Goal: Task Accomplishment & Management: Manage account settings

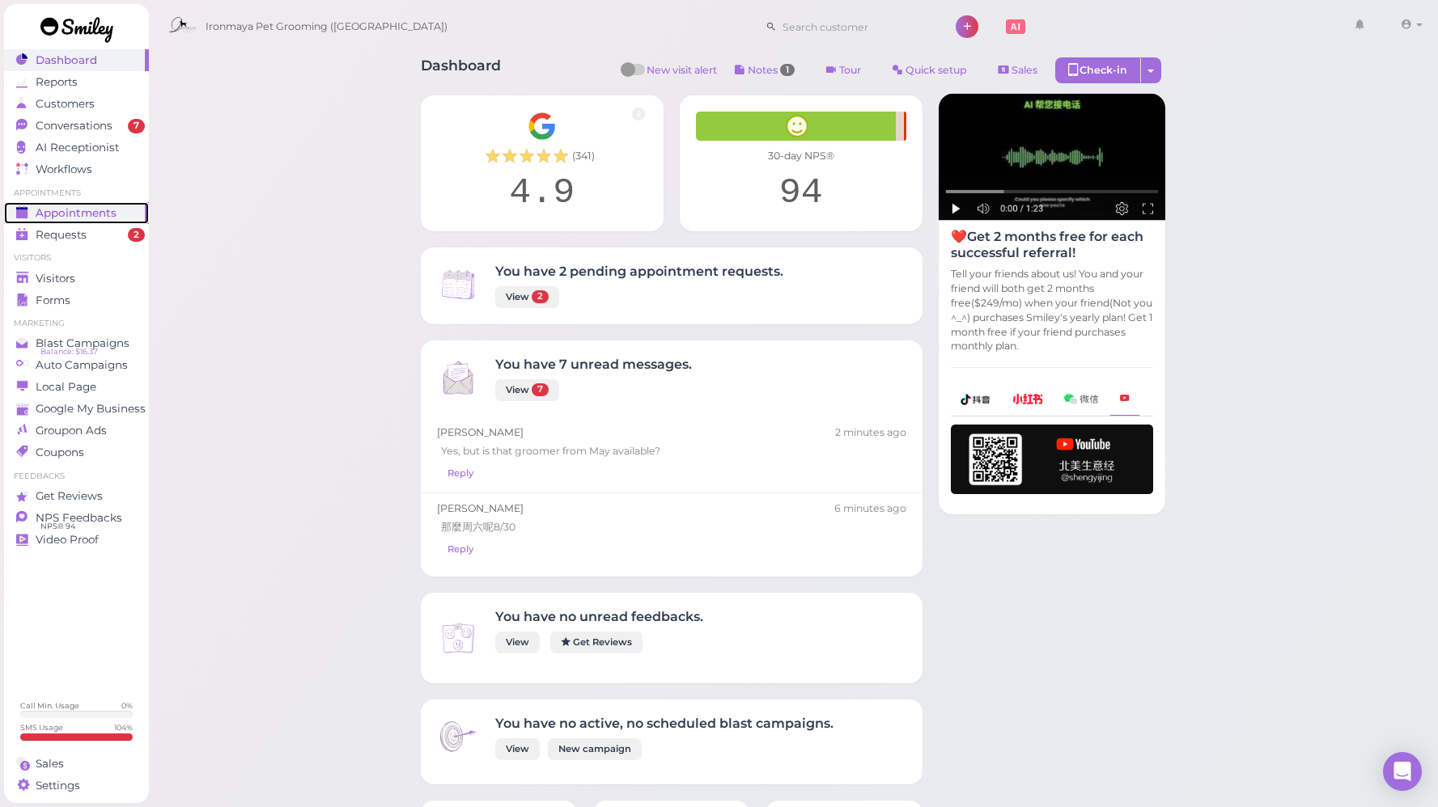
click at [96, 214] on span "Appointments" at bounding box center [76, 213] width 81 height 14
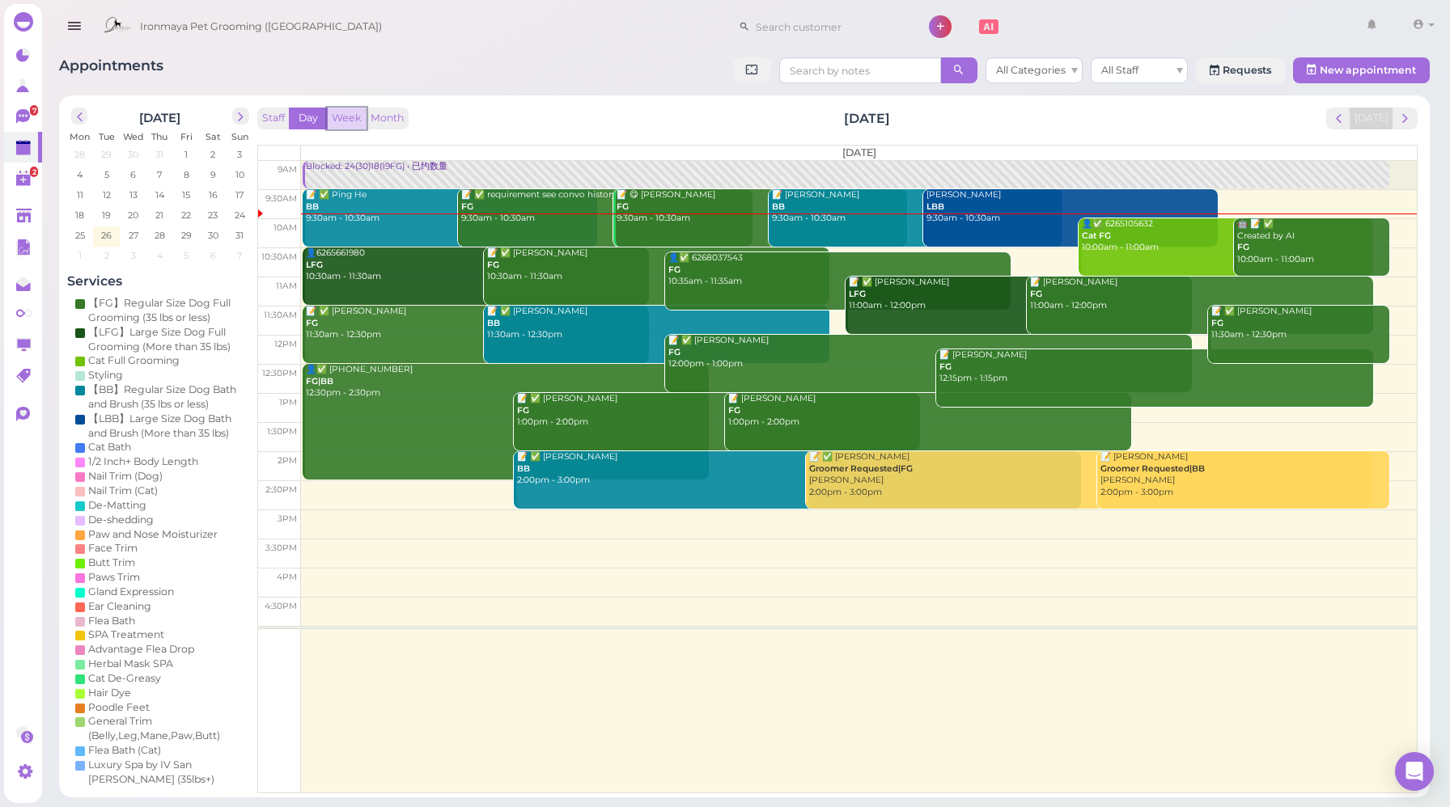
click at [356, 117] on button "Week" at bounding box center [347, 119] width 40 height 22
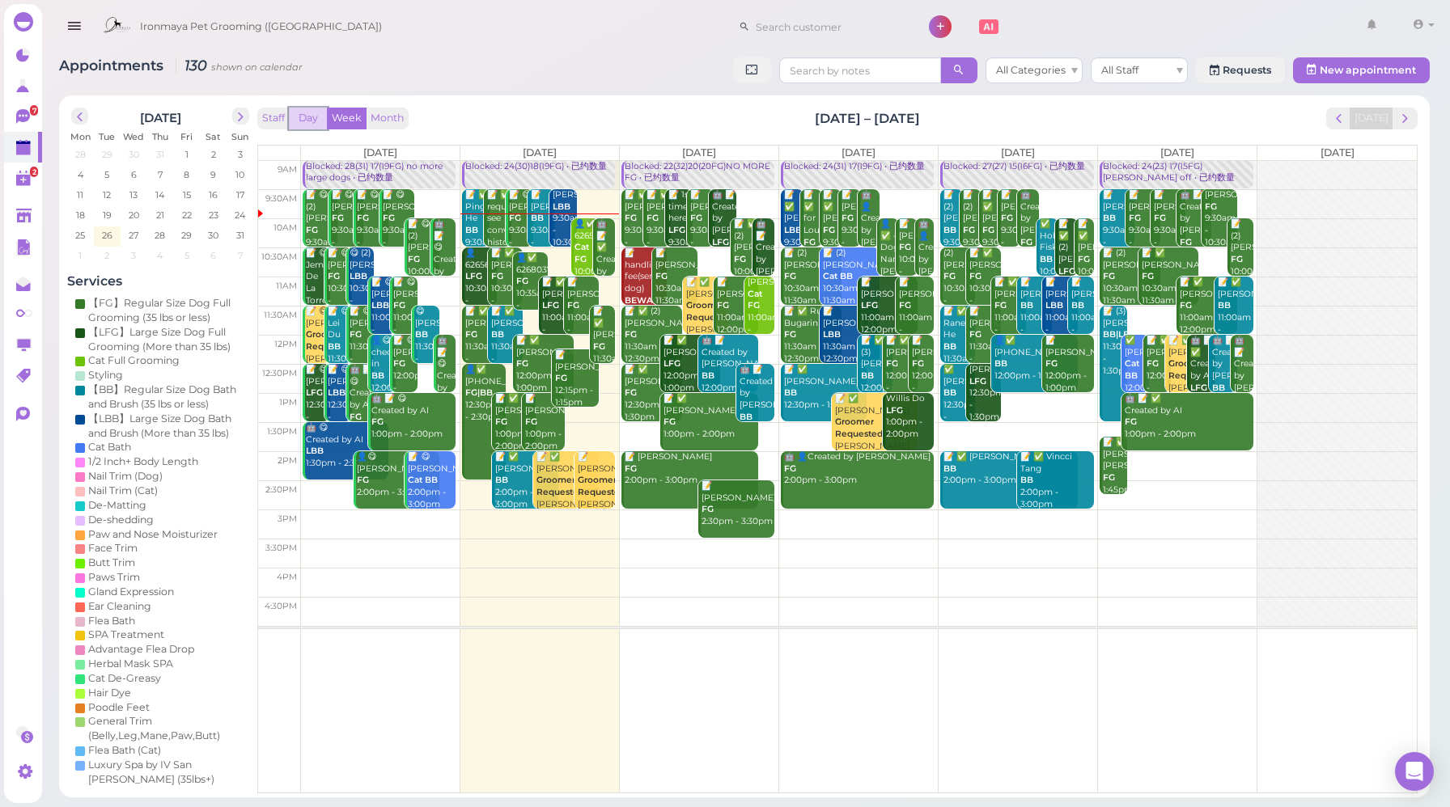
click at [323, 116] on button "Day" at bounding box center [308, 119] width 39 height 22
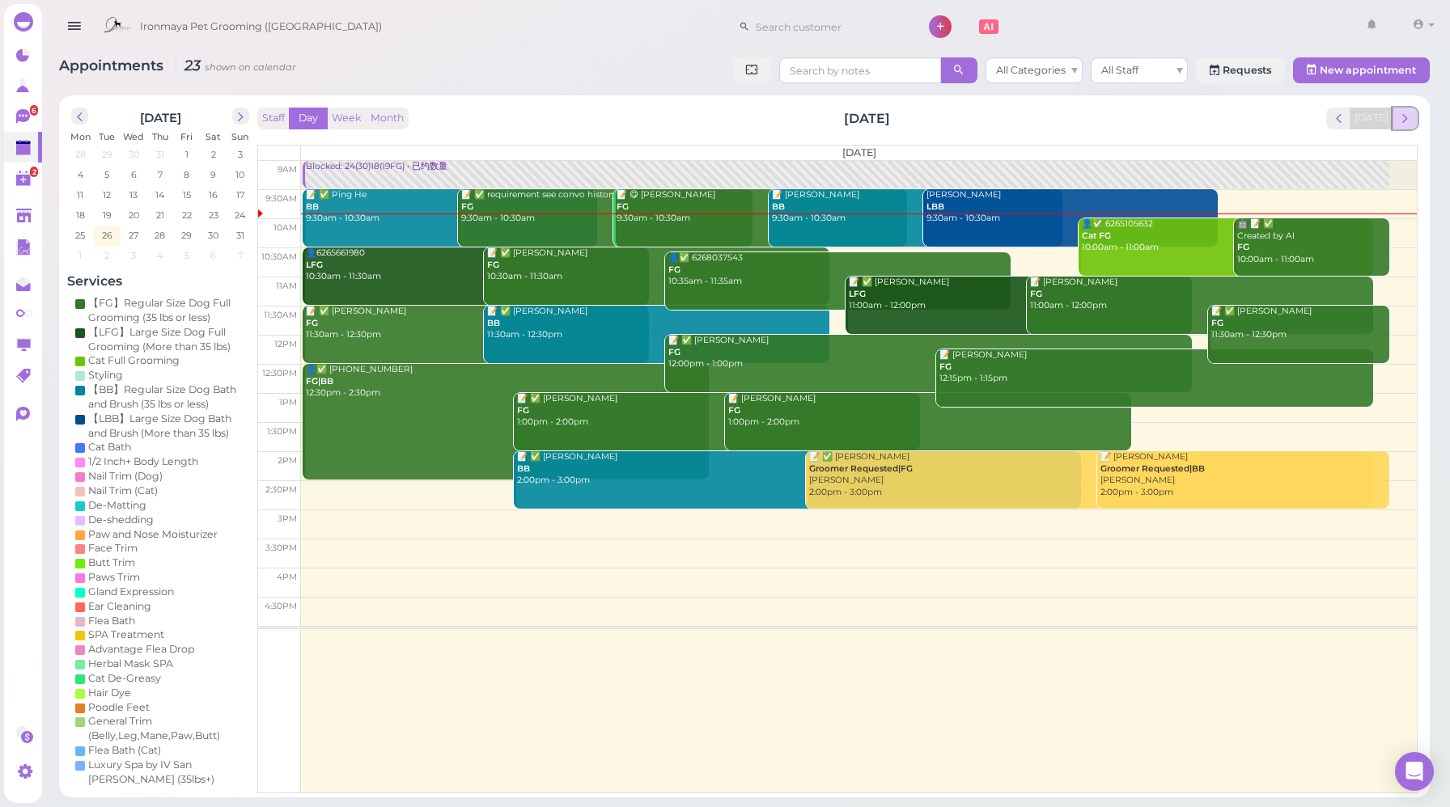
click at [1400, 120] on span "next" at bounding box center [1404, 118] width 15 height 15
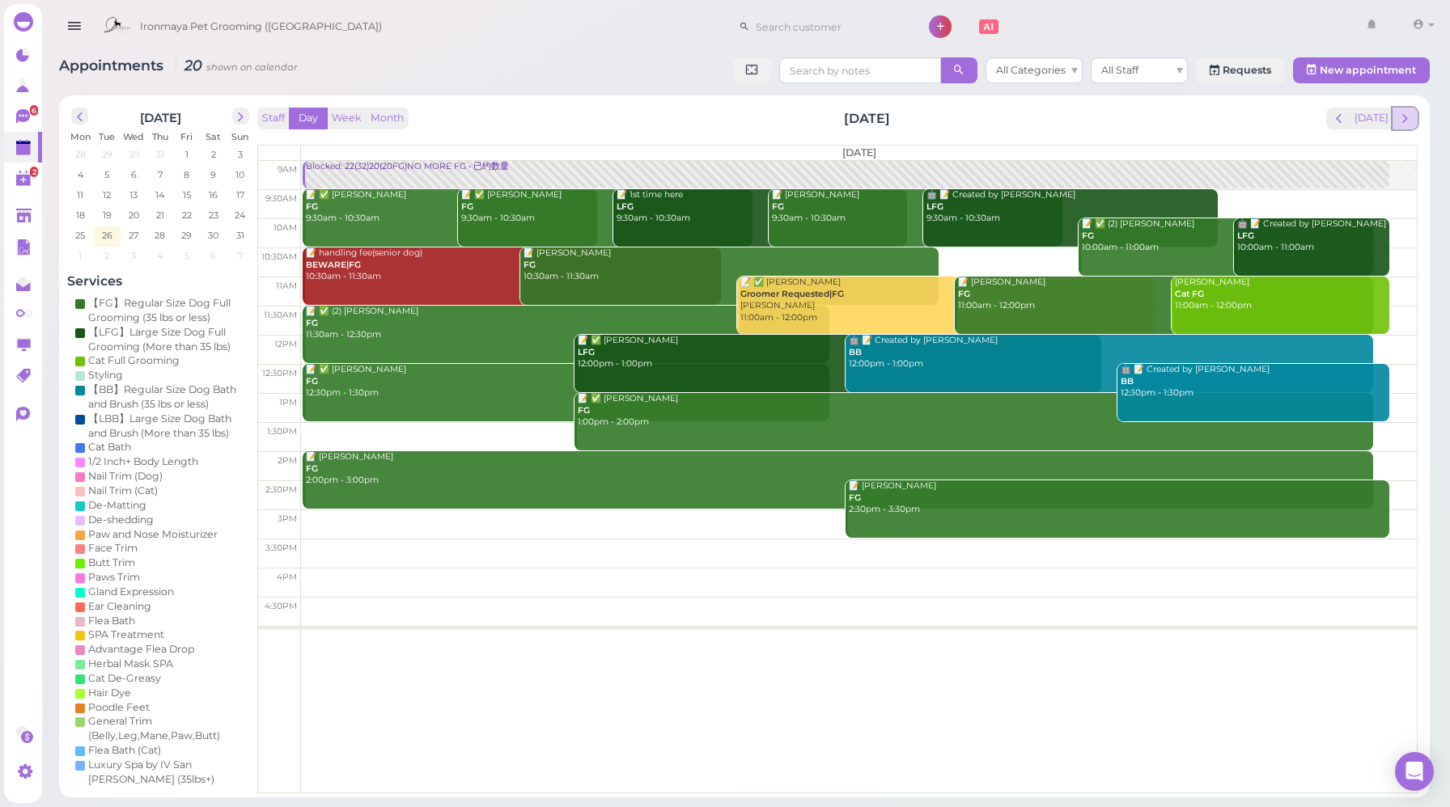
click at [1401, 124] on span "next" at bounding box center [1404, 118] width 15 height 15
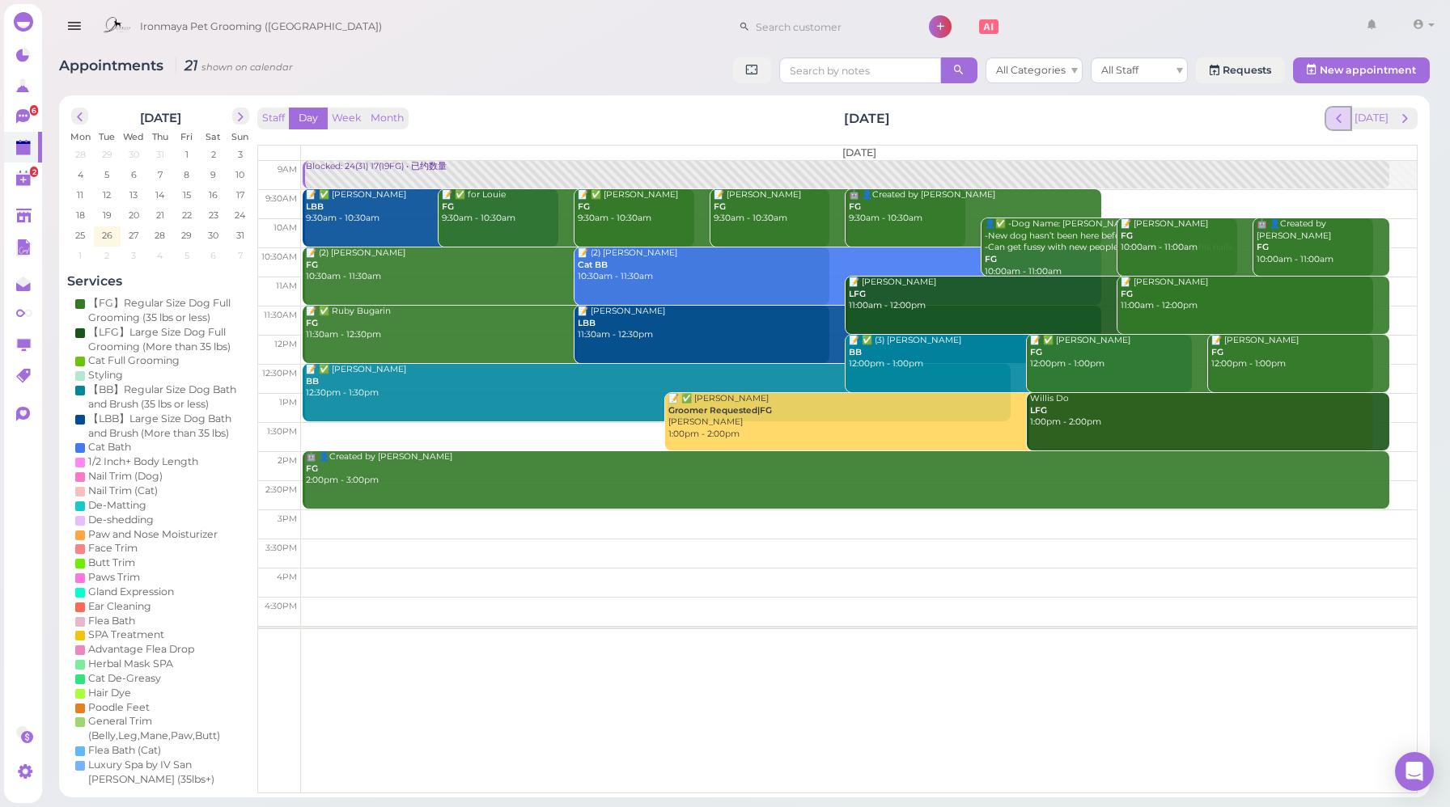
click at [1336, 122] on span "prev" at bounding box center [1338, 118] width 15 height 15
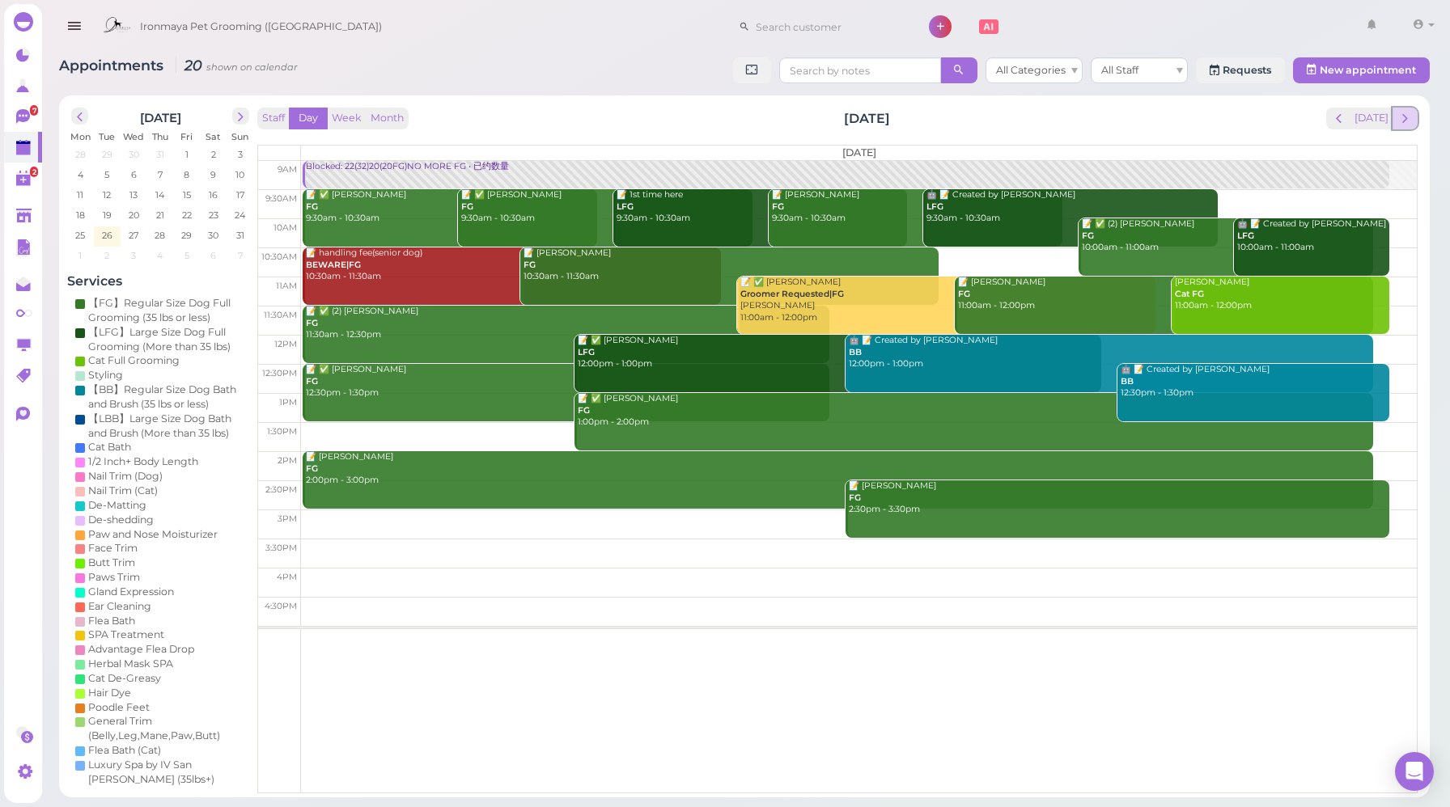
click at [1404, 125] on span "next" at bounding box center [1404, 118] width 15 height 15
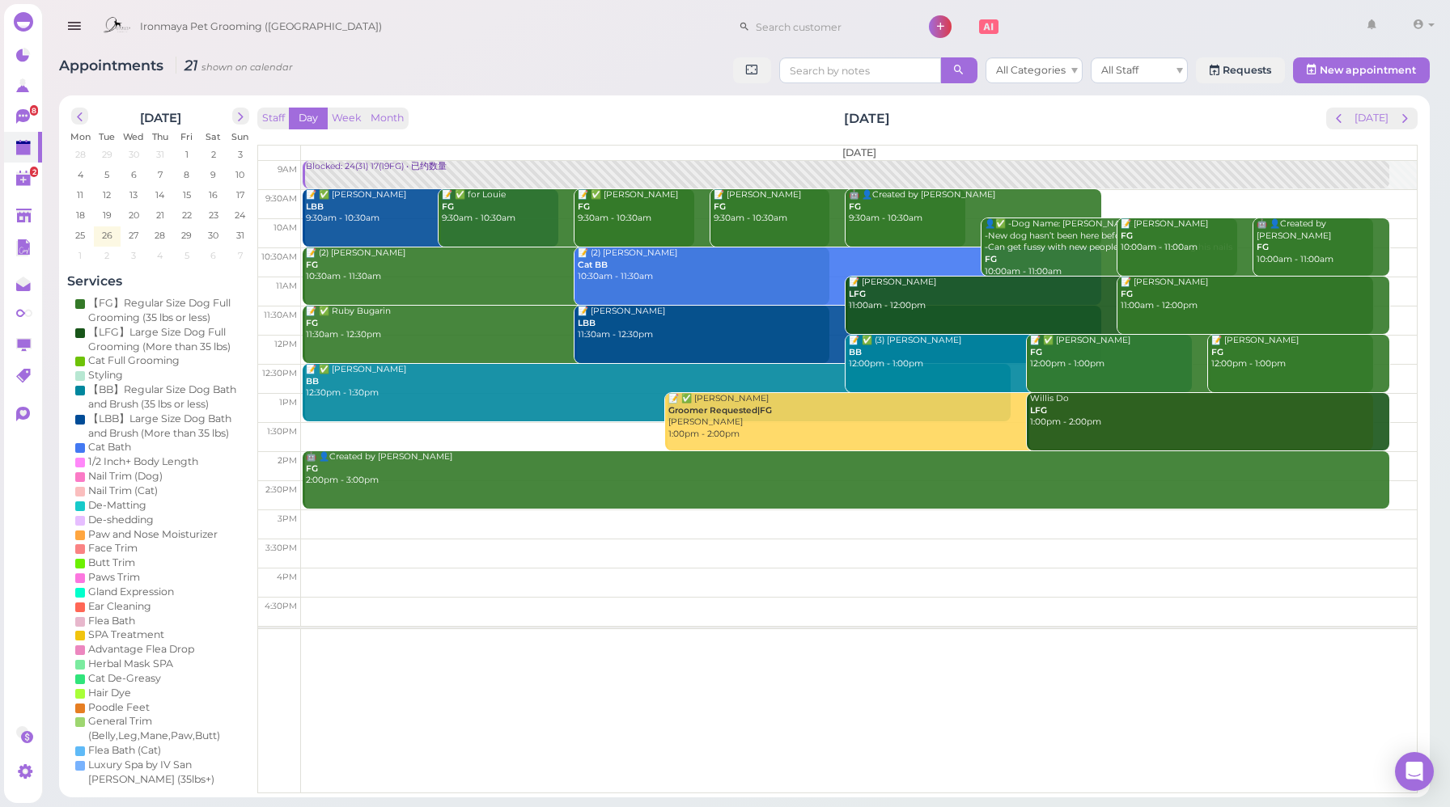
click at [403, 172] on div "Blocked: 24(31) 17(19FG) • 已约数量" at bounding box center [846, 167] width 1083 height 12
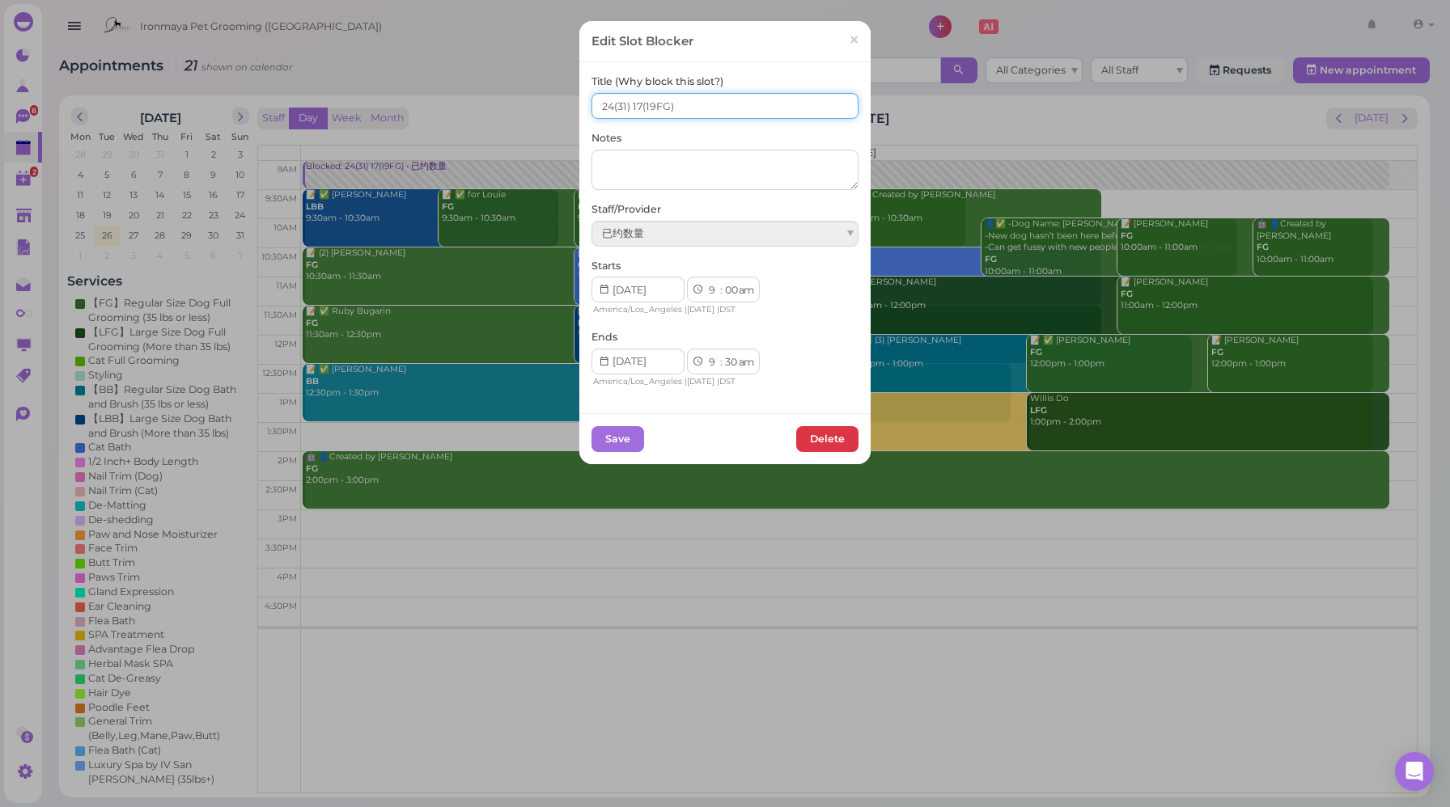
click at [608, 100] on input "24(31) 17(19FG)" at bounding box center [724, 106] width 267 height 26
type input "25(31) 17(19FG)"
click at [591, 443] on button "Save" at bounding box center [617, 439] width 53 height 26
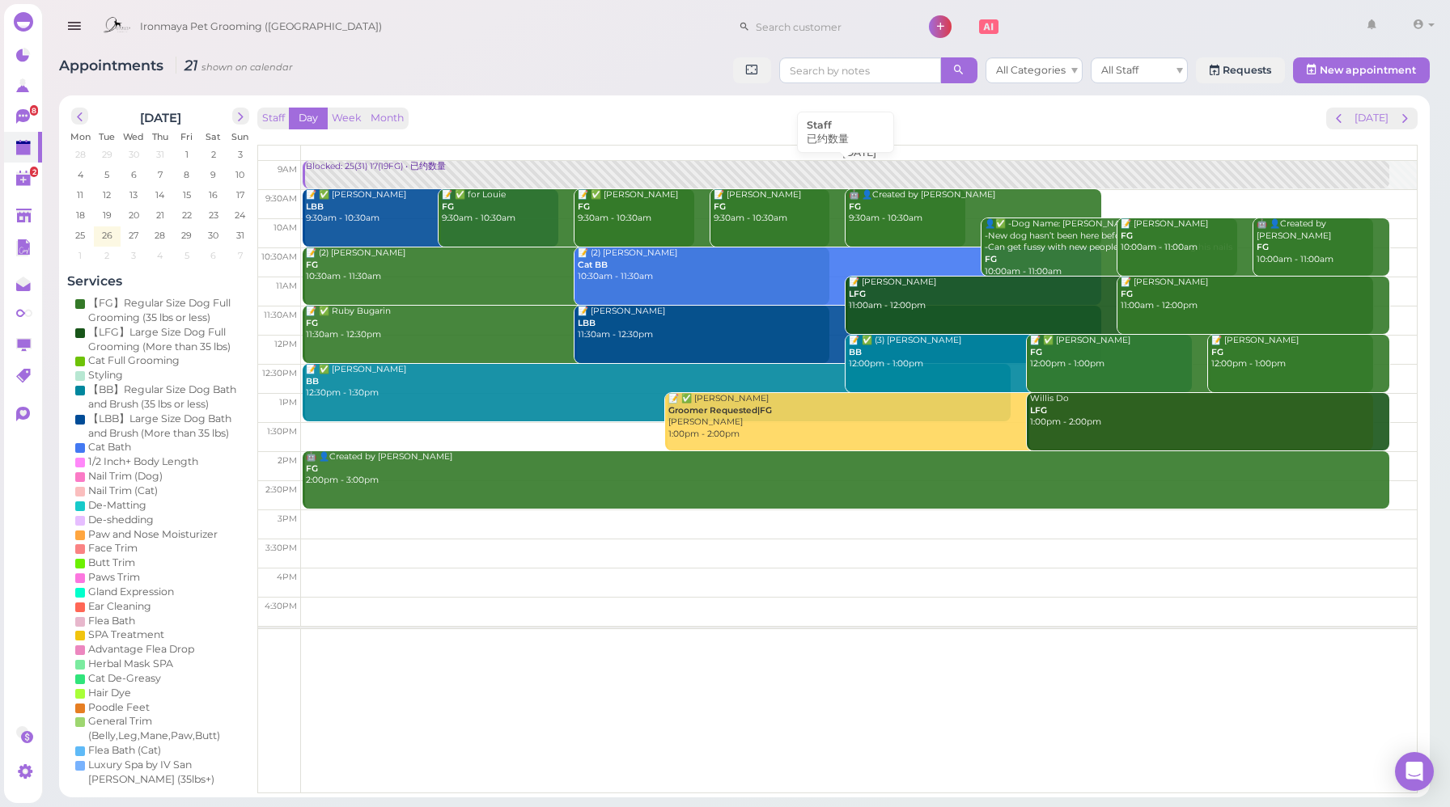
click at [332, 172] on div "Blocked: 25(31) 17(19FG) • 已约数量" at bounding box center [846, 167] width 1083 height 12
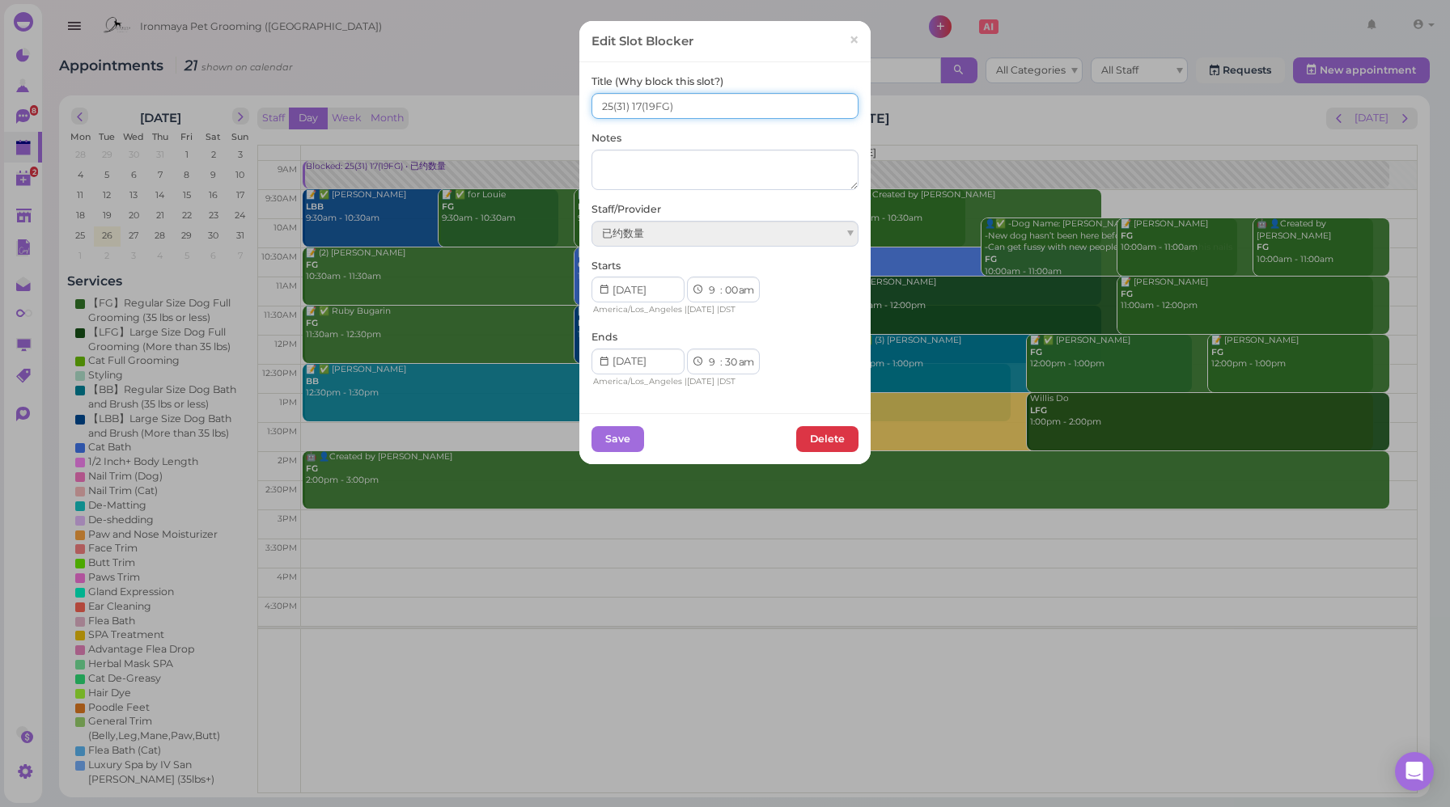
click at [631, 104] on input "25(31) 17(19FG)" at bounding box center [724, 106] width 267 height 26
click at [620, 434] on button "Save" at bounding box center [617, 439] width 53 height 26
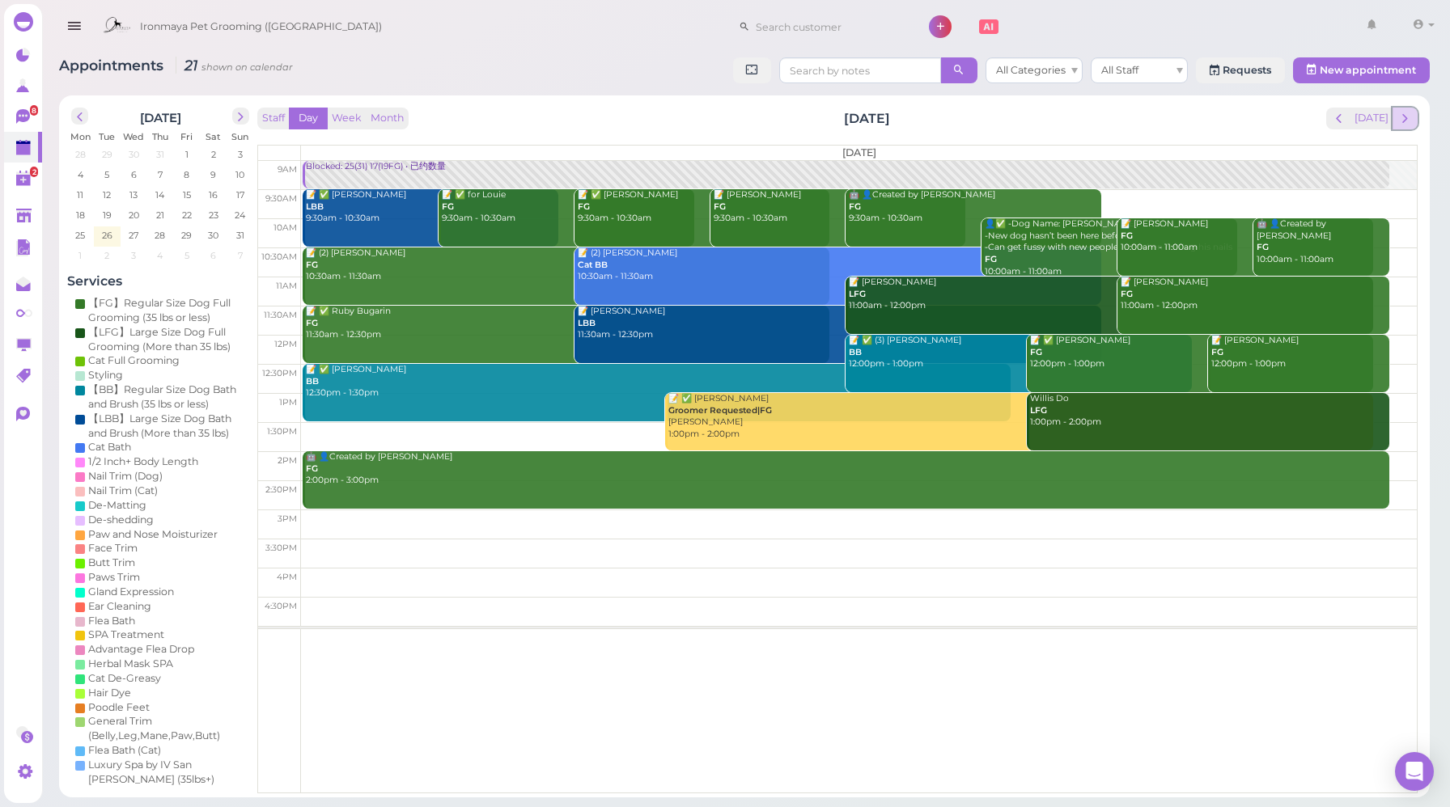
click at [1401, 121] on span "next" at bounding box center [1404, 118] width 15 height 15
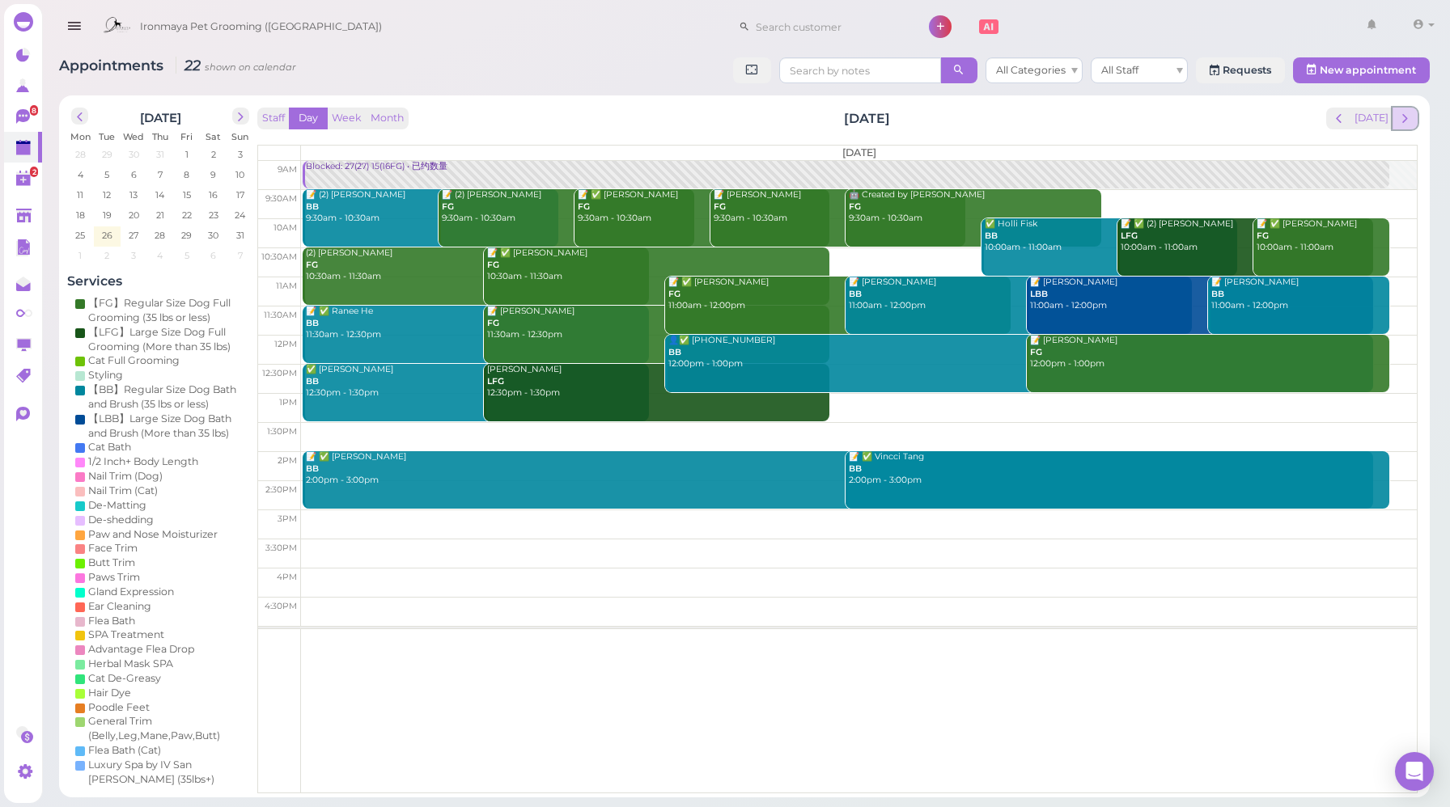
click at [1412, 119] on button "next" at bounding box center [1404, 119] width 25 height 22
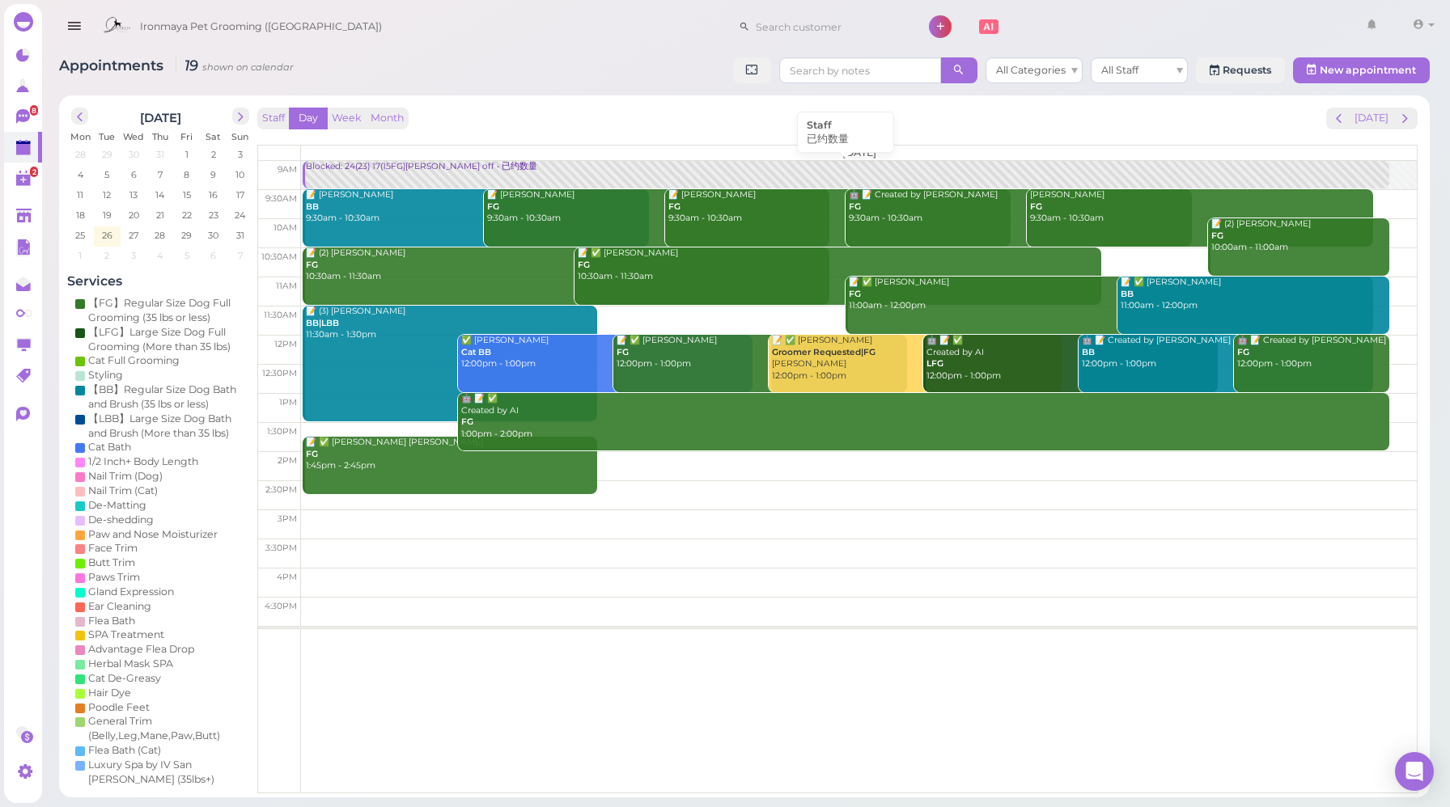
click at [360, 169] on div "Blocked: 24(23) 17(15FG)[PERSON_NAME] off • 已约数量" at bounding box center [846, 167] width 1083 height 12
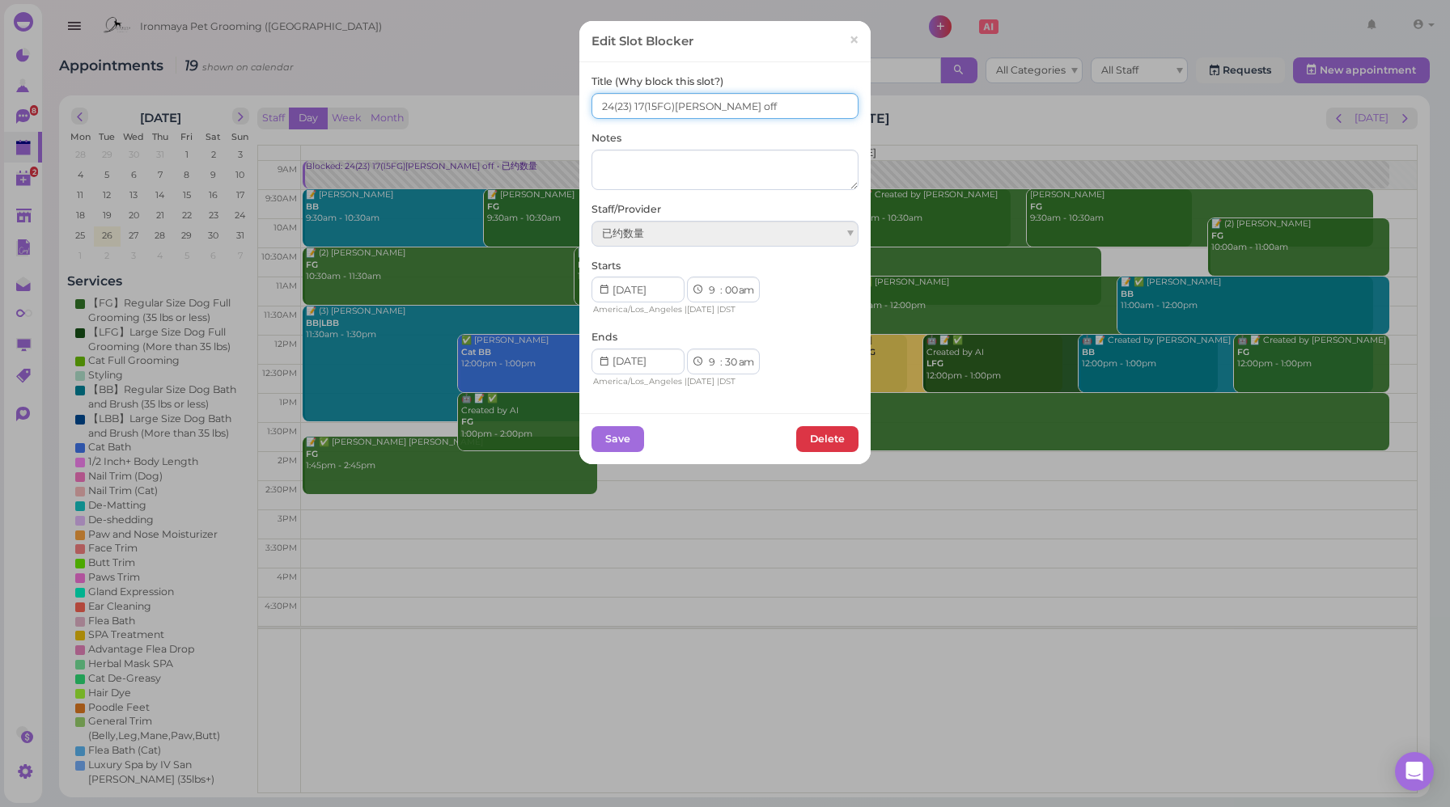
click at [608, 104] on input "24(23) 17(15FG)[PERSON_NAME] off" at bounding box center [724, 106] width 267 height 26
type input "23(23) 17(15FG)[PERSON_NAME] off"
click at [624, 444] on button "Save" at bounding box center [617, 439] width 53 height 26
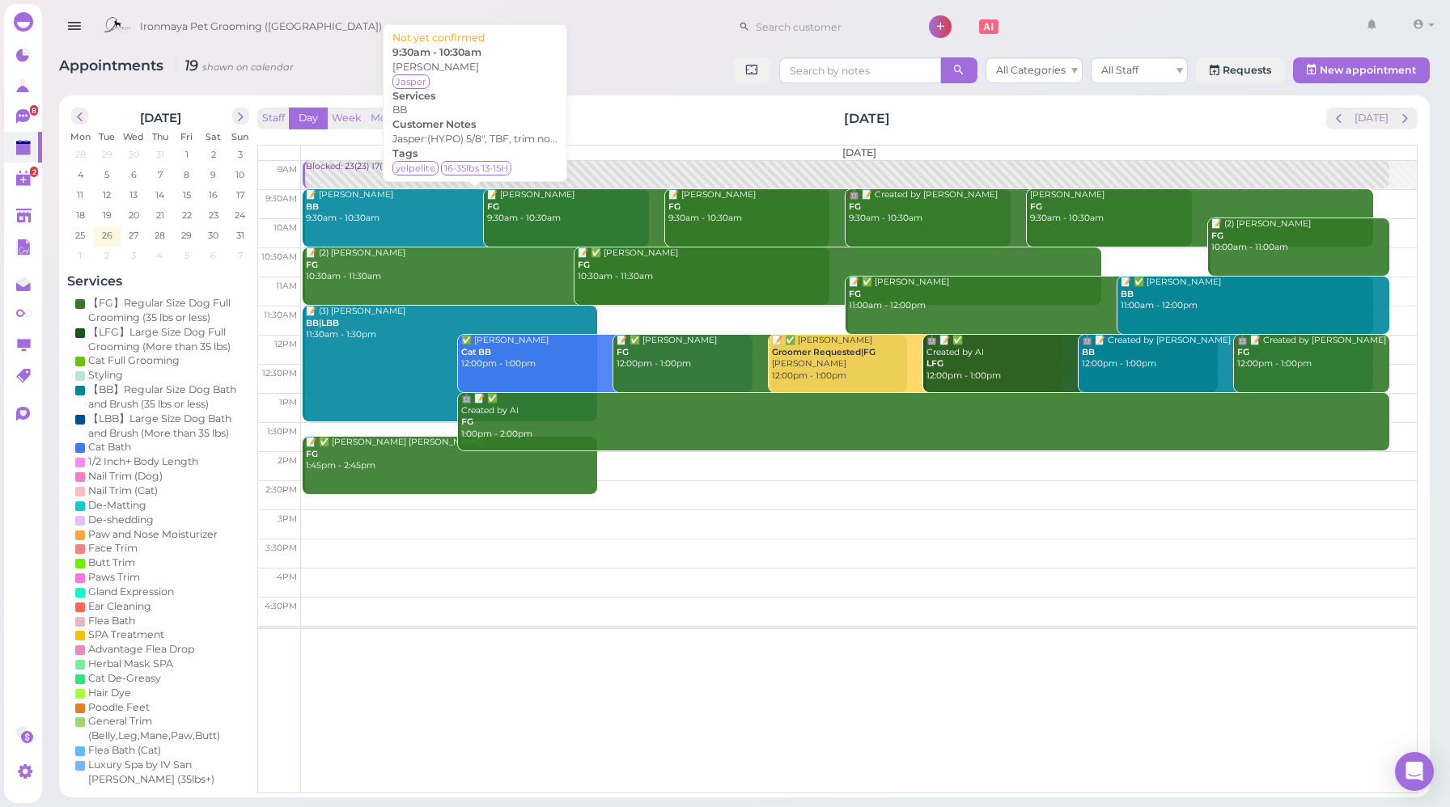
click at [680, 127] on div "Staff Day Week Month [DATE] [DATE]" at bounding box center [837, 119] width 1160 height 22
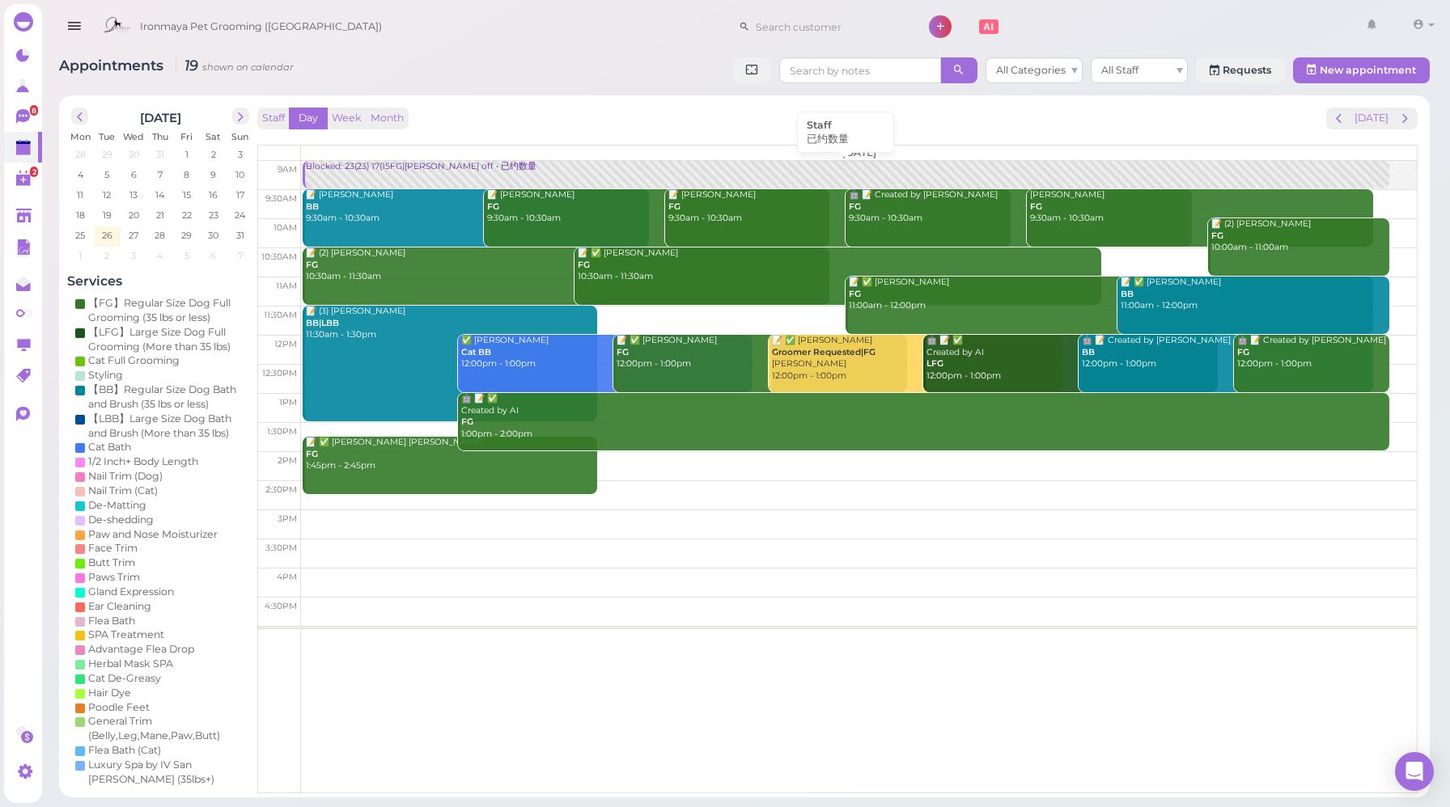
click at [363, 170] on div "Blocked: 23(23) 17(15FG)[PERSON_NAME] off • 已约数量" at bounding box center [846, 167] width 1083 height 12
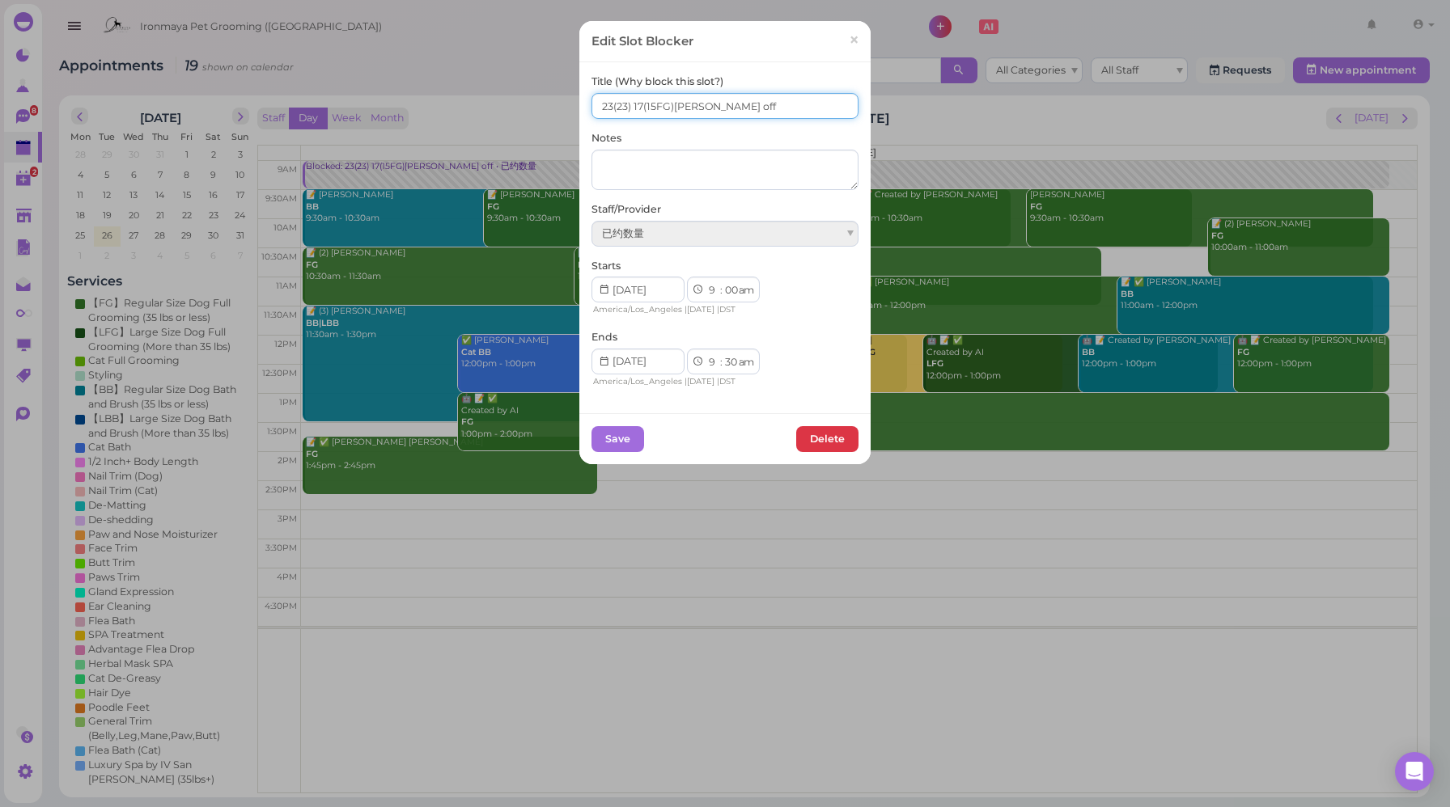
click at [637, 103] on input "23(23) 17(15FG)[PERSON_NAME] off" at bounding box center [724, 106] width 267 height 26
type input "23(23) 16(15FG)[PERSON_NAME] off"
click at [612, 439] on button "Save" at bounding box center [617, 439] width 53 height 26
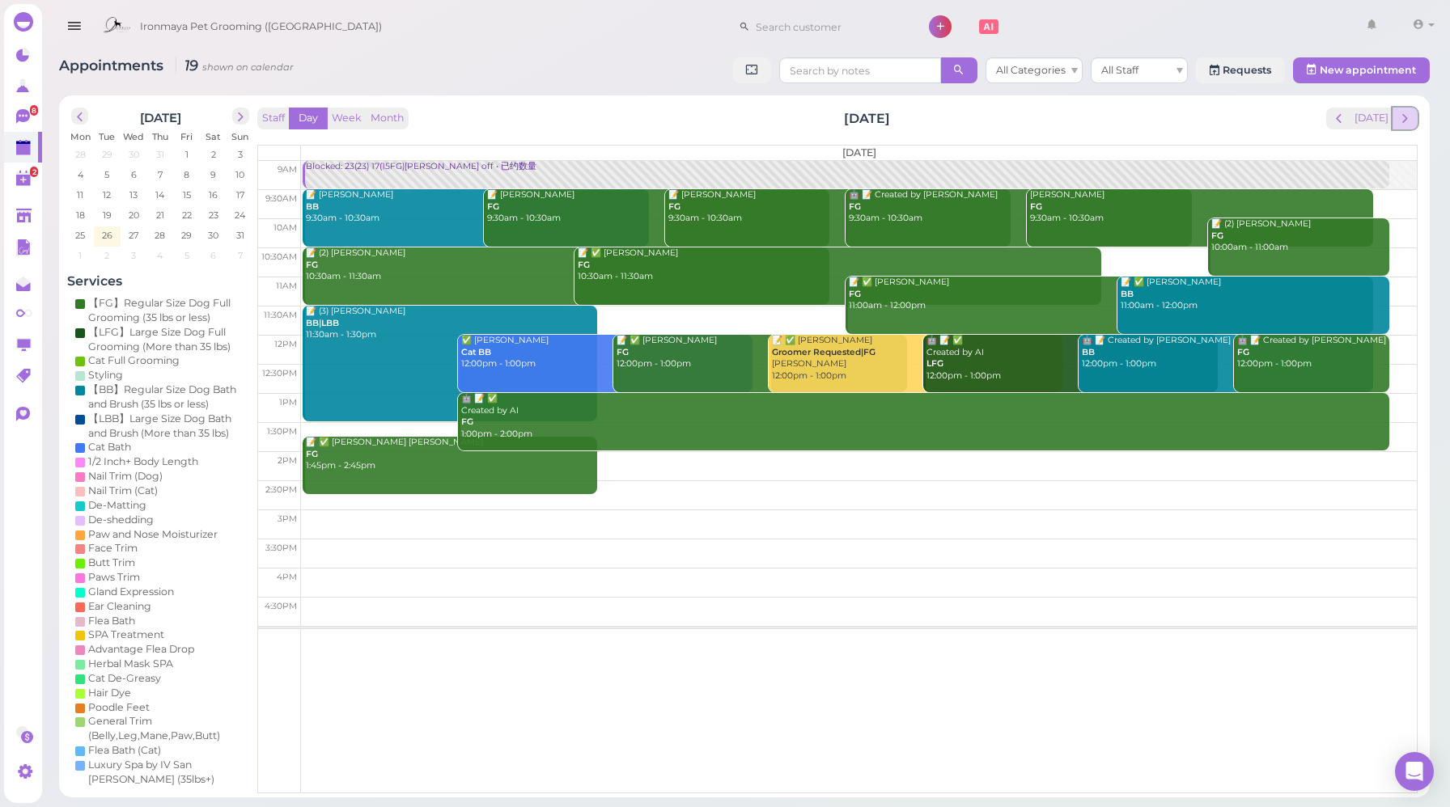
click at [1406, 129] on button "next" at bounding box center [1404, 119] width 25 height 22
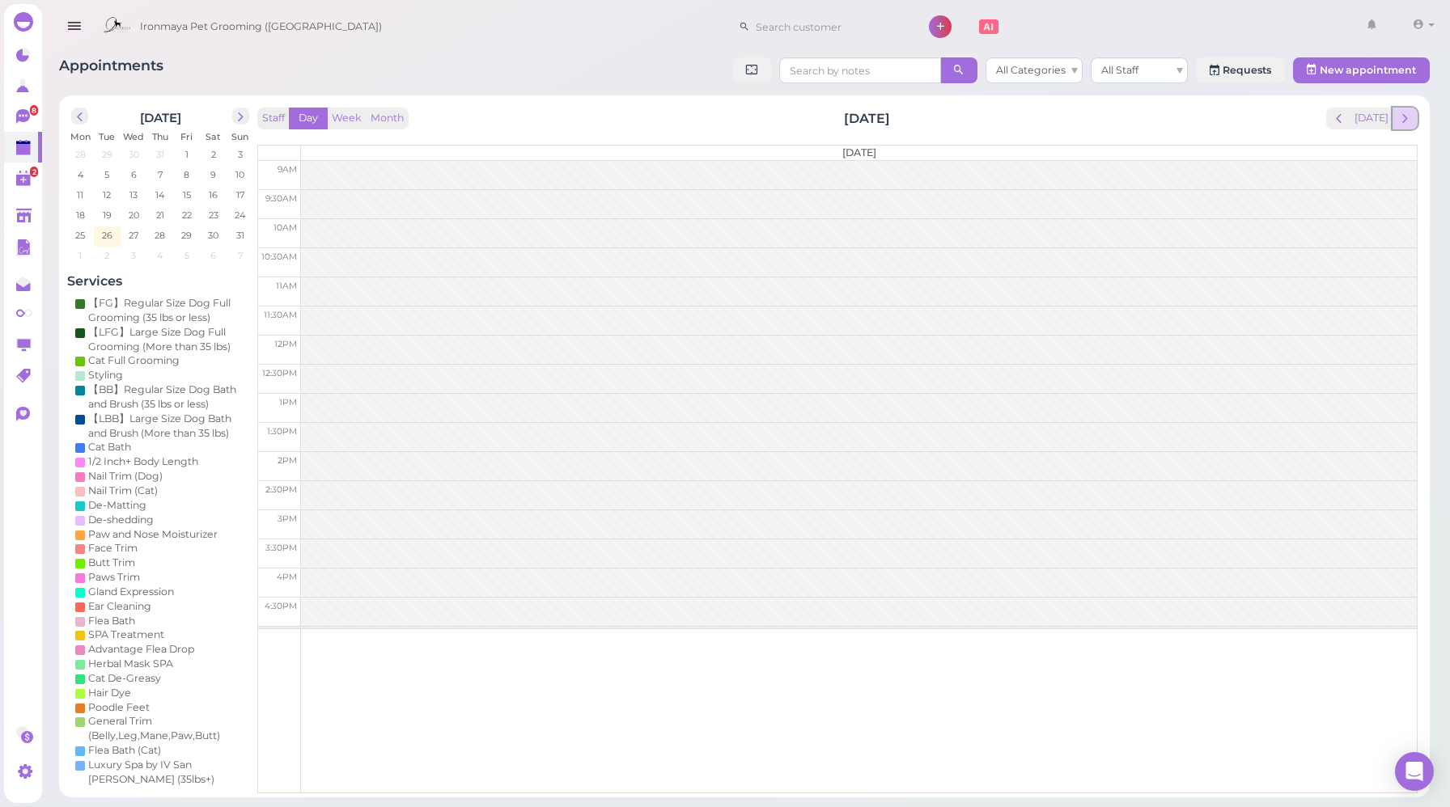
click at [1400, 124] on span "next" at bounding box center [1404, 118] width 15 height 15
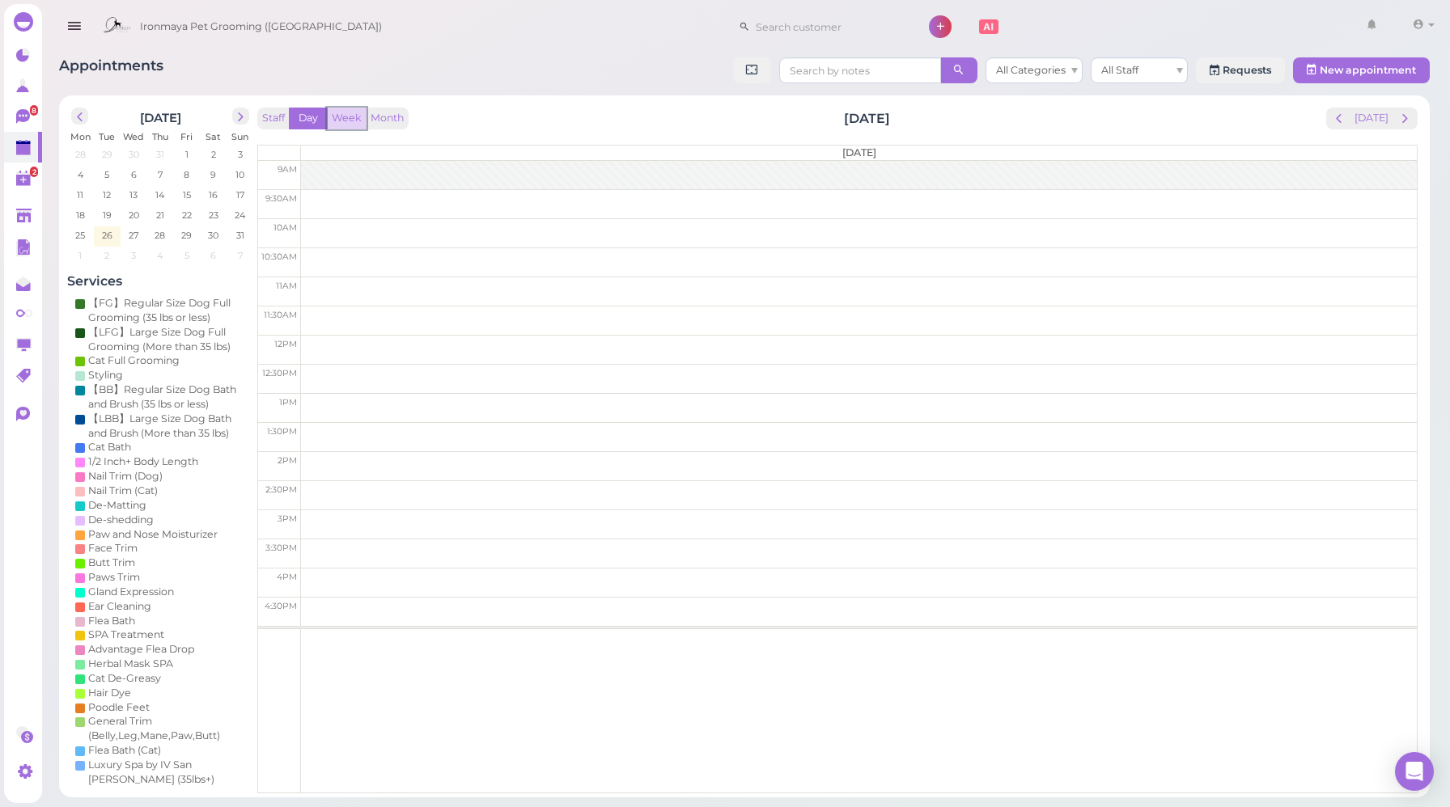
click at [352, 118] on button "Week" at bounding box center [347, 119] width 40 height 22
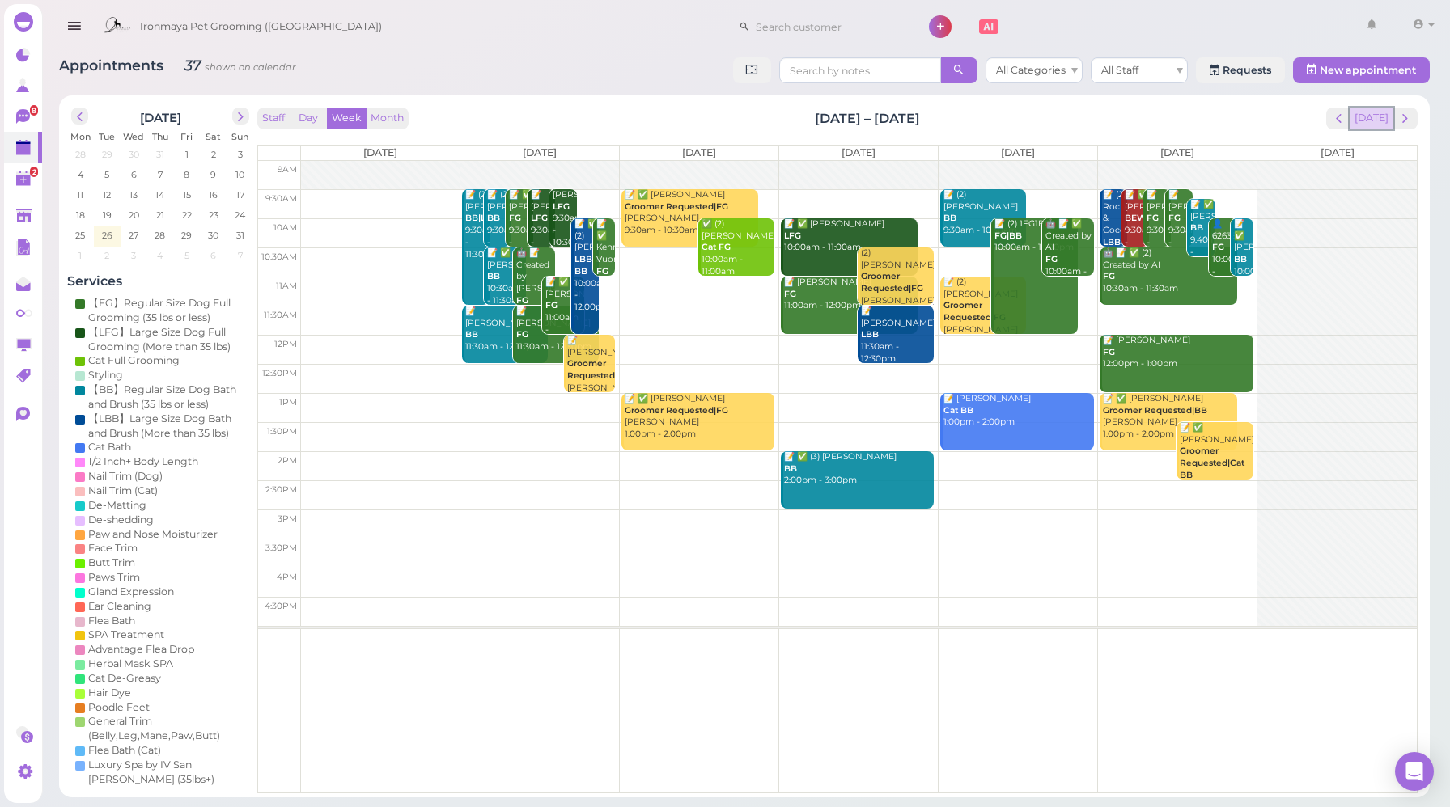
click at [1374, 122] on button "[DATE]" at bounding box center [1371, 119] width 44 height 22
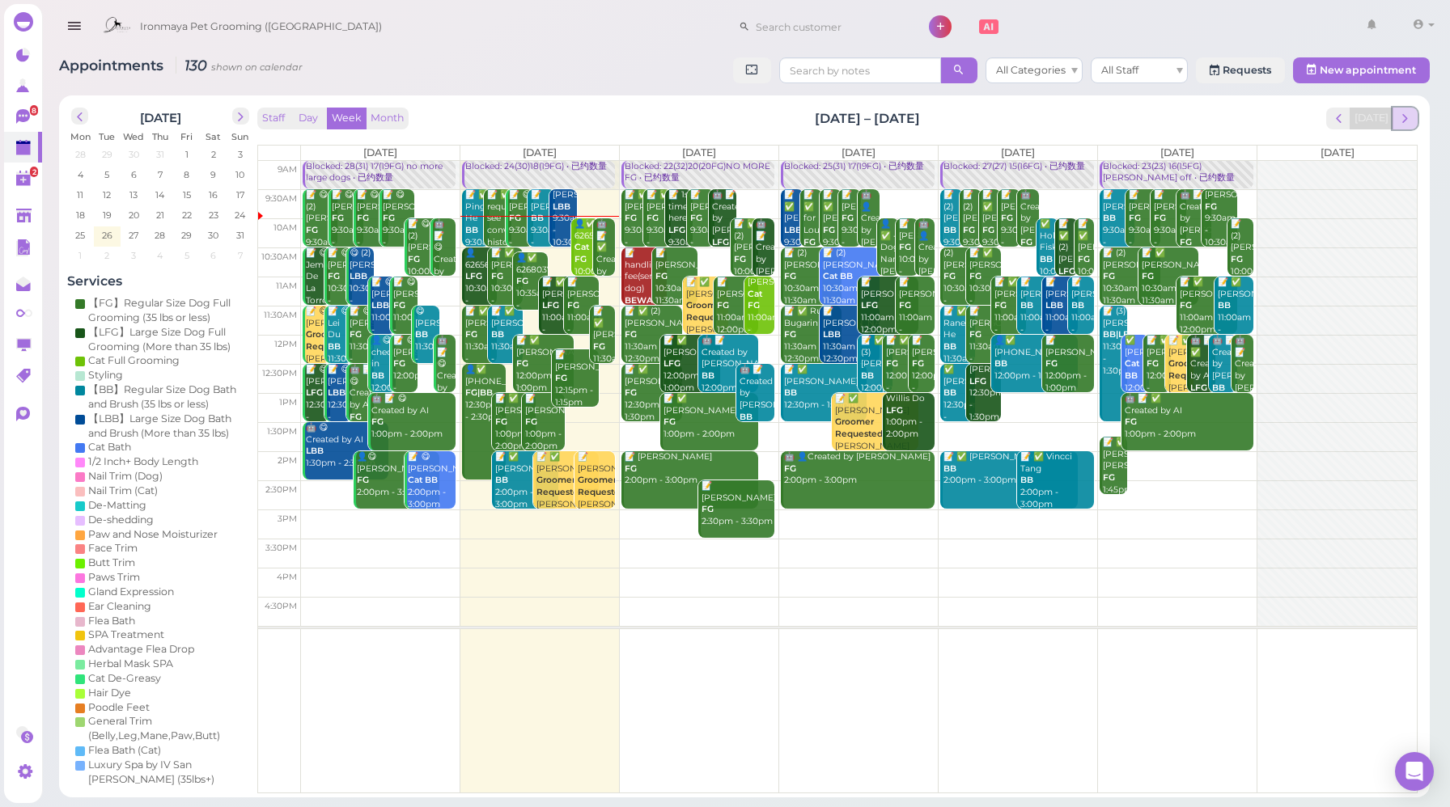
click at [1408, 125] on span "next" at bounding box center [1404, 118] width 15 height 15
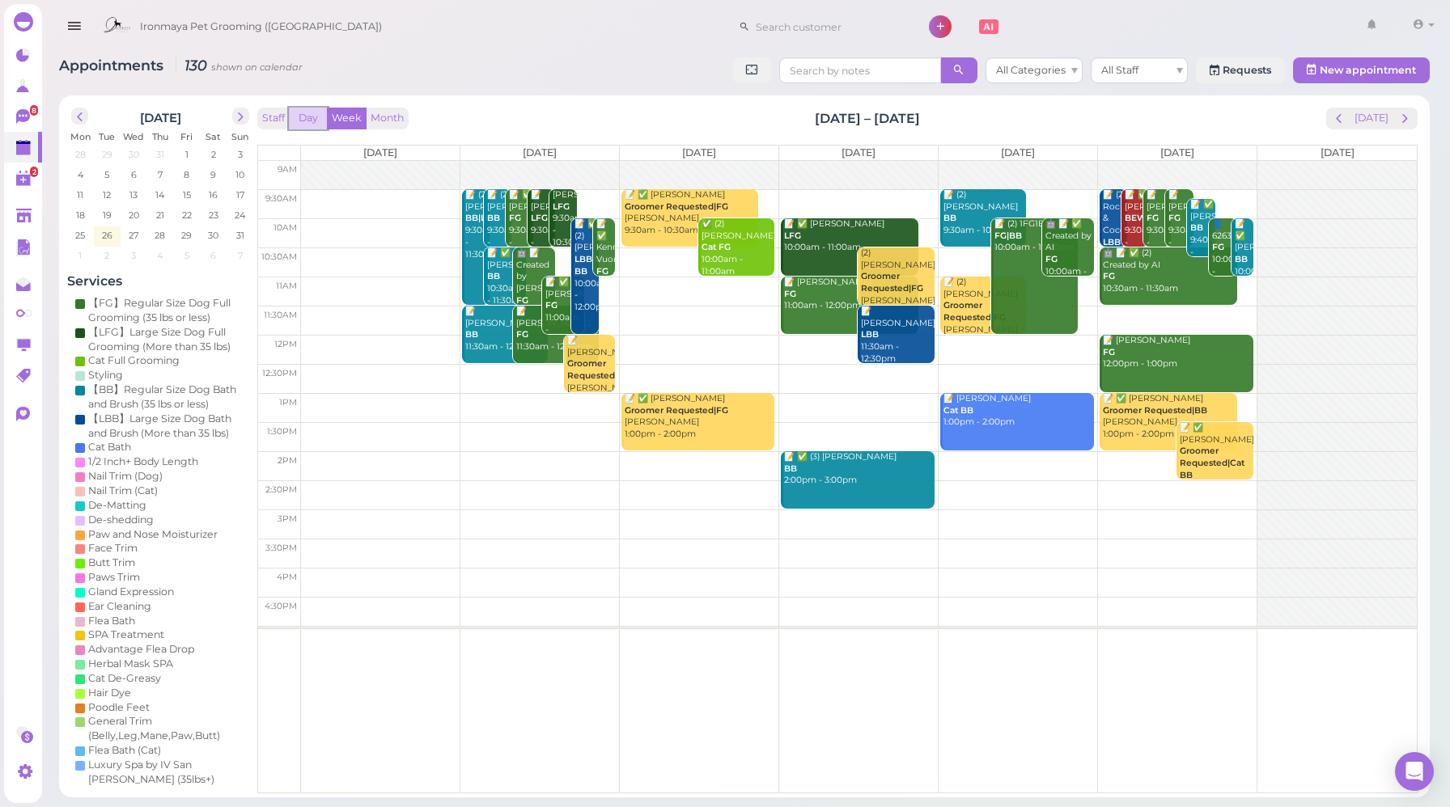
click at [307, 122] on button "Day" at bounding box center [308, 119] width 39 height 22
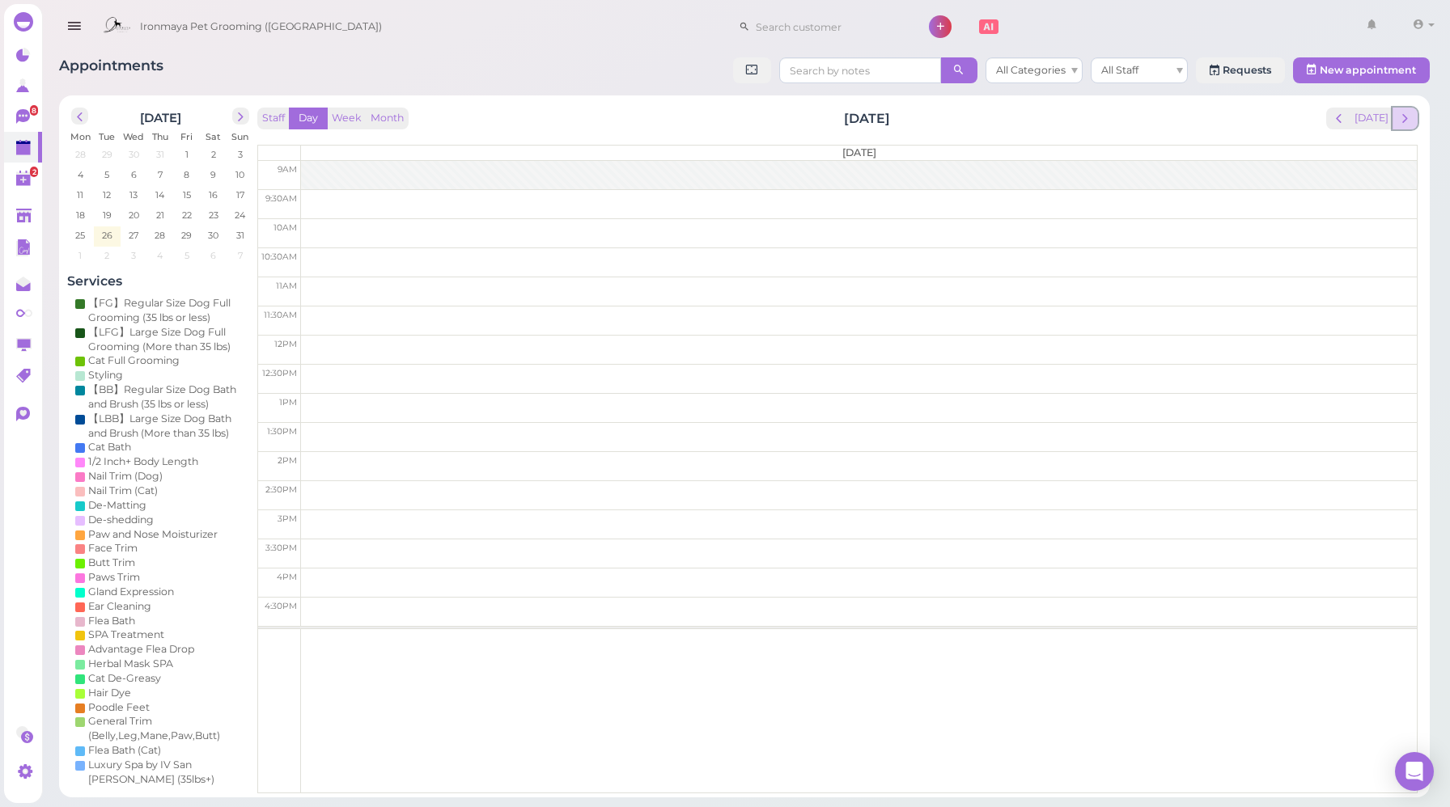
click at [1407, 121] on span "next" at bounding box center [1404, 118] width 15 height 15
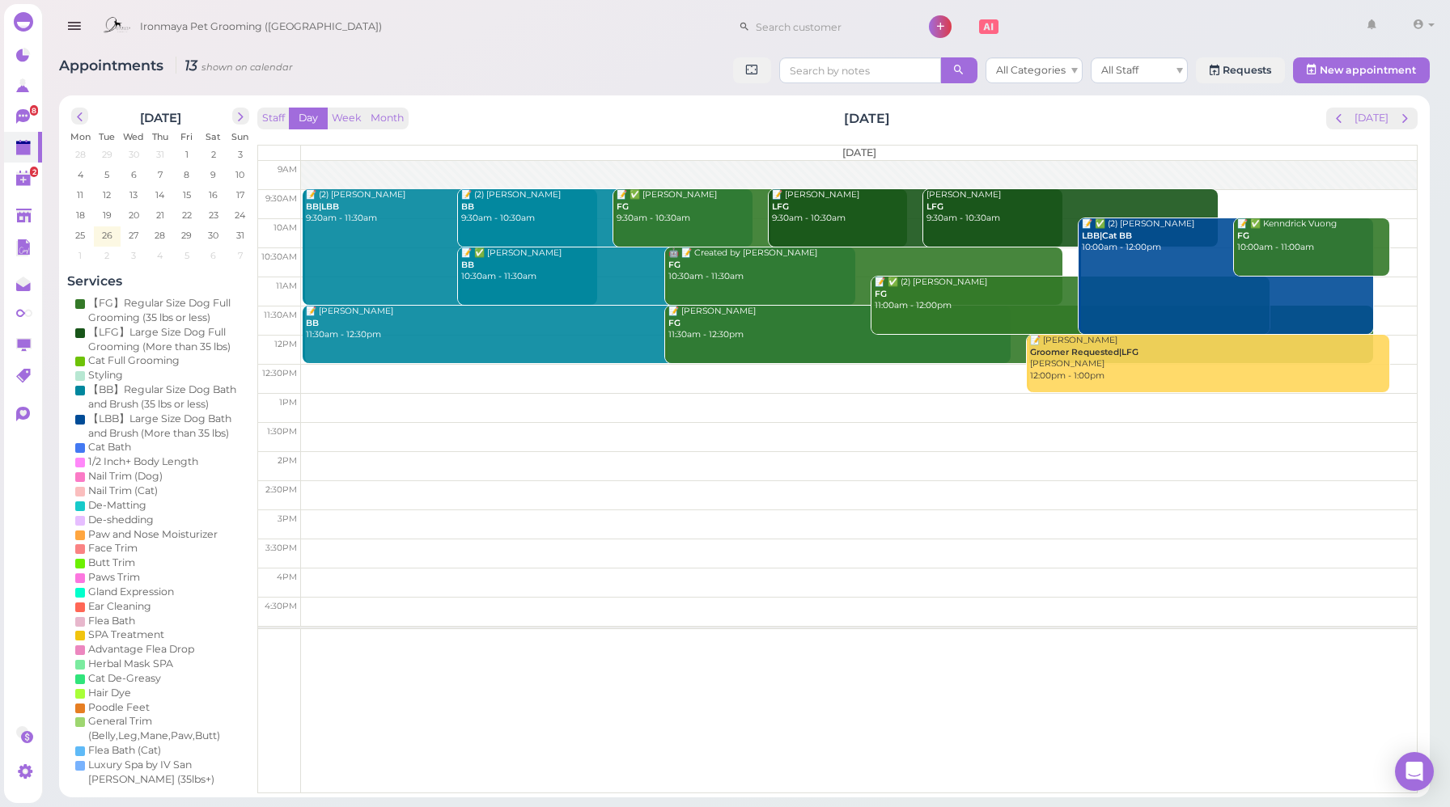
click at [428, 167] on div at bounding box center [859, 175] width 1116 height 29
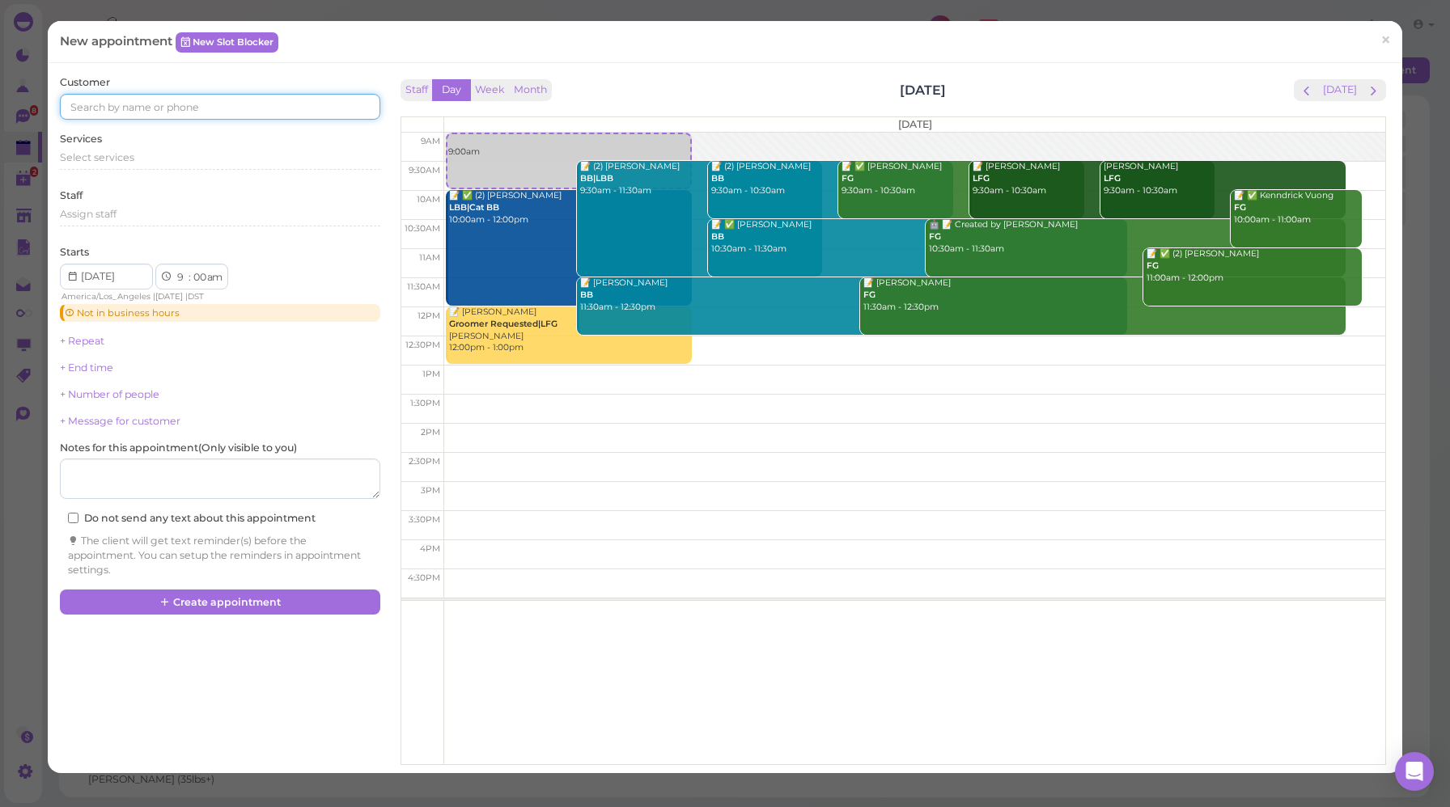
click at [118, 108] on input at bounding box center [220, 107] width 320 height 26
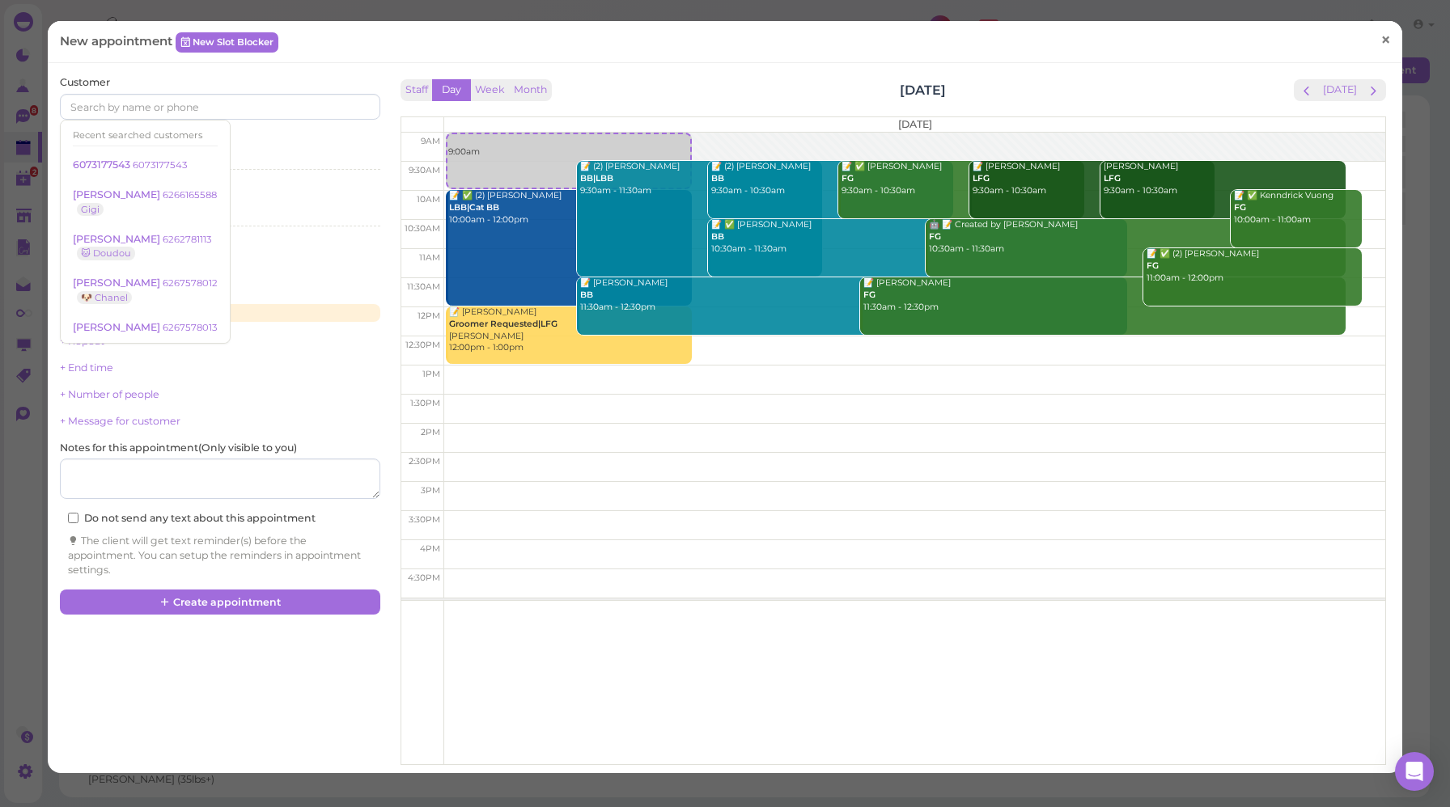
click at [1380, 43] on span "×" at bounding box center [1385, 40] width 11 height 23
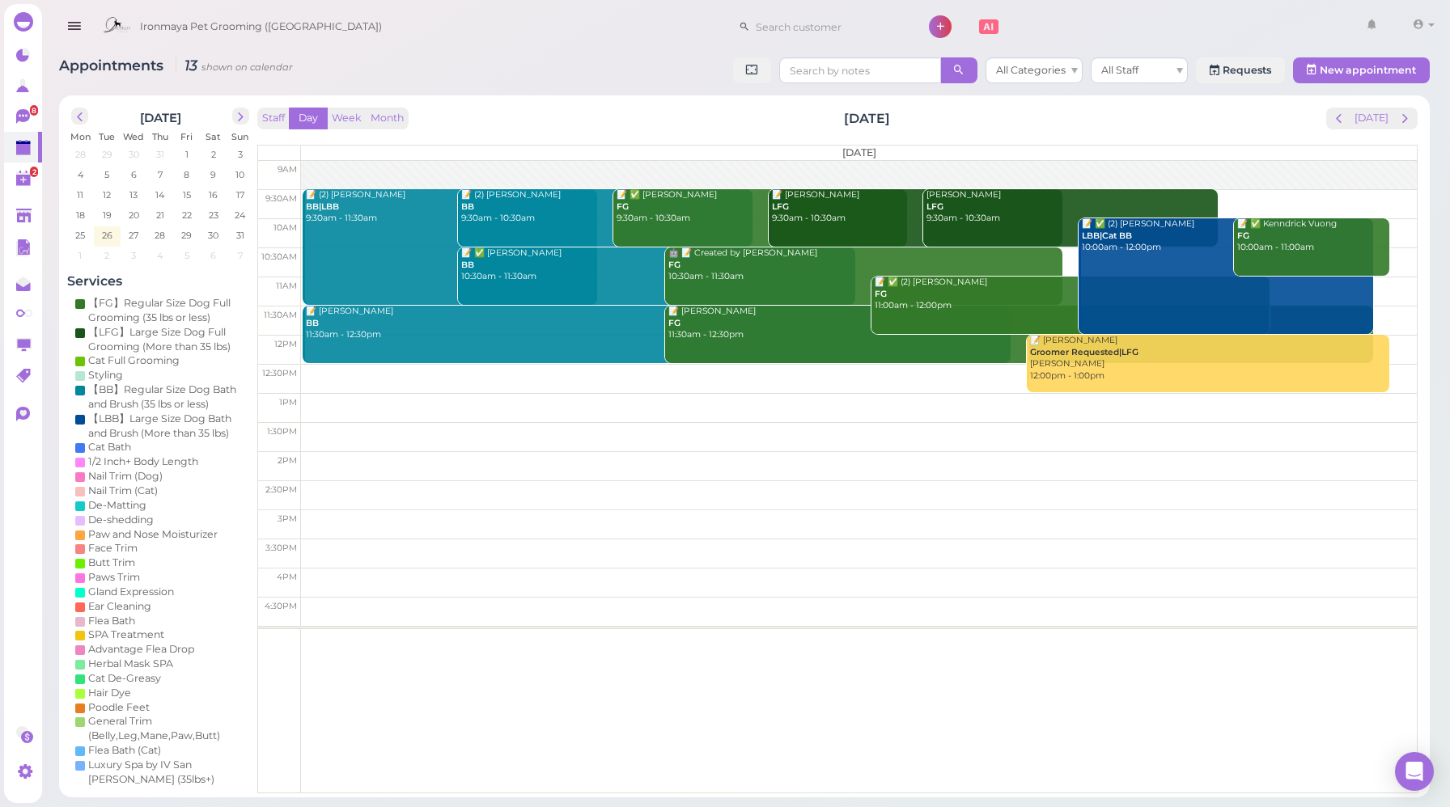
click at [335, 172] on div at bounding box center [859, 175] width 1116 height 29
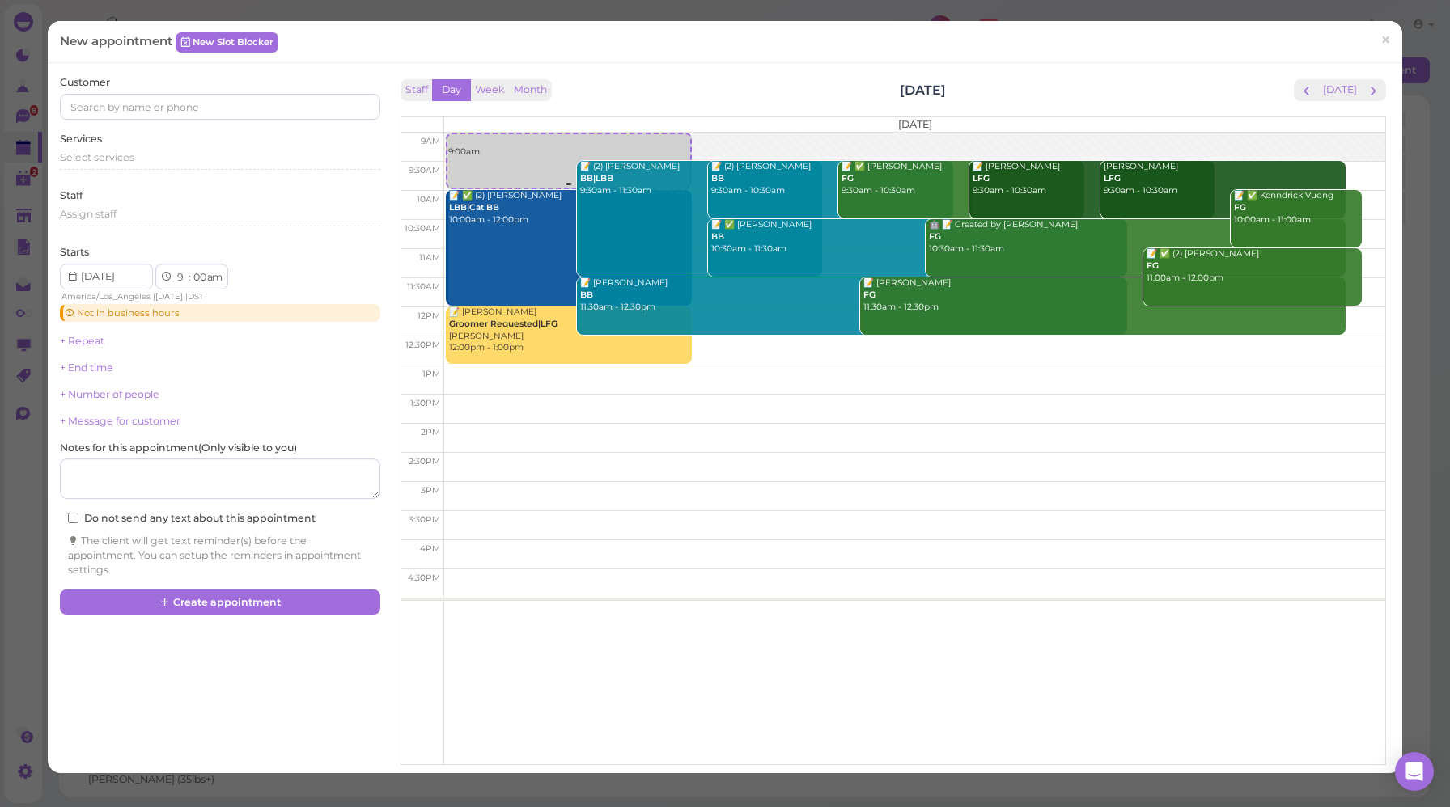
click at [511, 162] on link "9:00am" at bounding box center [568, 161] width 245 height 57
click at [1380, 40] on span "×" at bounding box center [1385, 40] width 11 height 23
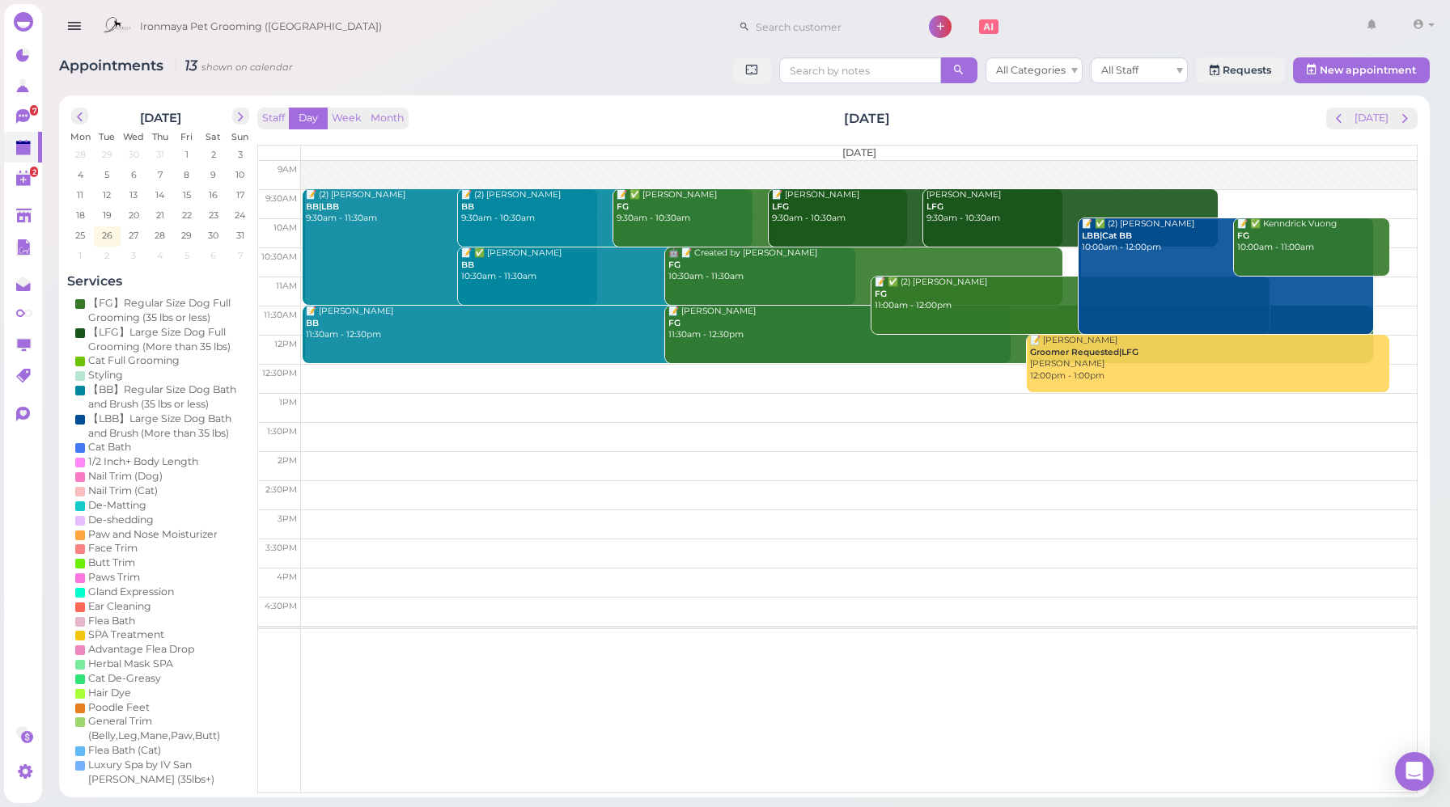
click at [328, 174] on div at bounding box center [859, 175] width 1116 height 29
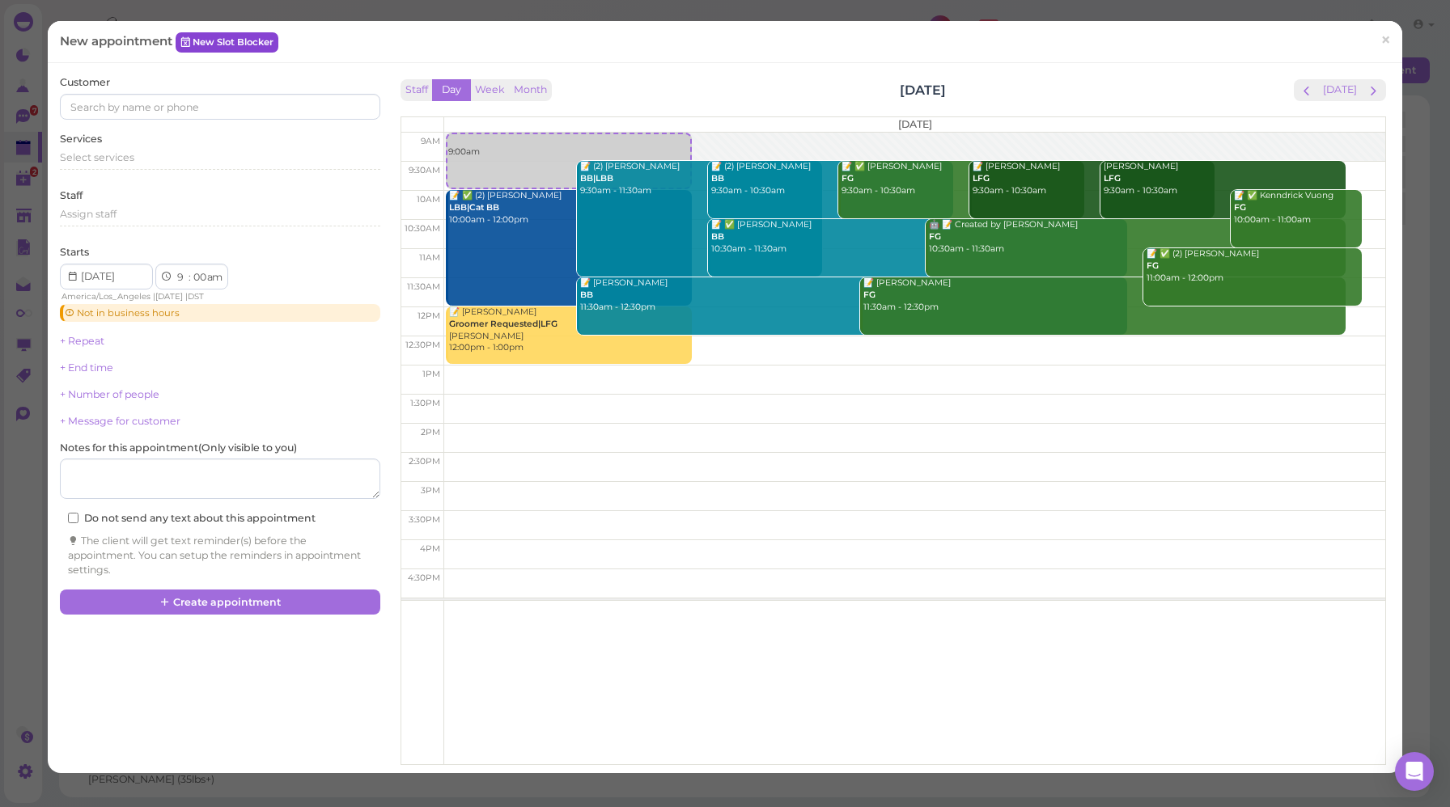
click at [229, 40] on link "New Slot Blocker" at bounding box center [227, 41] width 103 height 19
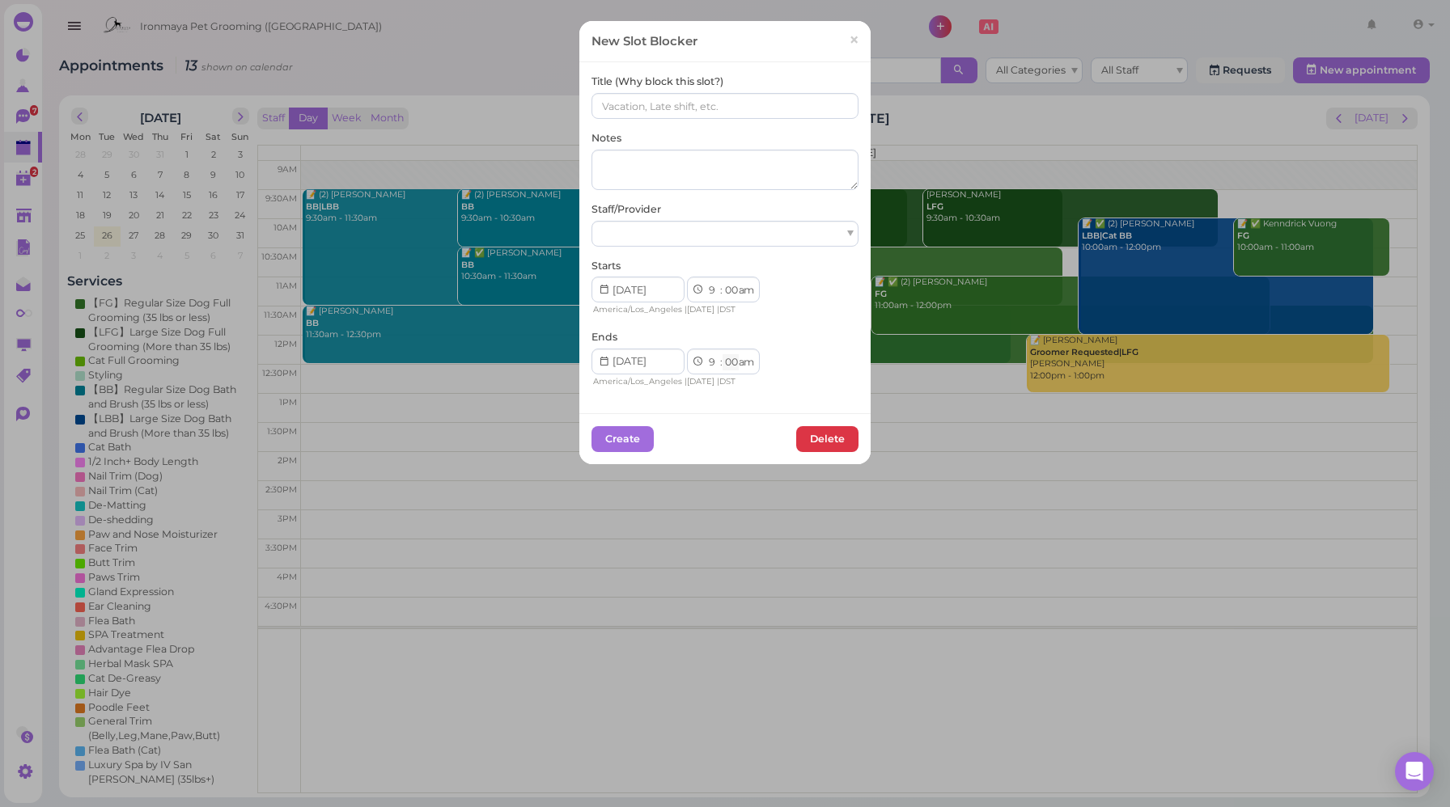
click at [727, 362] on select "00 05 10 15 20 25 30 35 40 45 50 55" at bounding box center [730, 362] width 16 height 17
select select "30"
click at [722, 354] on select "00 05 10 15 20 25 30 35 40 45 50 55" at bounding box center [730, 362] width 16 height 17
click at [635, 112] on input at bounding box center [724, 106] width 267 height 26
type input "17(??) 10(??FG)"
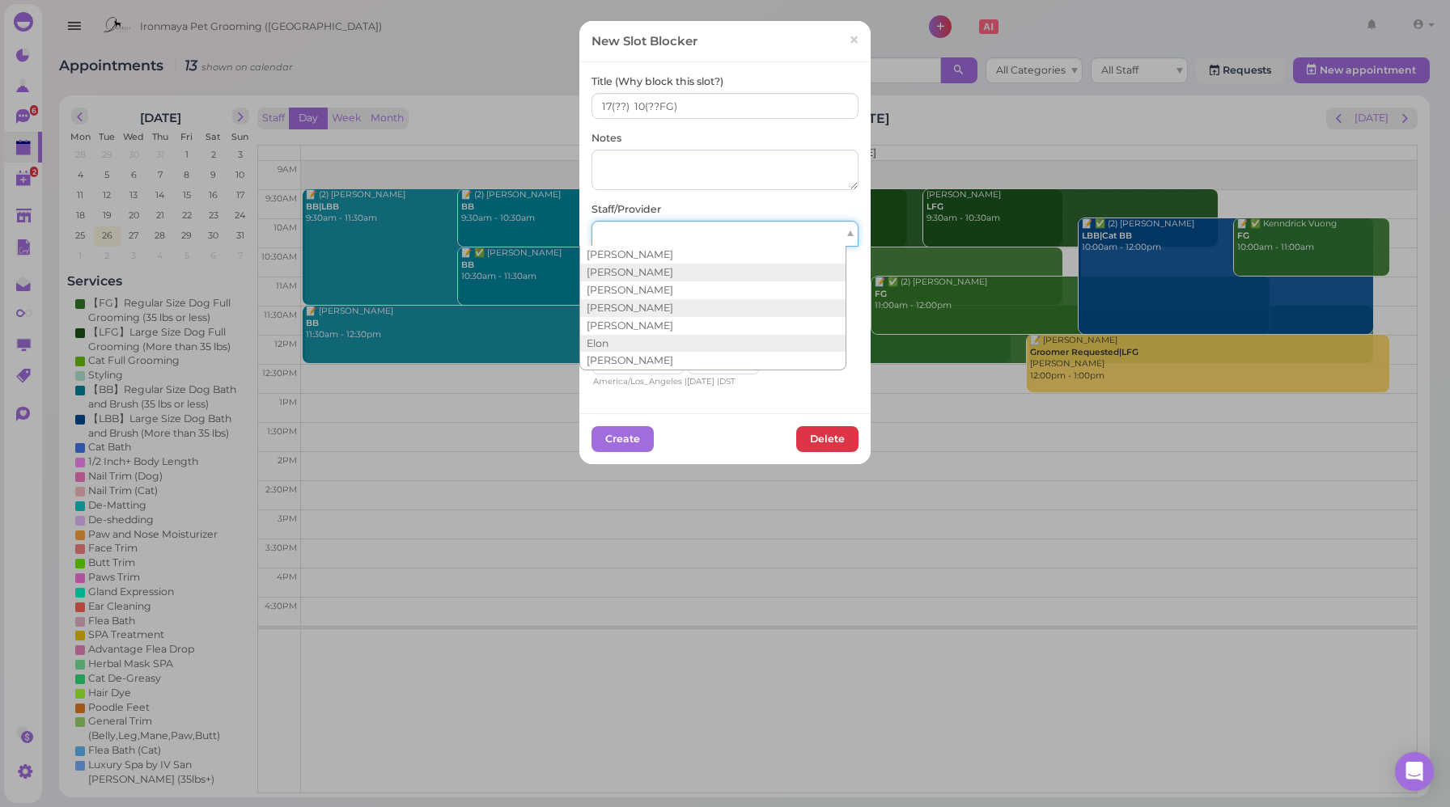
click at [751, 227] on div at bounding box center [724, 234] width 267 height 26
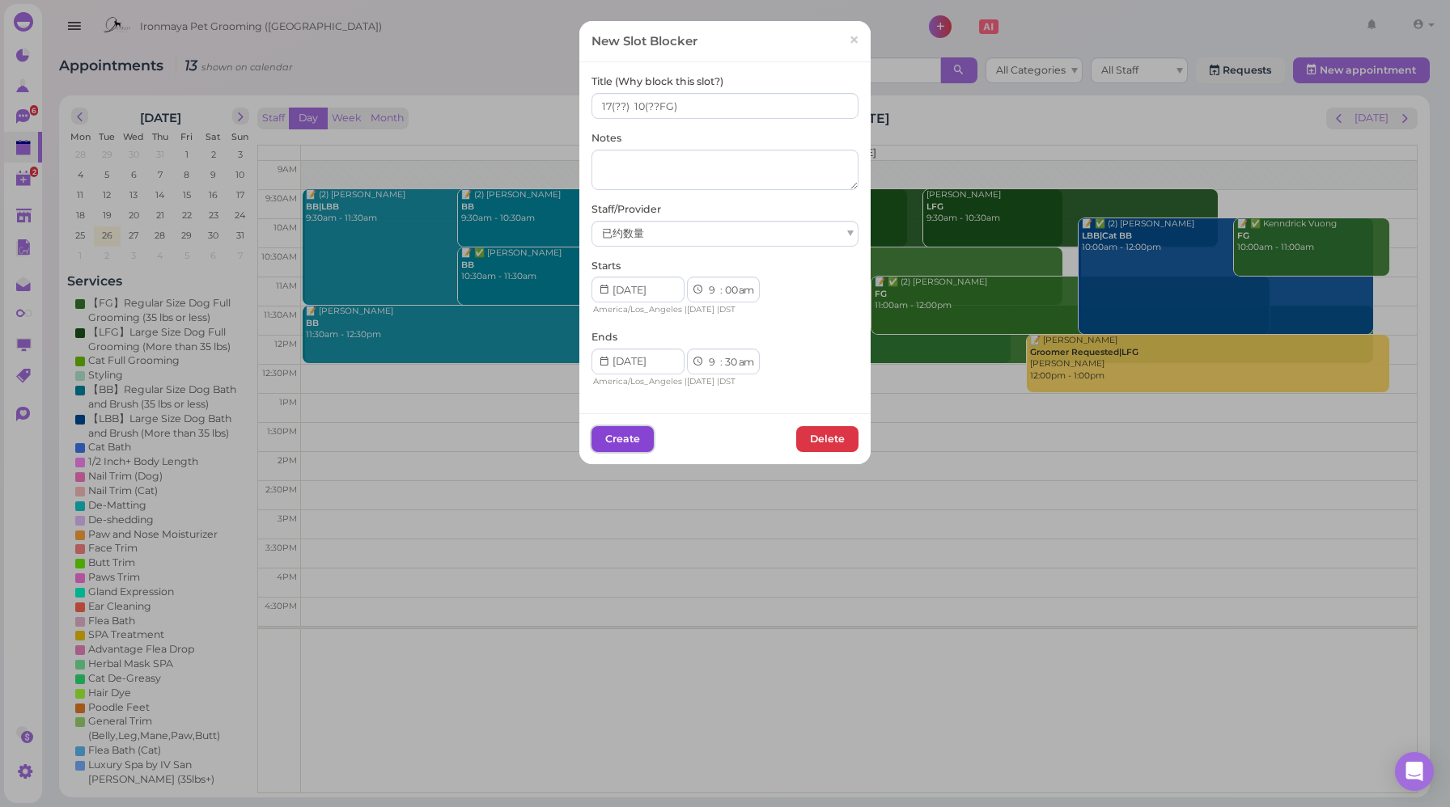
click at [620, 430] on button "Create" at bounding box center [622, 439] width 62 height 26
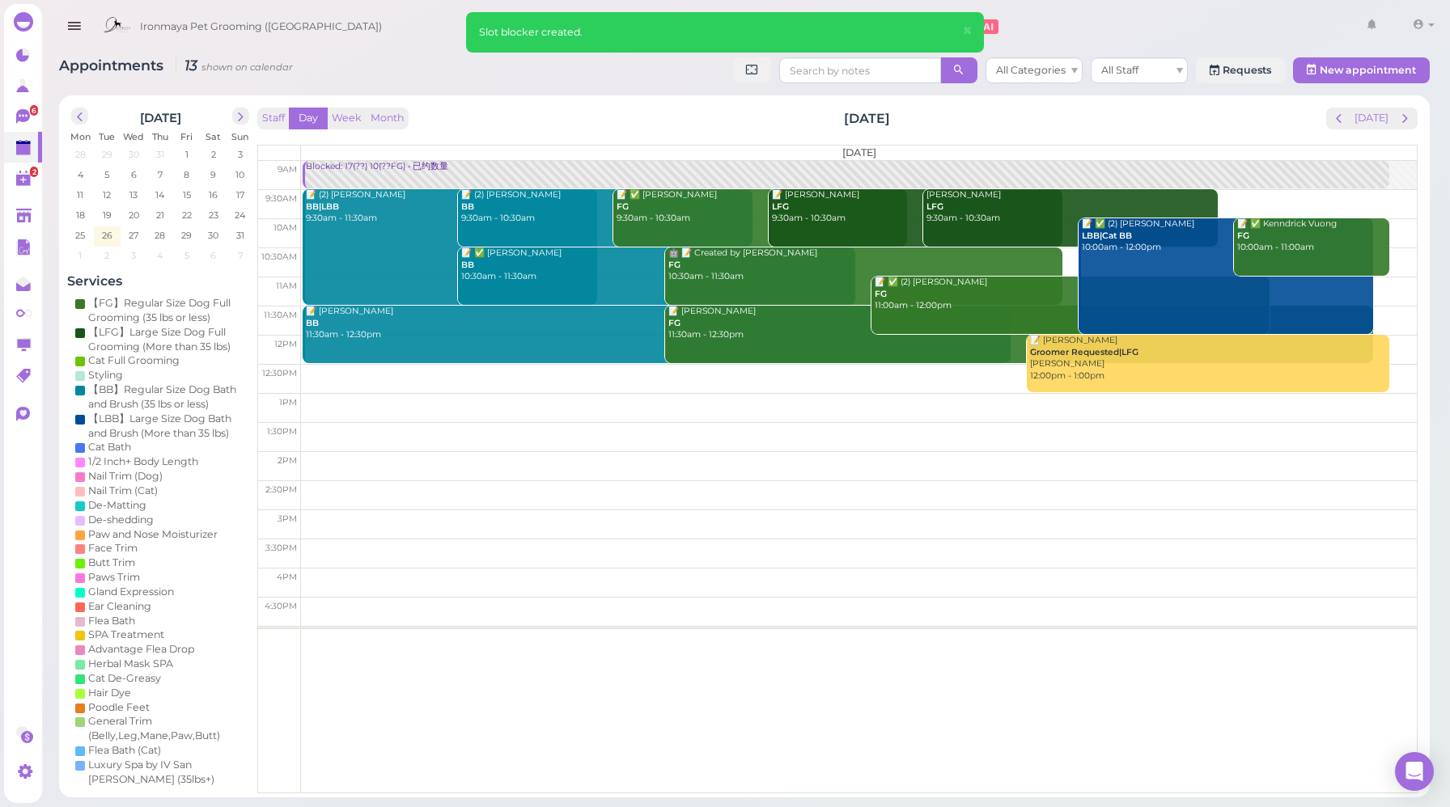
click at [485, 111] on div "Staff Day Week Month Tuesday, Sep 2 Today" at bounding box center [837, 119] width 1160 height 22
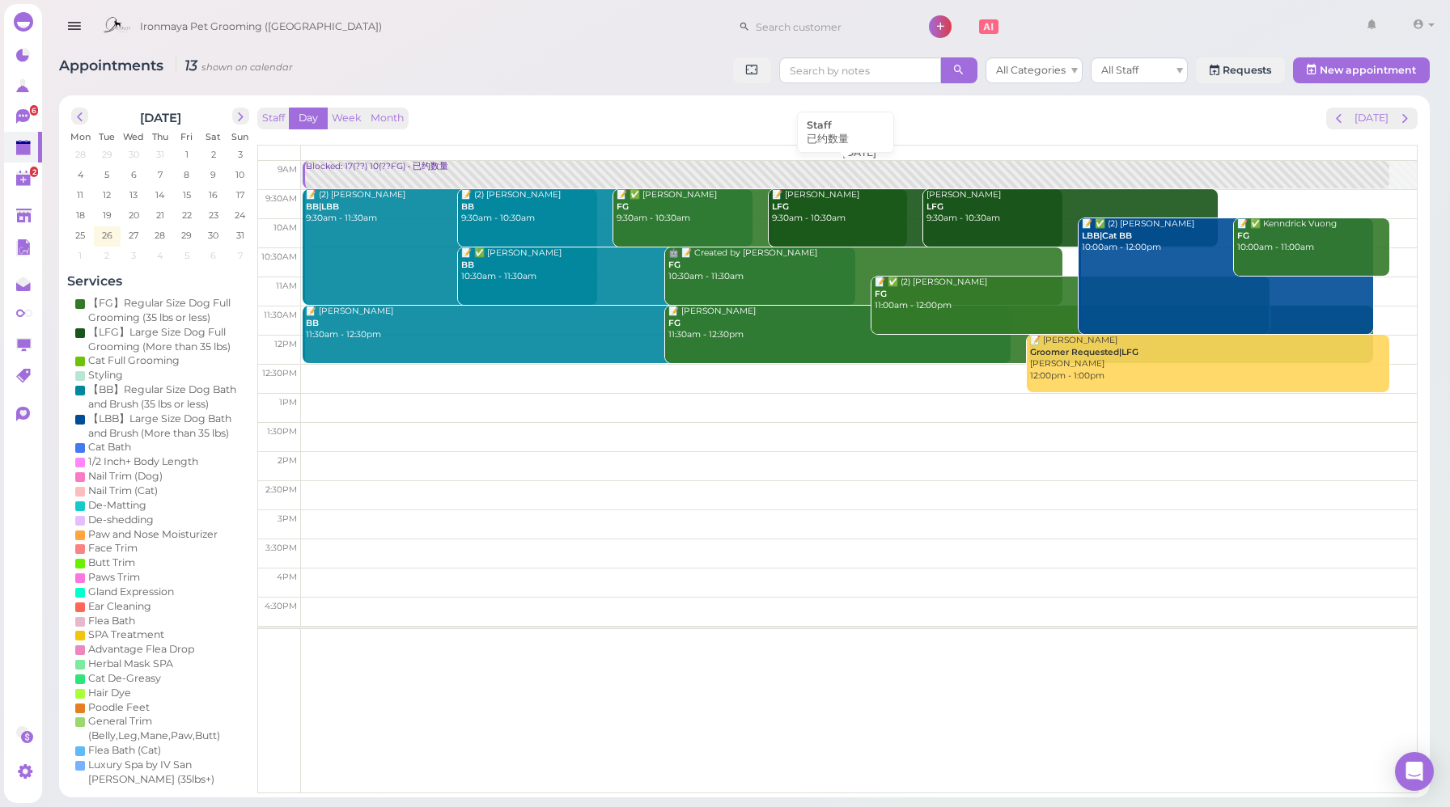
click at [357, 175] on link "Blocked: 17(??) 10(??FG) • 已约数量" at bounding box center [846, 175] width 1086 height 28
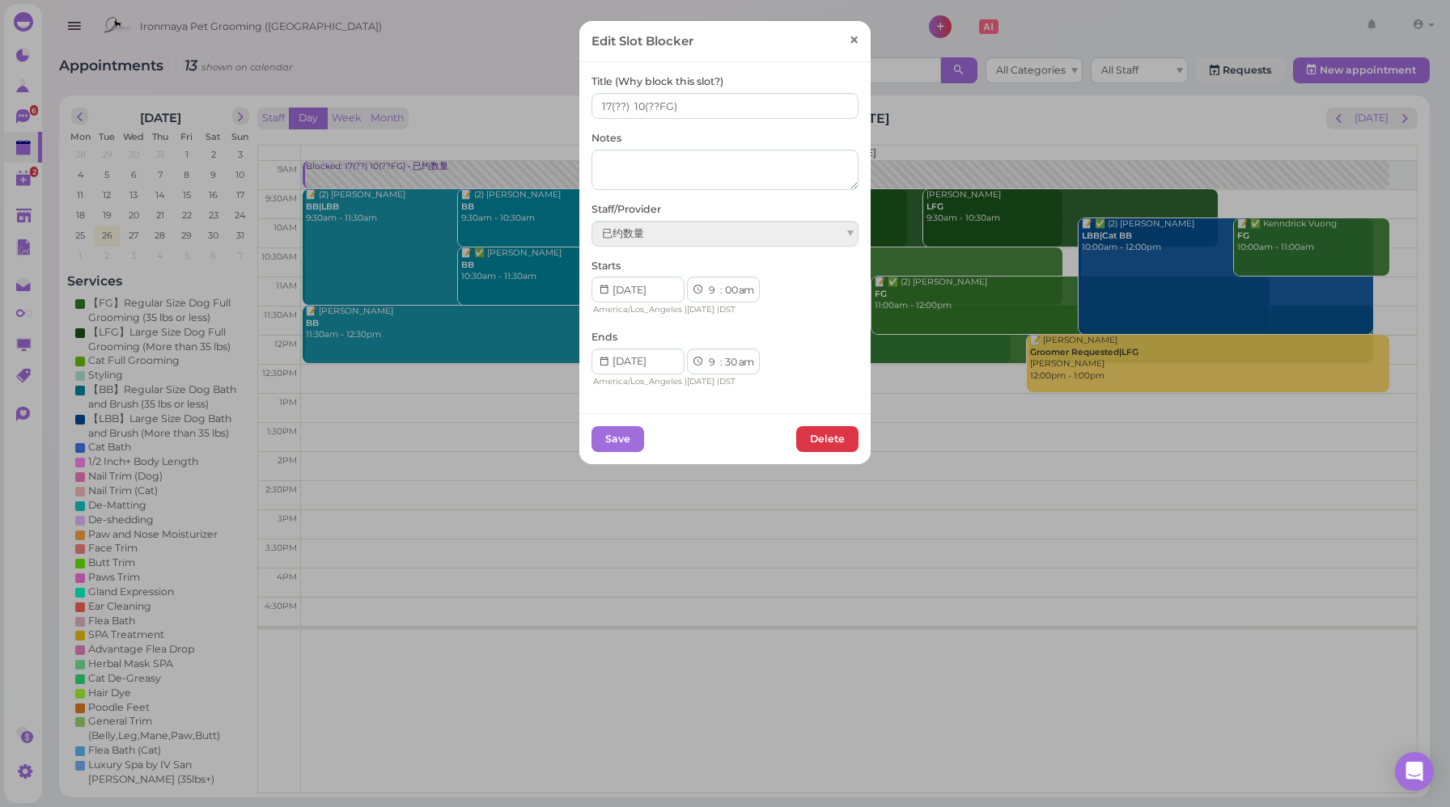
click at [849, 41] on span "×" at bounding box center [854, 40] width 11 height 23
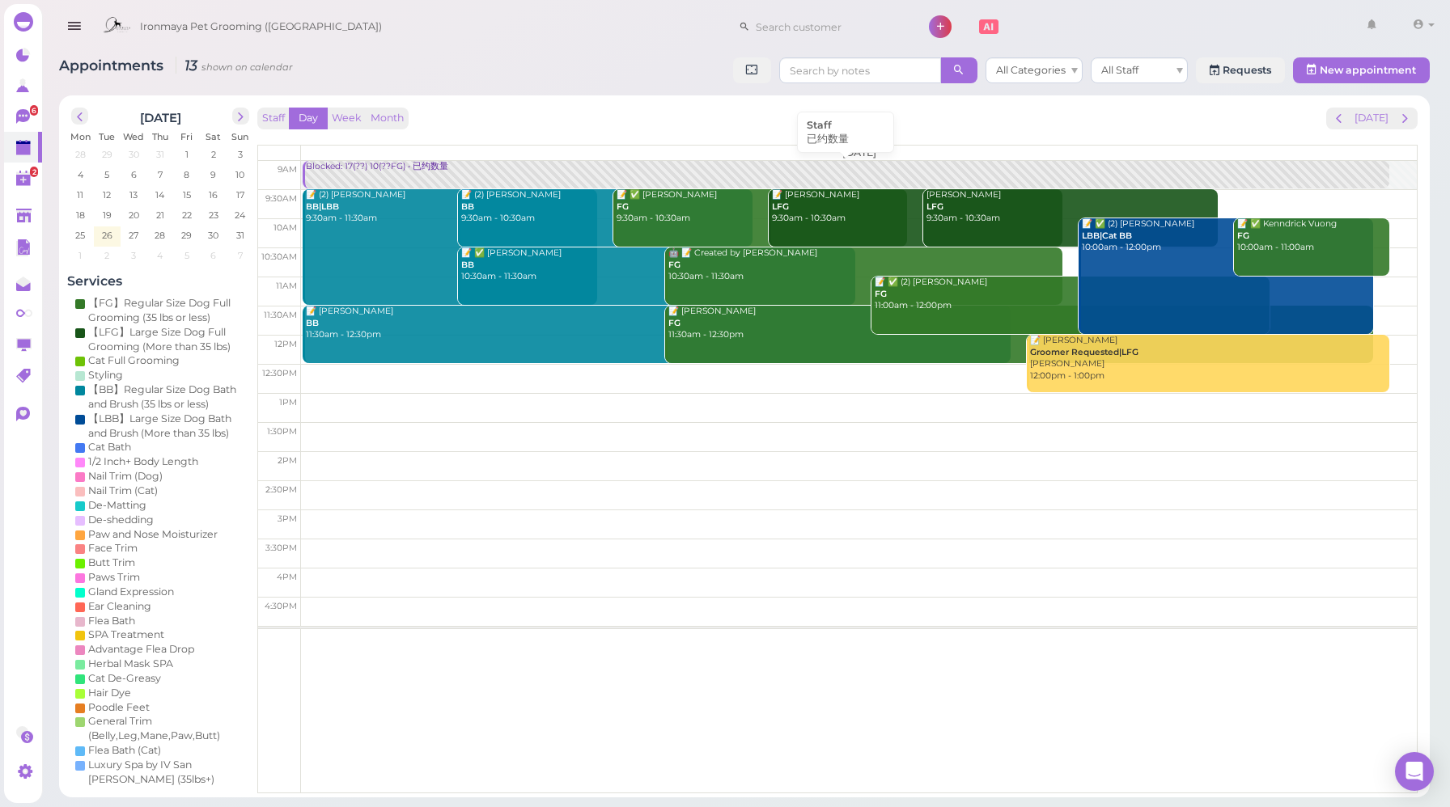
click at [465, 163] on div "Blocked: 17(??) 10(??FG) • 已约数量" at bounding box center [846, 167] width 1083 height 12
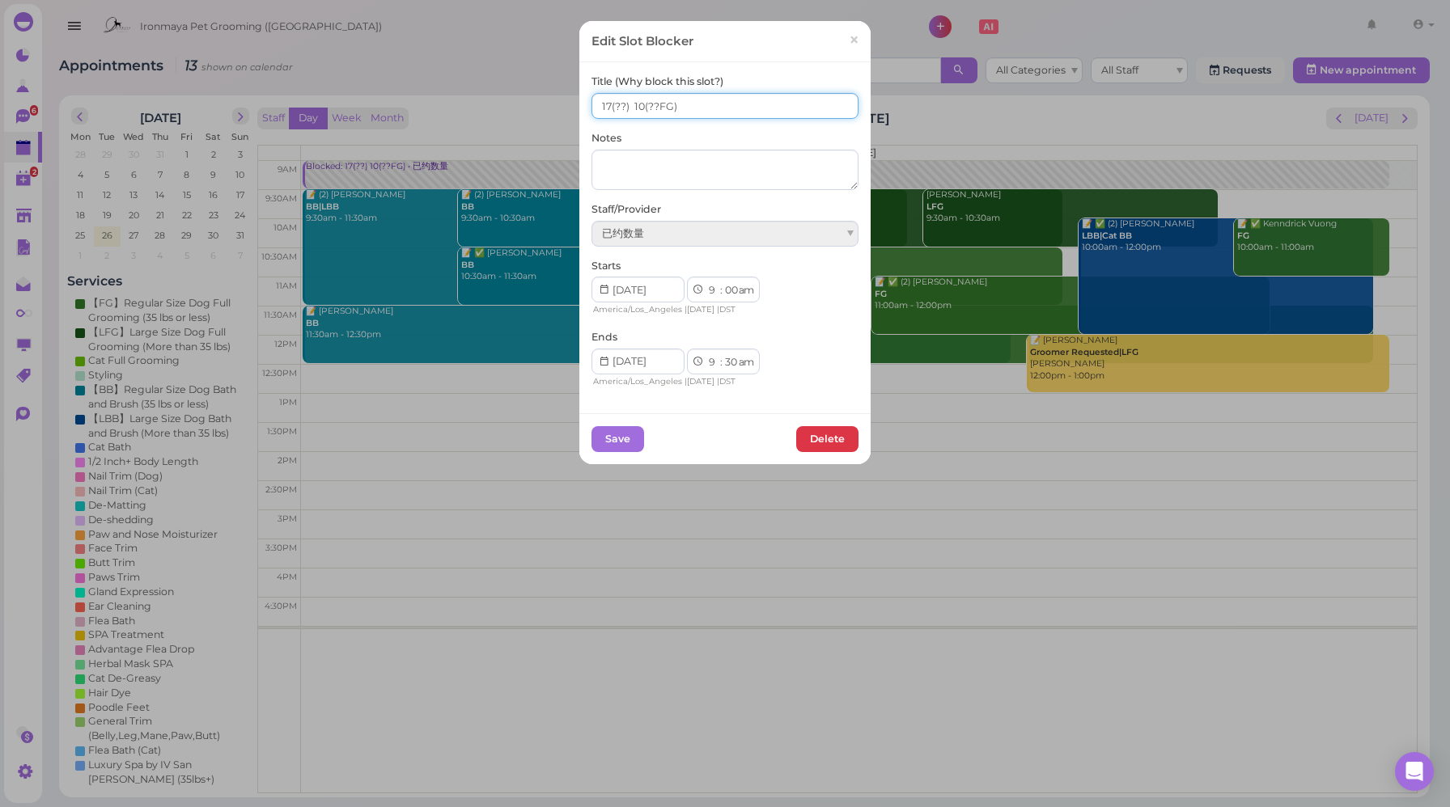
drag, startPoint x: 637, startPoint y: 101, endPoint x: 629, endPoint y: 103, distance: 8.2
click at [629, 103] on input "17(??) 10(??FG)" at bounding box center [724, 106] width 267 height 26
type input "17(??) 9(??FG)"
click at [605, 441] on button "Save" at bounding box center [617, 439] width 53 height 26
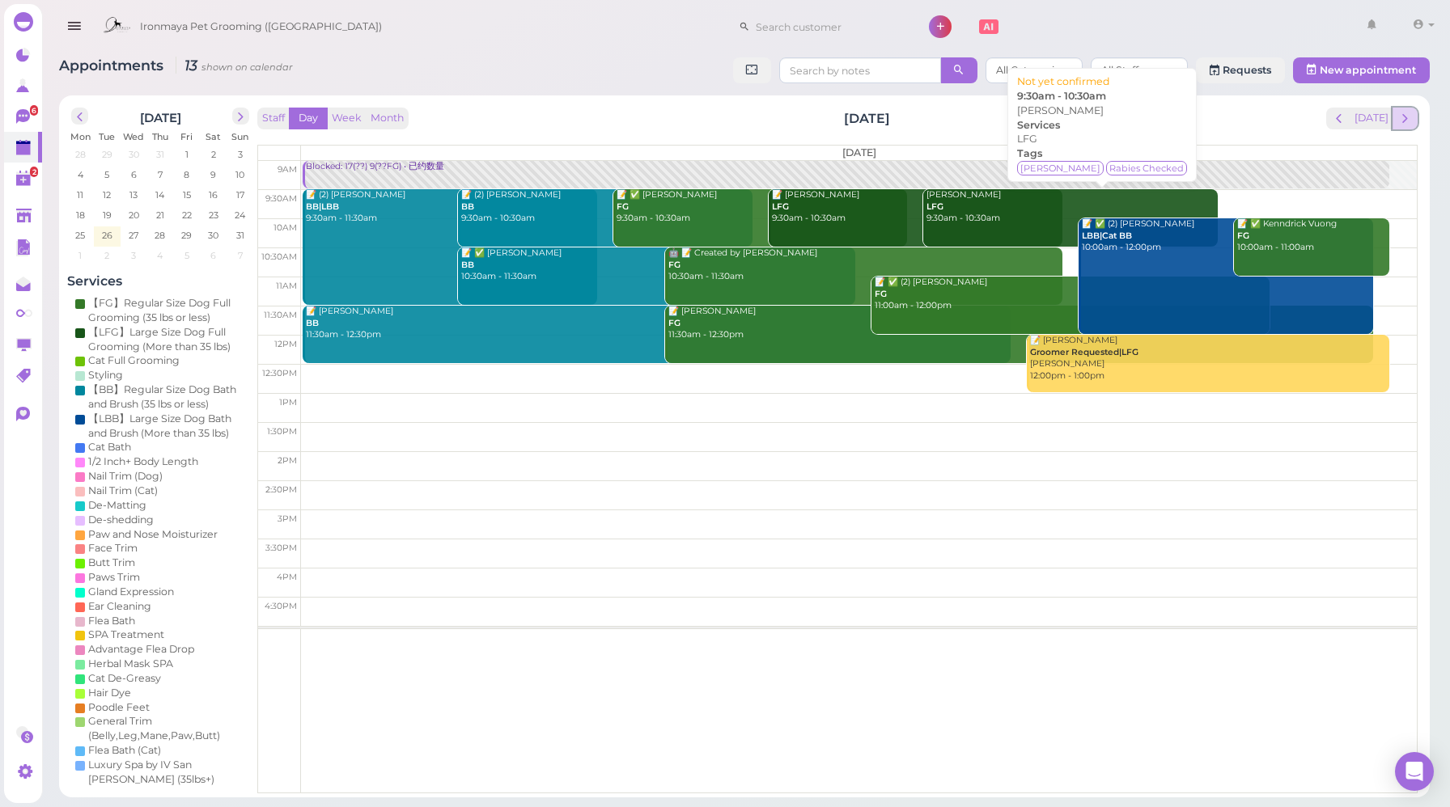
click at [1412, 121] on span "next" at bounding box center [1404, 118] width 15 height 15
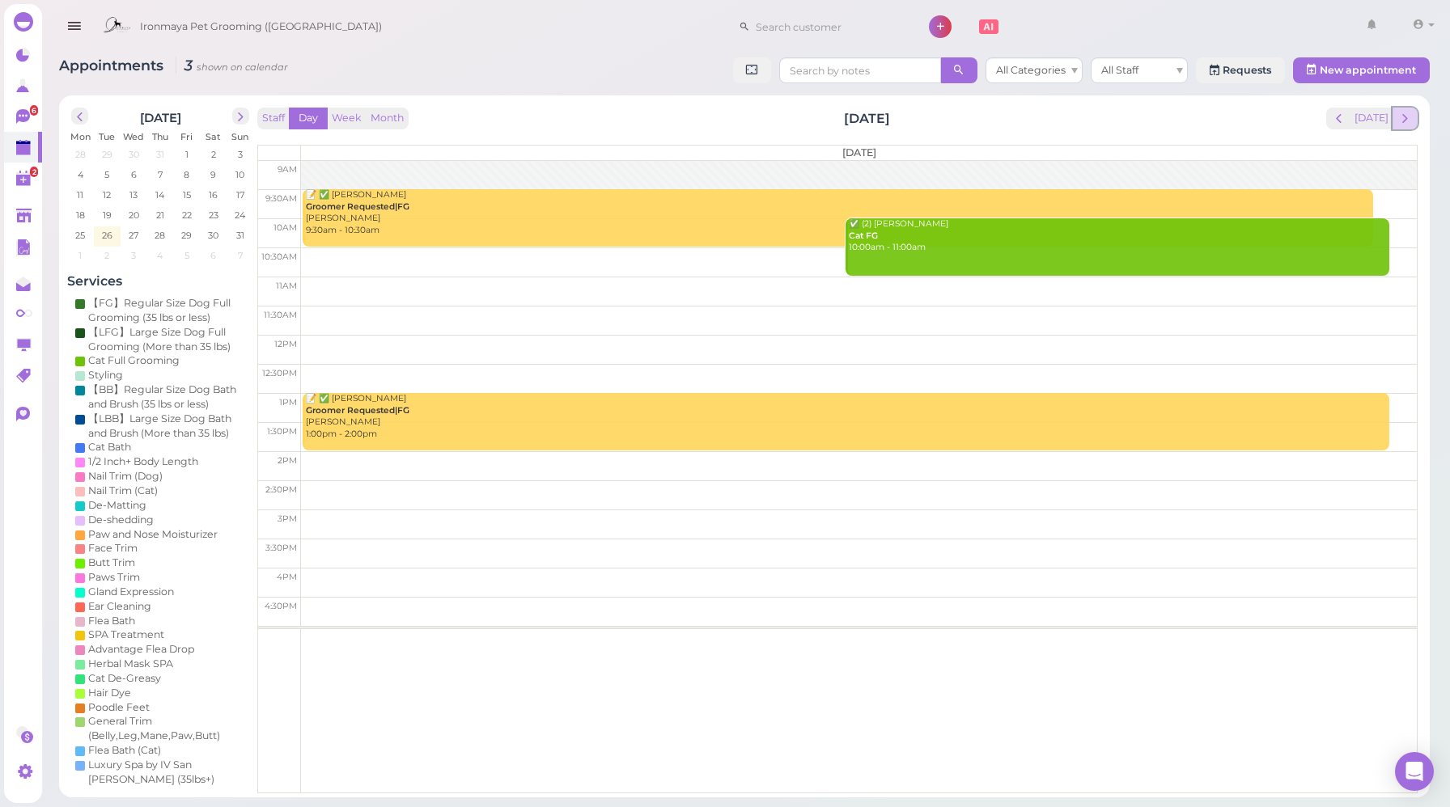
click at [1403, 128] on button "next" at bounding box center [1404, 119] width 25 height 22
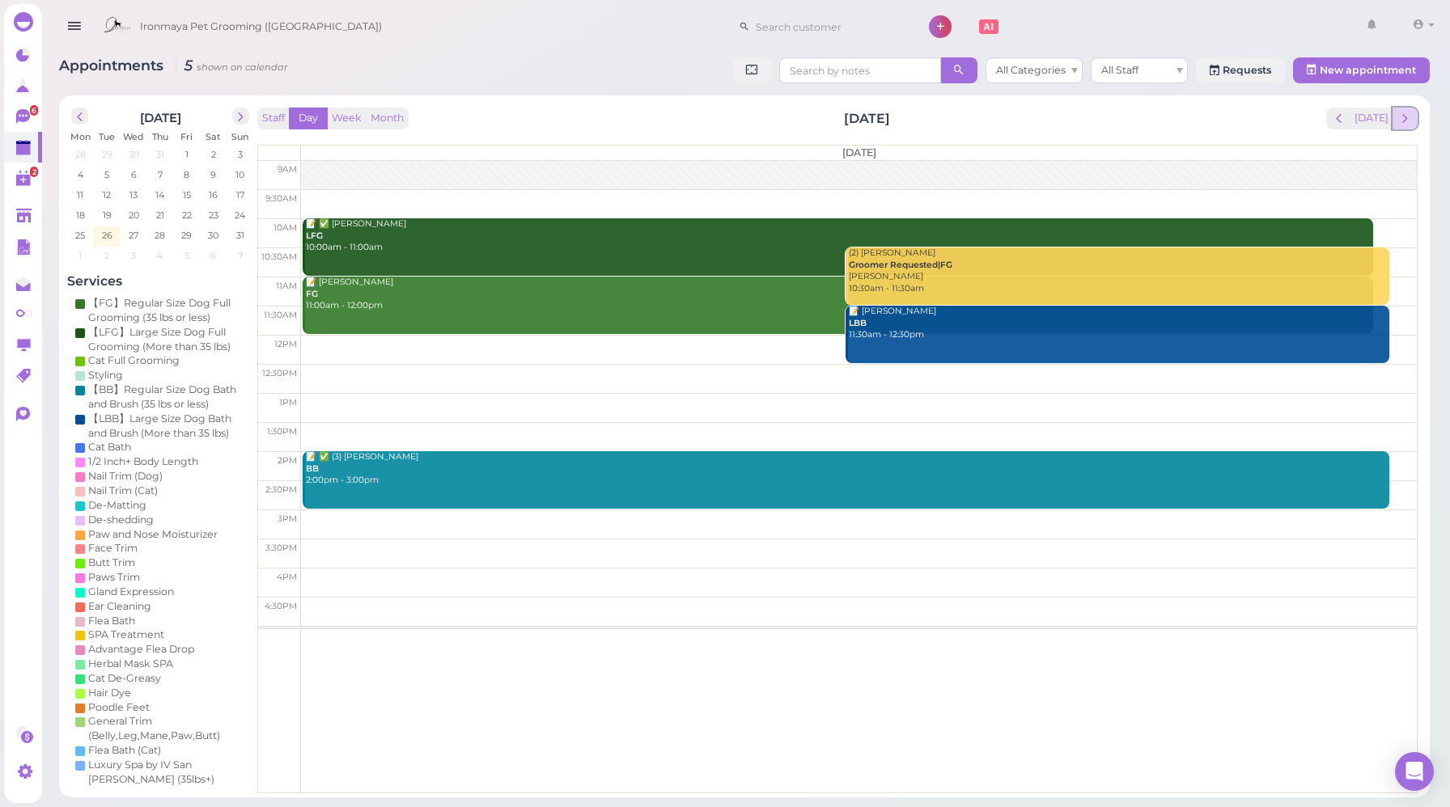
click at [1410, 120] on span "next" at bounding box center [1404, 118] width 15 height 15
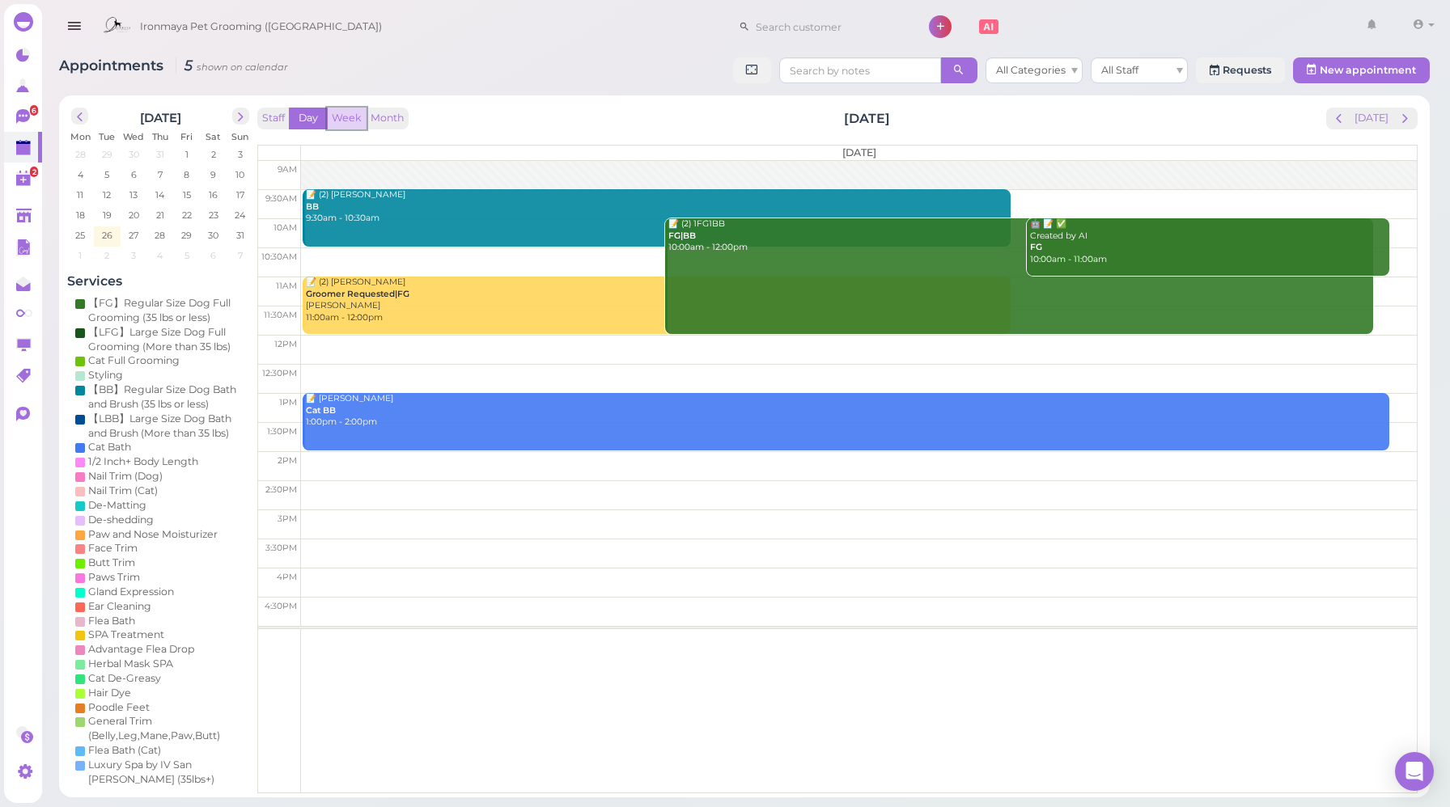
click at [351, 121] on button "Week" at bounding box center [347, 119] width 40 height 22
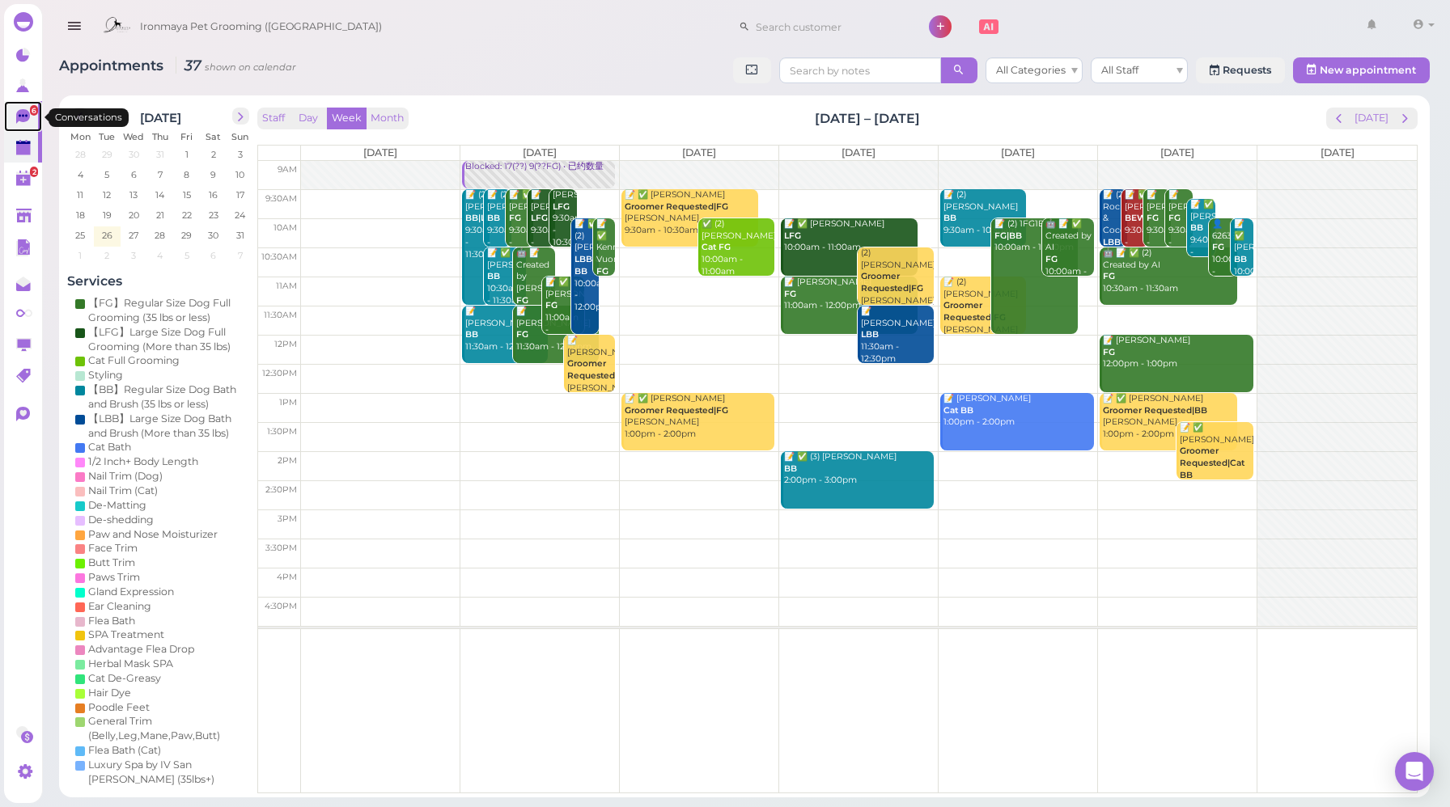
click at [19, 112] on icon at bounding box center [23, 116] width 14 height 15
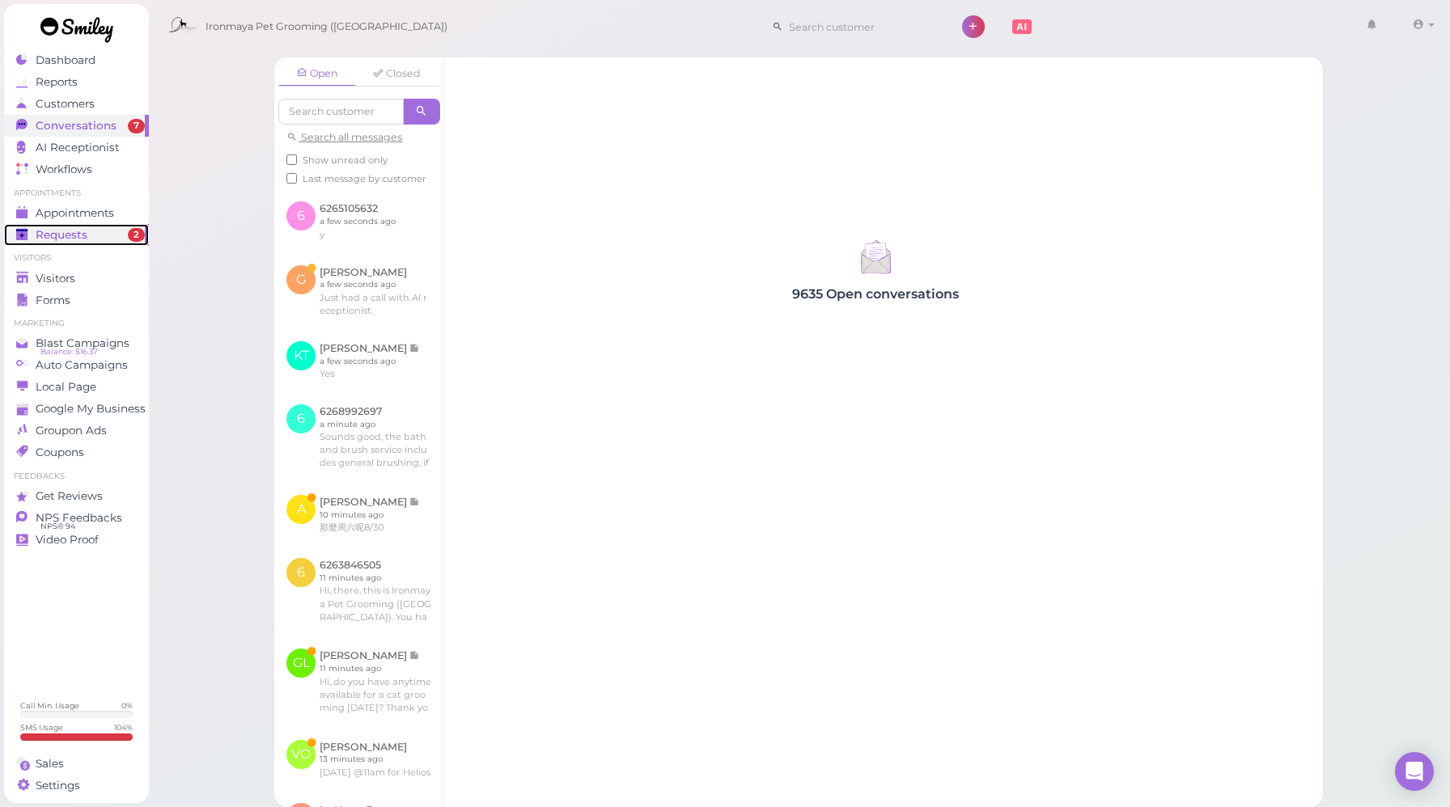
click at [82, 233] on span "Requests" at bounding box center [62, 235] width 52 height 14
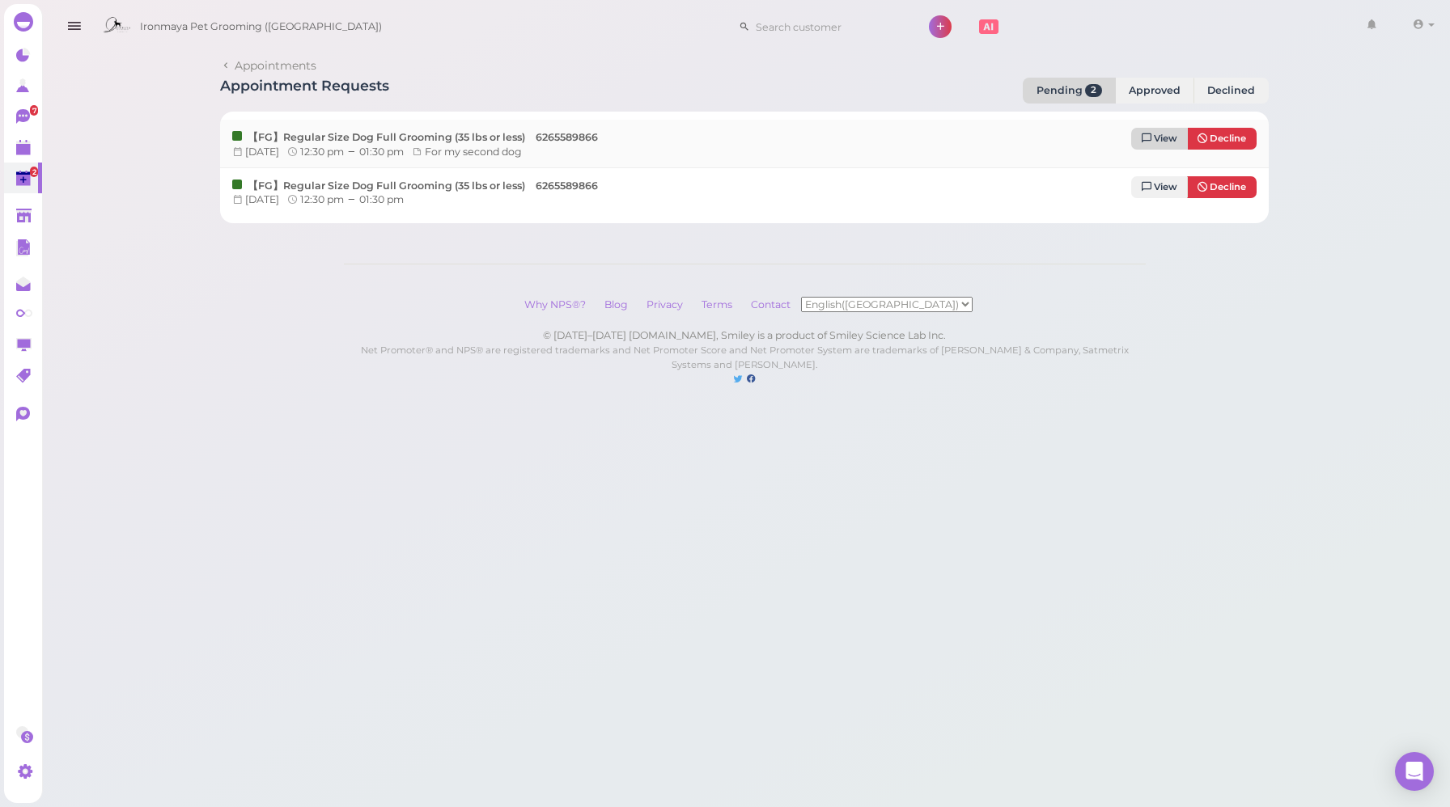
click at [1167, 139] on span "View" at bounding box center [1165, 138] width 23 height 11
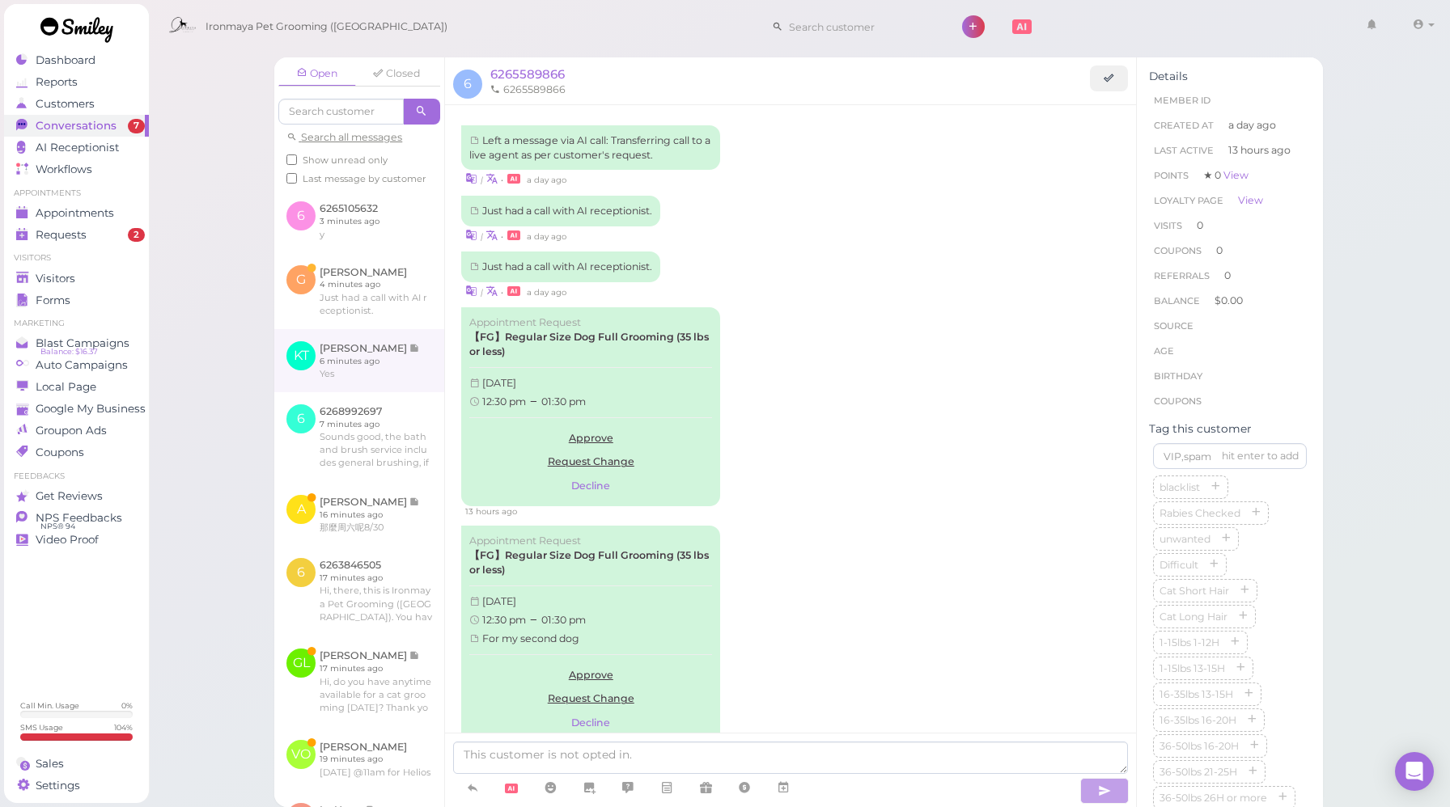
scroll to position [74, 0]
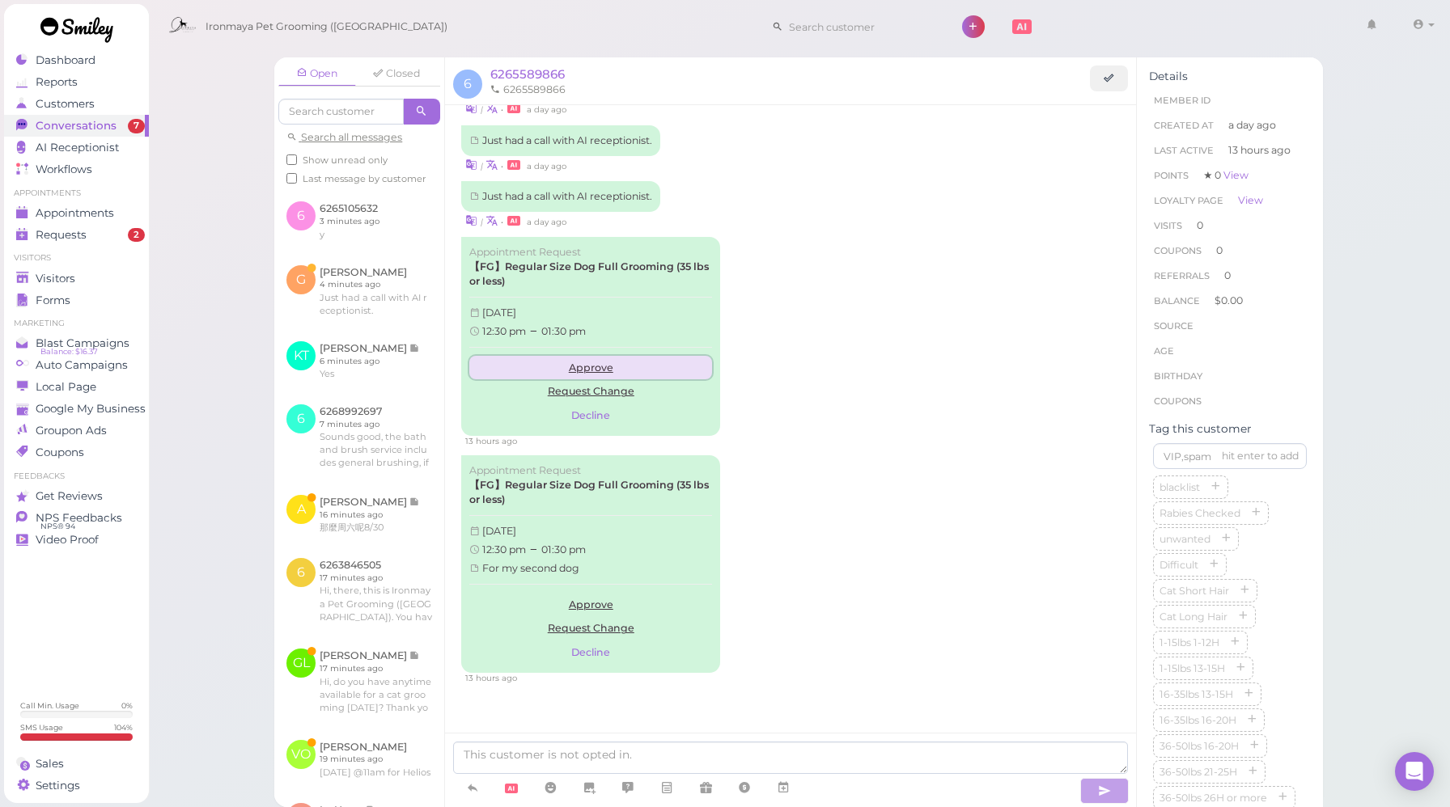
click at [591, 366] on link "Approve" at bounding box center [590, 368] width 243 height 24
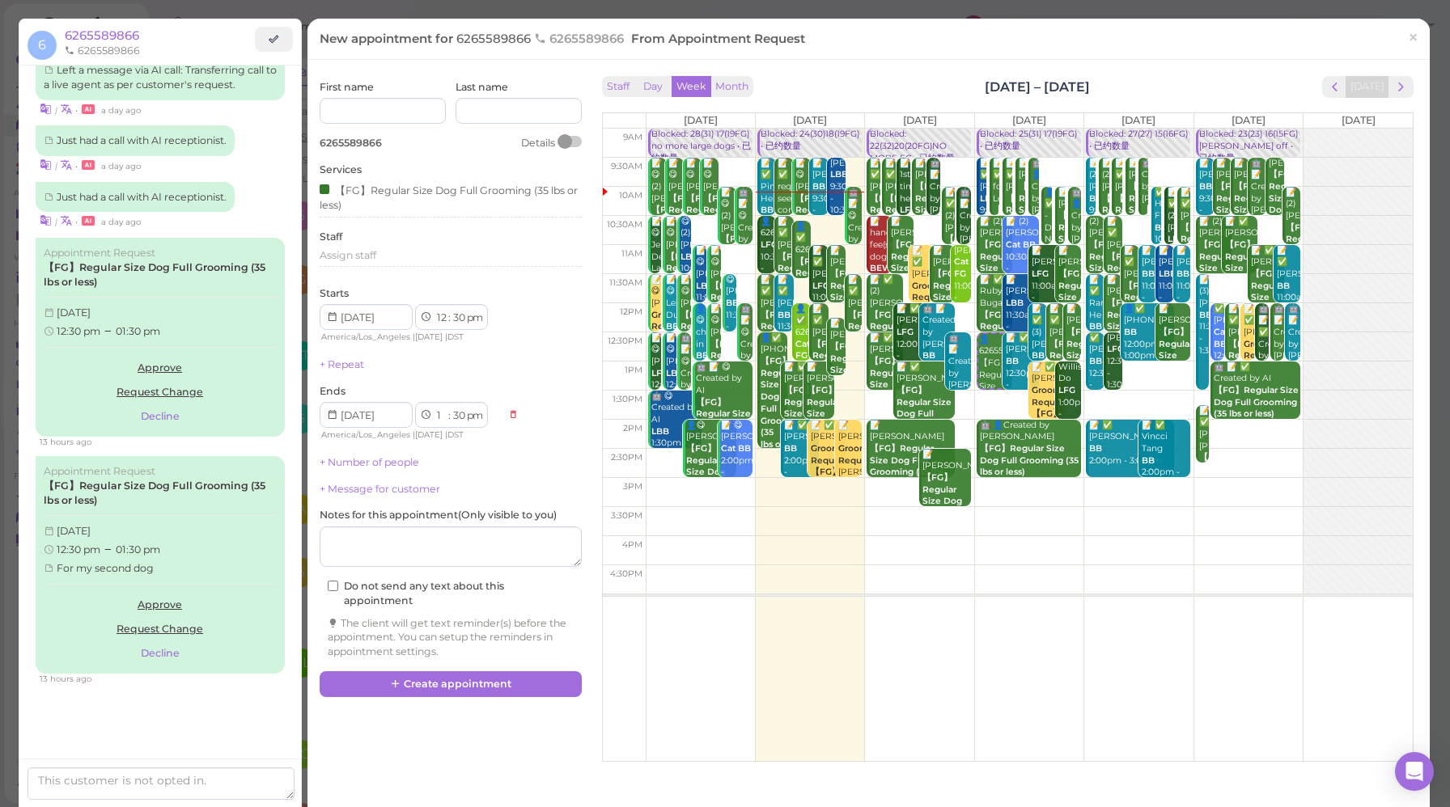
click at [384, 451] on div "First name Last name 6265589866 Details Services 【FG】Regular Size Dog Full Groo…" at bounding box center [451, 370] width 262 height 580
click at [382, 456] on link "+ Number of people" at bounding box center [370, 462] width 100 height 12
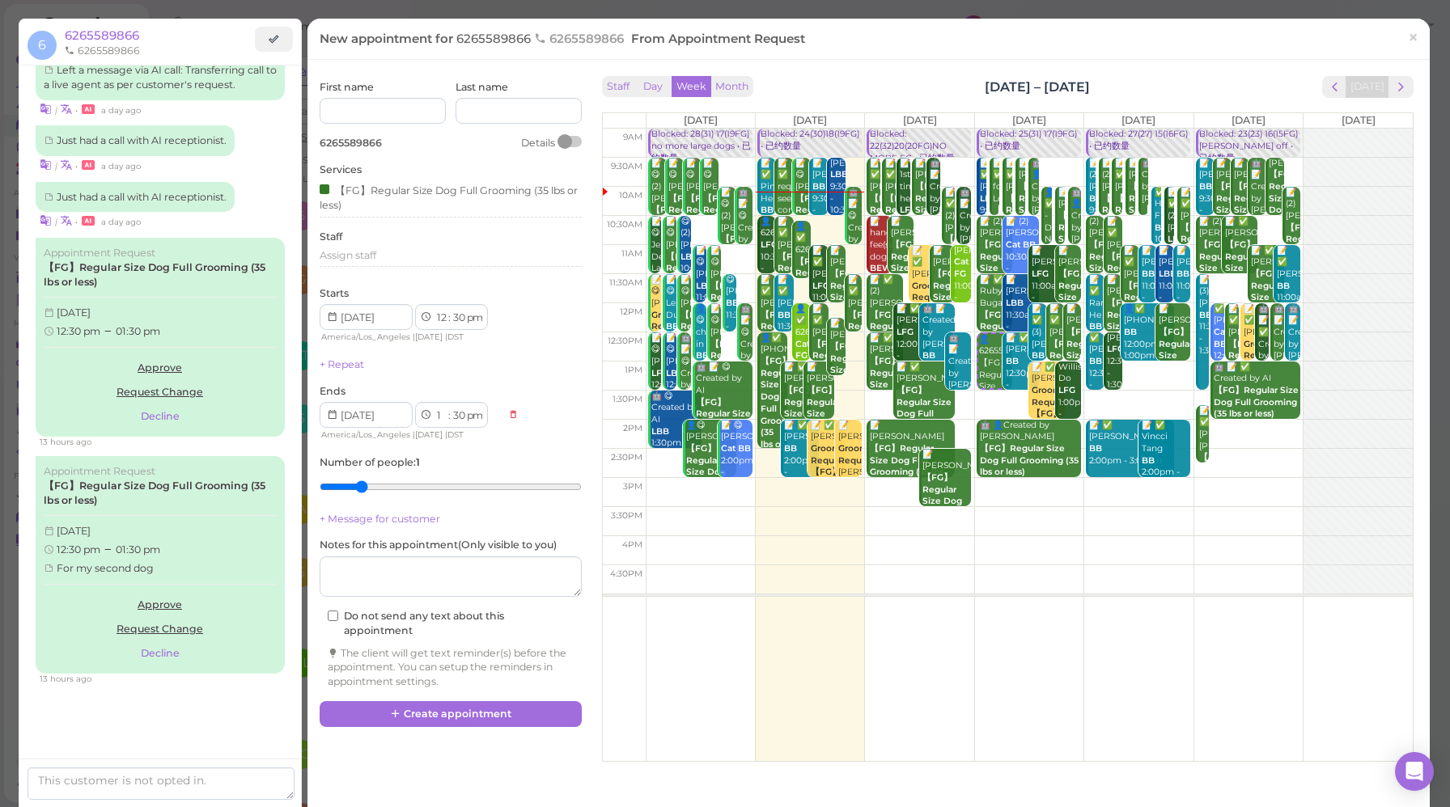
drag, startPoint x: 341, startPoint y: 486, endPoint x: 362, endPoint y: 489, distance: 21.2
type input "2"
click at [362, 489] on input "range" at bounding box center [451, 487] width 262 height 26
click at [459, 718] on button "Create appointment" at bounding box center [451, 714] width 262 height 26
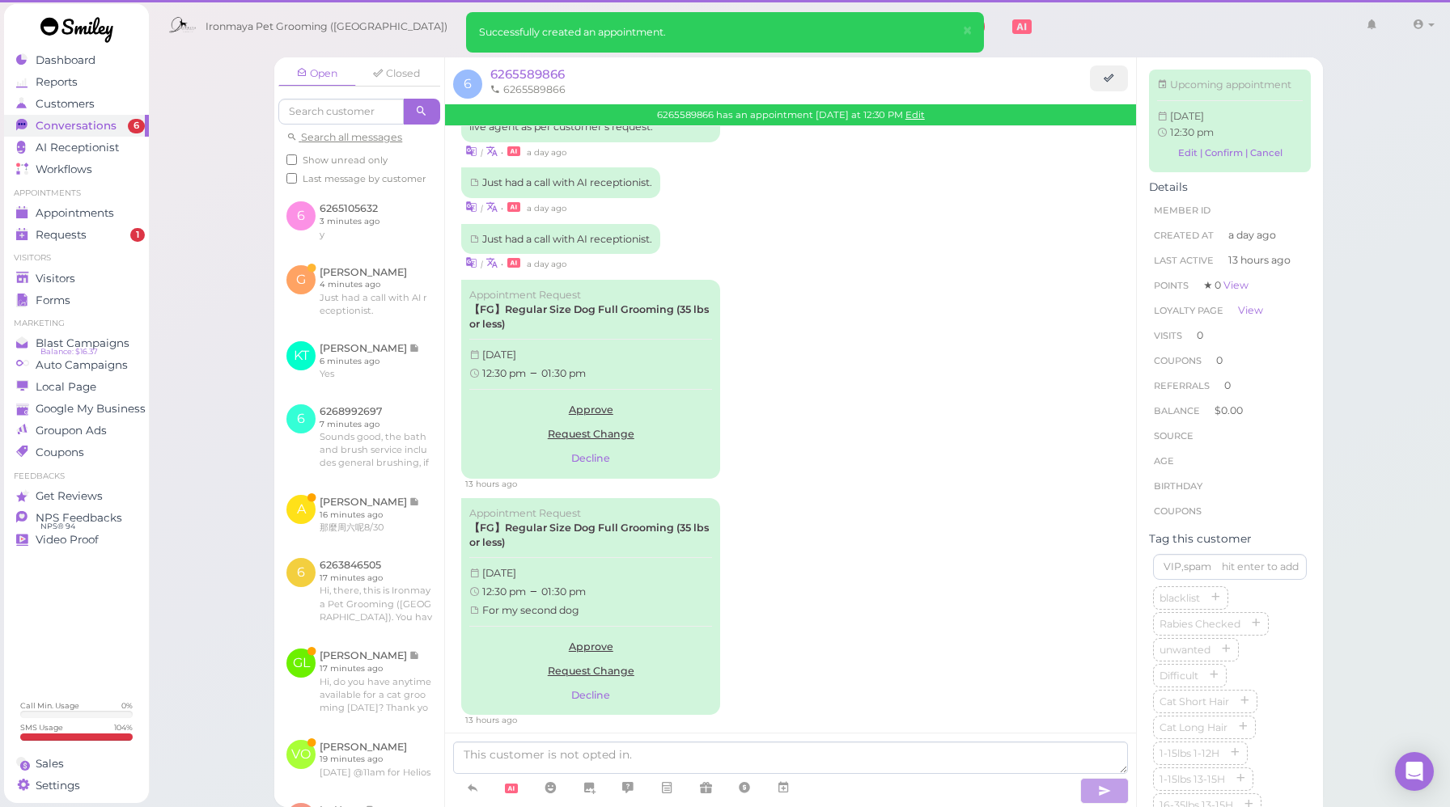
scroll to position [179, 0]
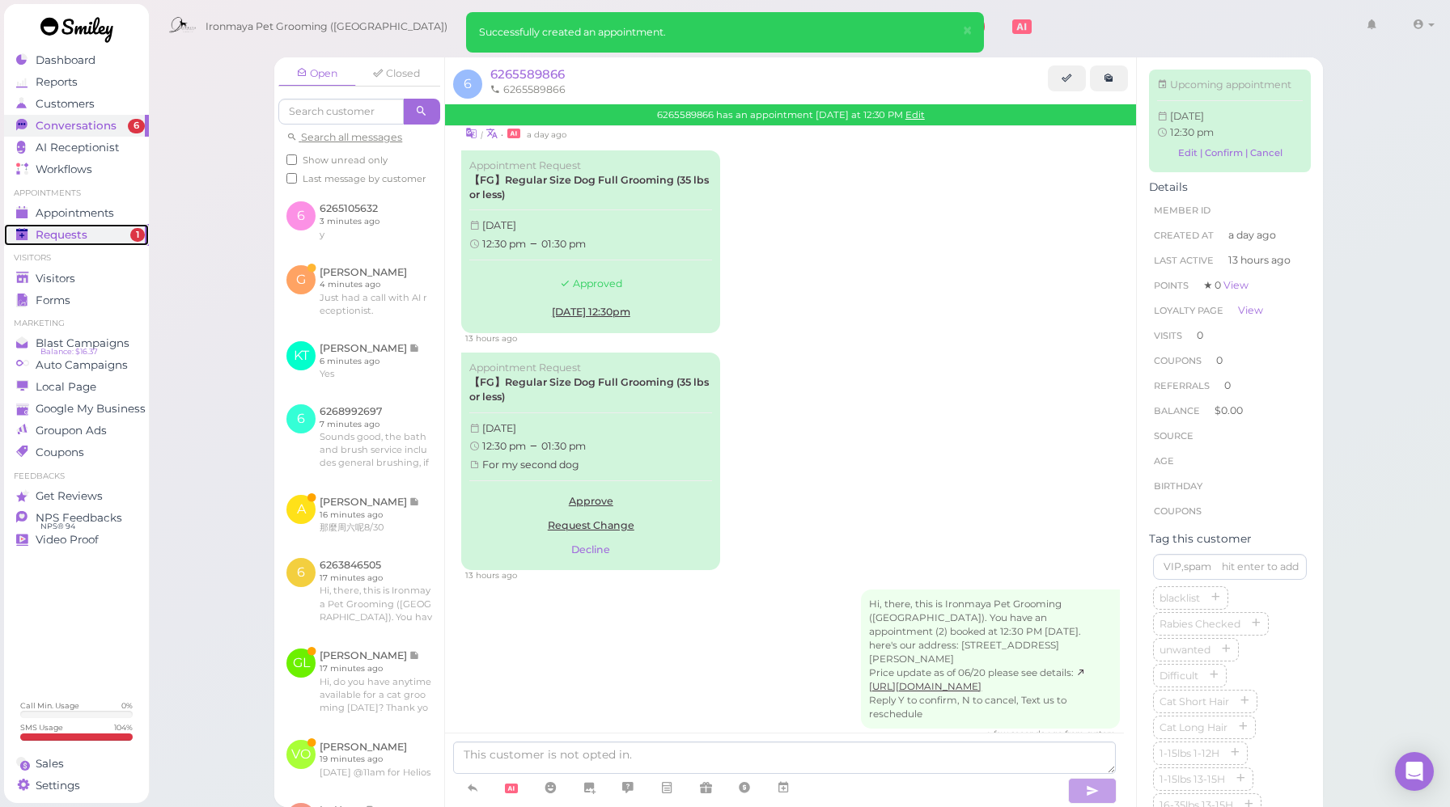
click at [71, 237] on span "Requests" at bounding box center [62, 235] width 52 height 14
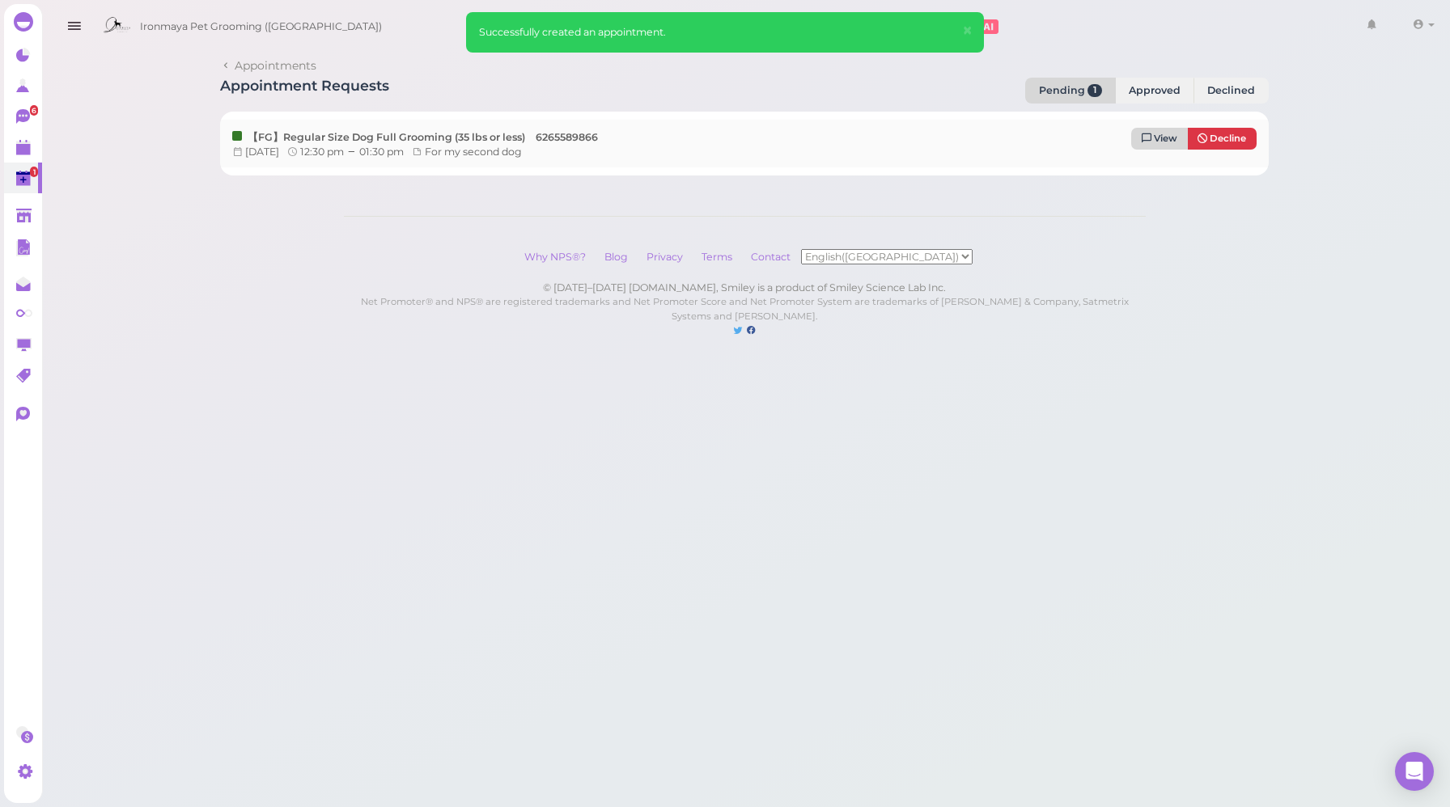
click at [1155, 140] on span "View" at bounding box center [1165, 138] width 23 height 11
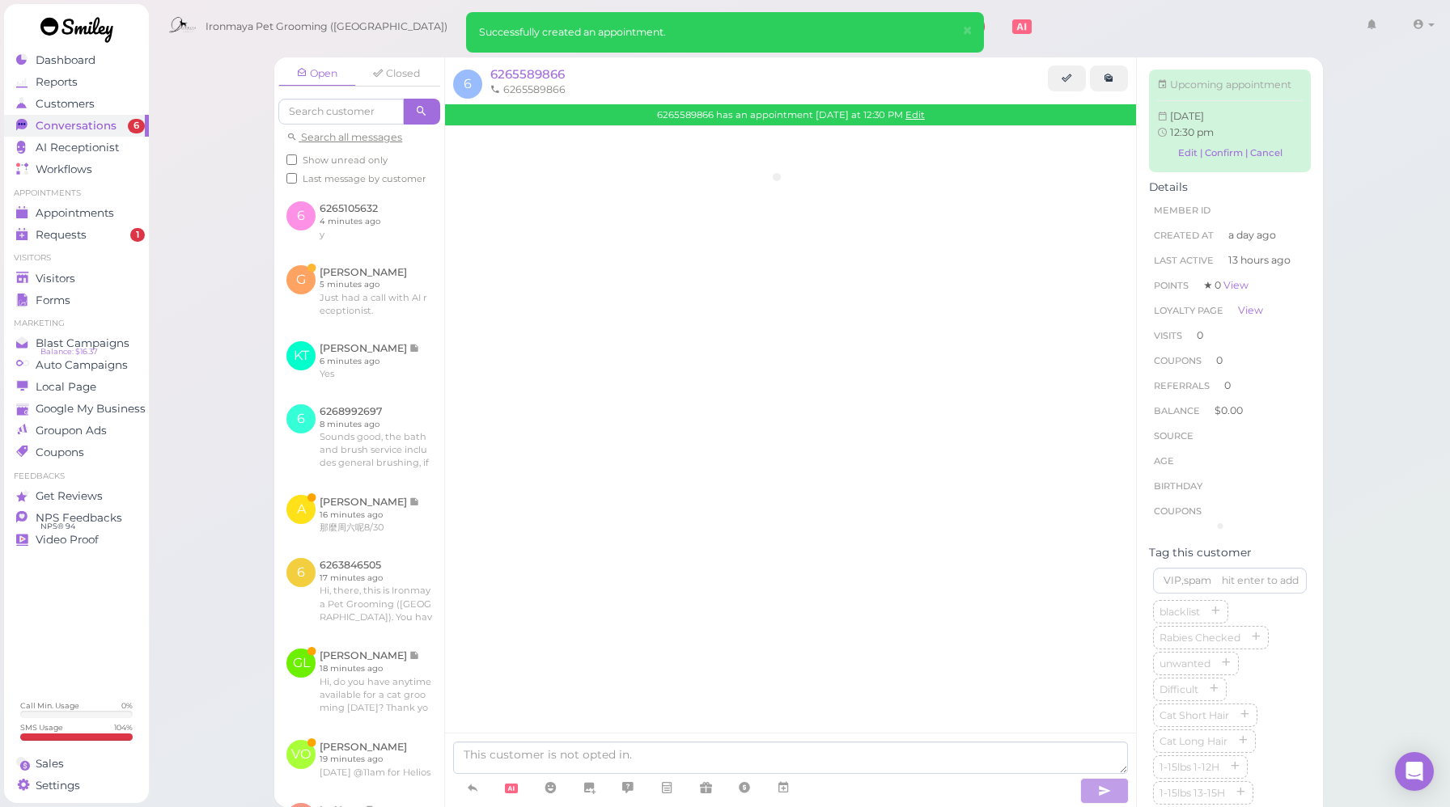
scroll to position [218, 0]
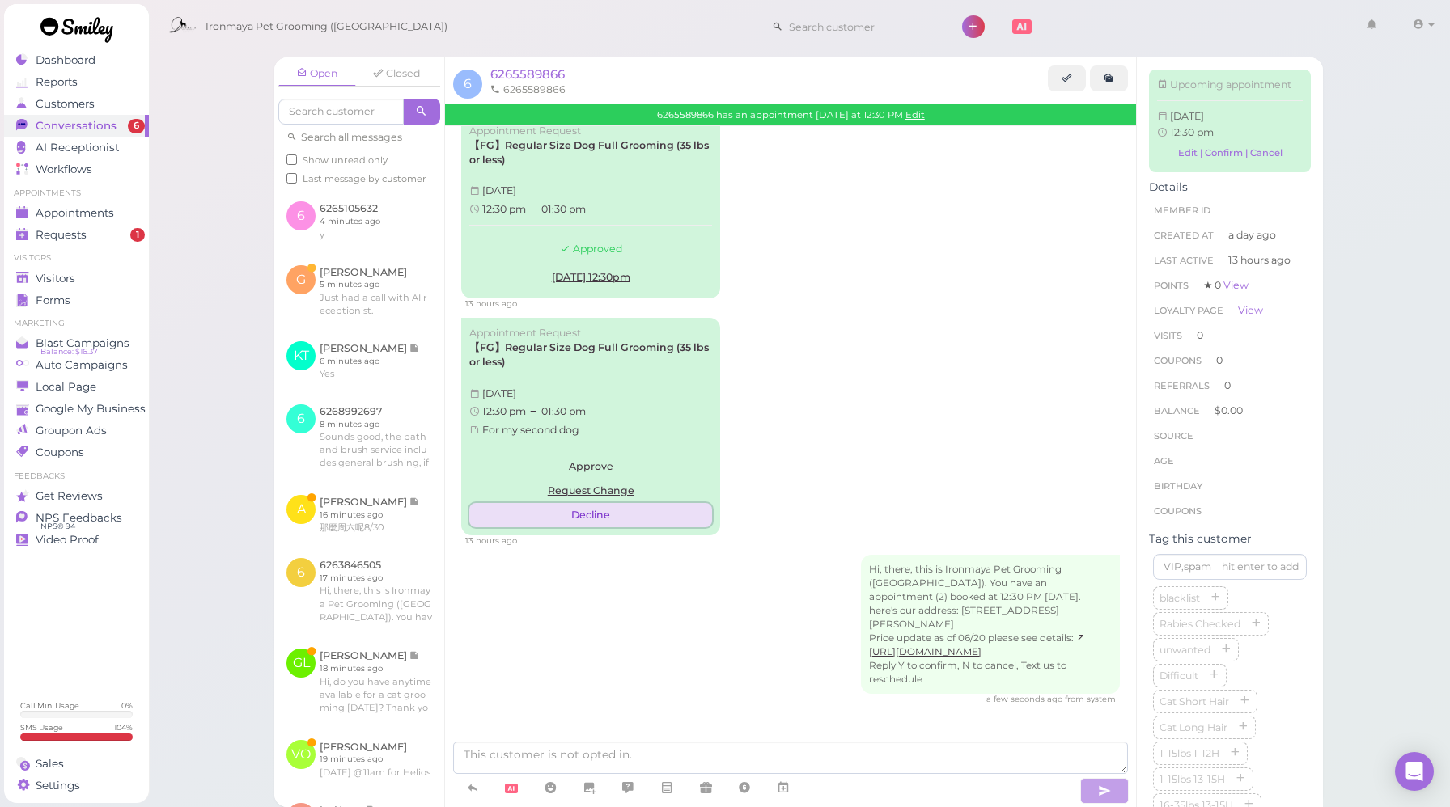
click at [597, 518] on button "Decline" at bounding box center [590, 515] width 243 height 24
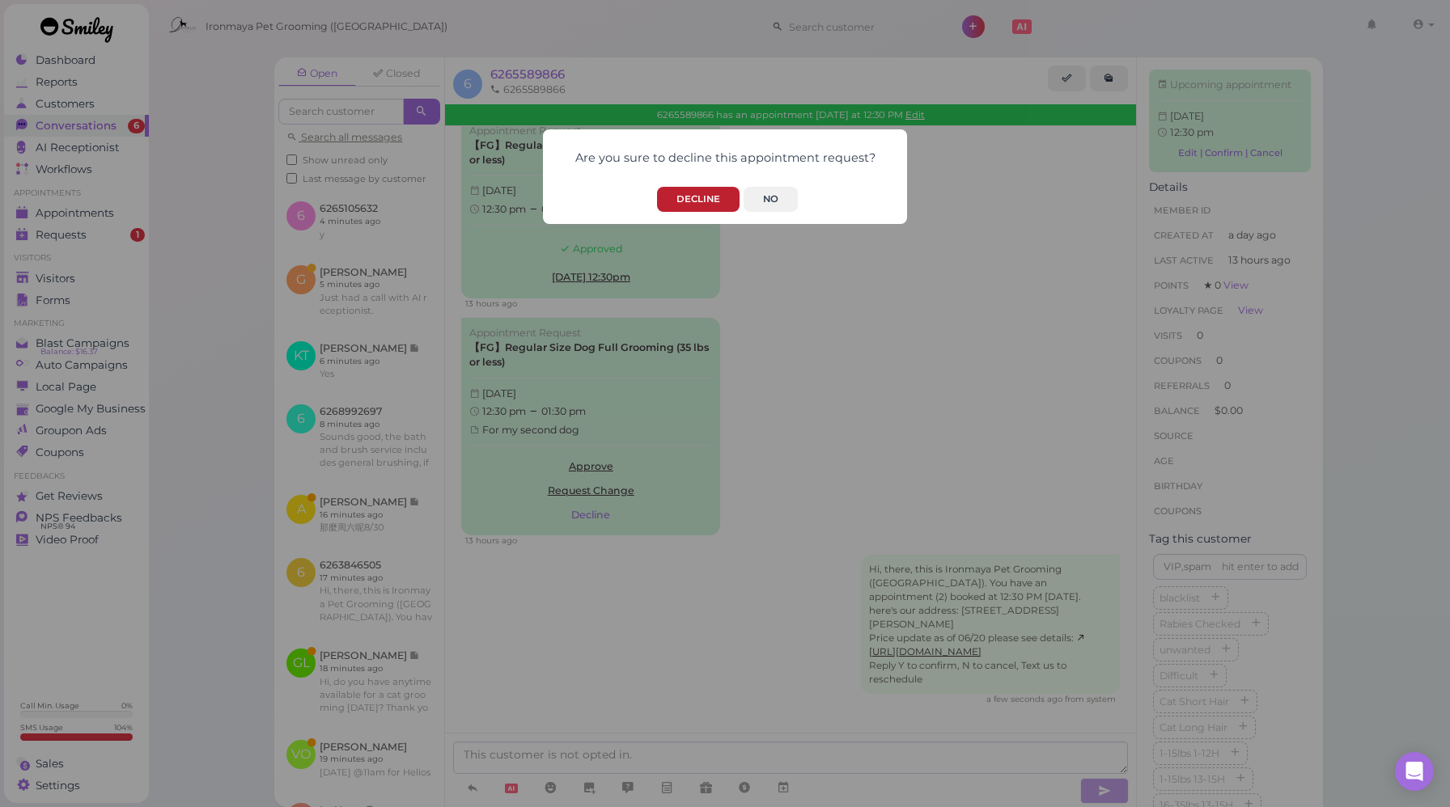
click at [704, 195] on button "Decline" at bounding box center [698, 199] width 83 height 25
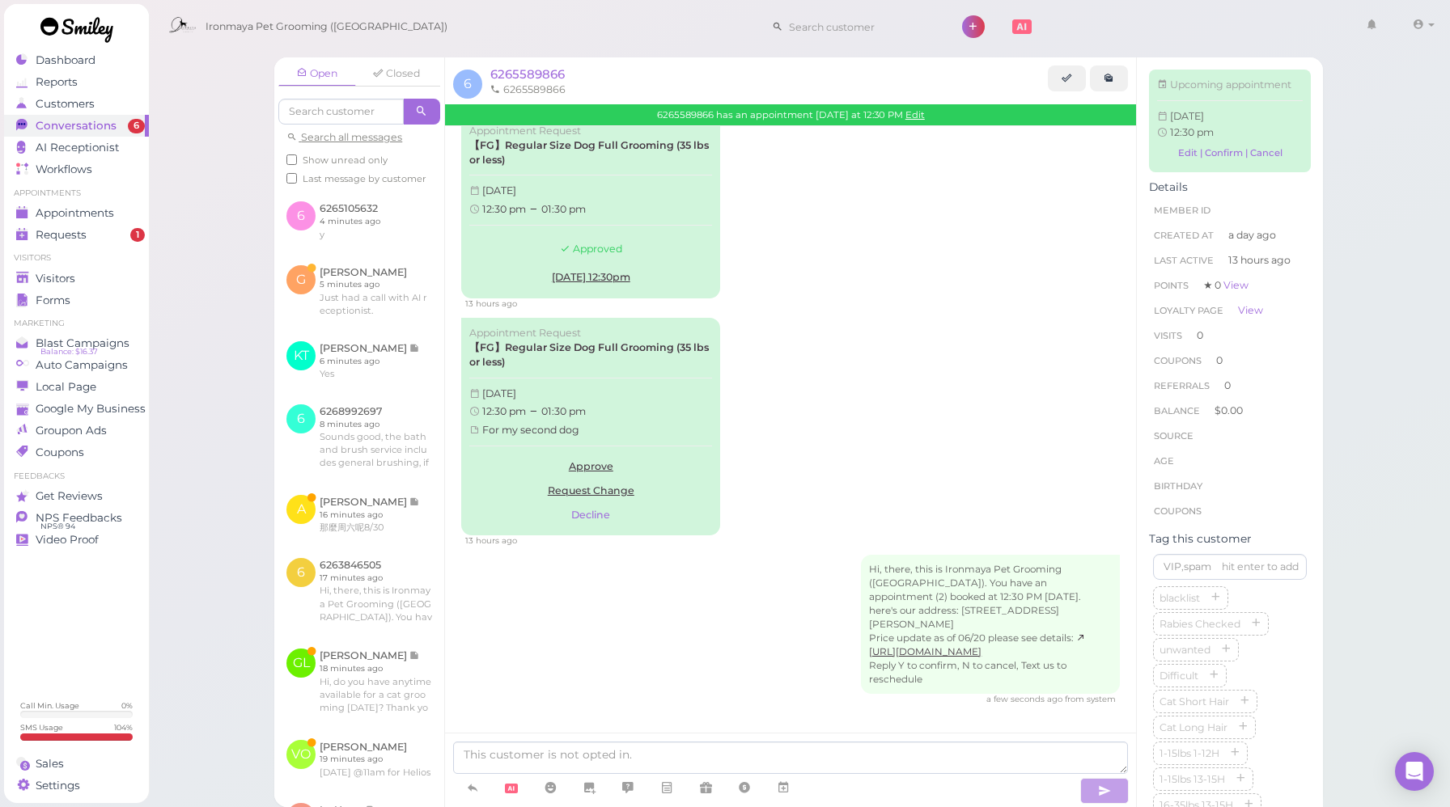
scroll to position [177, 0]
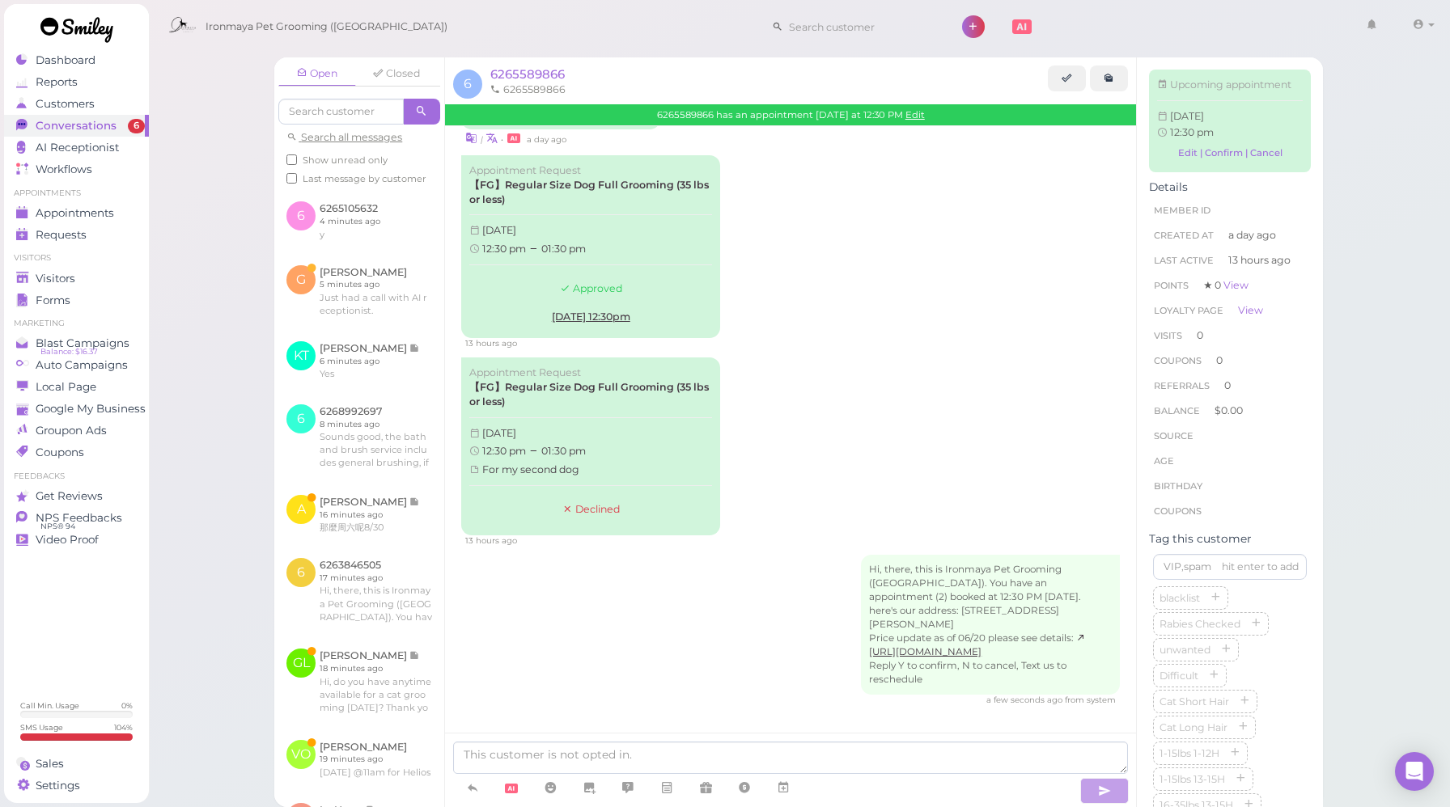
click at [820, 421] on div "Appointment Request 【FG】Regular Size Dog Full Grooming (35 lbs or less) Thursda…" at bounding box center [790, 452] width 659 height 189
click at [686, 750] on textarea at bounding box center [790, 758] width 675 height 32
click at [783, 761] on textarea at bounding box center [790, 758] width 675 height 32
click at [790, 756] on textarea at bounding box center [790, 758] width 675 height 32
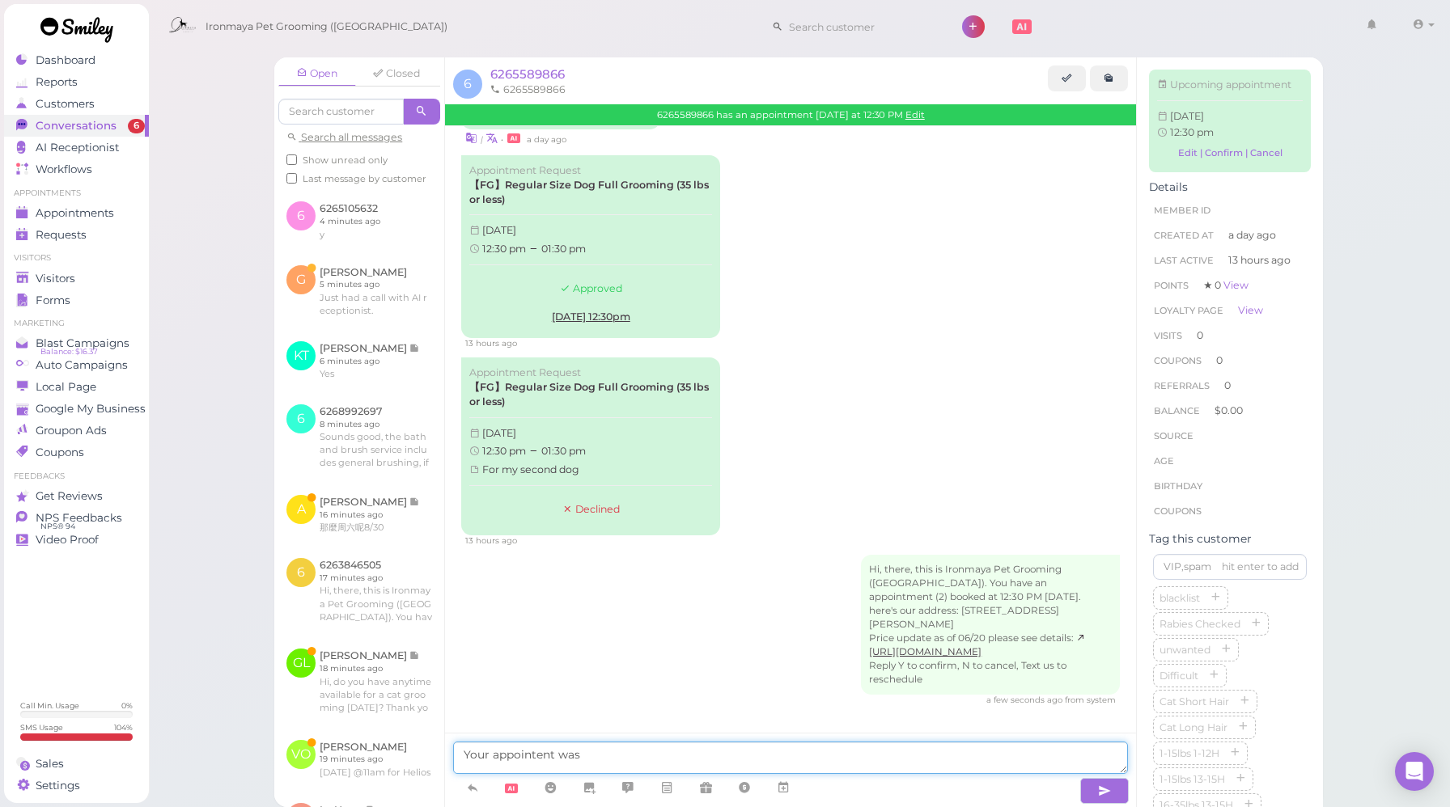
click at [536, 754] on textarea "Your appointent was" at bounding box center [790, 758] width 675 height 32
click at [669, 760] on textarea "Your appointment was" at bounding box center [790, 758] width 675 height 32
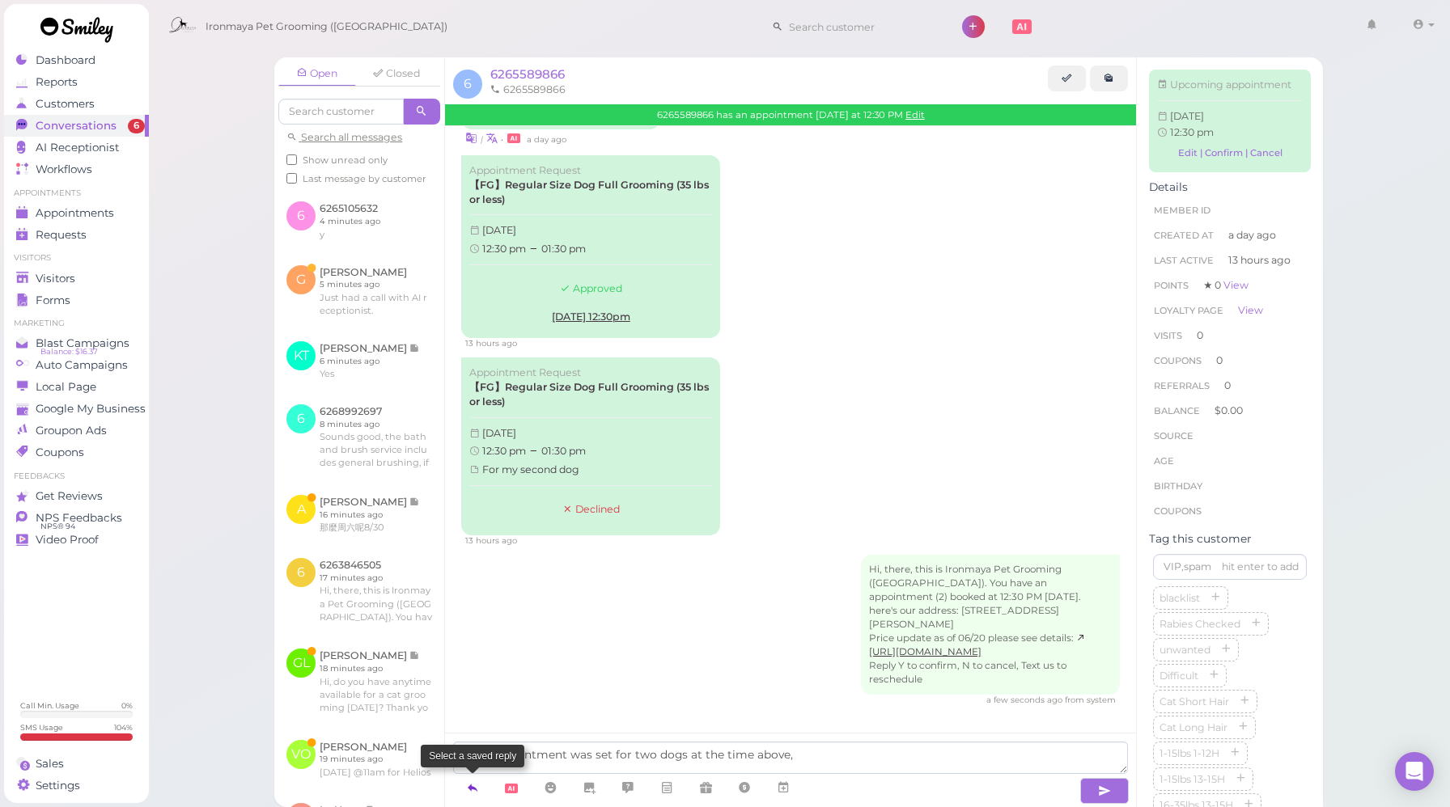
click at [468, 790] on icon at bounding box center [472, 788] width 13 height 16
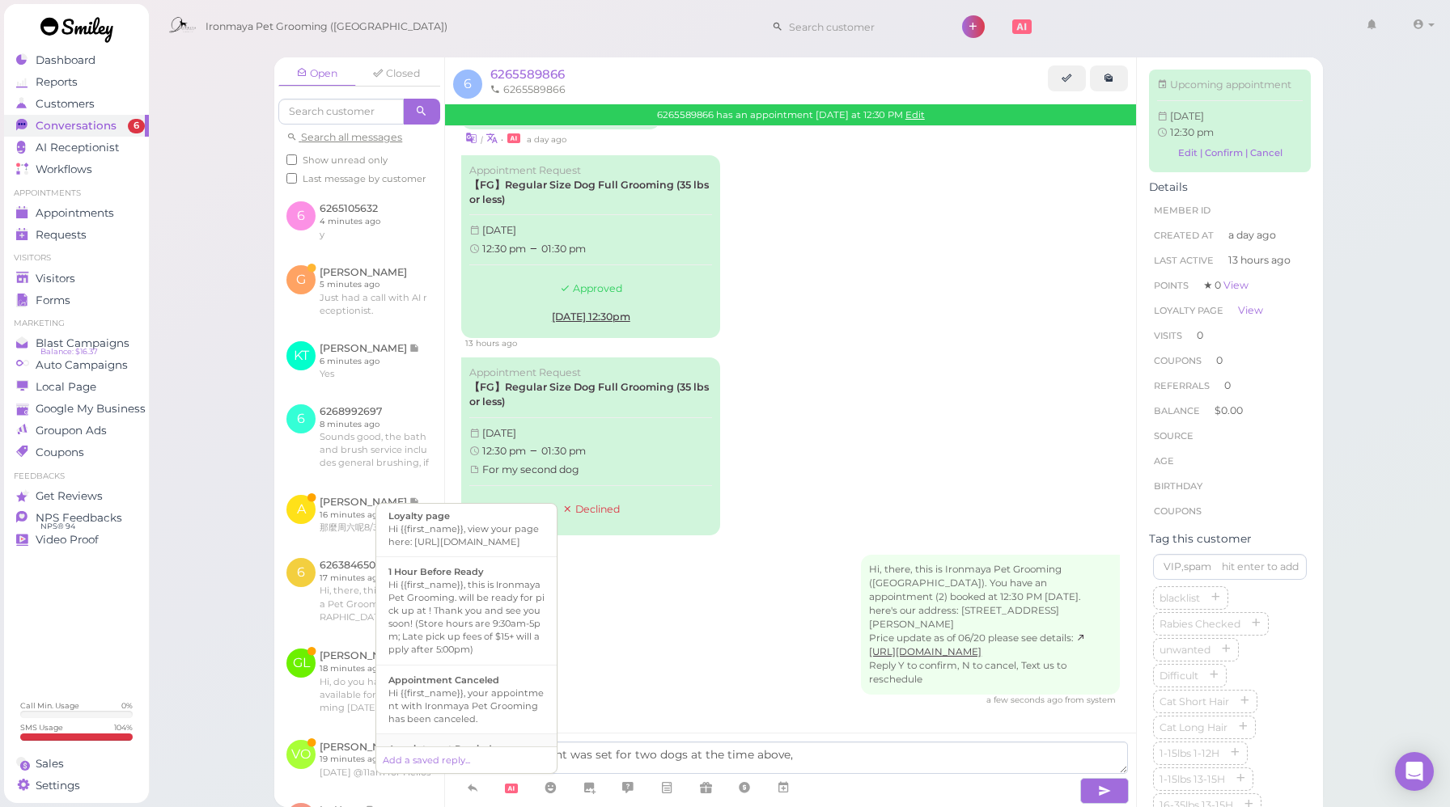
scroll to position [0, 0]
click at [842, 762] on textarea "Your appointment was set for two dogs at the time above," at bounding box center [790, 758] width 675 height 32
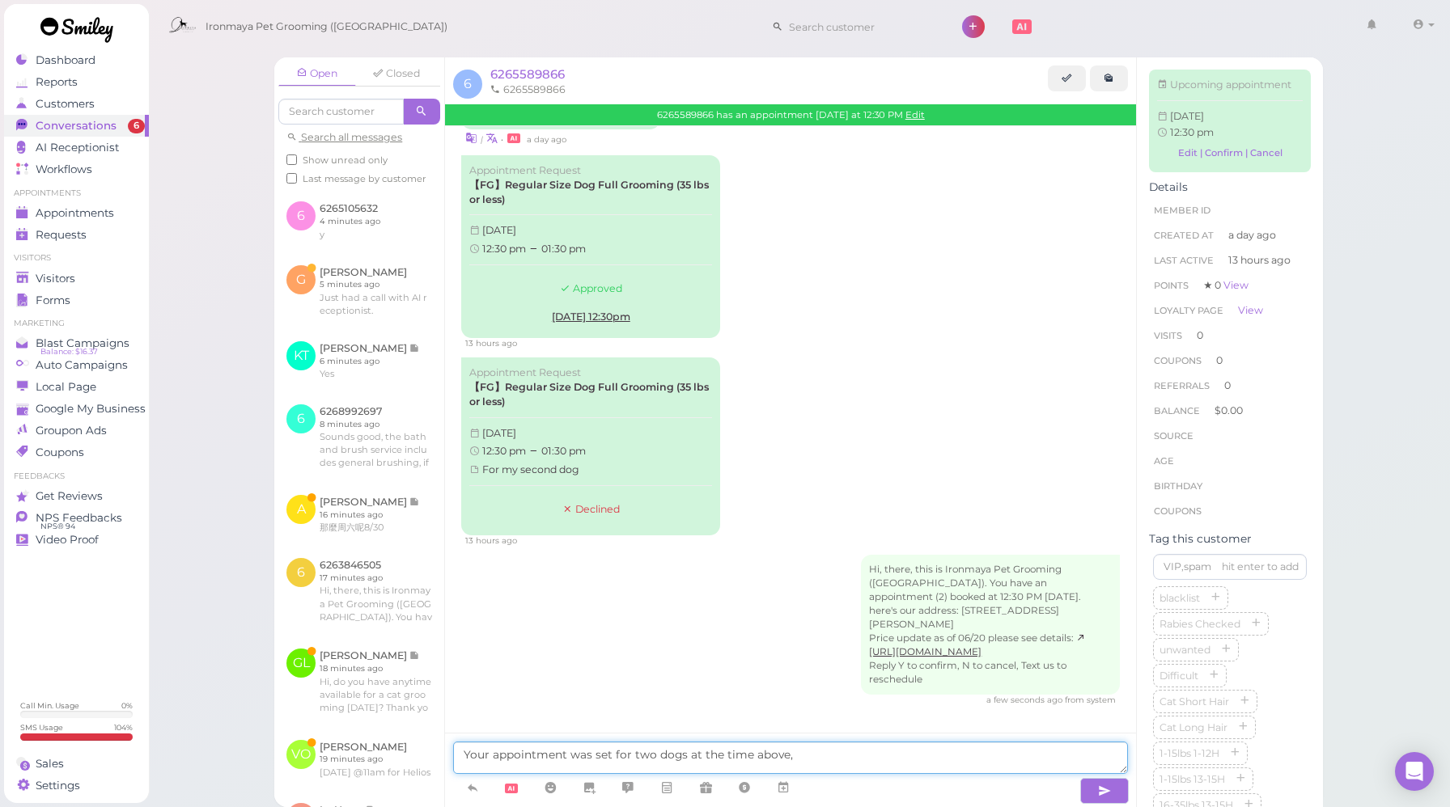
click at [842, 762] on textarea "Your appointment was set for two dogs at the time above," at bounding box center [790, 758] width 675 height 32
click at [937, 757] on textarea "Your appointment was set for two dogs at the time above, please bring the recor…" at bounding box center [790, 758] width 675 height 32
click at [917, 755] on textarea "Your appointment was set for two dogs at the time above, please bring the recor…" at bounding box center [790, 758] width 675 height 32
click at [940, 753] on textarea "Your appointment was set for two dogs at the time above, please bring the recor…" at bounding box center [790, 758] width 675 height 32
click at [1066, 759] on textarea "Your appointment was set for two dogs at the time above, please bring the recor…" at bounding box center [790, 758] width 675 height 32
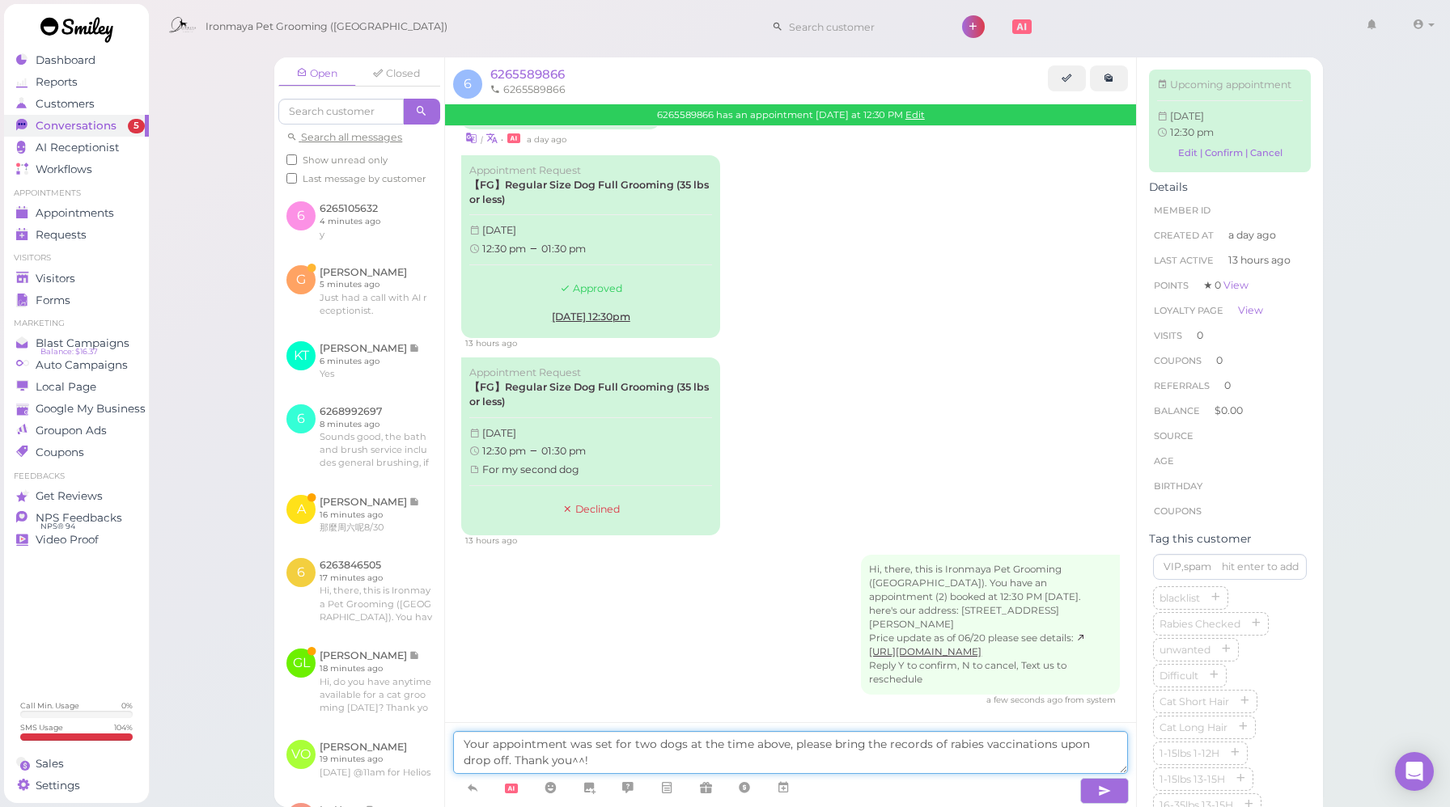
type textarea "Your appointment was set for two dogs at the time above, please bring the recor…"
click at [661, 663] on div "Hi, there, this is Ironmaya Pet Grooming (Arcadia). You have an appointment (2)…" at bounding box center [790, 630] width 659 height 151
click at [1098, 788] on icon "button" at bounding box center [1104, 791] width 13 height 16
drag, startPoint x: 593, startPoint y: 766, endPoint x: 417, endPoint y: 738, distance: 178.6
click at [417, 738] on div "Open Closed Search all messages Show unread only Last message by customer 6 626…" at bounding box center [798, 432] width 1048 height 750
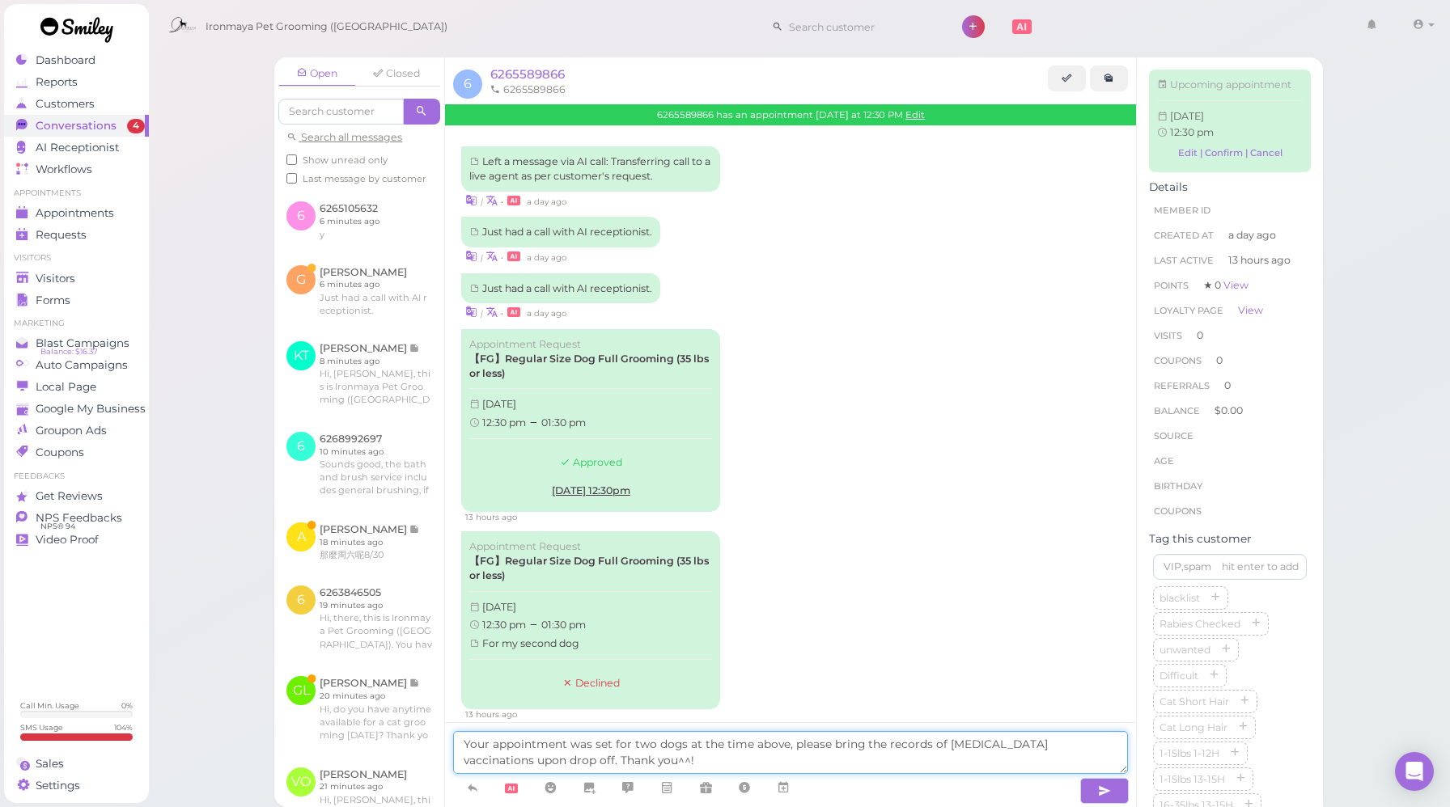
scroll to position [172, 0]
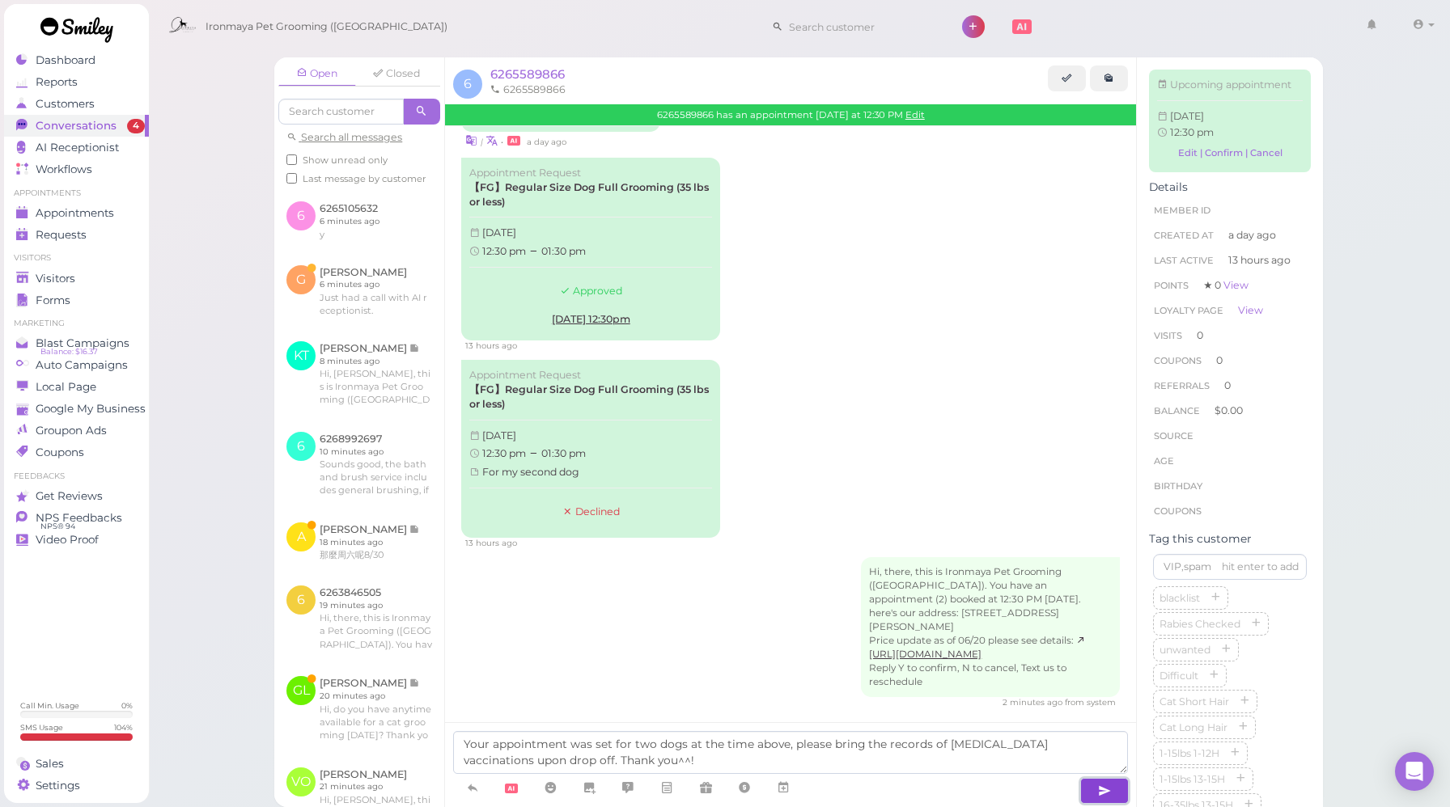
click at [1125, 798] on button "button" at bounding box center [1104, 791] width 49 height 26
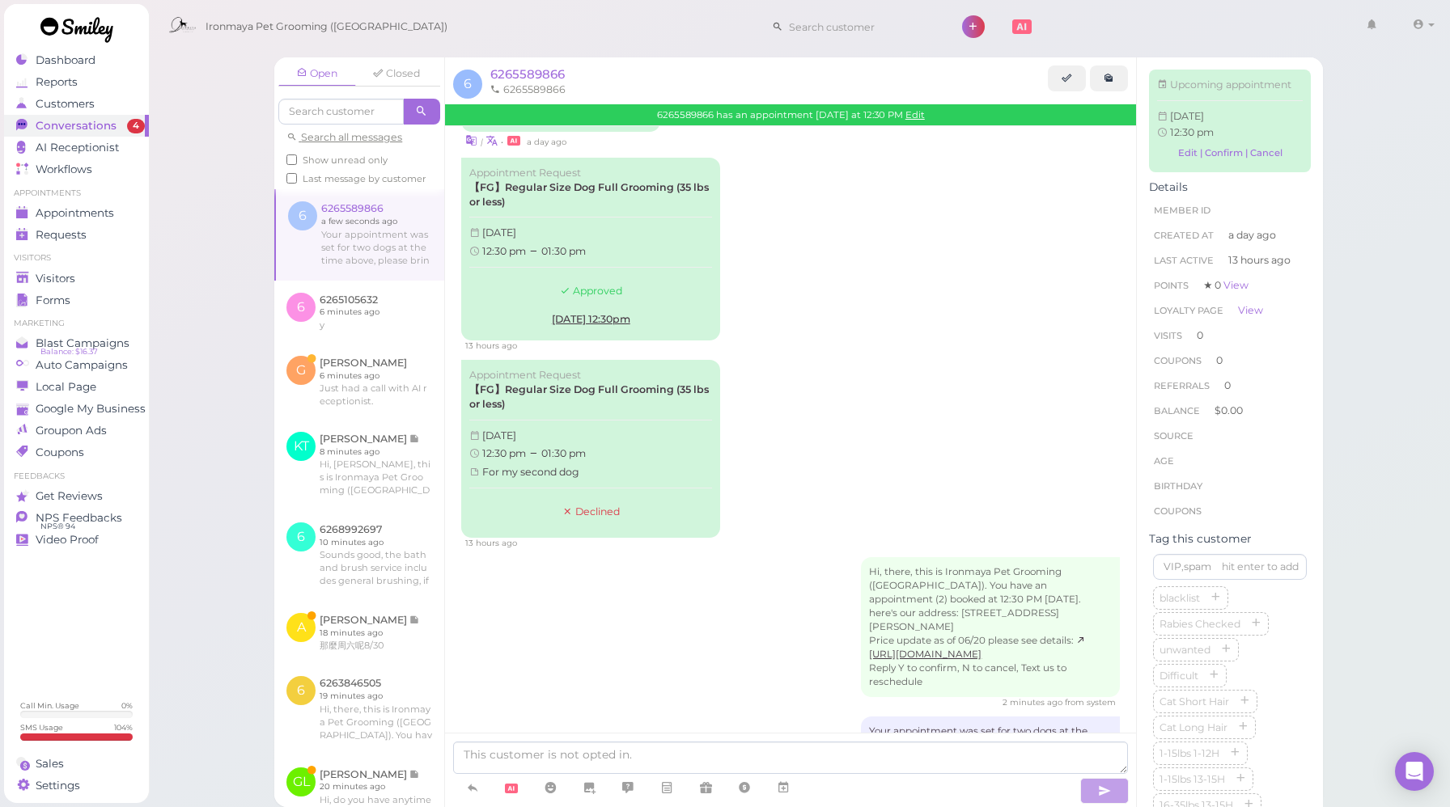
scroll to position [243, 0]
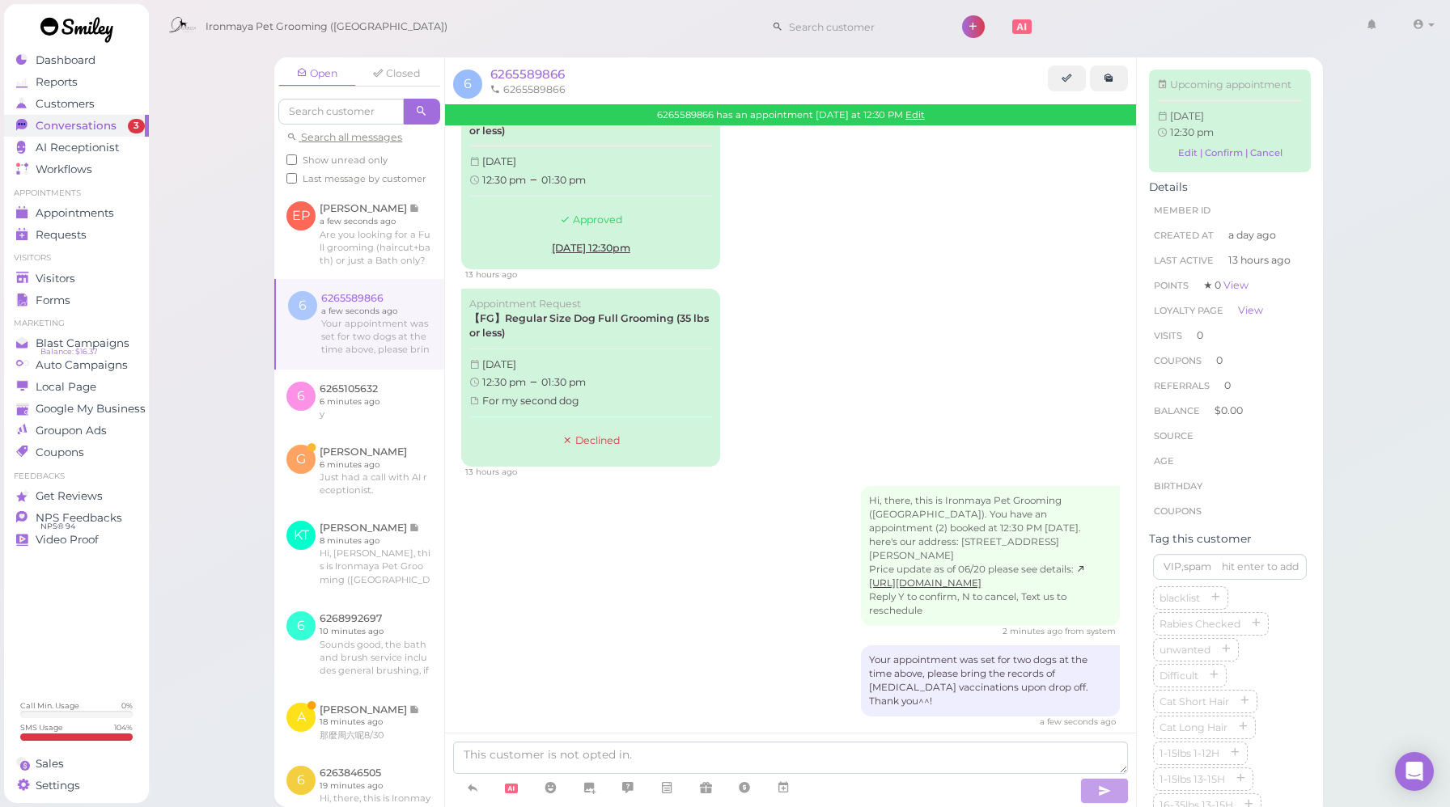
click at [865, 380] on div "Appointment Request 【FG】Regular Size Dog Full Grooming (35 lbs or less) [DATE] …" at bounding box center [790, 383] width 659 height 189
click at [345, 496] on link at bounding box center [359, 471] width 170 height 76
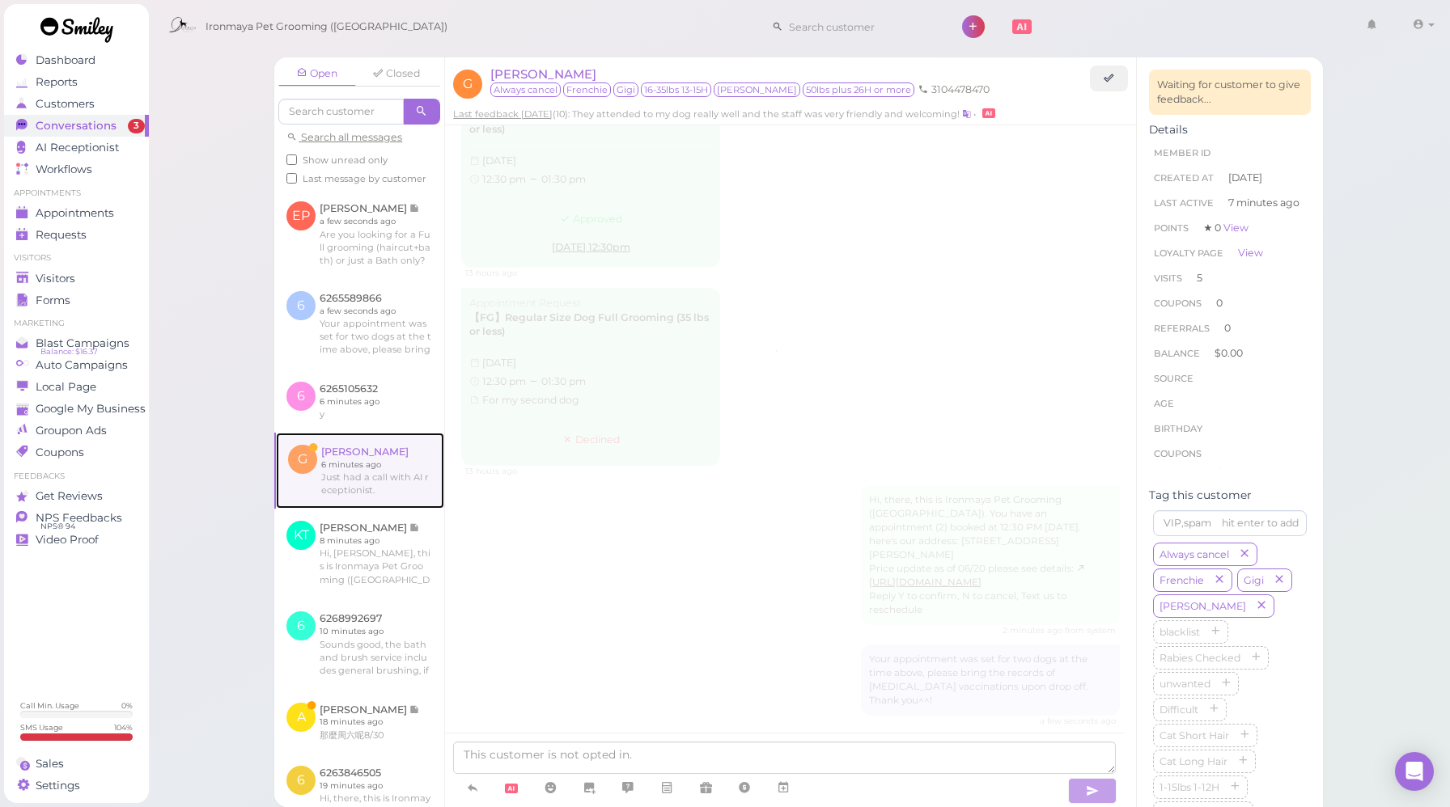
scroll to position [1794, 0]
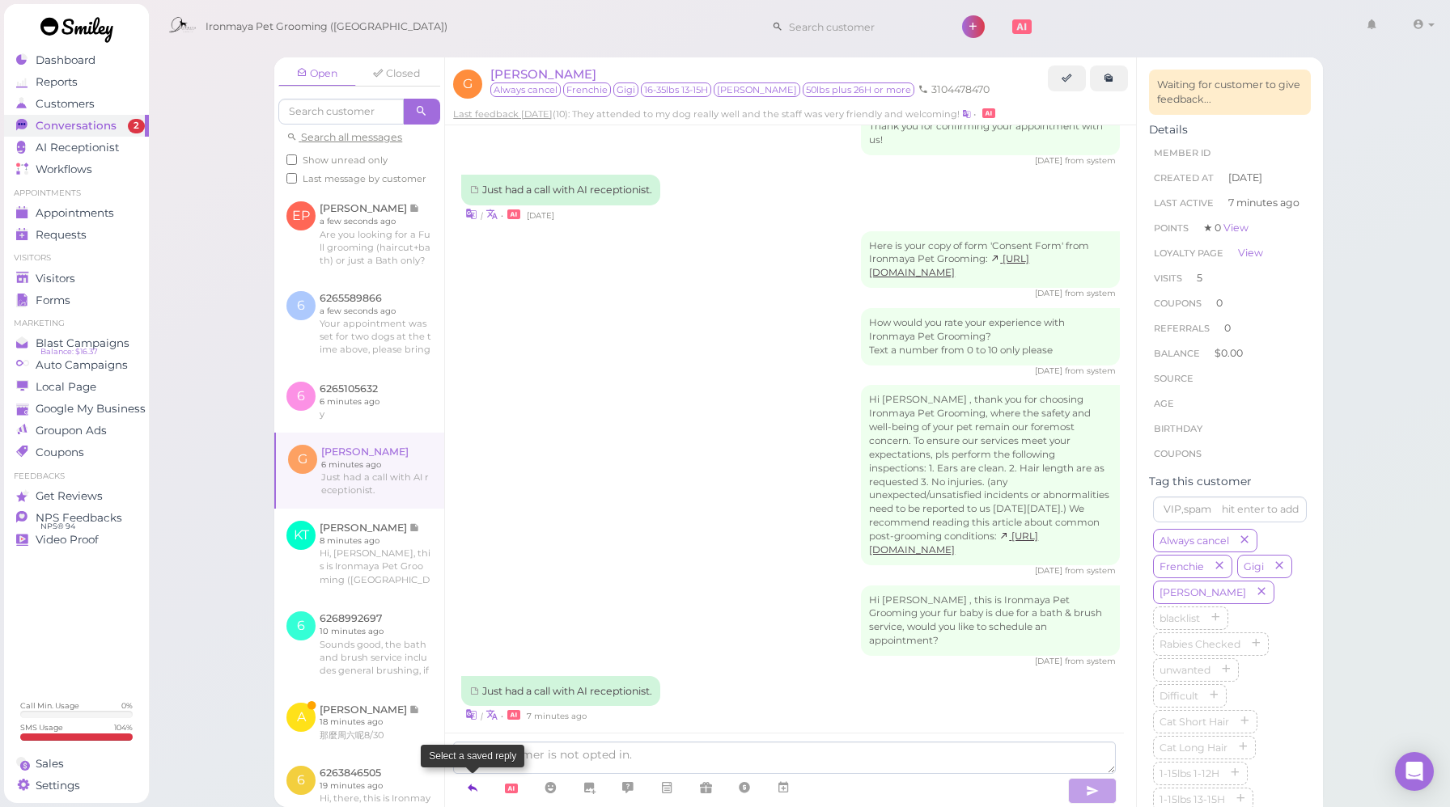
click at [472, 789] on icon at bounding box center [472, 788] width 13 height 16
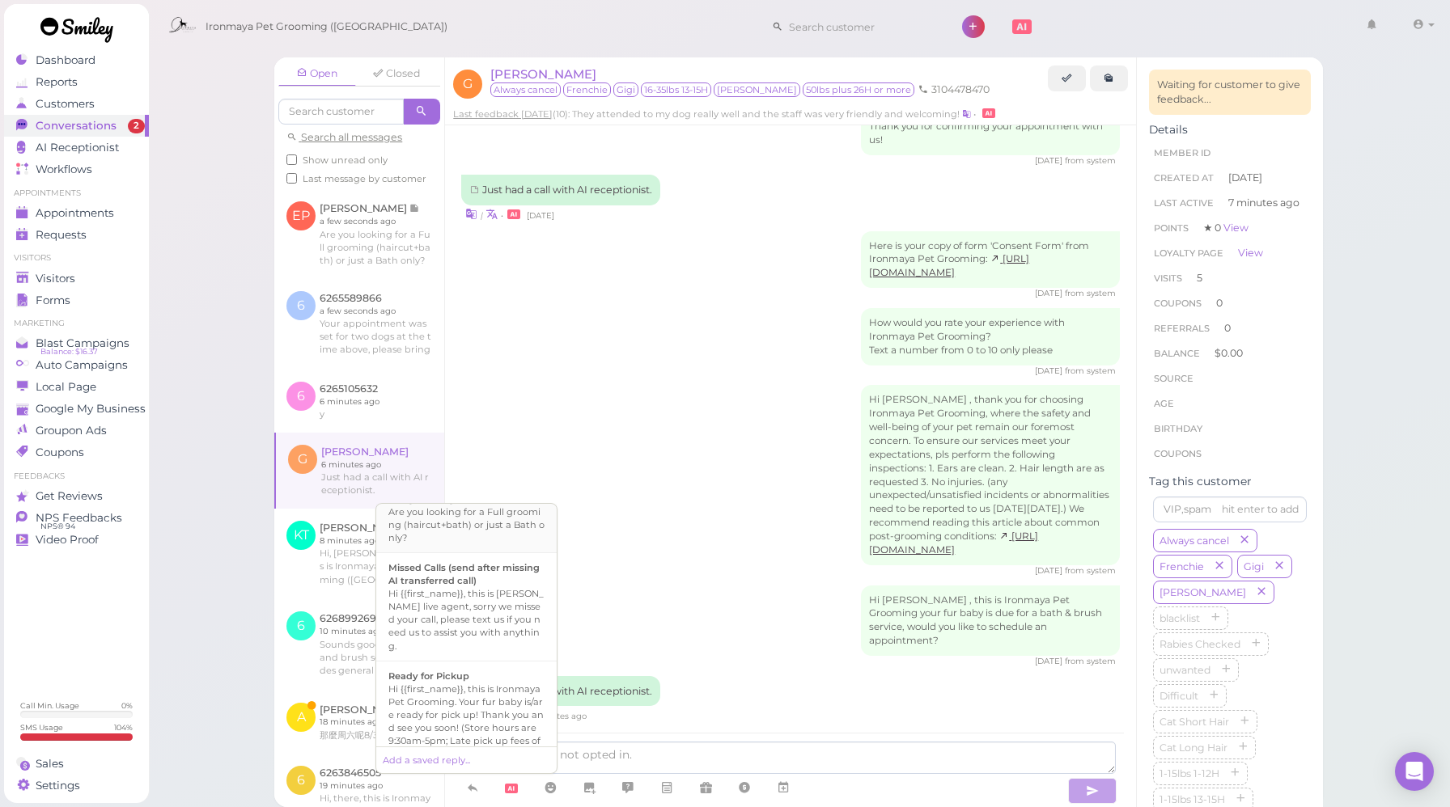
scroll to position [539, 0]
click at [485, 586] on div "Missed Calls (send after missing AI transferred call)" at bounding box center [466, 573] width 156 height 26
type textarea "Hi {{first_name}}, this is [PERSON_NAME] live agent, sorry we missed your call,…"
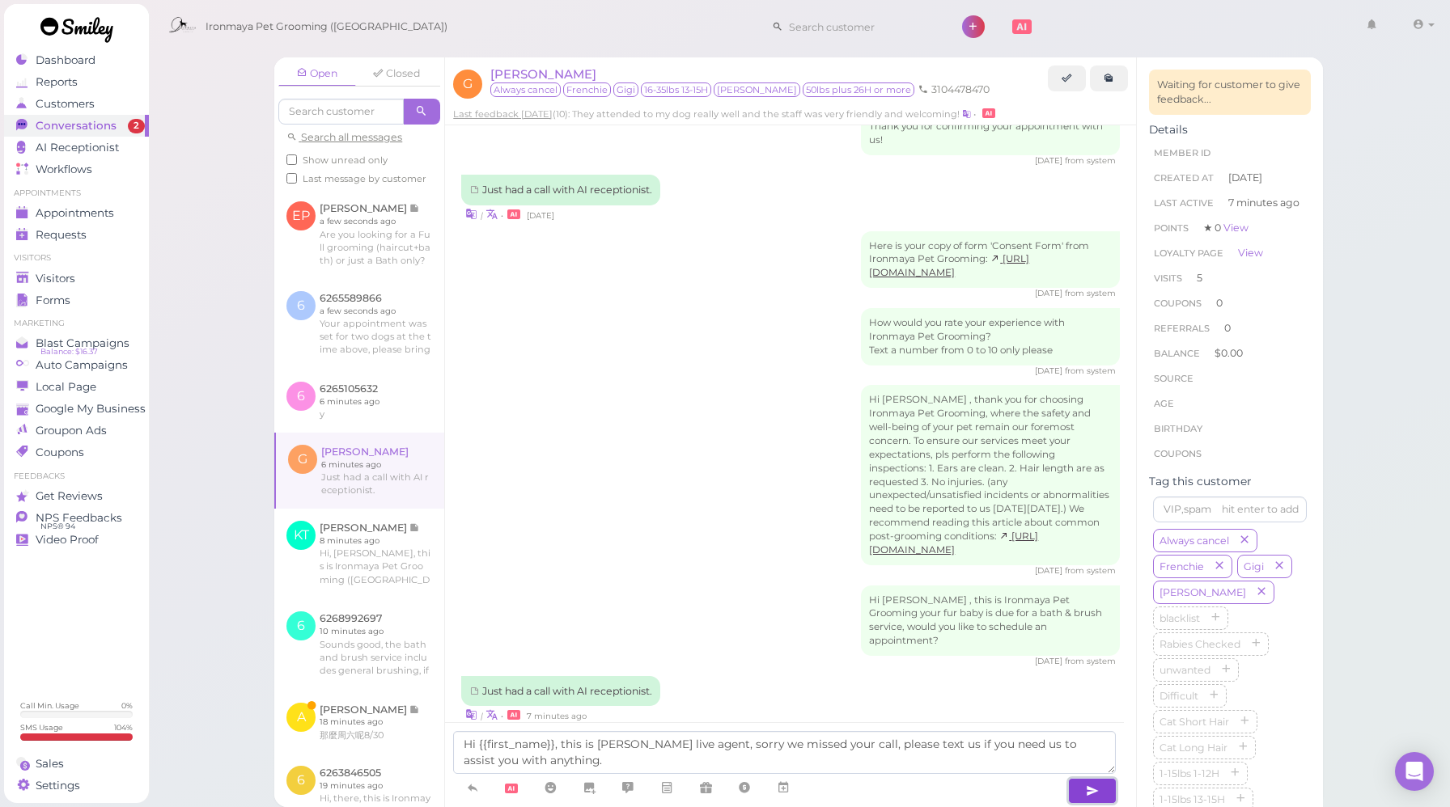
click at [1103, 794] on button "button" at bounding box center [1092, 791] width 49 height 26
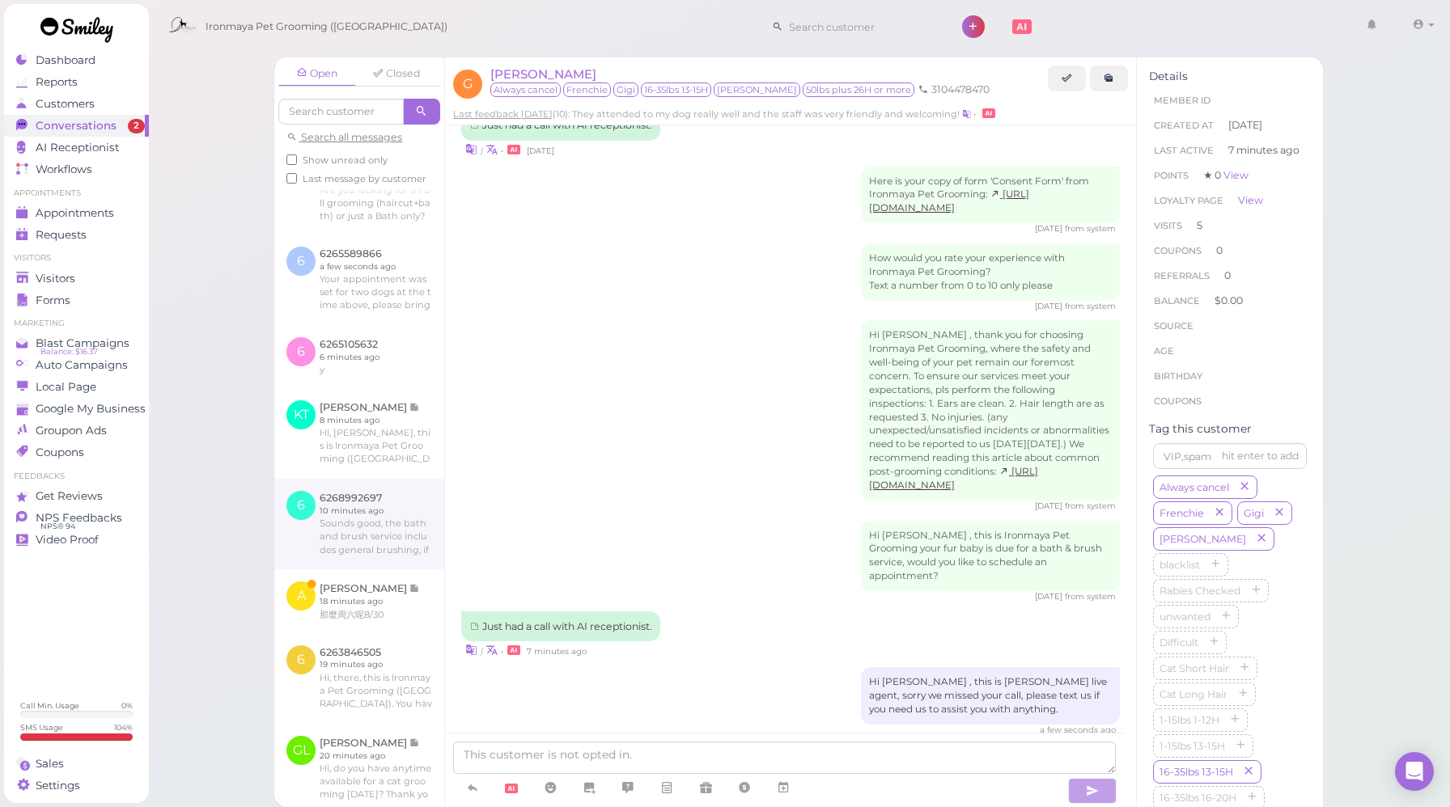
scroll to position [222, 0]
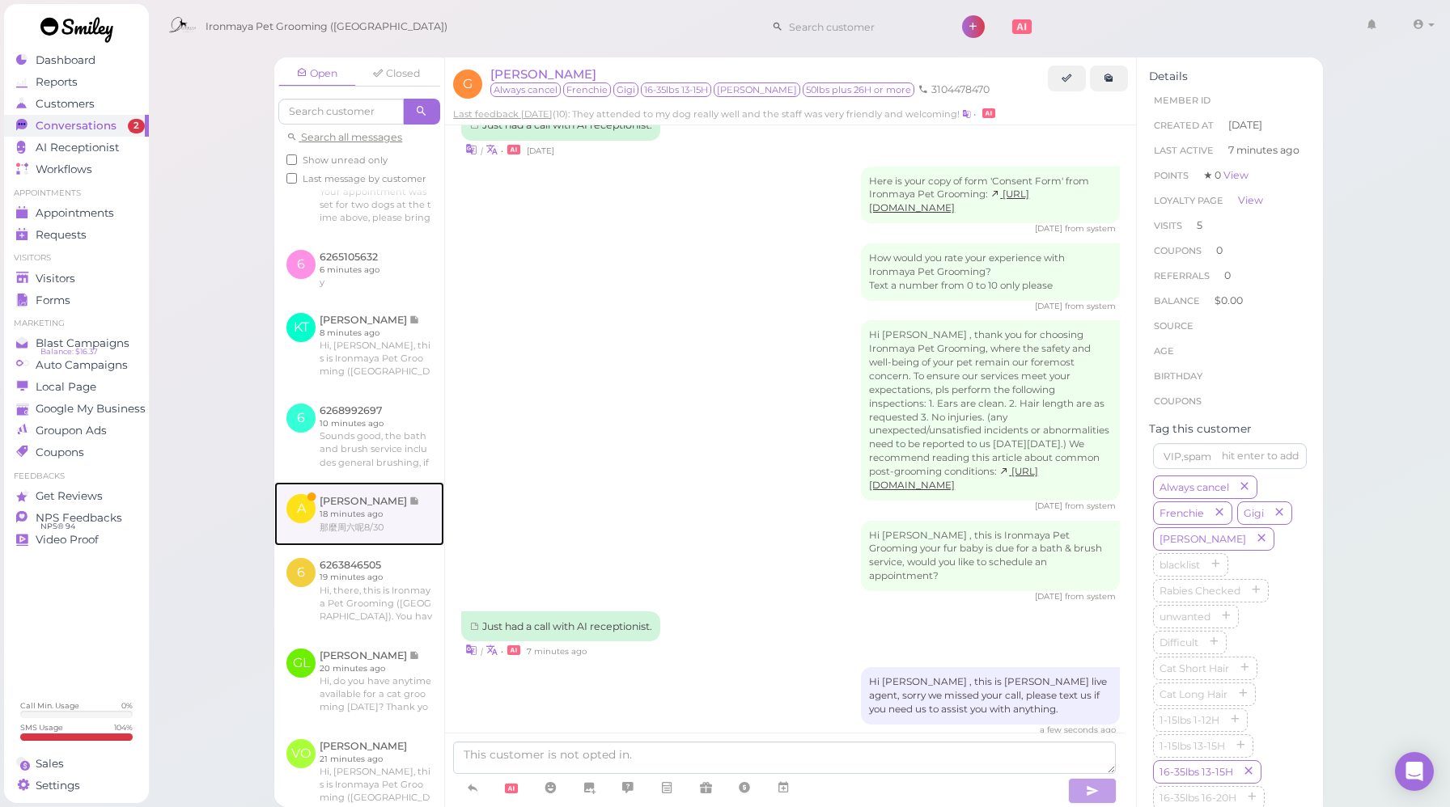
click at [388, 545] on link at bounding box center [359, 513] width 170 height 63
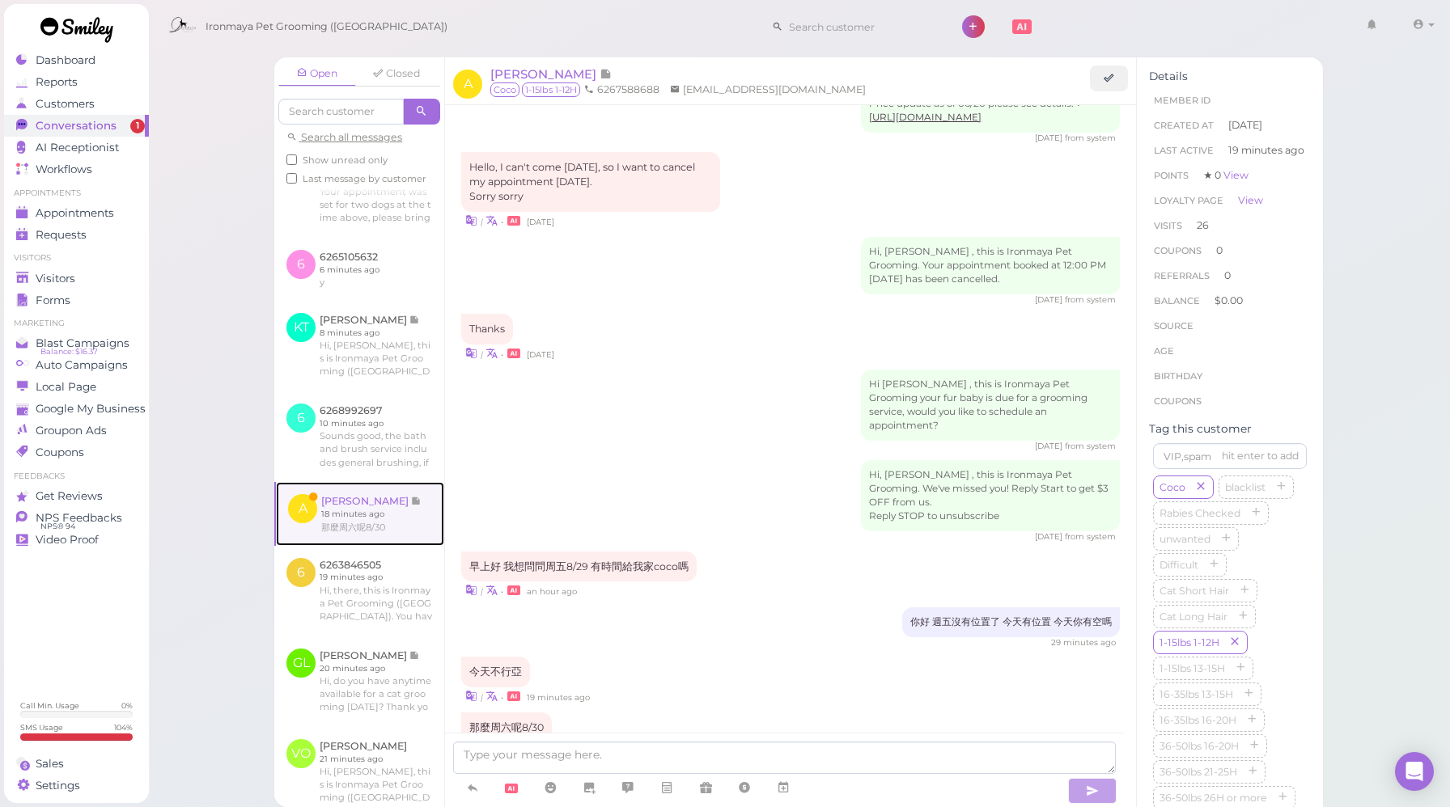
scroll to position [1913, 0]
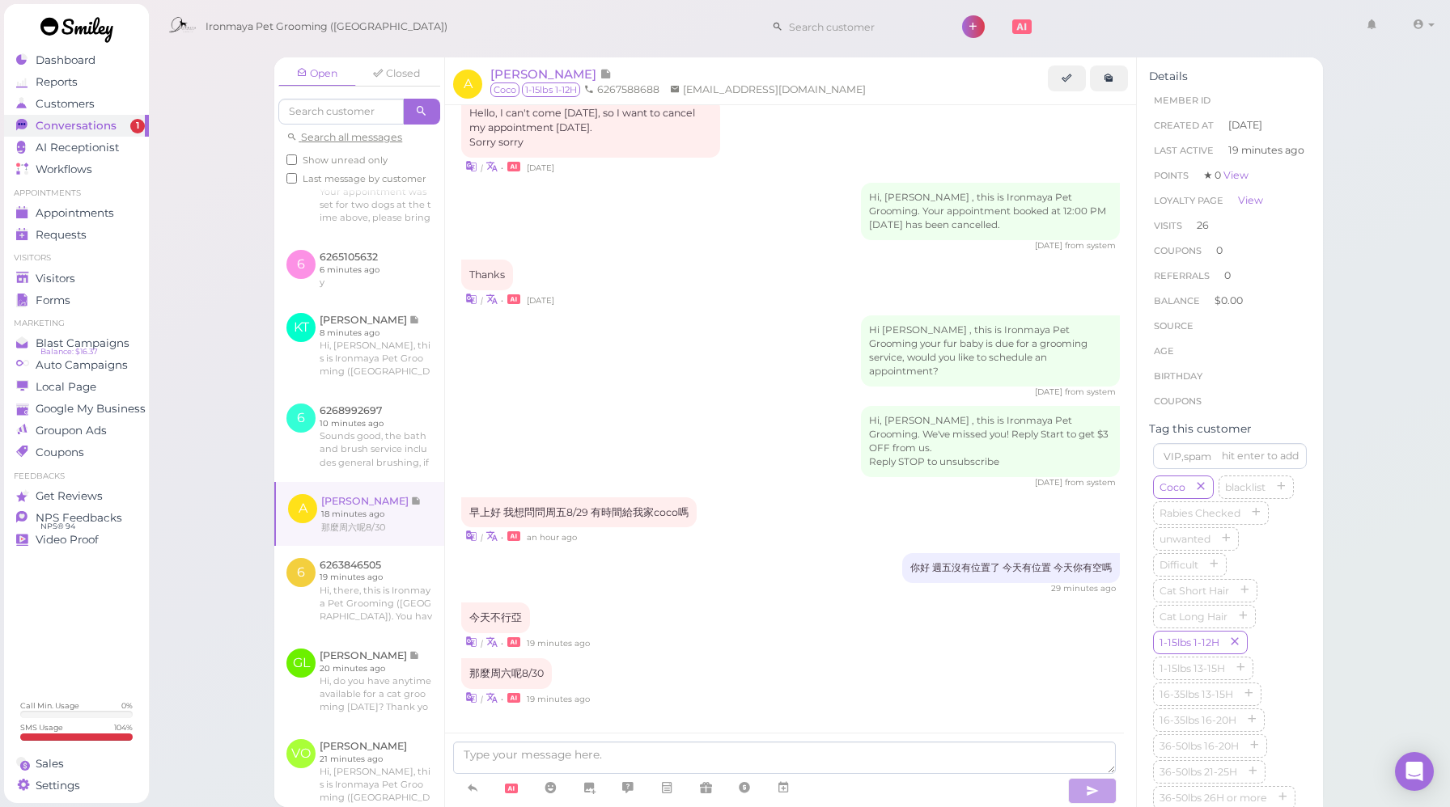
click at [754, 633] on div "| • 19 minutes ago" at bounding box center [790, 641] width 659 height 17
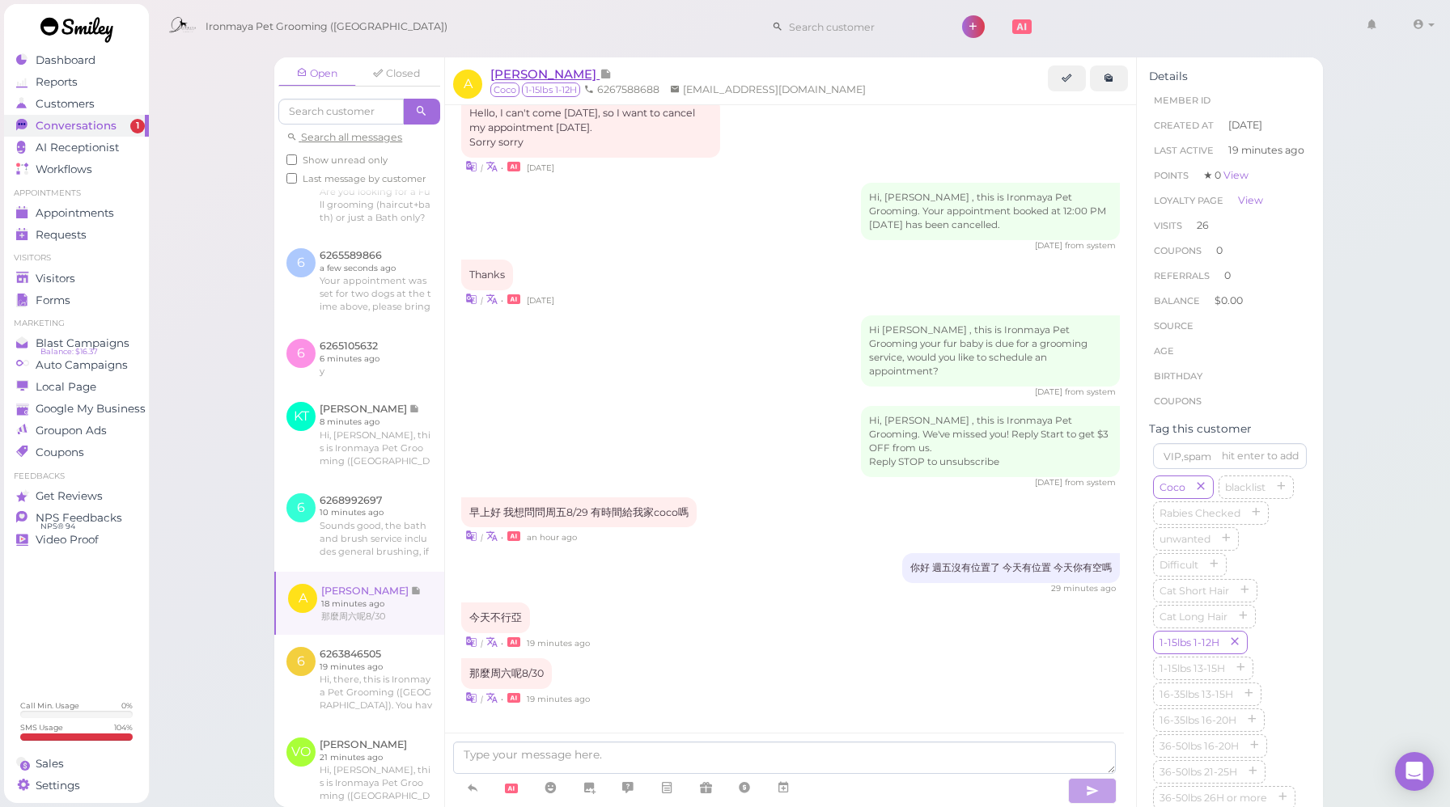
scroll to position [311, 0]
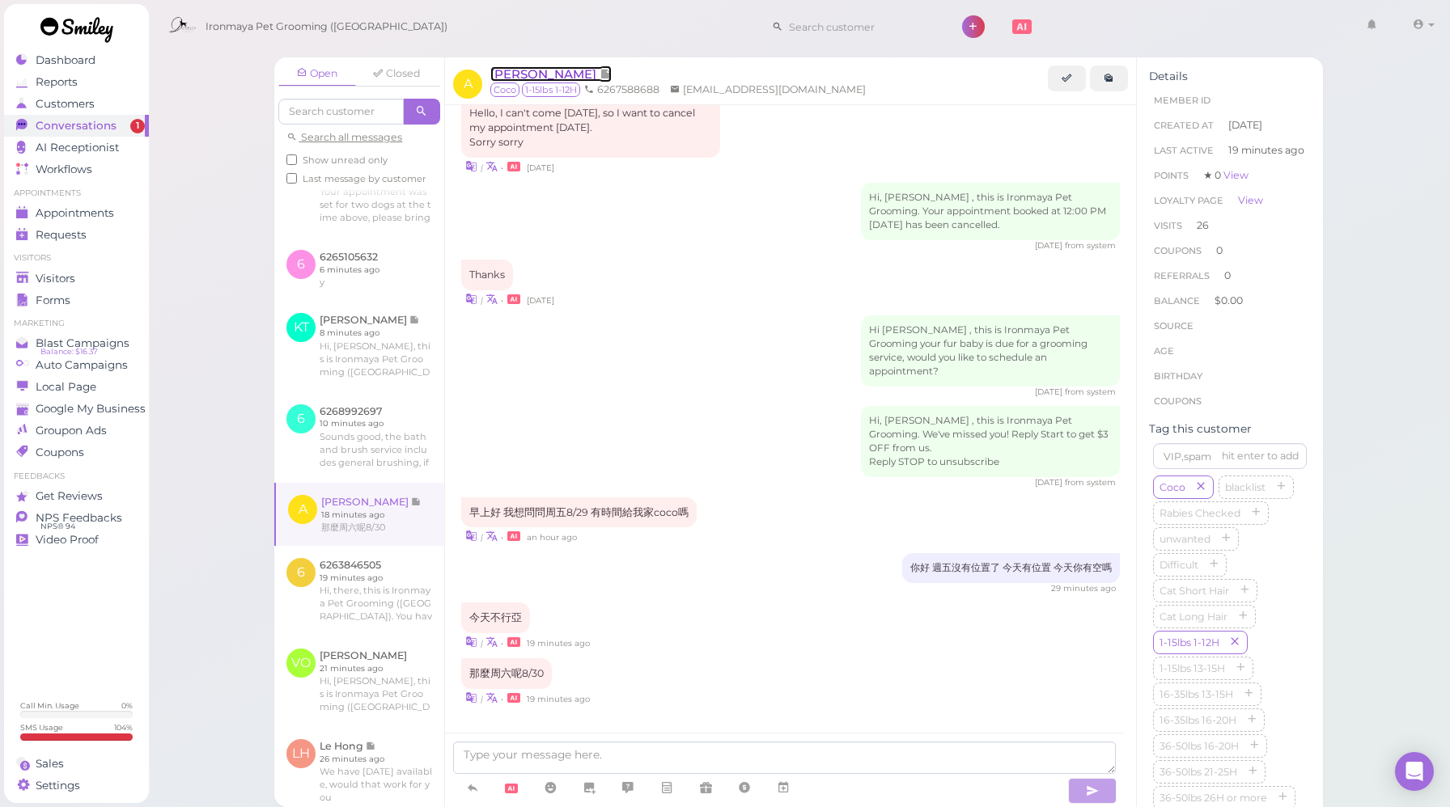
click at [525, 74] on span "[PERSON_NAME]" at bounding box center [544, 73] width 109 height 15
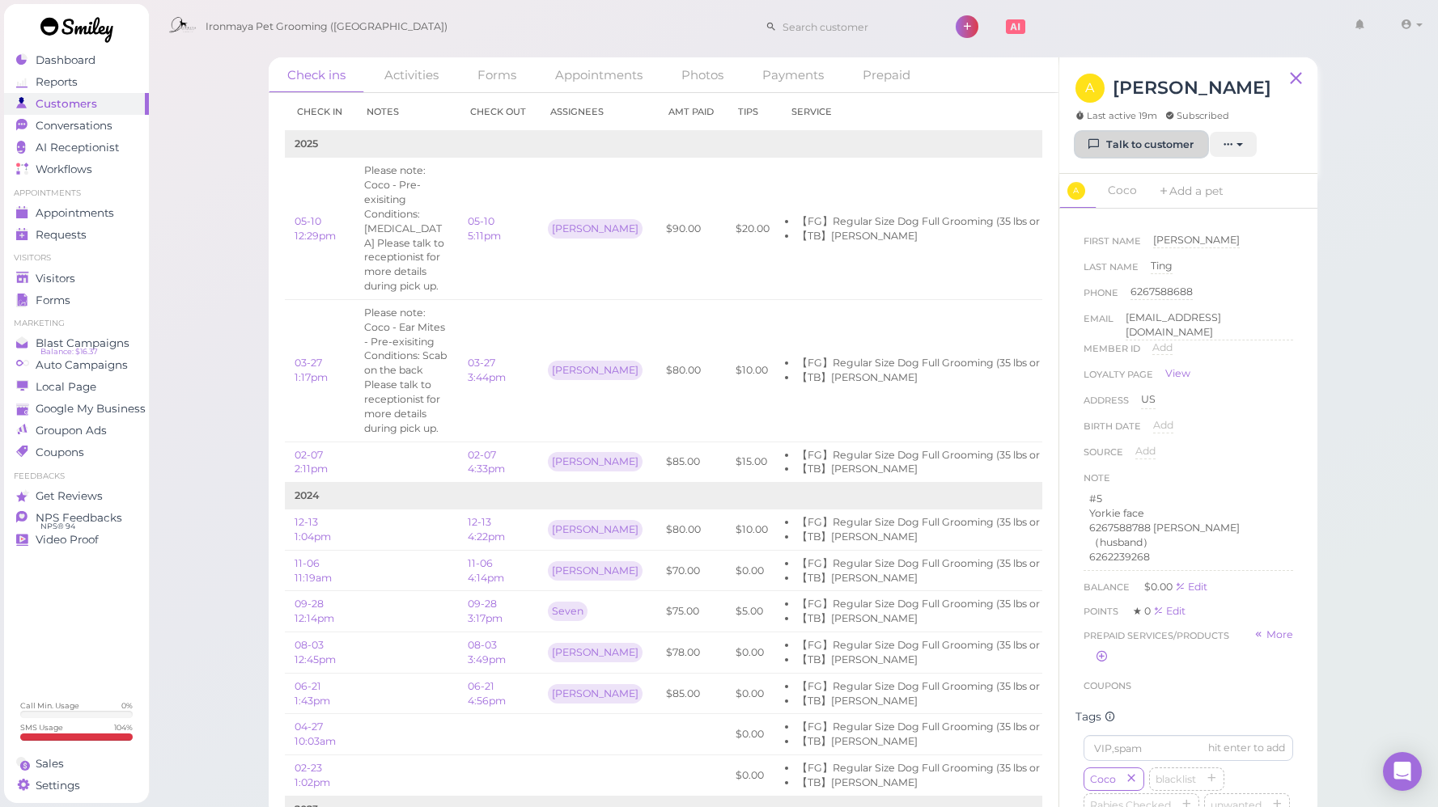
click at [1184, 157] on link "Talk to customer" at bounding box center [1141, 145] width 132 height 26
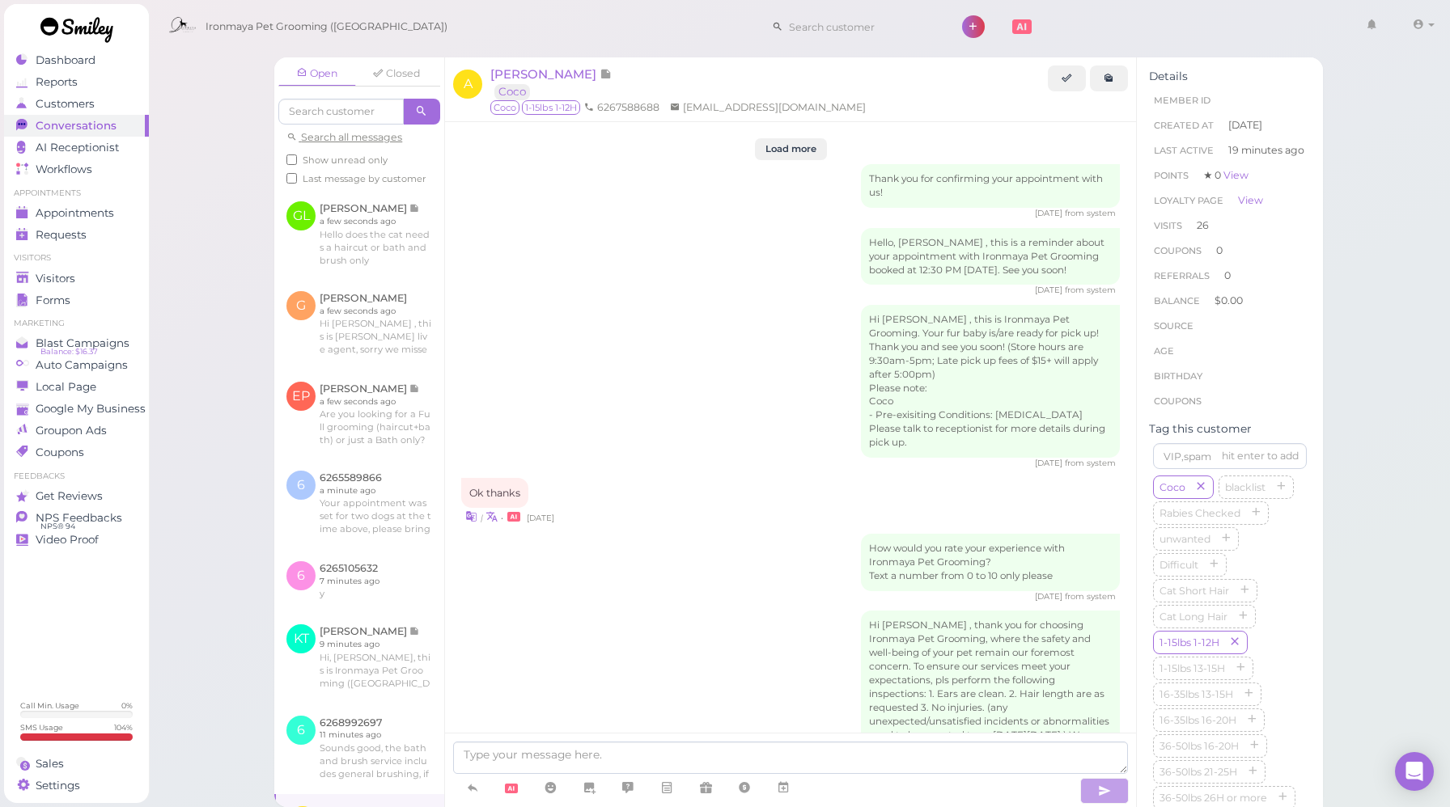
scroll to position [1913, 0]
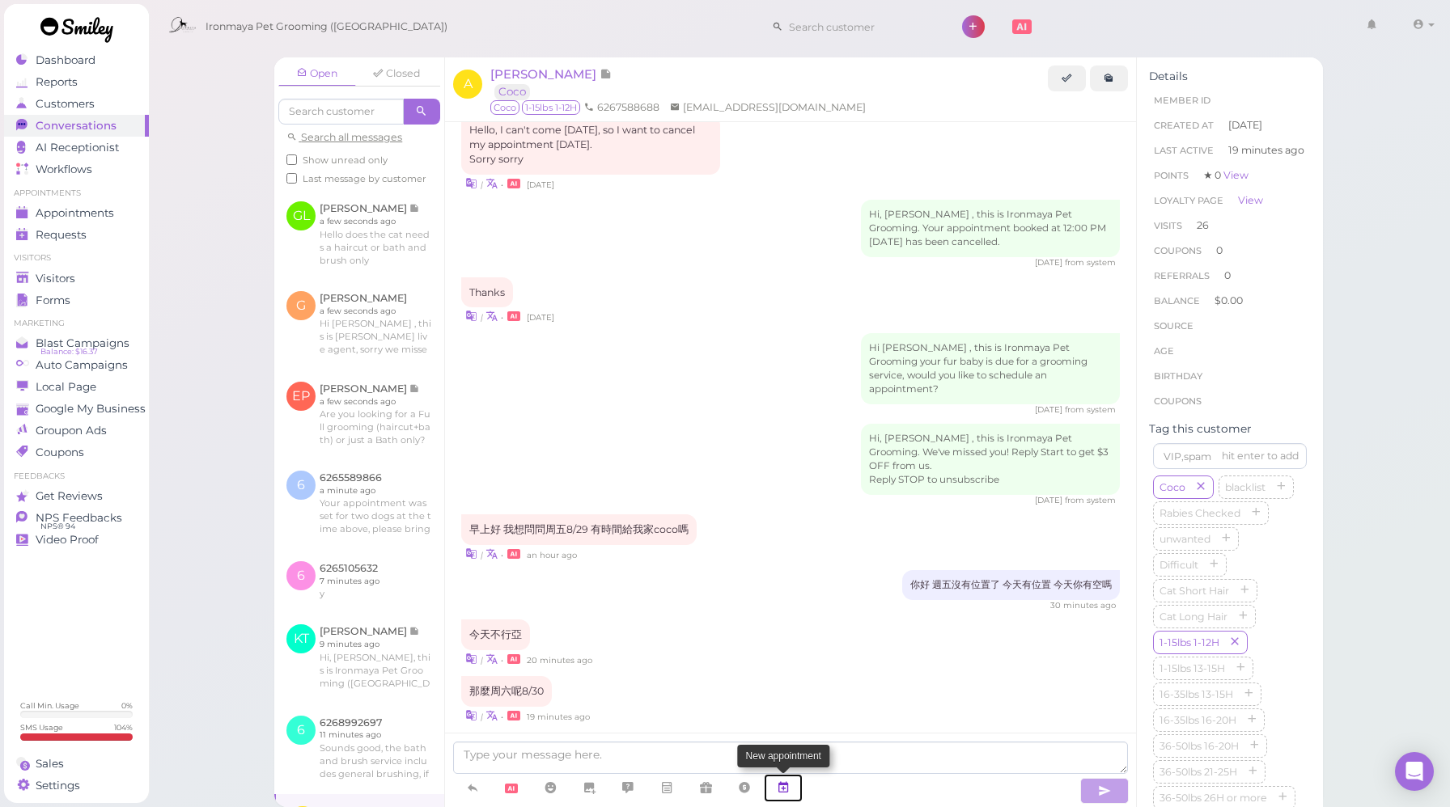
click at [788, 791] on icon at bounding box center [783, 788] width 13 height 16
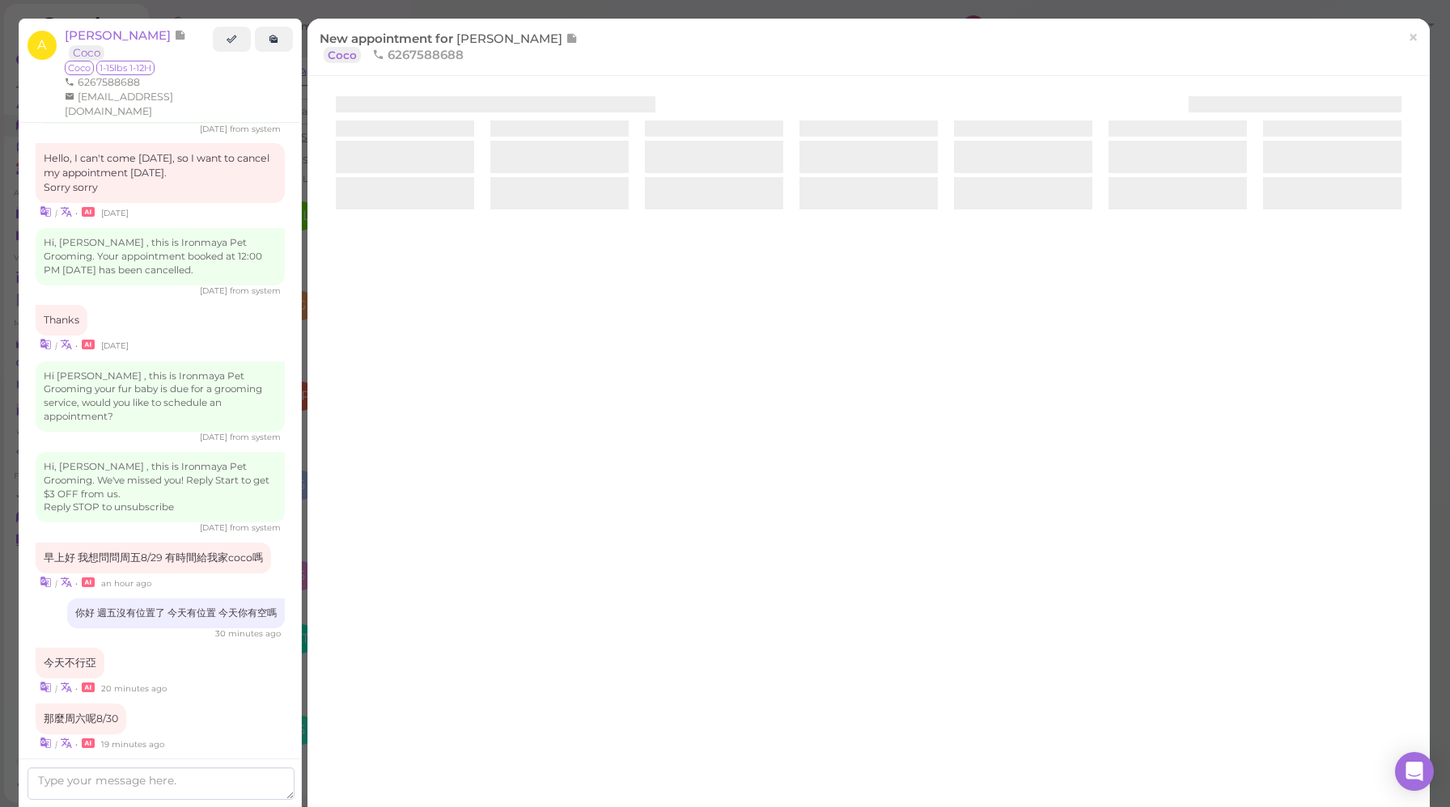
scroll to position [1932, 0]
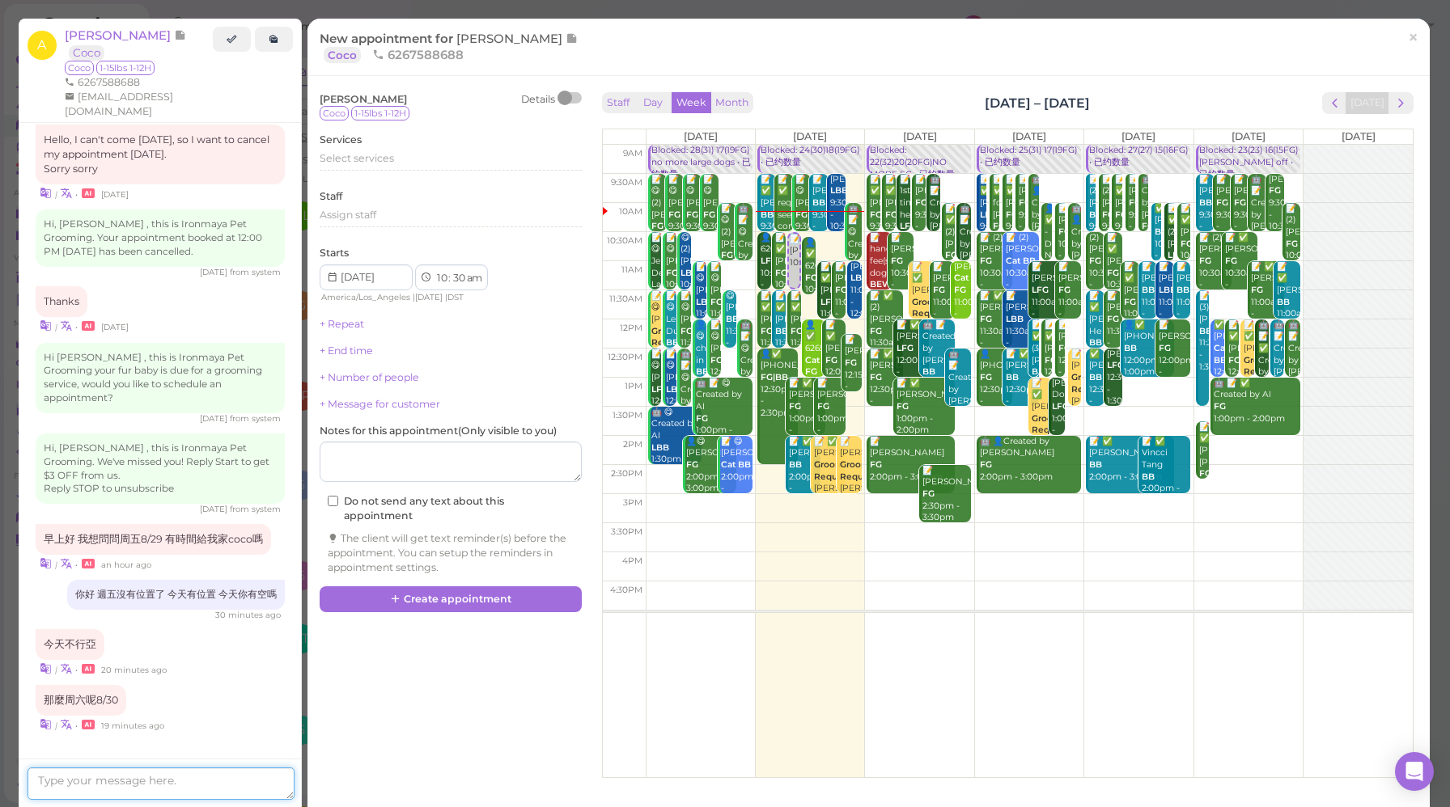
click at [184, 790] on textarea at bounding box center [161, 784] width 267 height 32
type textarea "z"
type textarea "周六上午十点呢？"
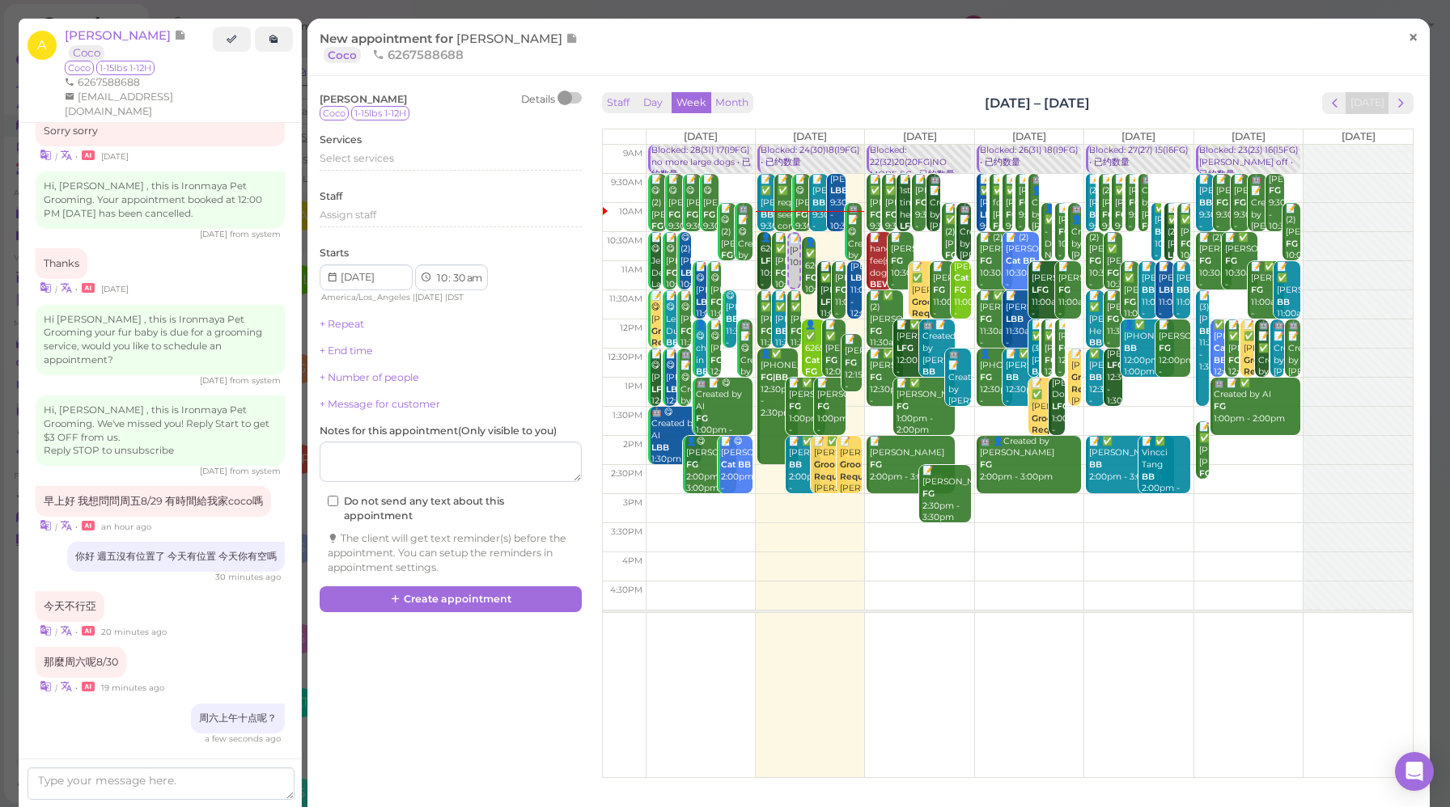
click at [1408, 40] on span "×" at bounding box center [1413, 37] width 11 height 23
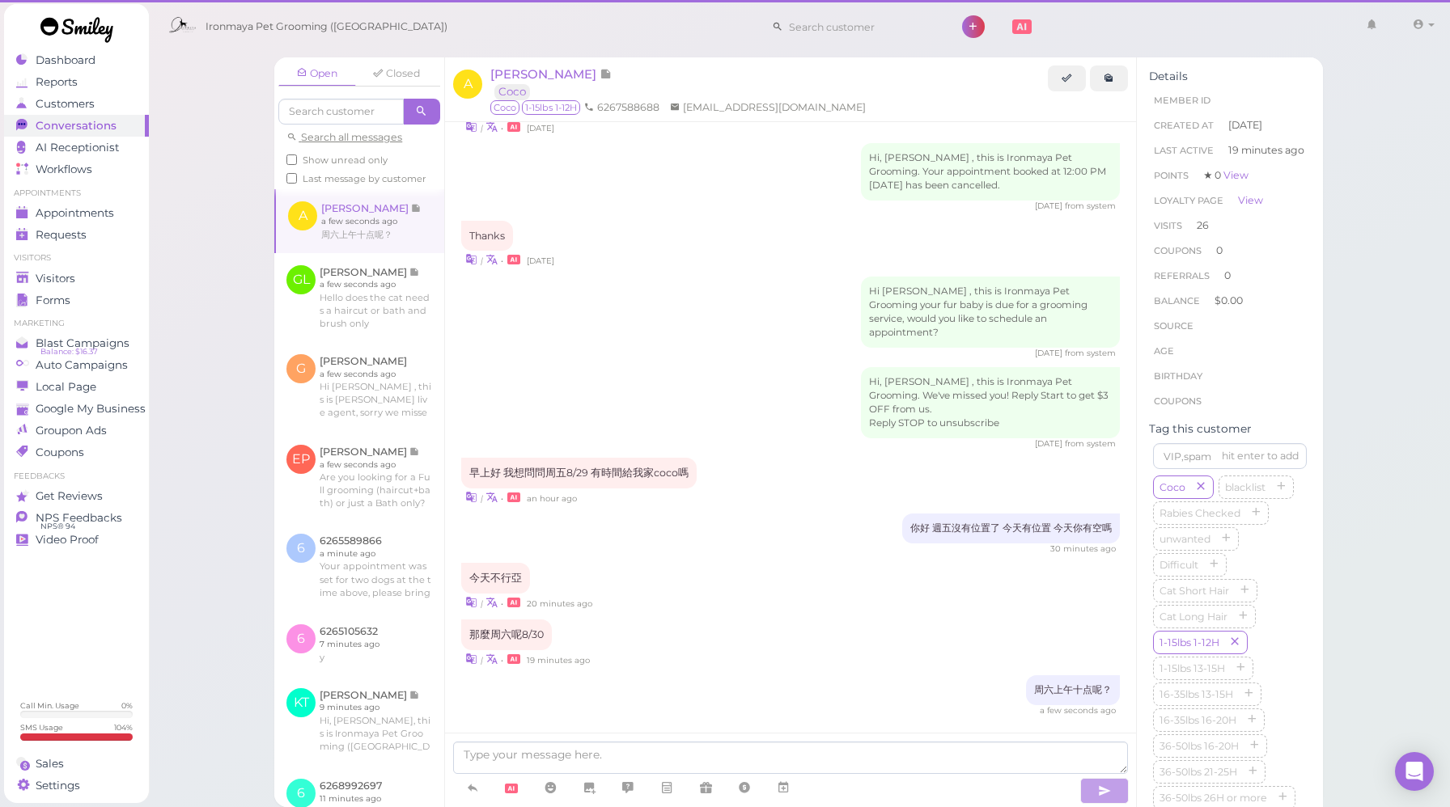
scroll to position [1942, 0]
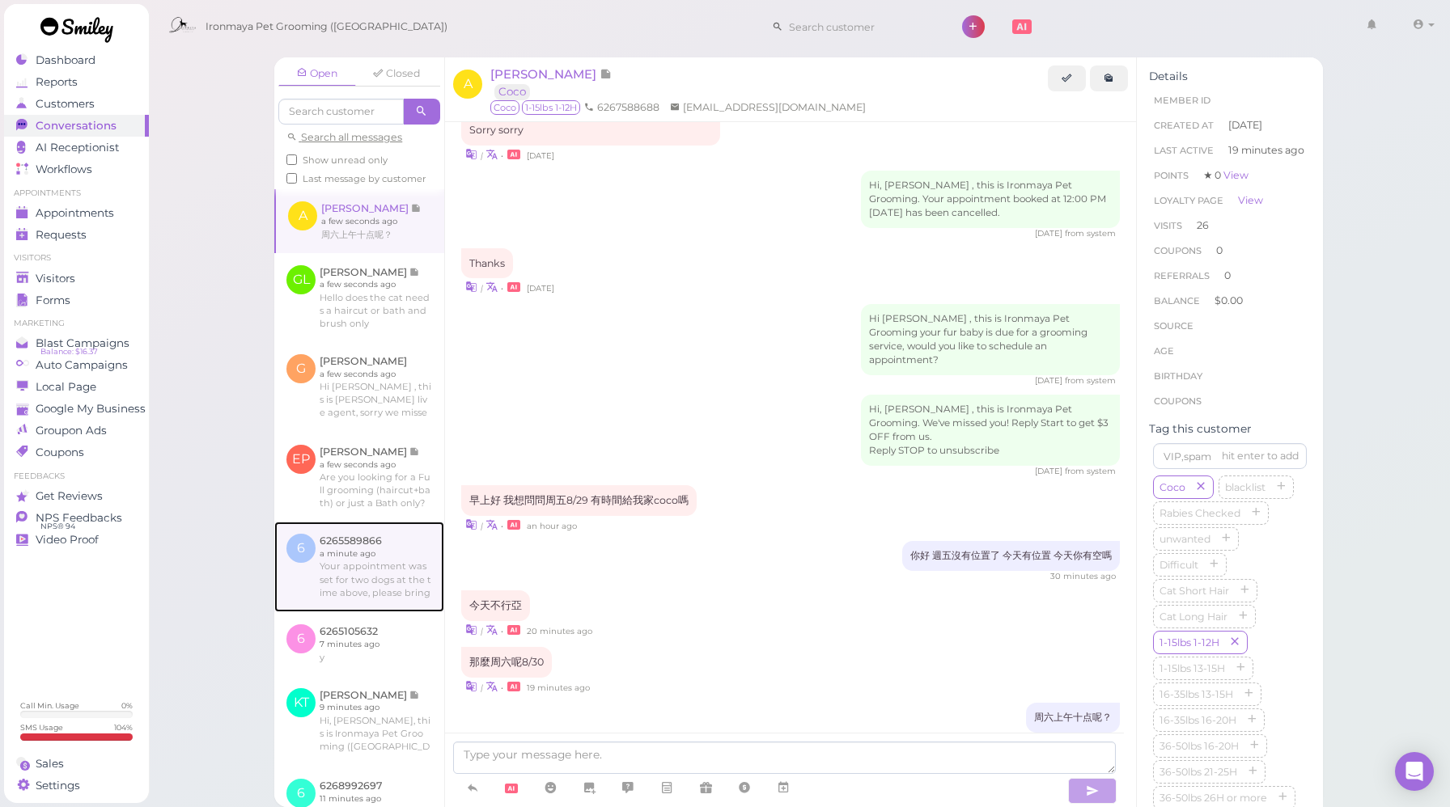
click at [383, 586] on link at bounding box center [359, 567] width 170 height 91
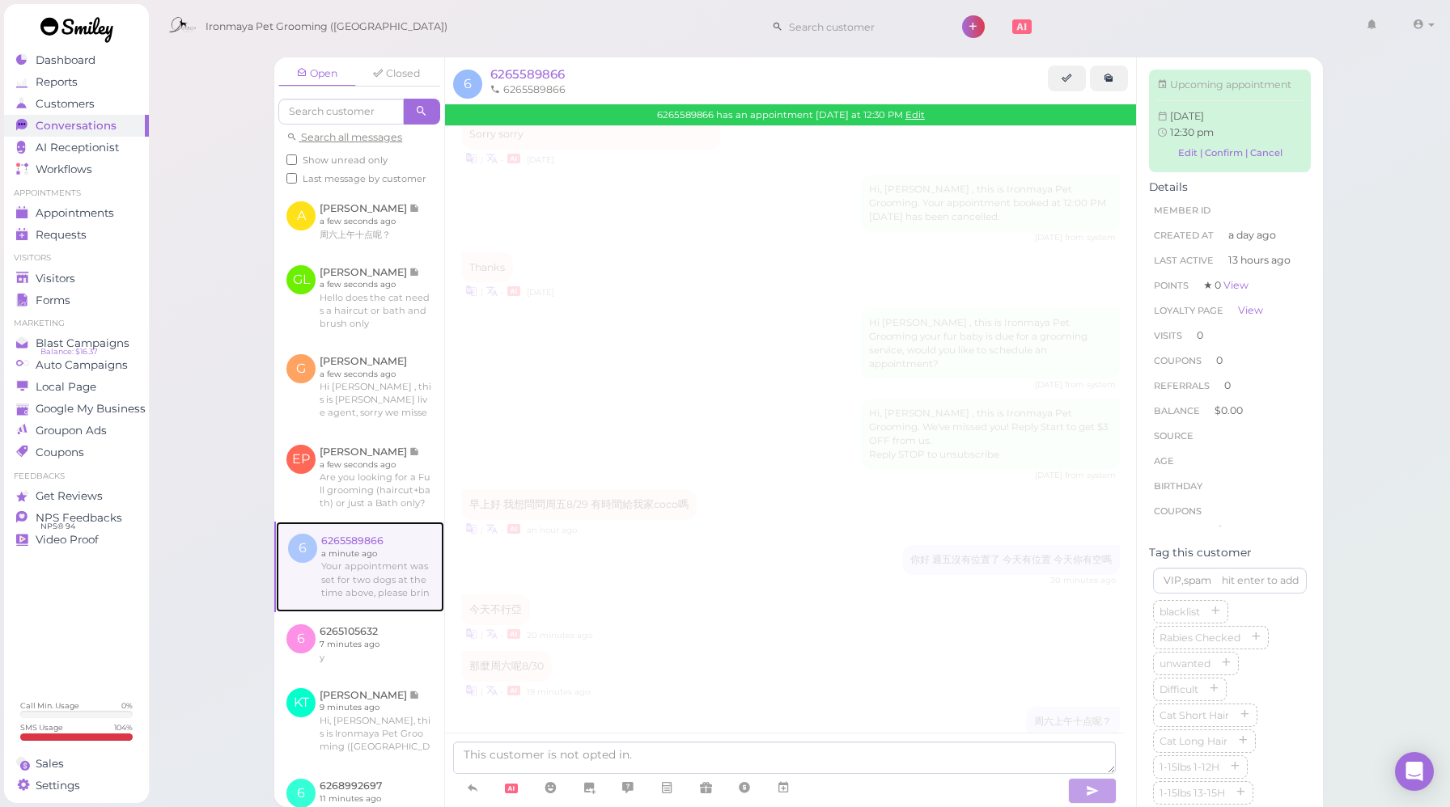
scroll to position [255, 0]
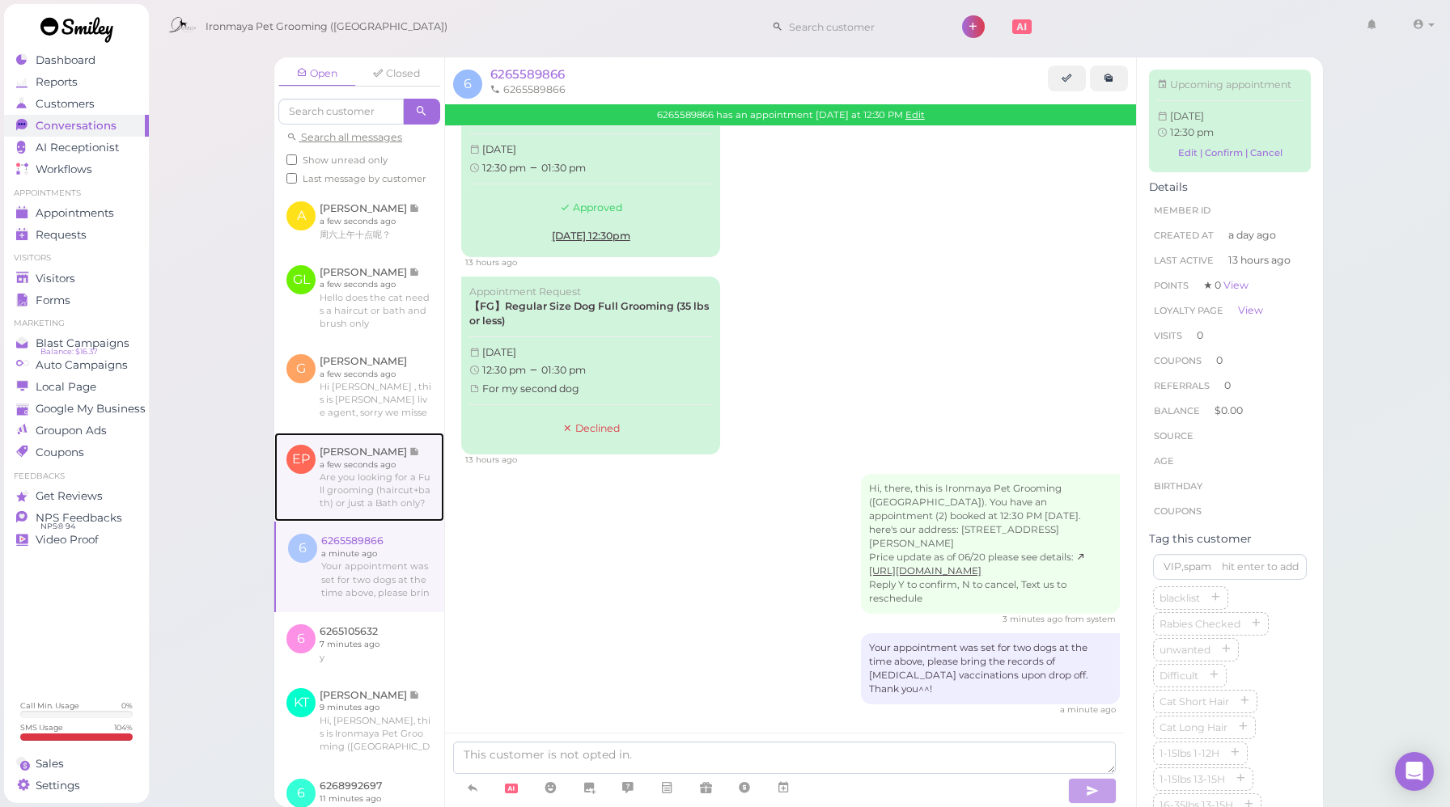
click at [379, 503] on link at bounding box center [359, 477] width 170 height 89
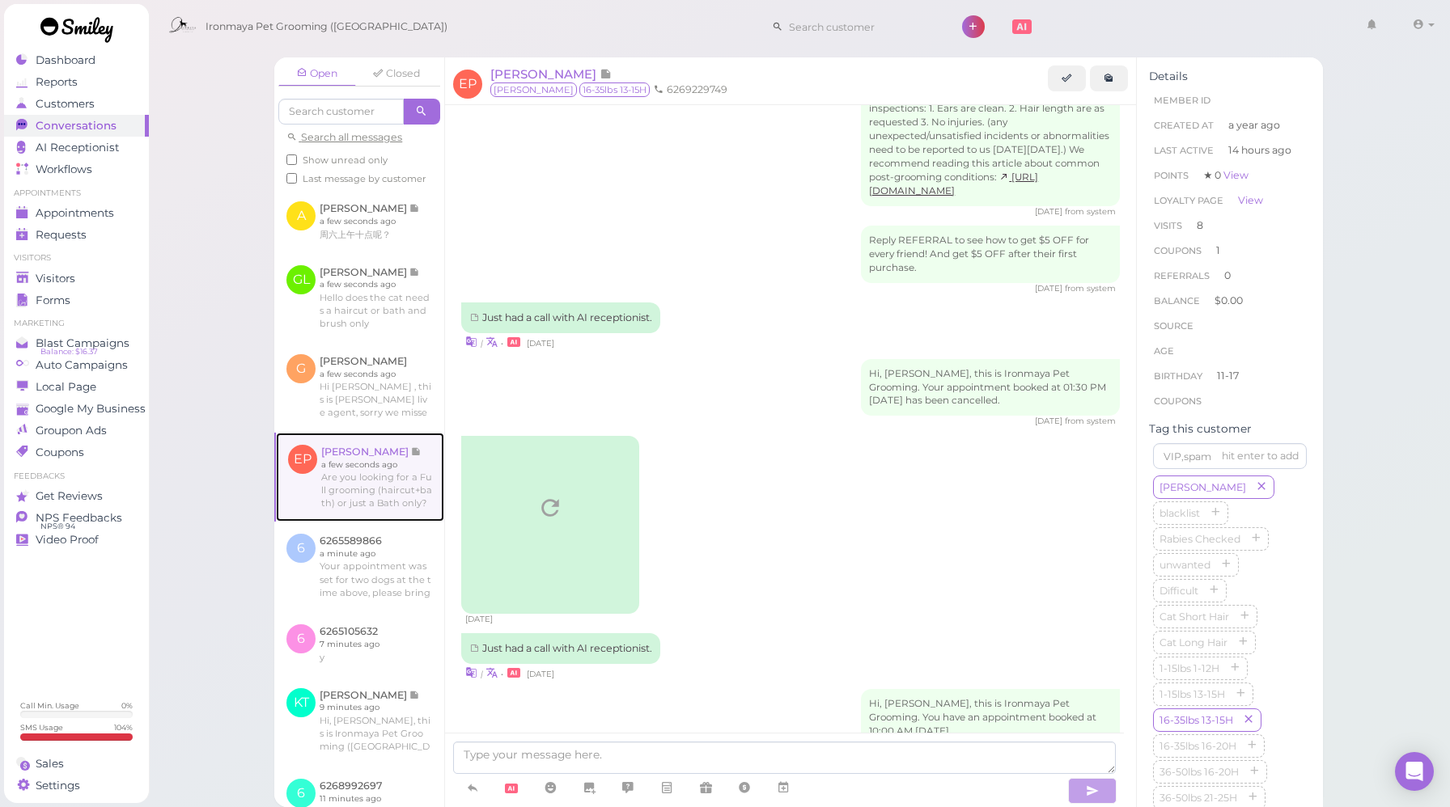
scroll to position [2315, 0]
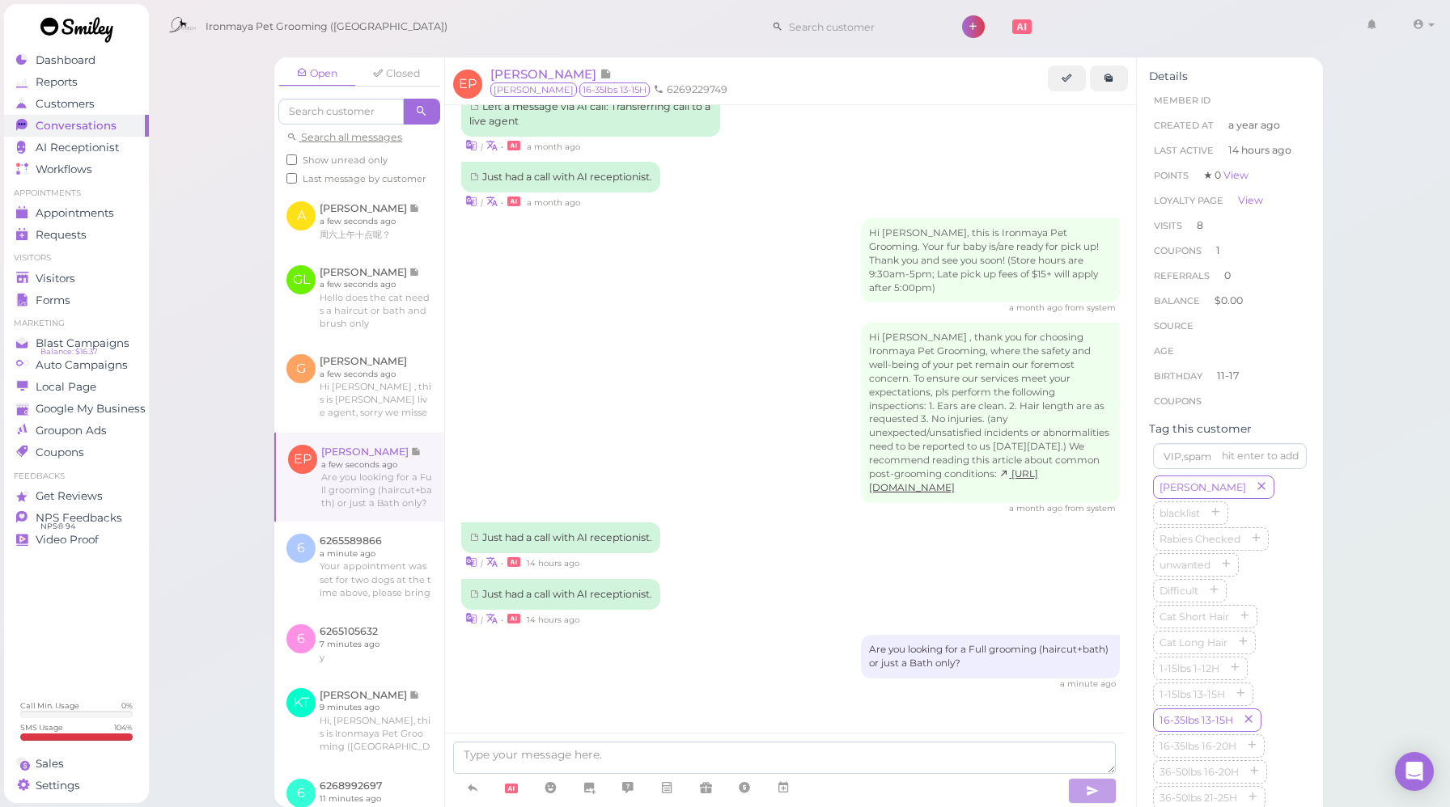
click at [825, 610] on div "| • 14 hours ago" at bounding box center [790, 618] width 659 height 17
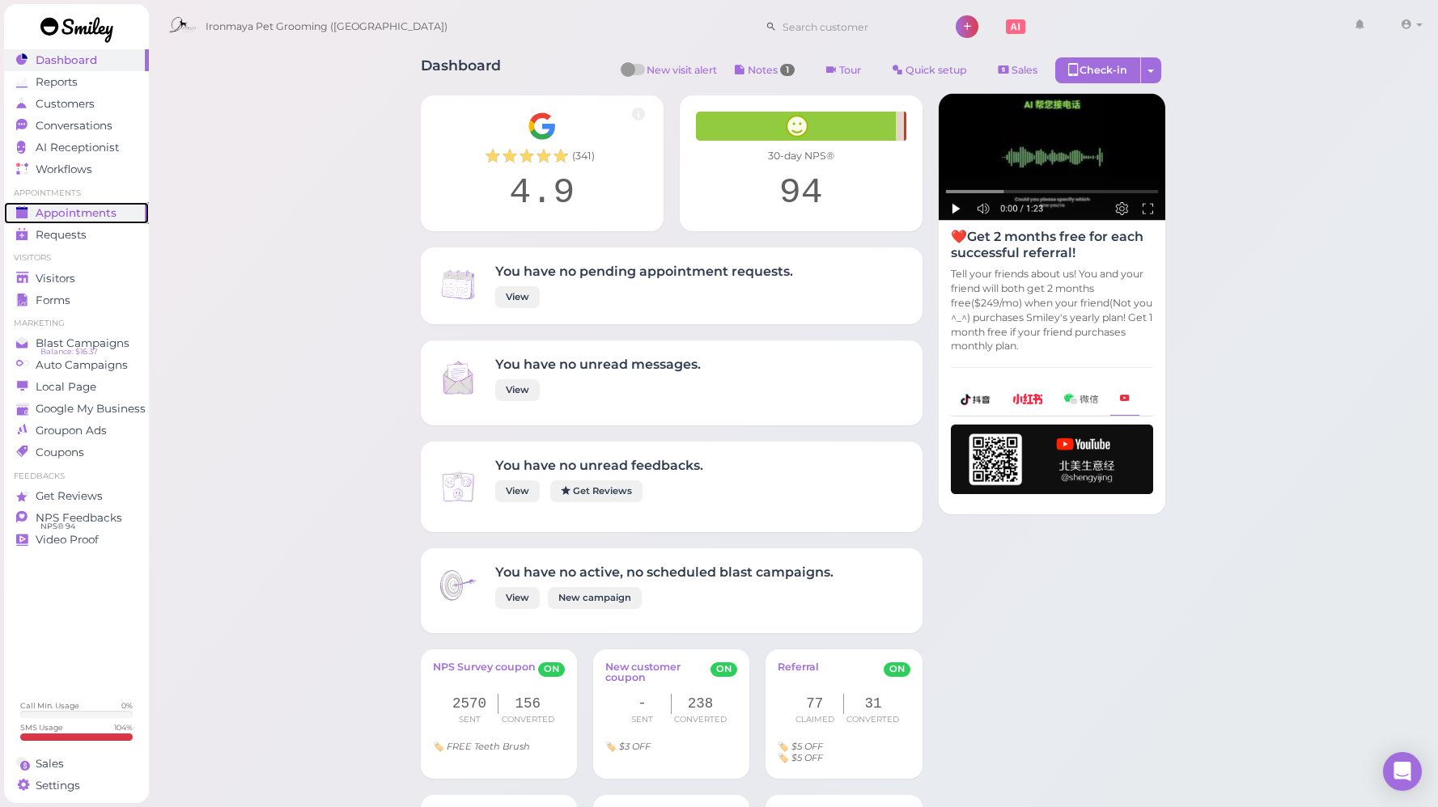
click at [108, 210] on span "Appointments" at bounding box center [76, 213] width 81 height 14
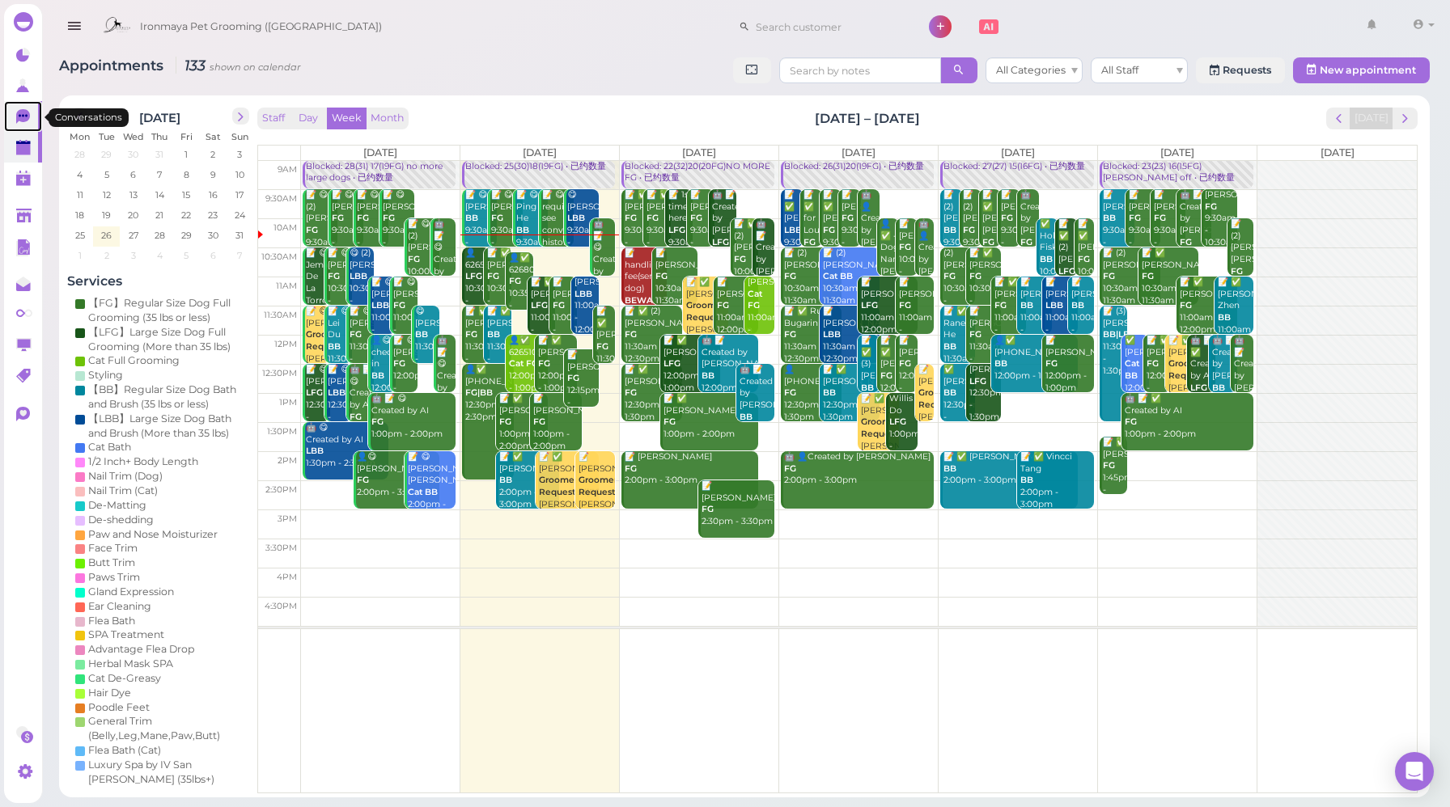
click at [21, 112] on icon at bounding box center [23, 116] width 14 height 15
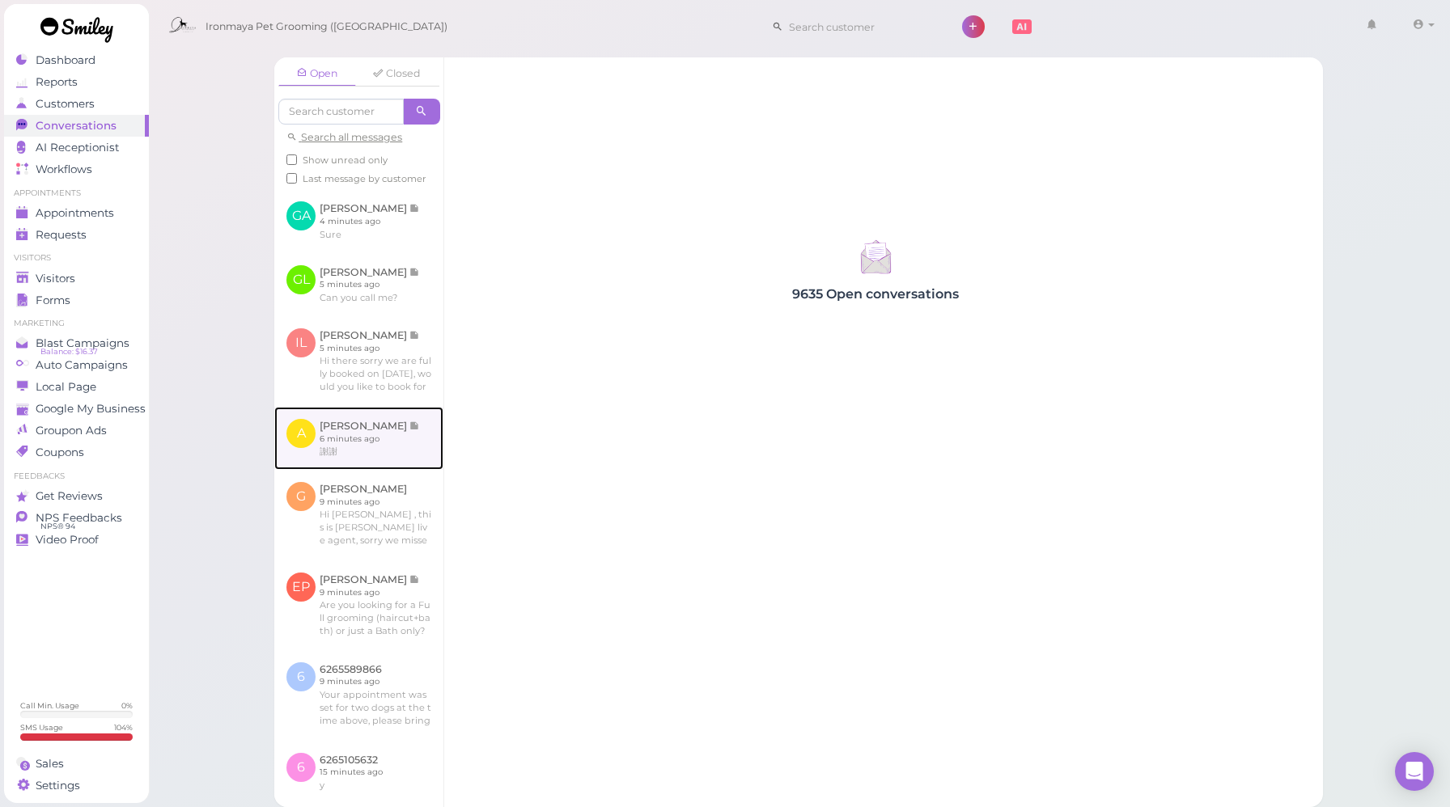
click at [389, 452] on link at bounding box center [358, 438] width 169 height 63
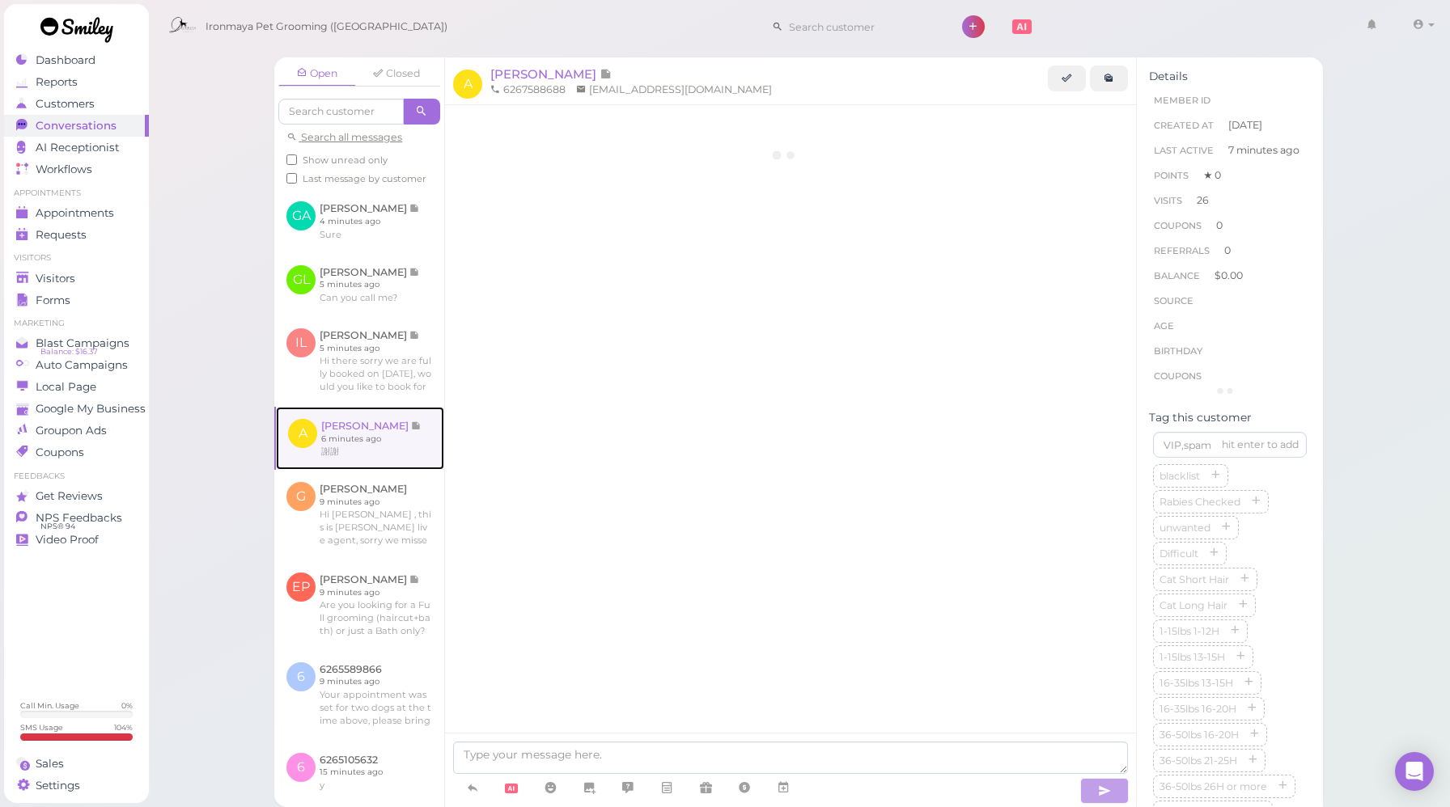
scroll to position [1763, 0]
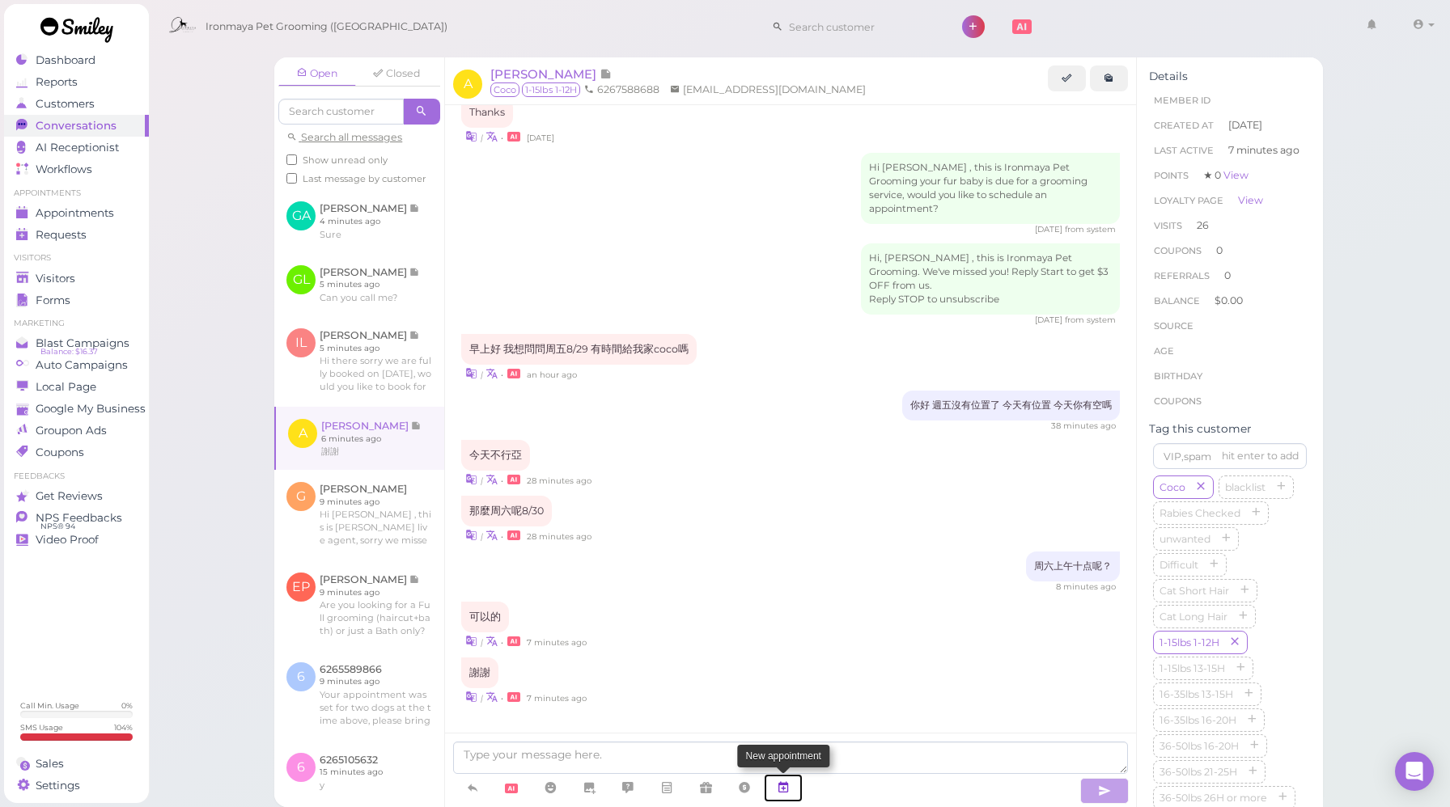
click at [786, 792] on icon at bounding box center [783, 788] width 13 height 16
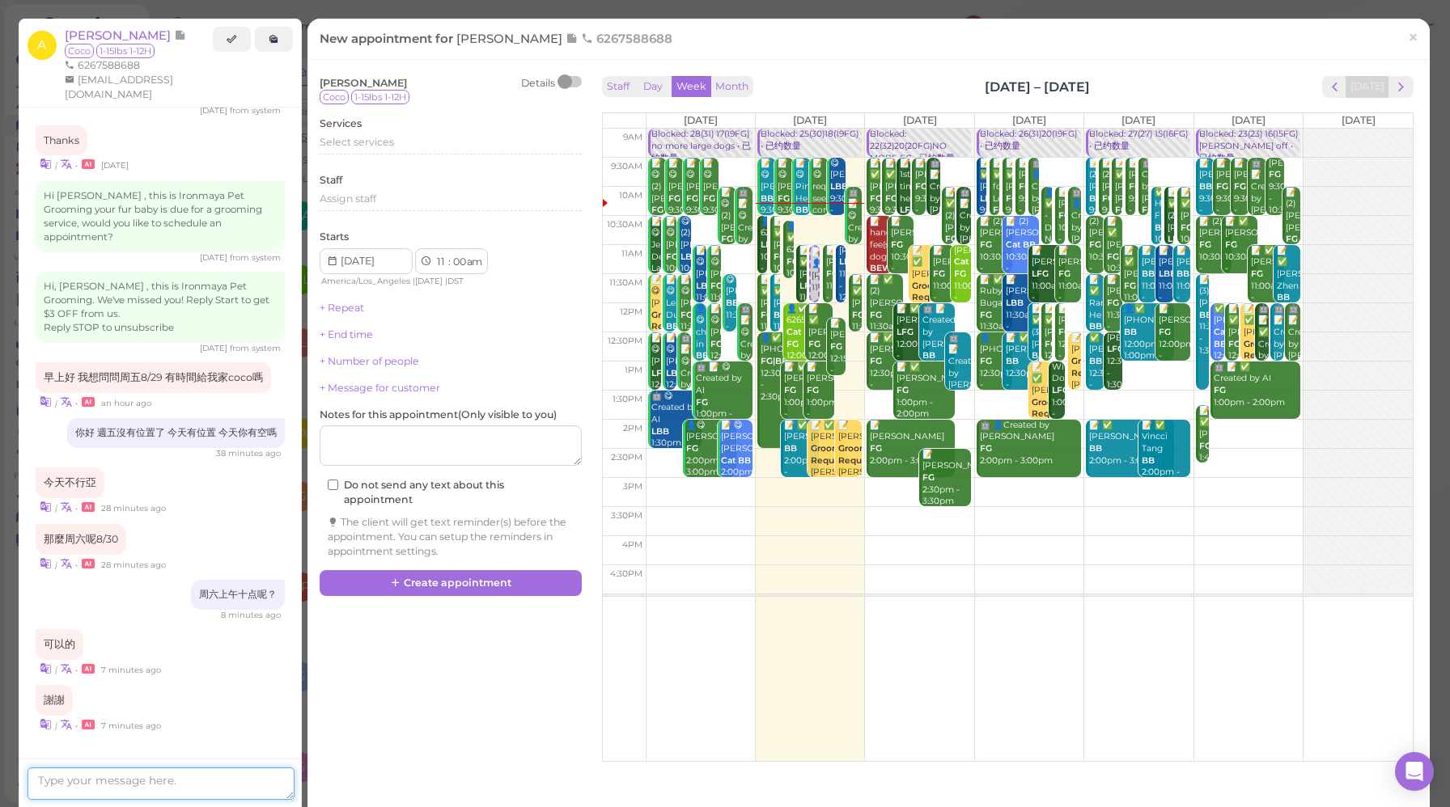
click at [195, 774] on textarea at bounding box center [161, 784] width 267 height 32
click at [197, 498] on div "| • 28 minutes ago" at bounding box center [160, 506] width 249 height 17
click at [1398, 80] on button "next" at bounding box center [1400, 87] width 25 height 22
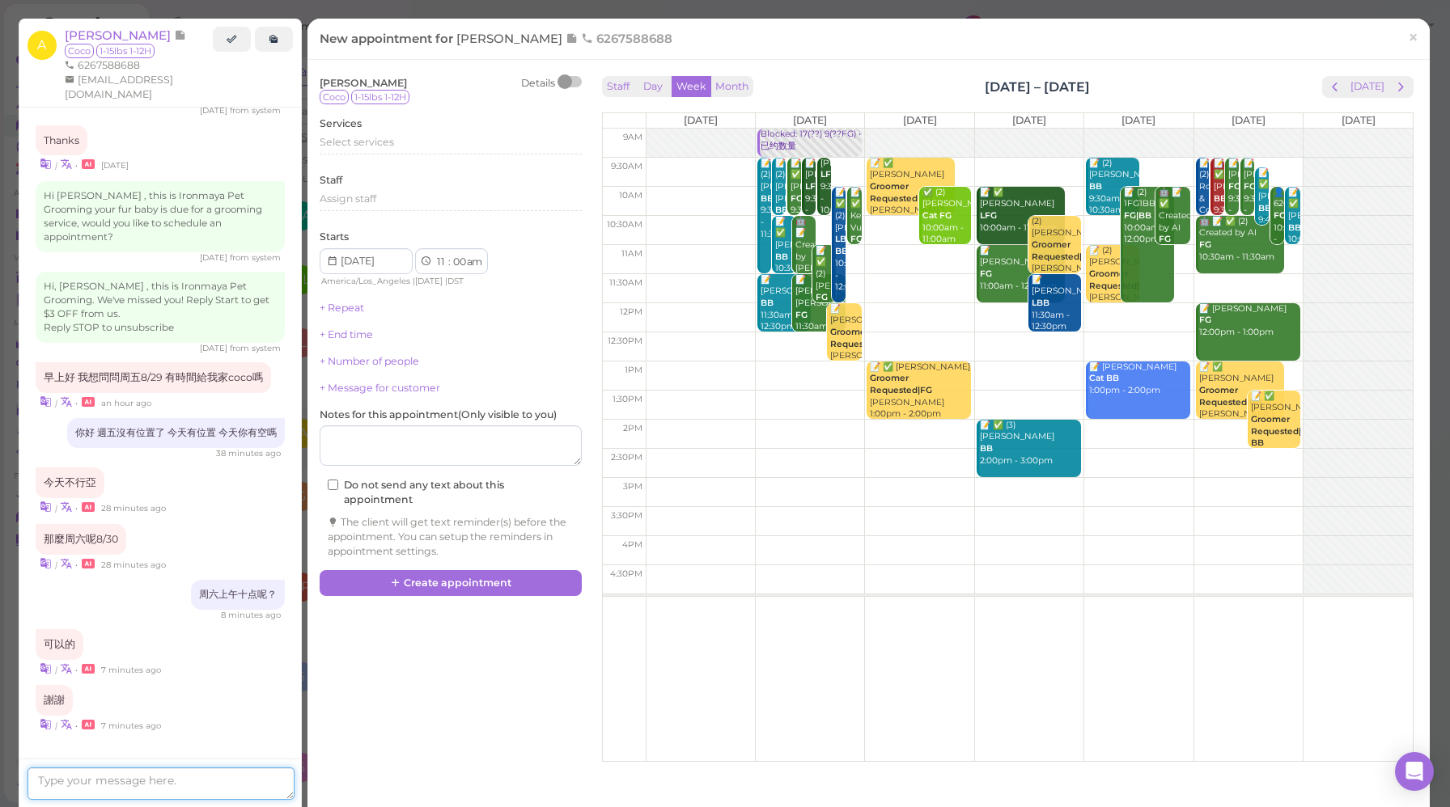
click at [121, 778] on textarea at bounding box center [161, 784] width 267 height 32
type textarea "b"
click at [1327, 84] on span "prev" at bounding box center [1334, 86] width 15 height 15
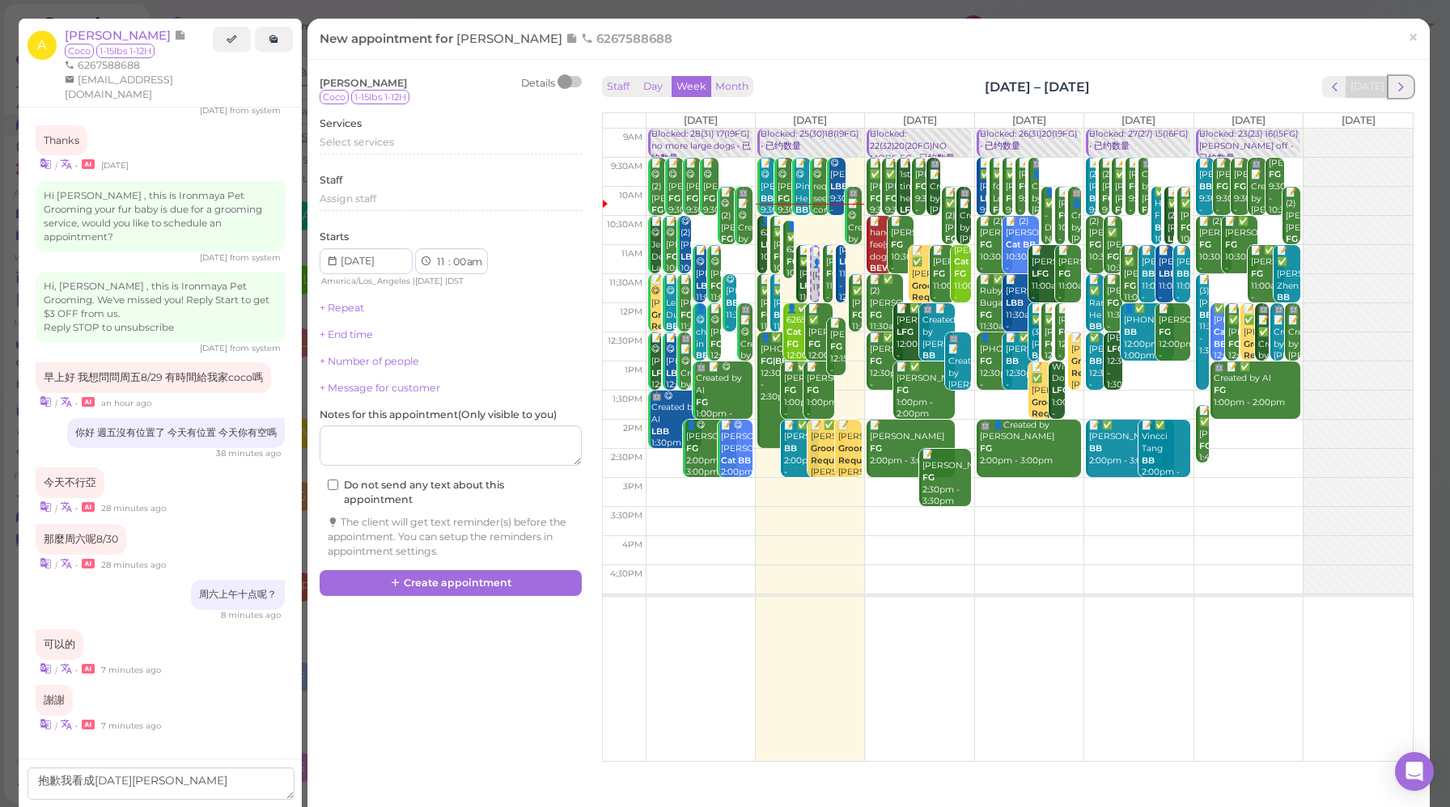
click at [1393, 89] on span "next" at bounding box center [1400, 86] width 15 height 15
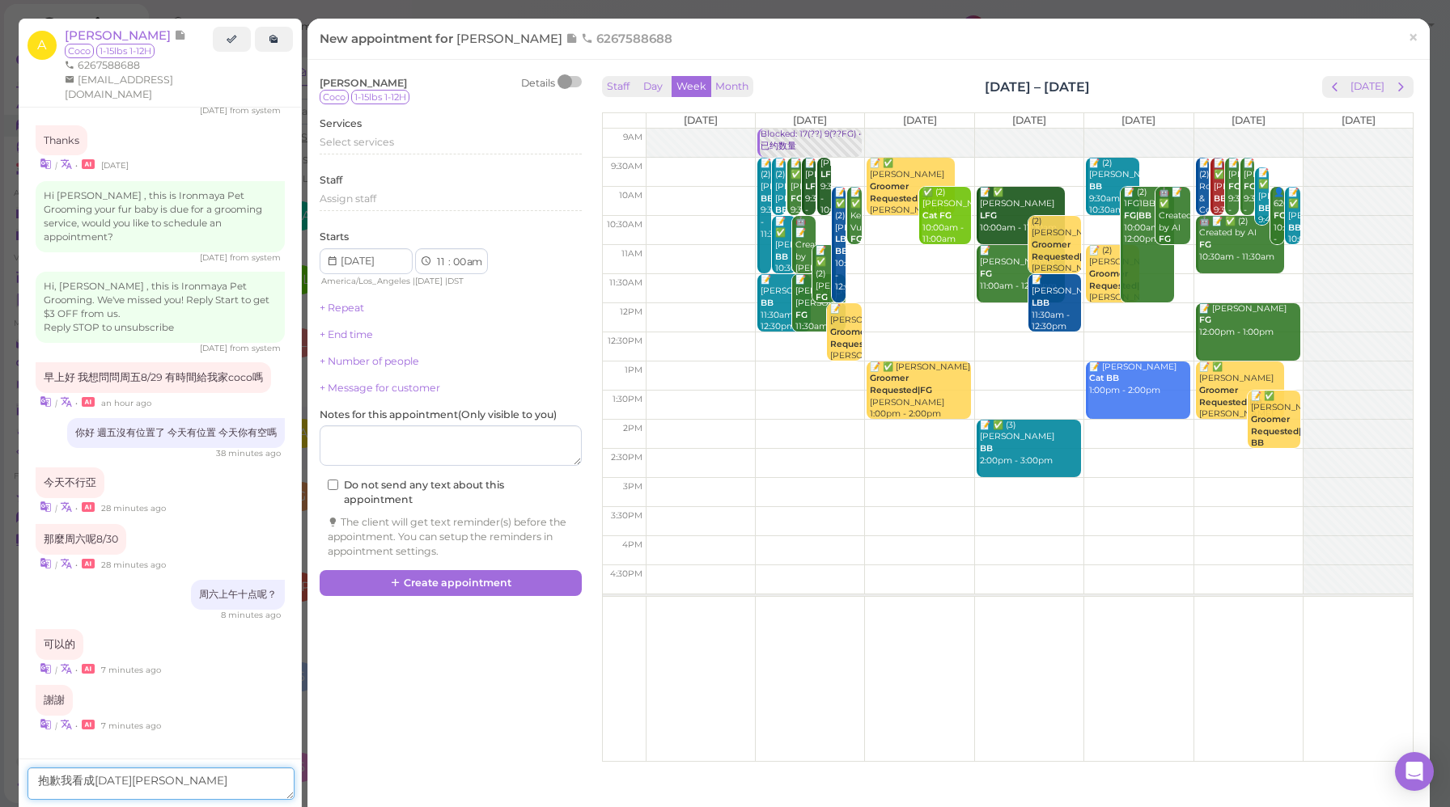
click at [168, 780] on textarea "抱歉我看成下周六" at bounding box center [161, 784] width 267 height 32
type textarea "抱歉我看成下周六9/6了，本周8/30的约满了"
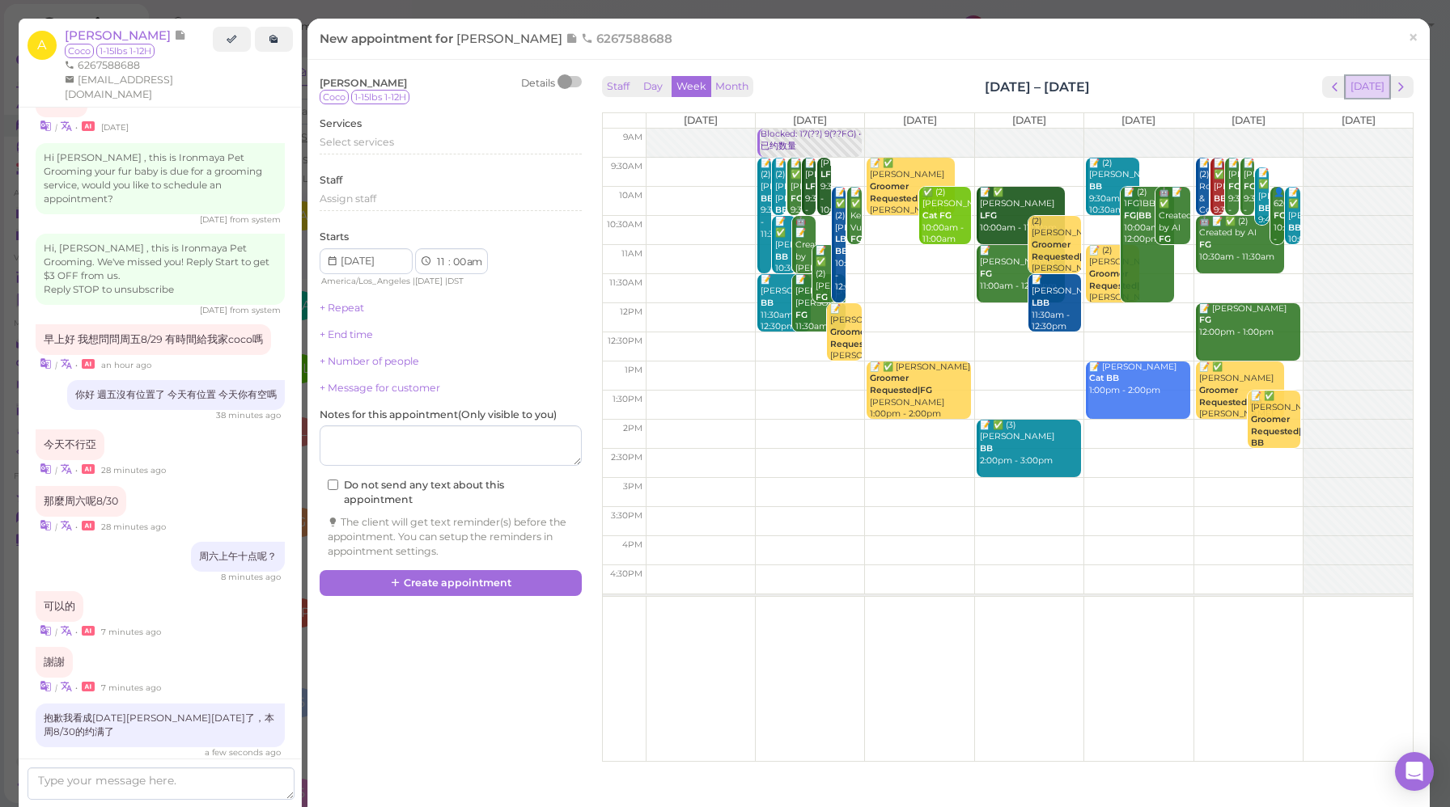
click at [1349, 87] on button "[DATE]" at bounding box center [1367, 87] width 44 height 22
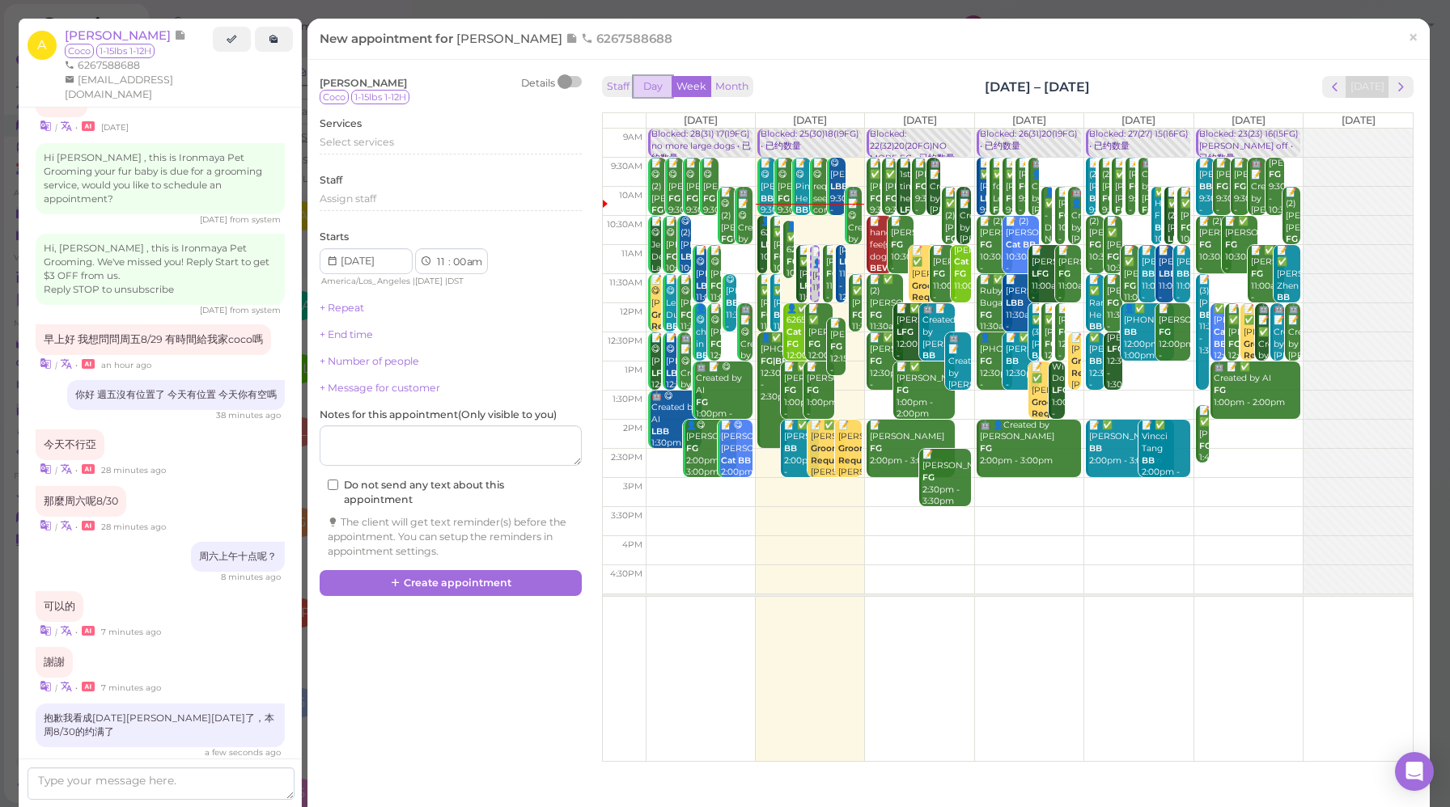
click at [652, 86] on button "Day" at bounding box center [652, 87] width 39 height 22
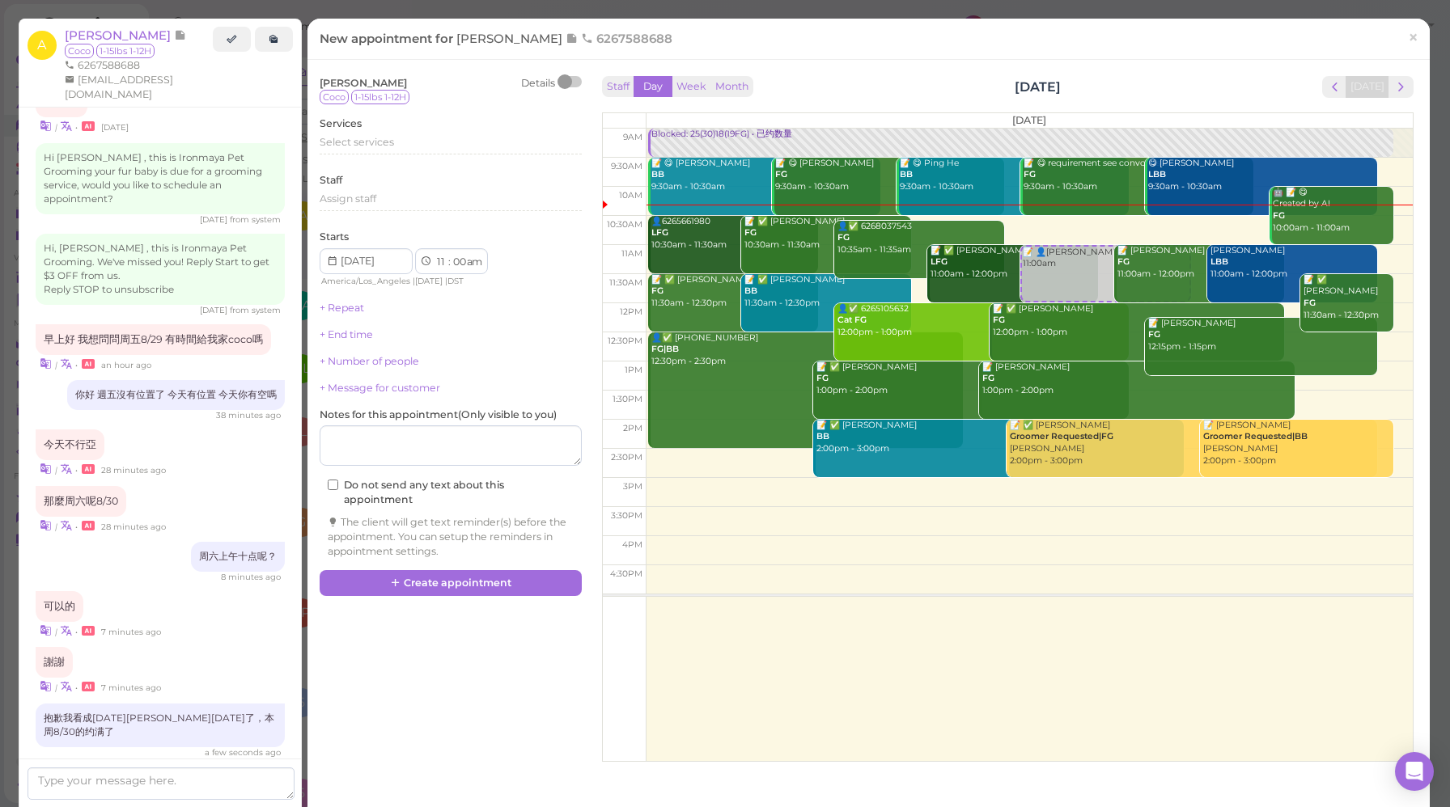
click at [1402, 93] on div "Staff Day Week Month Tuesday, Aug 26 Today Tuesday 9am 9:30am 10am 10:30am 11am…" at bounding box center [1007, 415] width 819 height 686
click at [1394, 92] on span "next" at bounding box center [1400, 86] width 15 height 15
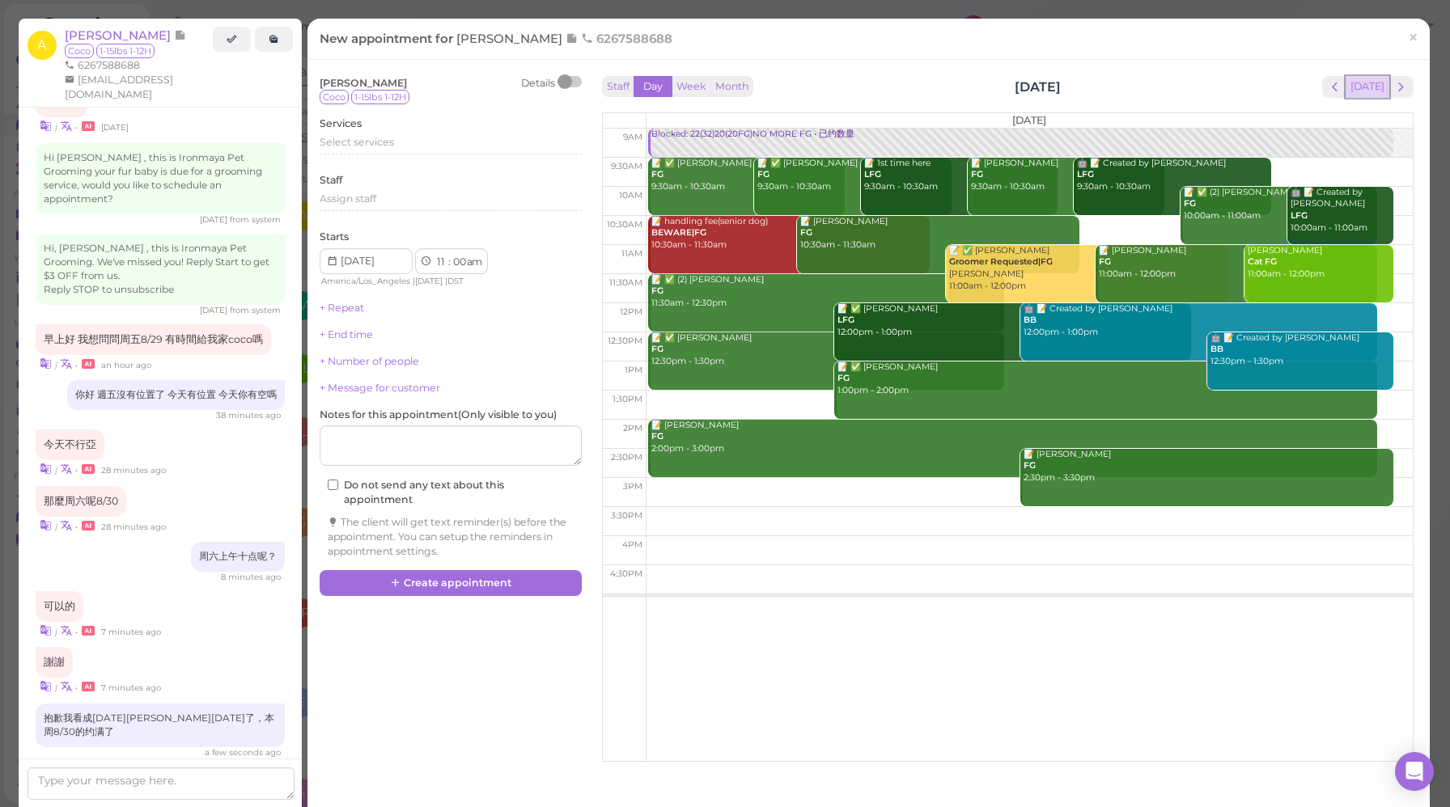
click at [1350, 93] on button "[DATE]" at bounding box center [1367, 87] width 44 height 22
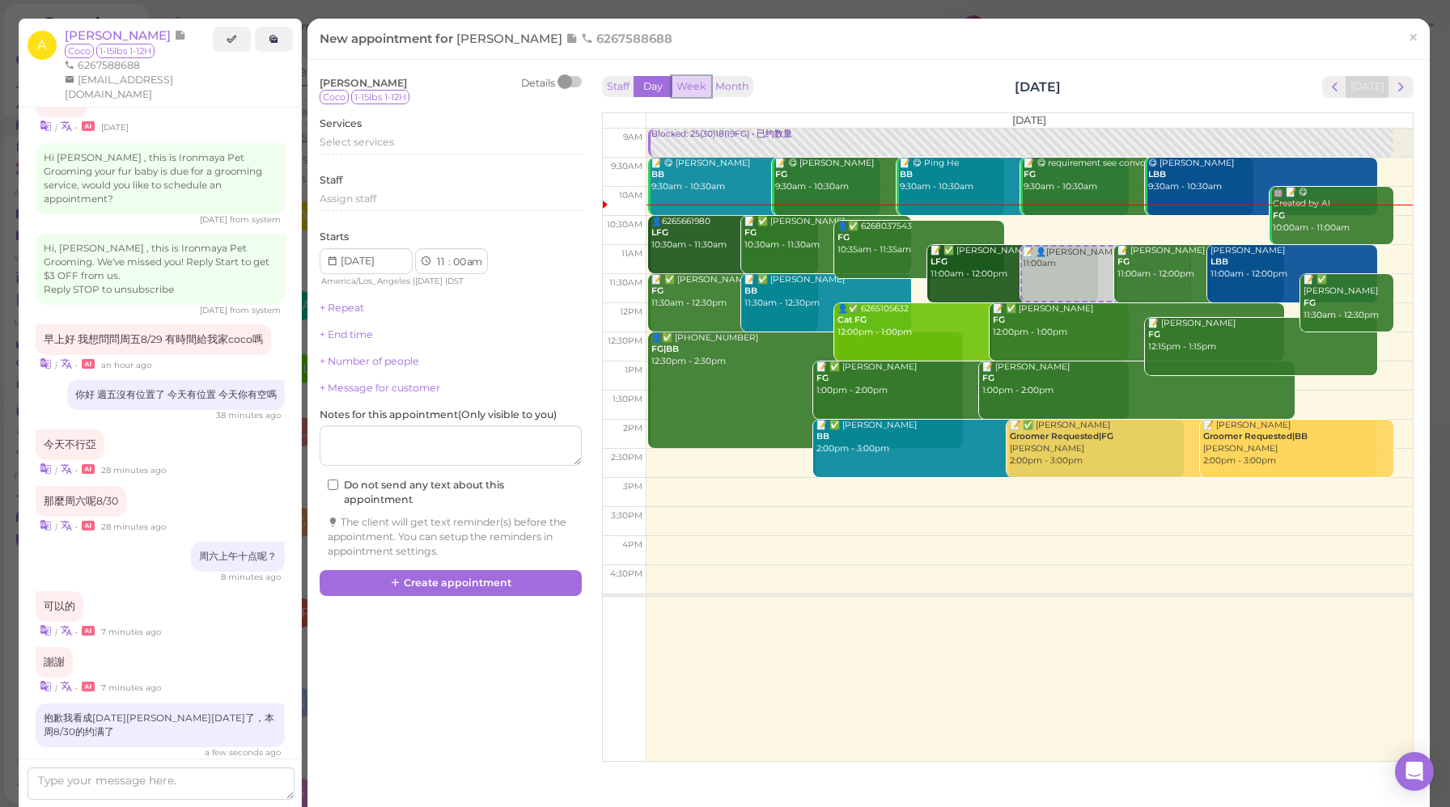
click at [679, 88] on button "Week" at bounding box center [691, 87] width 40 height 22
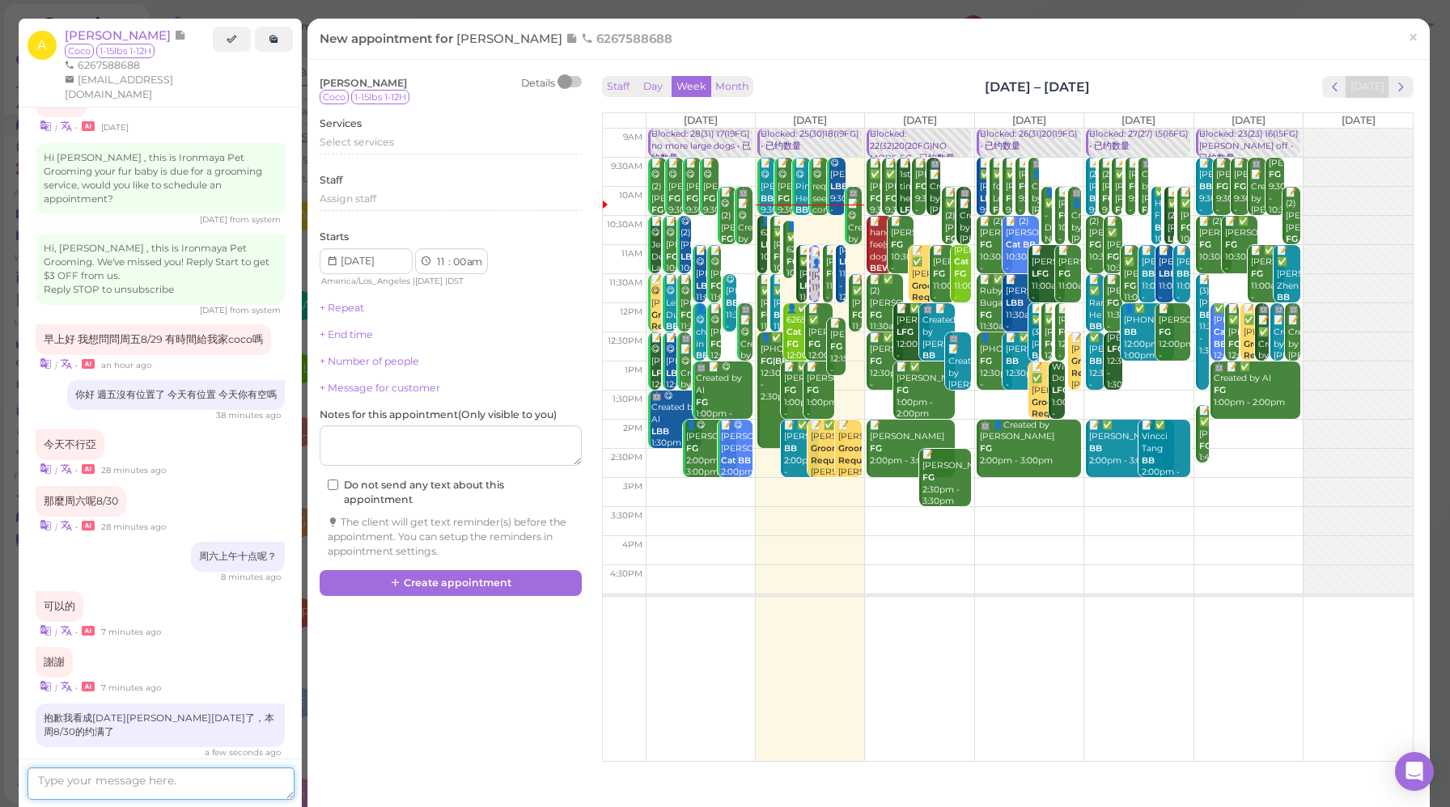
click at [206, 779] on textarea at bounding box center [161, 784] width 267 height 32
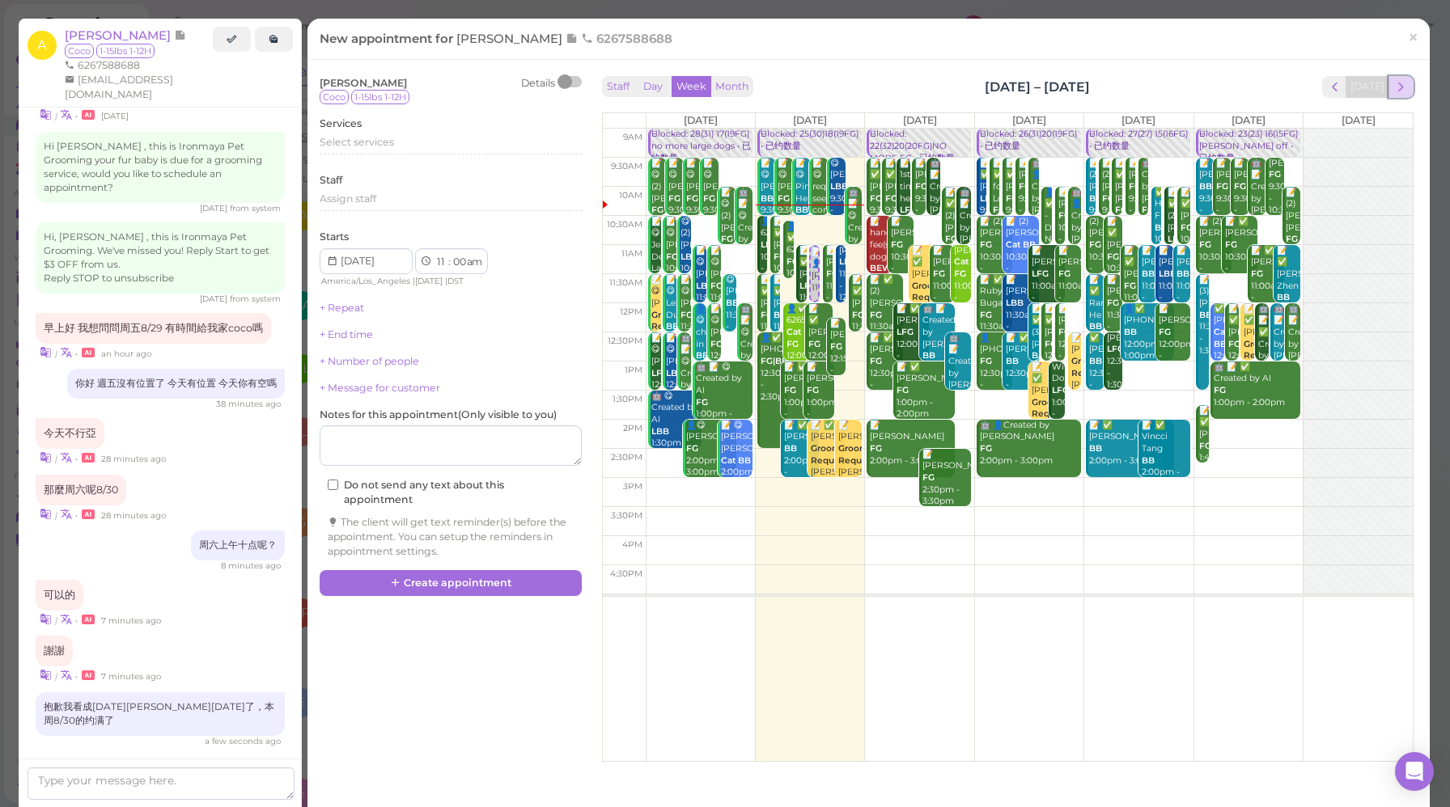
click at [1393, 94] on span "next" at bounding box center [1400, 86] width 15 height 15
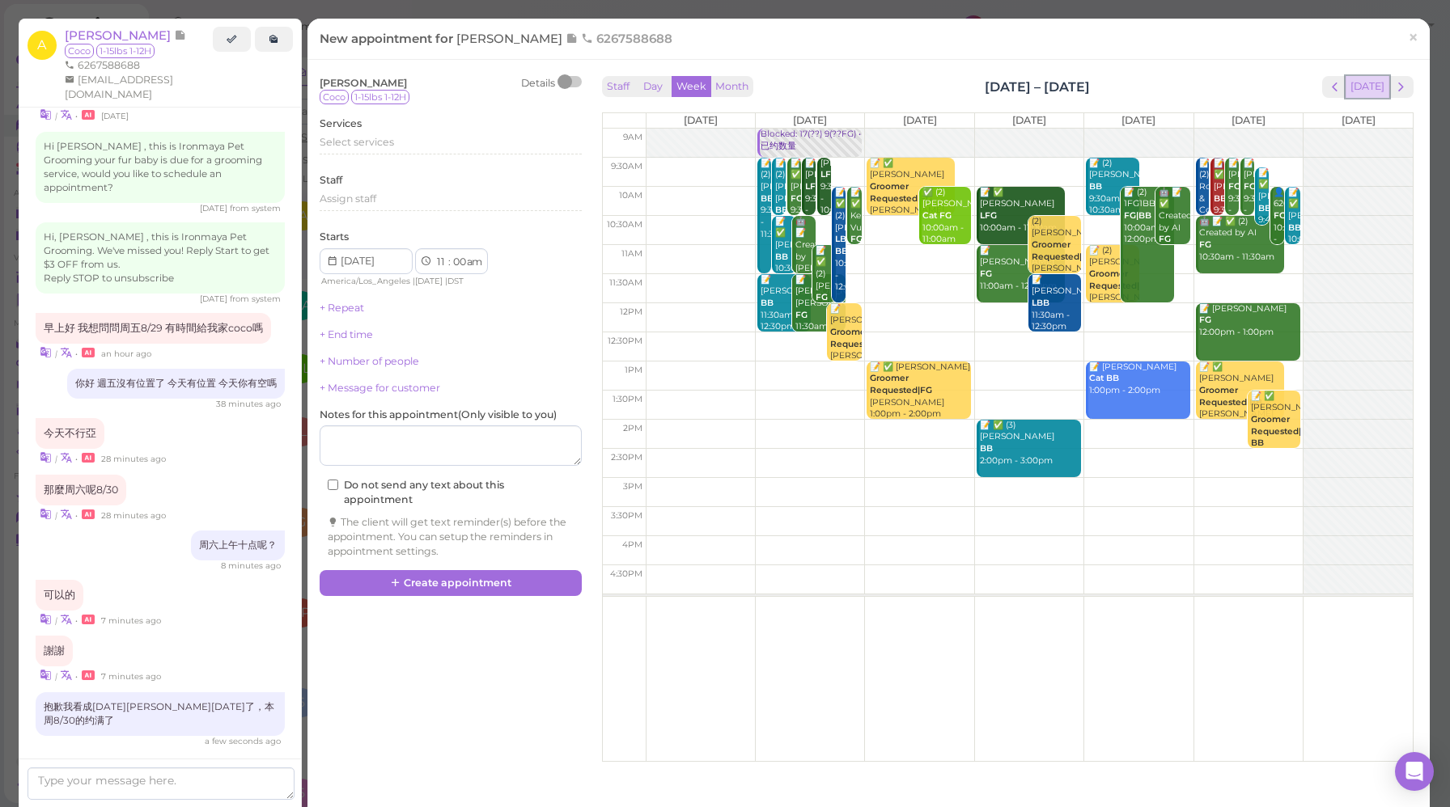
click at [1349, 87] on button "[DATE]" at bounding box center [1367, 87] width 44 height 22
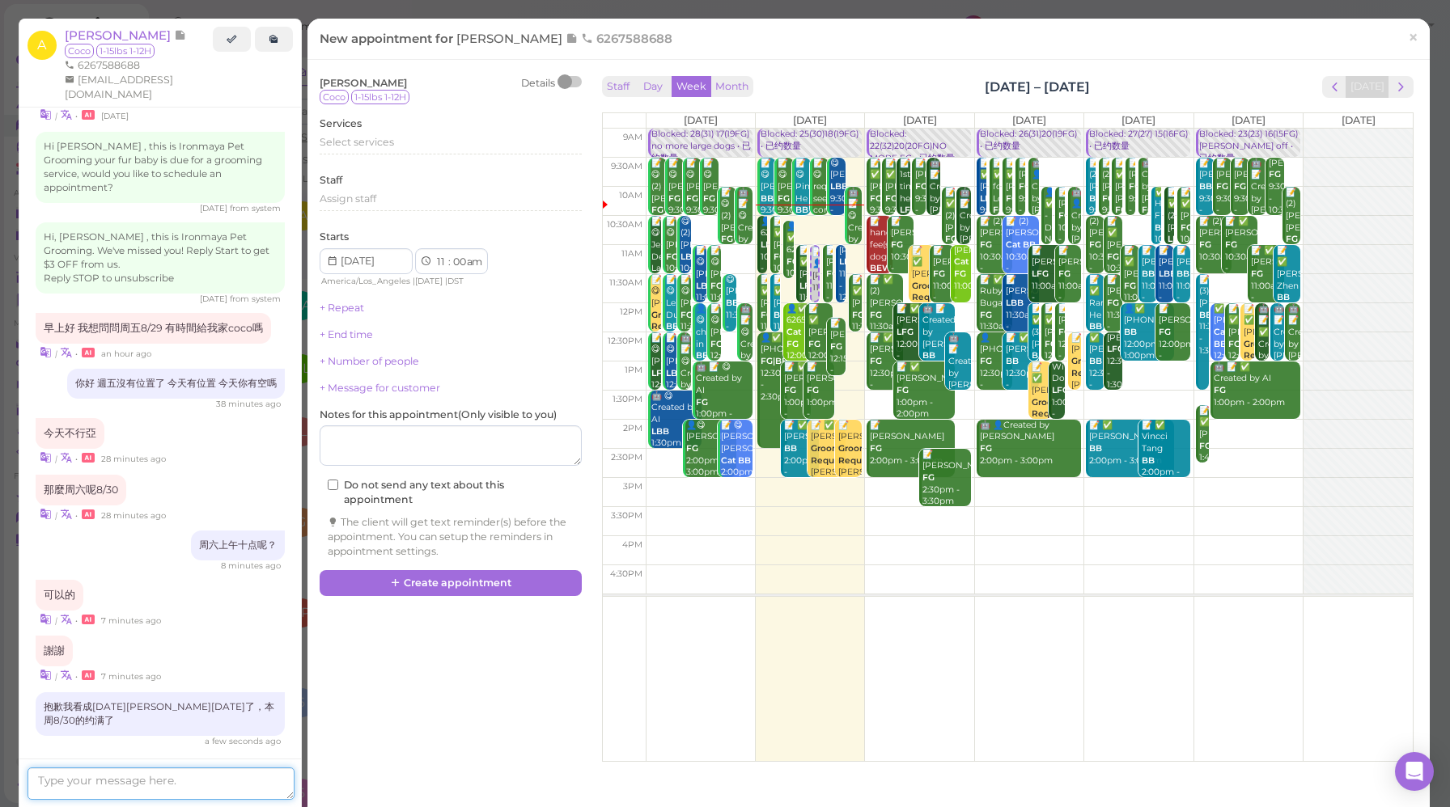
click at [188, 774] on textarea at bounding box center [161, 784] width 267 height 32
click at [105, 784] on textarea "本周只有" at bounding box center [161, 784] width 267 height 32
click at [135, 782] on textarea "本周只有" at bounding box center [161, 784] width 267 height 32
click at [169, 778] on textarea "本周只有" at bounding box center [161, 784] width 267 height 32
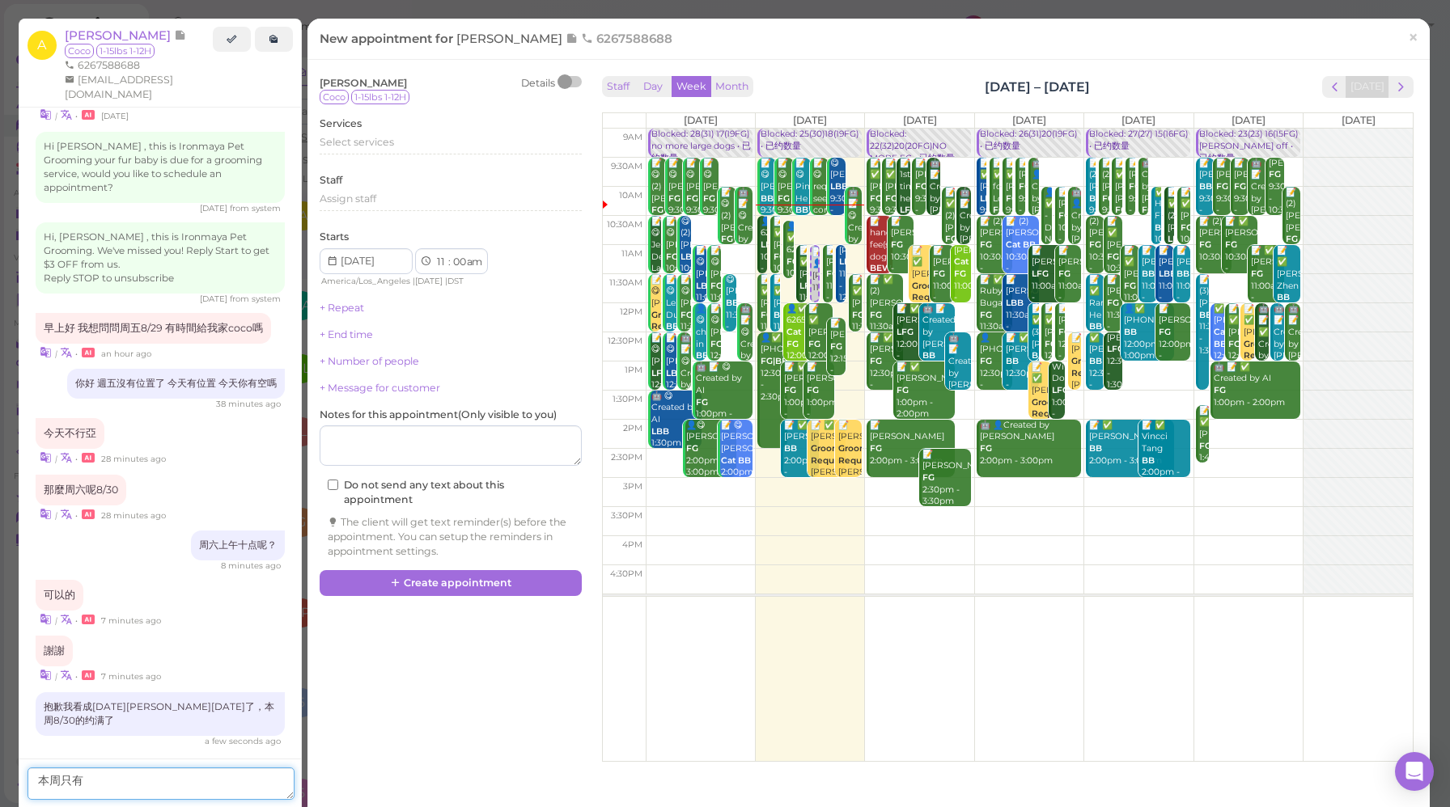
click at [163, 778] on textarea "本周只有" at bounding box center [161, 784] width 267 height 32
click at [138, 777] on textarea "本周只有" at bounding box center [161, 784] width 267 height 32
click at [122, 778] on textarea "本周只有" at bounding box center [161, 784] width 267 height 32
click at [1395, 93] on span "next" at bounding box center [1400, 86] width 15 height 15
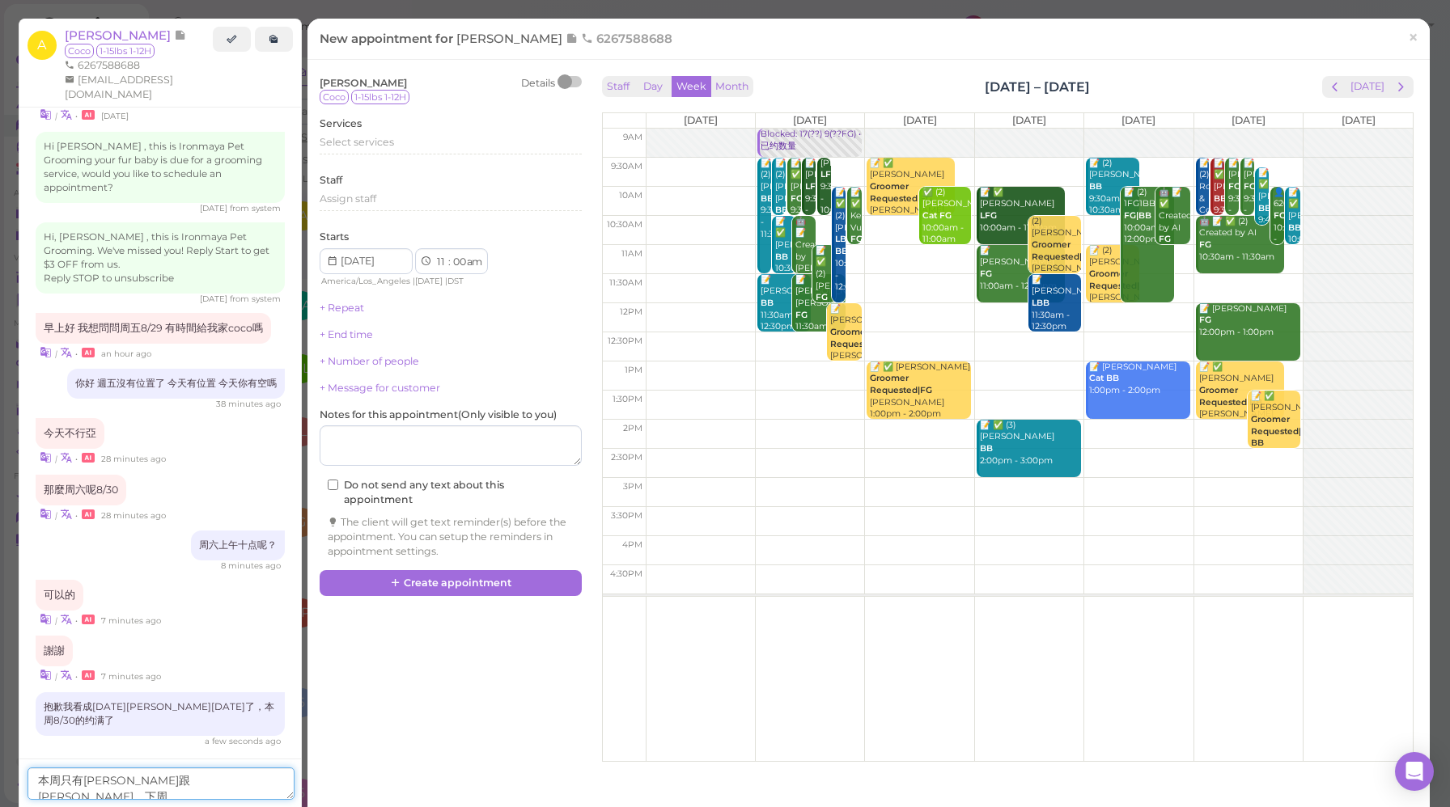
click at [193, 785] on textarea "本周只有周四跟周五，下周" at bounding box center [161, 784] width 267 height 32
type textarea "本周只有周四跟[PERSON_NAME]，下周空位目前比较充足，周一到周六都可约。"
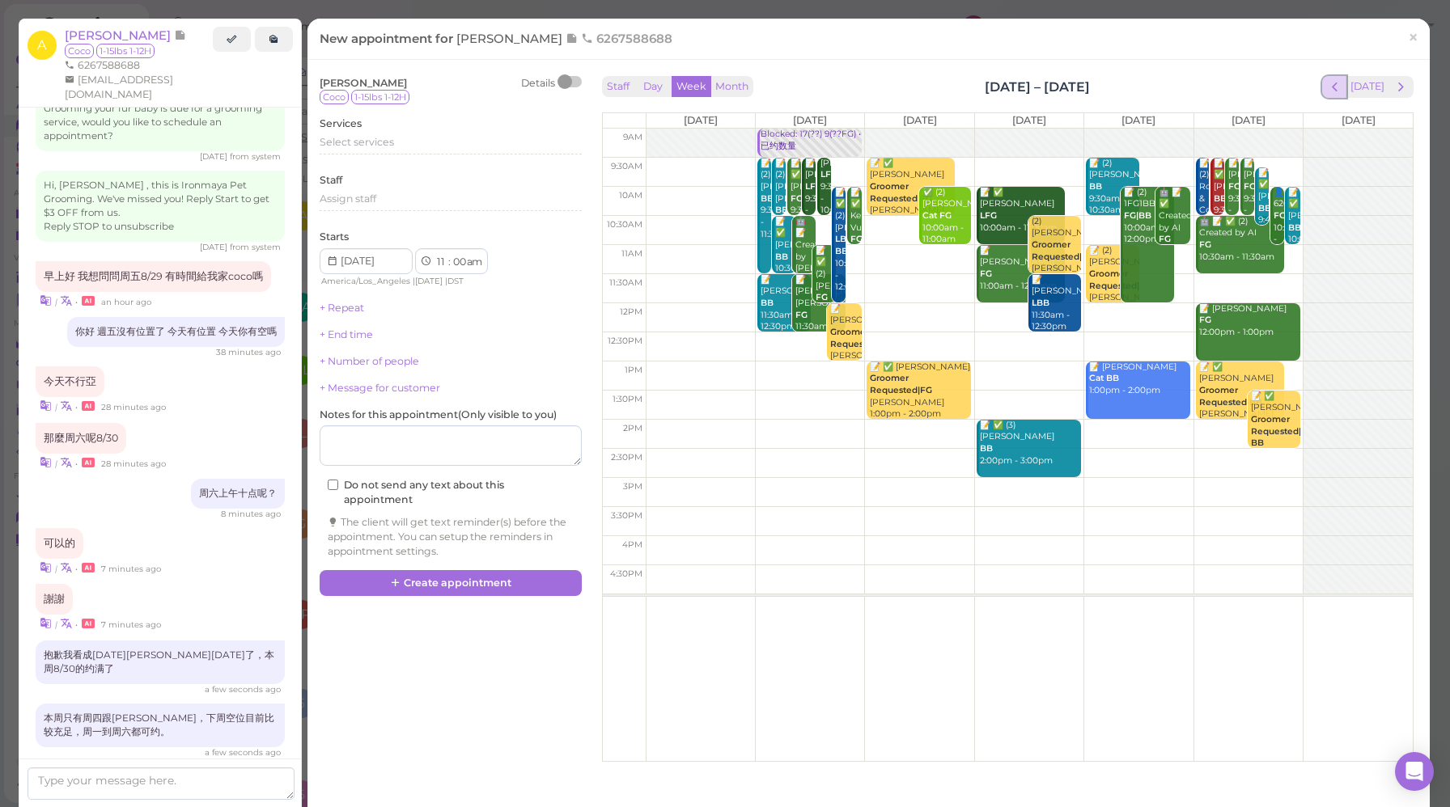
click at [1327, 94] on span "prev" at bounding box center [1334, 86] width 15 height 15
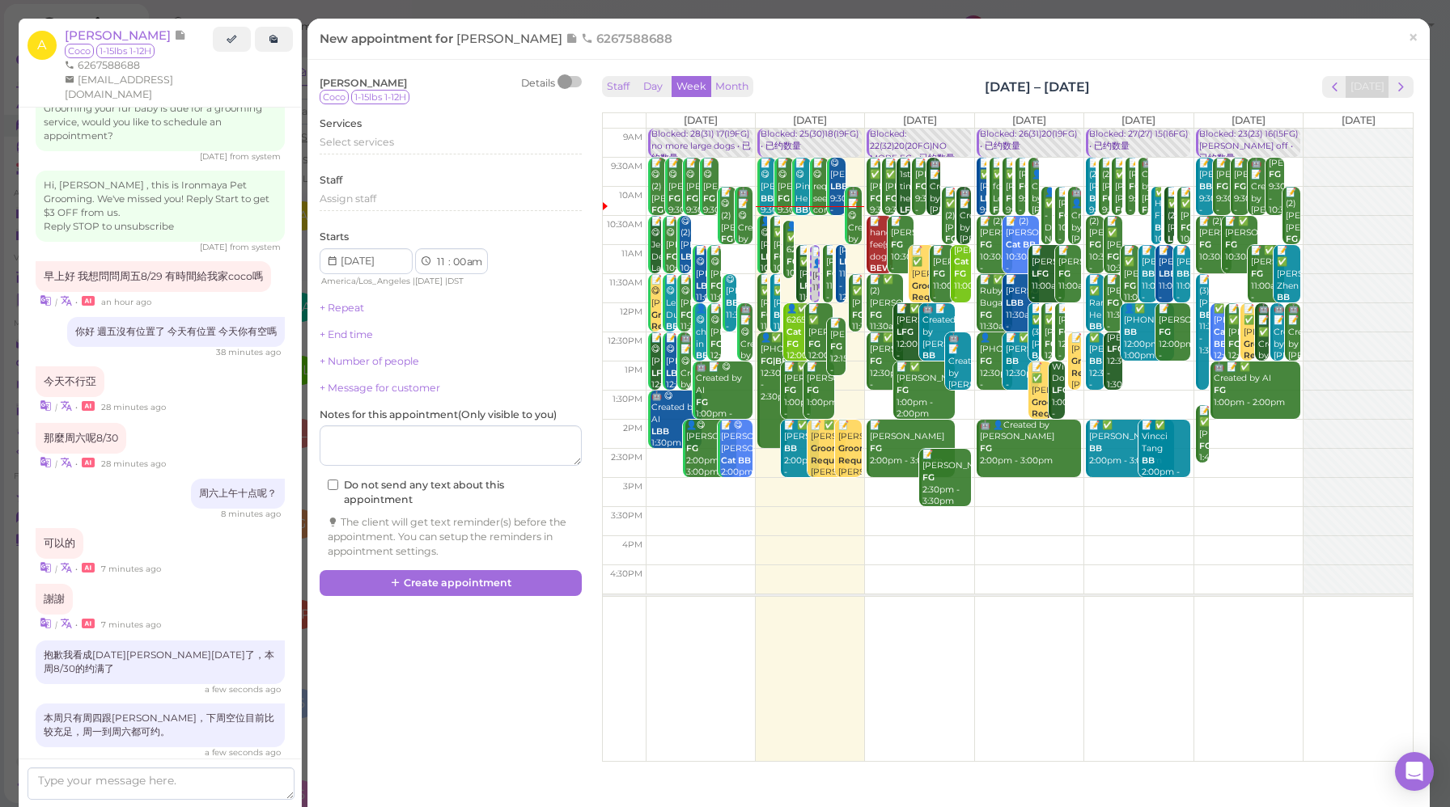
click at [861, 100] on div "Staff Day Week Month Aug 25 – 31, 2025 Today Mon 8/25 Tue 8/26 Wed 8/27 Thu 8/2…" at bounding box center [1007, 419] width 811 height 686
click at [1408, 36] on span "×" at bounding box center [1413, 37] width 11 height 23
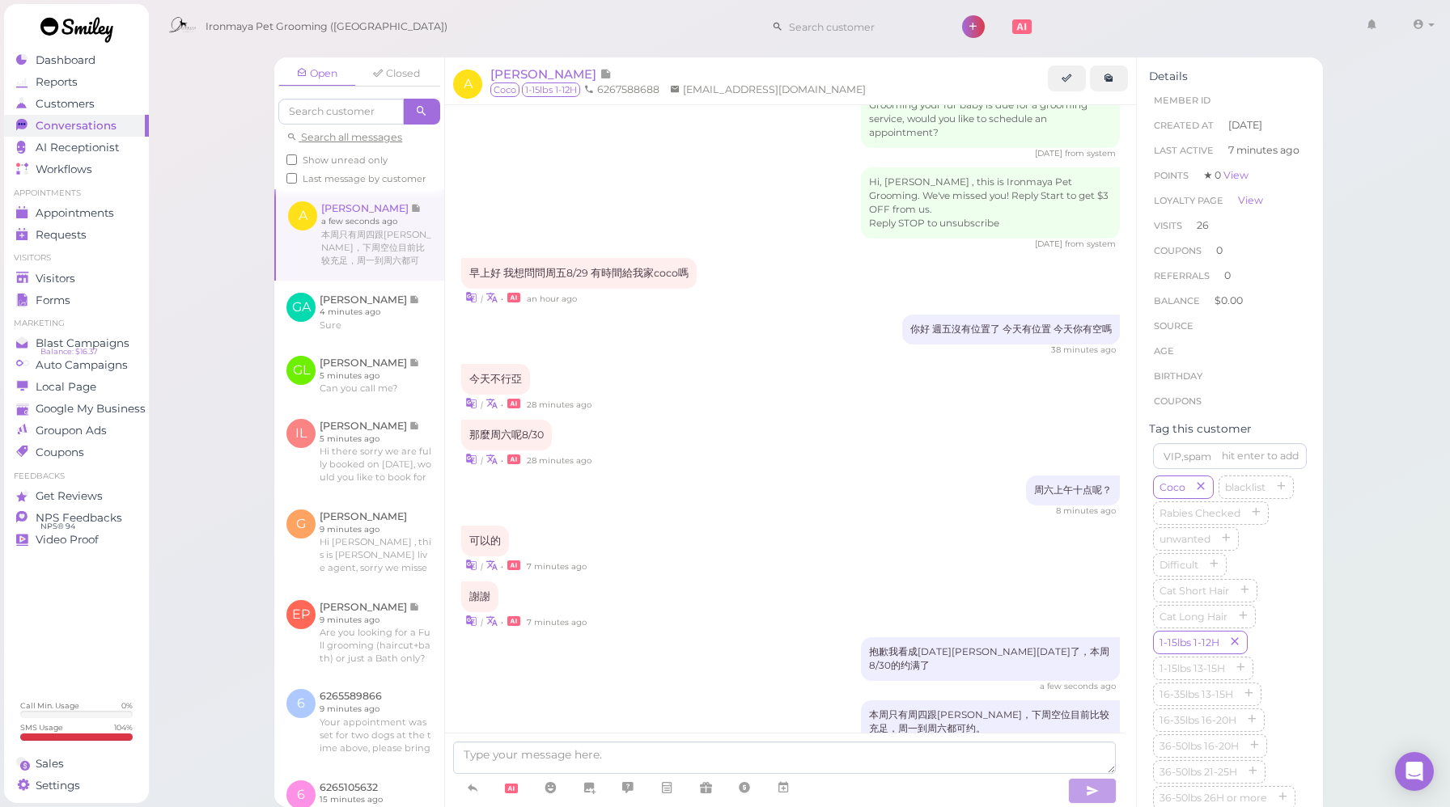
click at [490, 33] on div "Ironmaya Pet Grooming (Arcadia) 1 Account" at bounding box center [800, 27] width 1280 height 46
click at [203, 304] on div "Open Closed Search all messages Show unread only Last message by customer A Amy…" at bounding box center [799, 403] width 1302 height 807
click at [789, 476] on div "周六上午十点呢？ 8 minutes ago" at bounding box center [790, 496] width 659 height 41
click at [376, 331] on link at bounding box center [359, 312] width 170 height 63
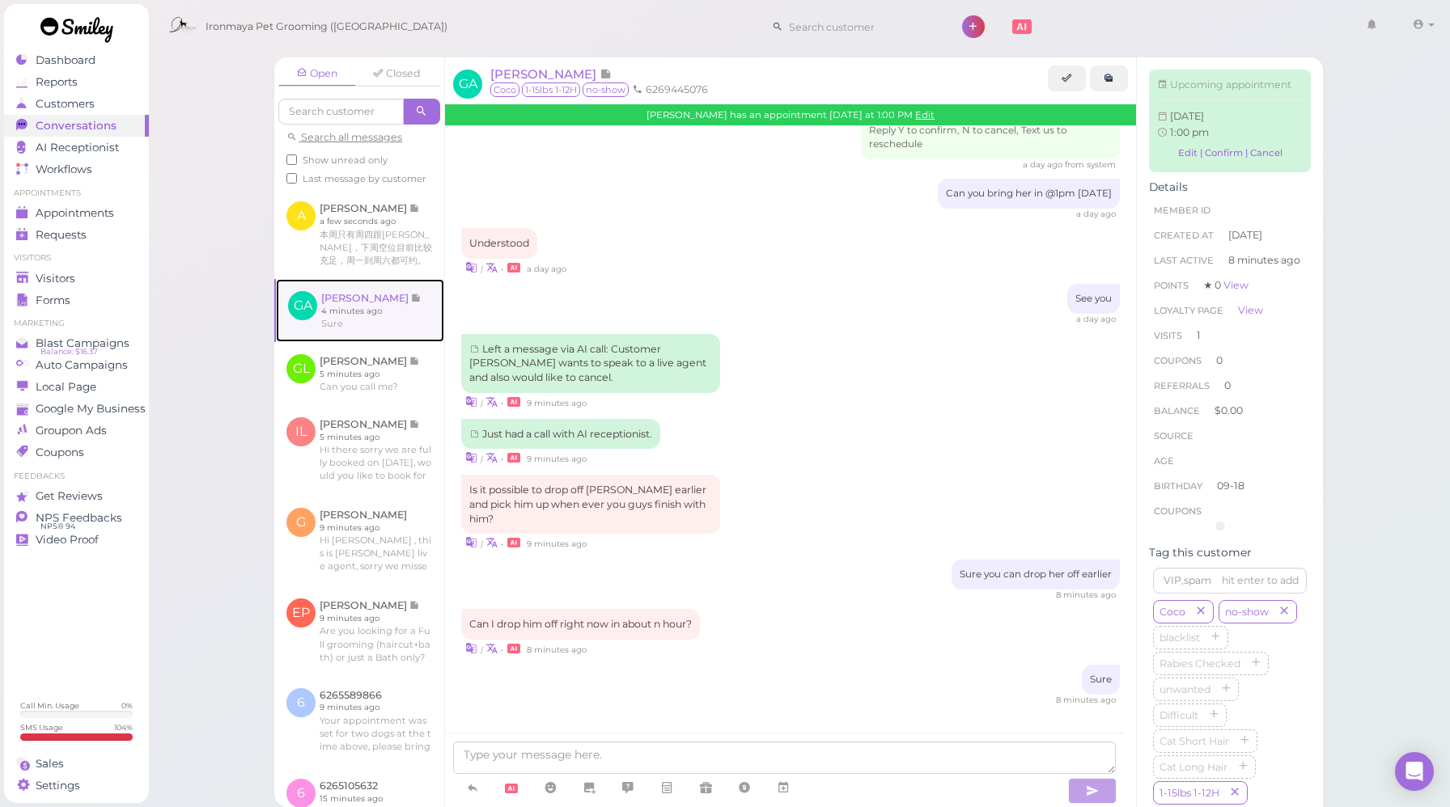
scroll to position [1712, 0]
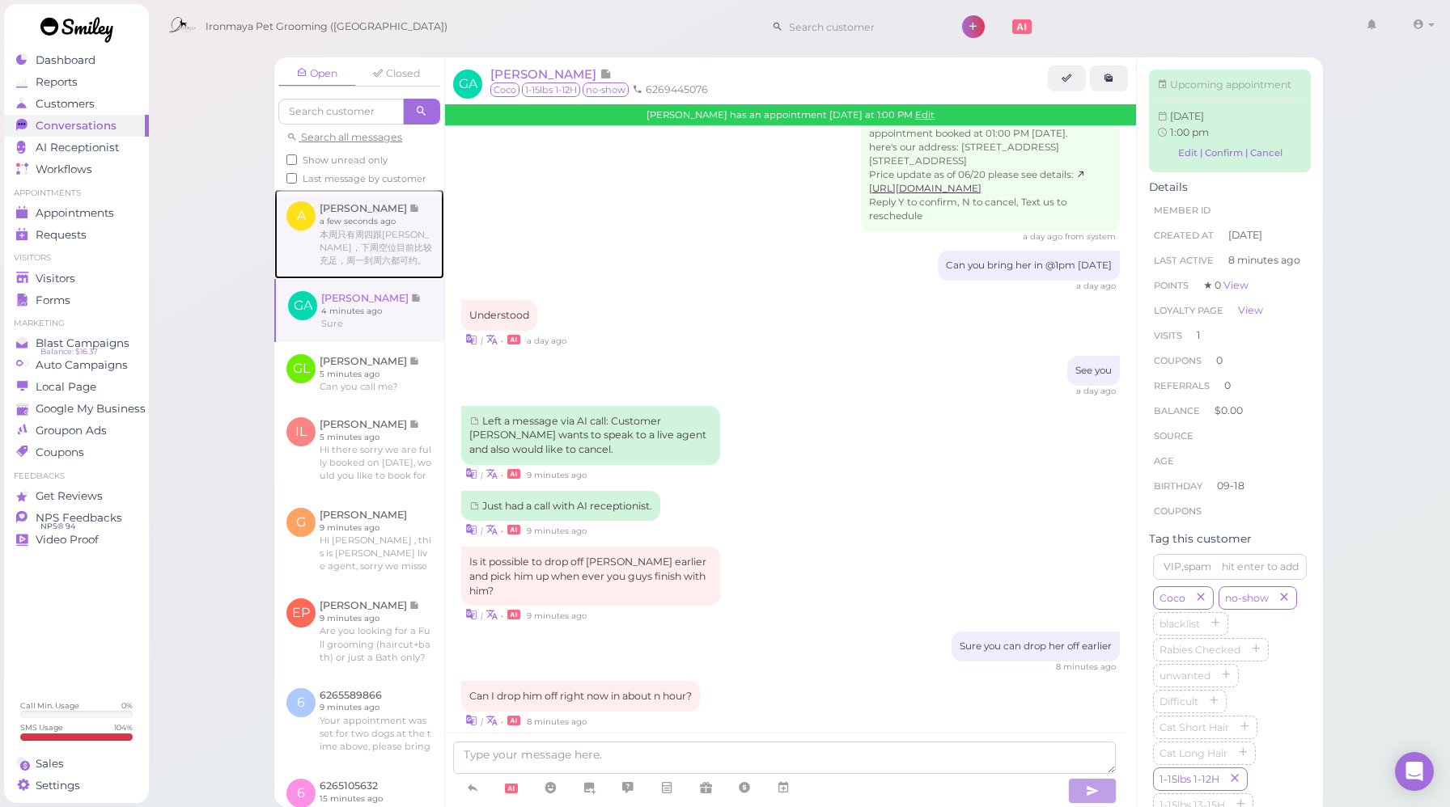
click at [370, 255] on link at bounding box center [359, 233] width 170 height 89
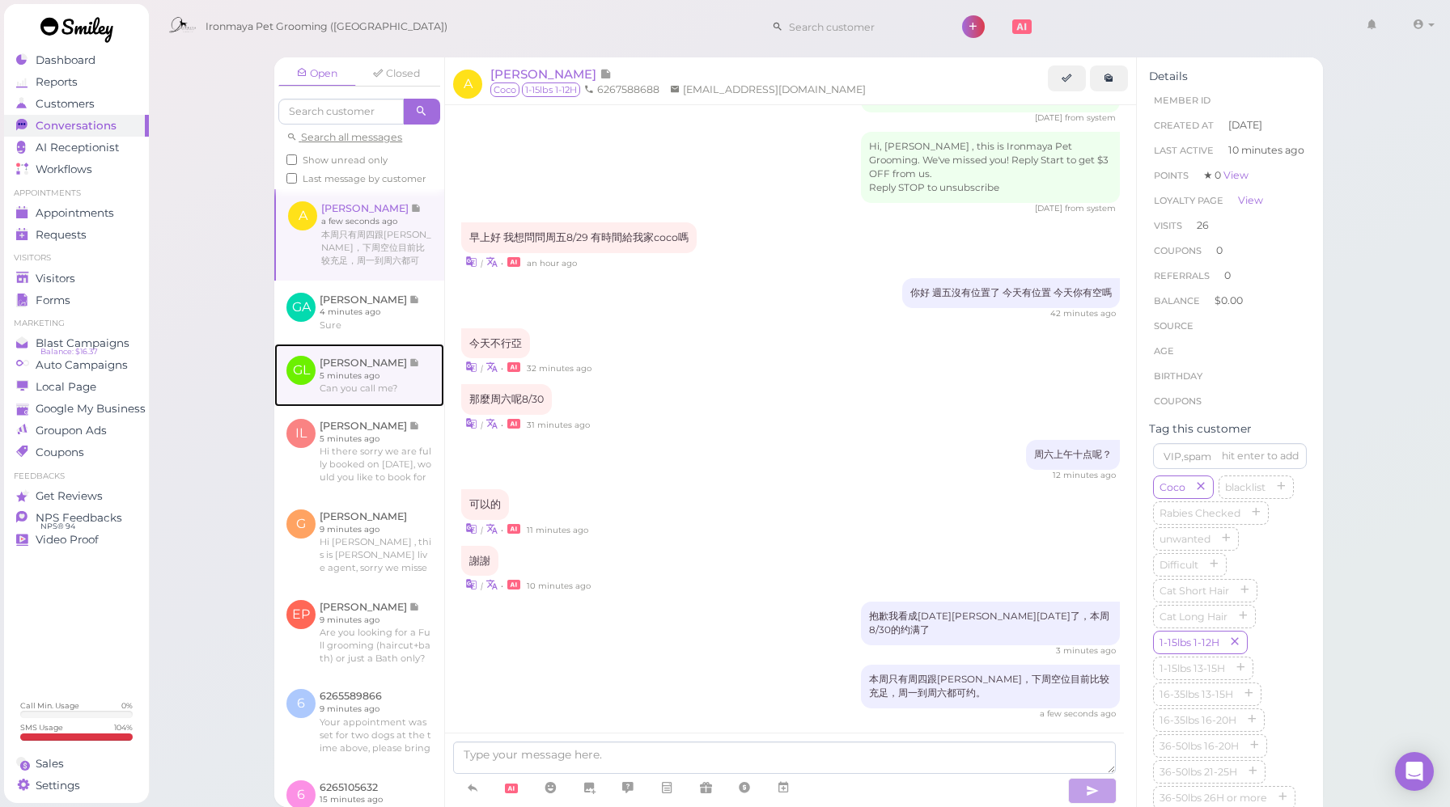
click at [365, 385] on link at bounding box center [359, 375] width 170 height 63
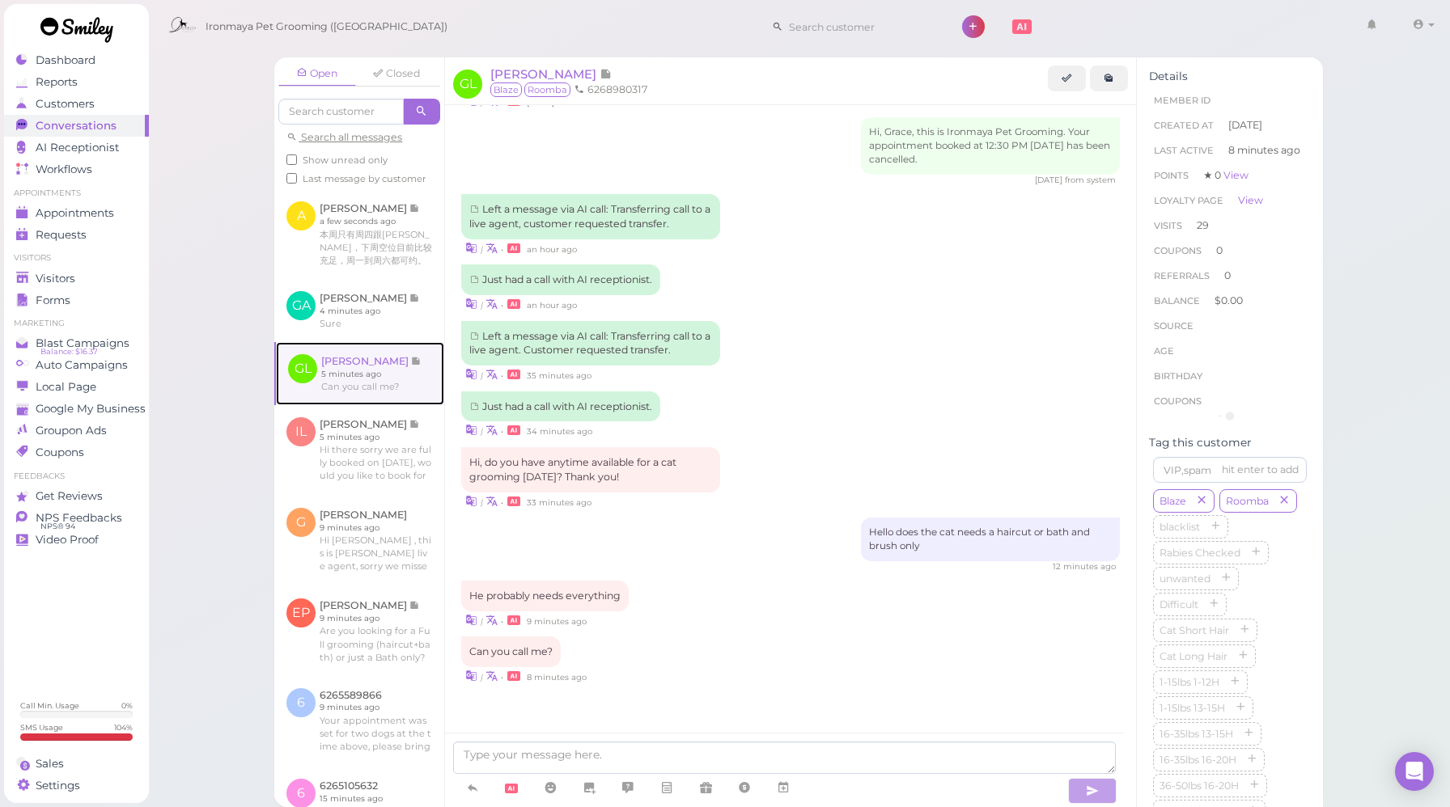
scroll to position [1487, 0]
click at [870, 455] on div "Hi, do you have anytime available for a cat grooming today? Thank you! | • 33 m…" at bounding box center [790, 478] width 659 height 62
click at [1114, 84] on icon at bounding box center [1108, 78] width 11 height 12
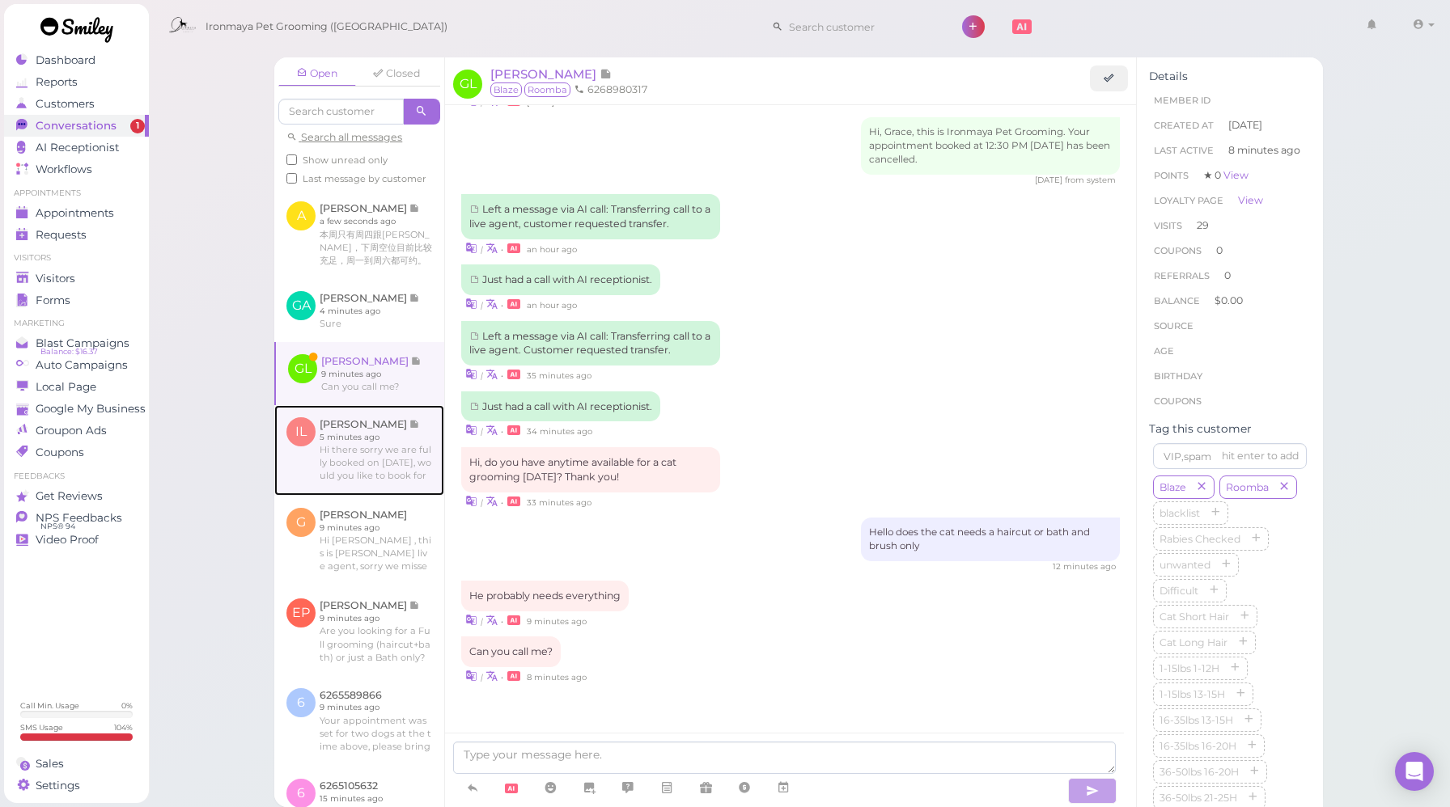
click at [396, 466] on link at bounding box center [359, 450] width 170 height 91
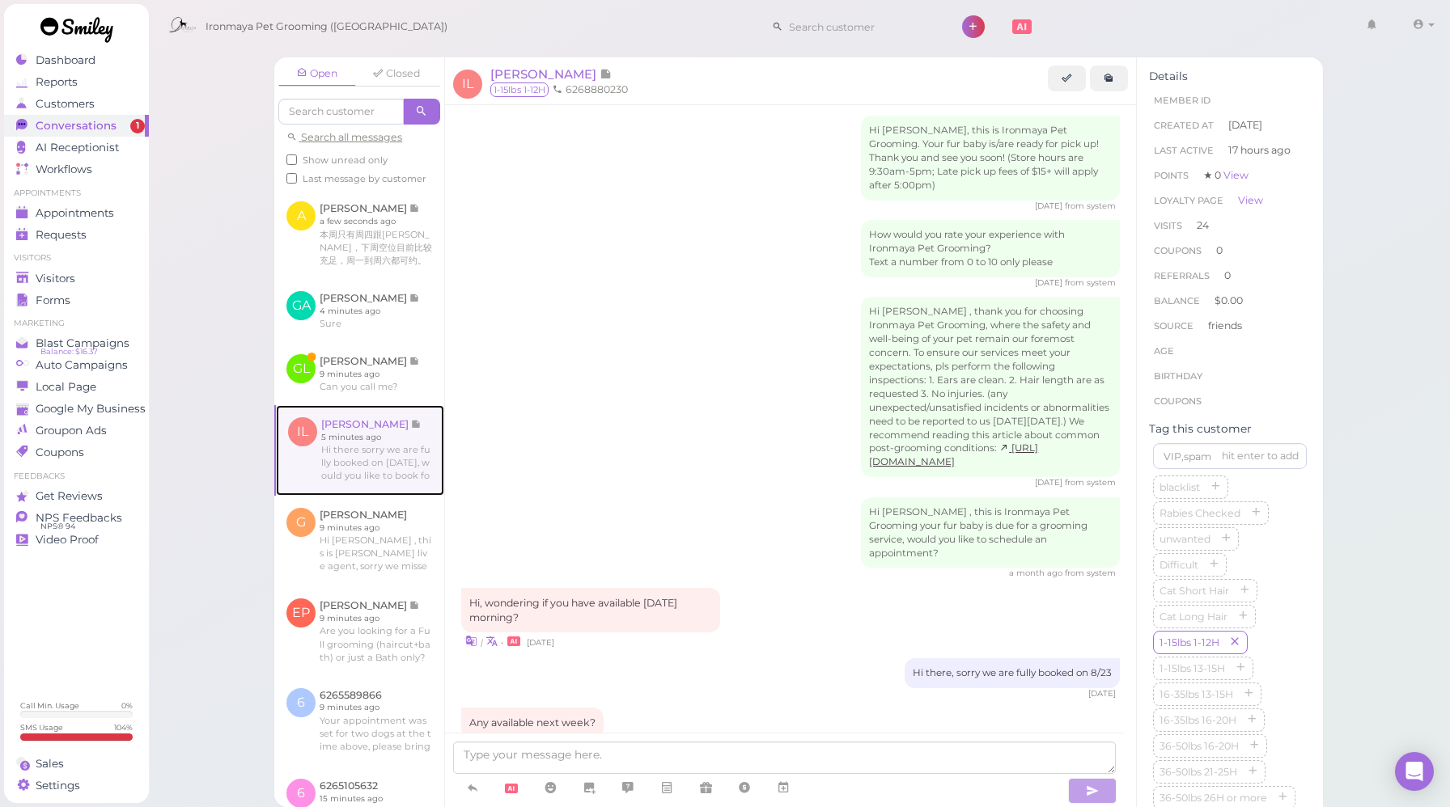
scroll to position [1733, 0]
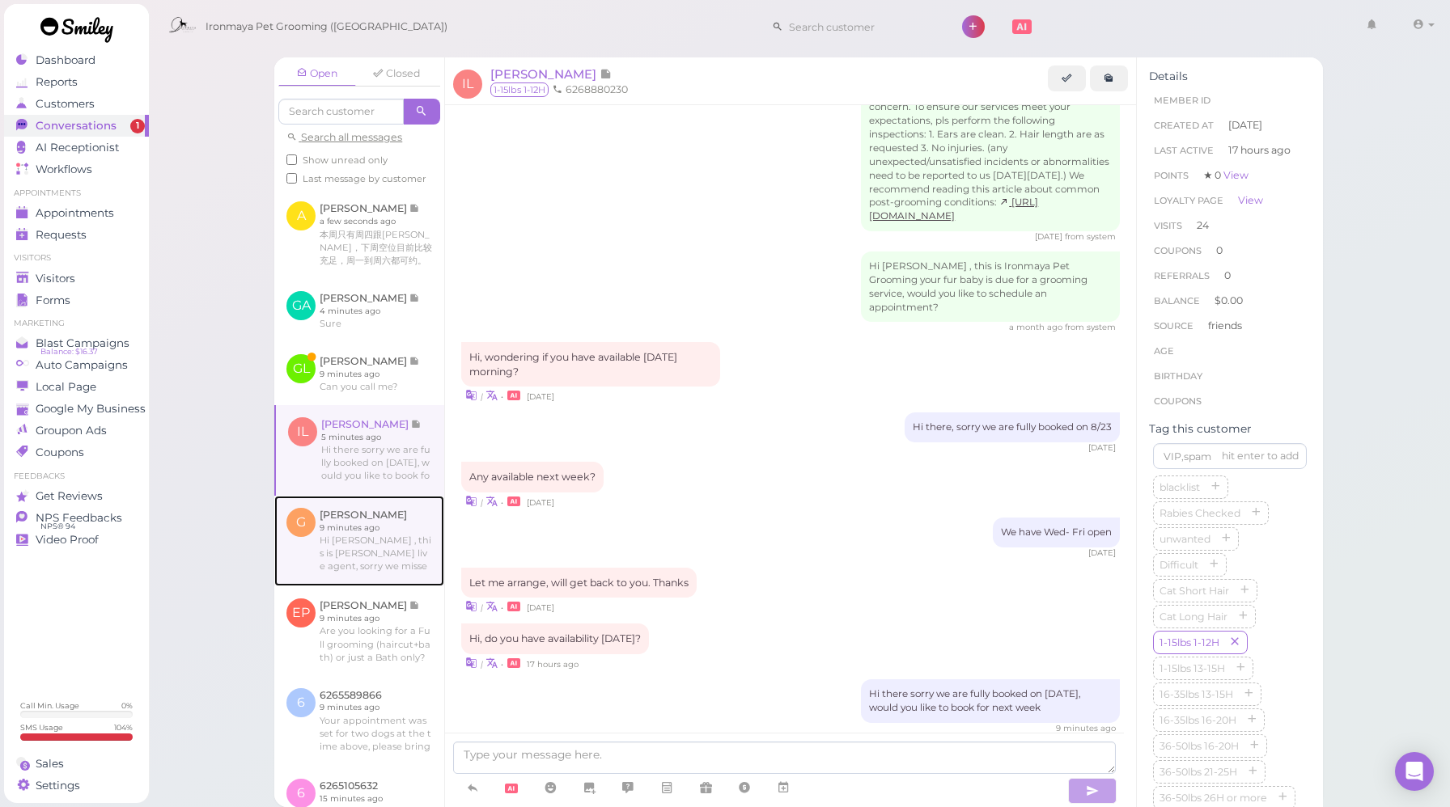
click at [346, 549] on link at bounding box center [359, 541] width 170 height 91
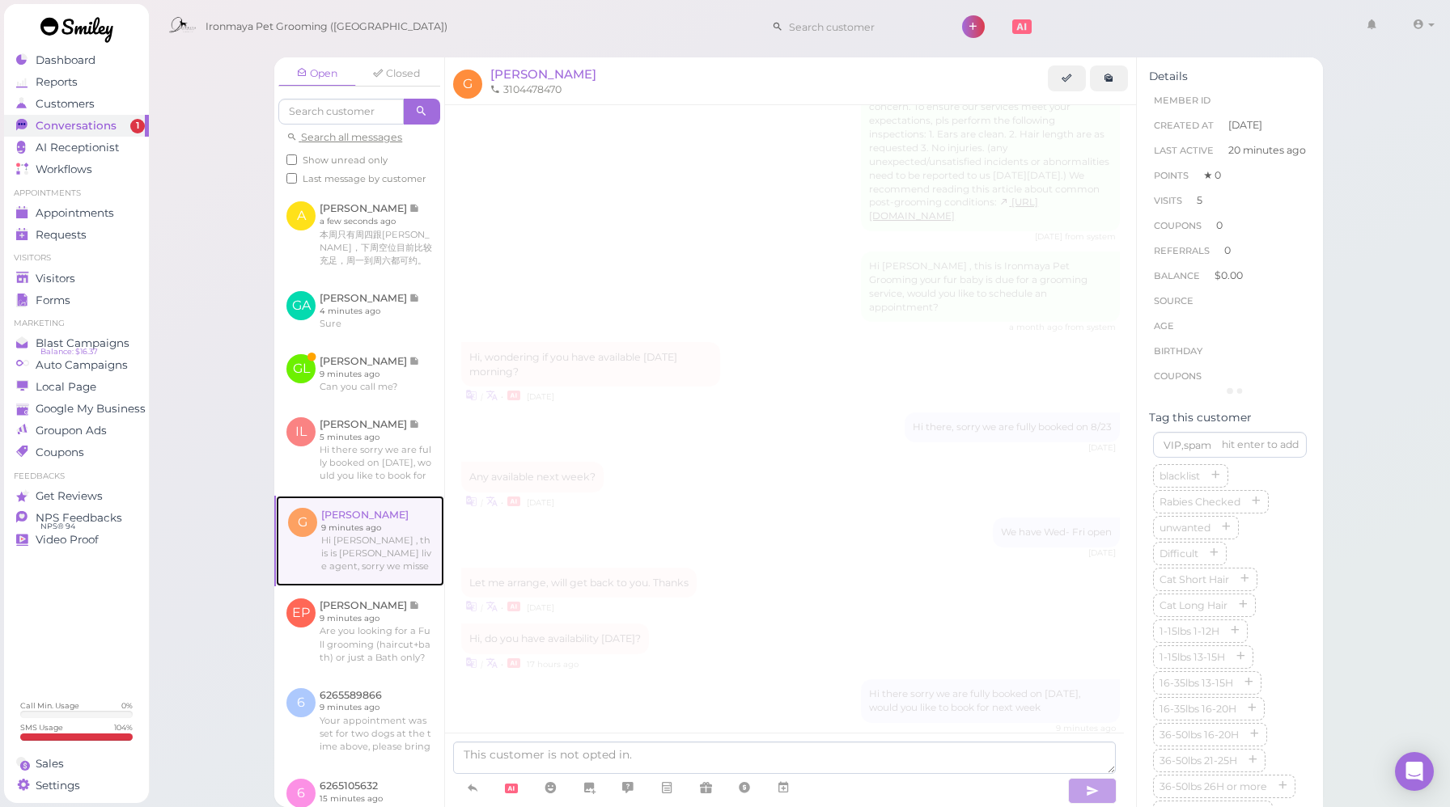
scroll to position [1781, 0]
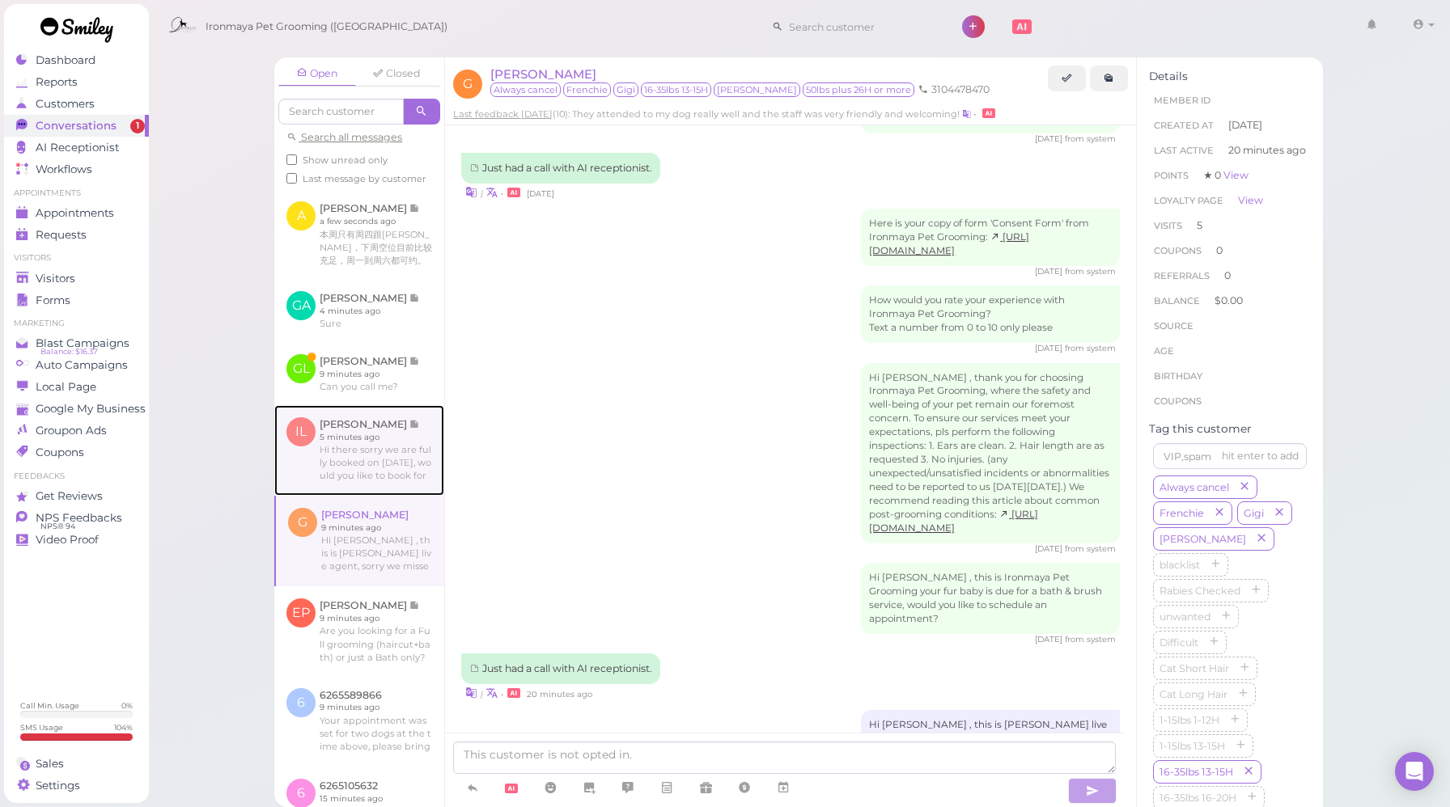
click at [351, 496] on link at bounding box center [359, 450] width 170 height 91
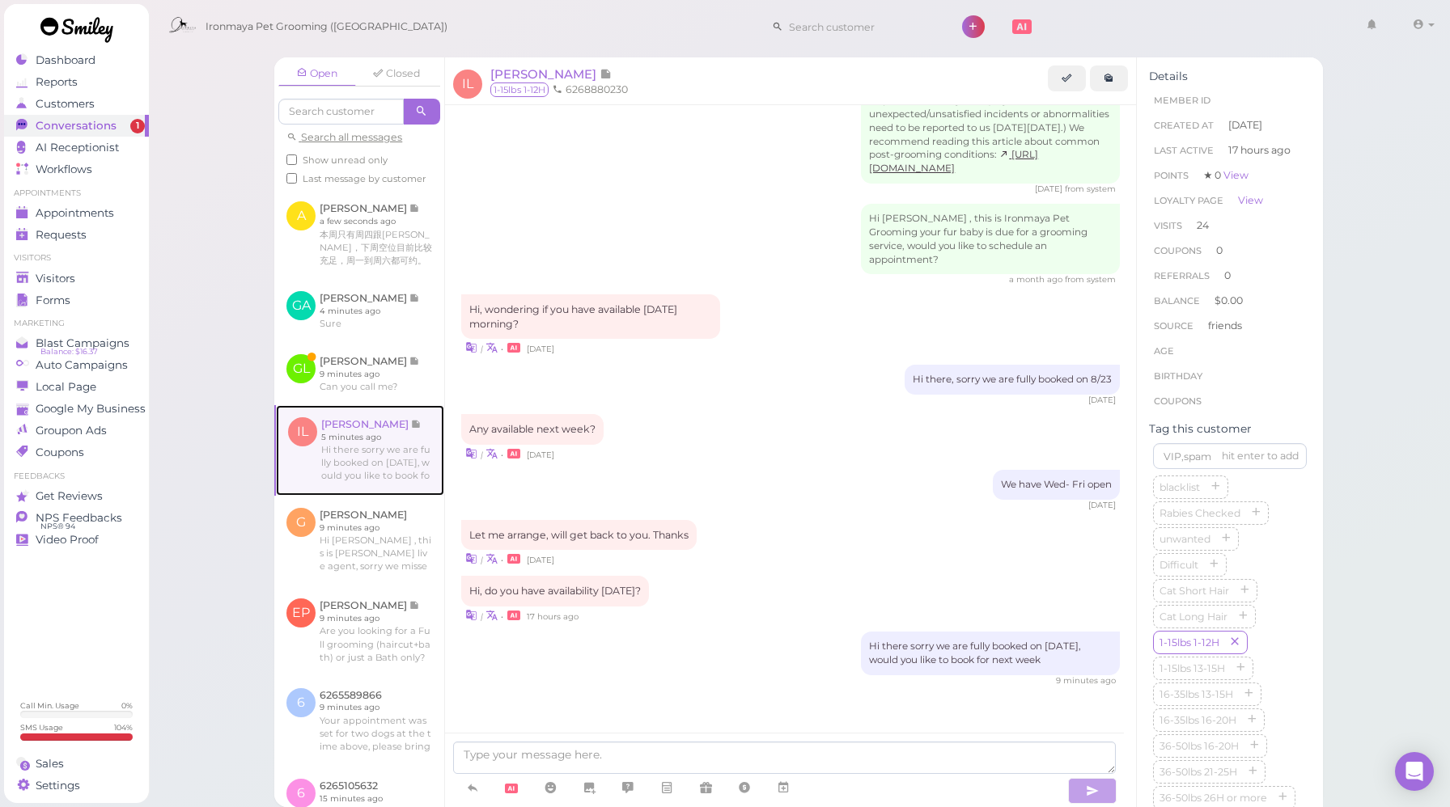
scroll to position [1733, 0]
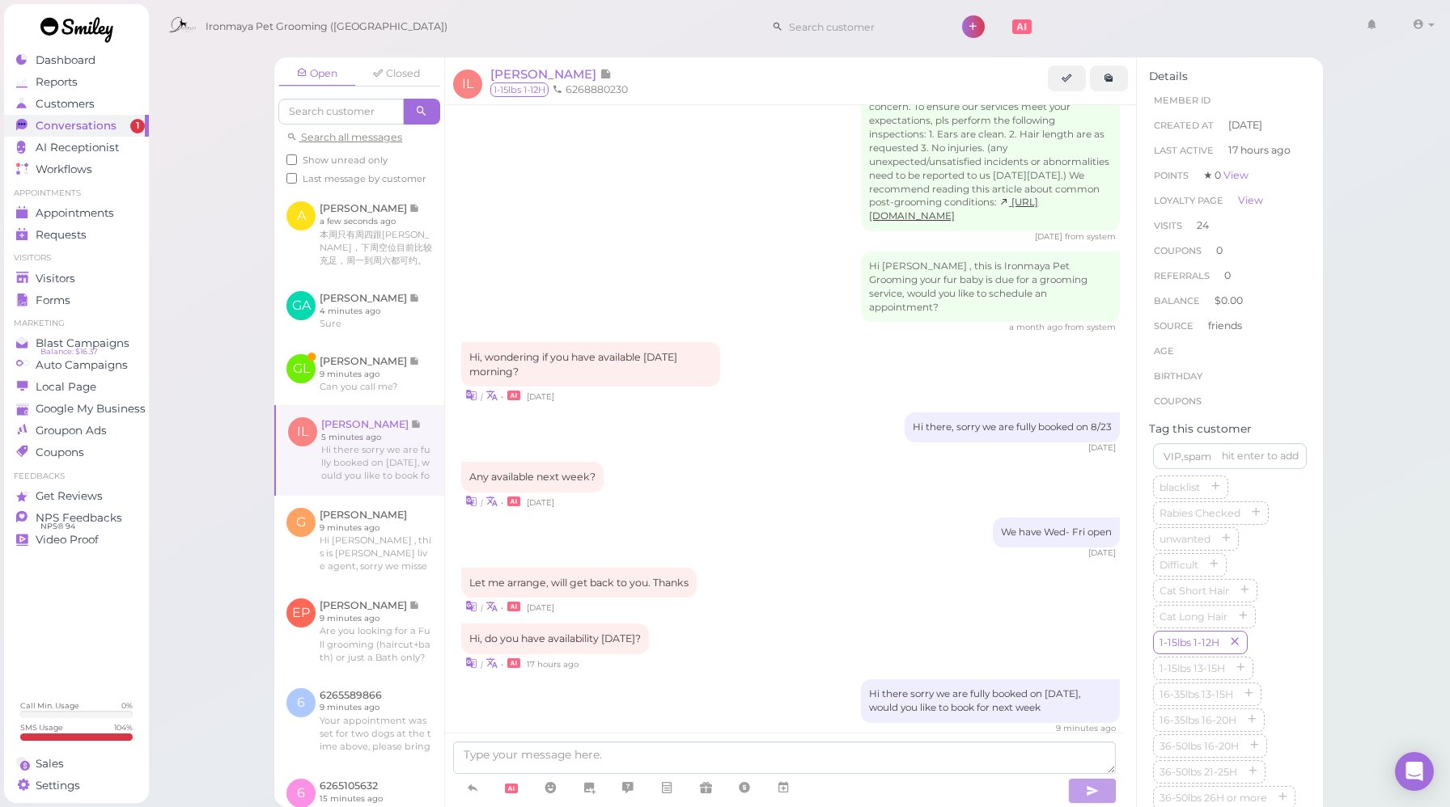
click at [770, 568] on div "Let me arrange, will get back to you. Thanks | • 10 days ago" at bounding box center [790, 592] width 659 height 48
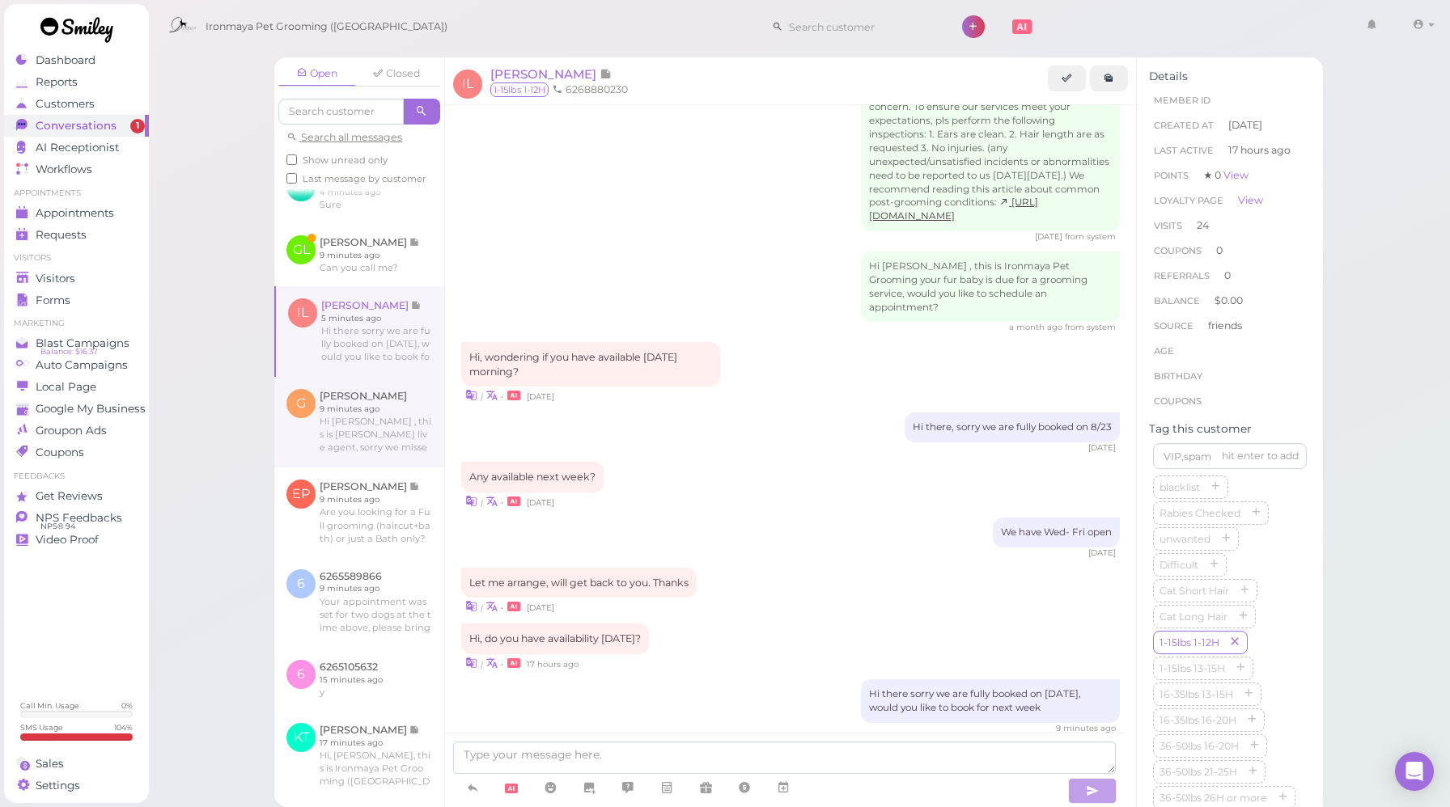
scroll to position [252, 0]
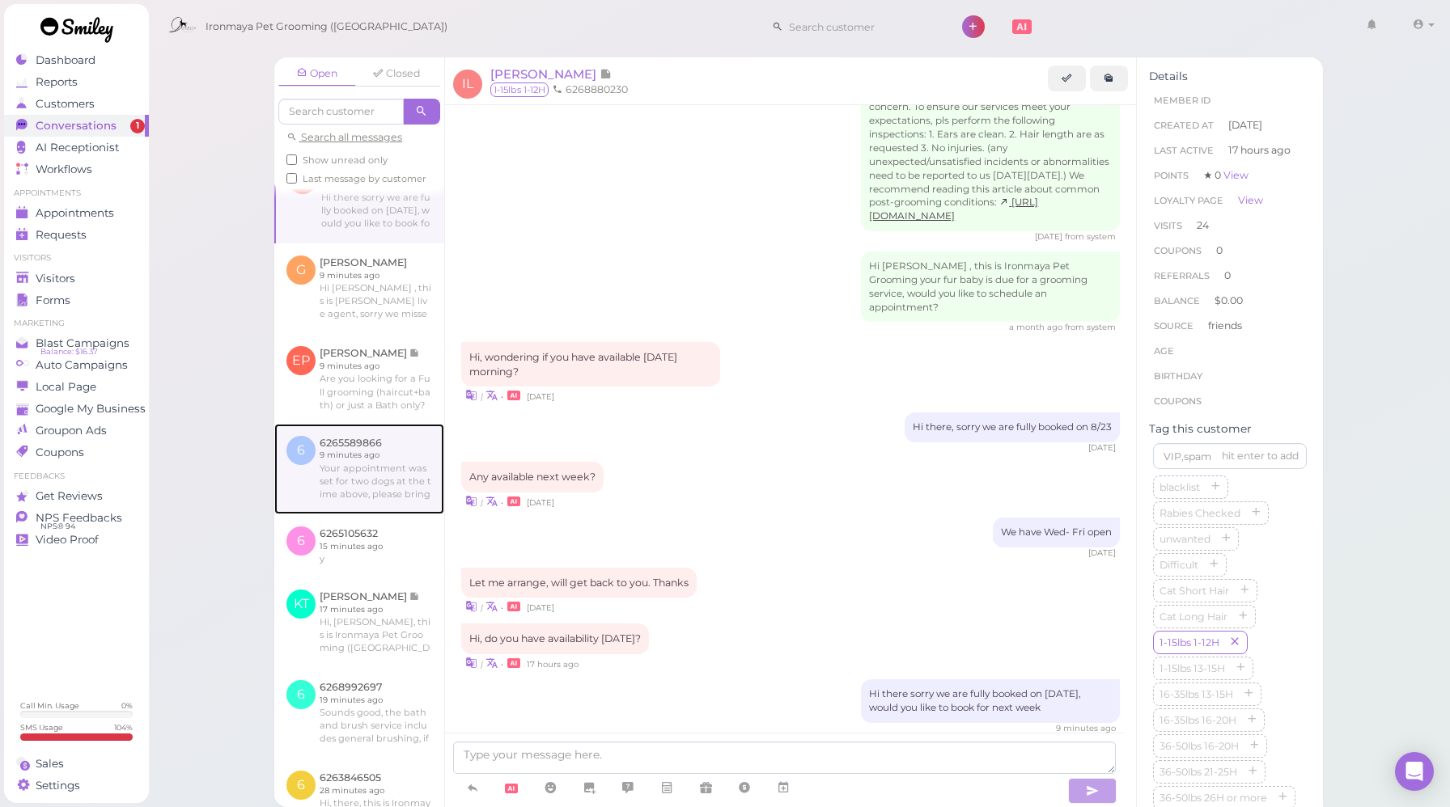
click at [394, 515] on link at bounding box center [359, 469] width 170 height 91
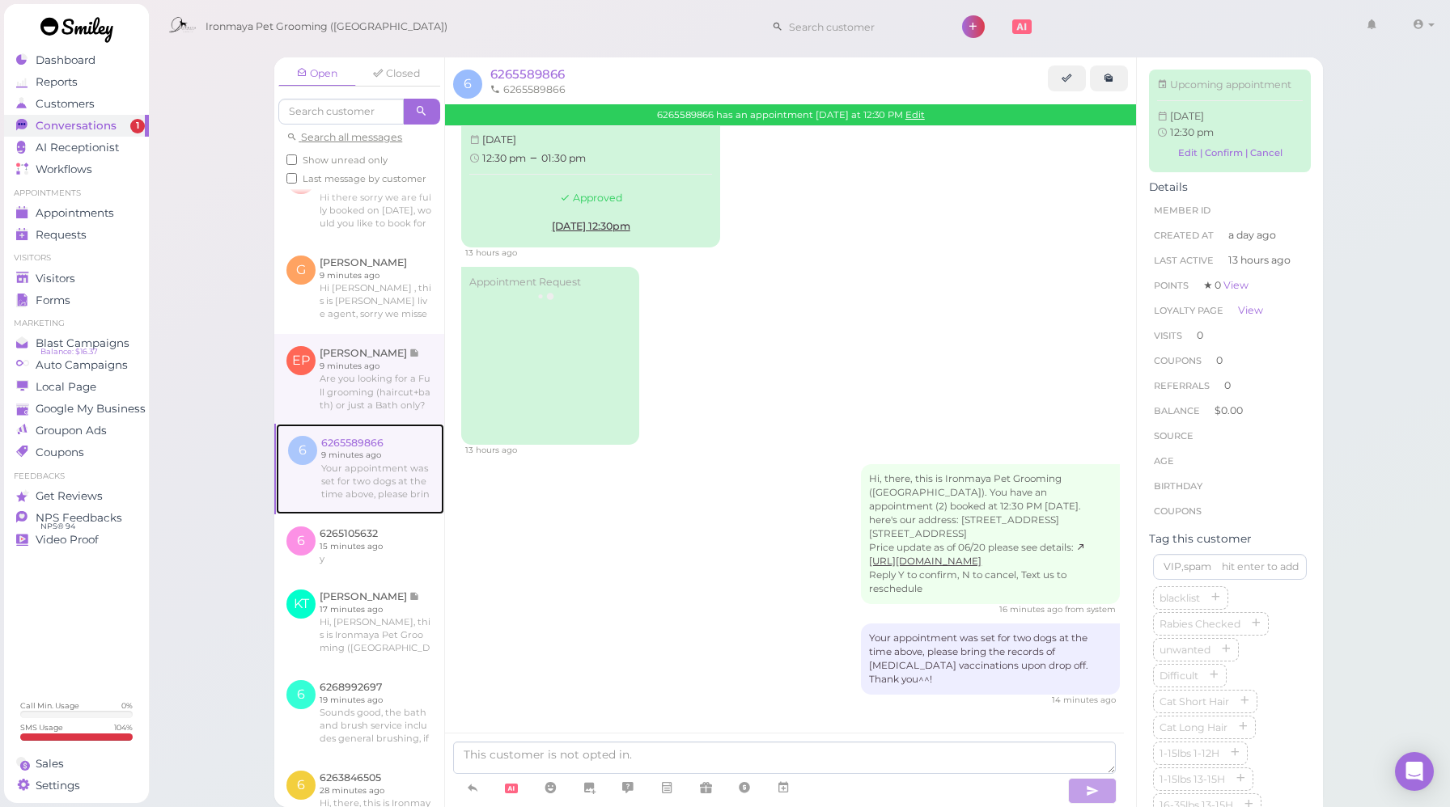
scroll to position [255, 0]
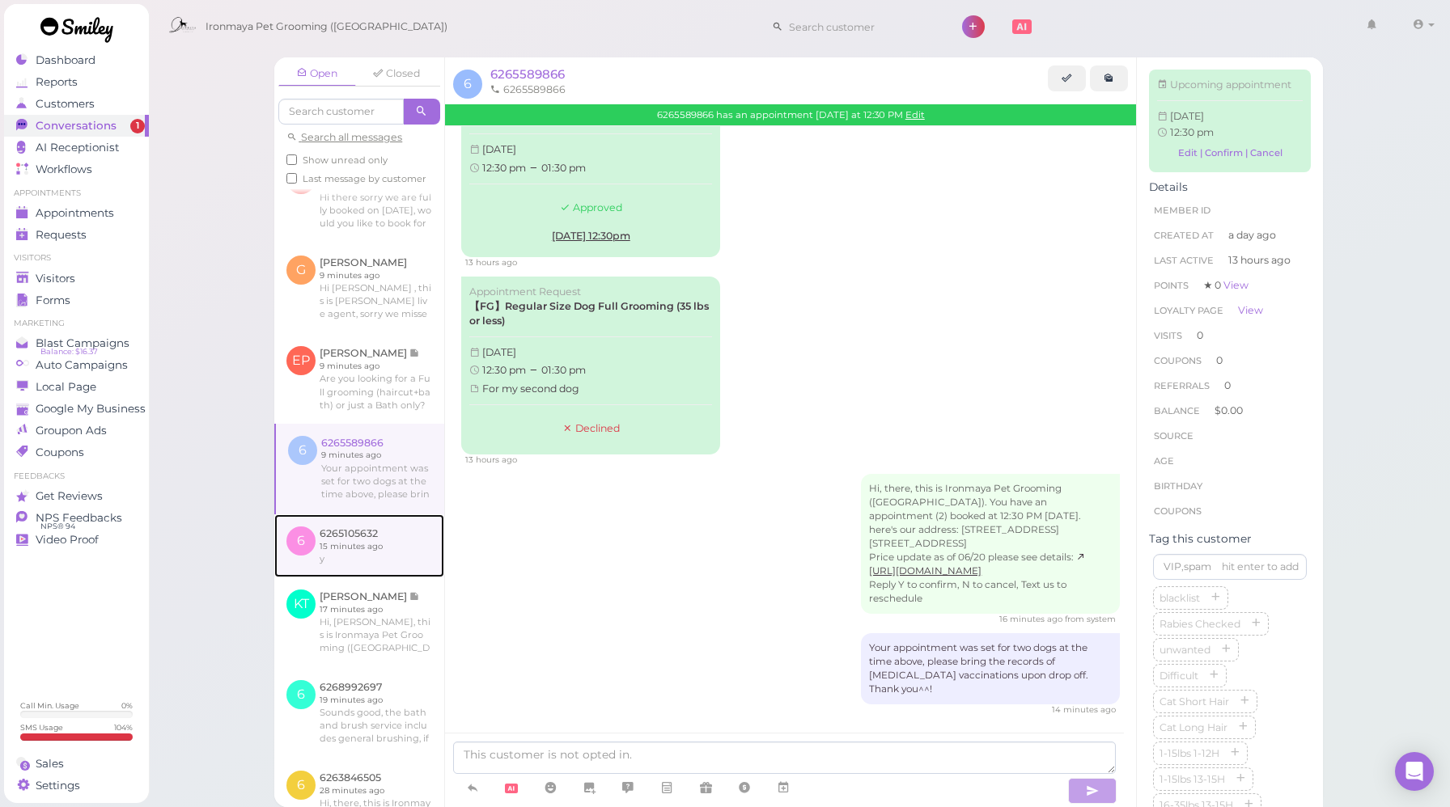
click at [376, 578] on link at bounding box center [359, 546] width 170 height 63
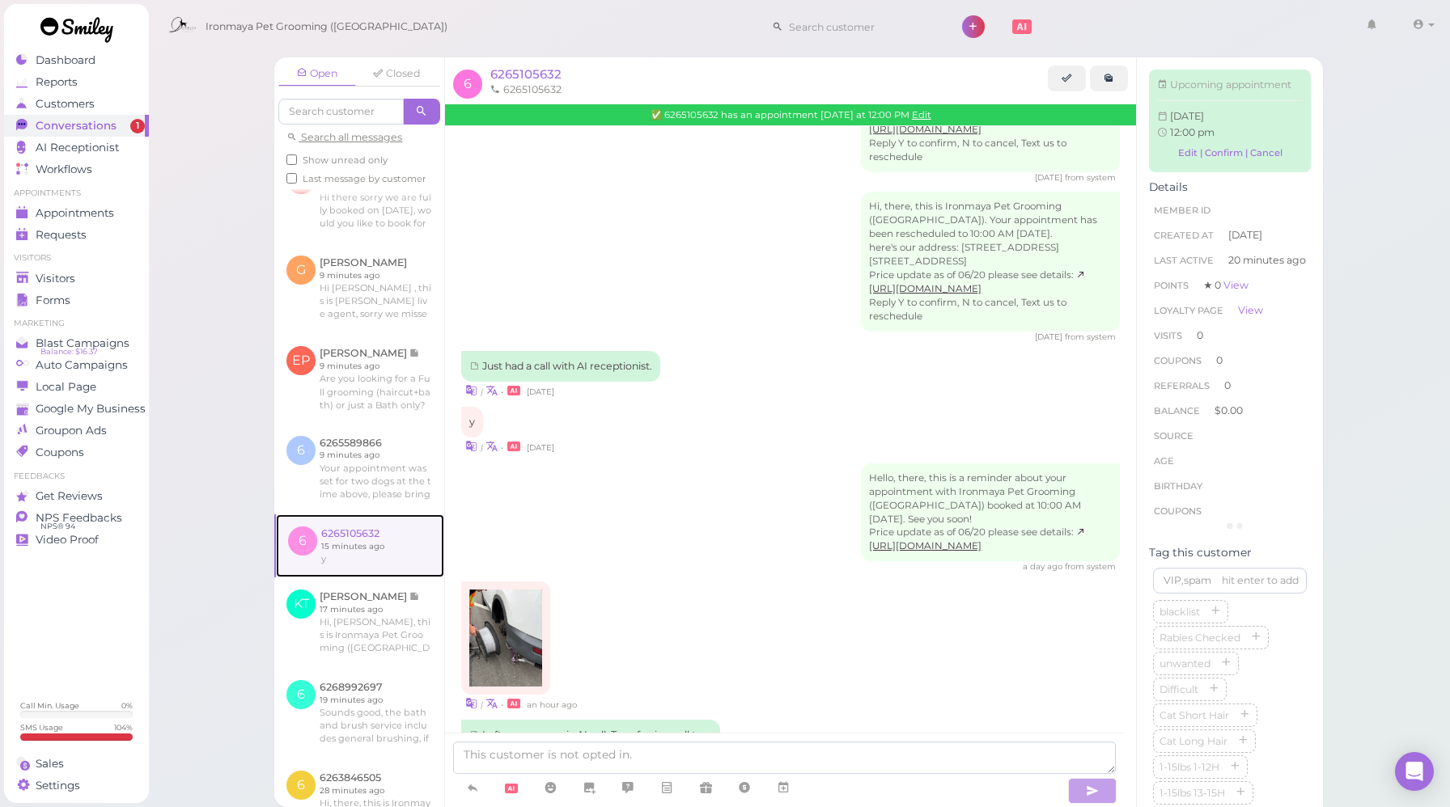
scroll to position [653, 0]
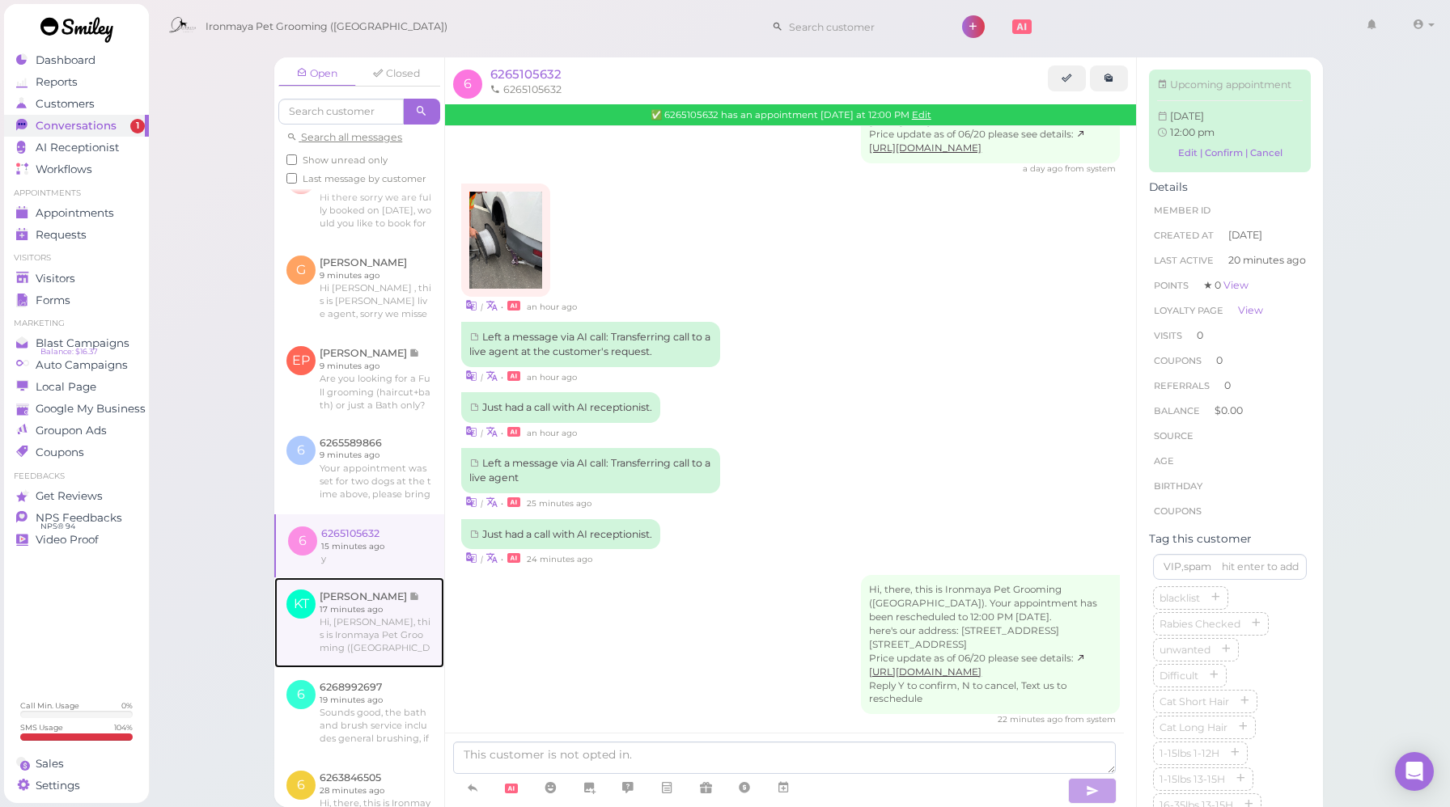
click at [396, 626] on link at bounding box center [359, 623] width 170 height 91
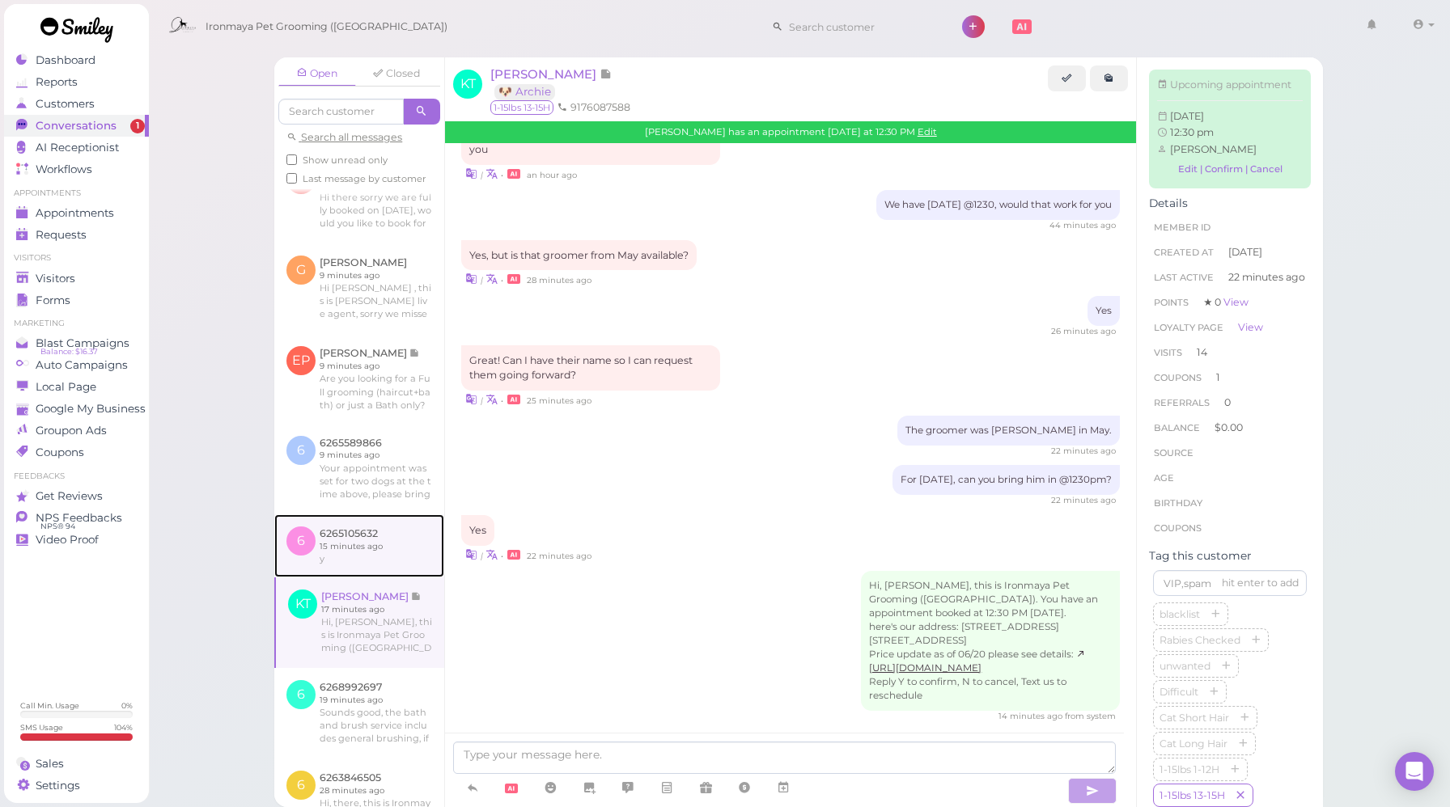
click at [371, 565] on link at bounding box center [359, 546] width 170 height 63
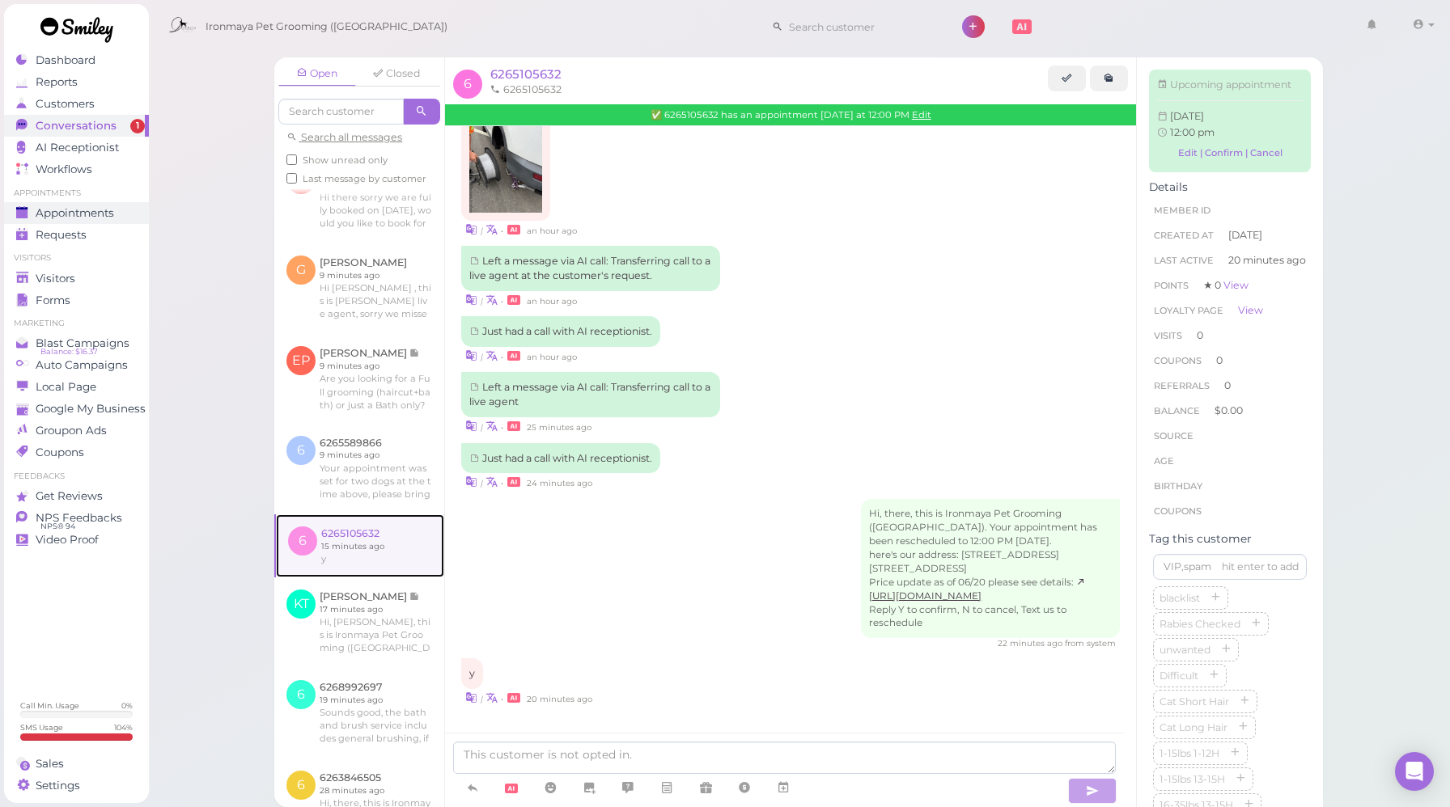
scroll to position [735, 0]
click at [68, 213] on span "Appointments" at bounding box center [76, 213] width 81 height 14
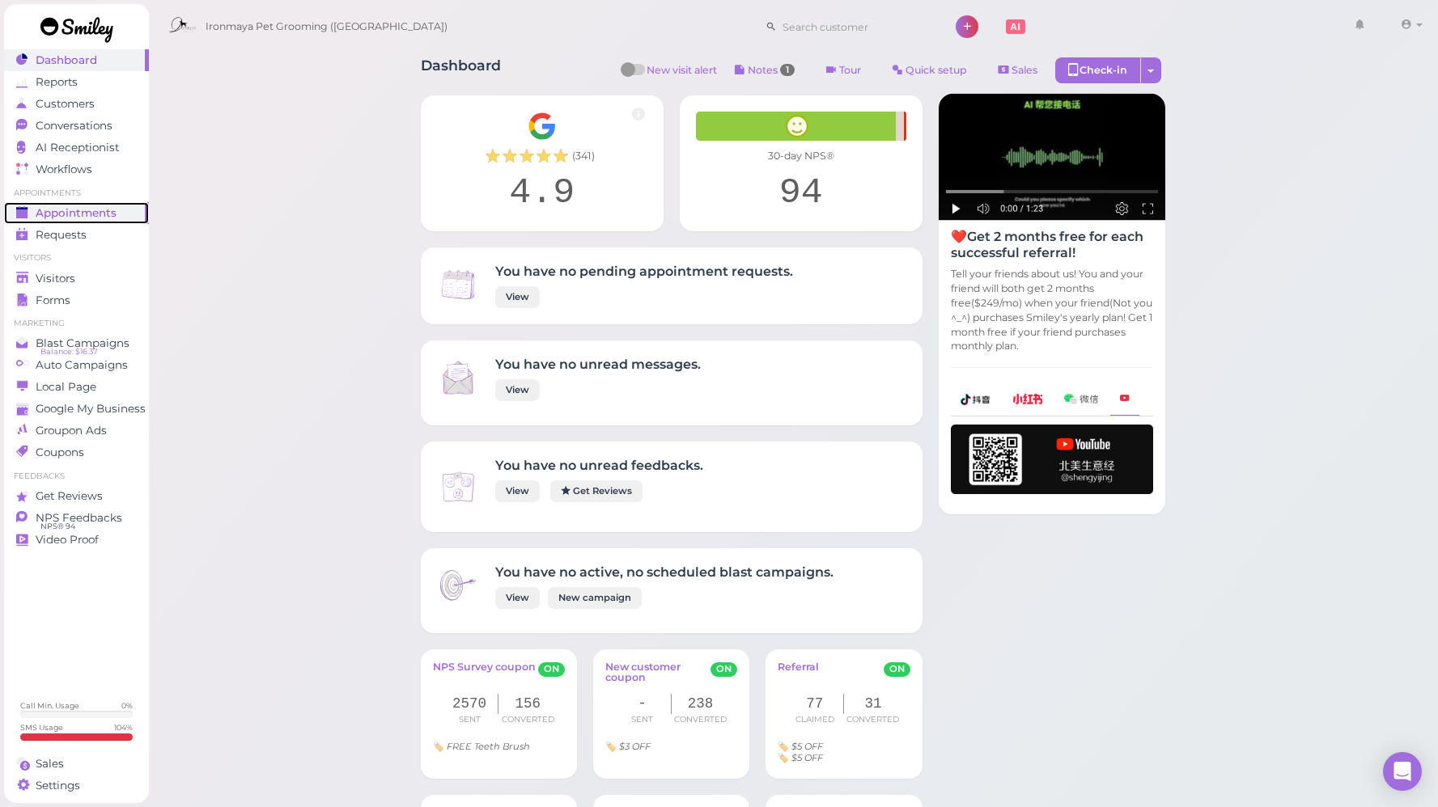
click at [95, 217] on span "Appointments" at bounding box center [76, 213] width 81 height 14
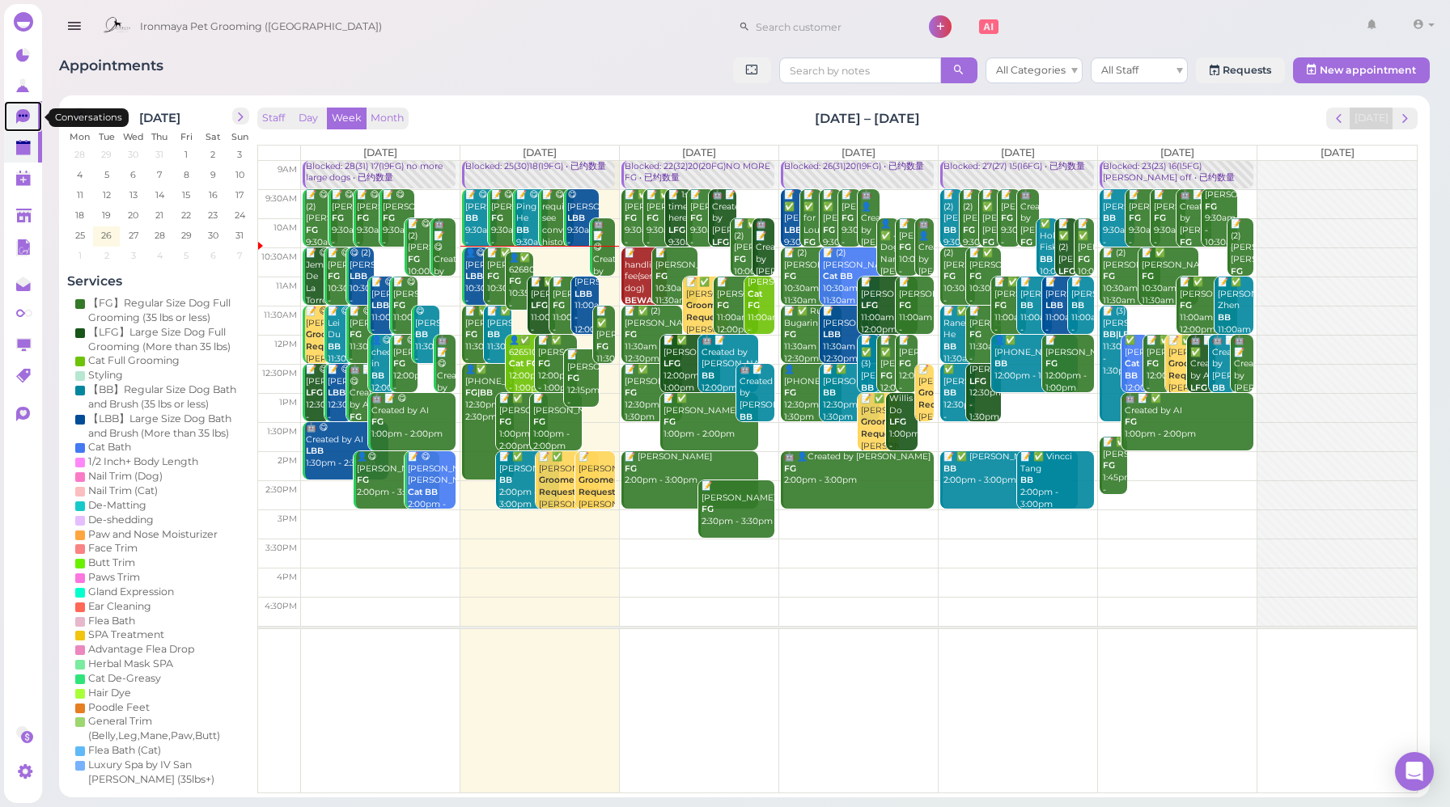
click at [18, 116] on icon at bounding box center [23, 116] width 14 height 15
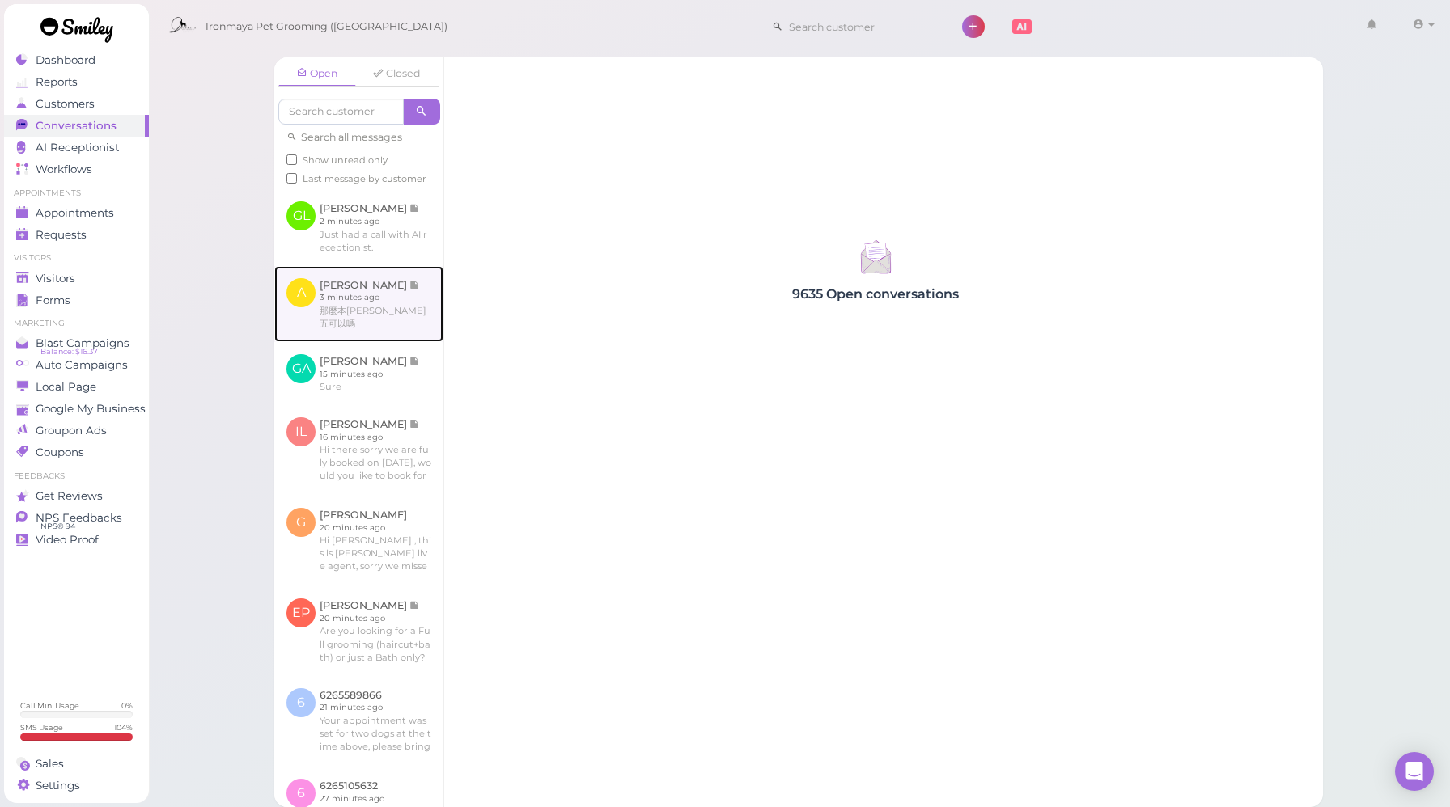
click at [414, 317] on link at bounding box center [358, 304] width 169 height 76
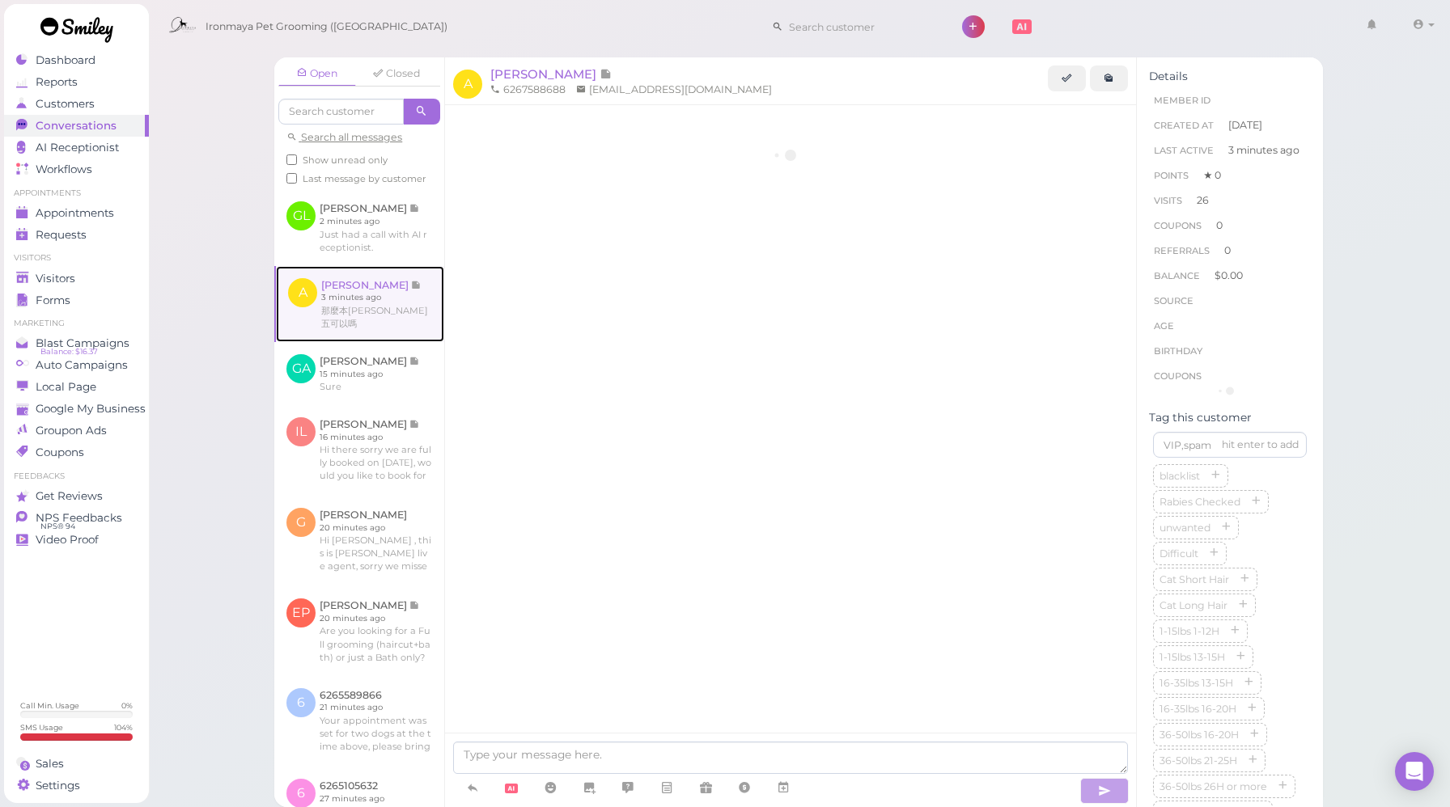
scroll to position [1598, 0]
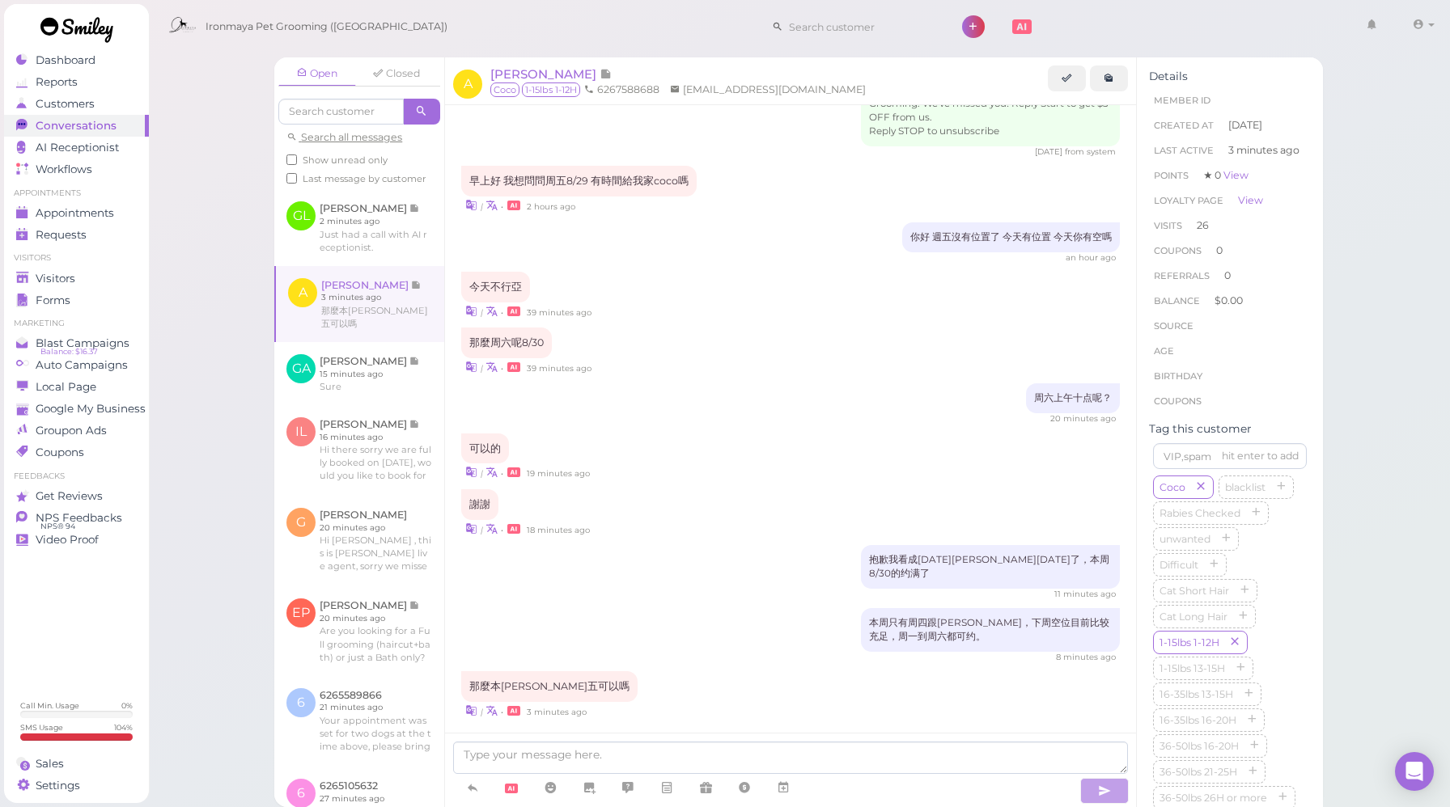
click at [719, 550] on div "抱歉我看成下周六9/6了，本周8/30的约满了 11 minutes ago" at bounding box center [790, 572] width 659 height 55
click at [667, 550] on div "抱歉我看成下周六9/6了，本周8/30的约满了 11 minutes ago" at bounding box center [790, 572] width 659 height 55
click at [594, 589] on div "11 minutes ago" at bounding box center [790, 594] width 659 height 11
click at [757, 545] on div "抱歉我看成下周六9/6了，本周8/30的约满了 11 minutes ago" at bounding box center [790, 572] width 659 height 55
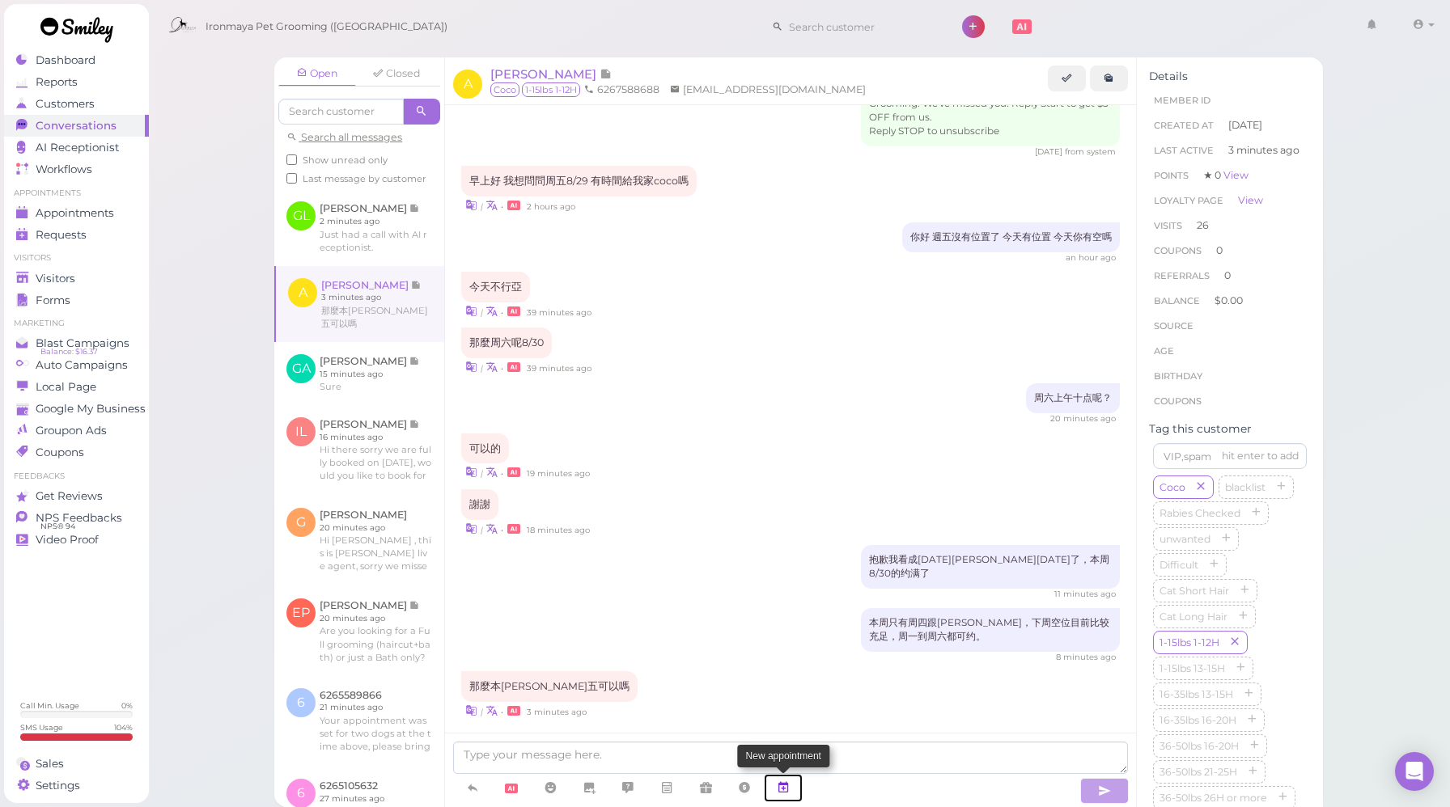
click at [782, 790] on icon at bounding box center [783, 788] width 13 height 16
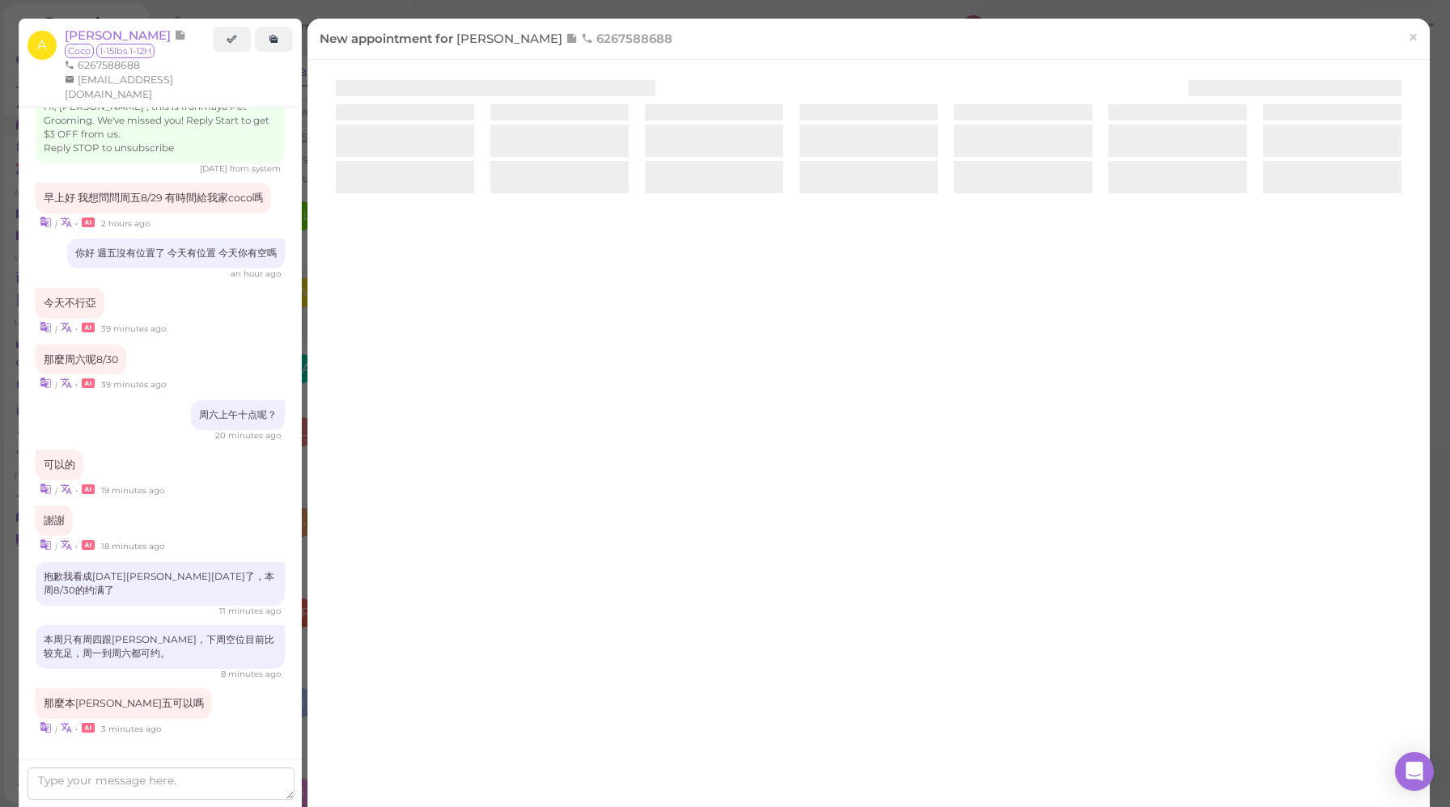
scroll to position [1573, 0]
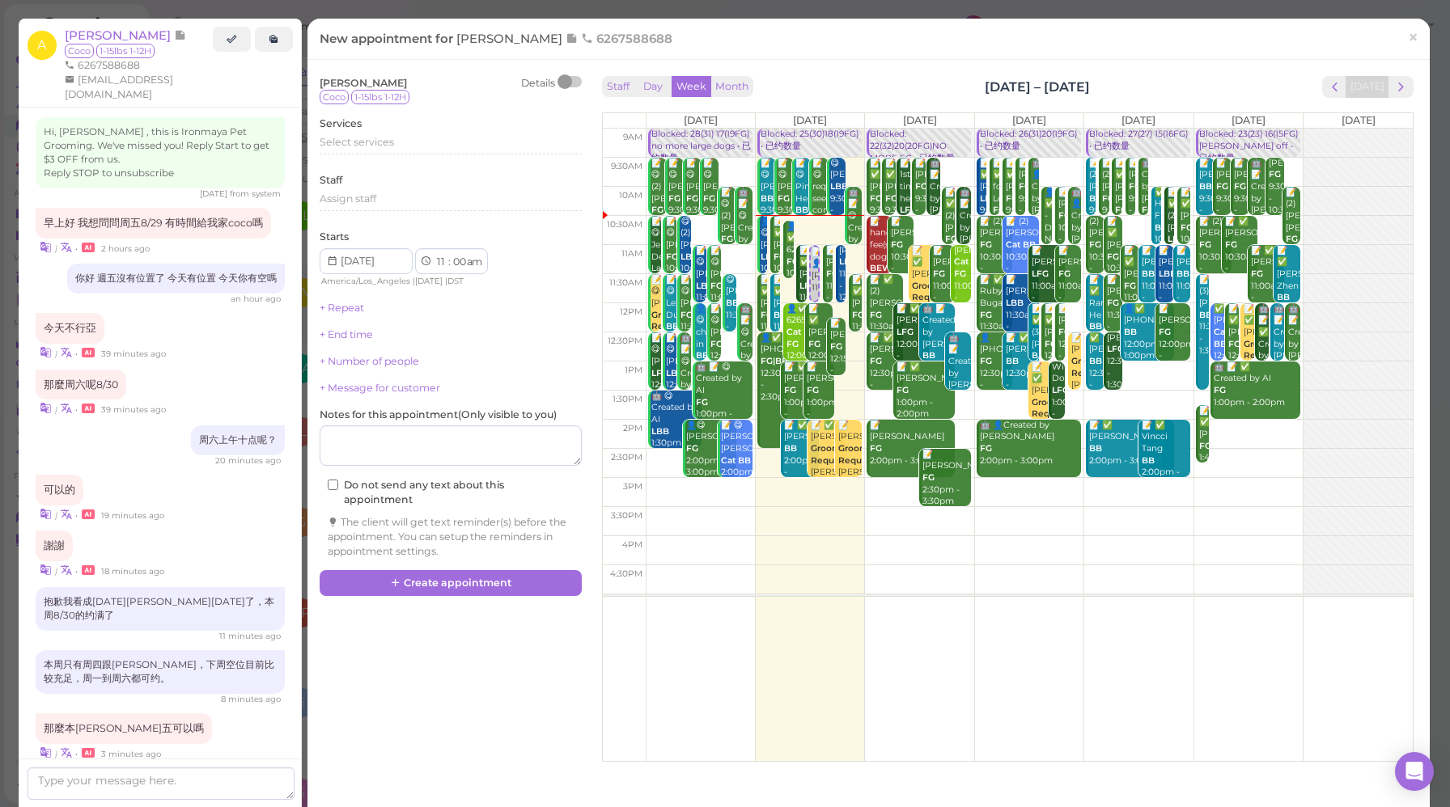
click at [1074, 110] on div "Staff Day Week Month Aug 25 – 31, 2025 Today Mon 8/25 Tue 8/26 Wed 8/27 Thu 8/2…" at bounding box center [1007, 419] width 811 height 686
click at [869, 95] on div "Staff Day Week Month Aug 25 – 31, 2025 Today" at bounding box center [1007, 87] width 811 height 22
click at [1078, 104] on div "Staff Day Week Month Aug 25 – 31, 2025 Today Mon 8/25 Tue 8/26 Wed 8/27 Thu 8/2…" at bounding box center [1007, 419] width 811 height 686
click at [1408, 42] on span "×" at bounding box center [1413, 37] width 11 height 23
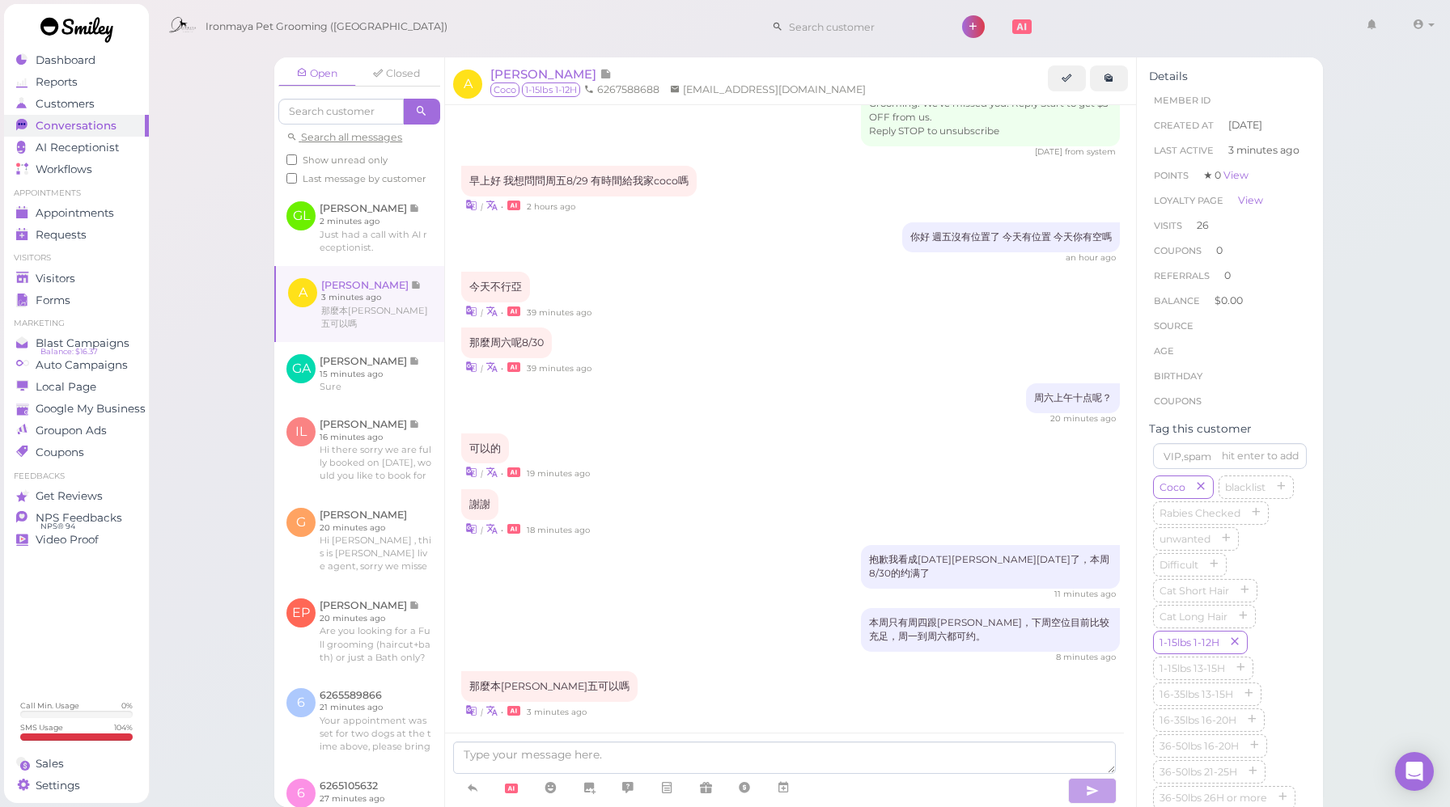
drag, startPoint x: 760, startPoint y: 448, endPoint x: 759, endPoint y: 459, distance: 10.6
click at [760, 464] on div "| • 19 minutes ago" at bounding box center [790, 472] width 659 height 17
click at [760, 652] on div "8 minutes ago" at bounding box center [790, 657] width 659 height 11
click at [798, 671] on div "那麼本周周五可以嗎 | • 3 minutes ago" at bounding box center [790, 695] width 659 height 48
click at [681, 754] on textarea at bounding box center [784, 758] width 663 height 32
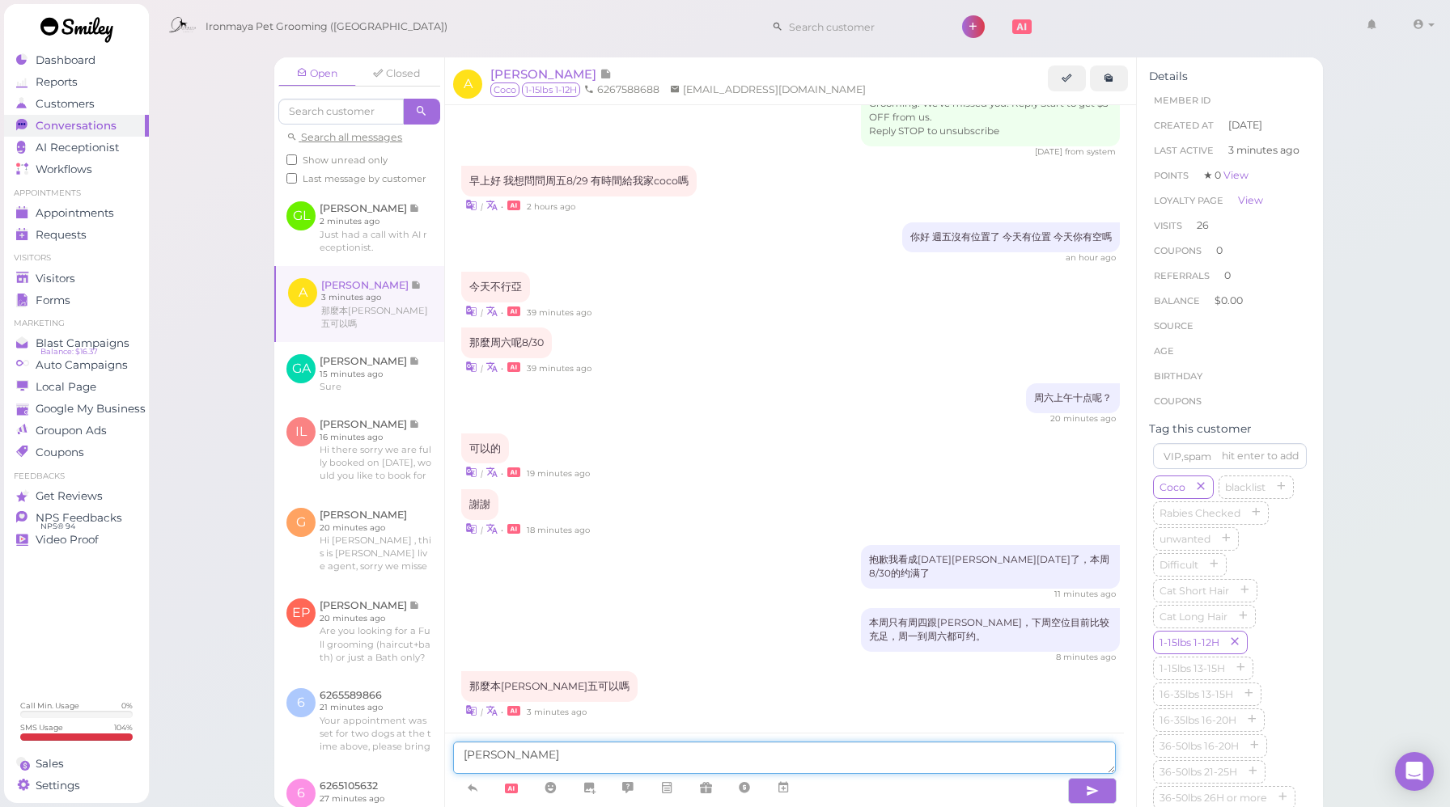
type textarea "周"
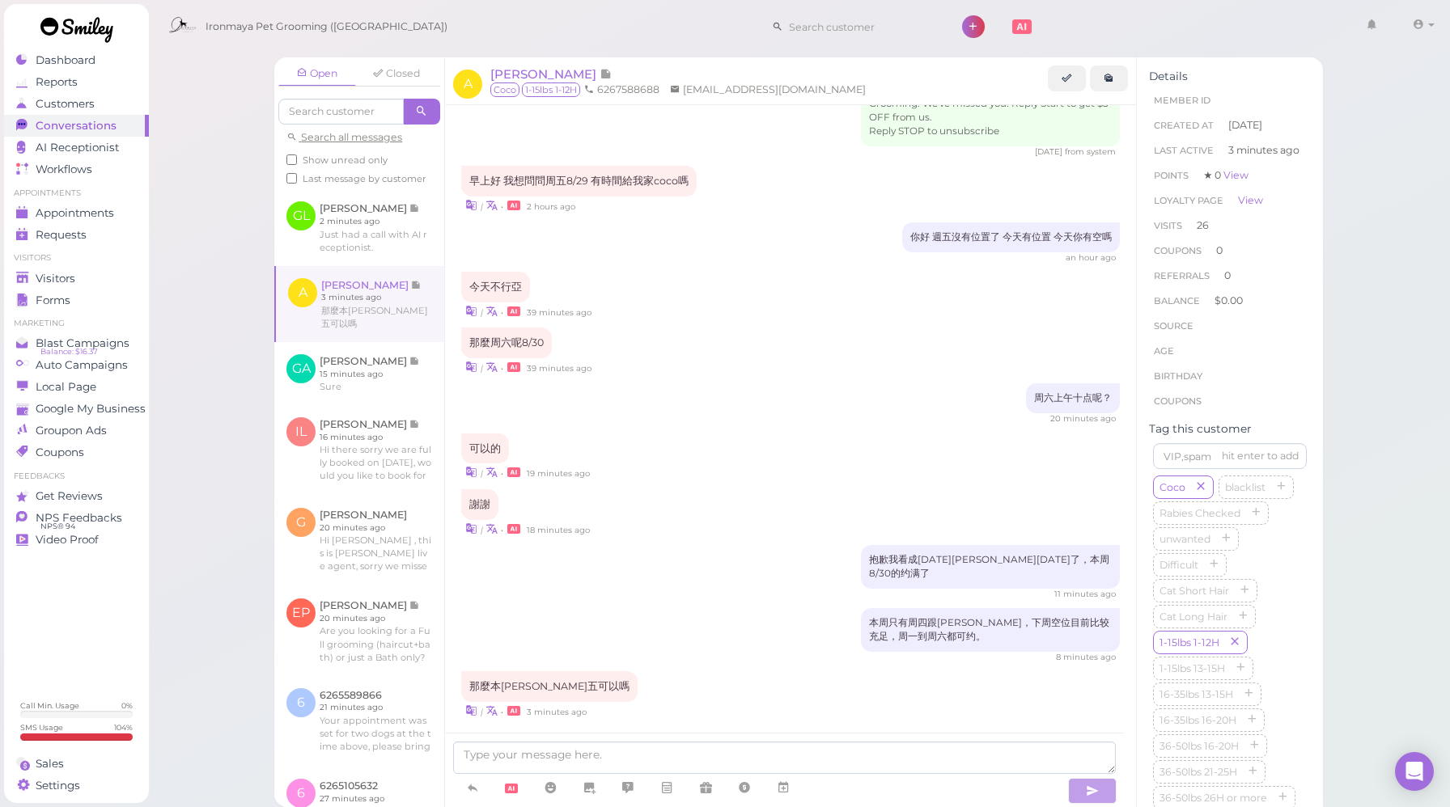
click at [616, 757] on textarea at bounding box center [784, 758] width 663 height 32
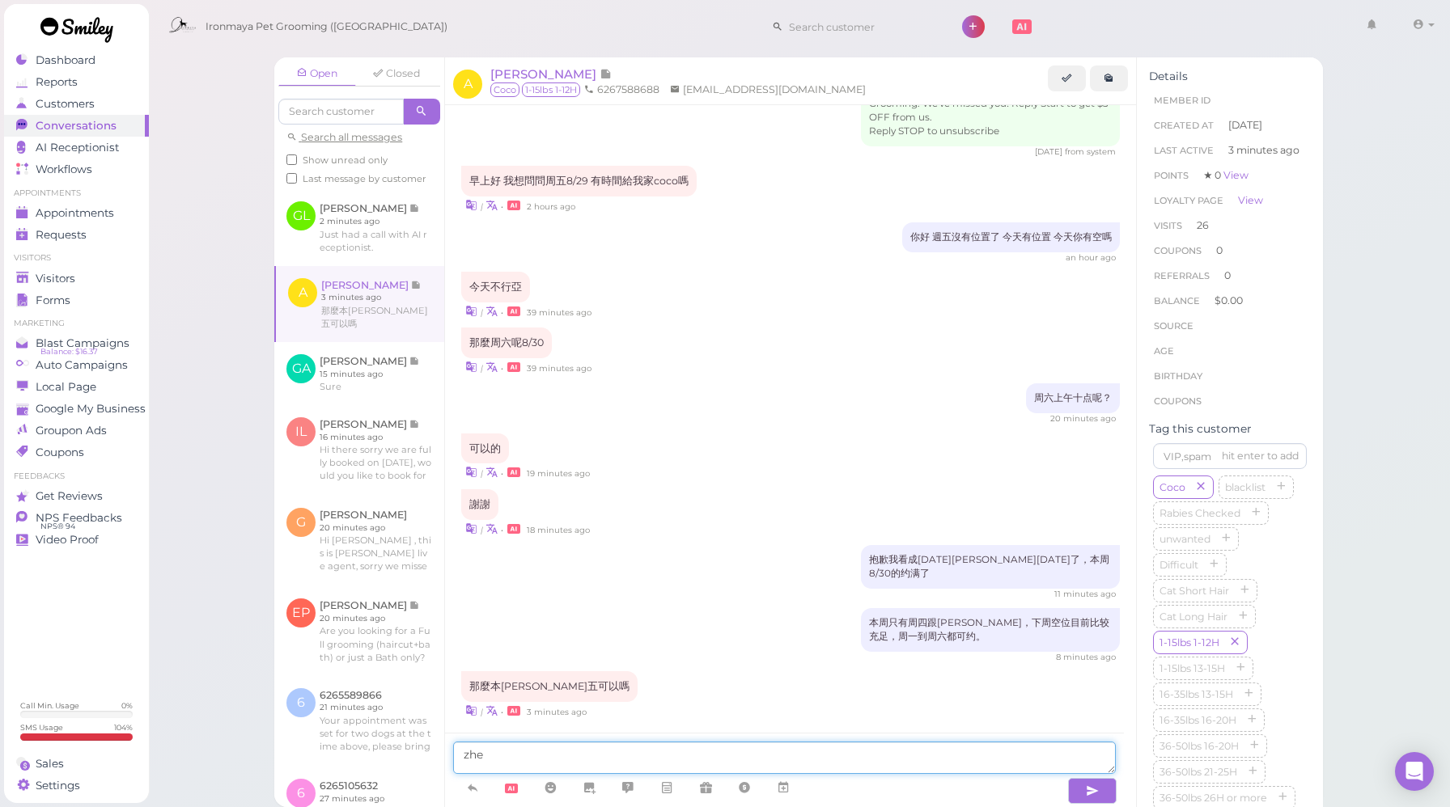
type textarea "这"
drag, startPoint x: 530, startPoint y: 756, endPoint x: 459, endPoint y: 752, distance: 71.3
click at [459, 752] on textarea "周四根周五" at bounding box center [784, 758] width 663 height 32
click at [502, 758] on textarea "周四根周五" at bounding box center [784, 758] width 663 height 32
click at [498, 756] on textarea "周四根周五" at bounding box center [784, 758] width 663 height 32
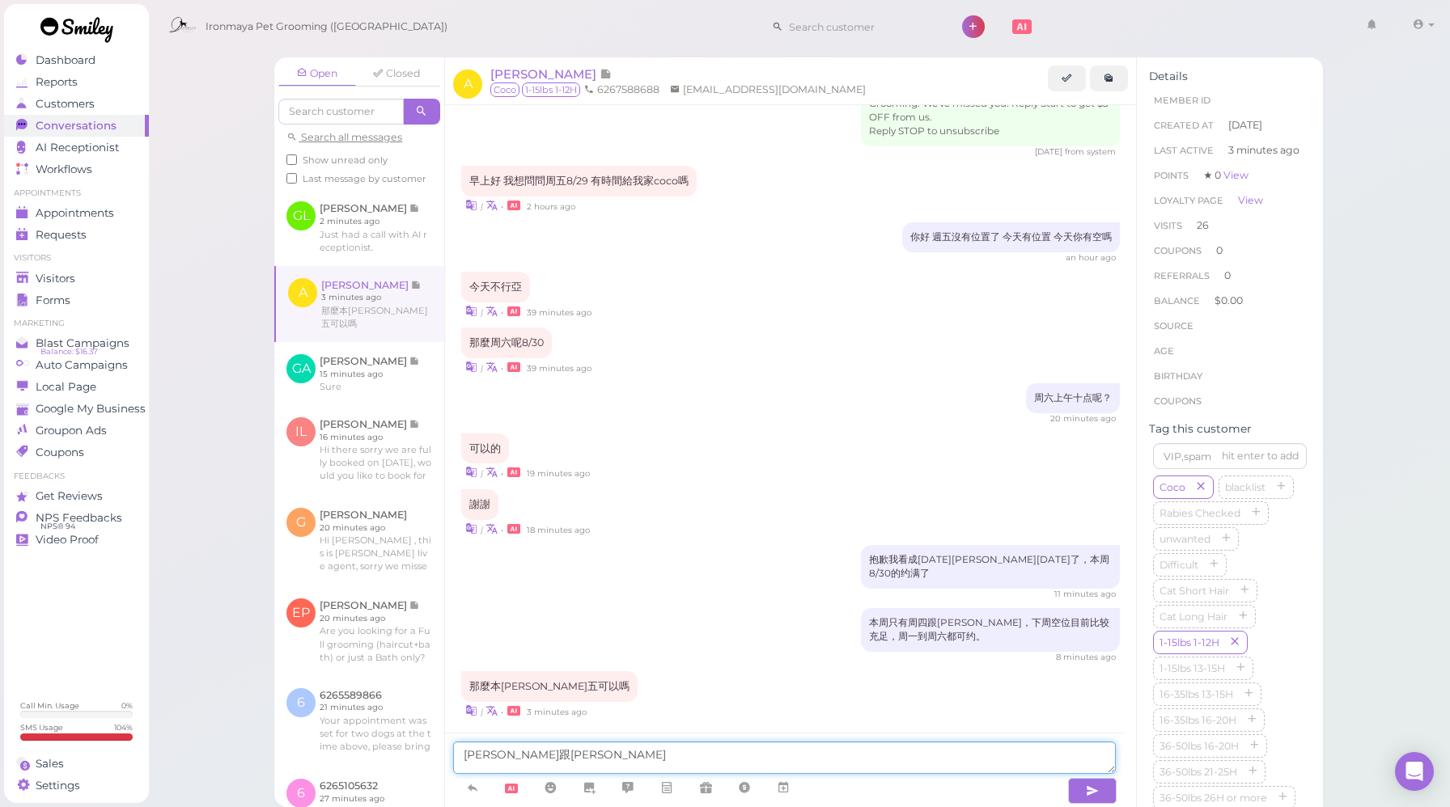
click at [540, 760] on textarea "周四跟周五" at bounding box center [784, 758] width 663 height 32
type textarea "周四跟周五只剩下洗澡的空位，如果您要剪毛家洗澡只能下周一到六"
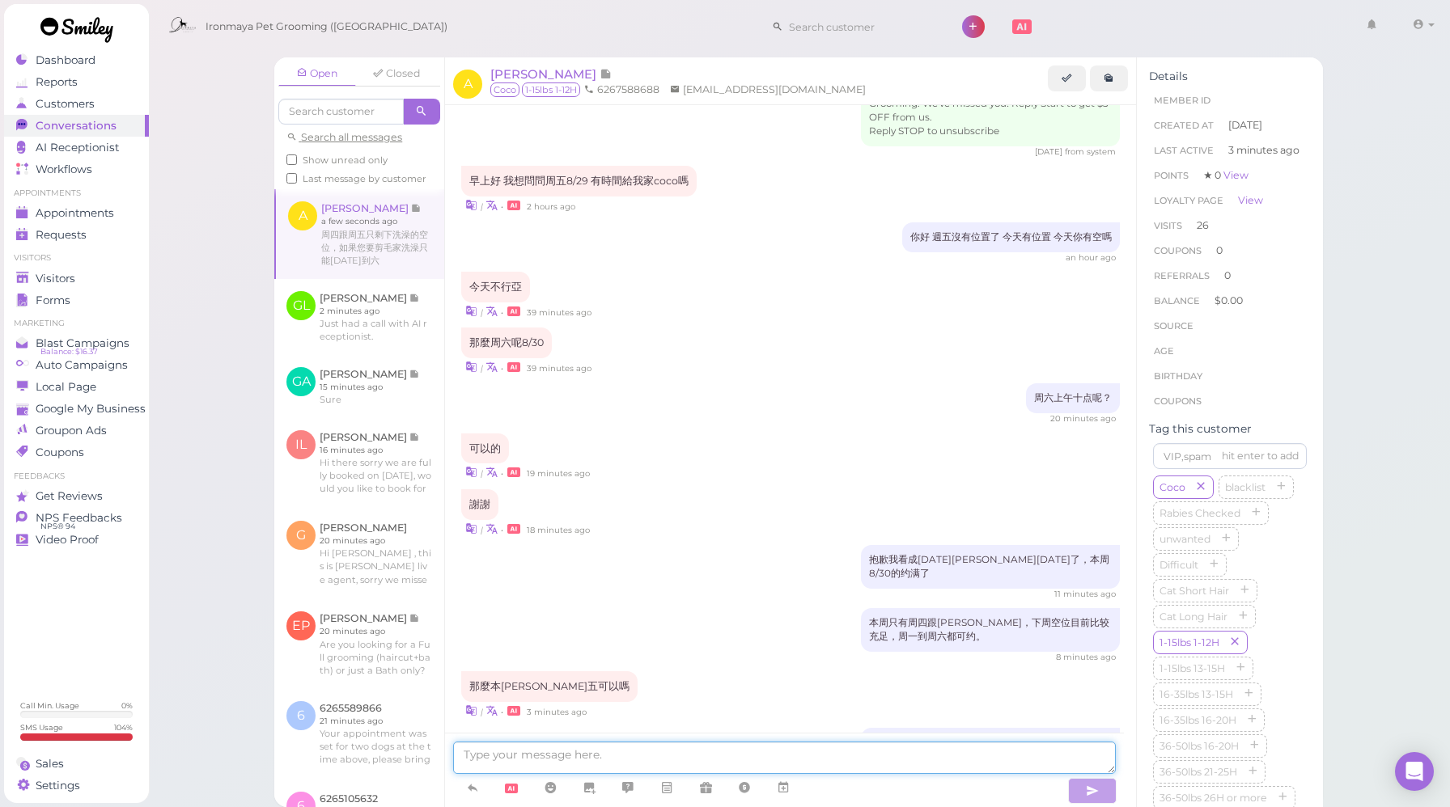
scroll to position [1650, 0]
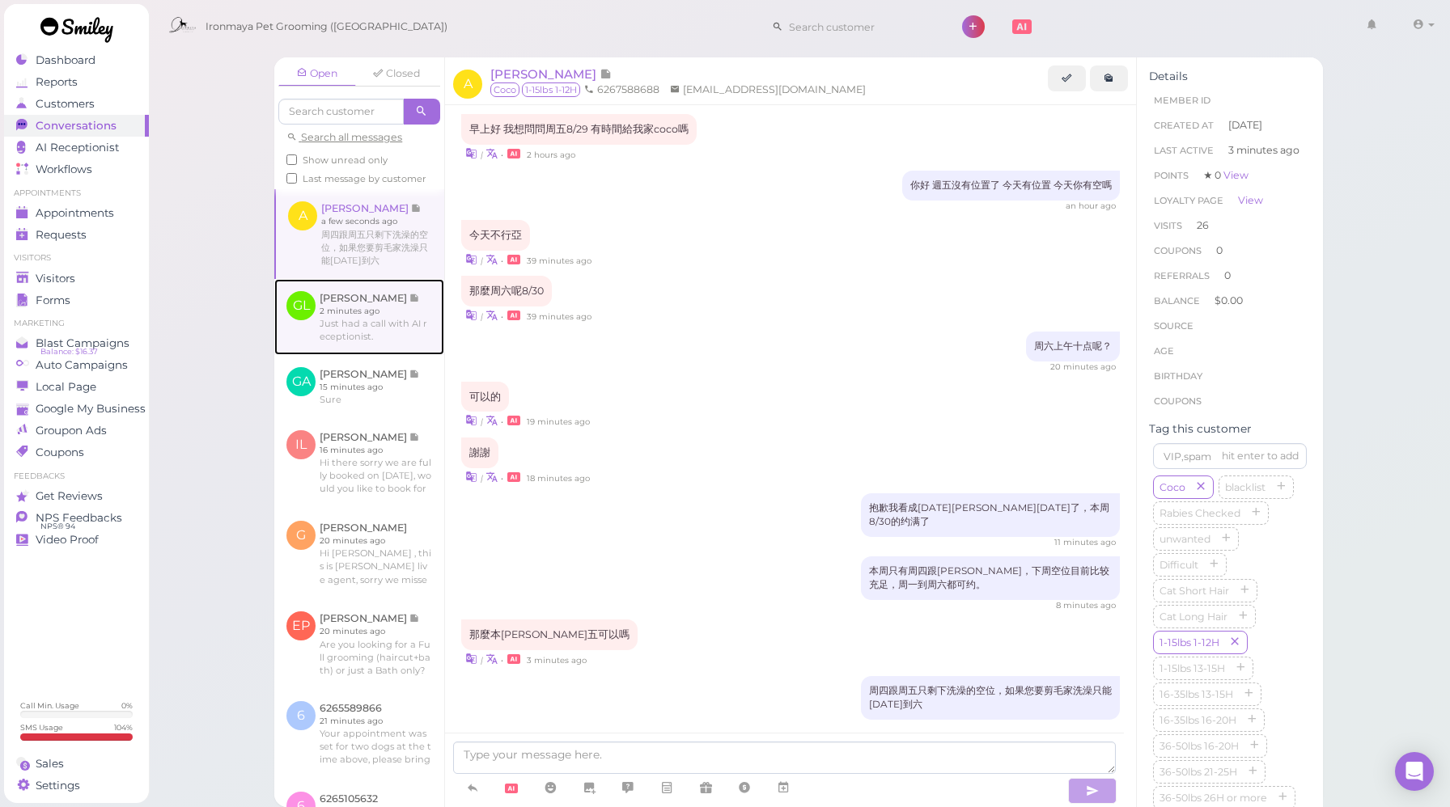
click at [402, 347] on link at bounding box center [359, 317] width 170 height 76
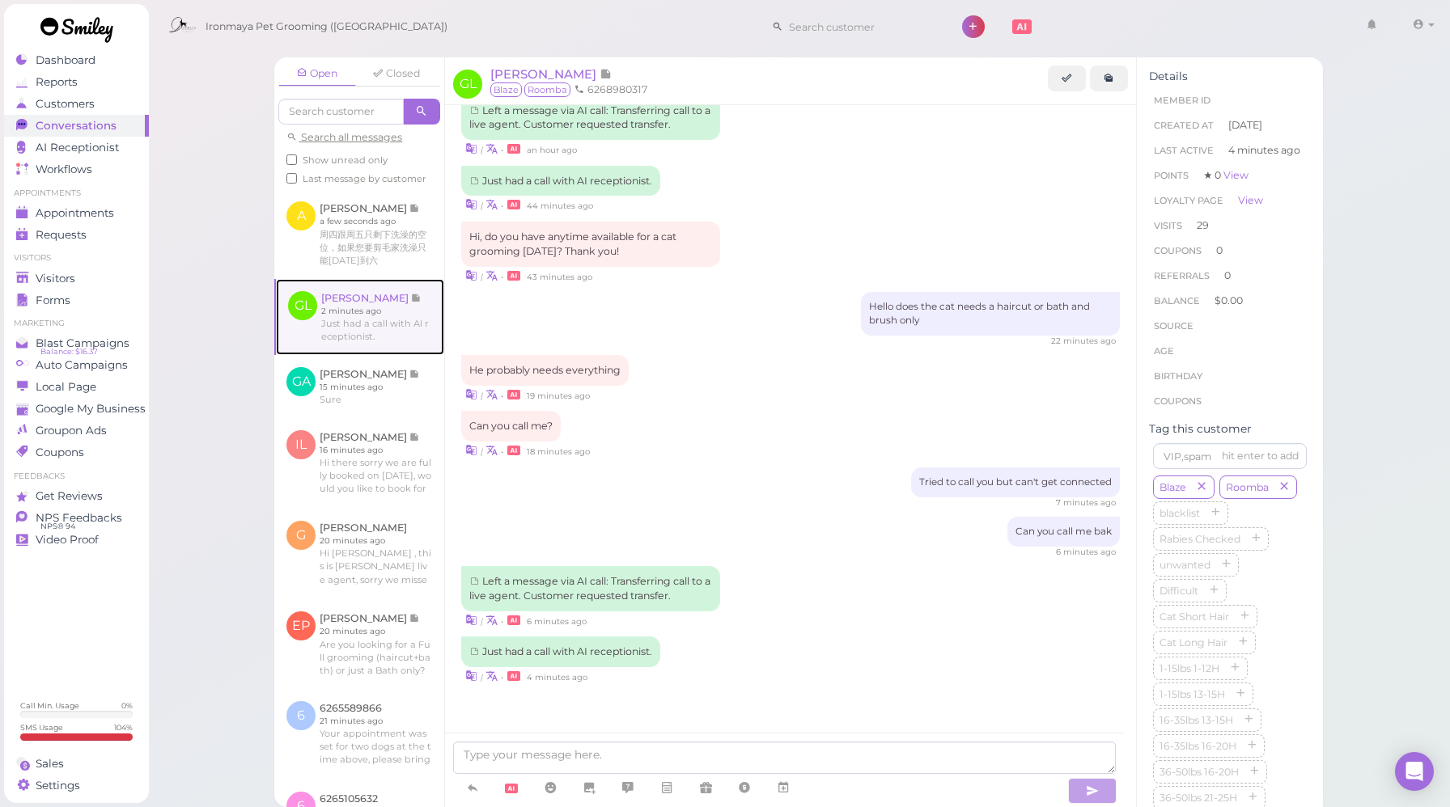
scroll to position [1502, 0]
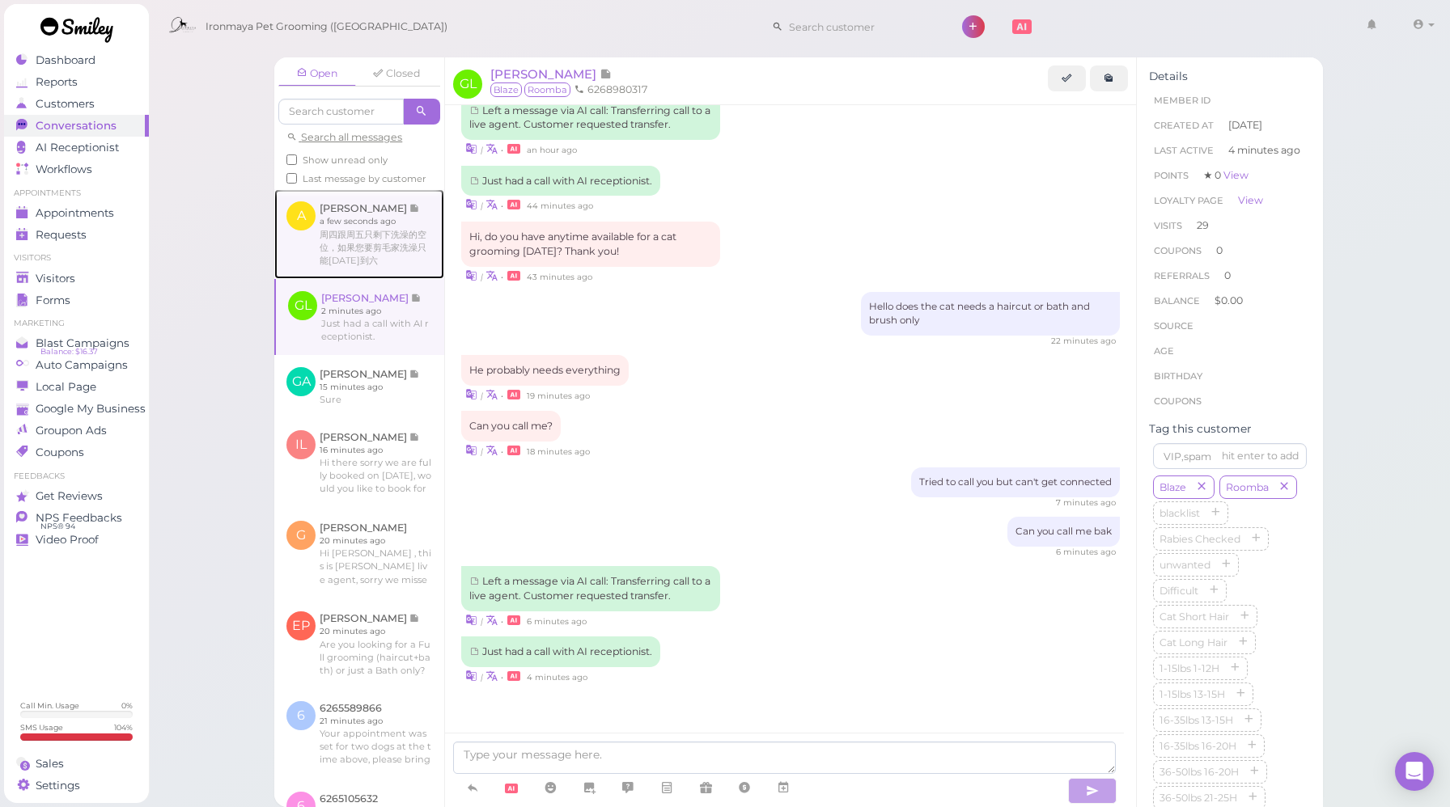
click at [385, 272] on link at bounding box center [359, 233] width 170 height 89
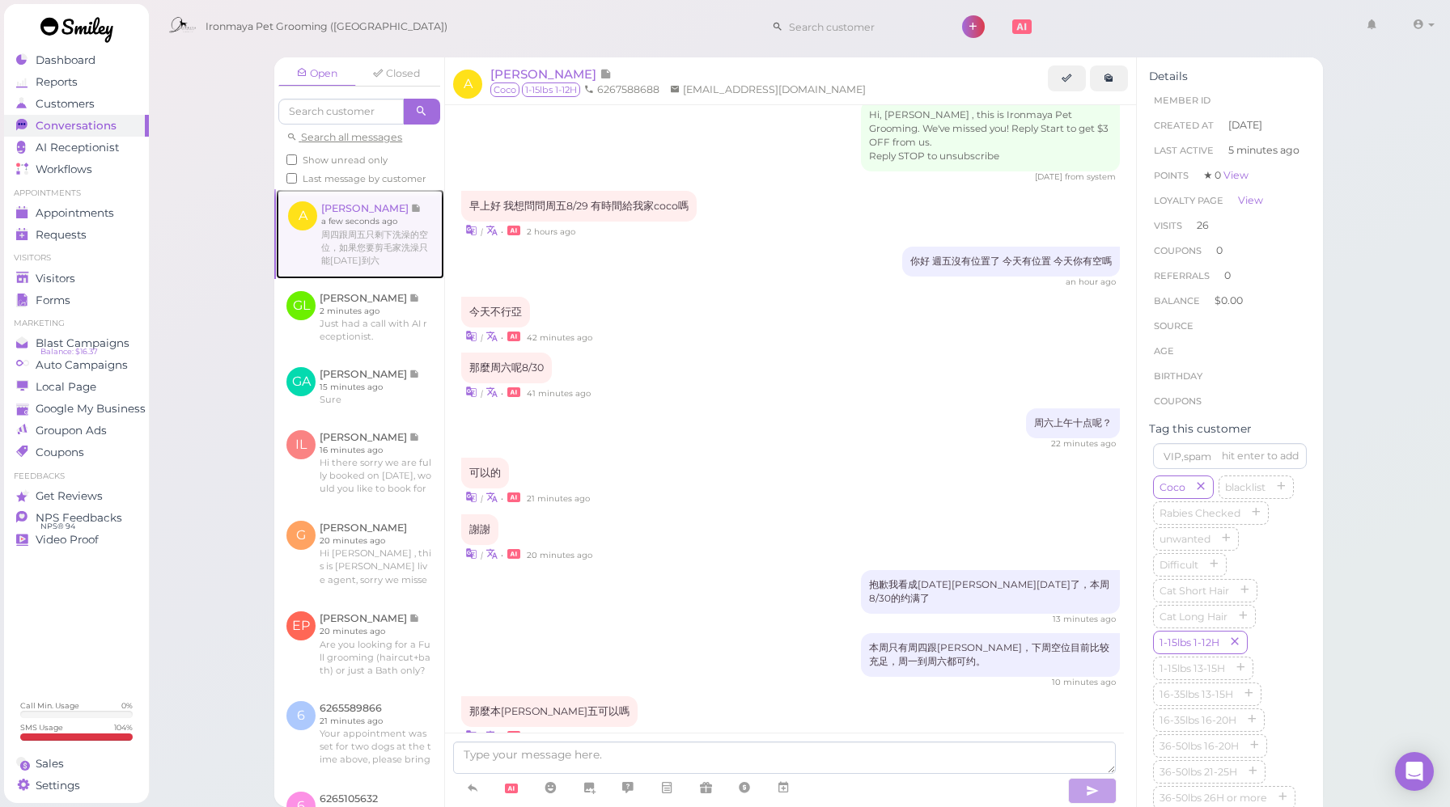
scroll to position [1604, 0]
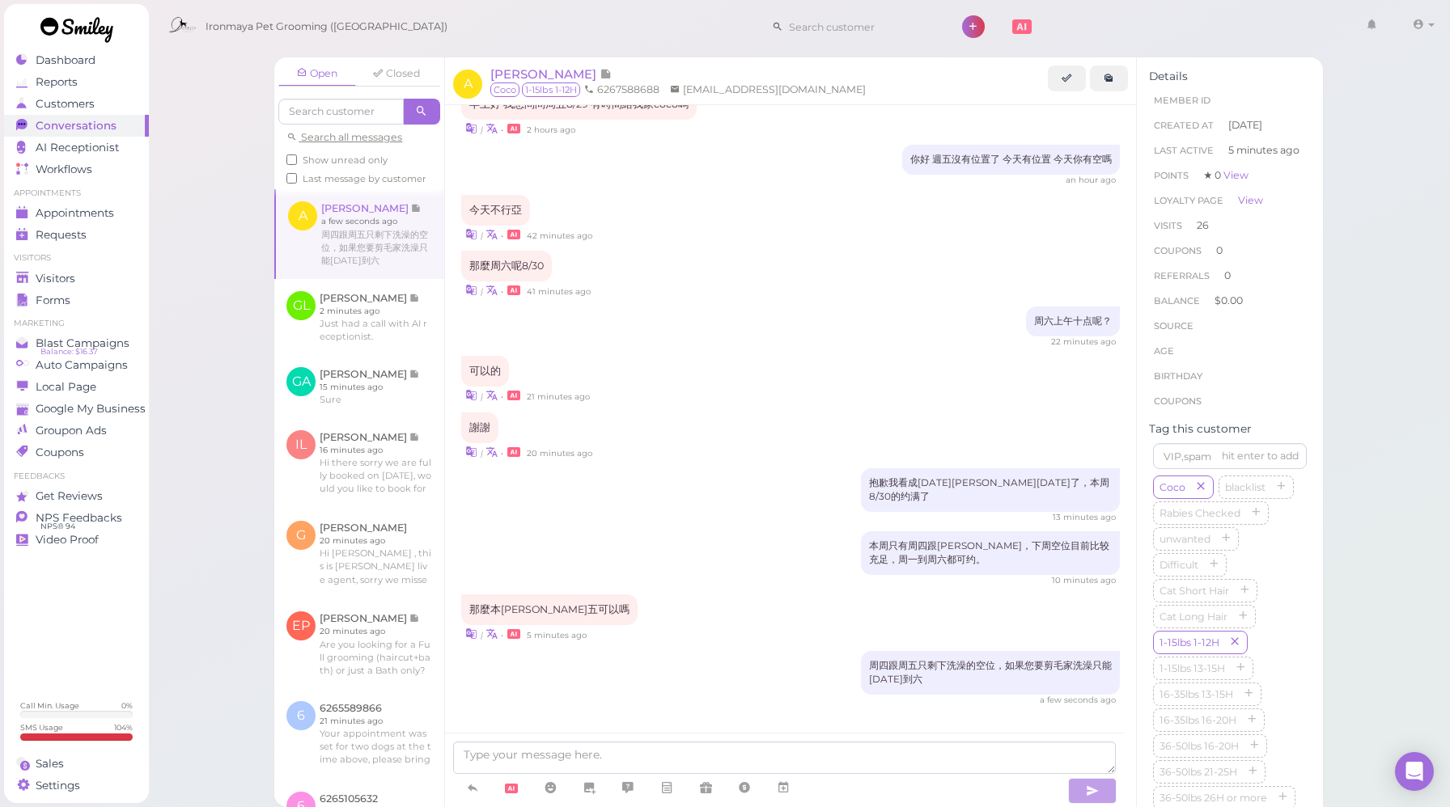
click at [677, 625] on div "| • 5 minutes ago" at bounding box center [790, 633] width 659 height 17
click at [866, 603] on div "那麼本周周五可以嗎 | • 5 minutes ago" at bounding box center [790, 619] width 659 height 48
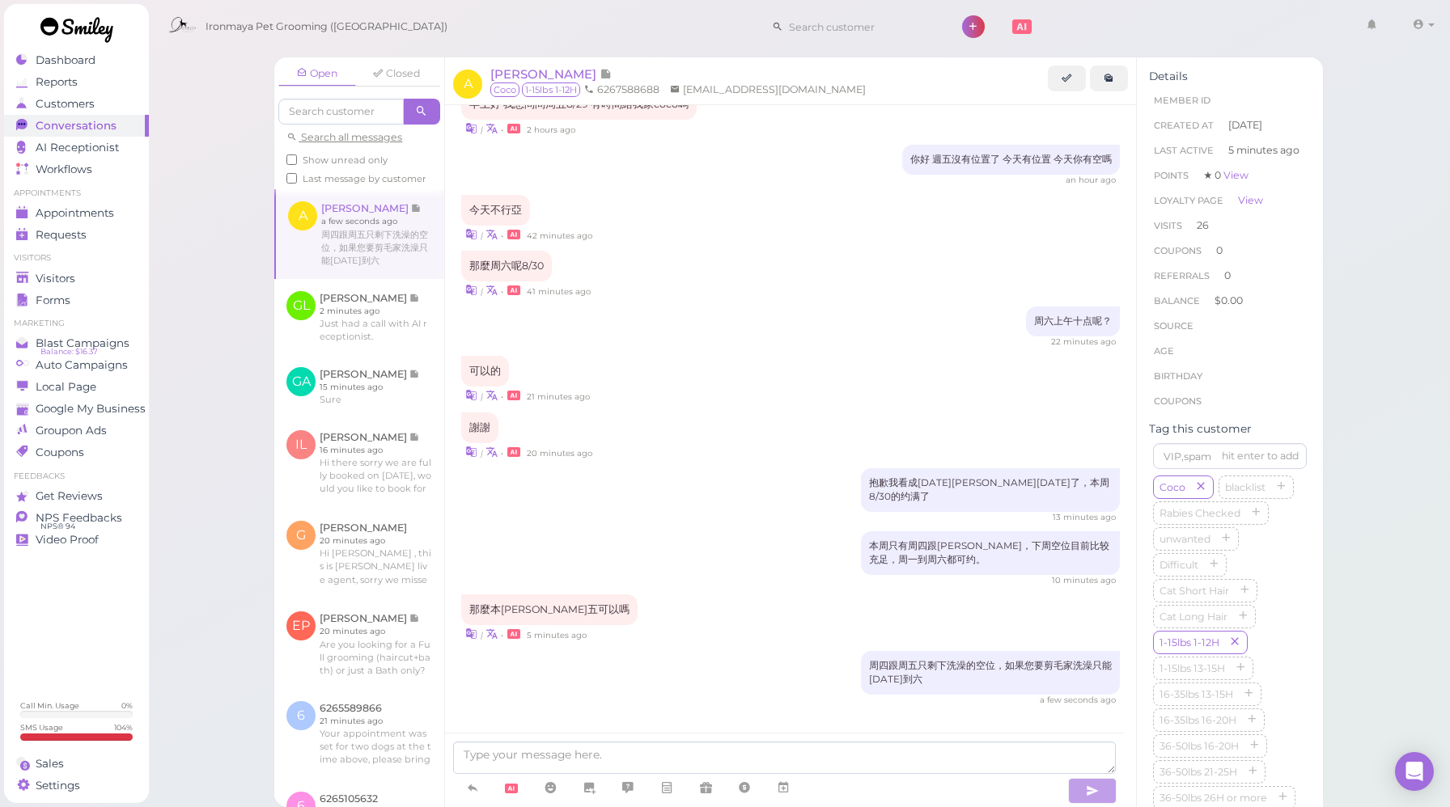
click at [866, 603] on div "那麼本周周五可以嗎 | • 5 minutes ago" at bounding box center [790, 619] width 659 height 48
click at [638, 551] on div "本周只有周四跟周五，下周空位目前比较充足，周一到周六都可约。 10 minutes ago" at bounding box center [790, 558] width 659 height 55
click at [790, 796] on icon at bounding box center [783, 788] width 13 height 16
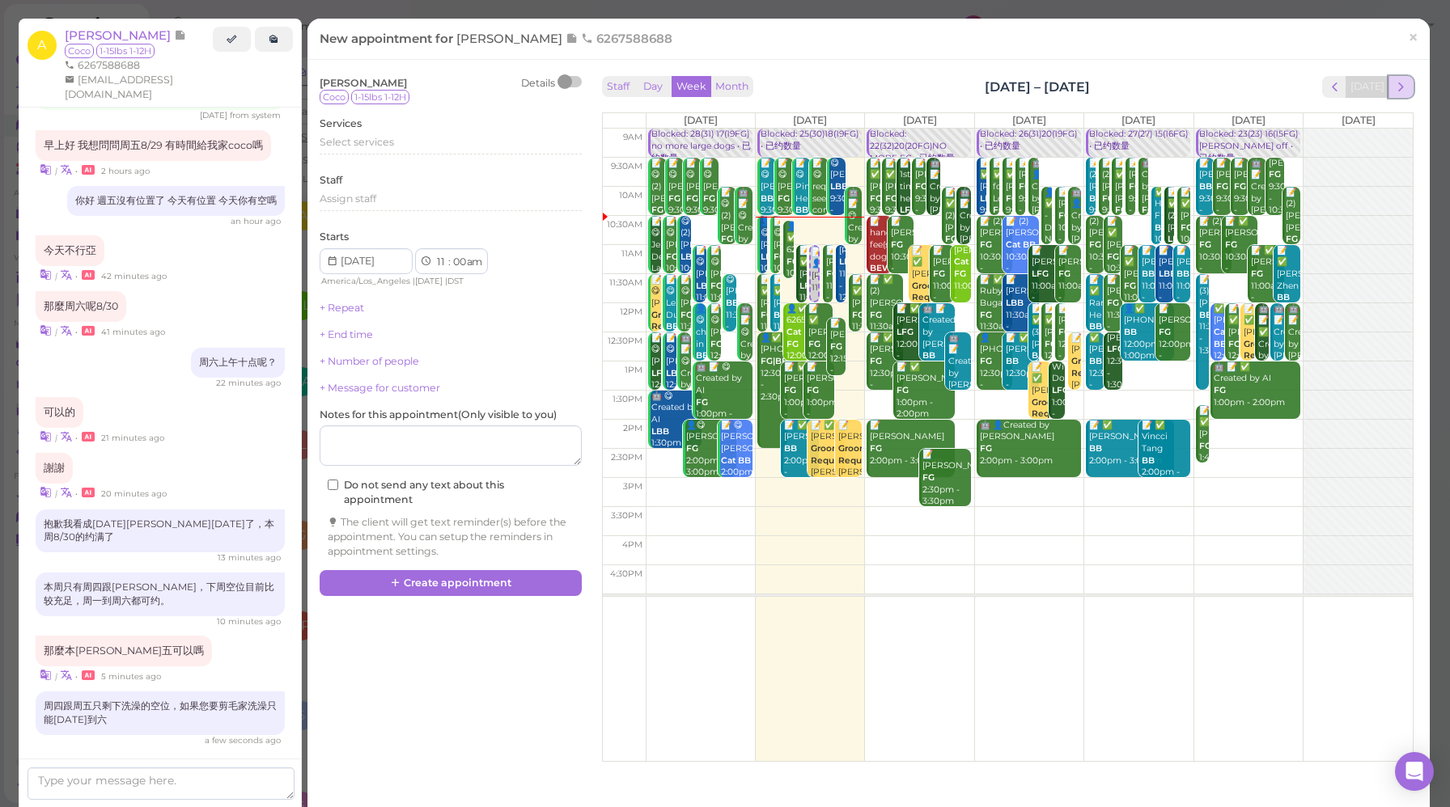
click at [1393, 86] on span "next" at bounding box center [1400, 86] width 15 height 15
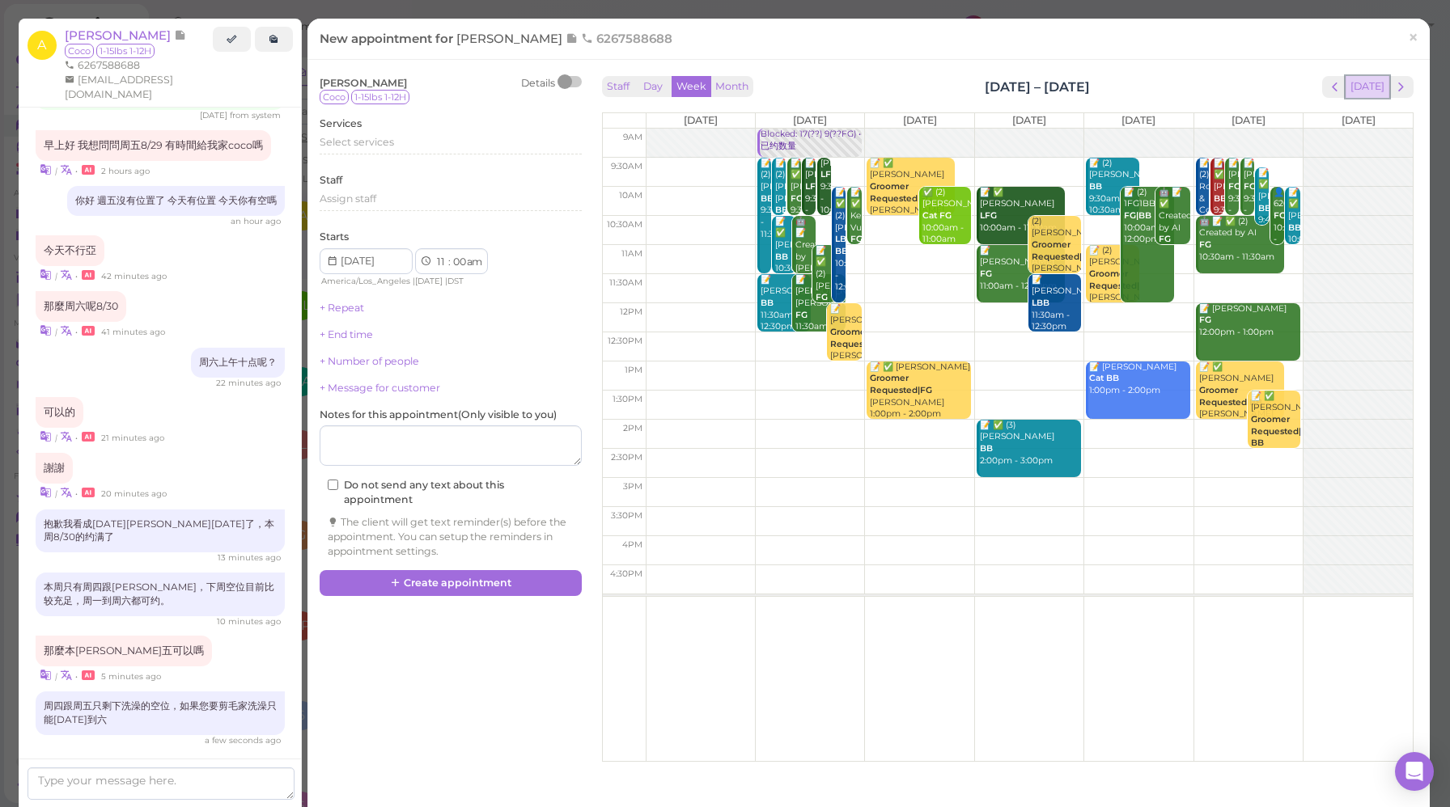
click at [1357, 84] on button "[DATE]" at bounding box center [1367, 87] width 44 height 22
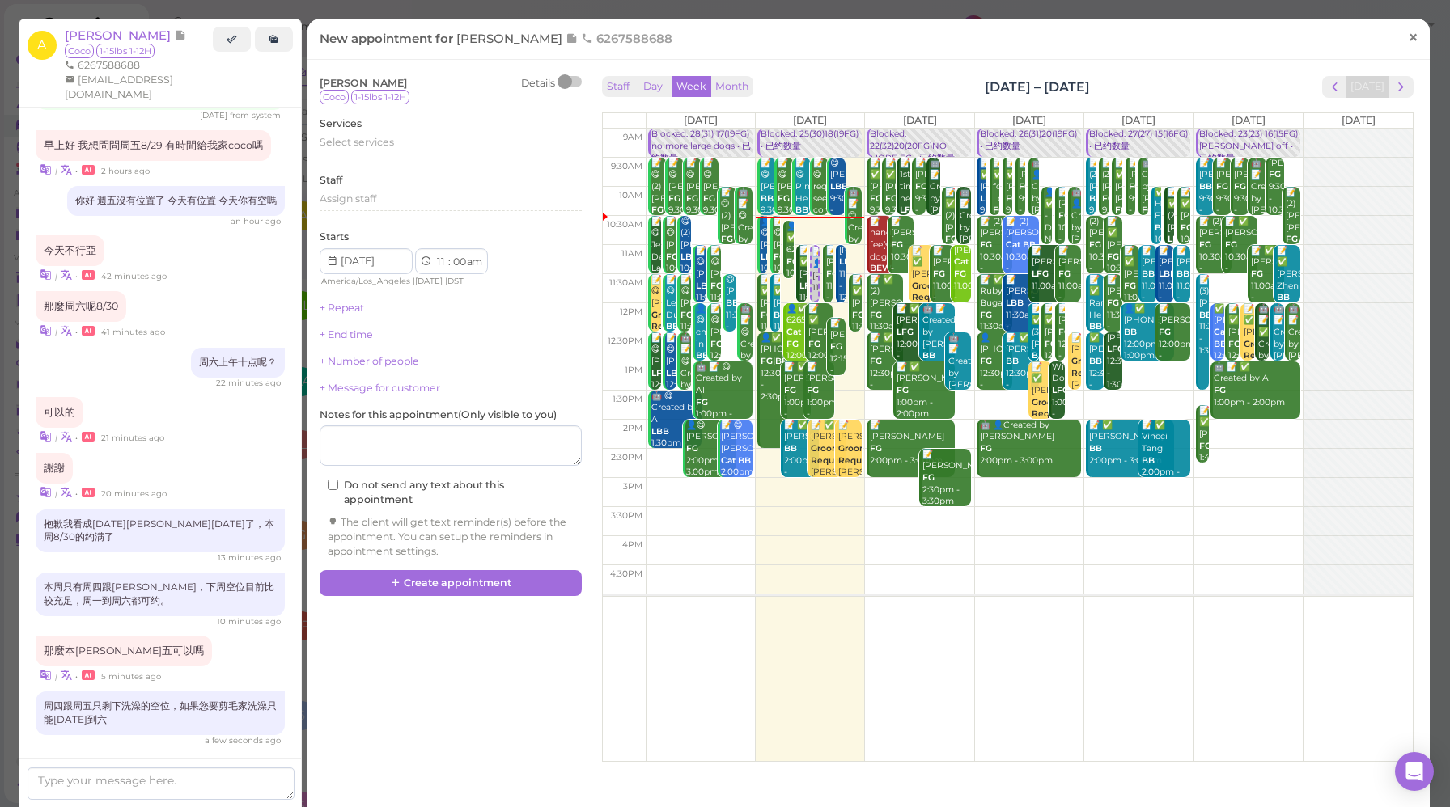
click at [1398, 38] on link "×" at bounding box center [1413, 38] width 30 height 38
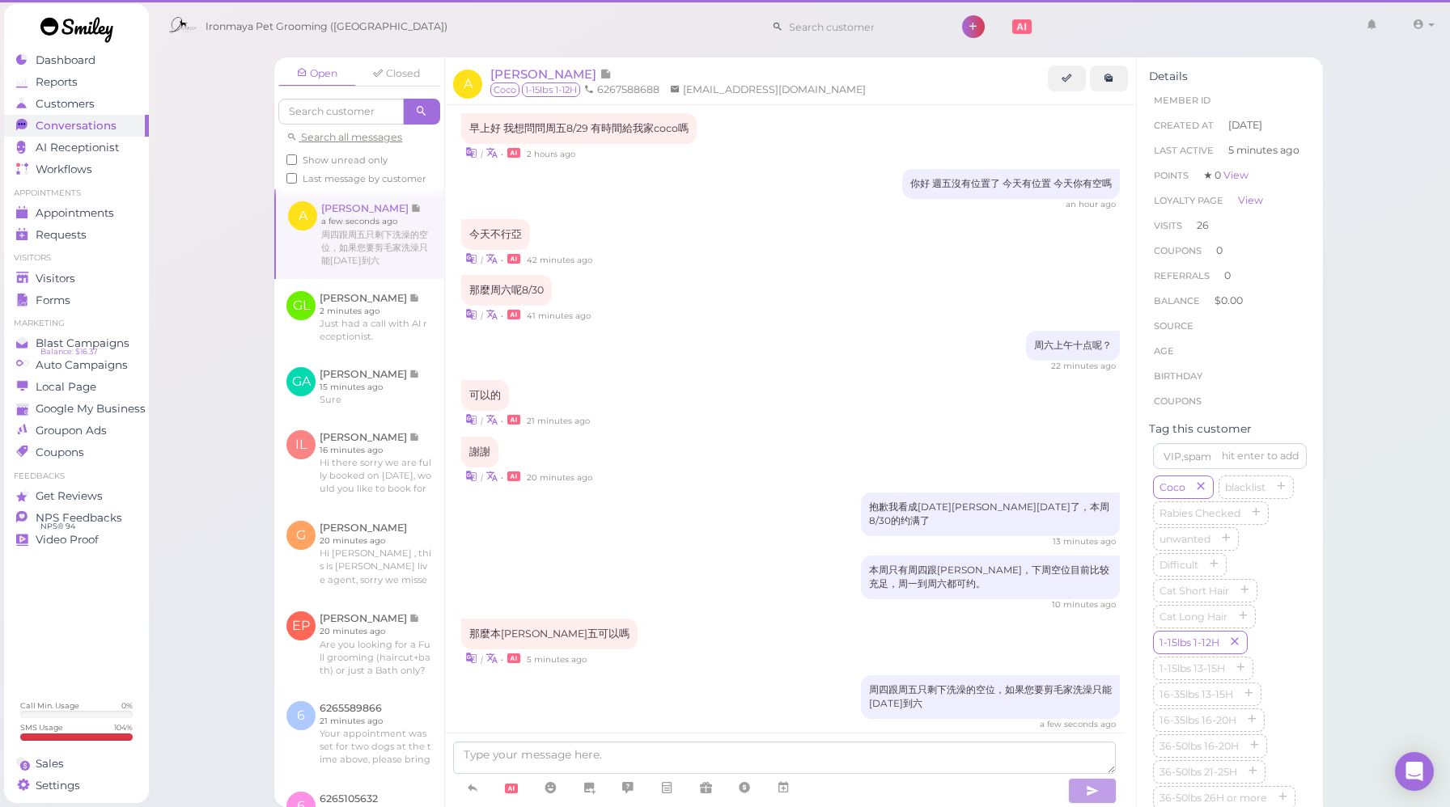
scroll to position [1604, 0]
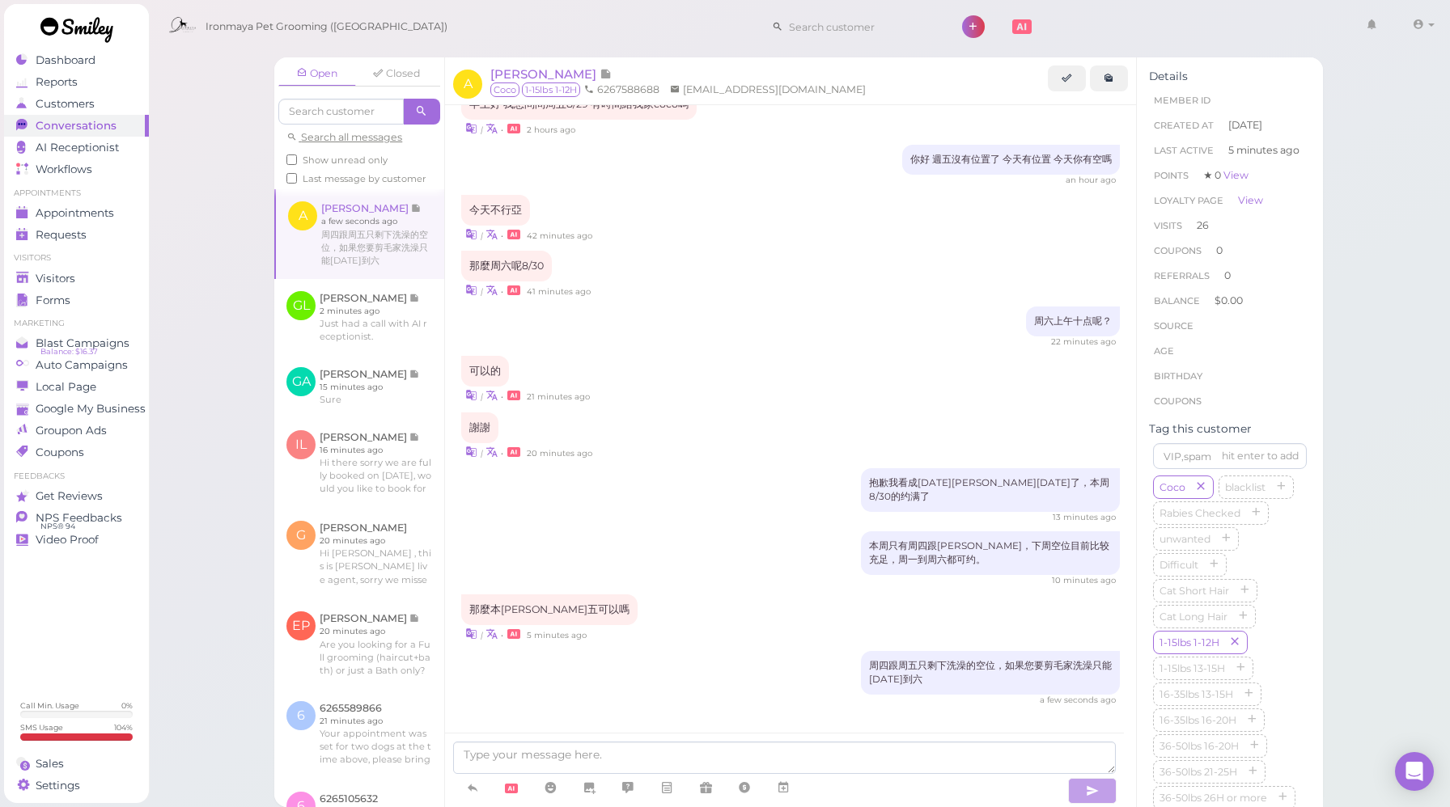
click at [784, 309] on div "周六上午十点呢？ 22 minutes ago" at bounding box center [790, 327] width 659 height 41
click at [793, 786] on link at bounding box center [783, 788] width 39 height 28
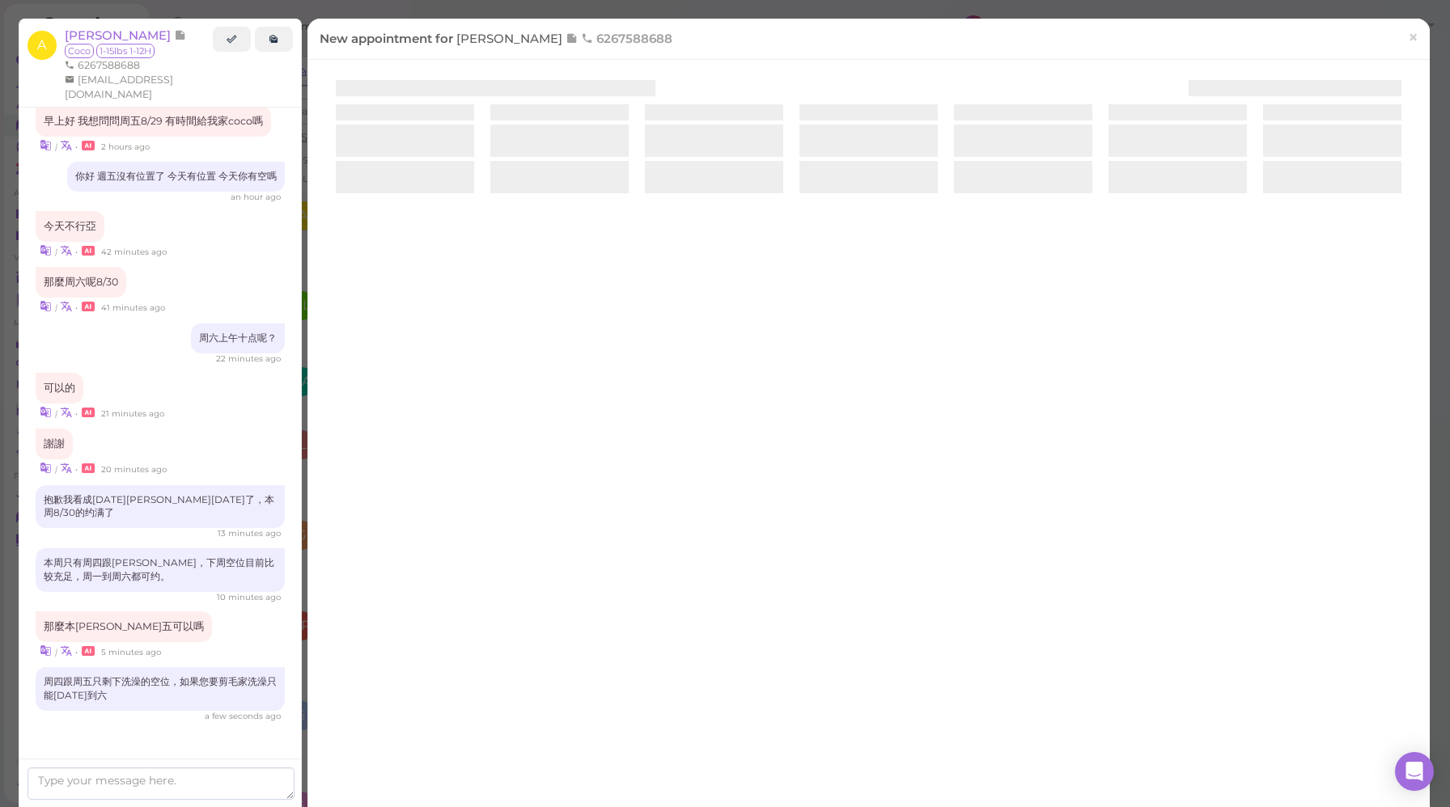
scroll to position [1580, 0]
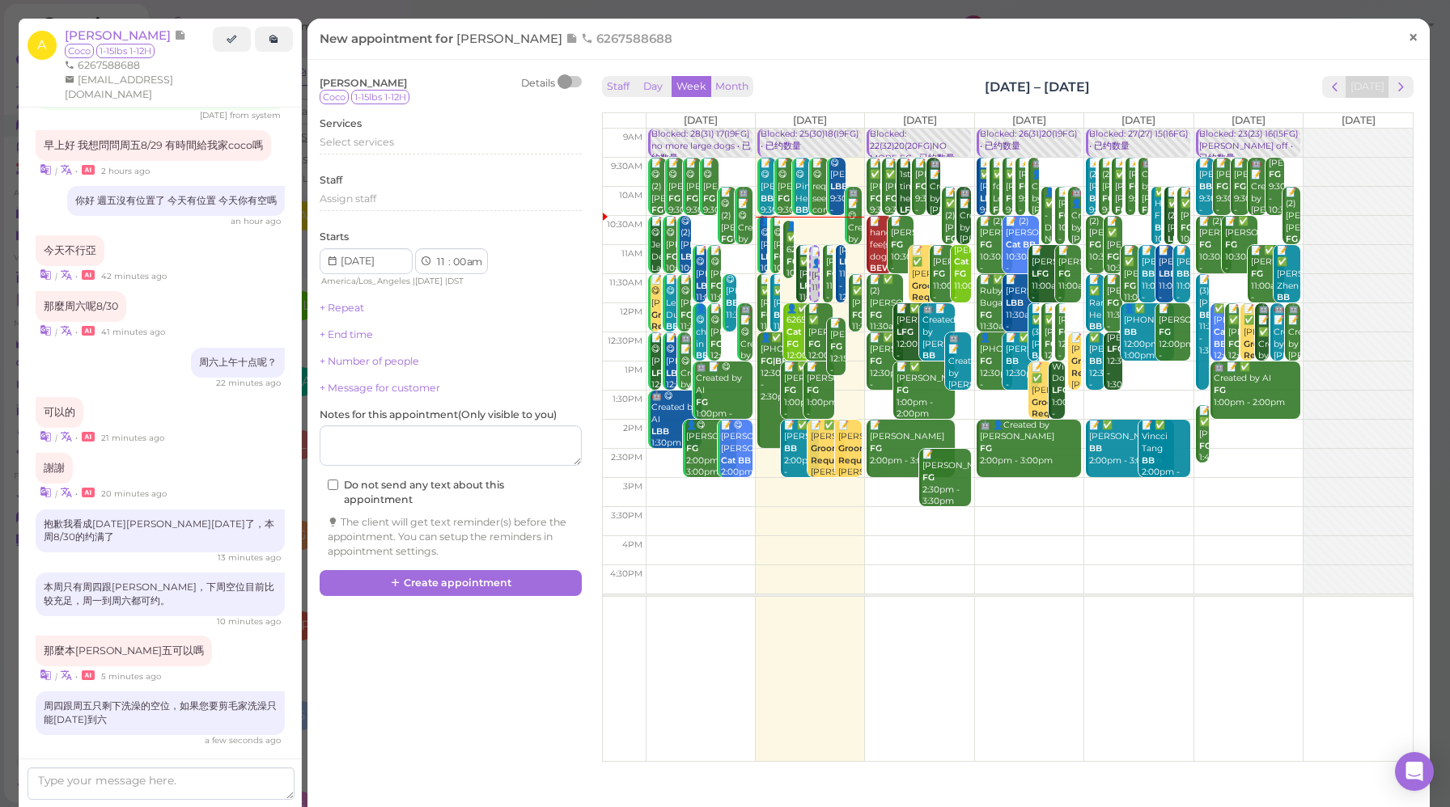
click at [1408, 43] on span "×" at bounding box center [1413, 37] width 11 height 23
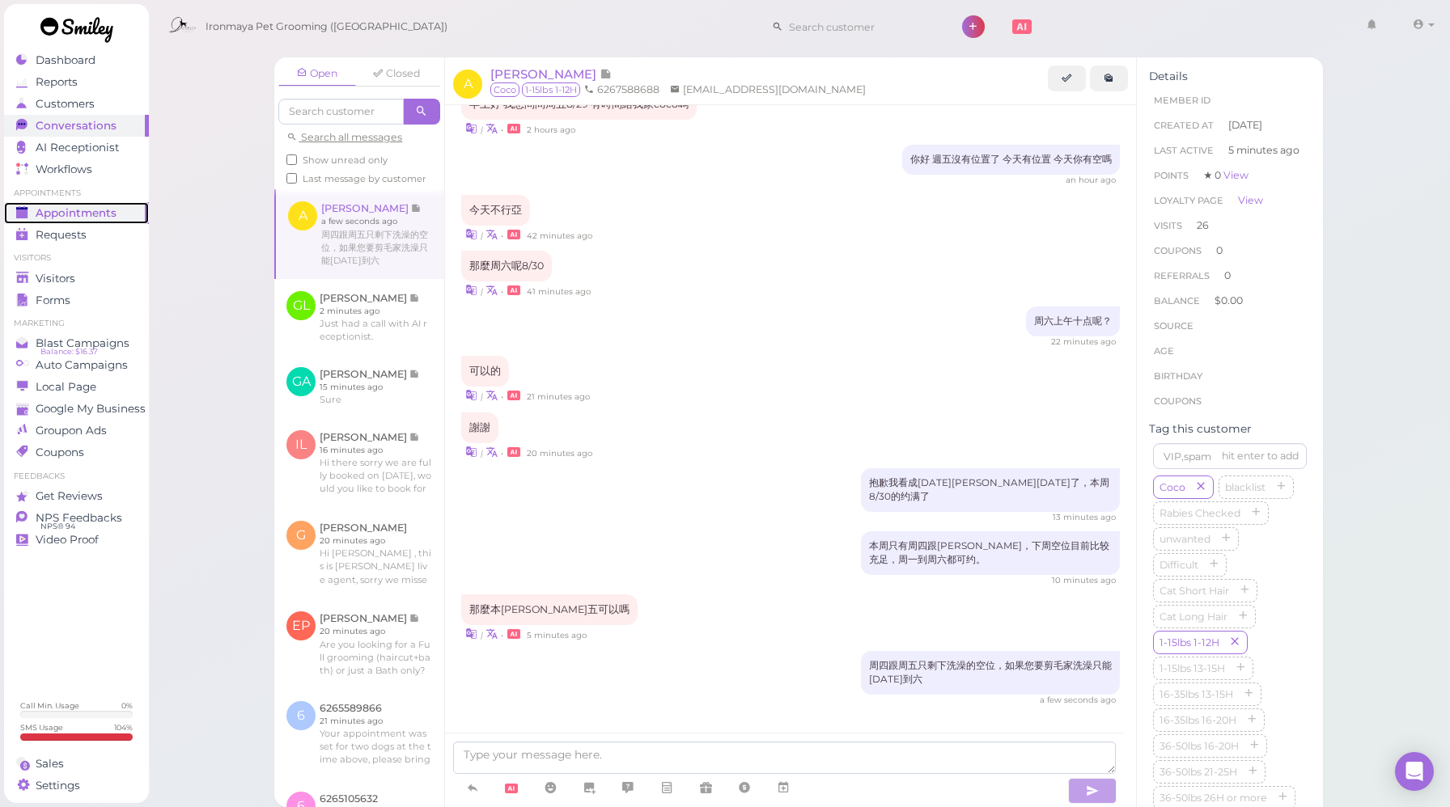
click at [95, 218] on span "Appointments" at bounding box center [76, 213] width 81 height 14
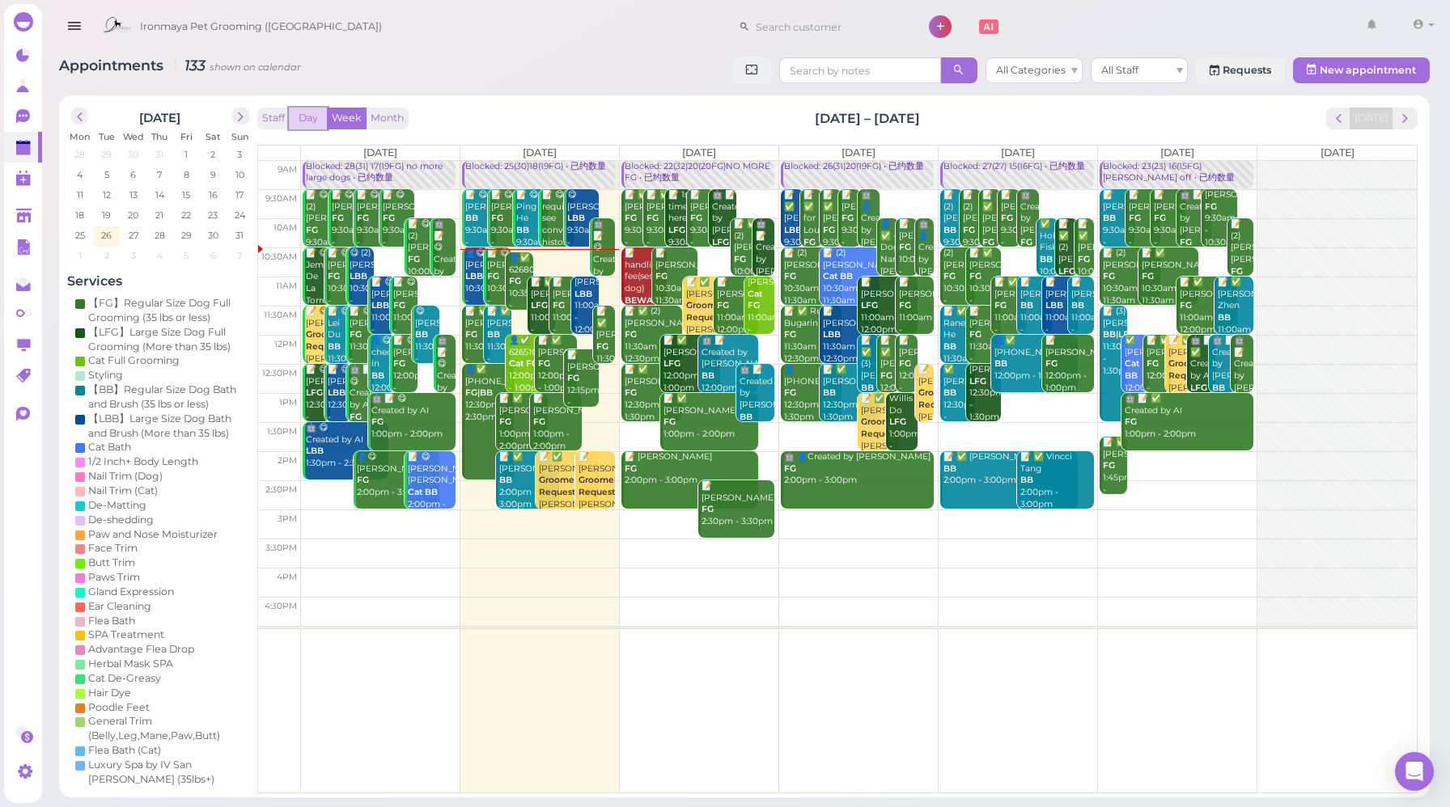
click at [307, 119] on button "Day" at bounding box center [308, 119] width 39 height 22
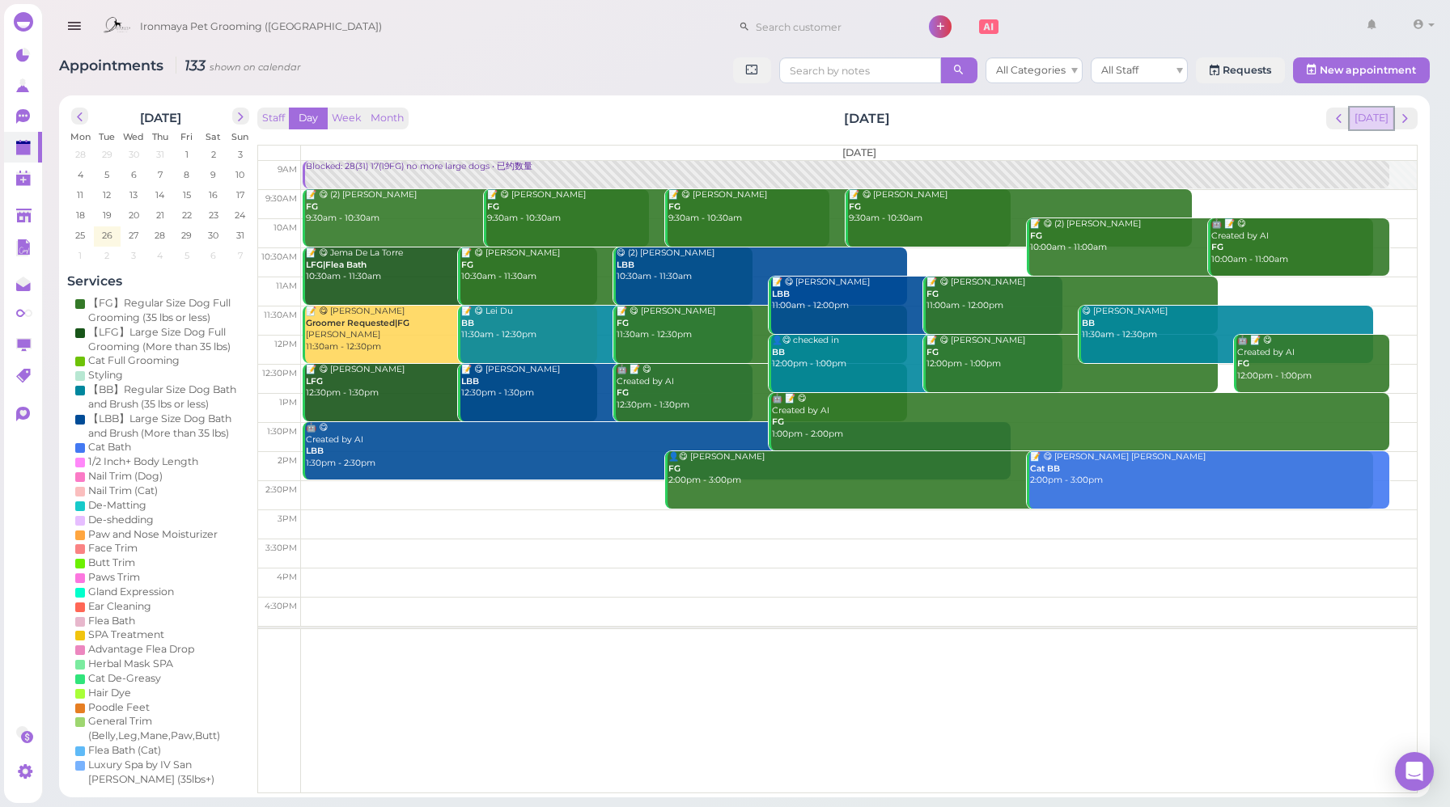
click at [1366, 122] on button "[DATE]" at bounding box center [1371, 119] width 44 height 22
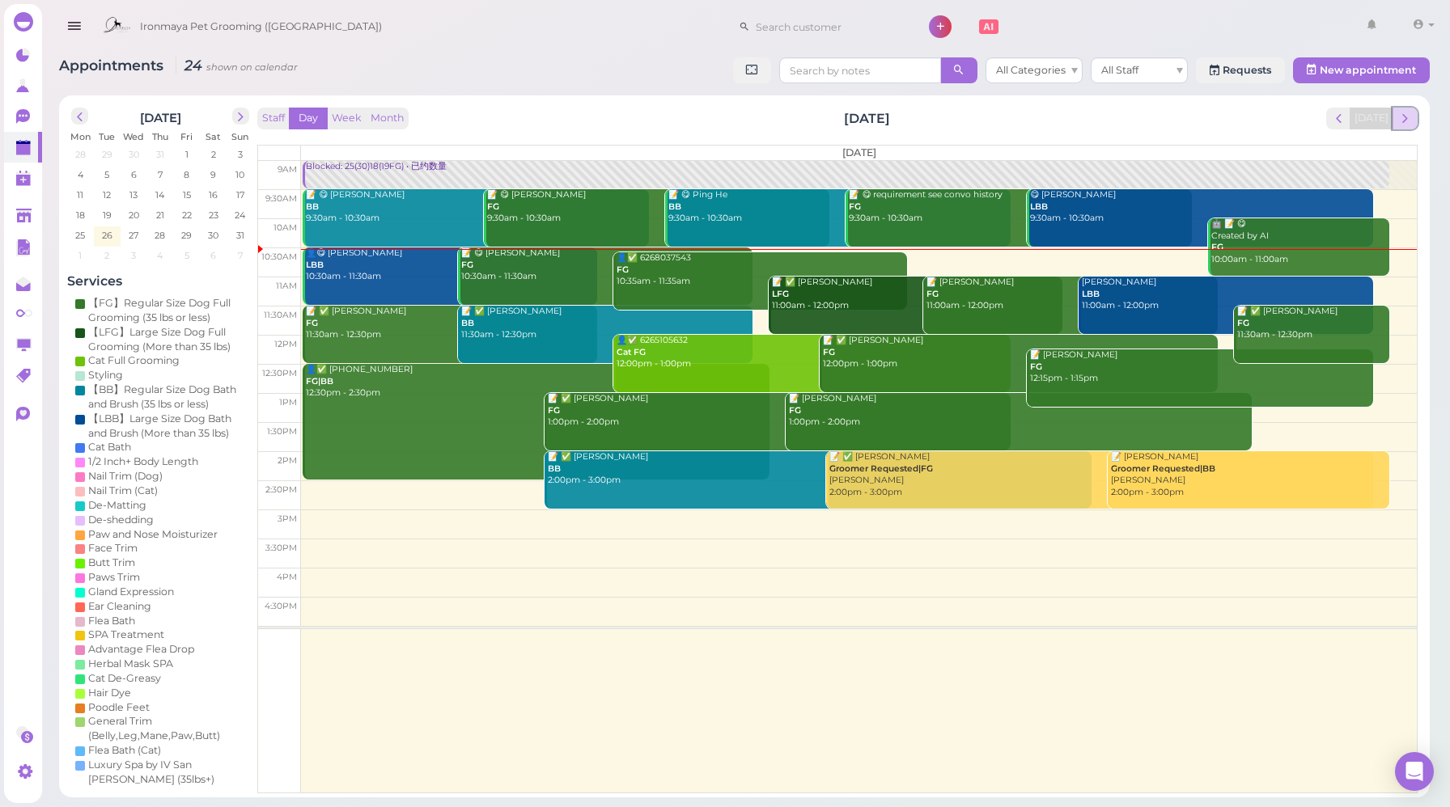
click at [1408, 116] on span "next" at bounding box center [1404, 118] width 15 height 15
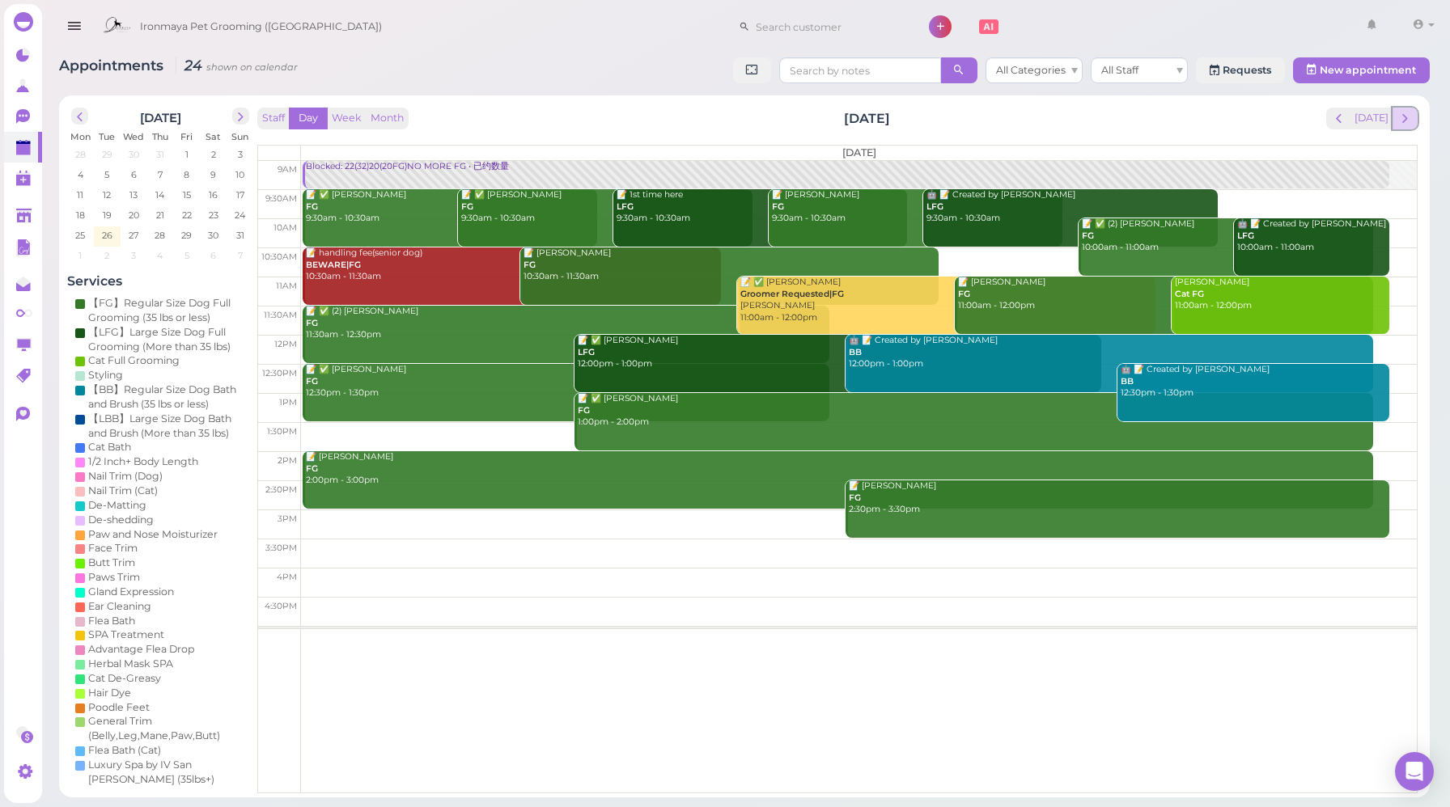
click at [1408, 116] on span "next" at bounding box center [1404, 118] width 15 height 15
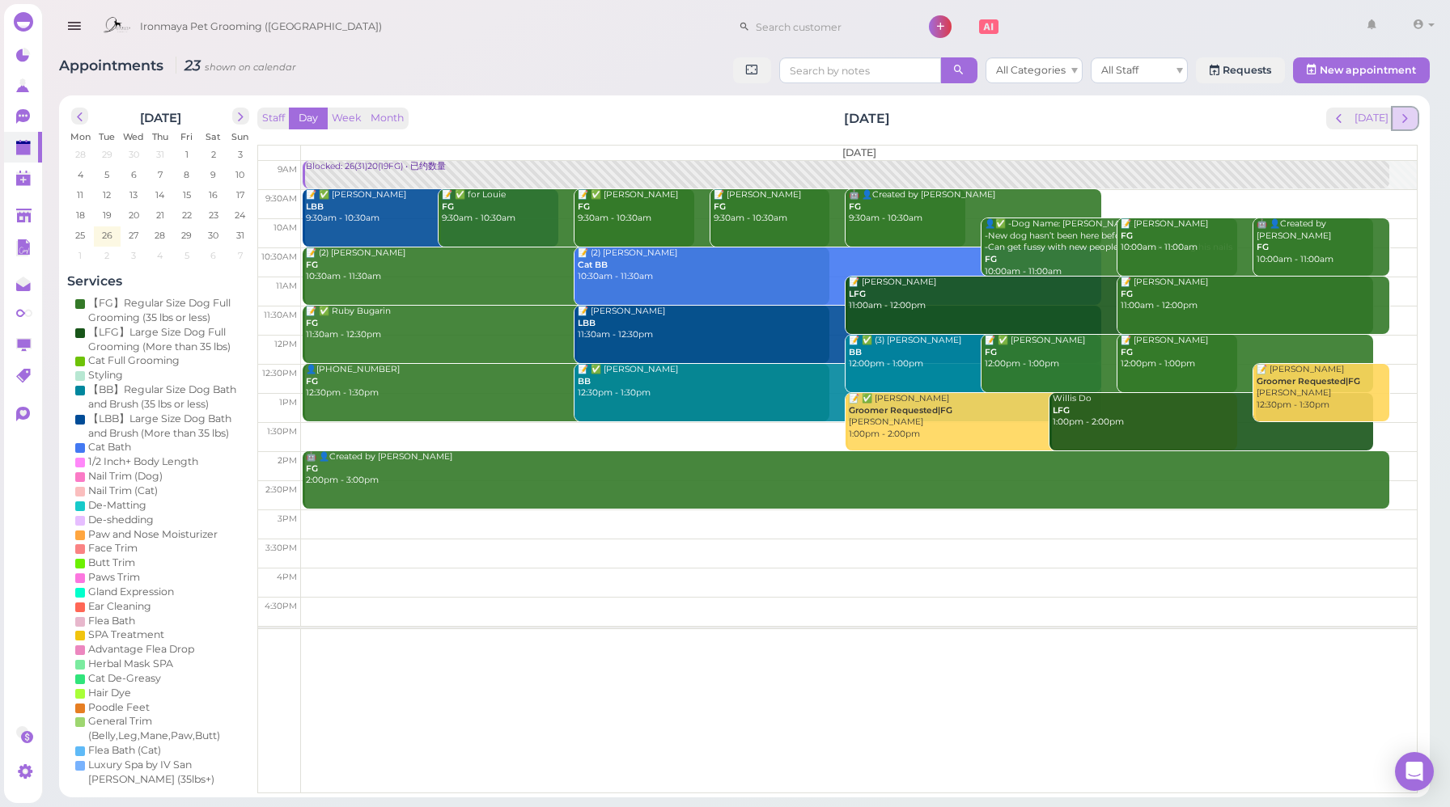
click at [1410, 122] on span "next" at bounding box center [1404, 118] width 15 height 15
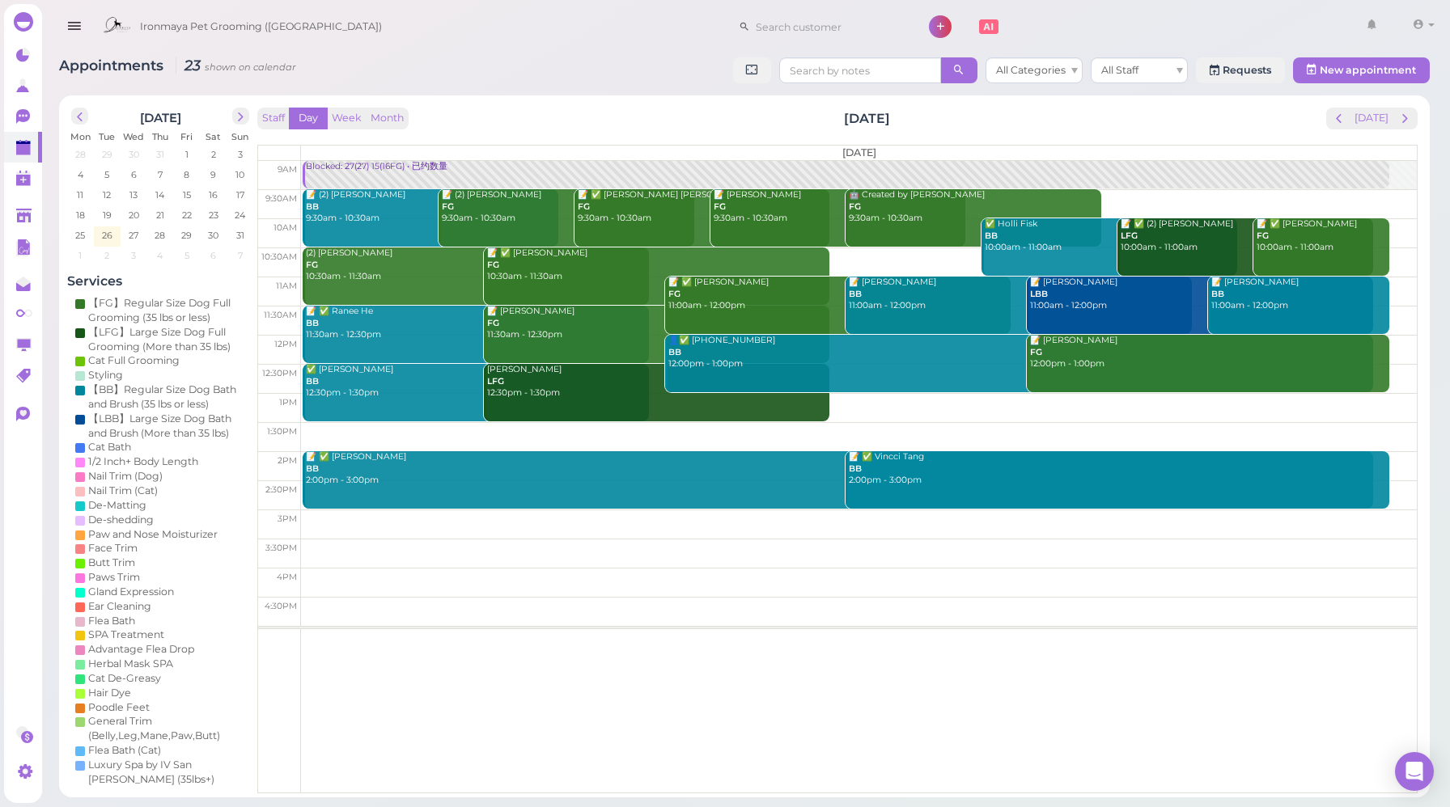
click at [527, 119] on div "Staff Day Week Month Friday, Aug 29 Today" at bounding box center [837, 119] width 1160 height 22
click at [1370, 119] on button "[DATE]" at bounding box center [1371, 119] width 44 height 22
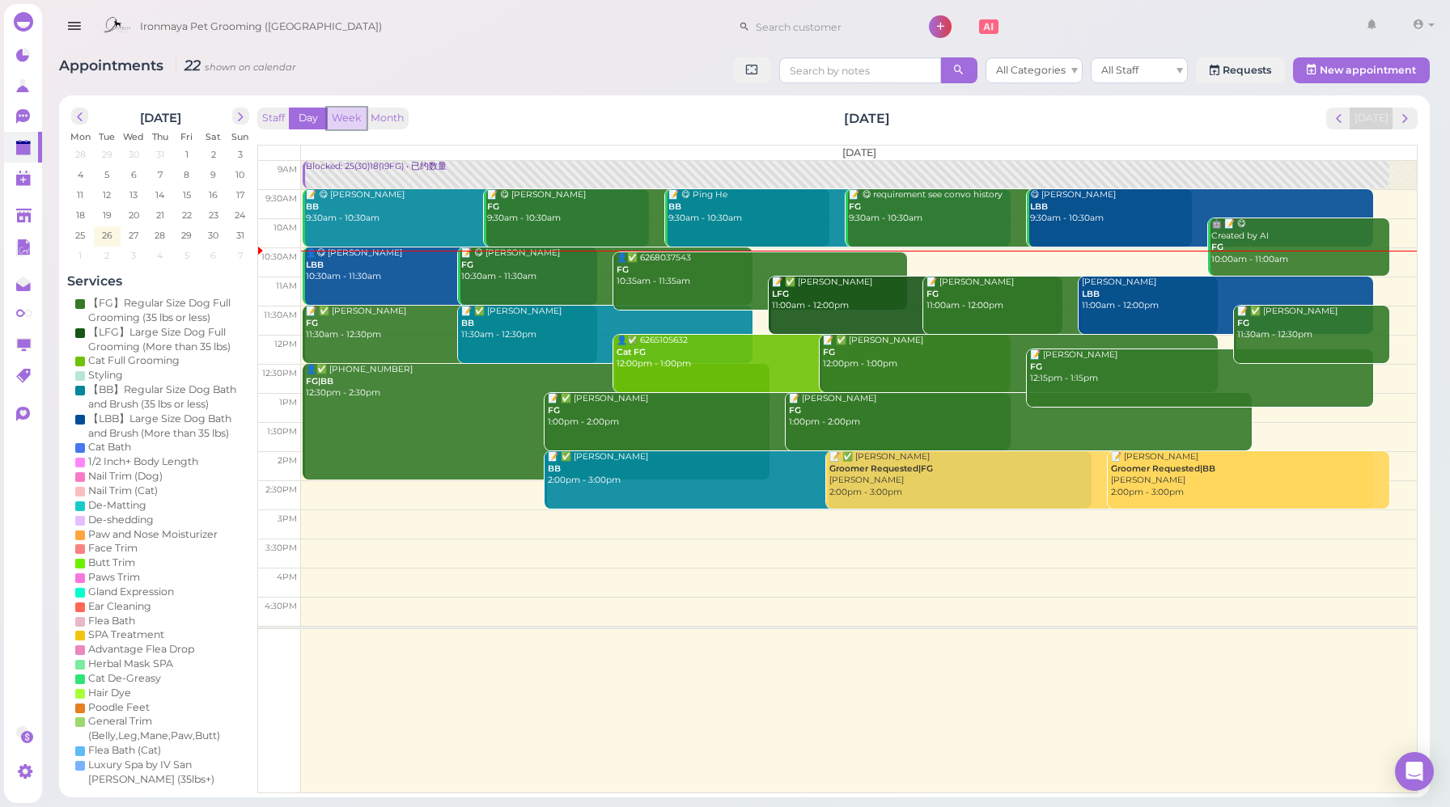
click at [336, 120] on button "Week" at bounding box center [347, 119] width 40 height 22
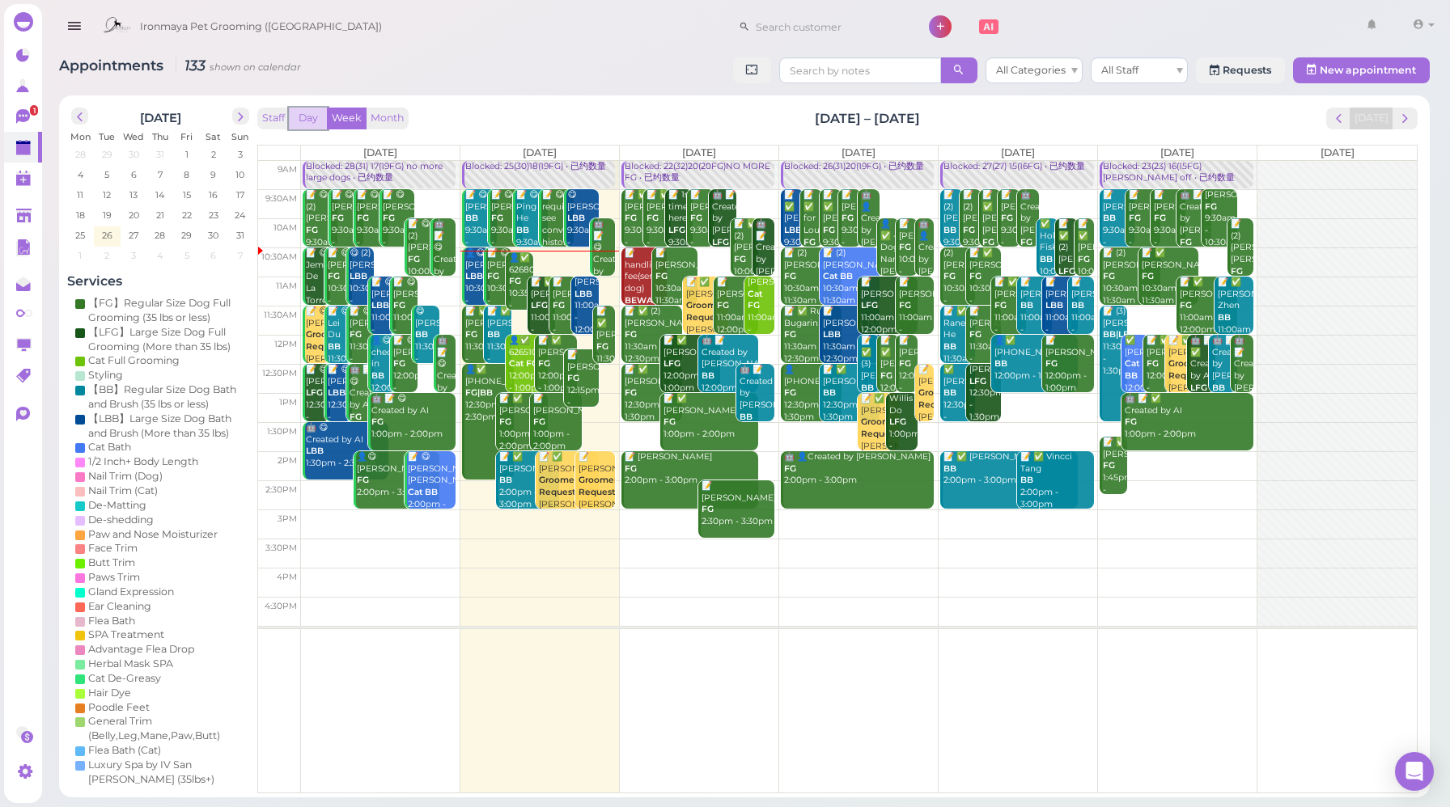
click at [306, 124] on button "Day" at bounding box center [308, 119] width 39 height 22
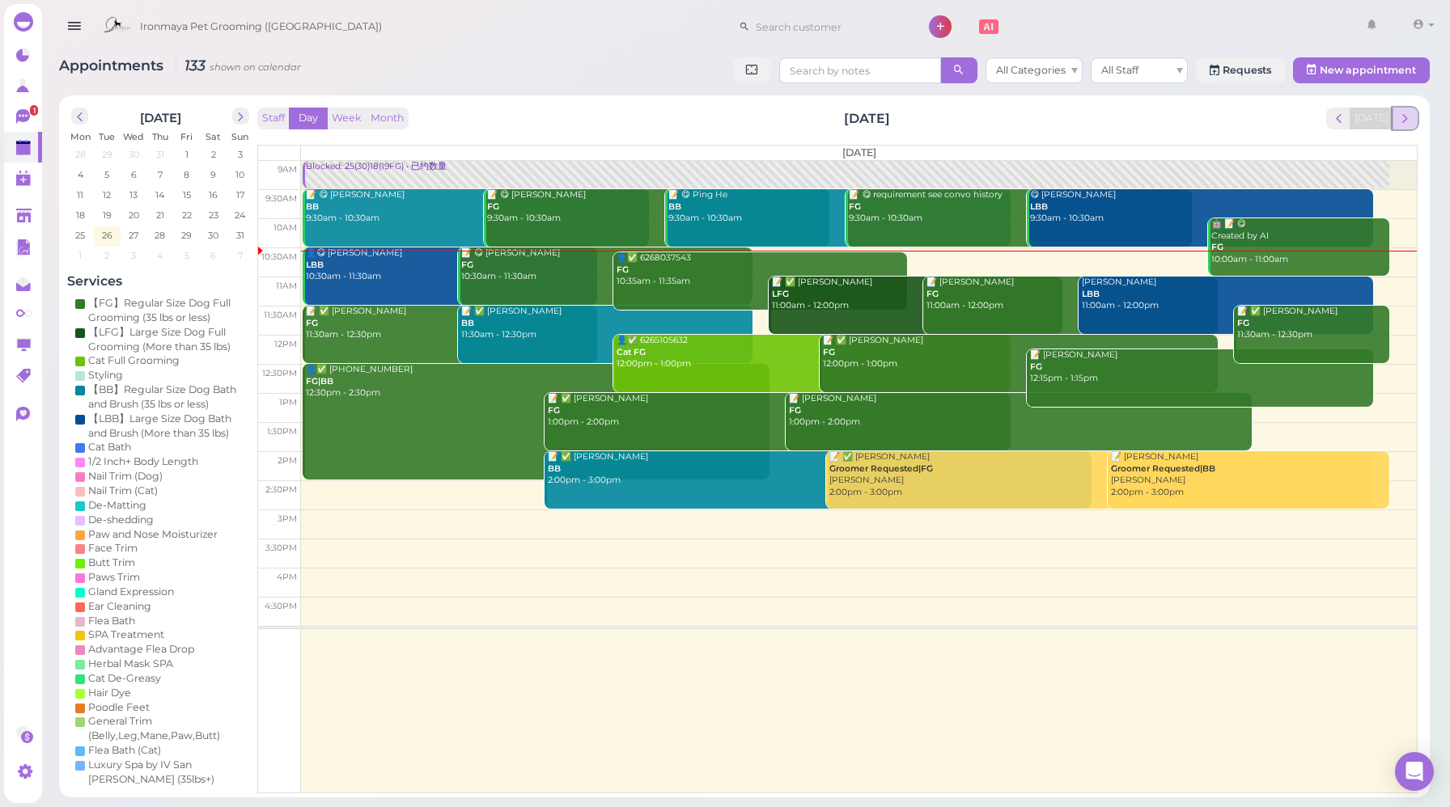
click at [1400, 123] on span "next" at bounding box center [1404, 118] width 15 height 15
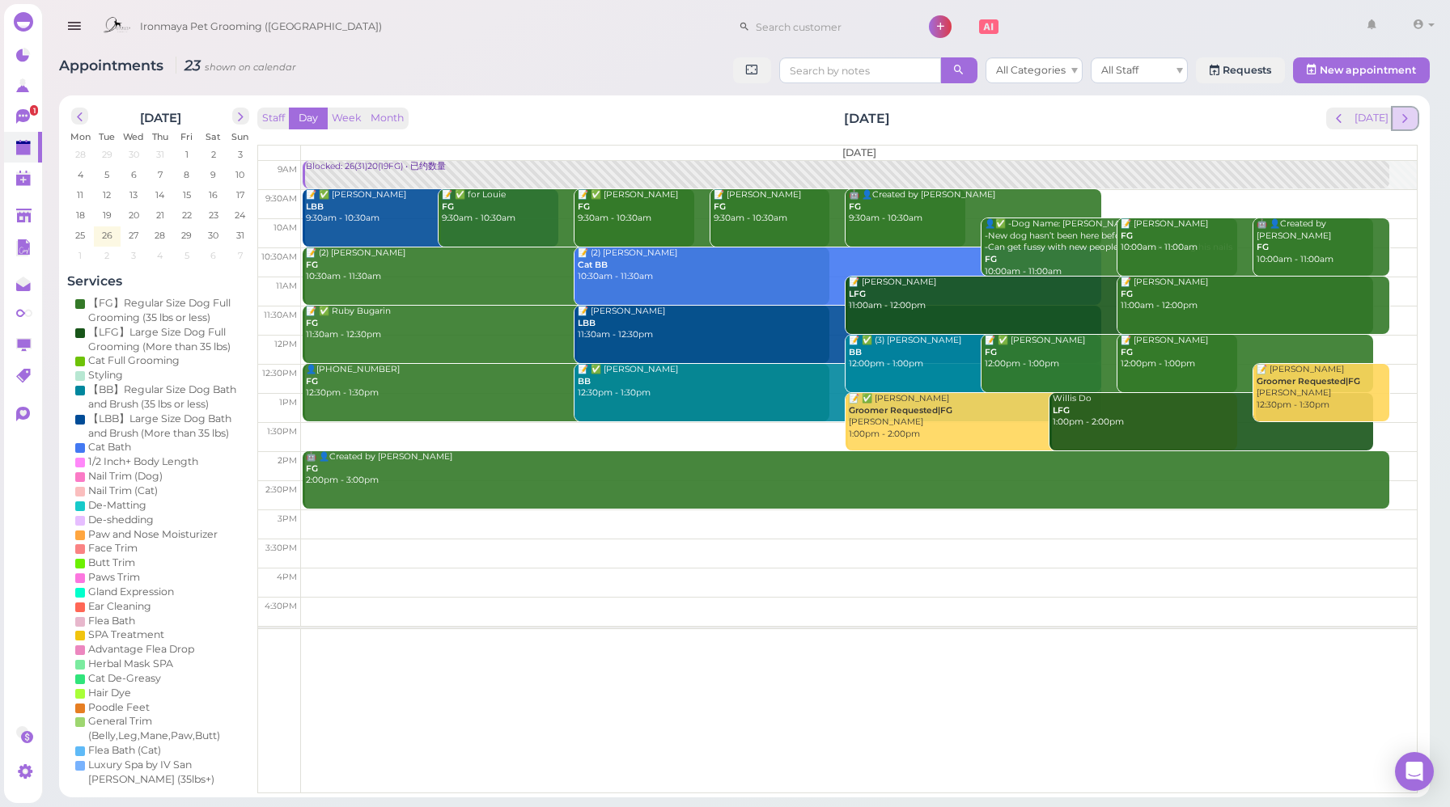
click at [1405, 124] on span "next" at bounding box center [1404, 118] width 15 height 15
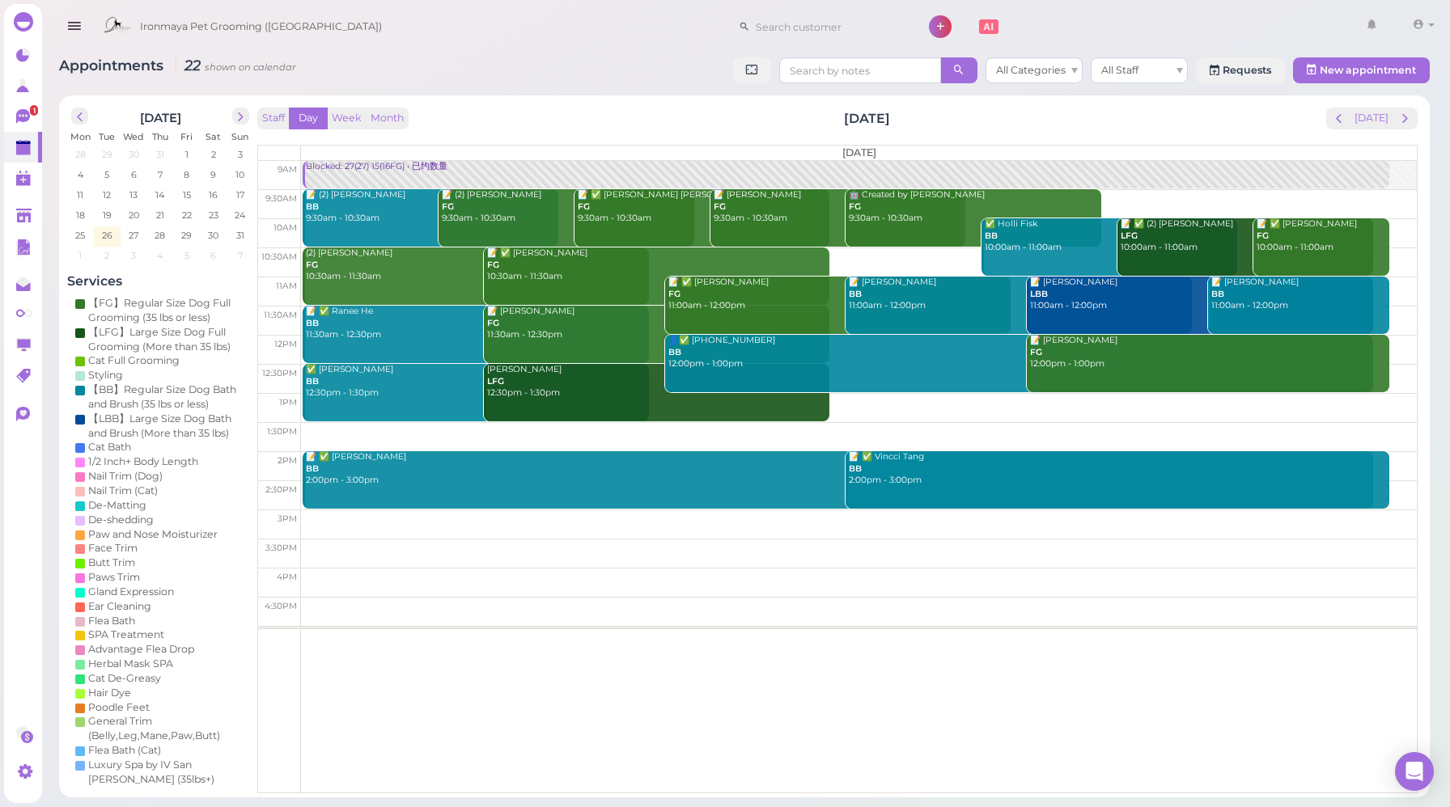
click at [548, 125] on div "Staff Day Week Month Friday, Aug 29 Today" at bounding box center [837, 119] width 1160 height 22
click at [600, 132] on div "Staff Day Week Month Friday, Aug 29 Today Friday 9am 9:30am 10am 10:30am 11am 1…" at bounding box center [837, 451] width 1160 height 686
click at [26, 116] on icon at bounding box center [23, 115] width 9 height 2
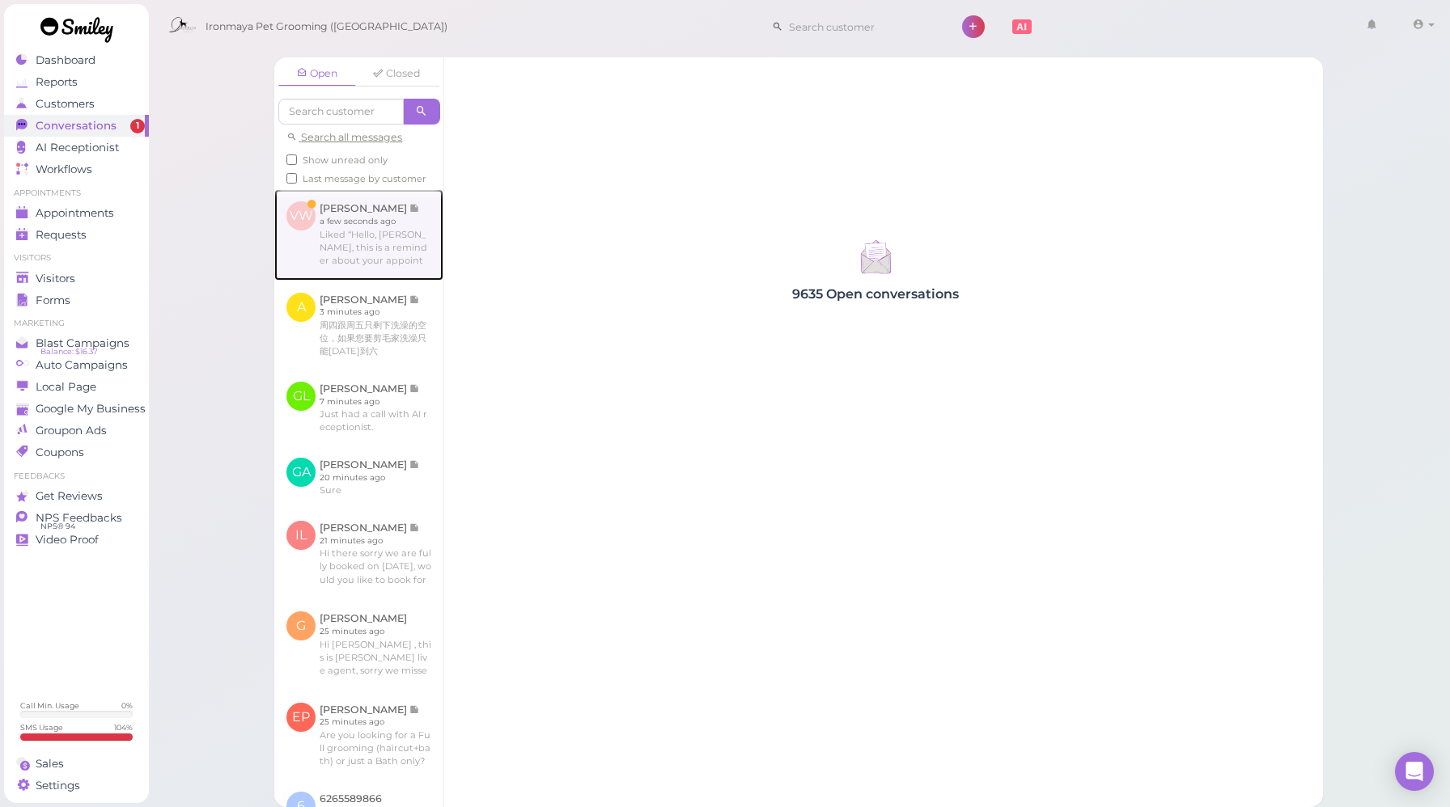
click at [355, 240] on link at bounding box center [358, 234] width 169 height 91
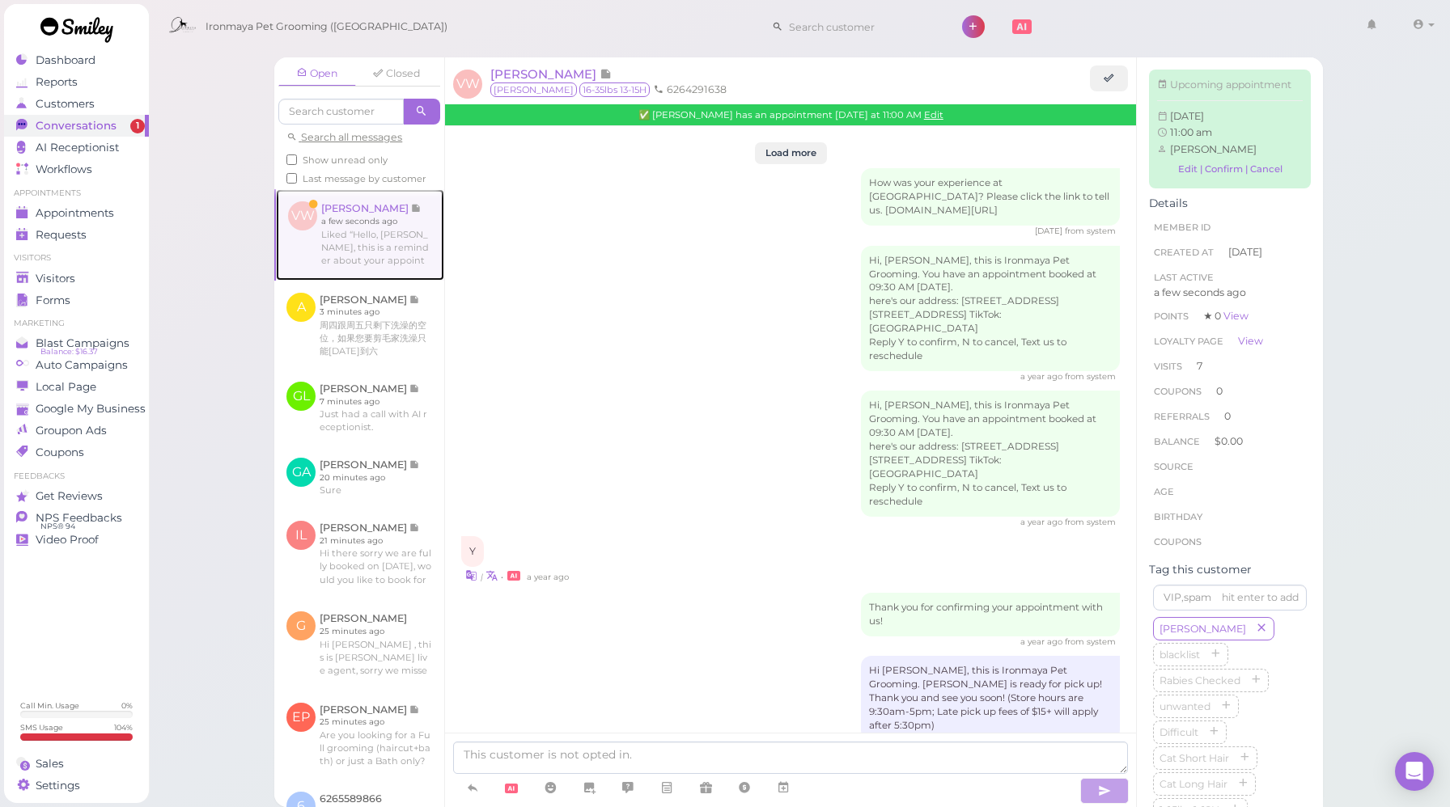
scroll to position [1798, 0]
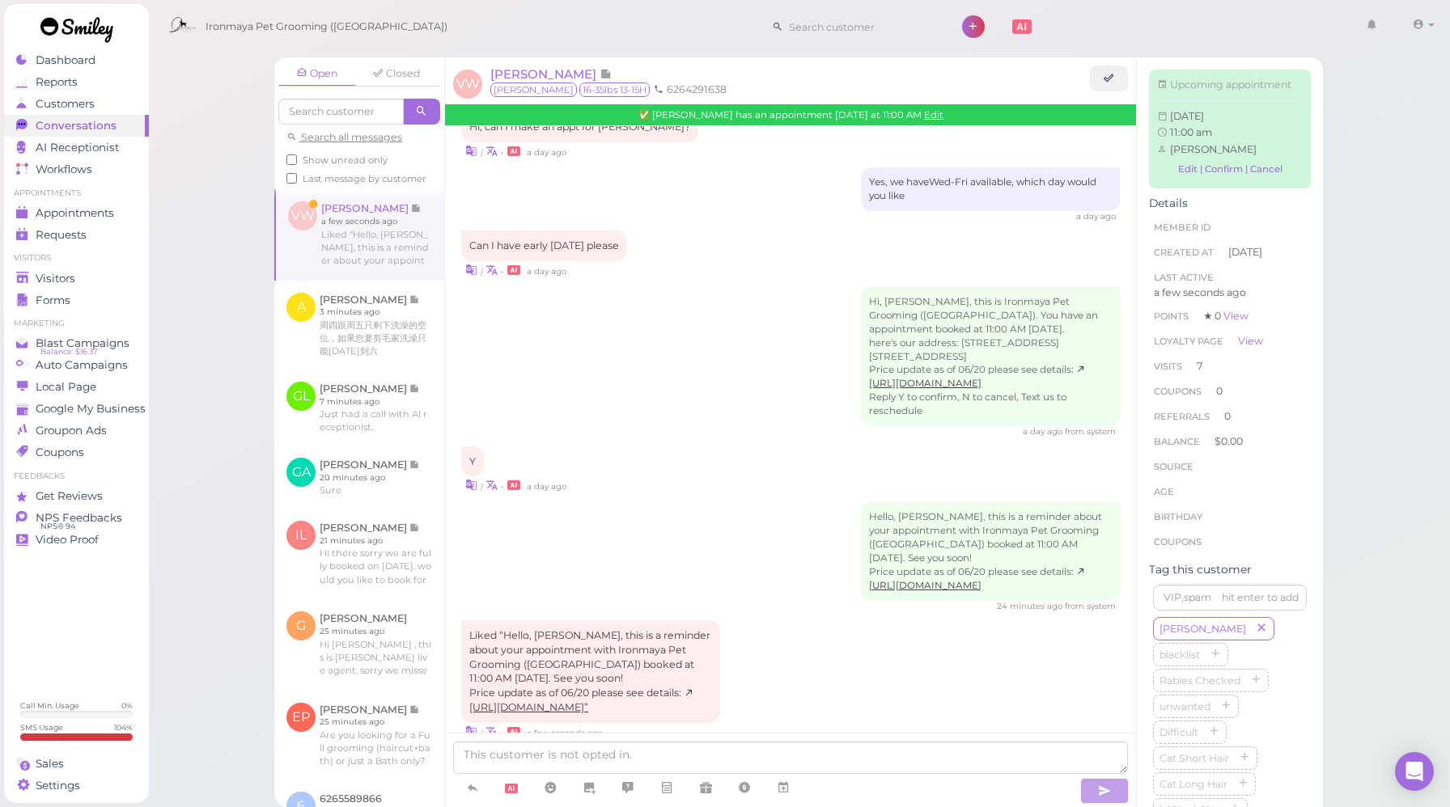
click at [621, 299] on div "Hi, Vanessa, this is Ironmaya Pet Grooming (Arcadia). You have an appointment b…" at bounding box center [790, 362] width 659 height 151
click at [697, 369] on div "Hi, Vanessa, this is Ironmaya Pet Grooming (Arcadia). You have an appointment b…" at bounding box center [790, 362] width 659 height 151
click at [77, 210] on span "Appointments" at bounding box center [76, 213] width 81 height 14
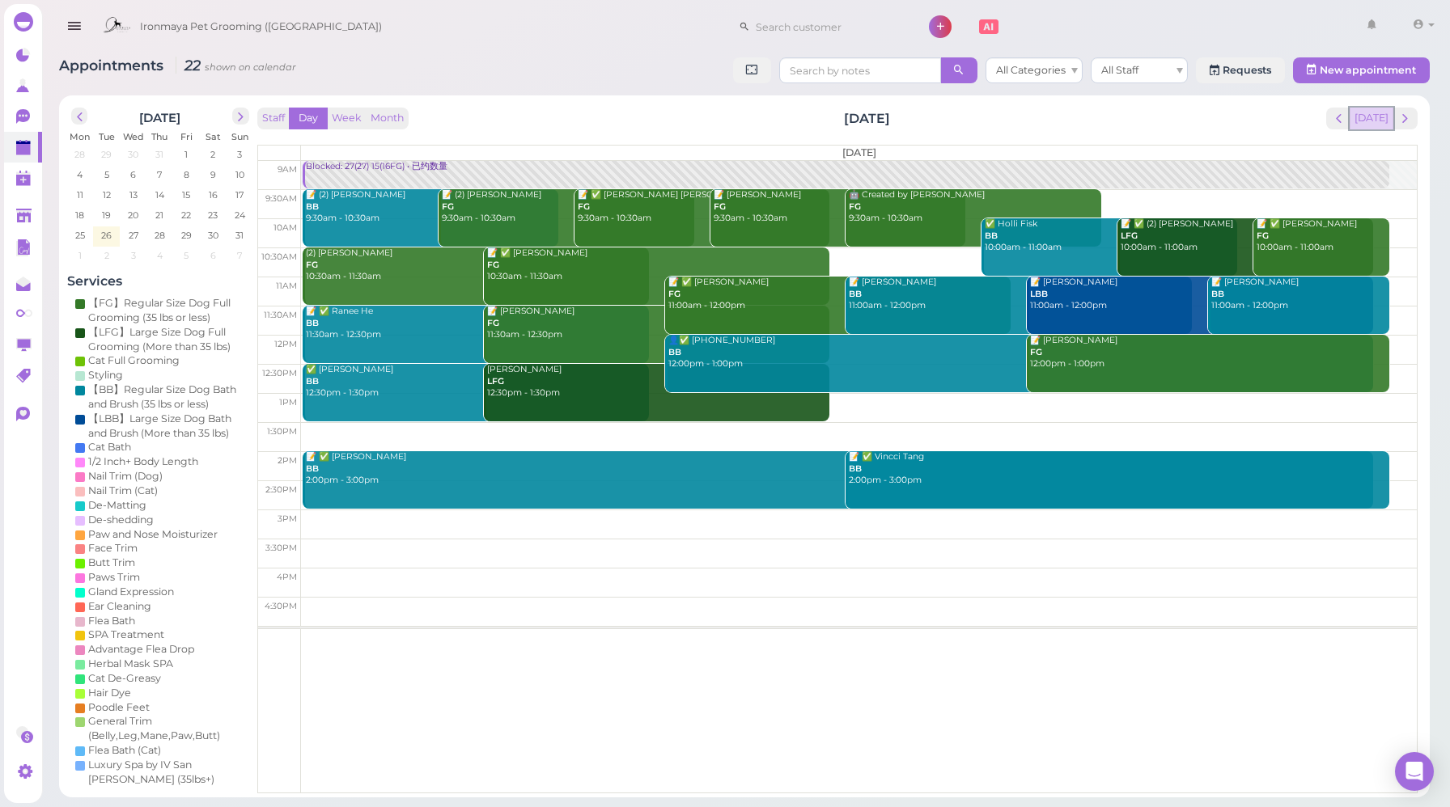
click at [1362, 108] on button "[DATE]" at bounding box center [1371, 119] width 44 height 22
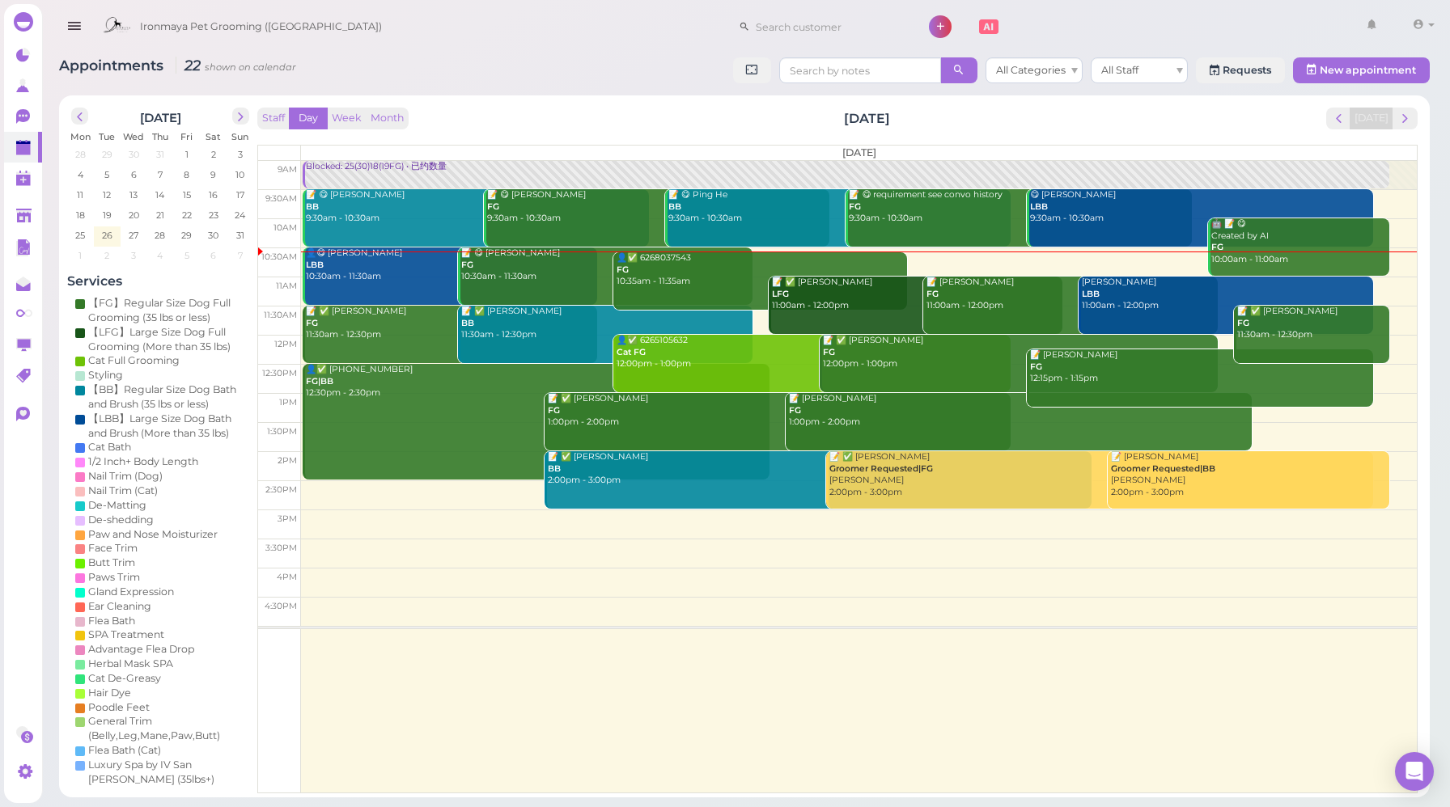
click at [555, 119] on div "Staff Day Week Month Tuesday, Aug 26 Today" at bounding box center [837, 119] width 1160 height 22
click at [344, 116] on button "Week" at bounding box center [347, 119] width 40 height 22
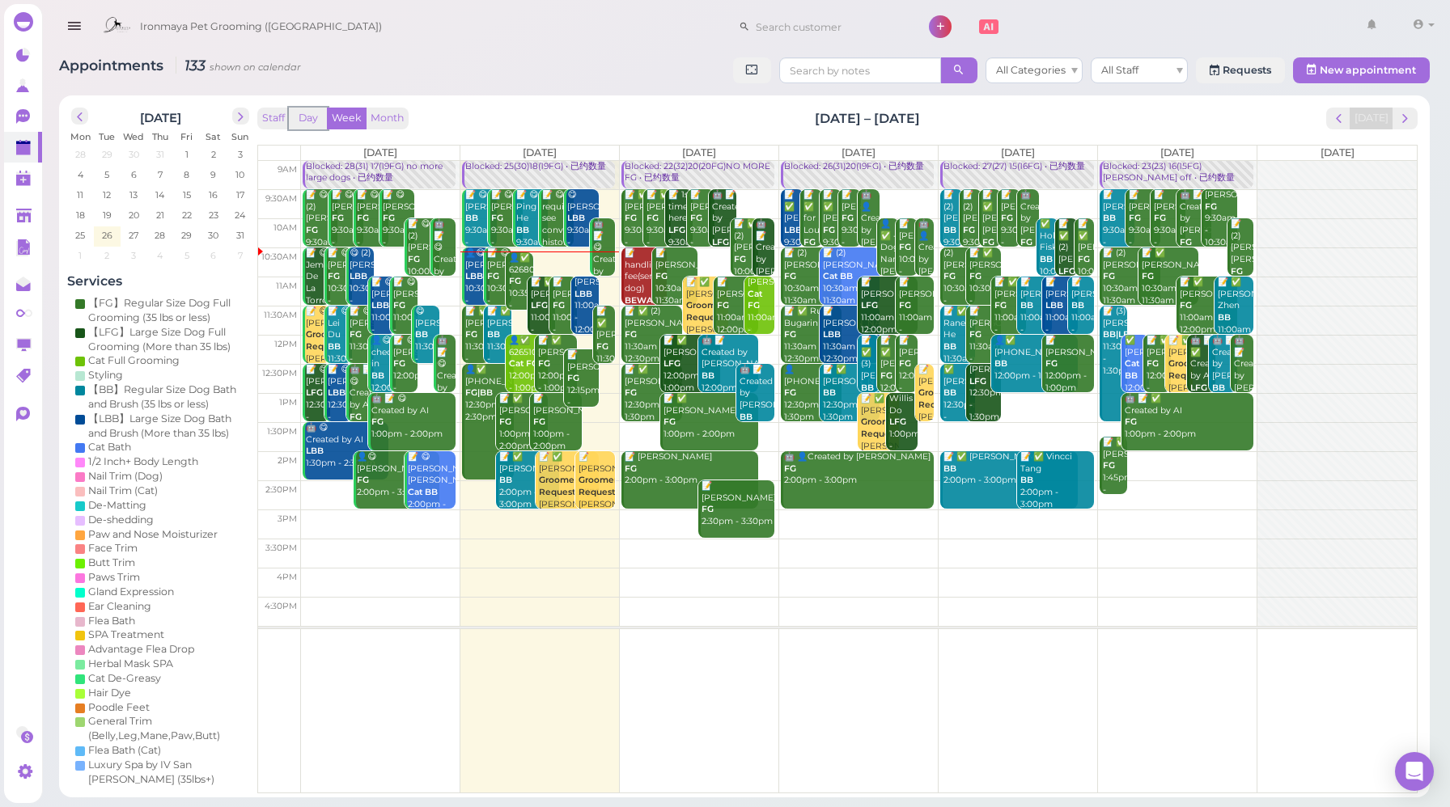
drag, startPoint x: 312, startPoint y: 112, endPoint x: 644, endPoint y: 104, distance: 331.8
click at [312, 112] on button "Day" at bounding box center [308, 119] width 39 height 22
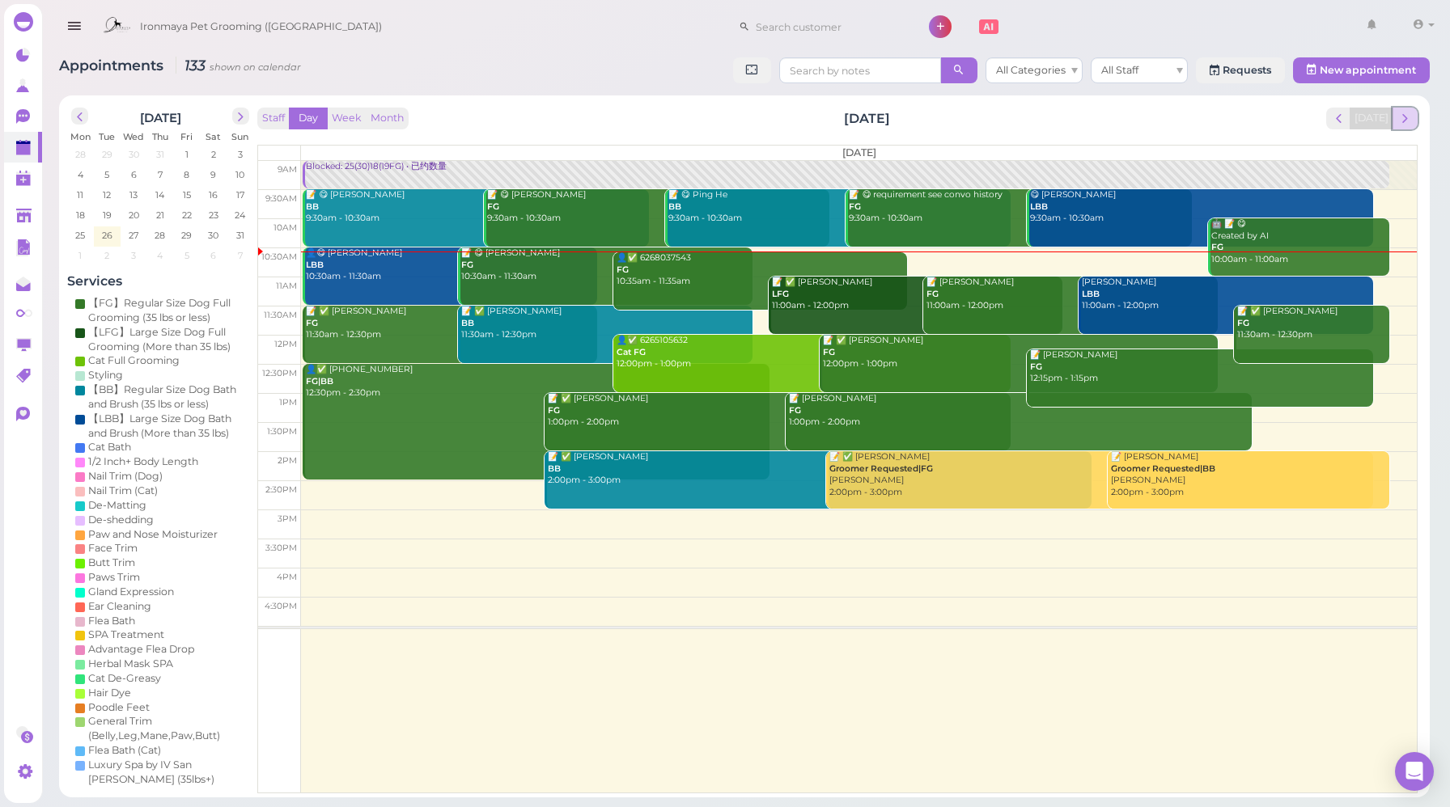
click at [1410, 123] on span "next" at bounding box center [1404, 118] width 15 height 15
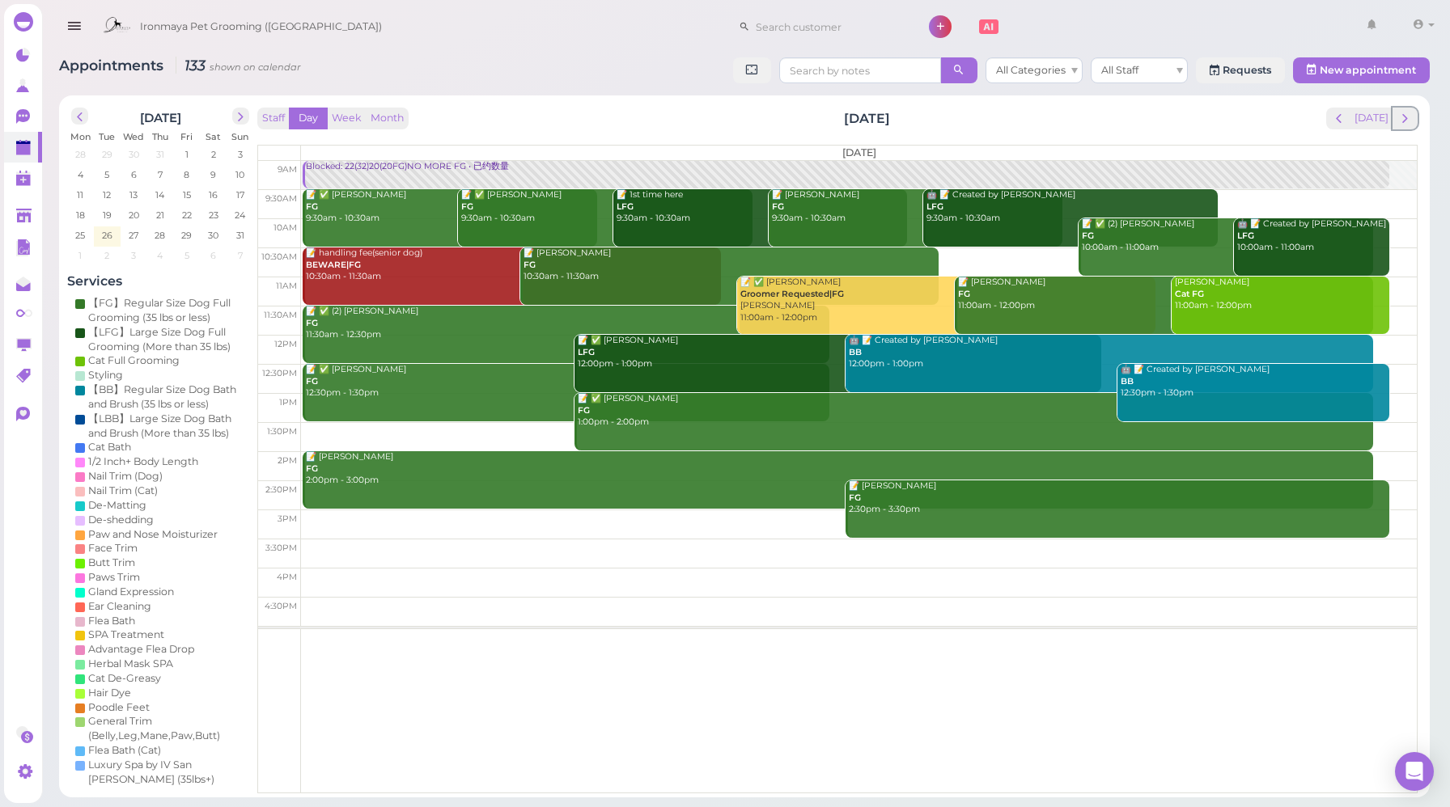
click at [1410, 123] on span "next" at bounding box center [1404, 118] width 15 height 15
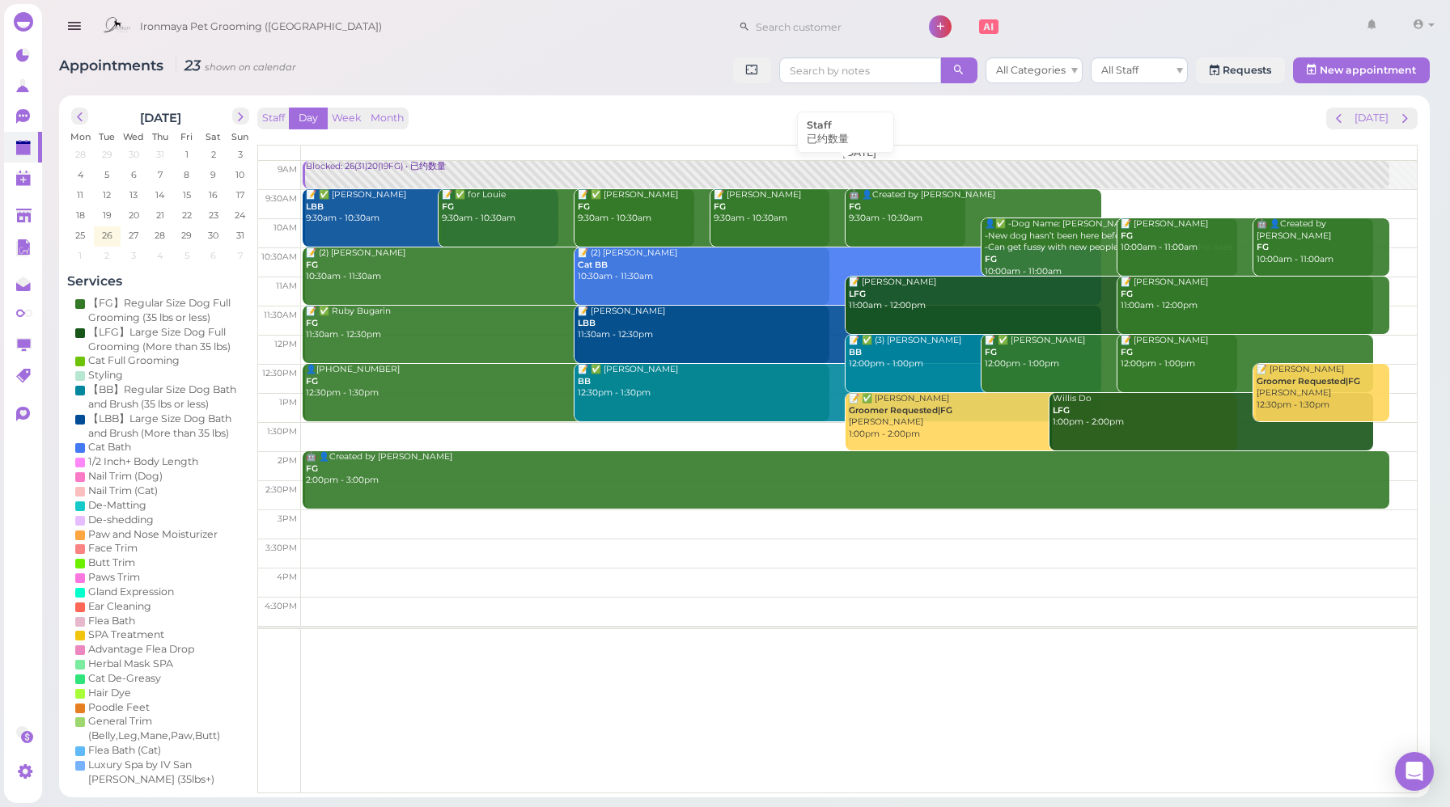
click at [393, 180] on link "Blocked: 26(31)20(19FG) • 已约数量" at bounding box center [846, 175] width 1086 height 28
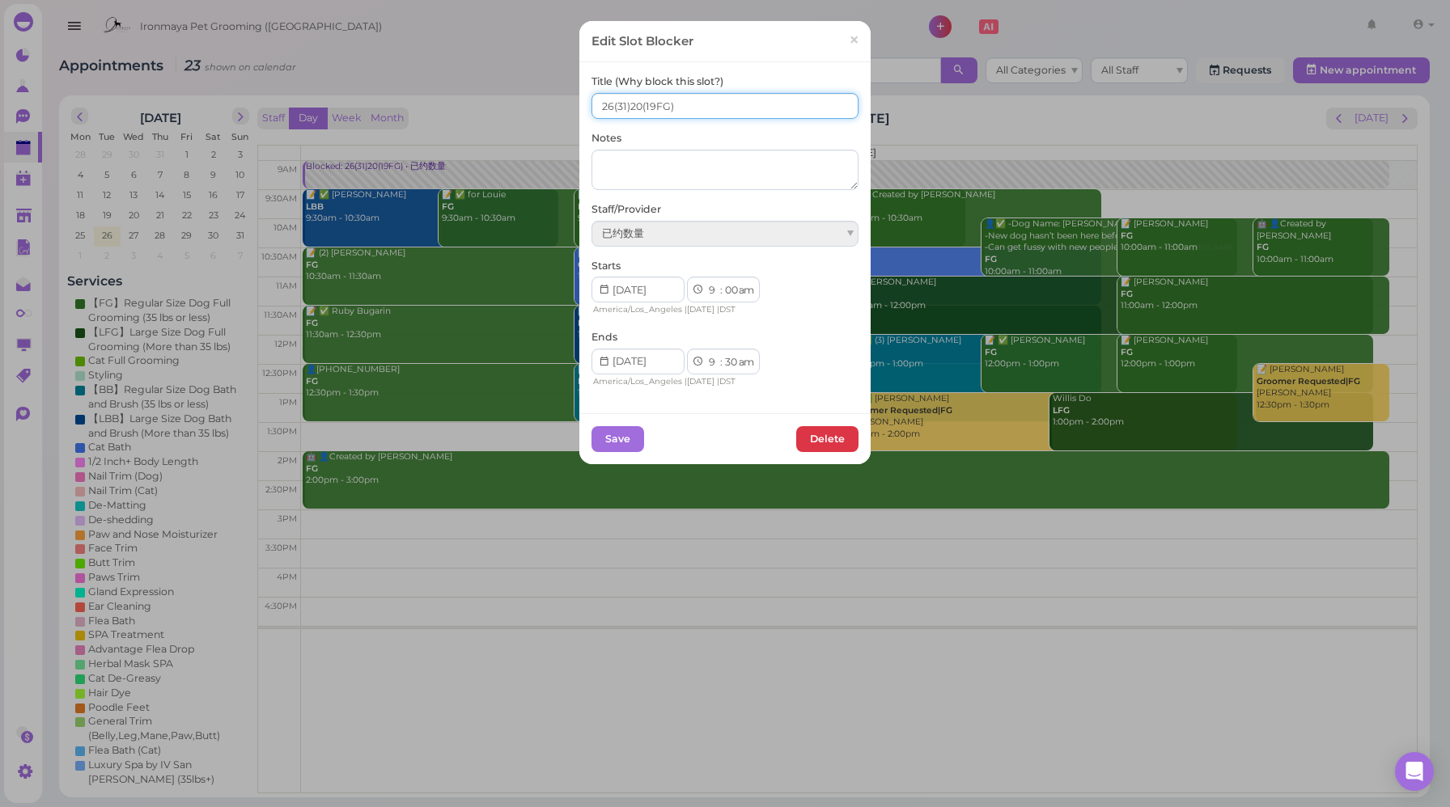
click at [606, 101] on input "26(31)20(19FG)" at bounding box center [724, 106] width 267 height 26
type input "28(31)20(19FG)"
click at [619, 443] on button "Save" at bounding box center [617, 439] width 53 height 26
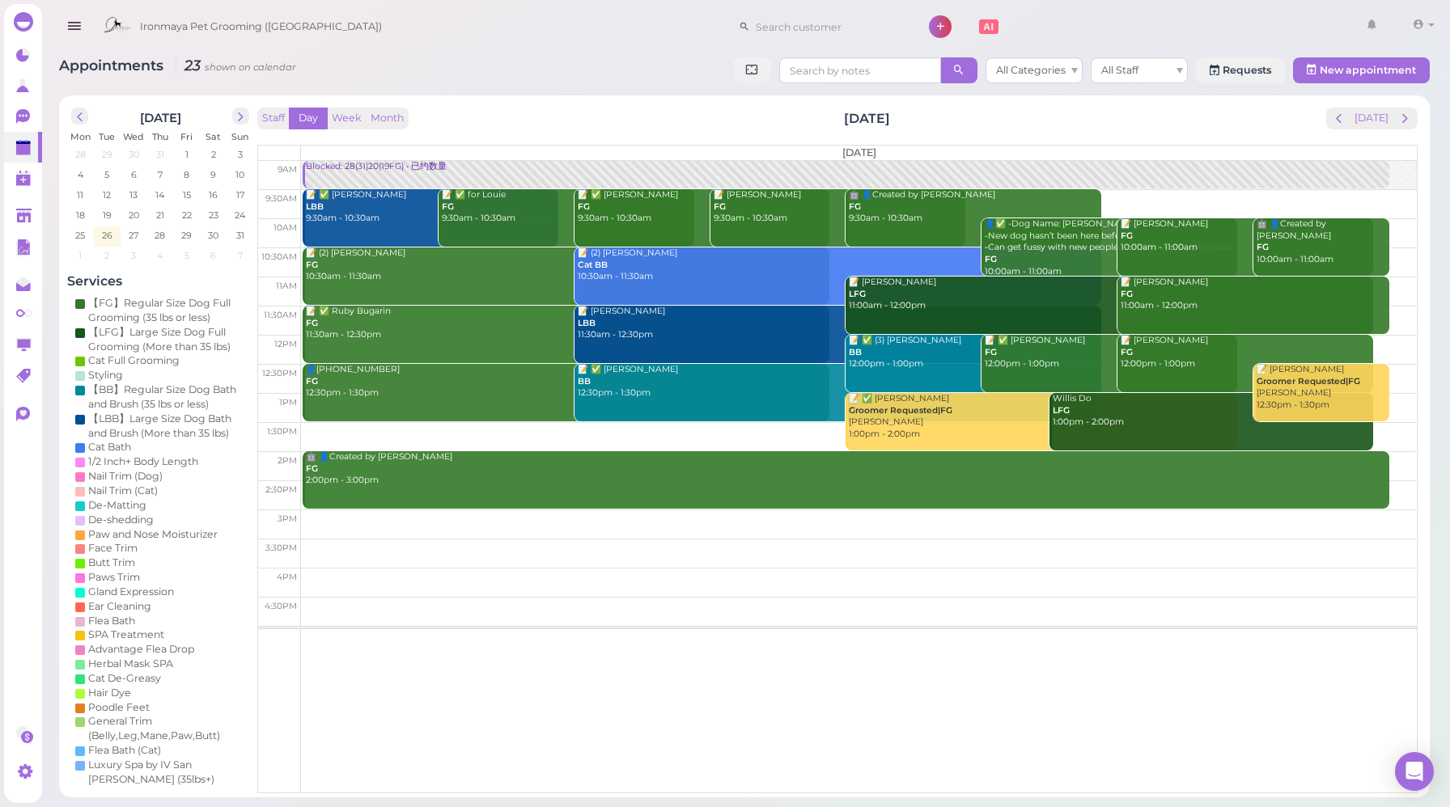
click at [489, 102] on div "August 2025 Mon Tue Wed Thu Fri Sat Sun 28 29 30 31 1 2 3 4 5 6 7 8 9 10 11 12 …" at bounding box center [744, 446] width 1370 height 702
click at [1411, 120] on span "next" at bounding box center [1404, 118] width 15 height 15
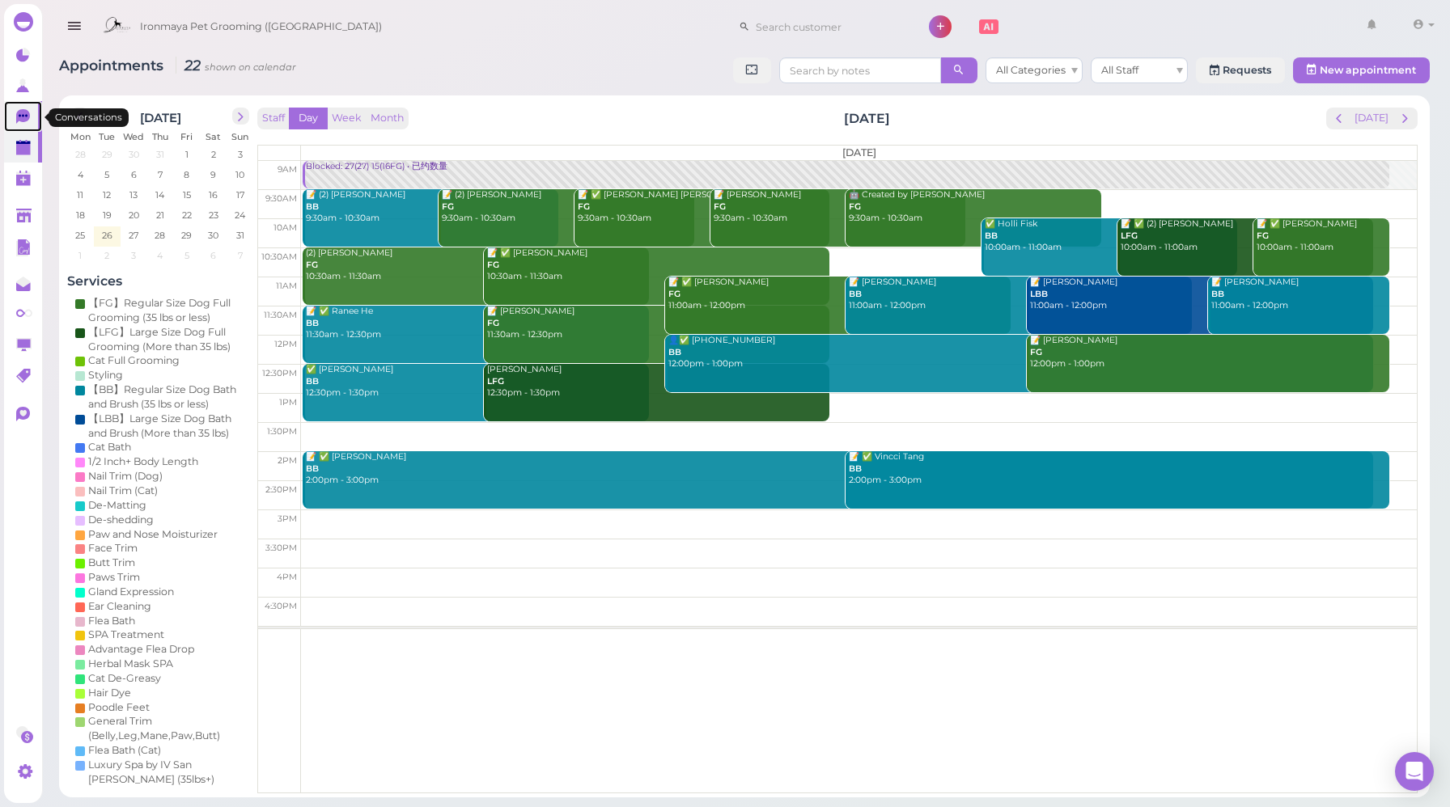
click at [26, 116] on icon at bounding box center [23, 115] width 9 height 2
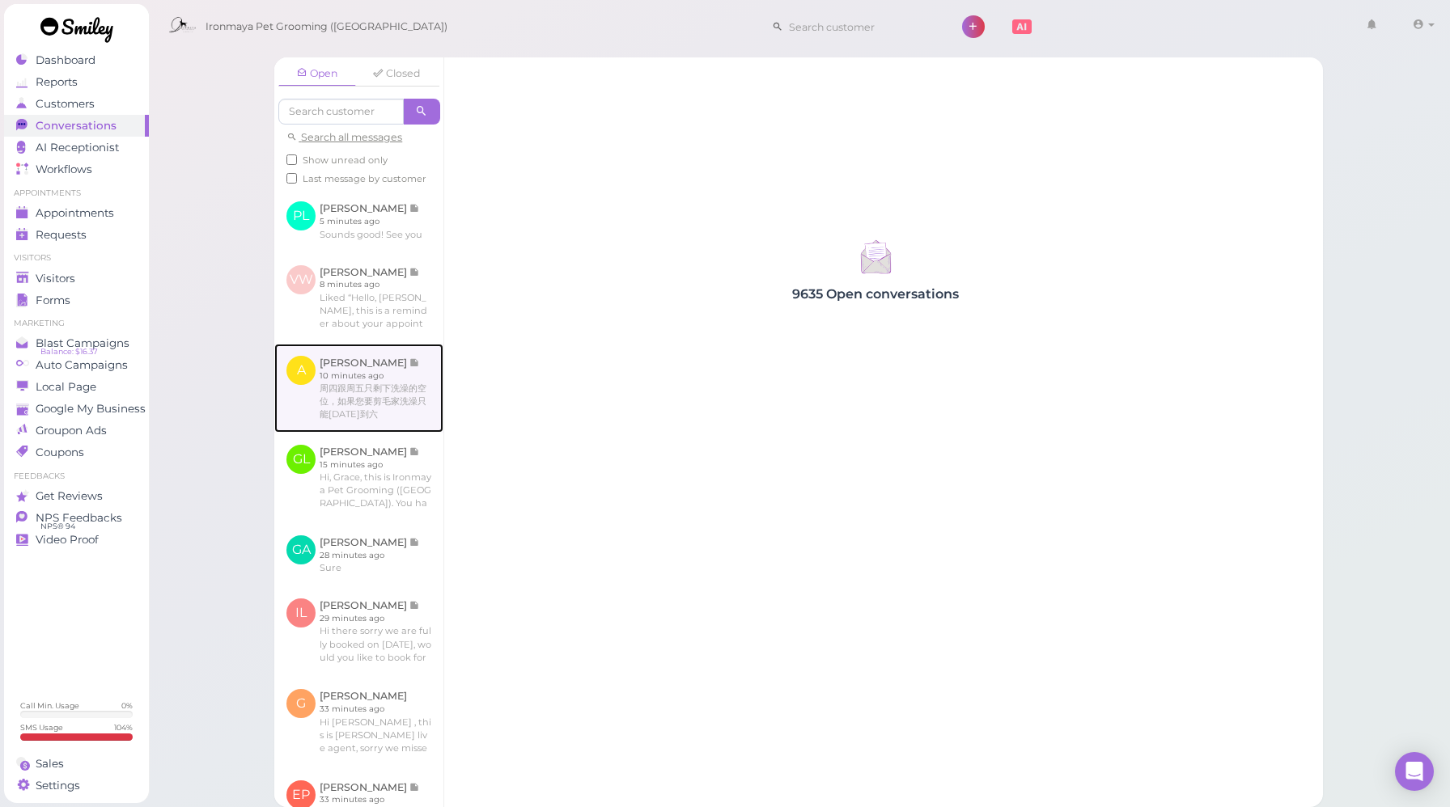
click at [369, 433] on link at bounding box center [358, 388] width 169 height 89
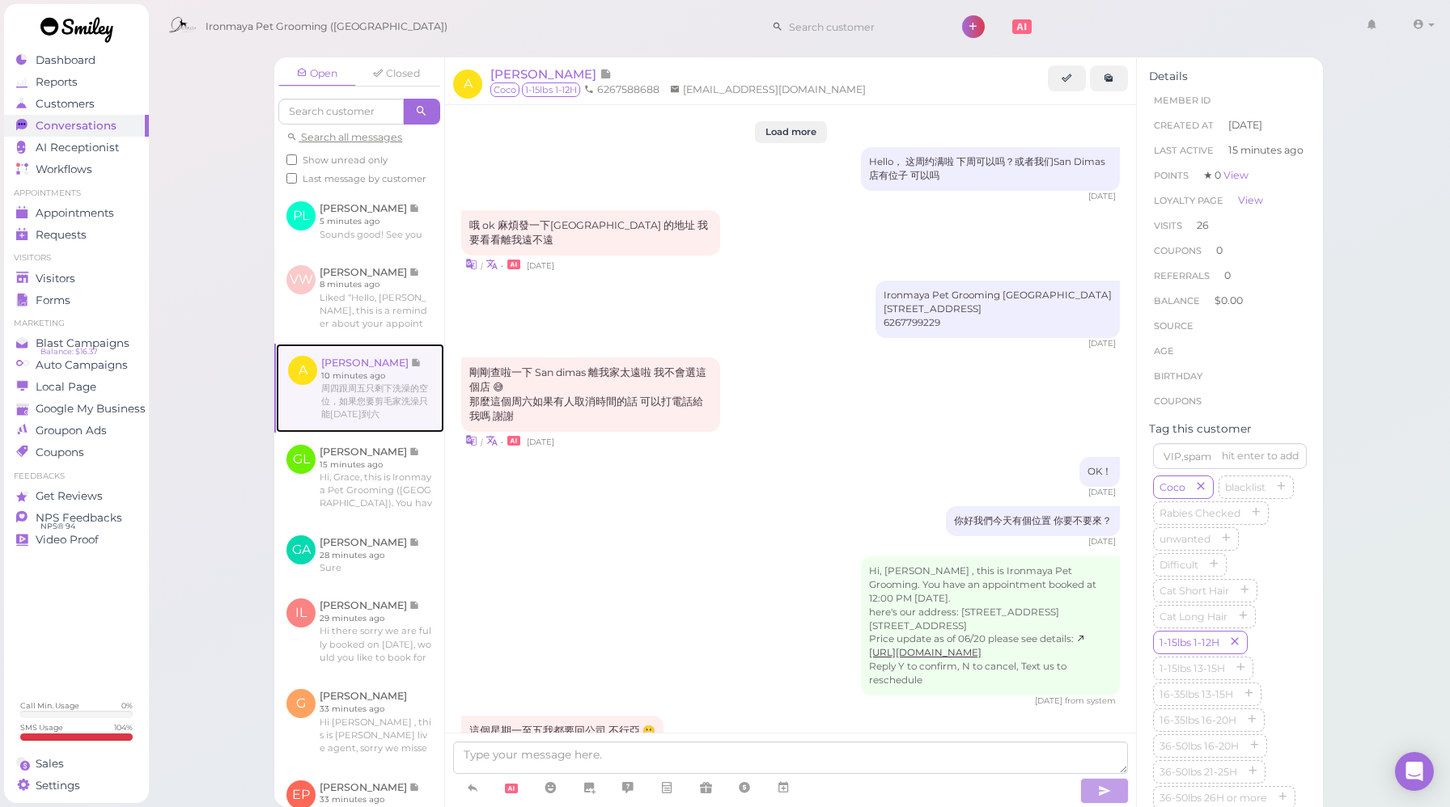
scroll to position [1604, 0]
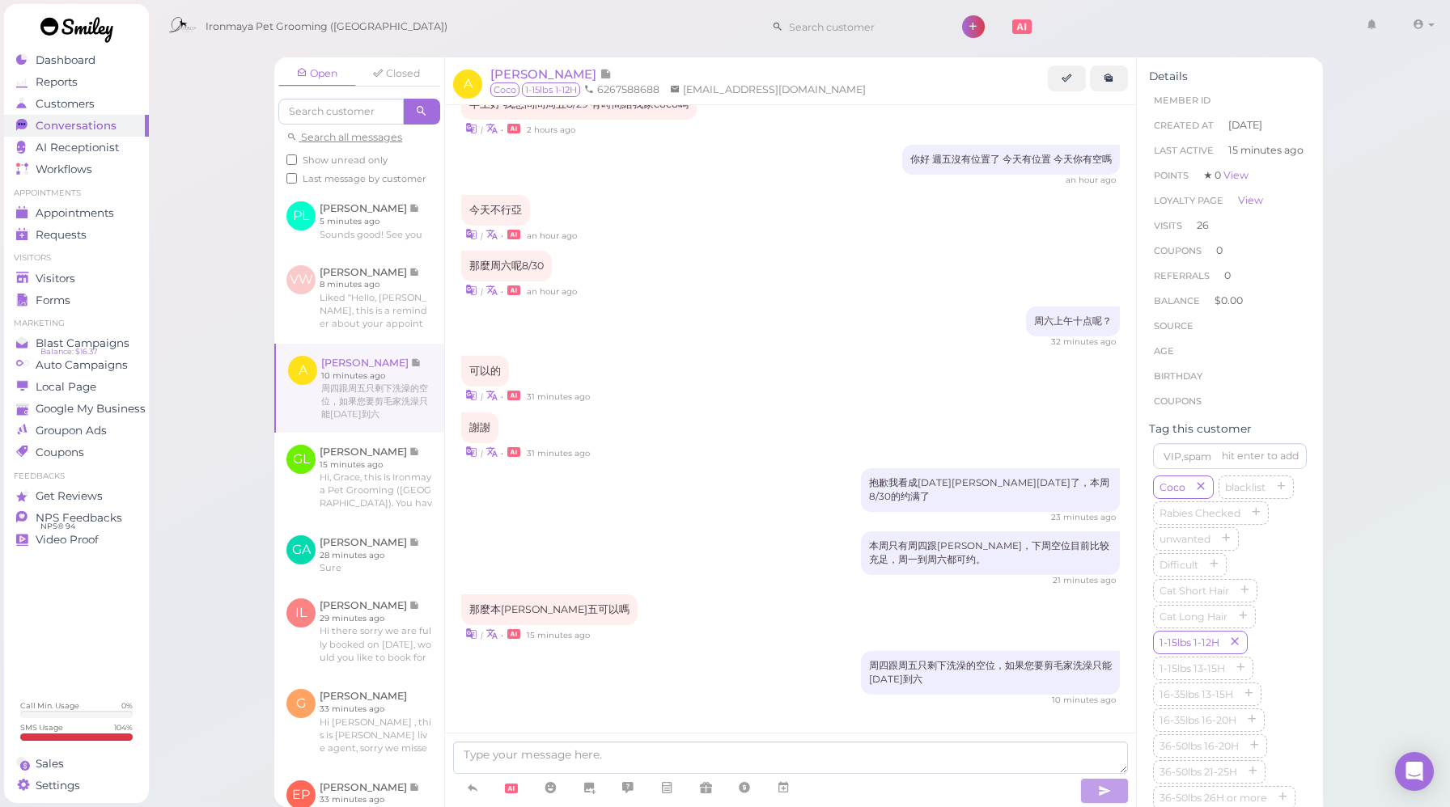
click at [697, 540] on div "本周只有周四跟周五，下周空位目前比较充足，周一到周六都可约。 21 minutes ago" at bounding box center [790, 558] width 659 height 55
click at [191, 498] on div "Open Closed Search all messages Show unread only Last message by customer PL Pa…" at bounding box center [799, 403] width 1302 height 807
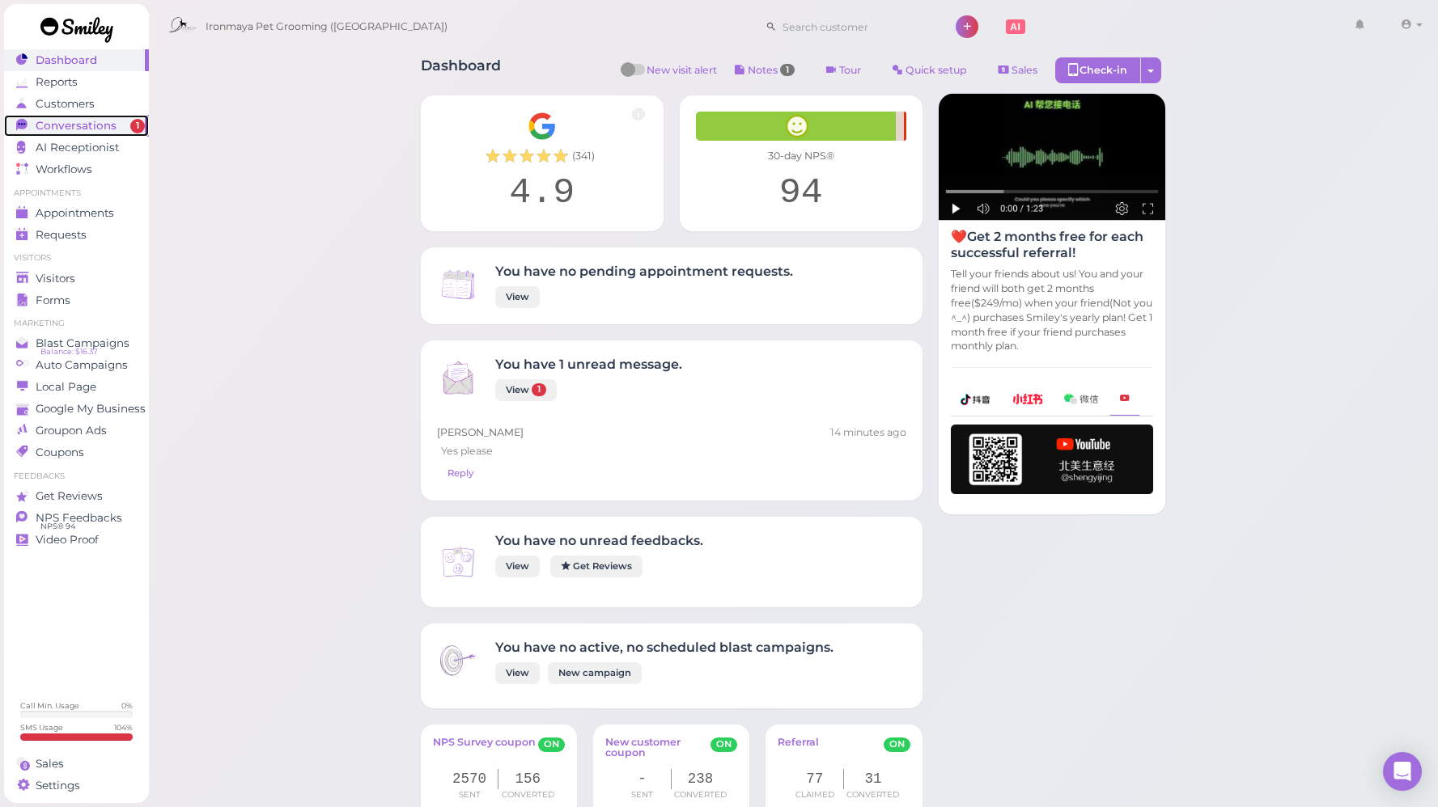
click at [107, 128] on span "Conversations" at bounding box center [76, 126] width 81 height 14
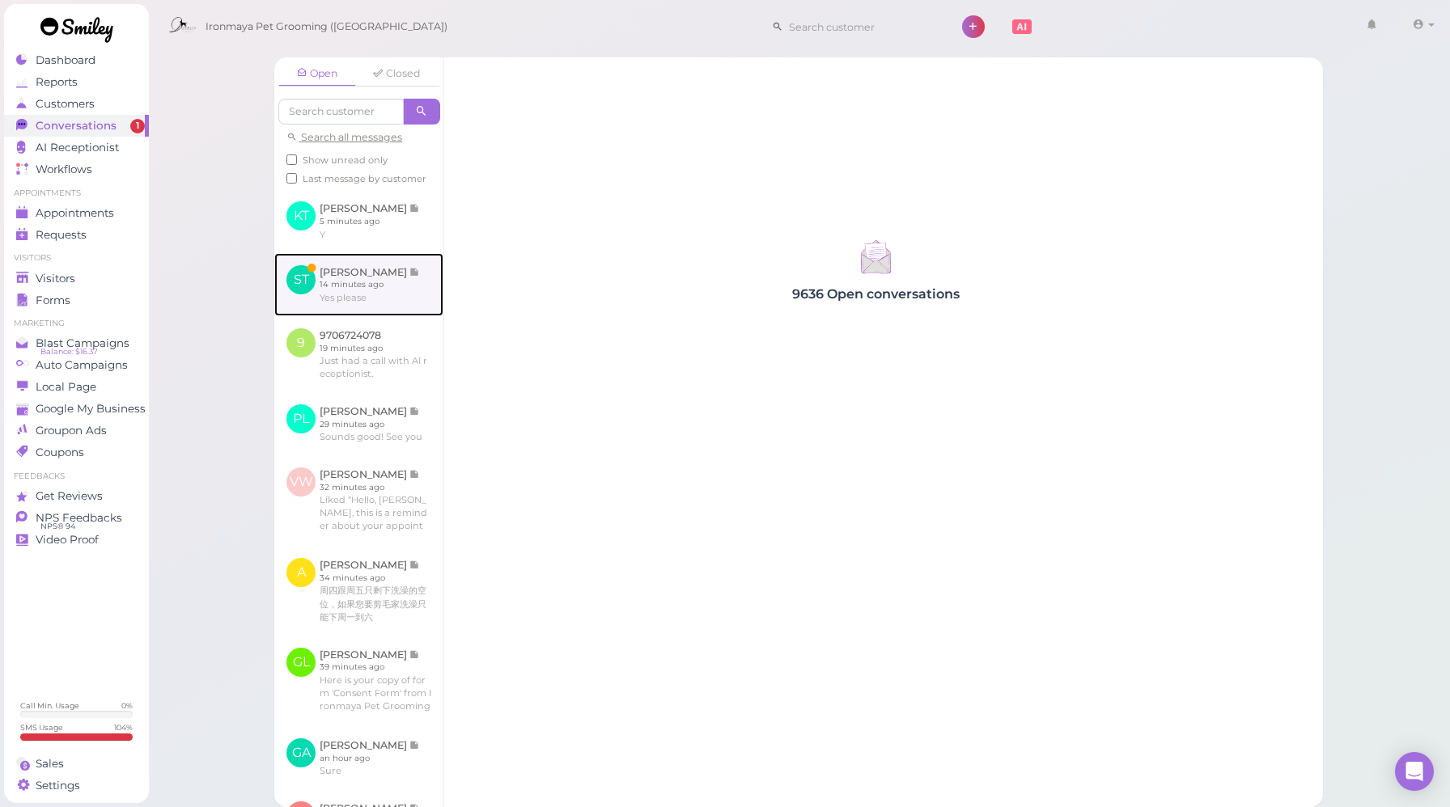
click at [401, 287] on link at bounding box center [358, 284] width 169 height 63
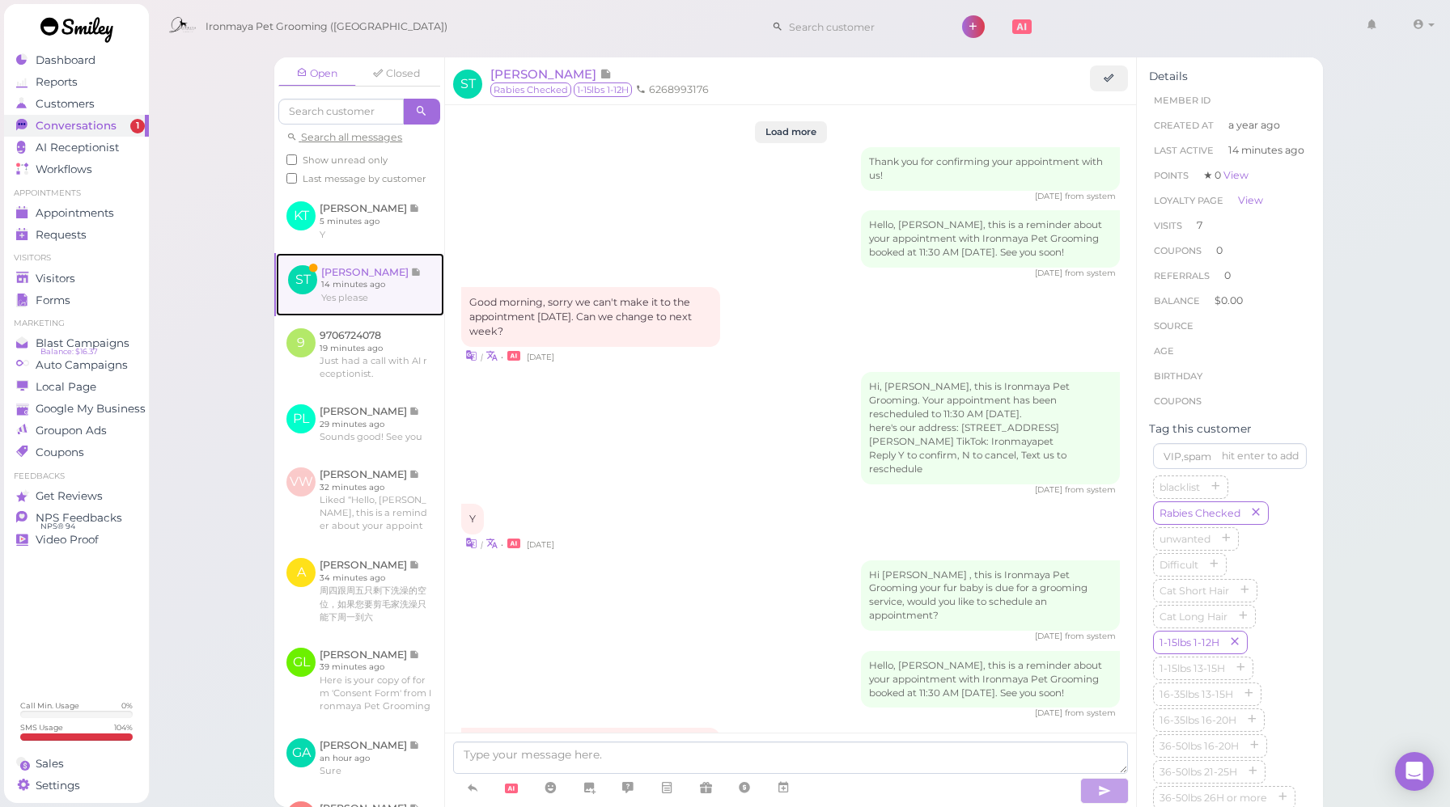
scroll to position [2179, 0]
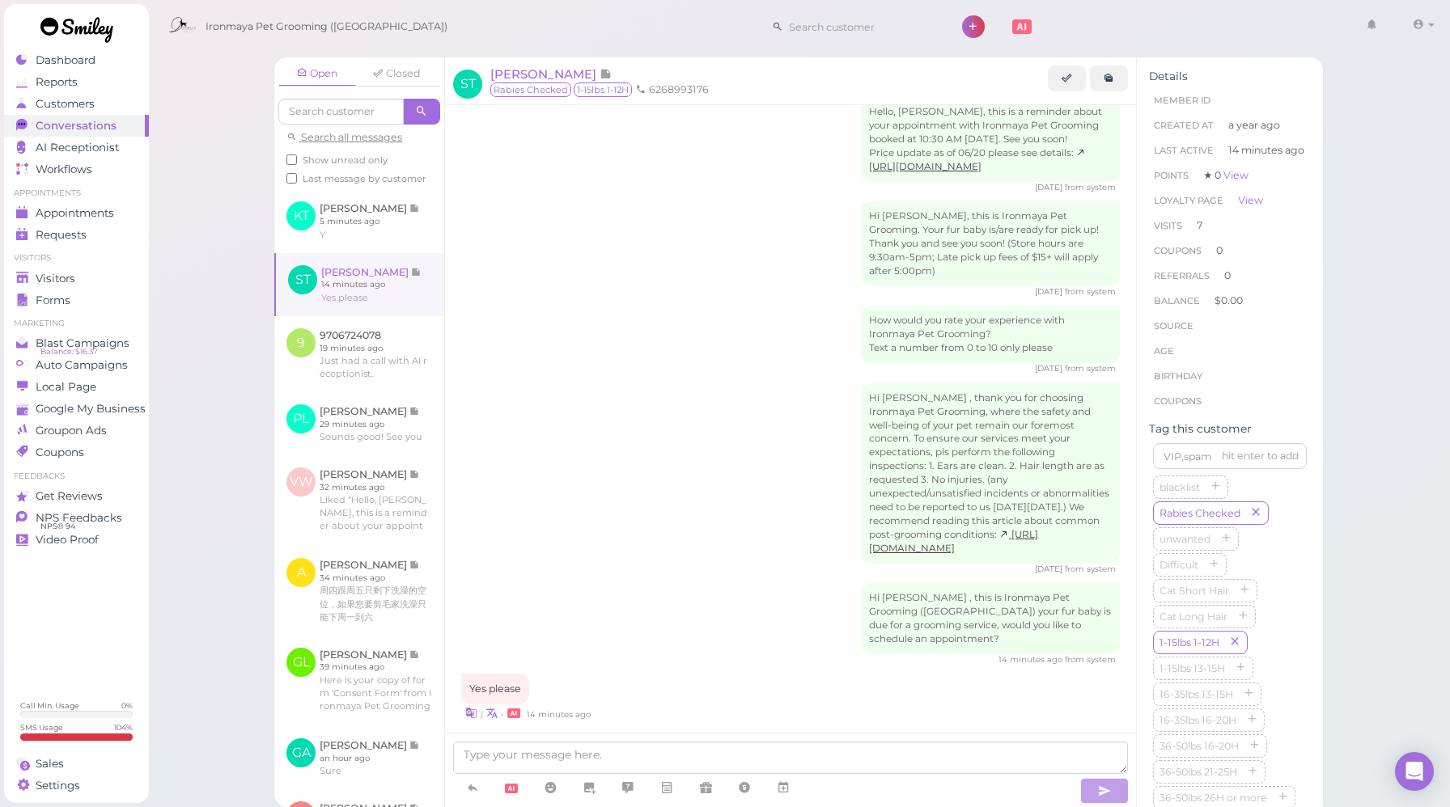
click at [667, 383] on div "Hi [PERSON_NAME] , thank you for choosing Ironmaya Pet Grooming, where the safe…" at bounding box center [790, 479] width 659 height 193
click at [786, 794] on icon at bounding box center [783, 788] width 13 height 16
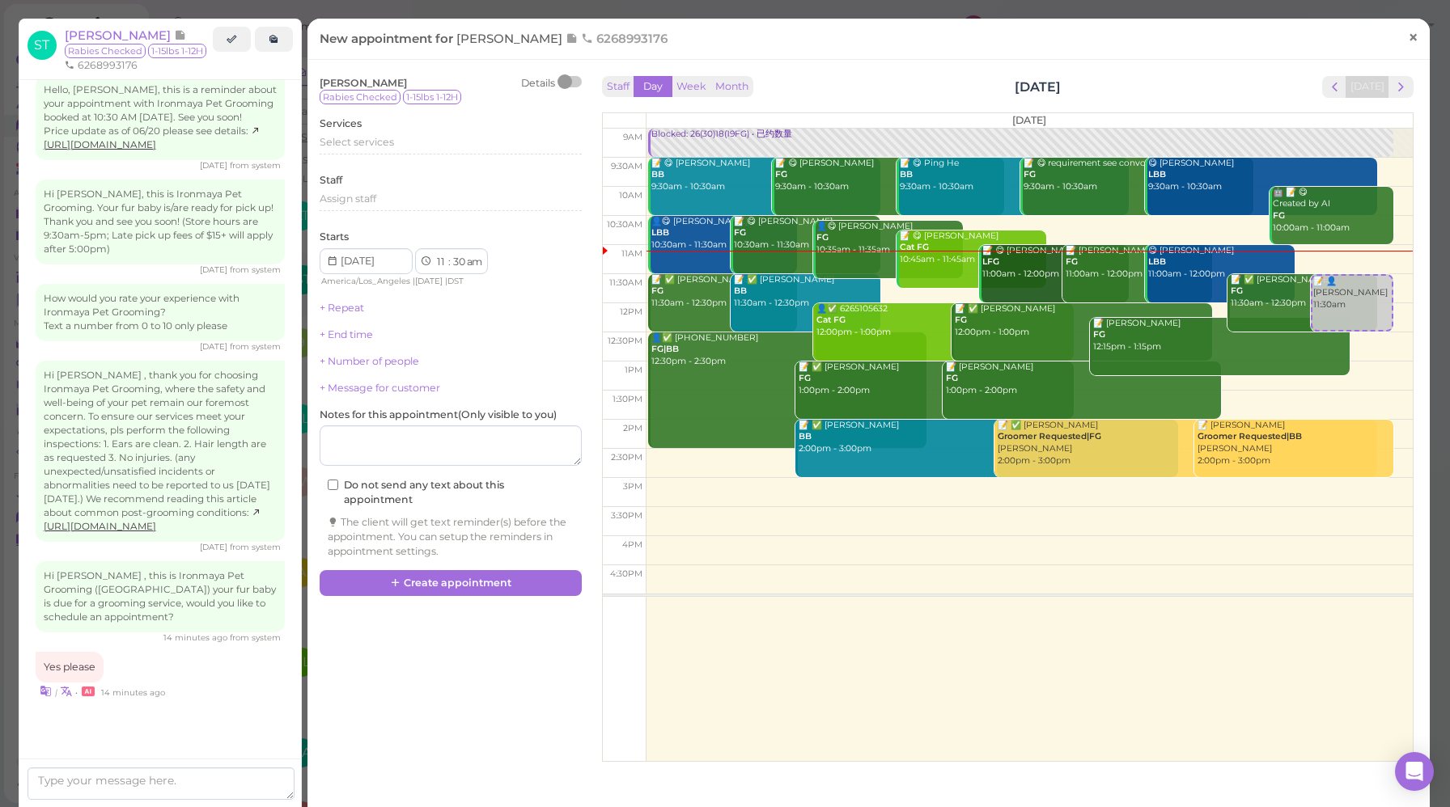
click at [1407, 37] on link "×" at bounding box center [1413, 38] width 30 height 38
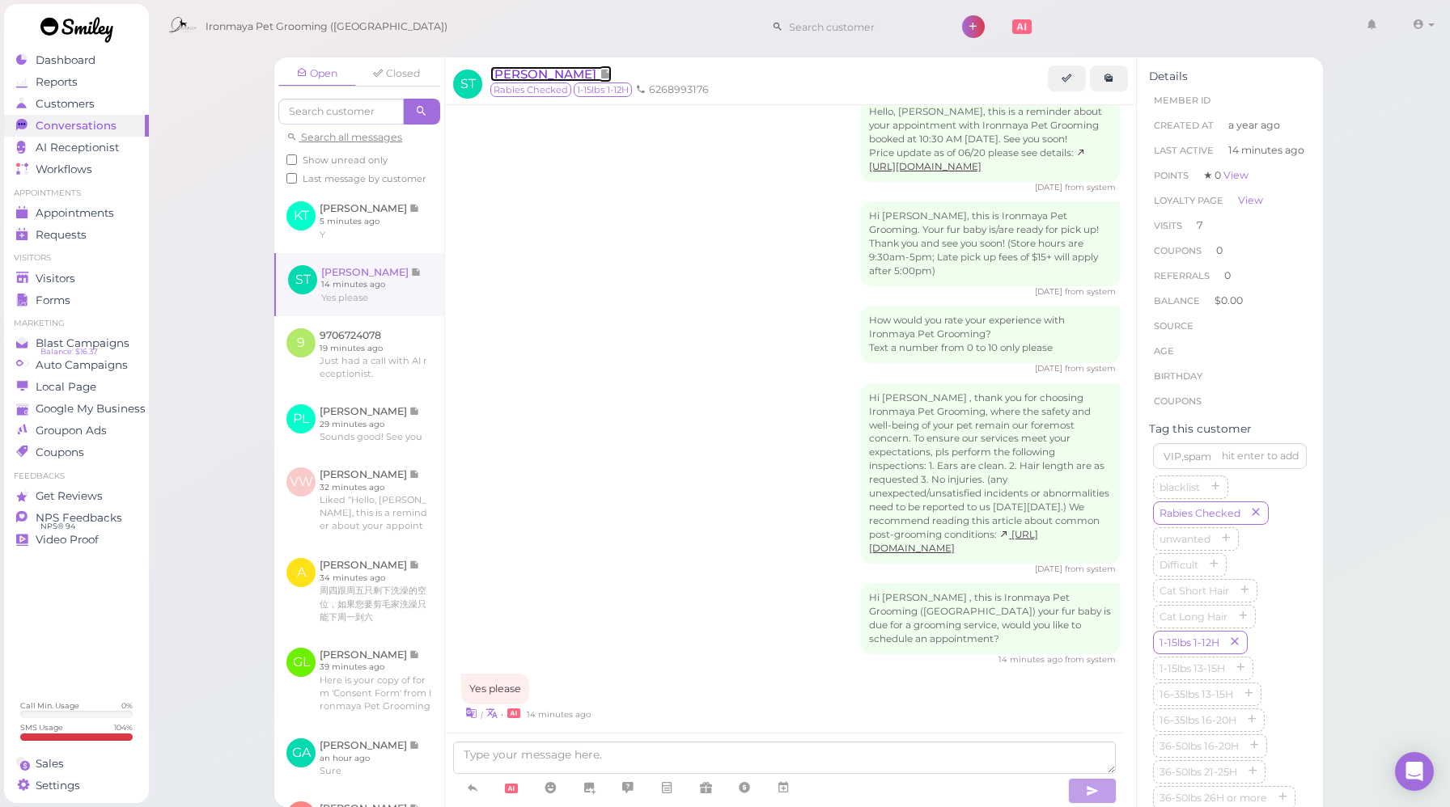
click at [531, 71] on span "[PERSON_NAME]" at bounding box center [544, 73] width 109 height 15
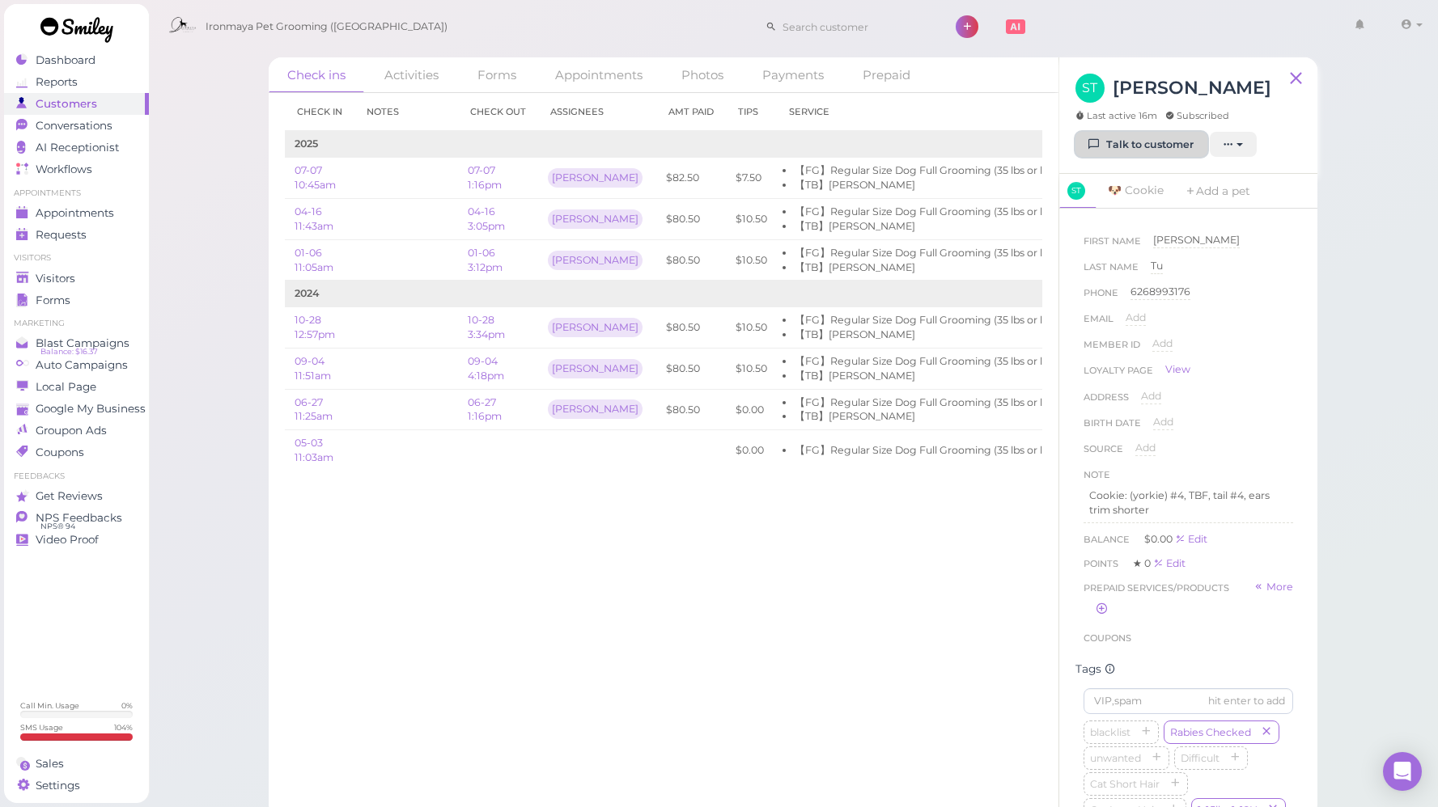
click at [1116, 144] on link "Talk to customer" at bounding box center [1141, 145] width 132 height 26
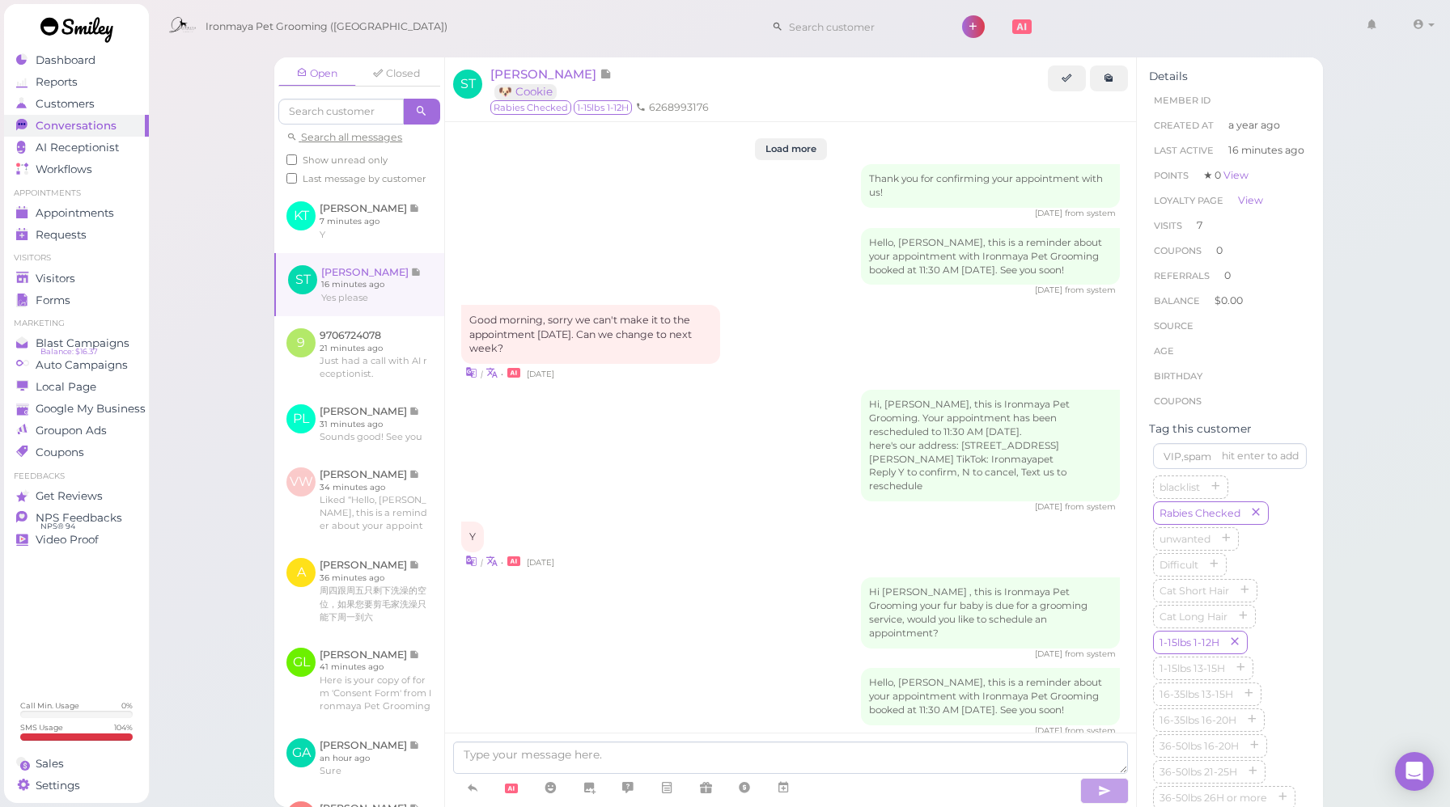
scroll to position [2179, 0]
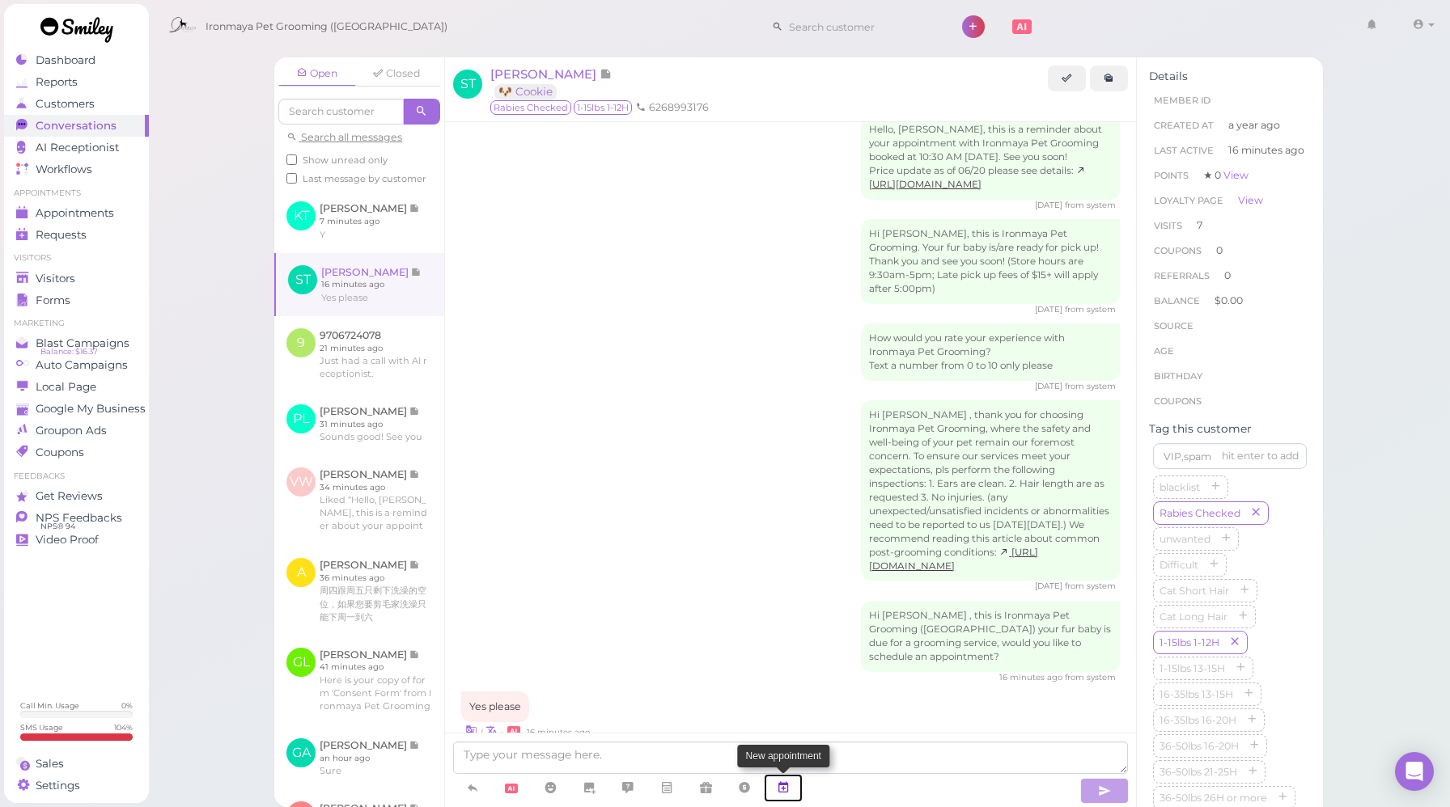
click at [786, 786] on icon at bounding box center [783, 788] width 13 height 16
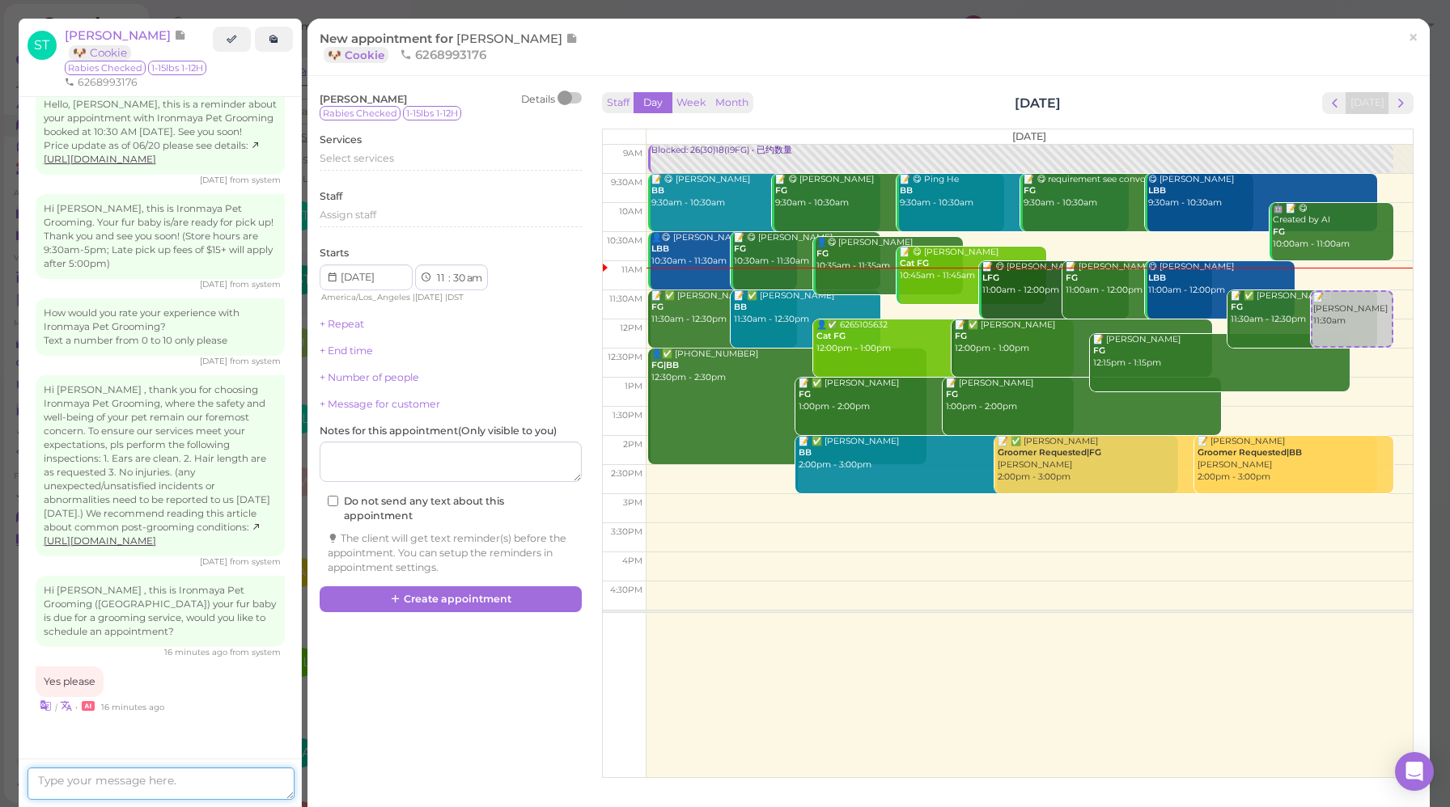
click at [176, 777] on textarea at bounding box center [161, 784] width 267 height 32
type textarea "We got the next week opened up form [DATE] to [DATE]. What day works best for y…"
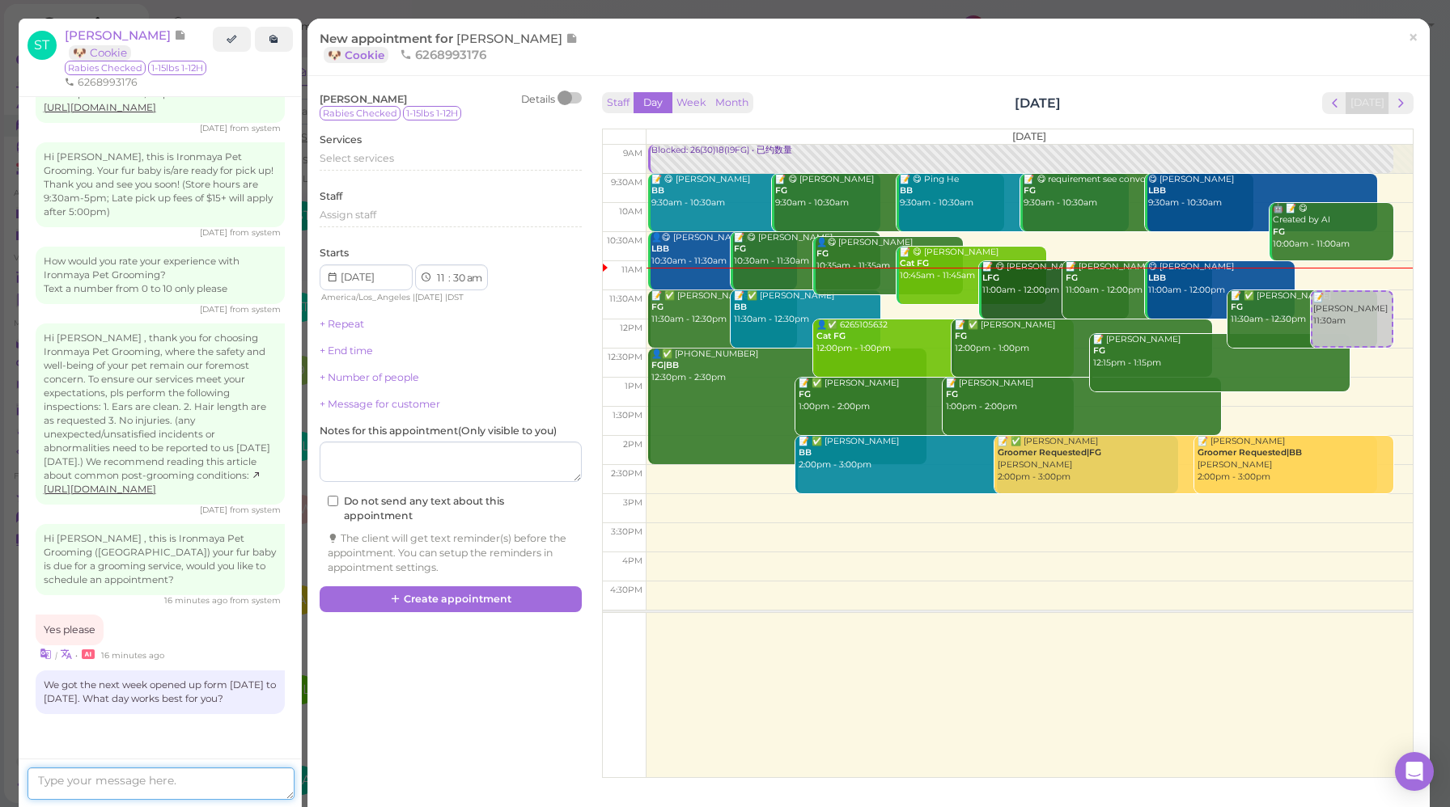
scroll to position [2346, 0]
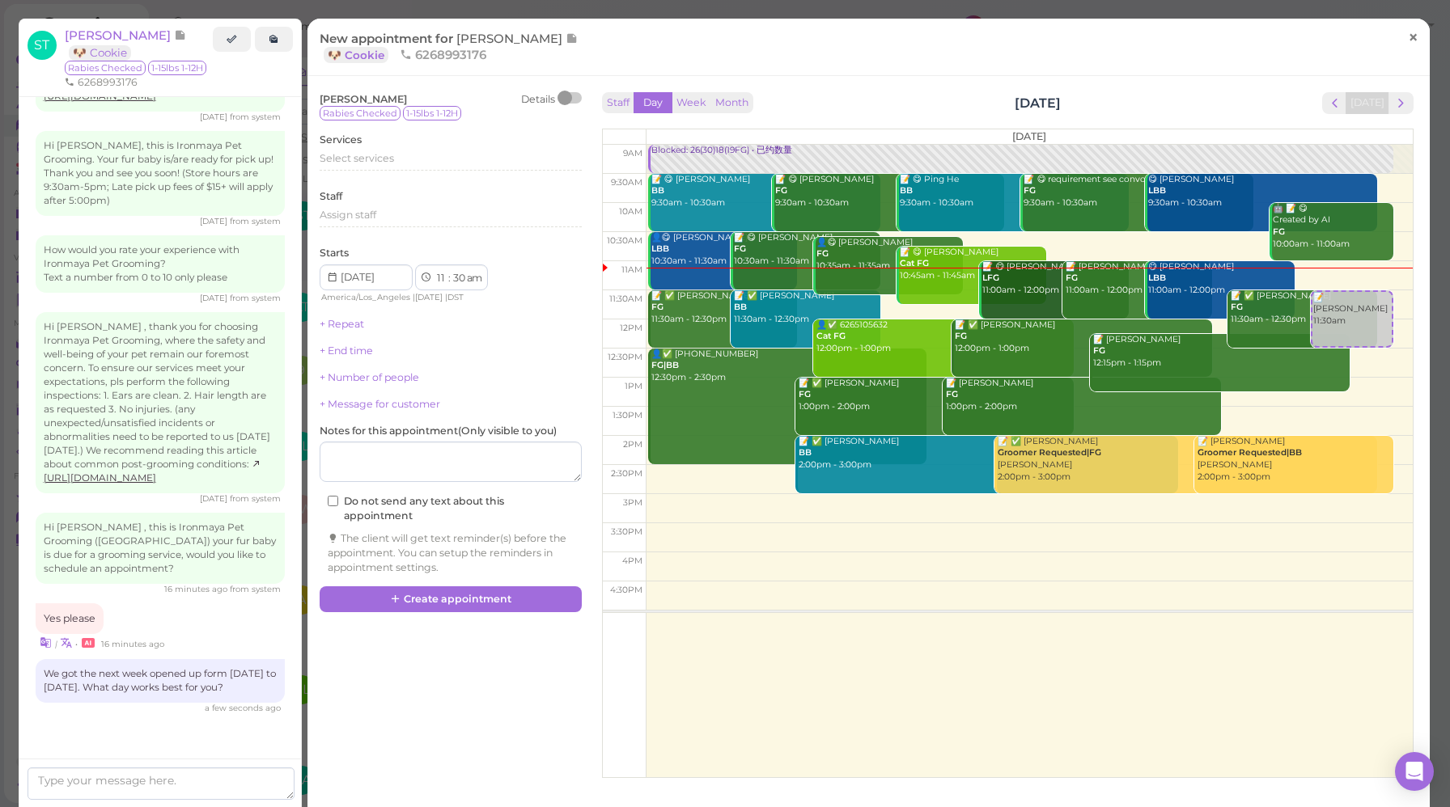
click at [1408, 43] on span "×" at bounding box center [1413, 37] width 11 height 23
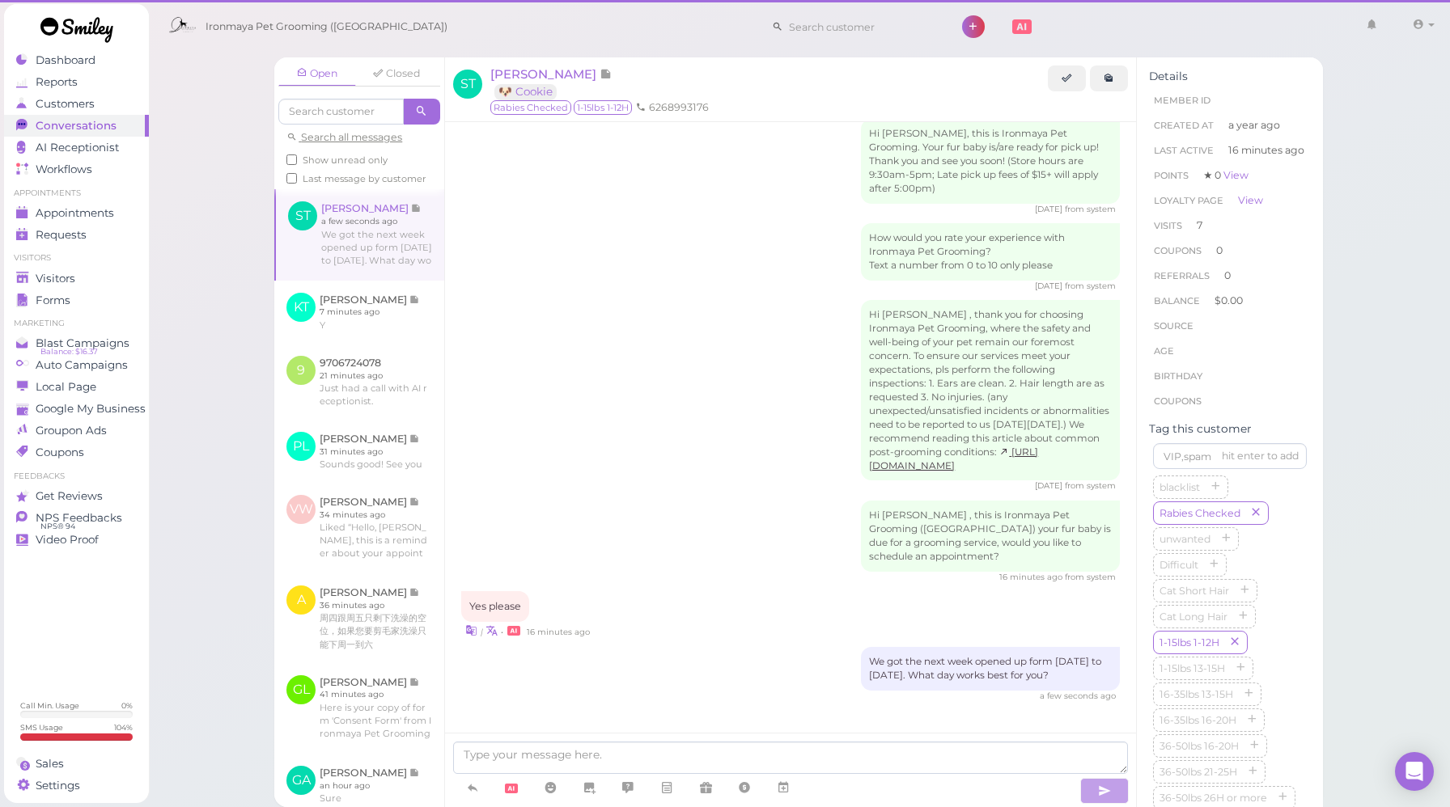
scroll to position [2242, 0]
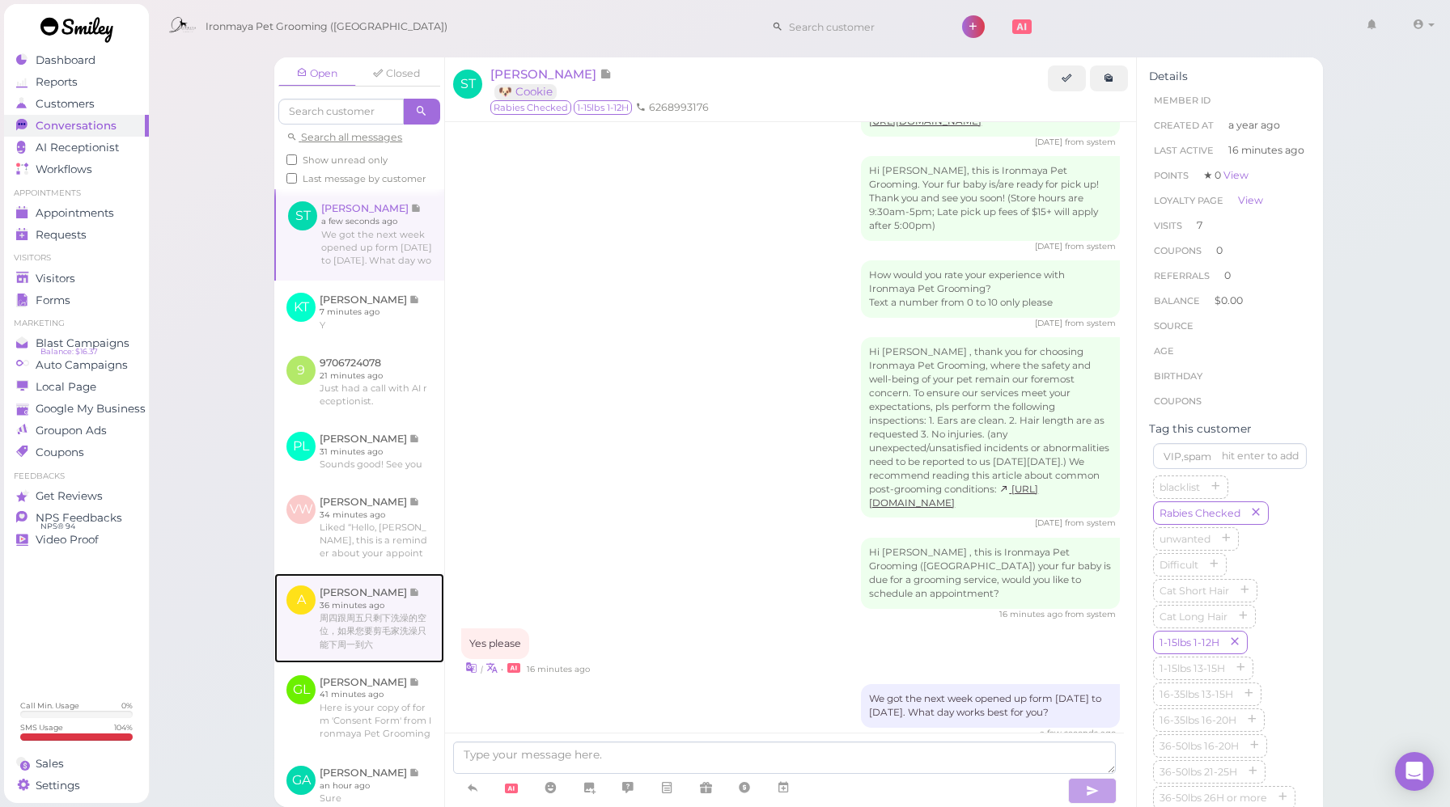
click at [358, 630] on link at bounding box center [359, 618] width 170 height 89
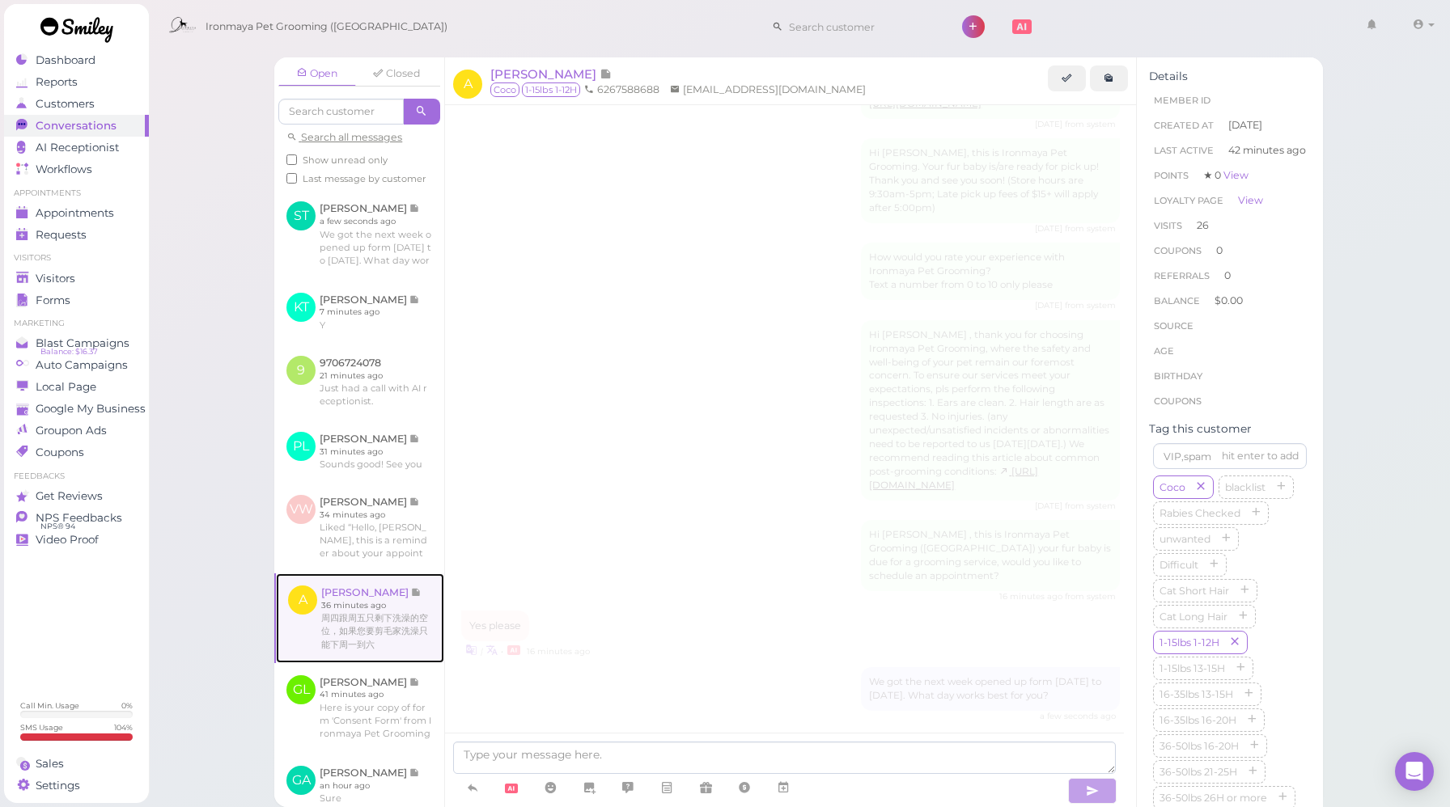
scroll to position [1604, 0]
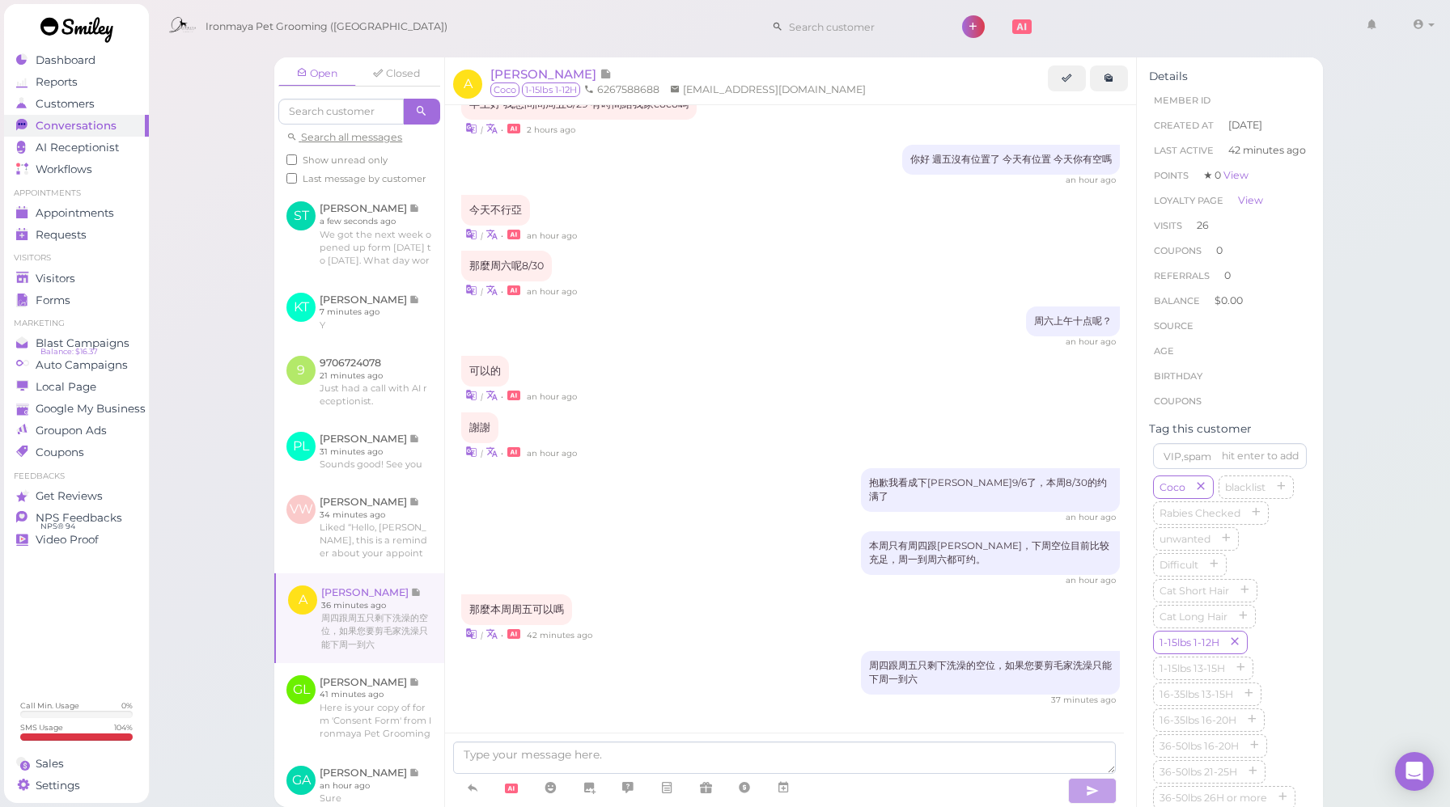
click at [754, 531] on div "本周只有周四跟[PERSON_NAME]，下周空位目前比较充足，周一到周六都可约。 an hour ago" at bounding box center [790, 558] width 659 height 55
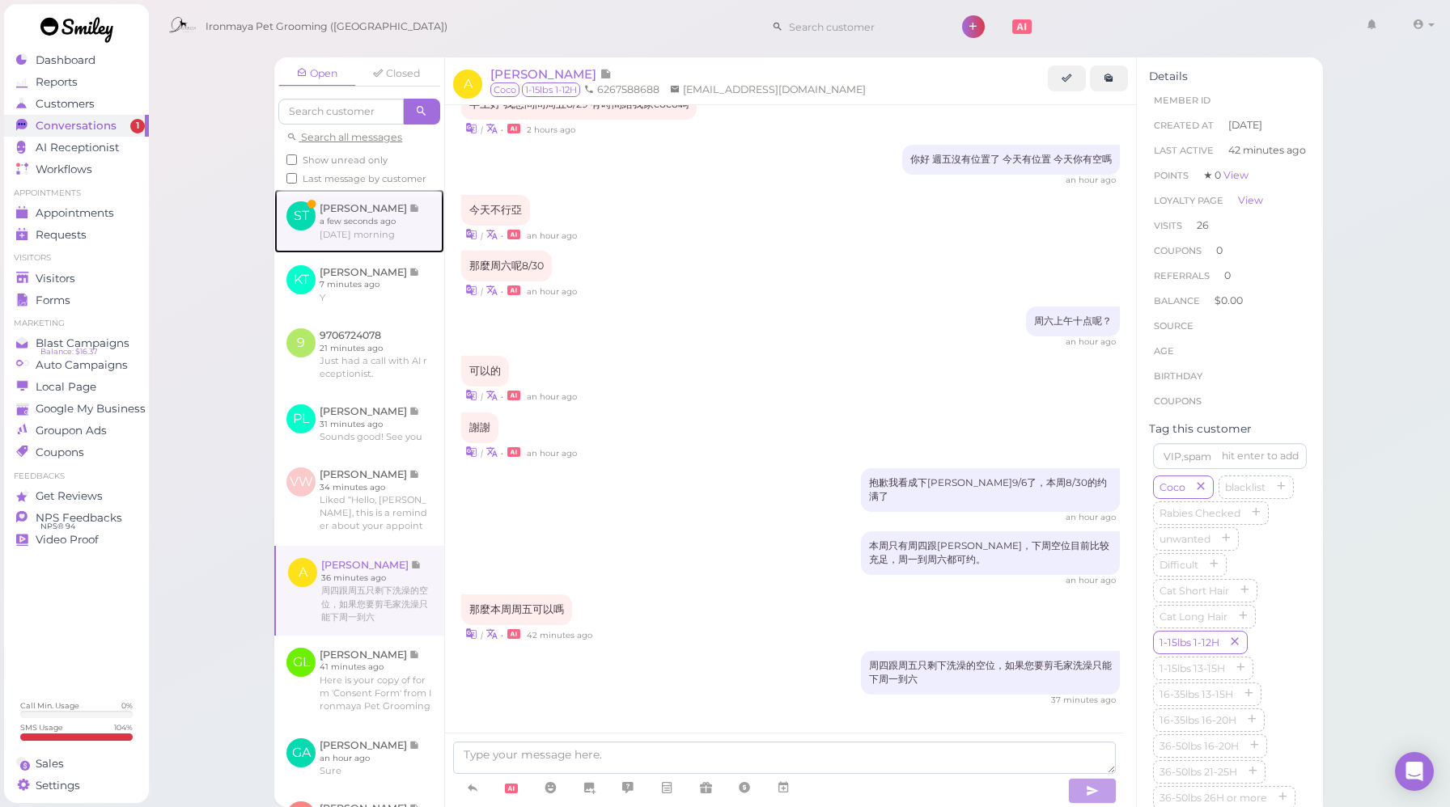
click at [367, 252] on link at bounding box center [359, 220] width 170 height 63
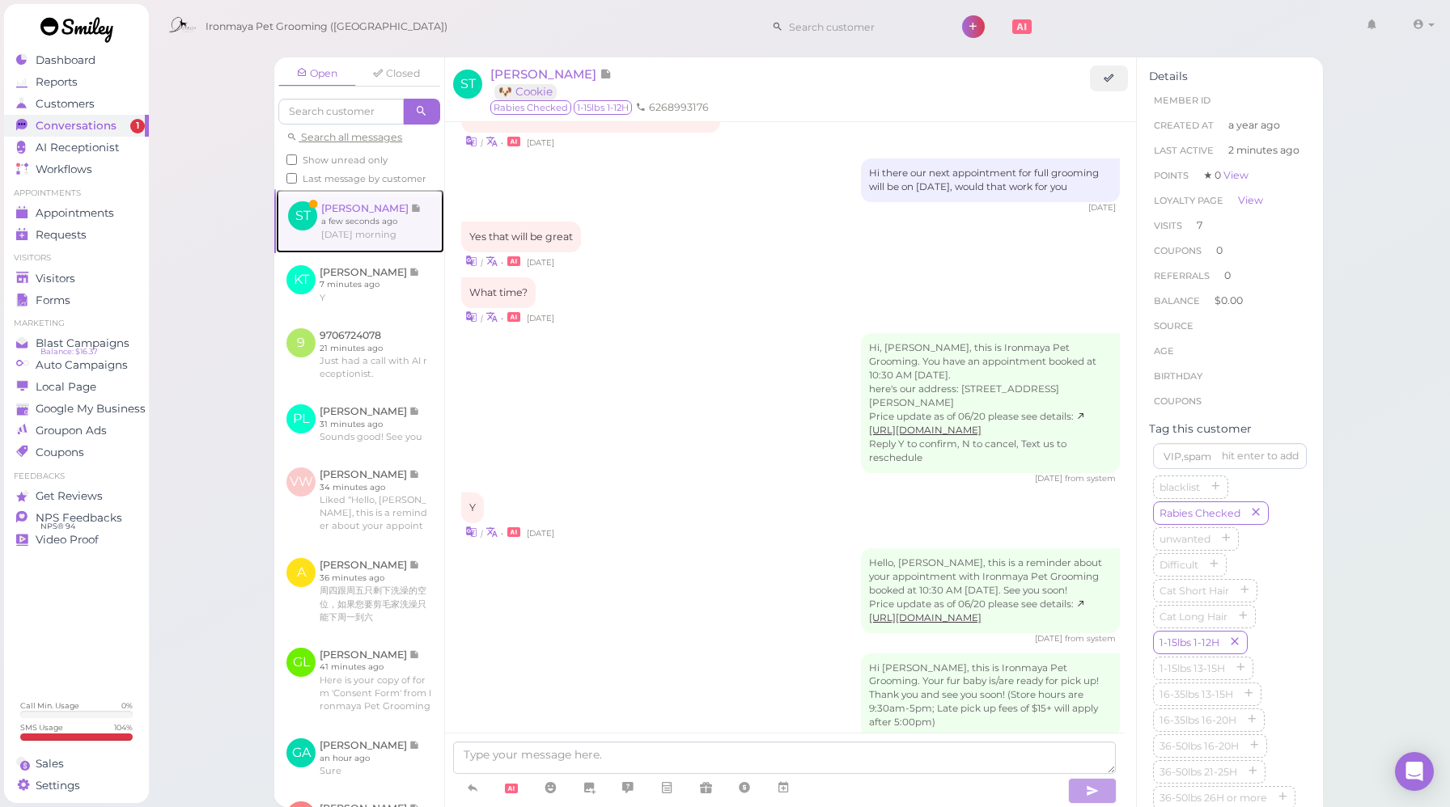
scroll to position [2144, 0]
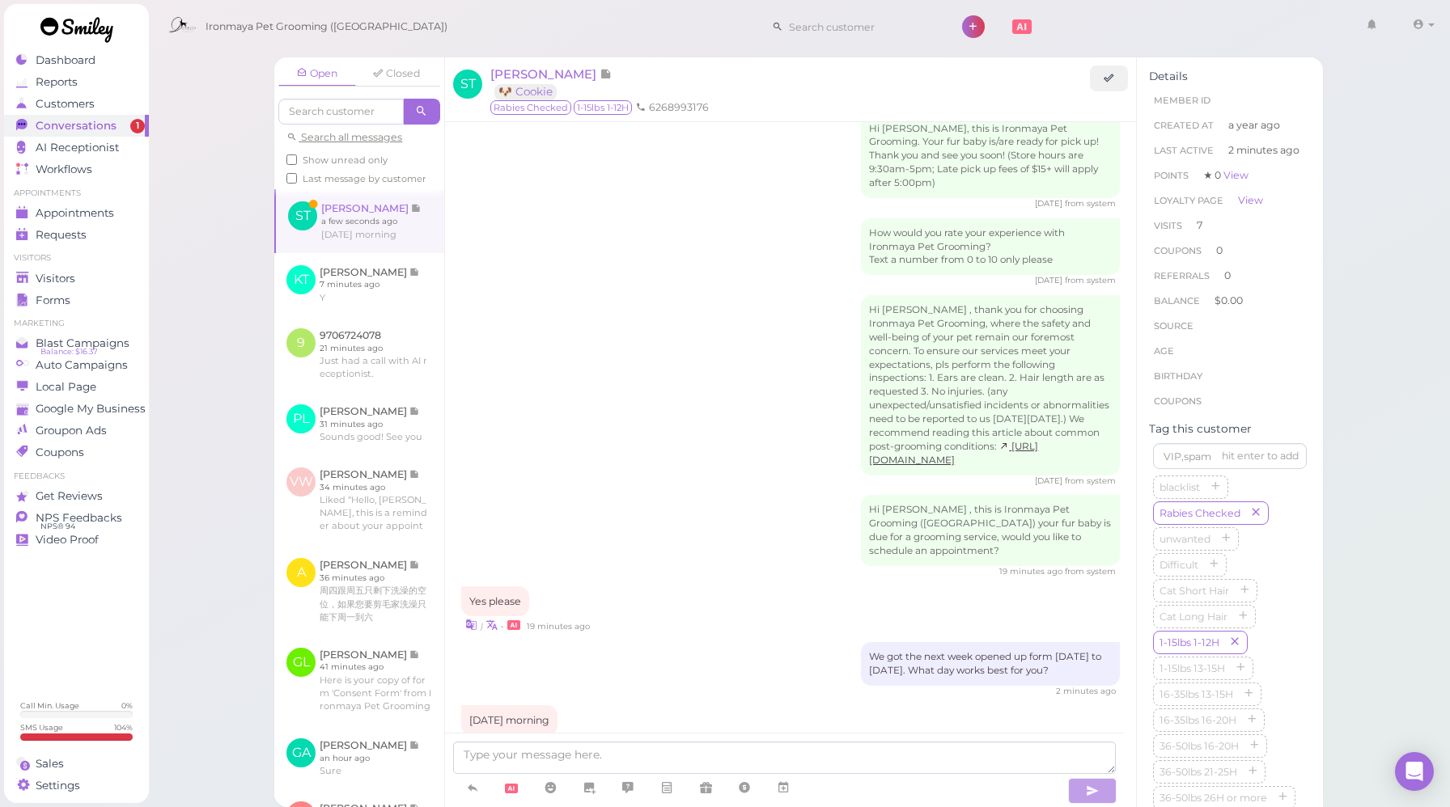
click at [721, 642] on div "We got the next week opened up form [DATE] to [DATE]. What day works best for y…" at bounding box center [790, 669] width 659 height 55
click at [778, 780] on icon at bounding box center [783, 788] width 13 height 16
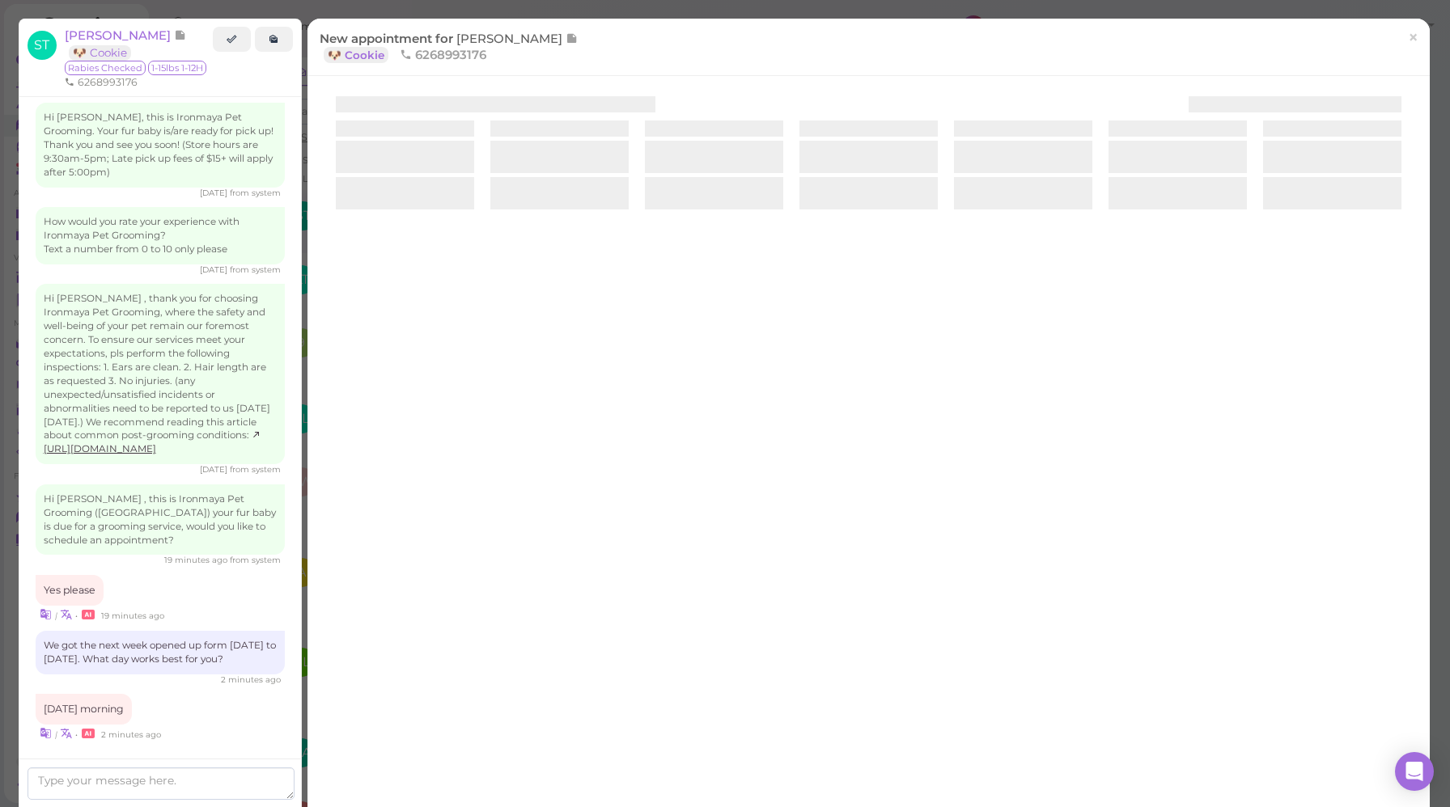
scroll to position [2241, 0]
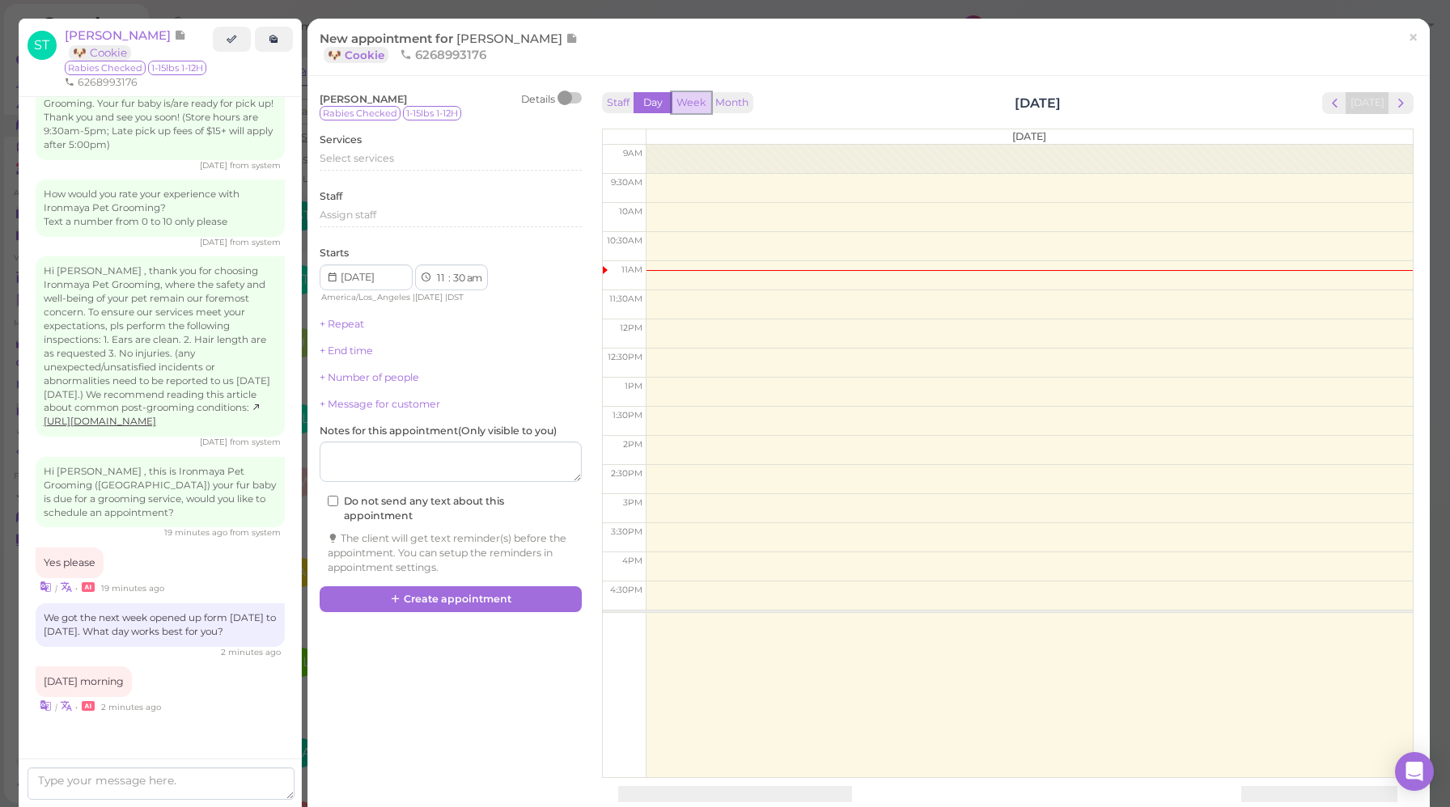
click at [692, 99] on button "Week" at bounding box center [691, 103] width 40 height 22
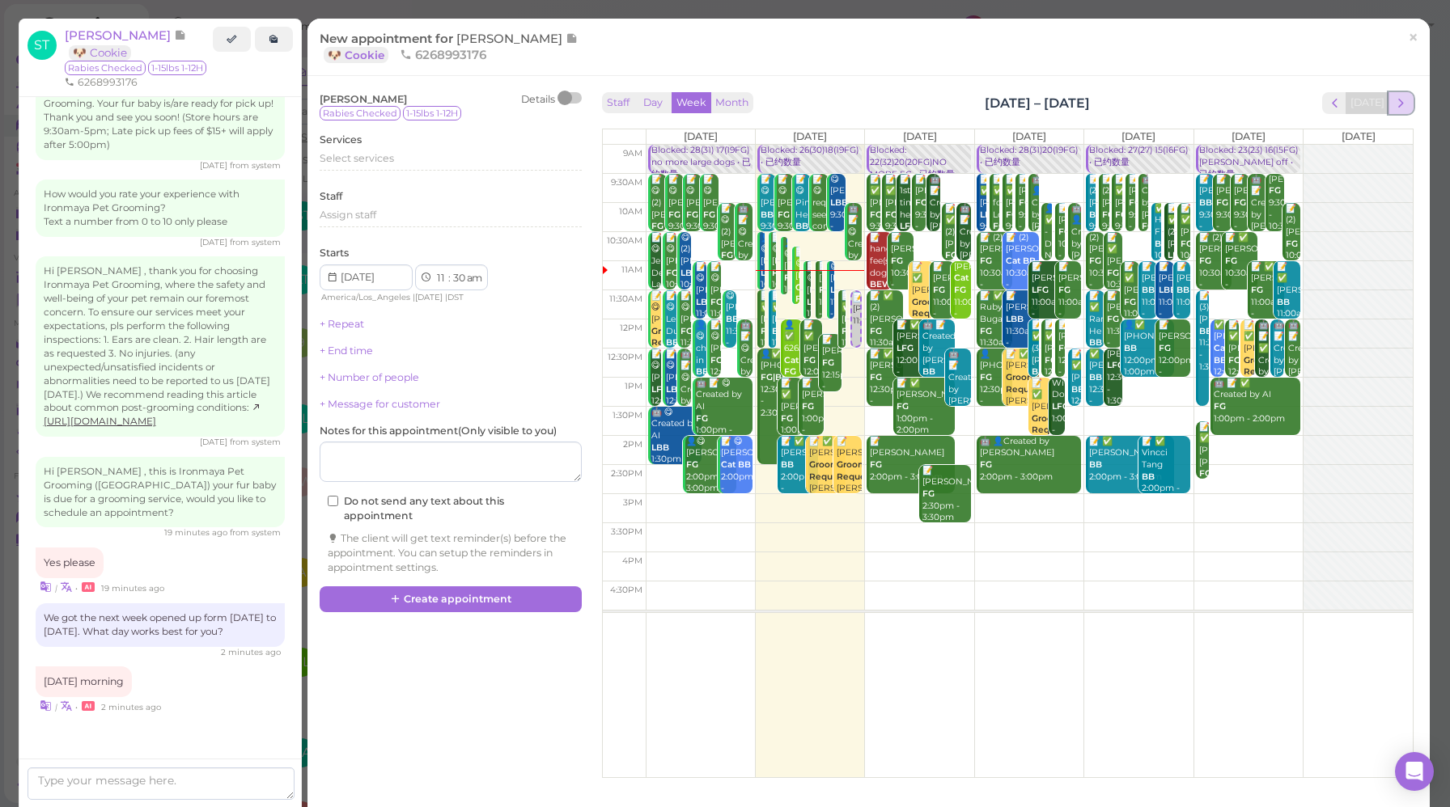
click at [1393, 105] on span "next" at bounding box center [1400, 102] width 15 height 15
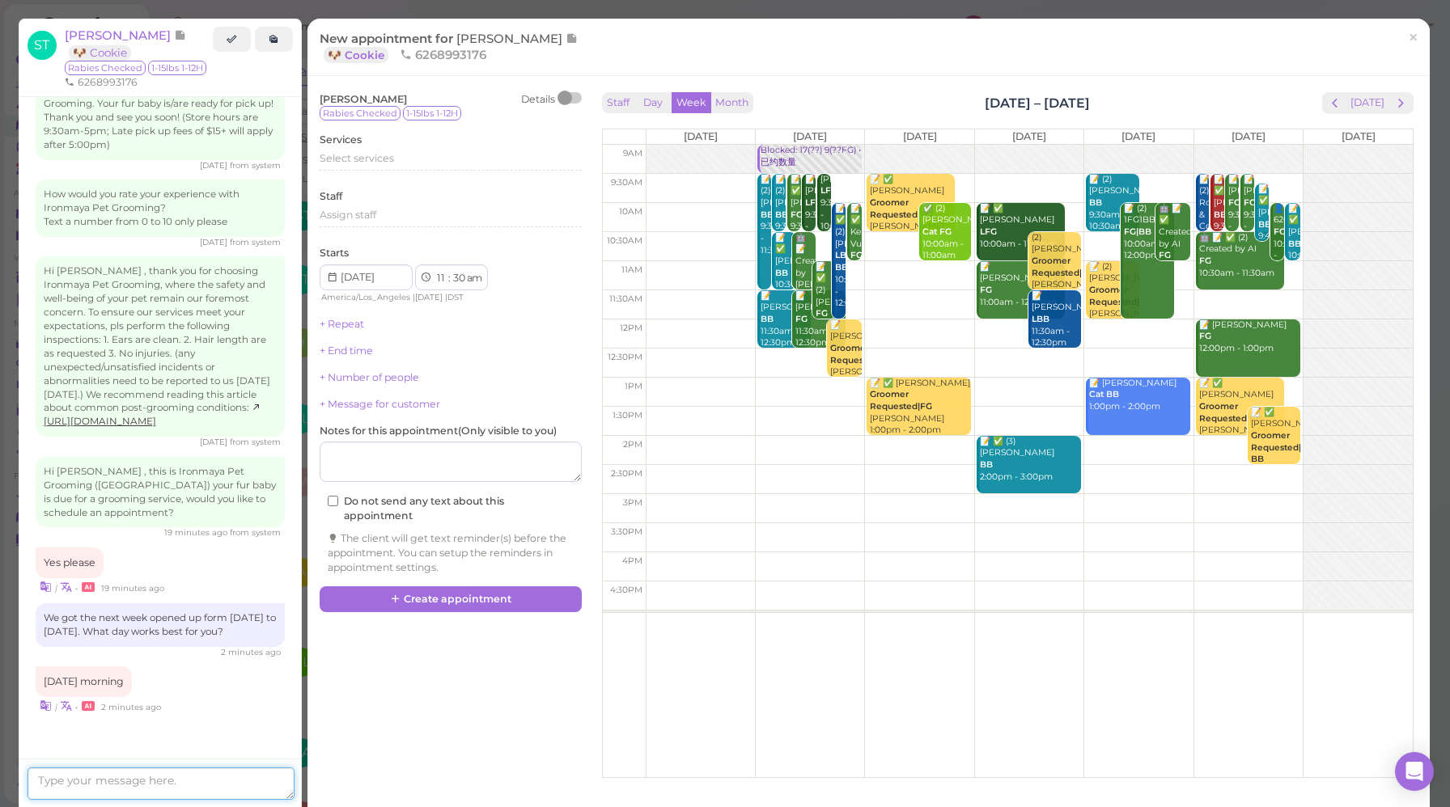
click at [174, 779] on textarea at bounding box center [161, 784] width 267 height 32
type textarea "9:30am wokrs?"
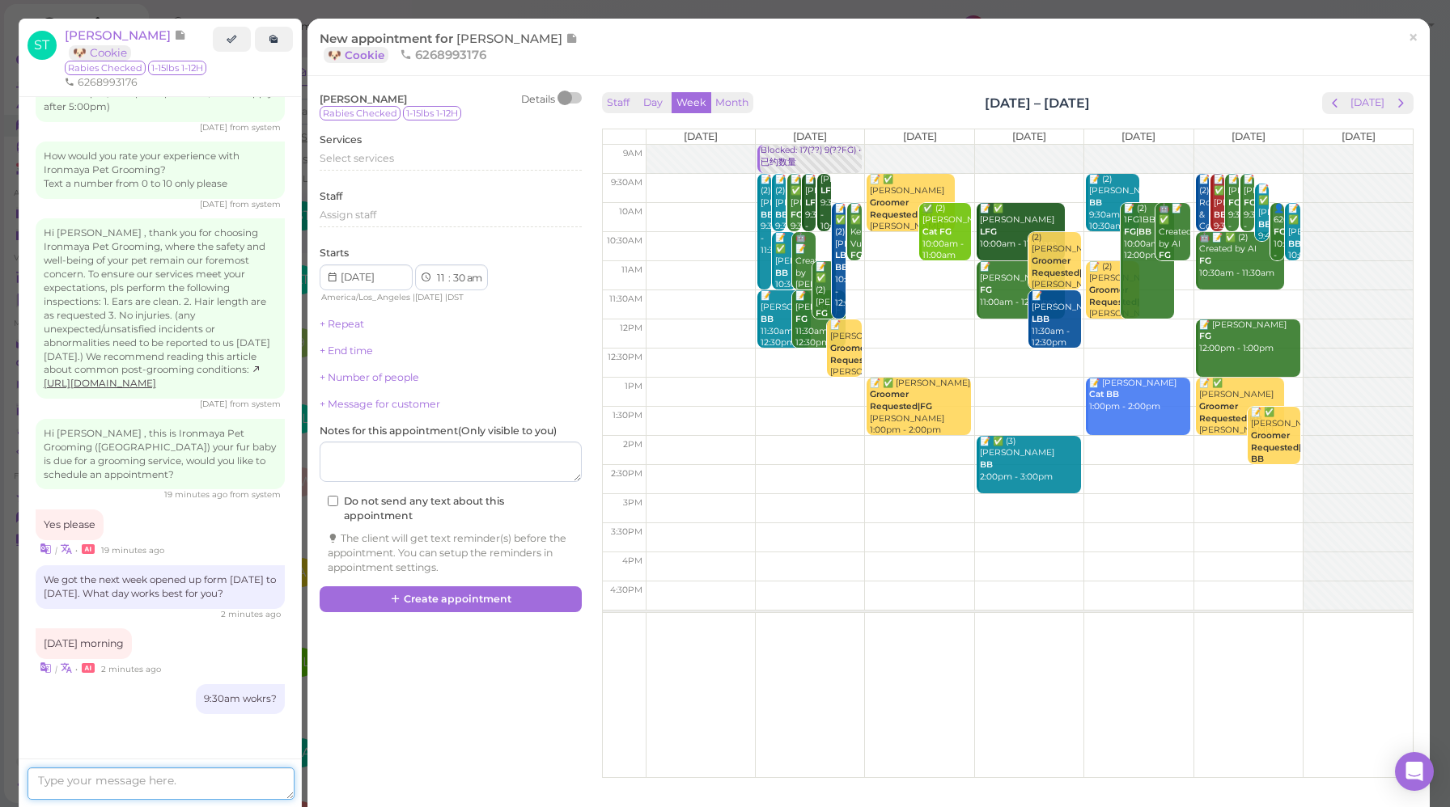
click at [213, 773] on textarea at bounding box center [161, 784] width 267 height 32
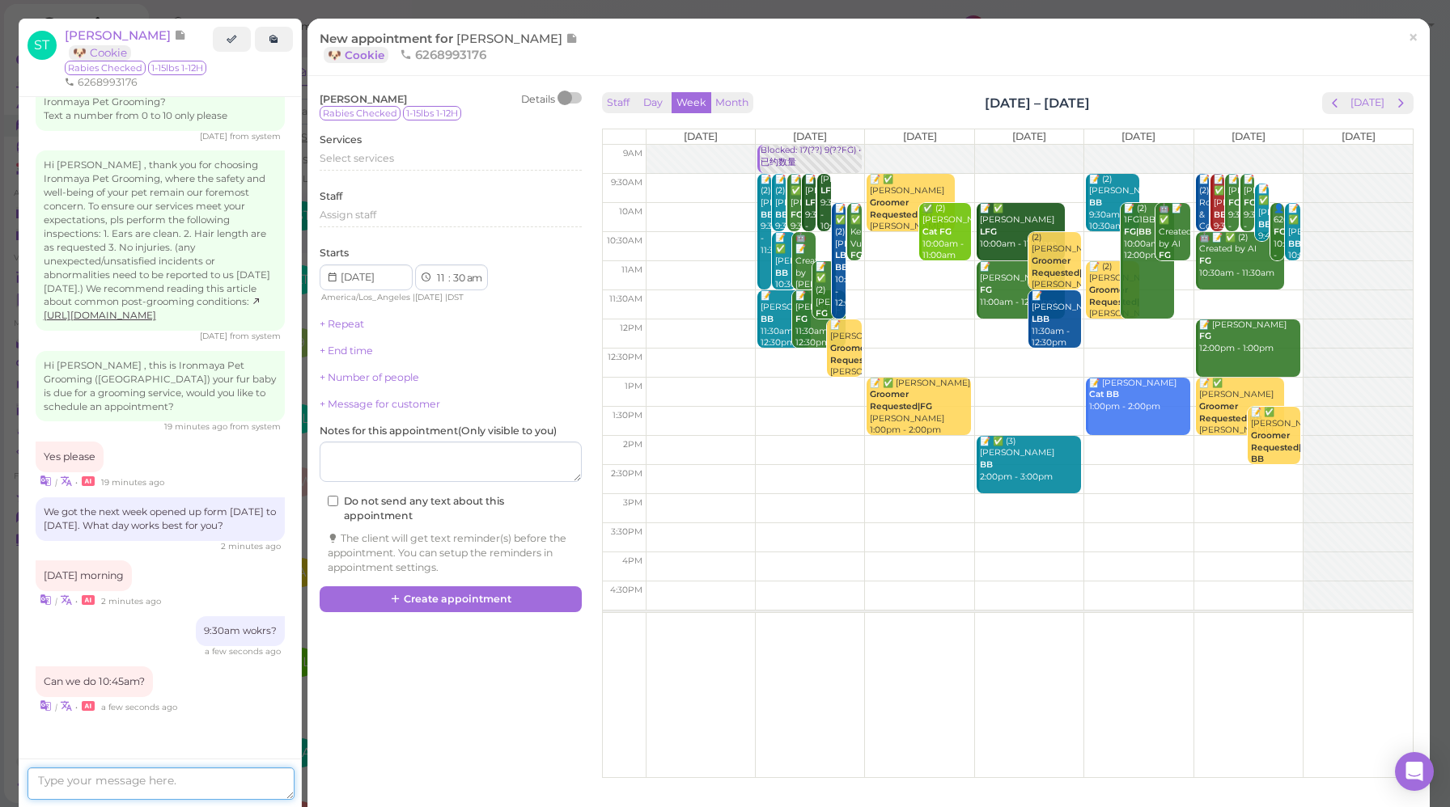
scroll to position [2365, 0]
click at [247, 783] on textarea at bounding box center [161, 784] width 267 height 32
type textarea "sure"
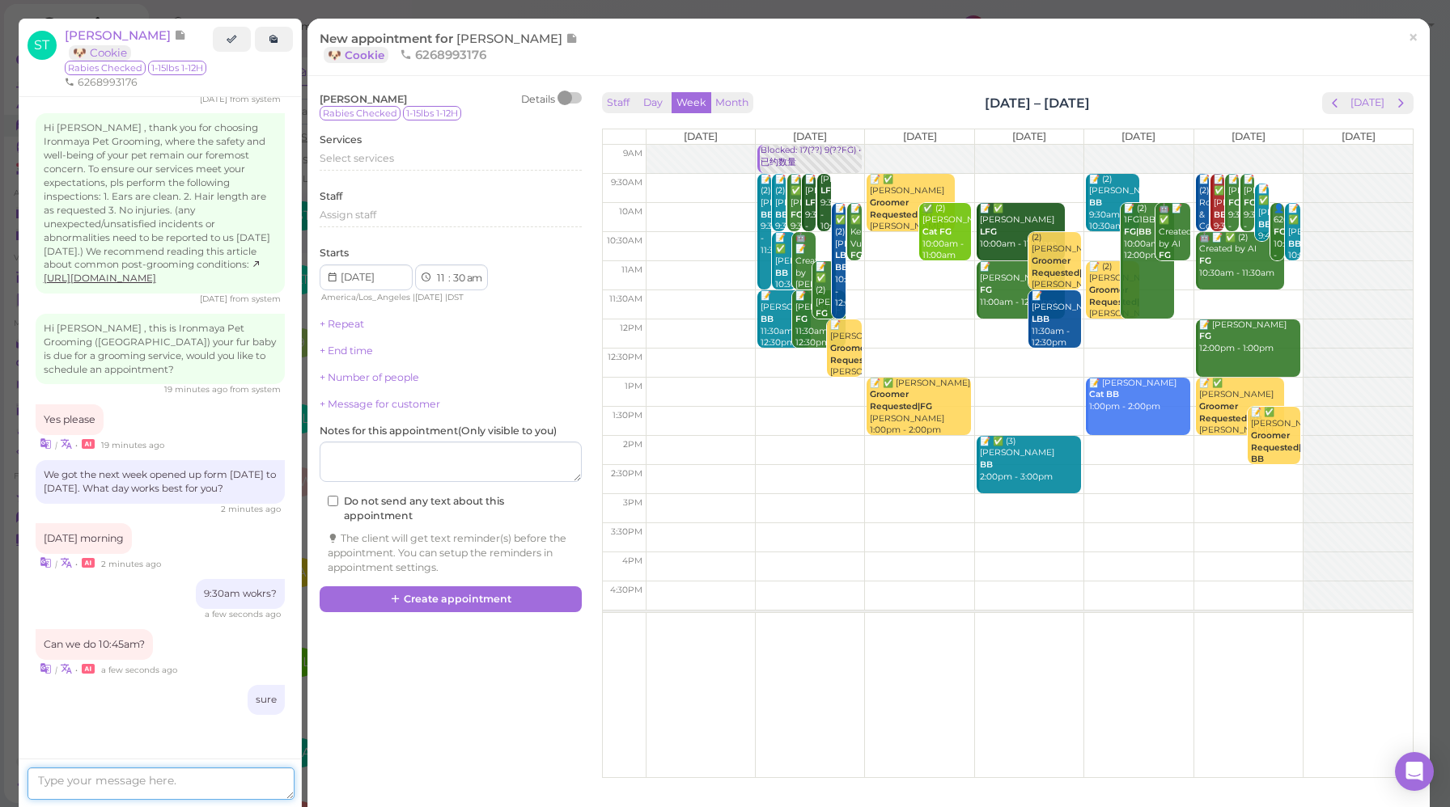
scroll to position [2403, 0]
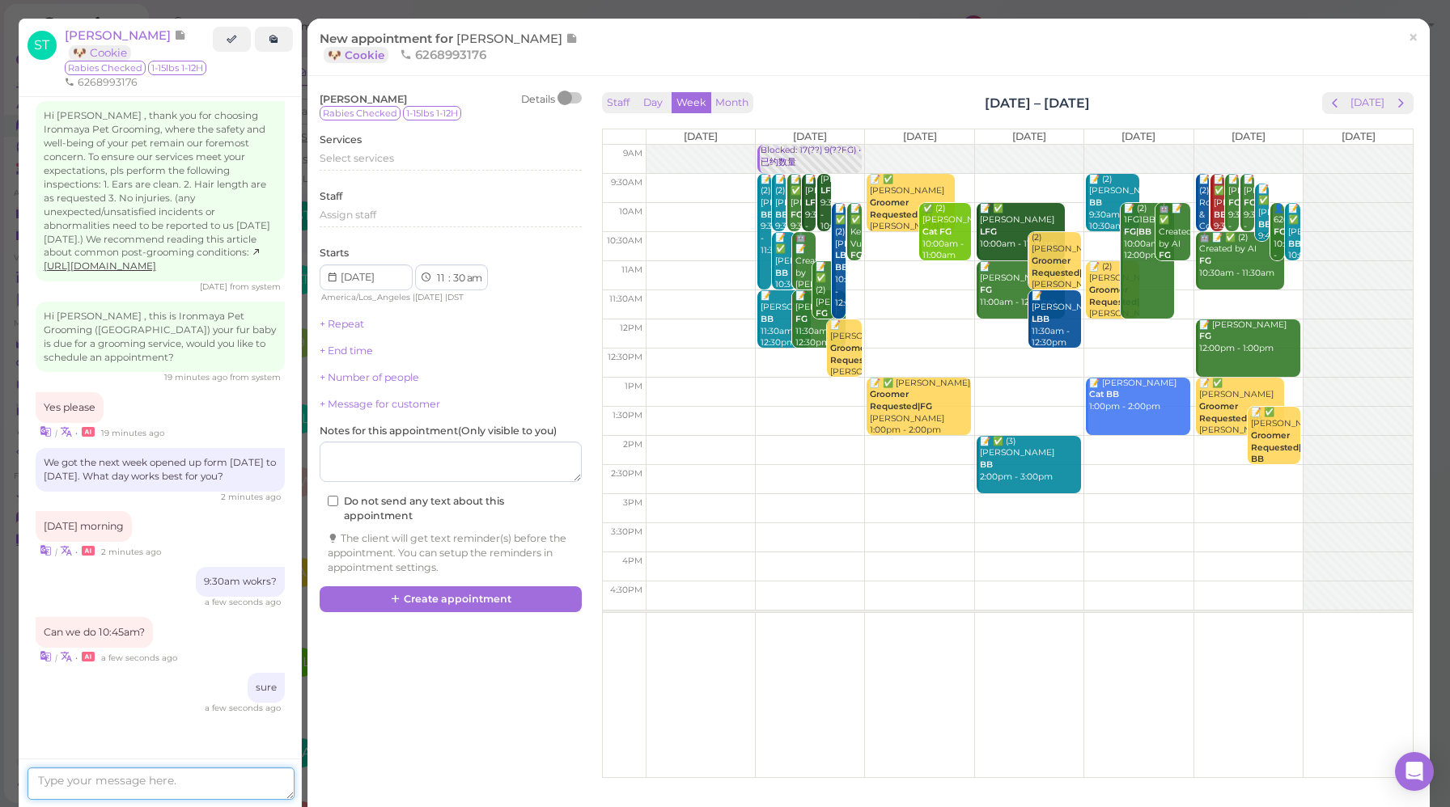
click at [968, 216] on td at bounding box center [1029, 217] width 767 height 29
type input "[DATE]"
select select "10"
select select "00"
drag, startPoint x: 1020, startPoint y: 216, endPoint x: 930, endPoint y: 217, distance: 89.8
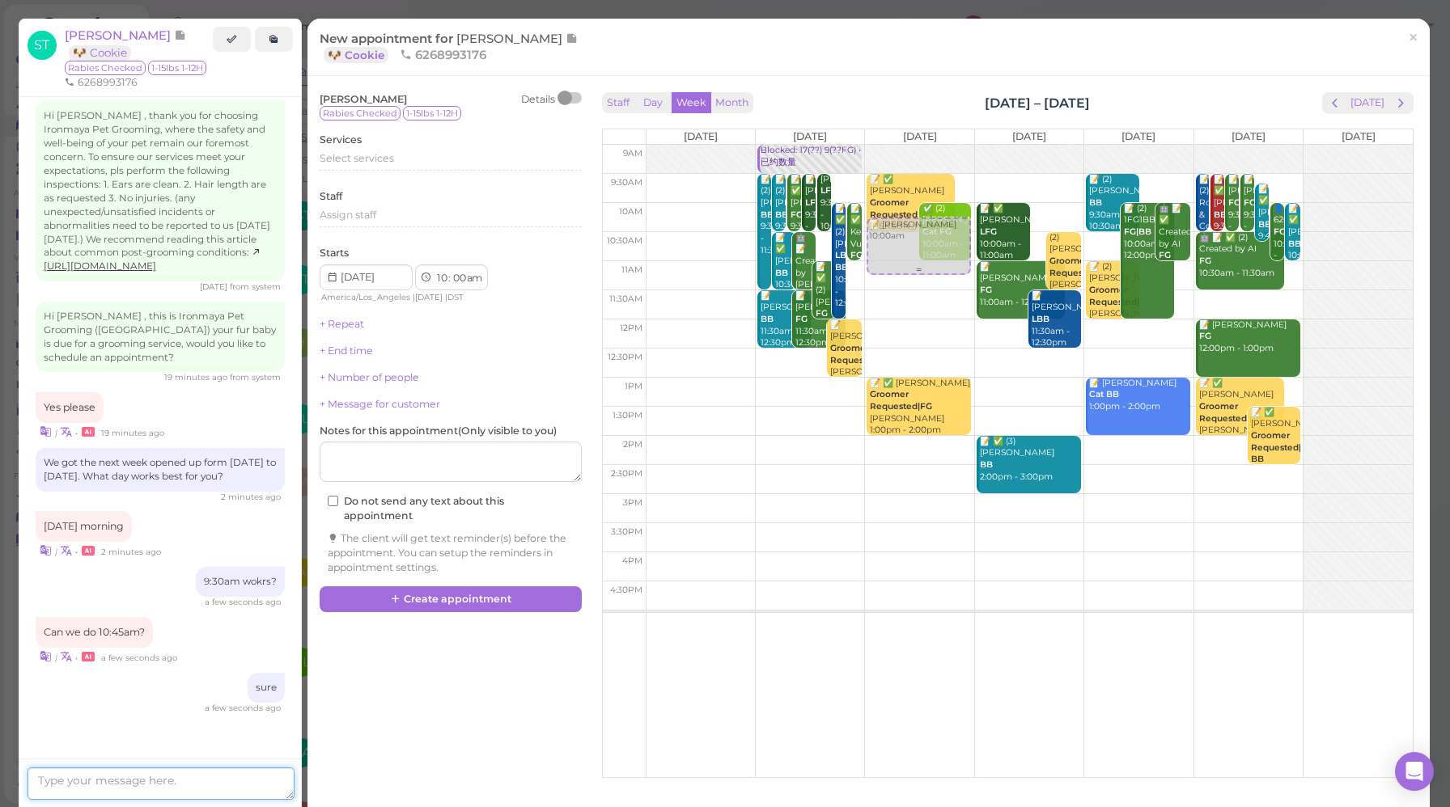
click at [929, 145] on tr "Blocked: 17(??) 9(??FG) • 已约数量 📝 (2) [PERSON_NAME] BB|LBB 9:30am - 11:30am 📝 (2…" at bounding box center [1008, 145] width 810 height 0
type input "[DATE]"
drag, startPoint x: 949, startPoint y: 242, endPoint x: 947, endPoint y: 264, distance: 22.0
click at [947, 145] on div "📝 [PERSON_NAME] Tu 10:15am 📝 ✅ [PERSON_NAME] Requested|[PERSON_NAME] 9:30am - 1…" at bounding box center [919, 145] width 108 height 0
select select "45"
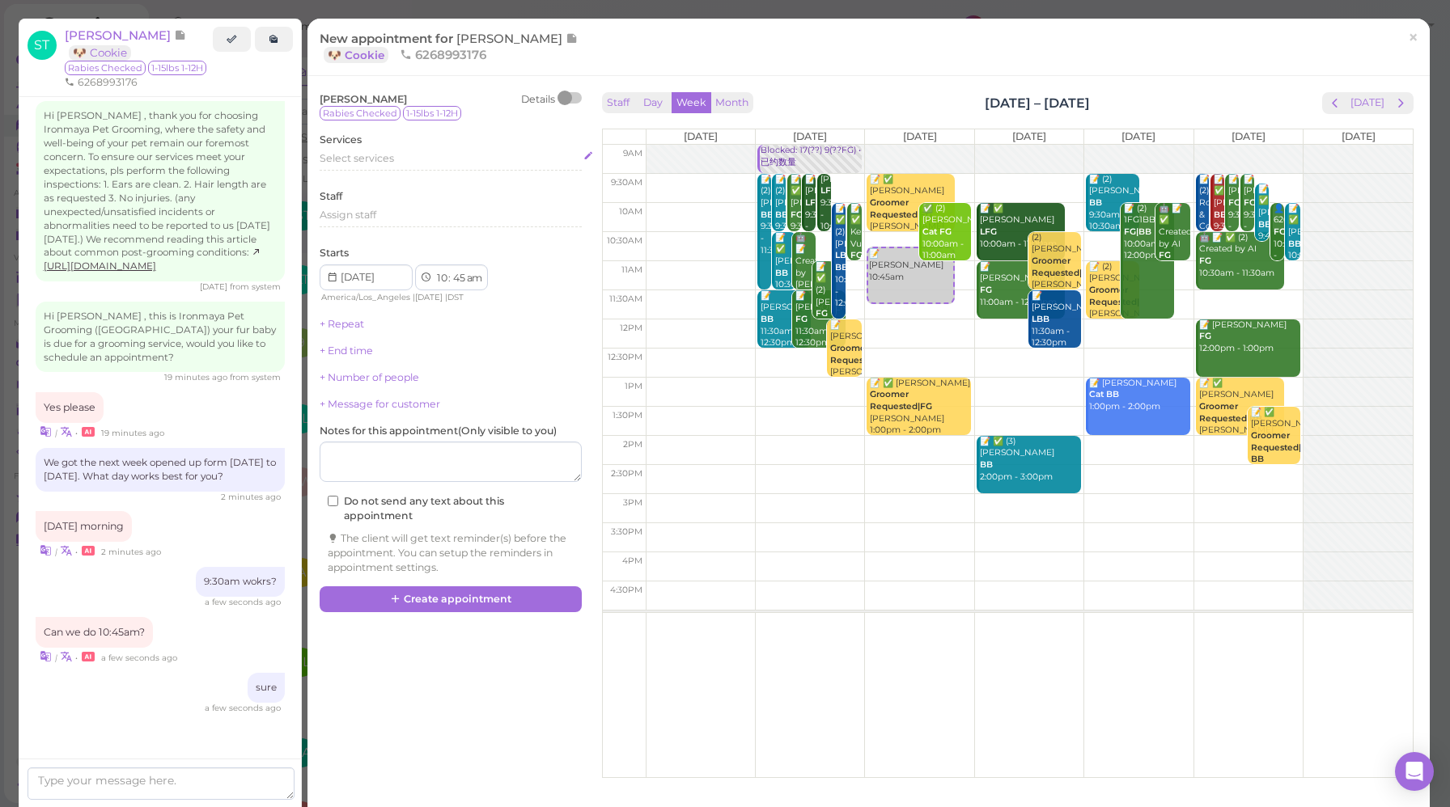
click at [362, 167] on div "Select services" at bounding box center [451, 160] width 262 height 19
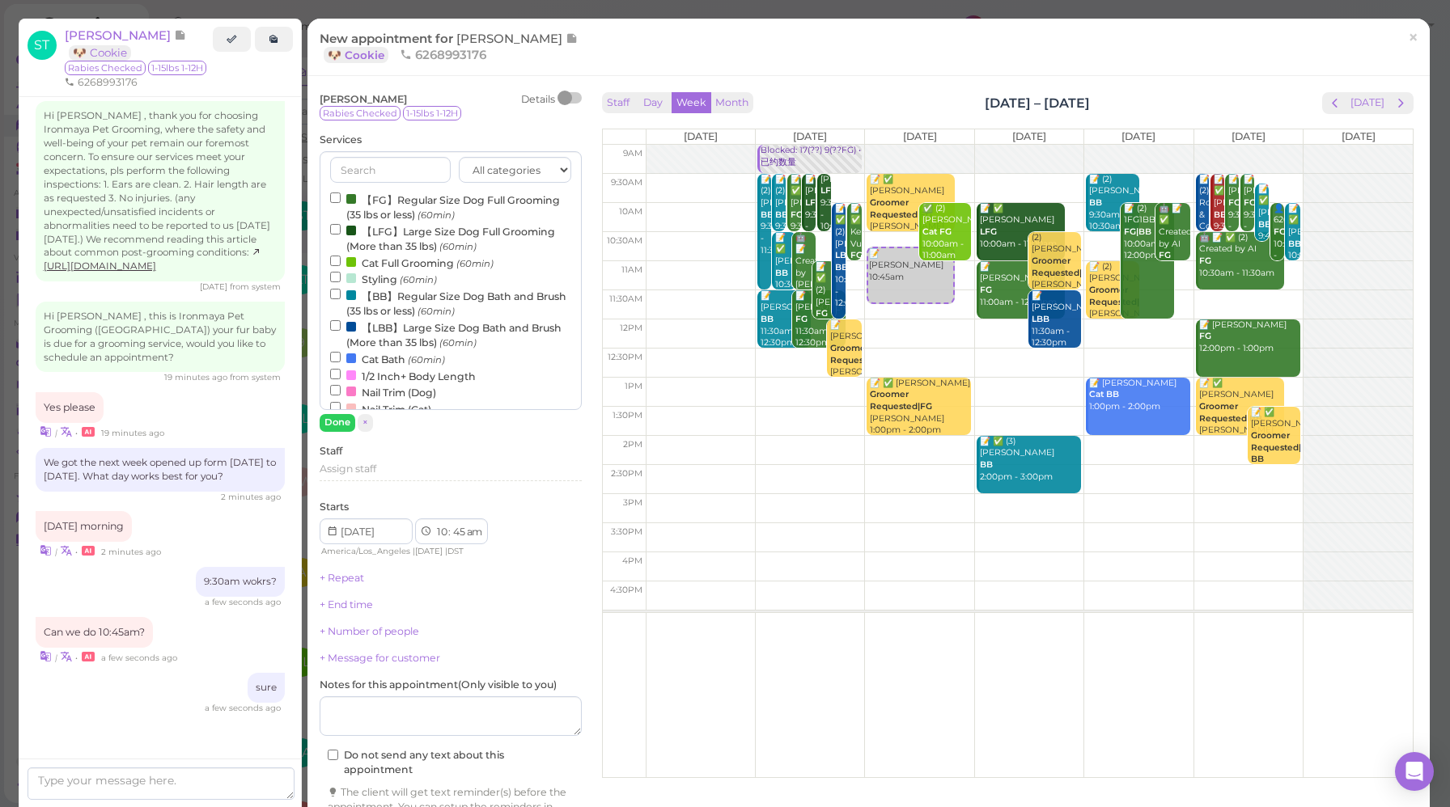
click at [437, 204] on label "【FG】Regular Size Dog Full Grooming (35 lbs or less) (60min)" at bounding box center [450, 207] width 241 height 32
click at [341, 203] on input "【FG】Regular Size Dog Full Grooming (35 lbs or less) (60min)" at bounding box center [335, 198] width 11 height 11
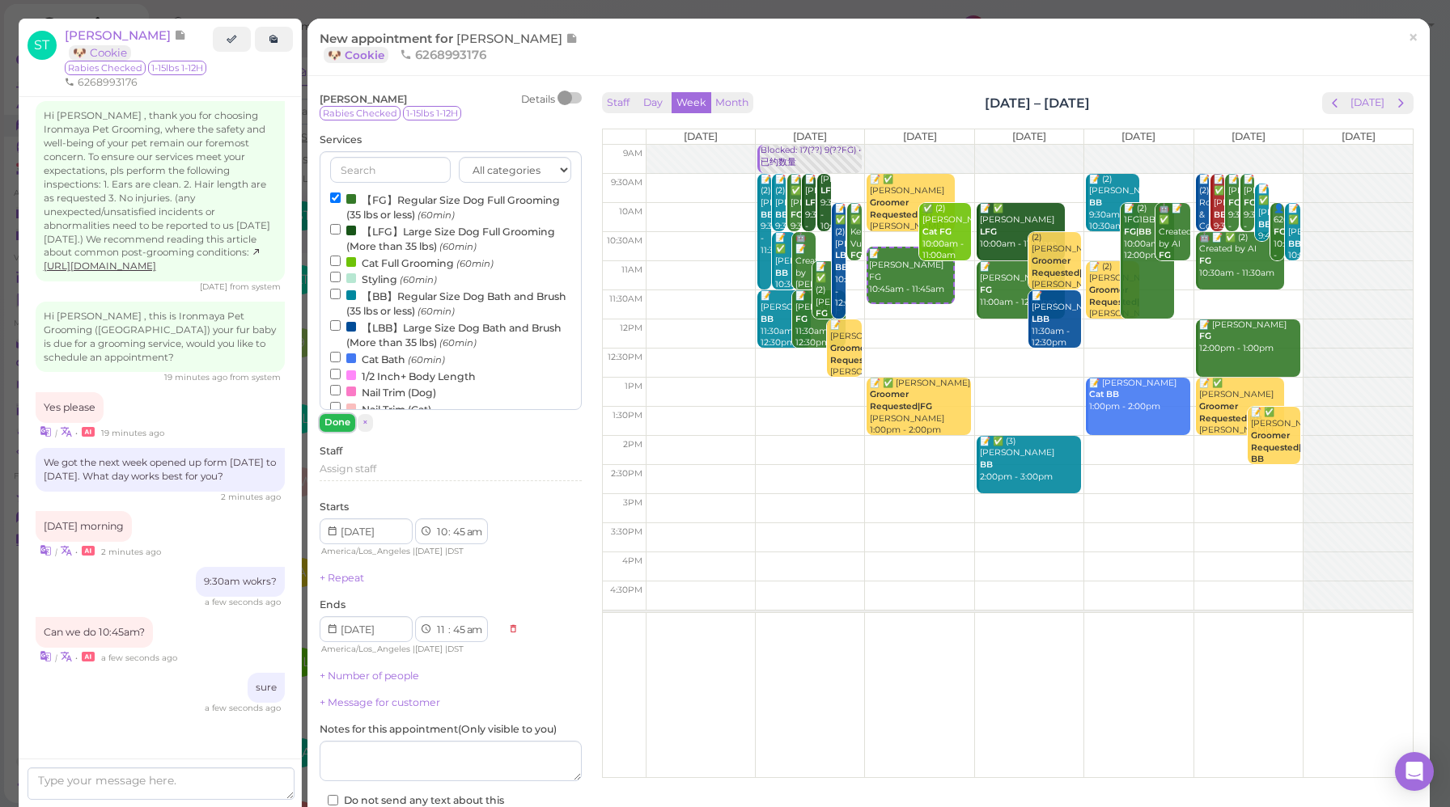
click at [341, 424] on button "Done" at bounding box center [338, 422] width 36 height 17
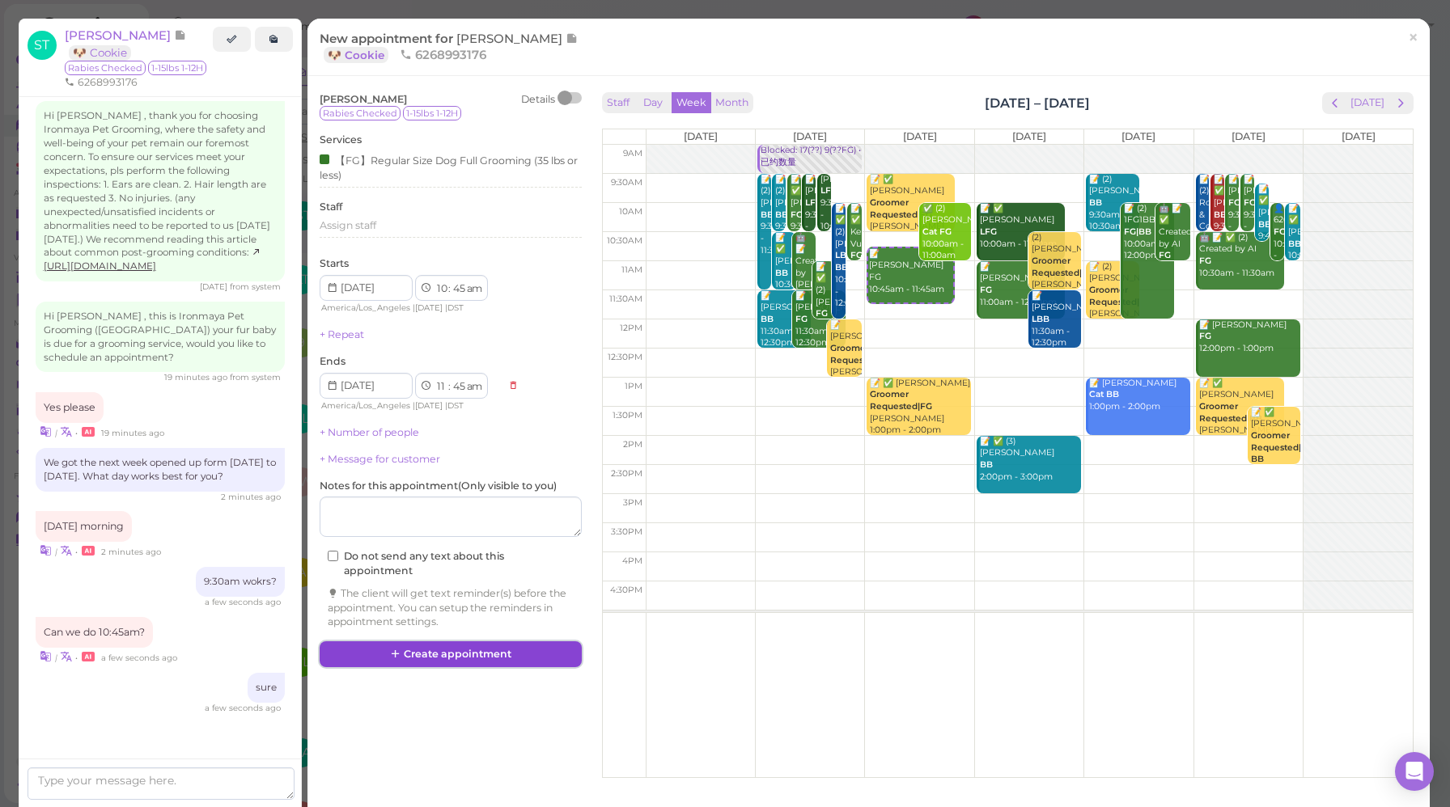
click at [468, 658] on button "Create appointment" at bounding box center [451, 655] width 262 height 26
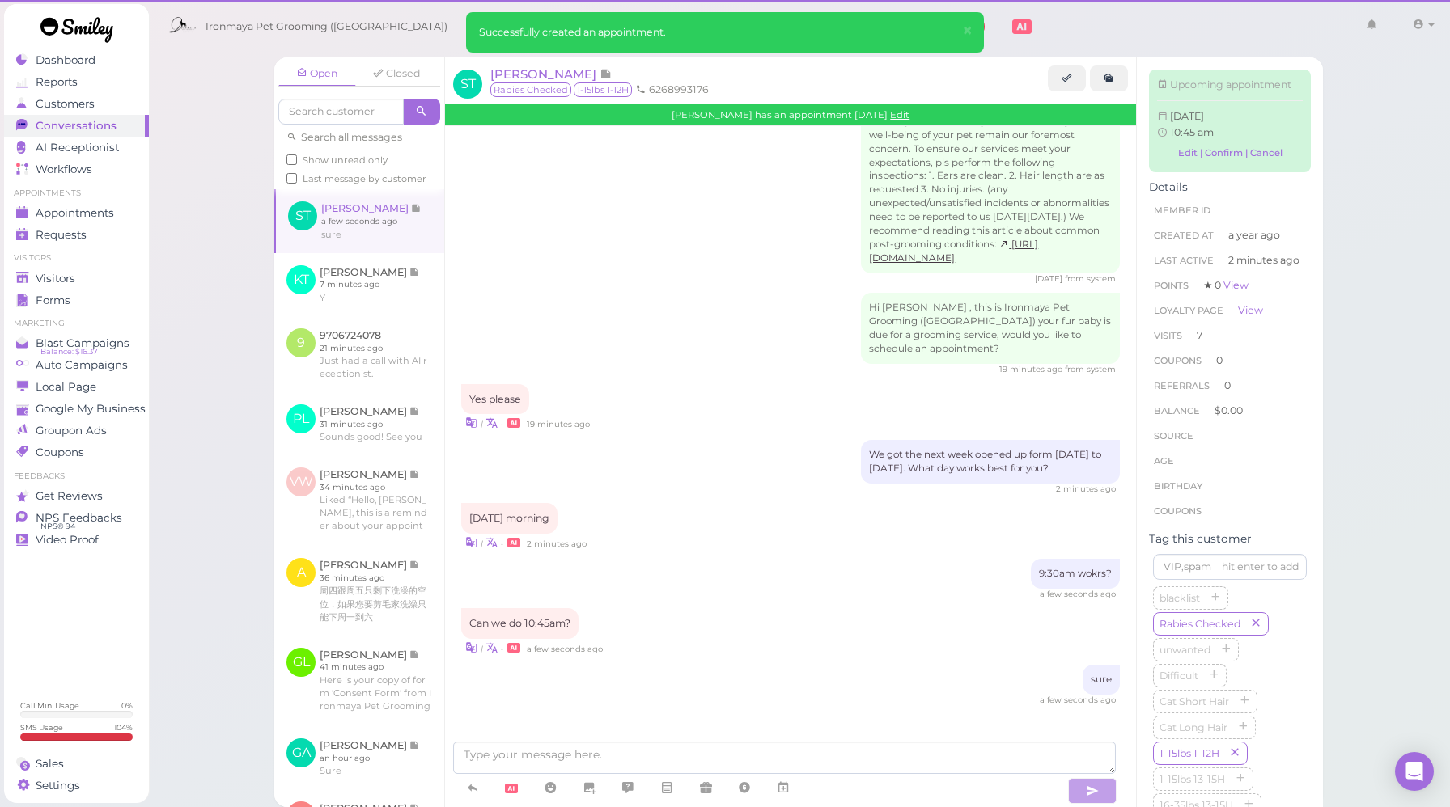
scroll to position [2293, 0]
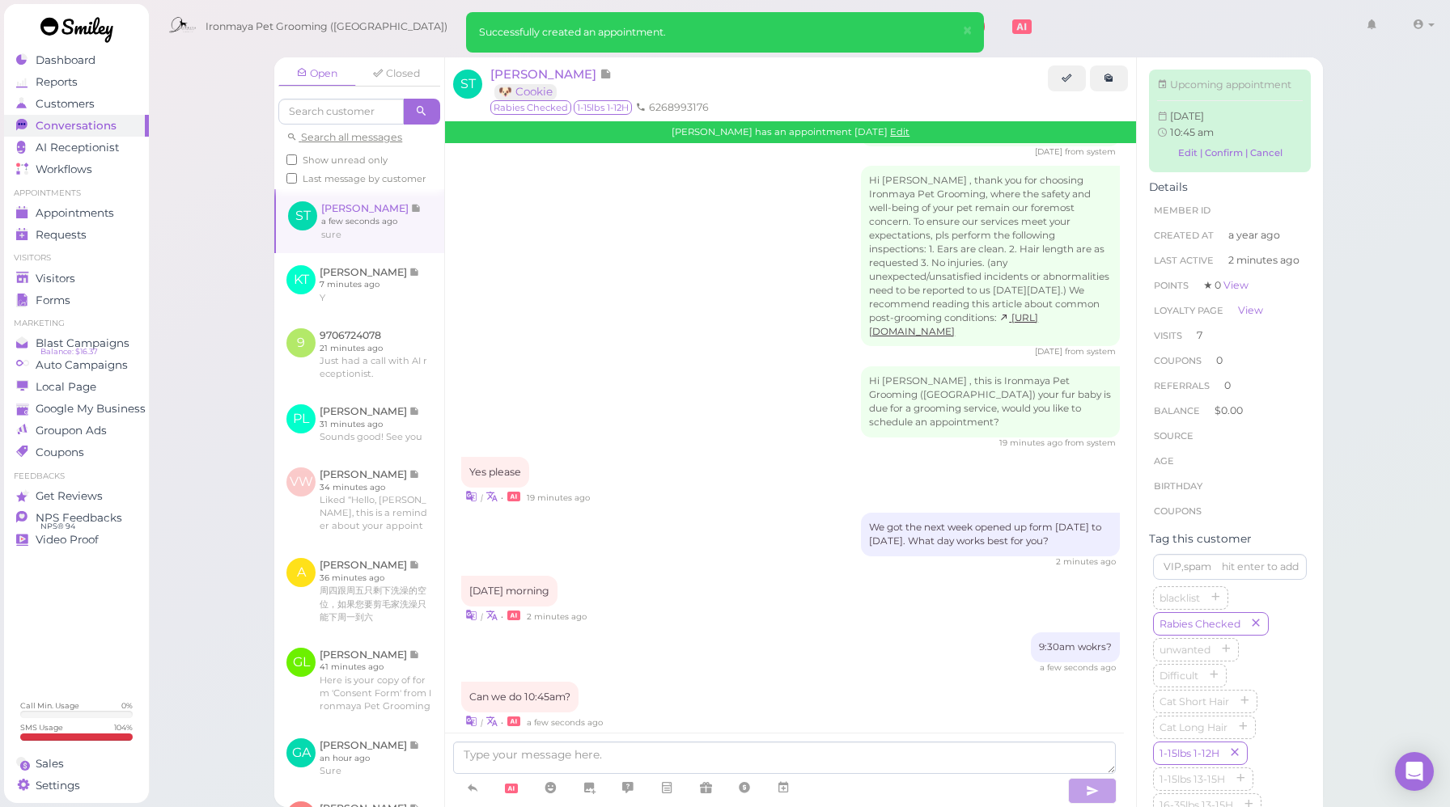
scroll to position [2468, 0]
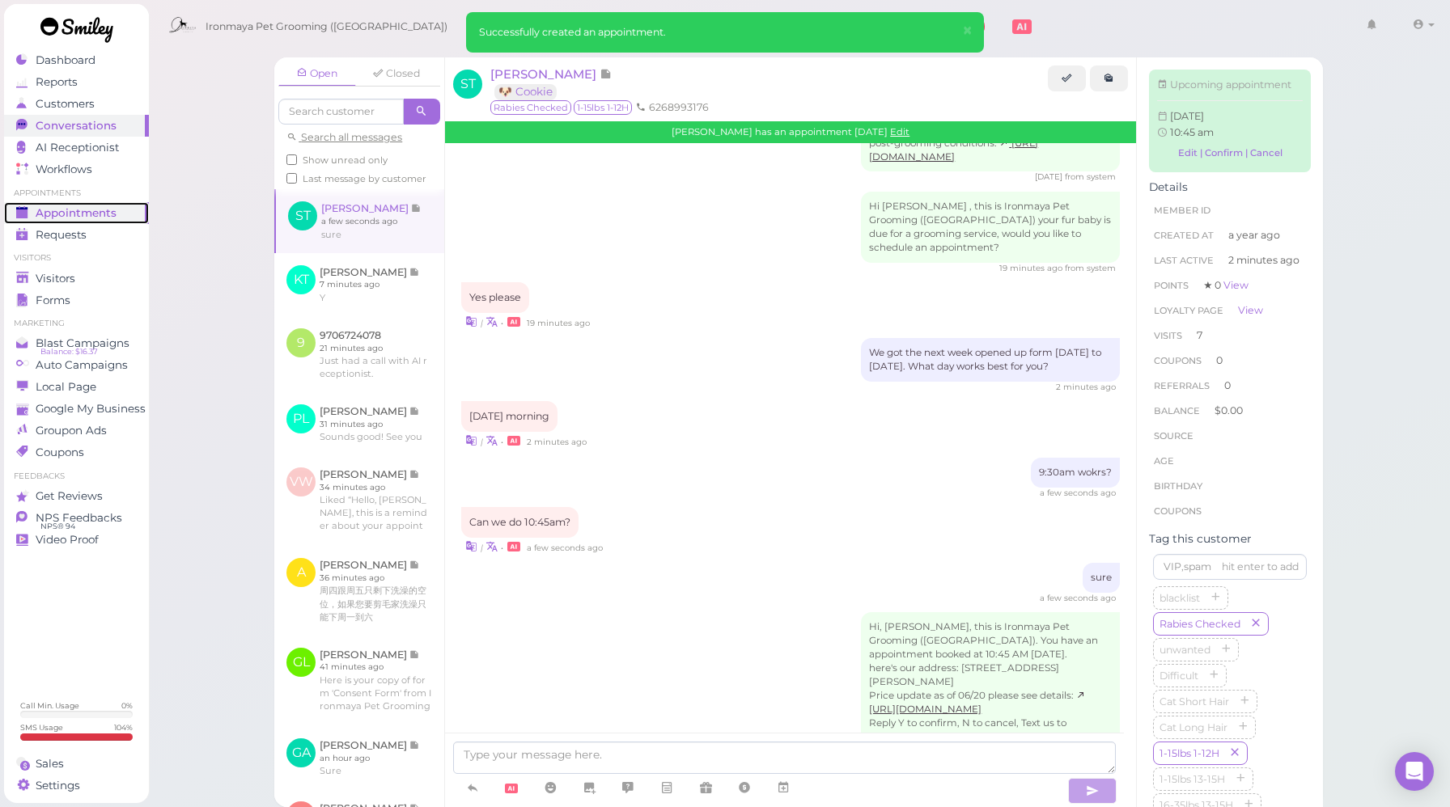
click at [86, 219] on span "Appointments" at bounding box center [76, 213] width 81 height 14
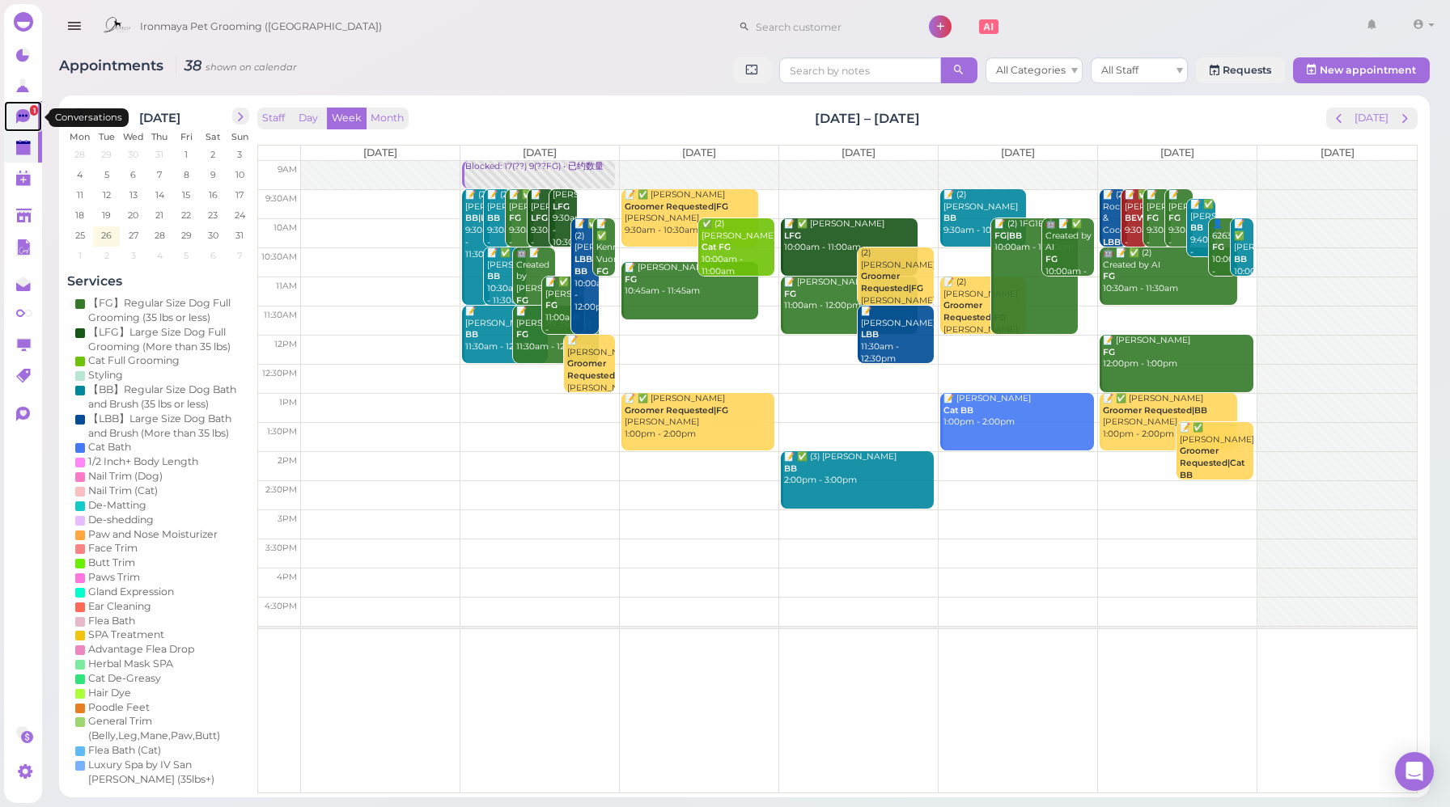
click at [19, 113] on icon at bounding box center [23, 116] width 14 height 15
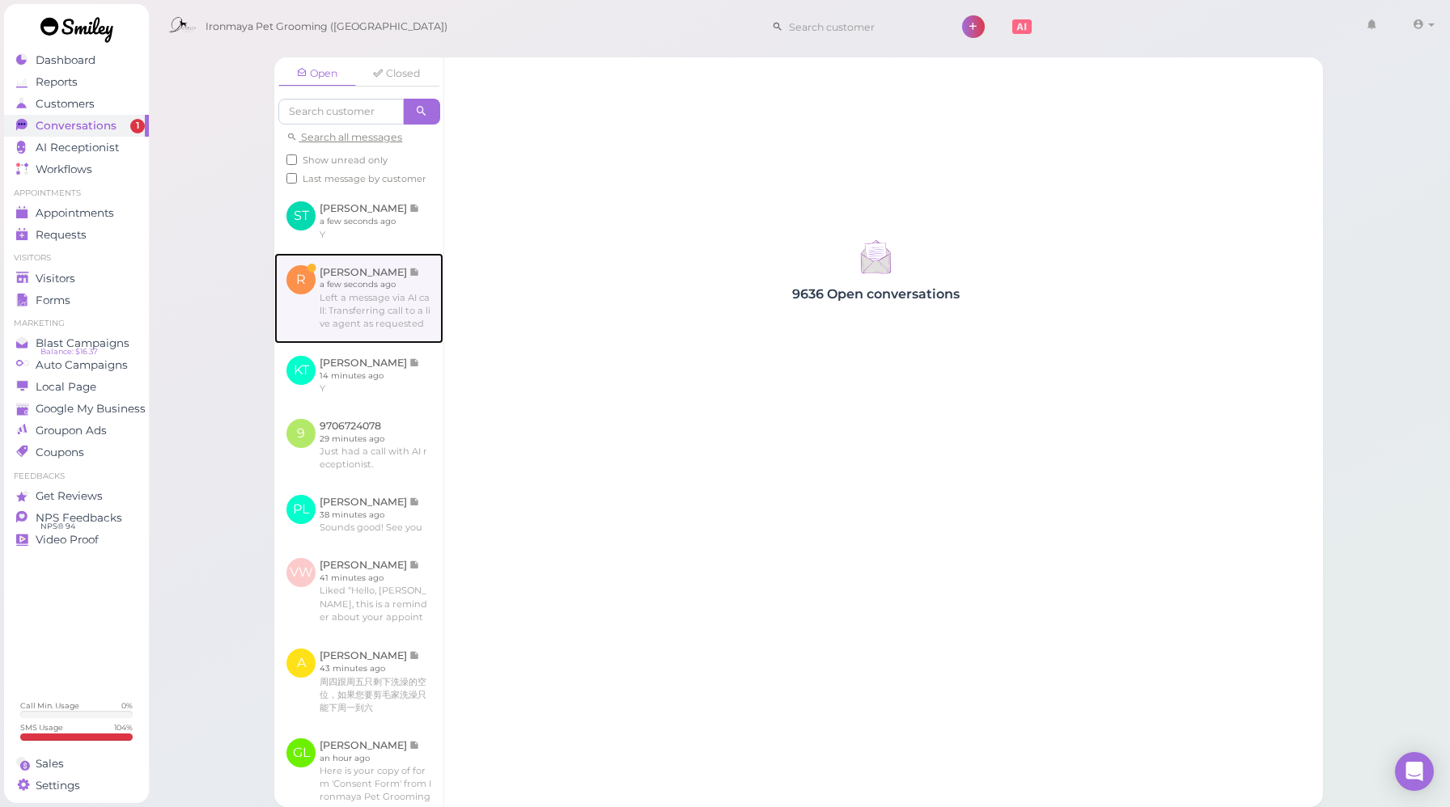
click at [406, 307] on link at bounding box center [358, 298] width 169 height 91
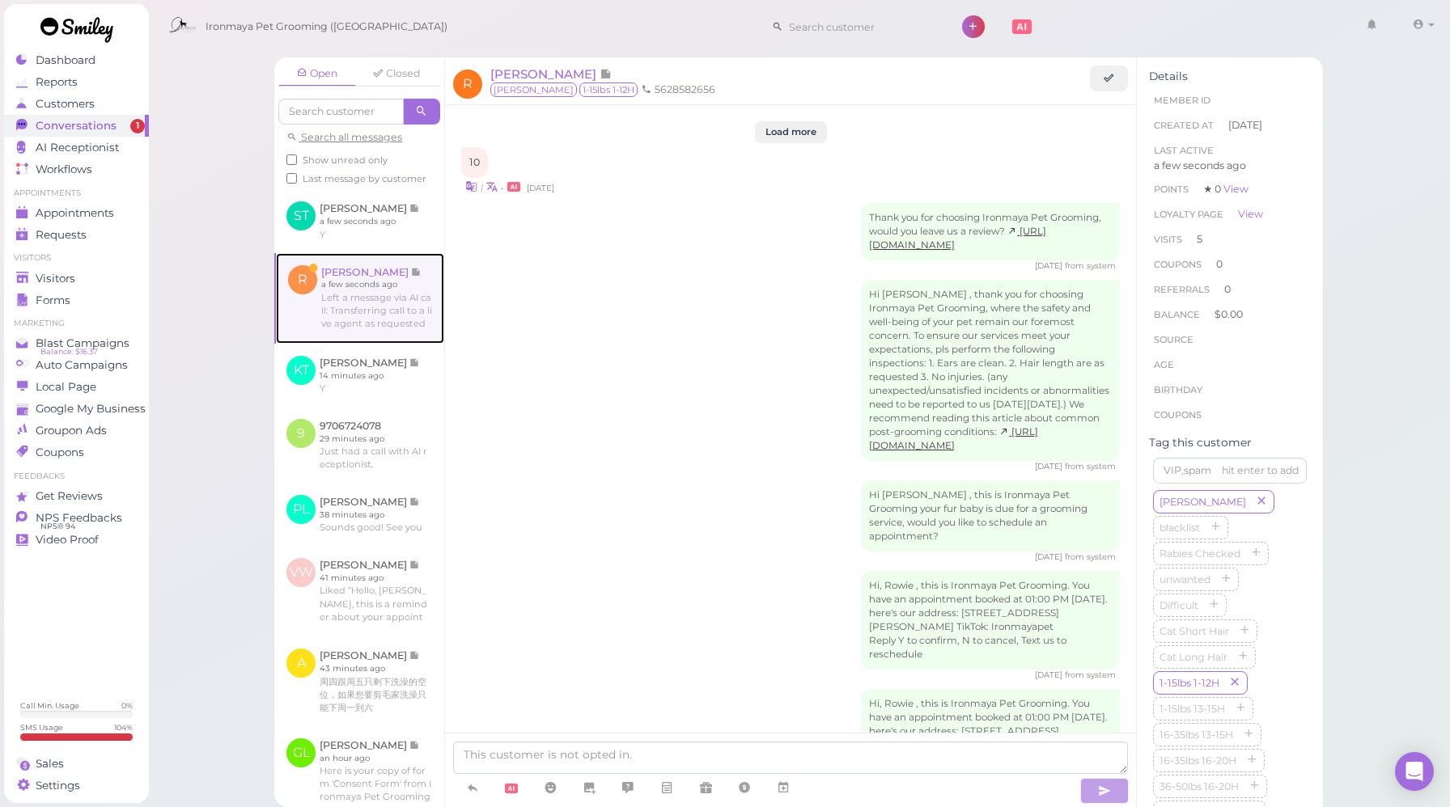
scroll to position [2053, 0]
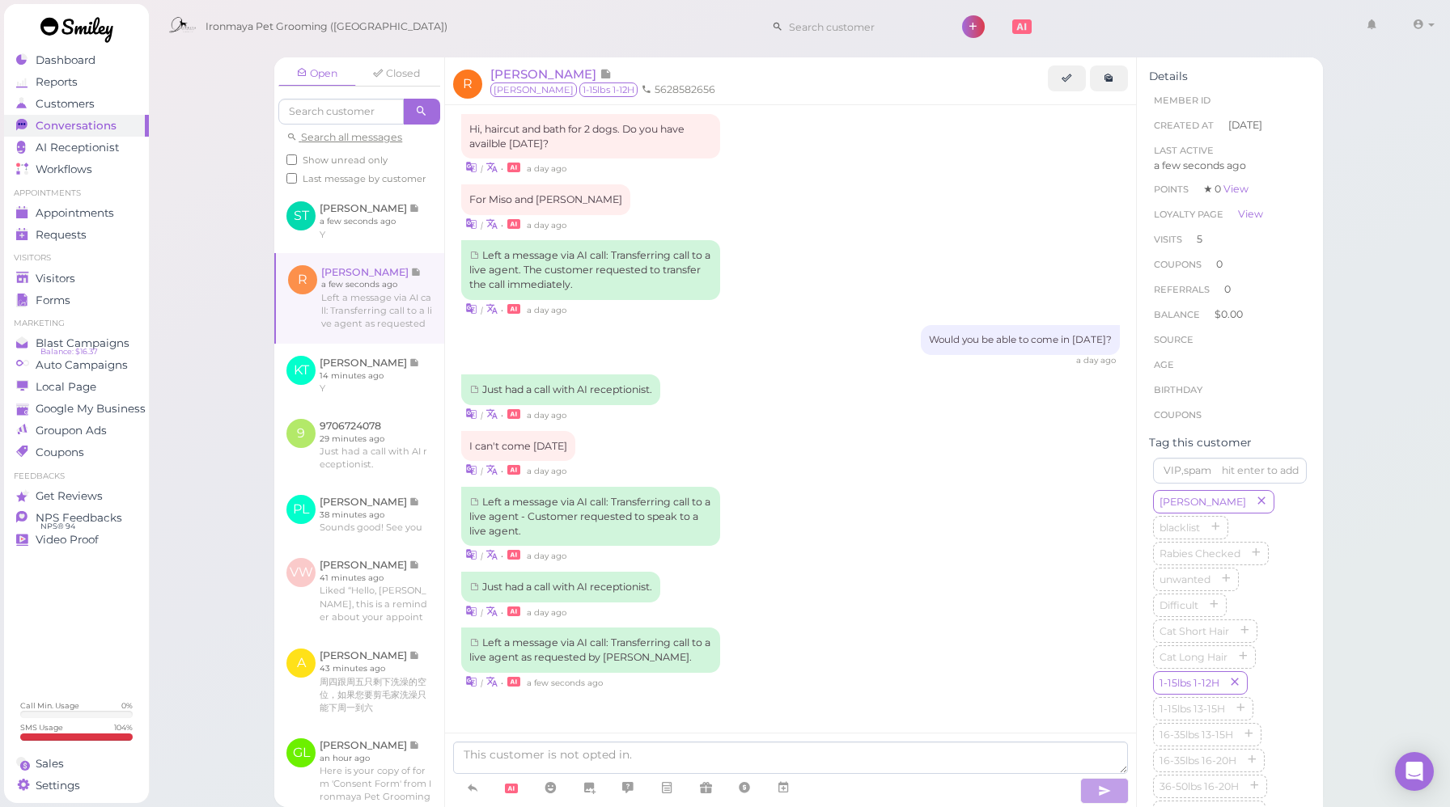
click at [884, 435] on div "I can't come [DATE] | • a day ago" at bounding box center [790, 455] width 659 height 48
click at [1116, 80] on link at bounding box center [1109, 79] width 38 height 26
click at [384, 240] on link at bounding box center [359, 220] width 170 height 63
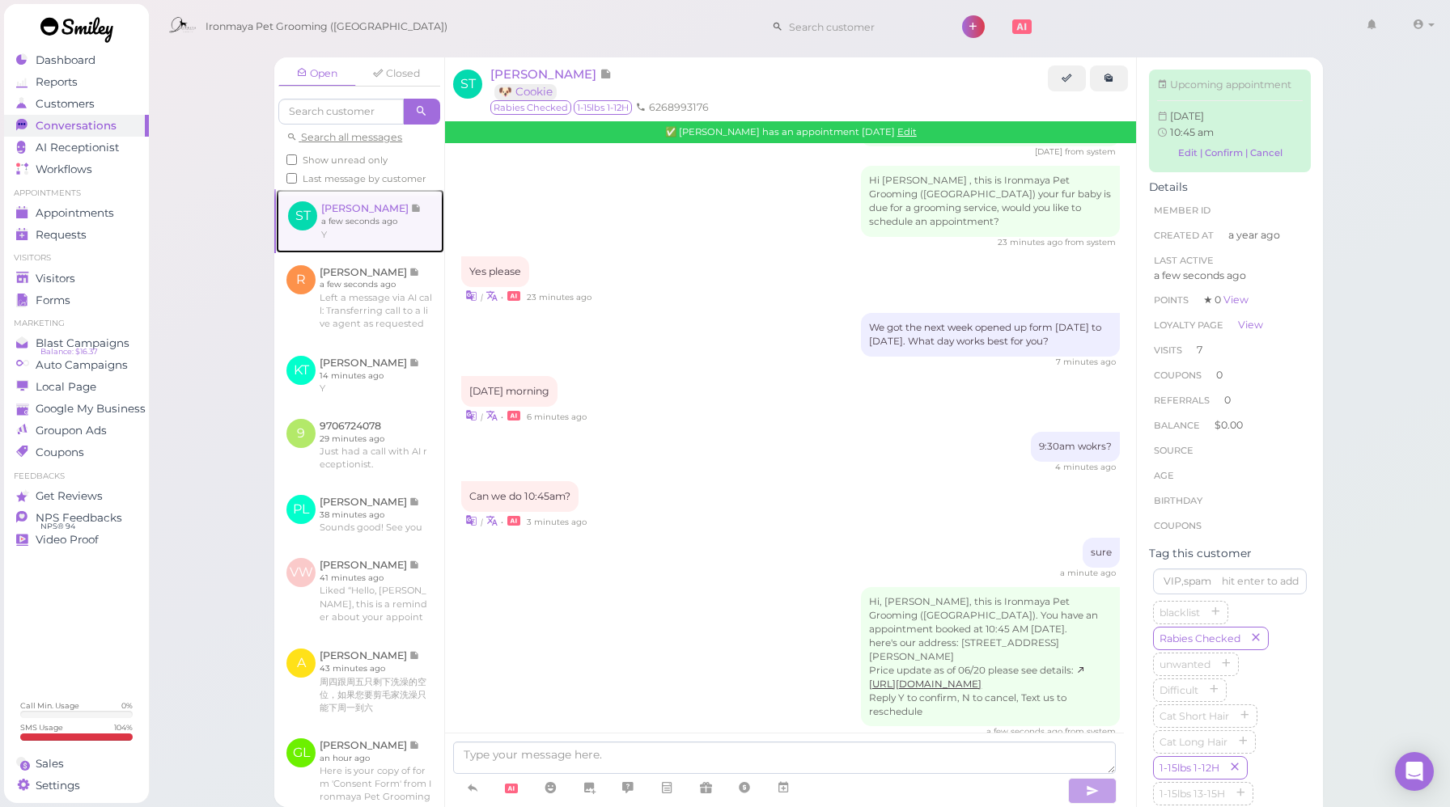
scroll to position [2083, 0]
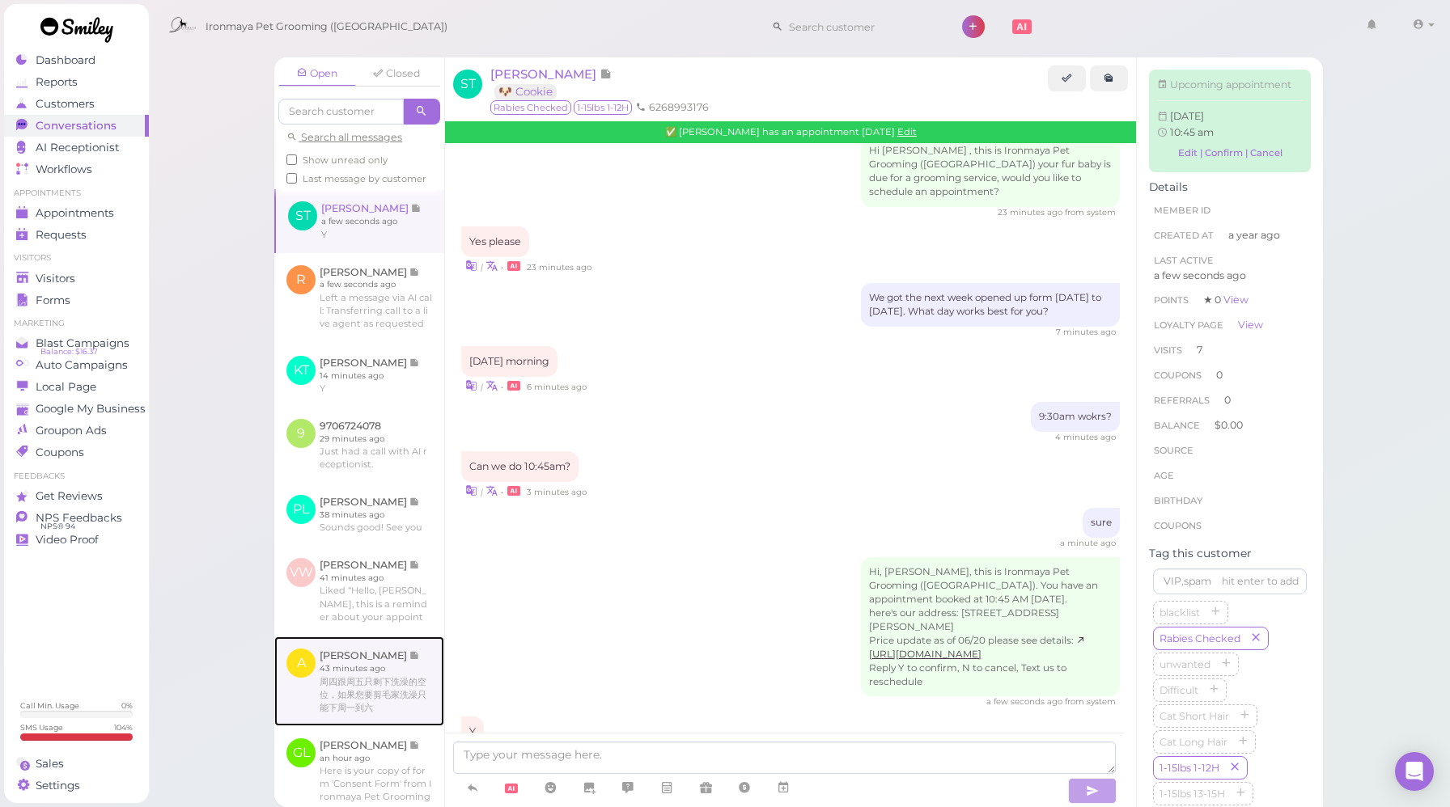
click at [406, 726] on link at bounding box center [359, 681] width 170 height 89
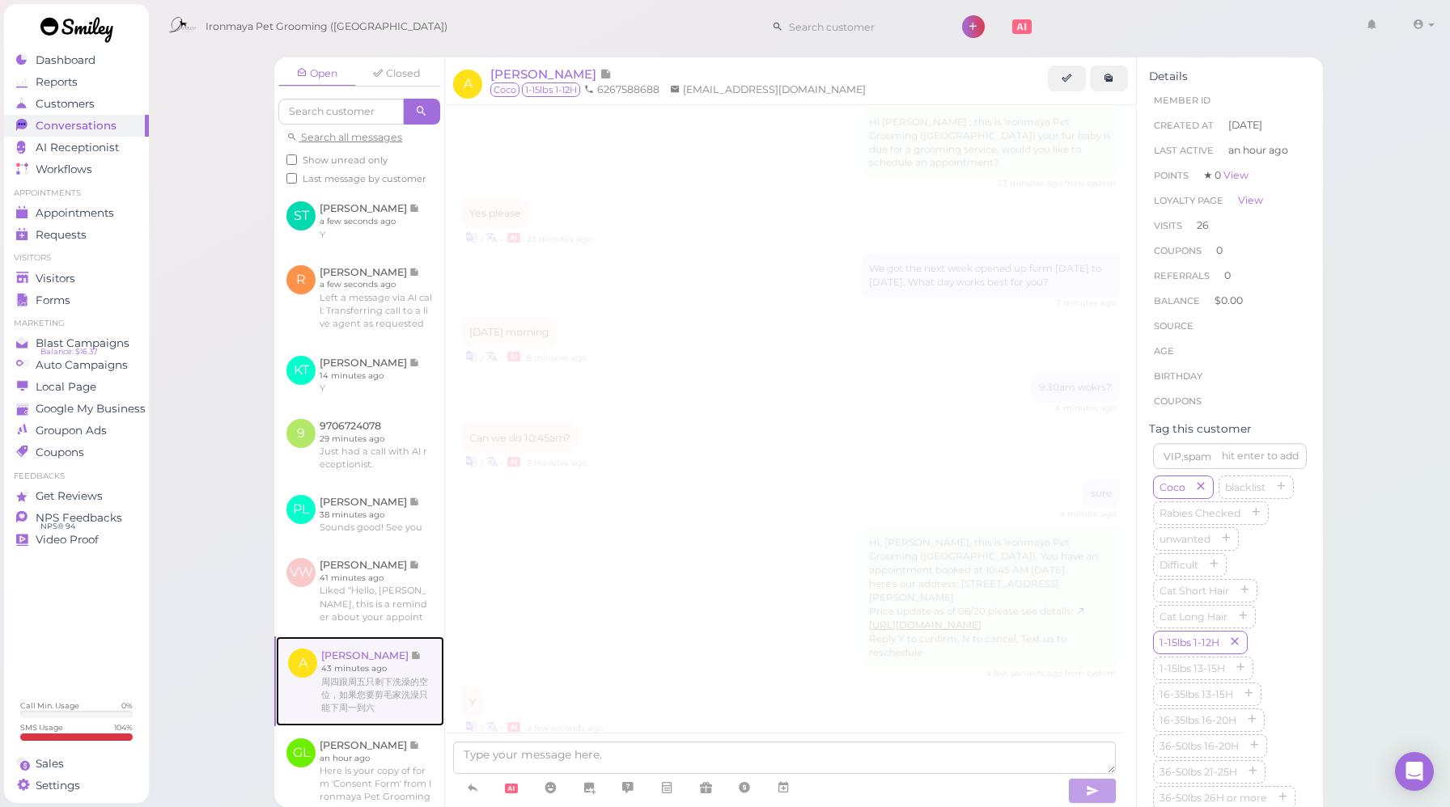
scroll to position [1604, 0]
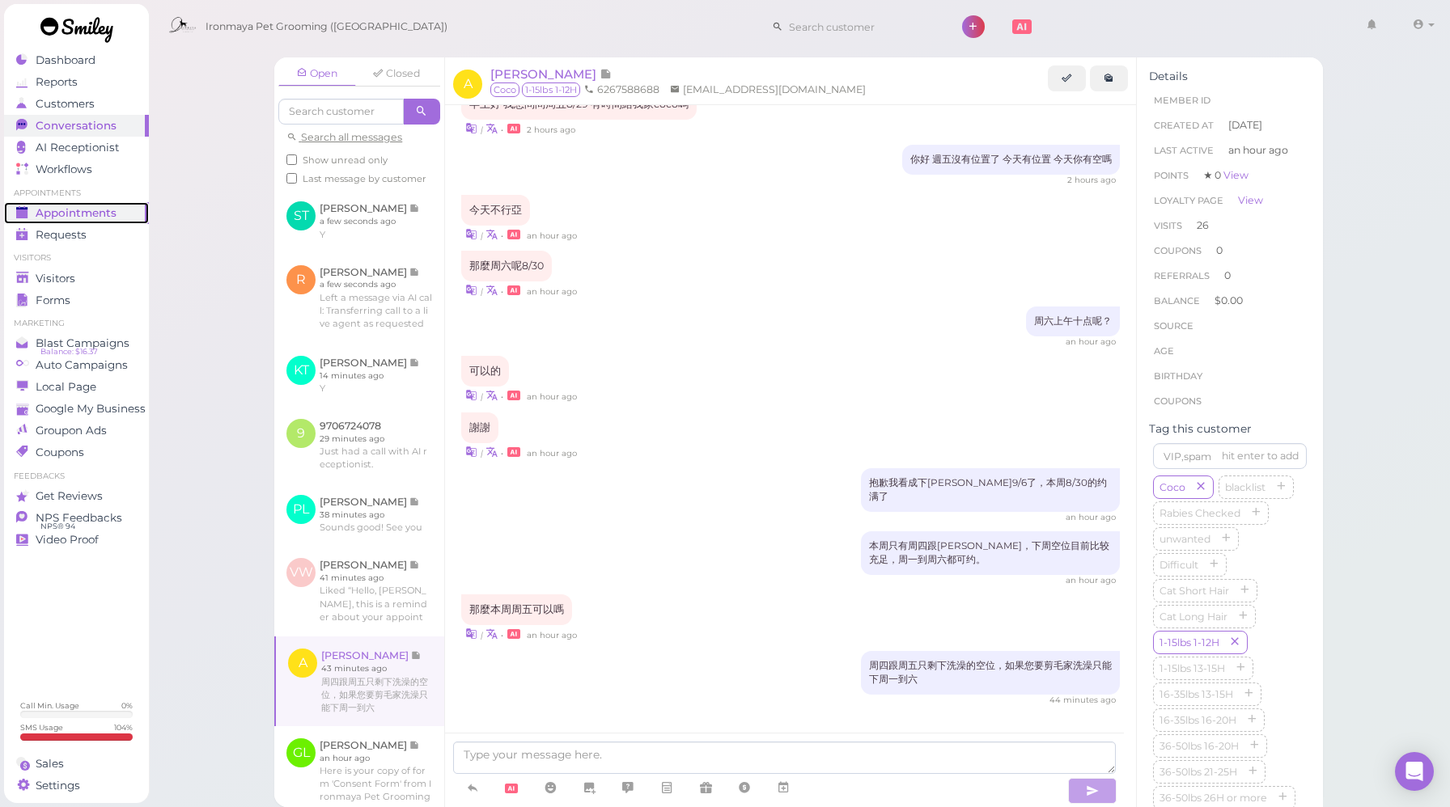
click at [73, 217] on span "Appointments" at bounding box center [76, 213] width 81 height 14
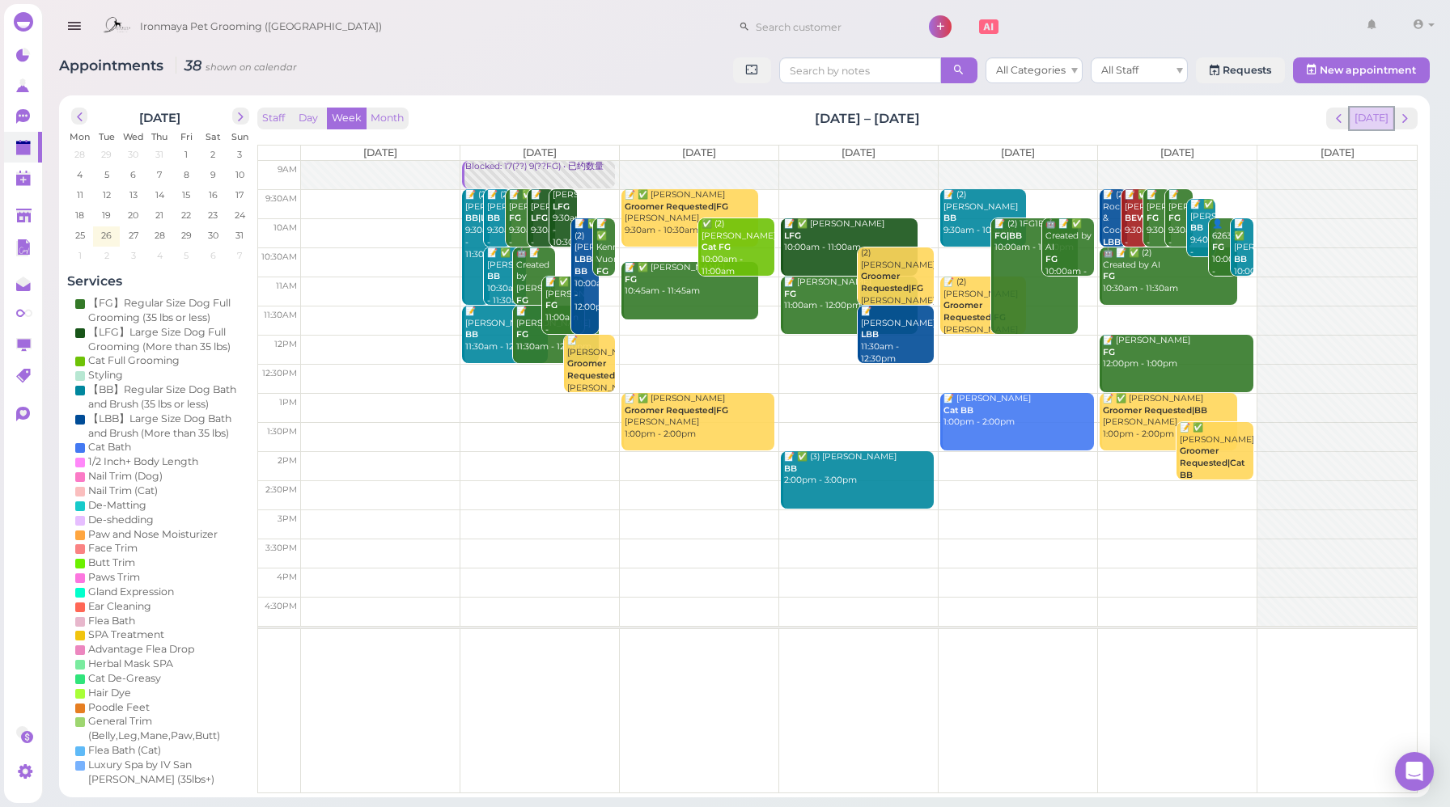
click at [1371, 121] on button "[DATE]" at bounding box center [1371, 119] width 44 height 22
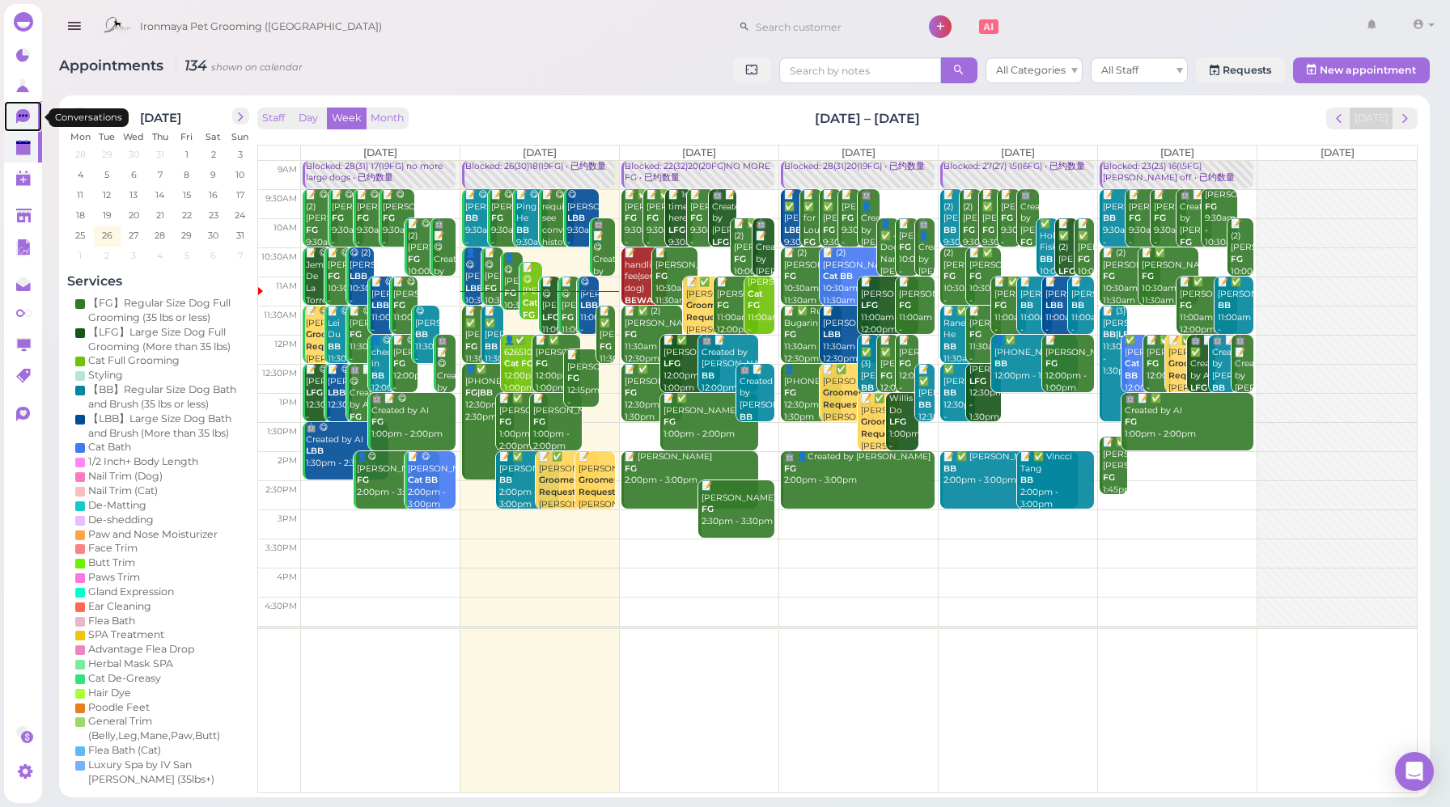
click at [26, 124] on icon at bounding box center [24, 117] width 17 height 17
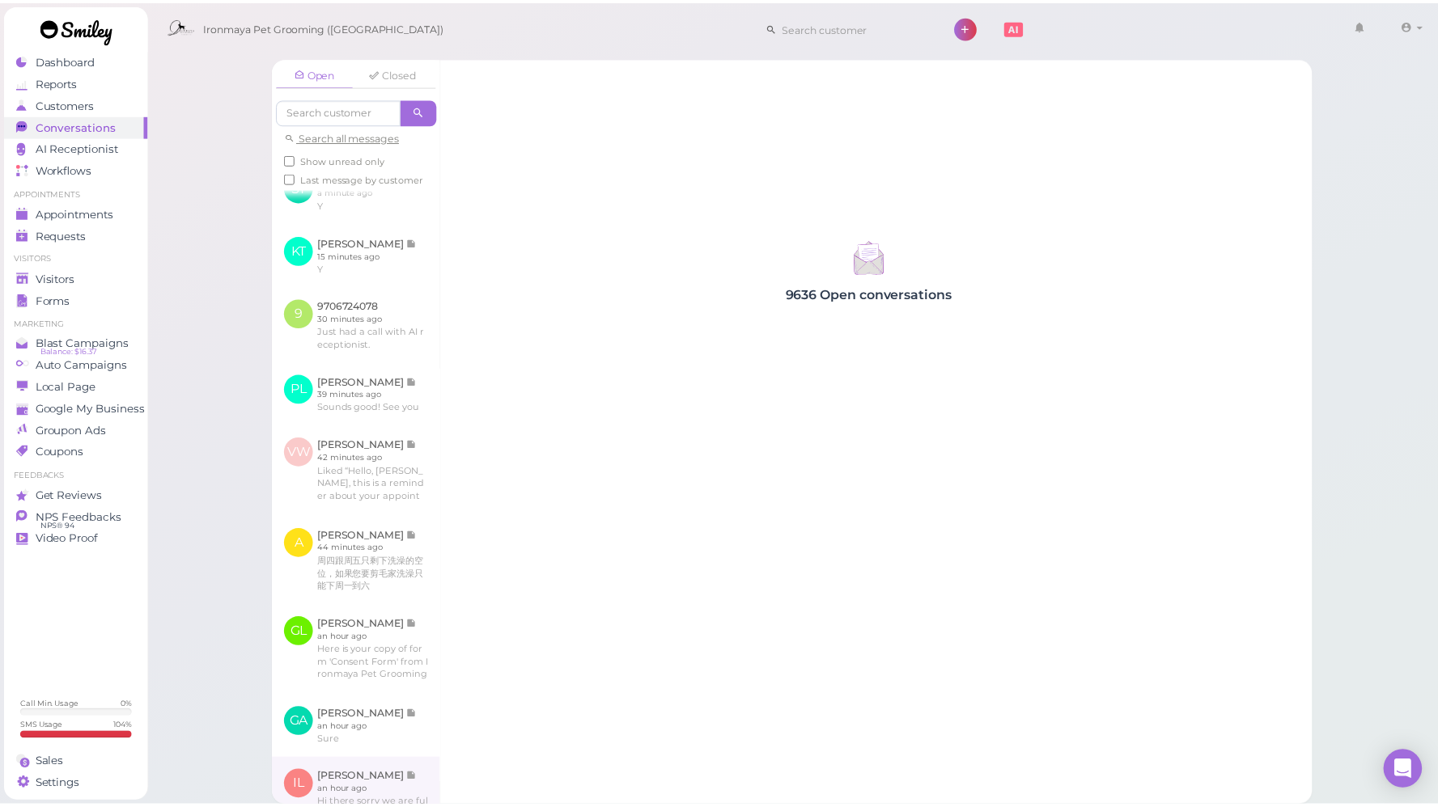
scroll to position [306, 0]
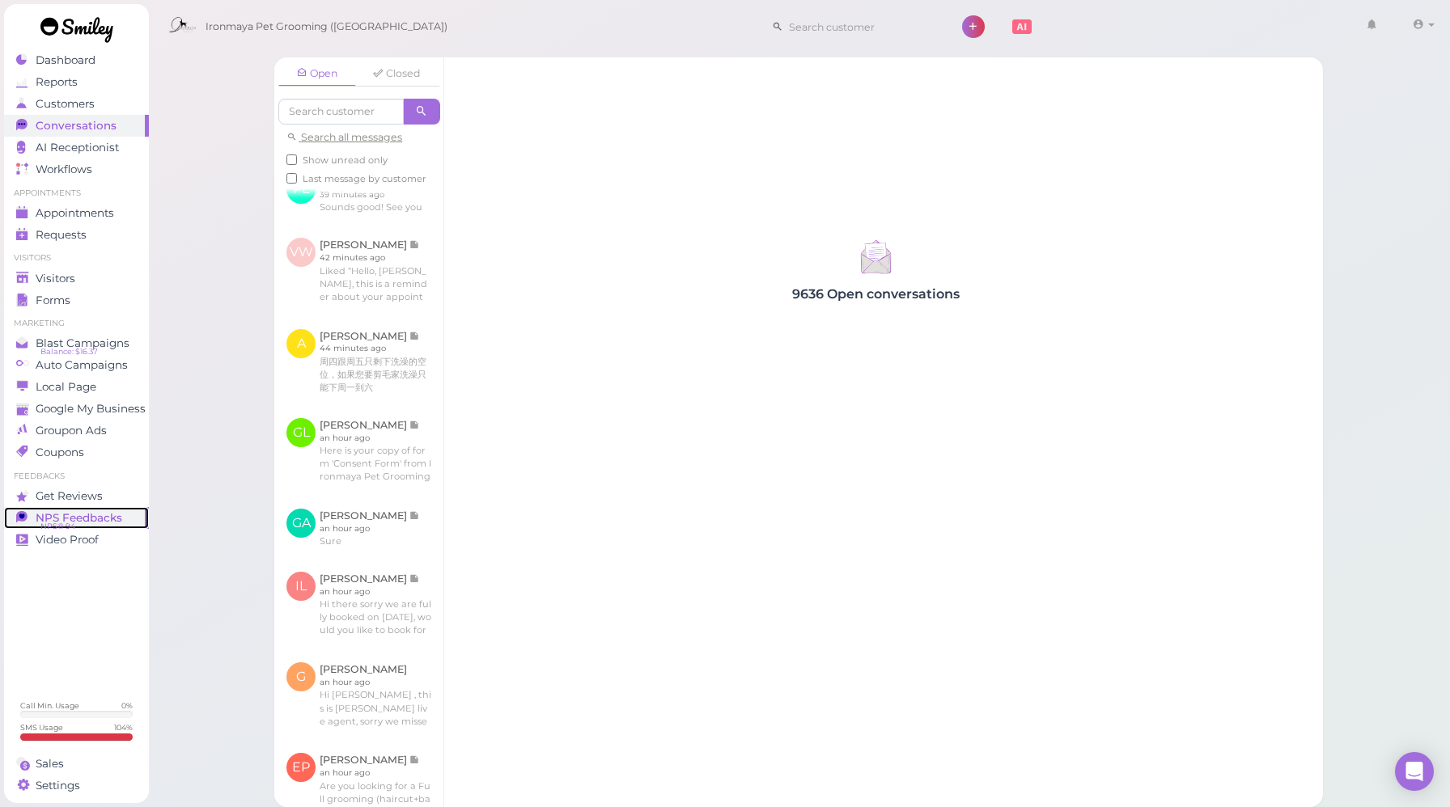
click at [103, 518] on span "NPS Feedbacks" at bounding box center [79, 518] width 87 height 14
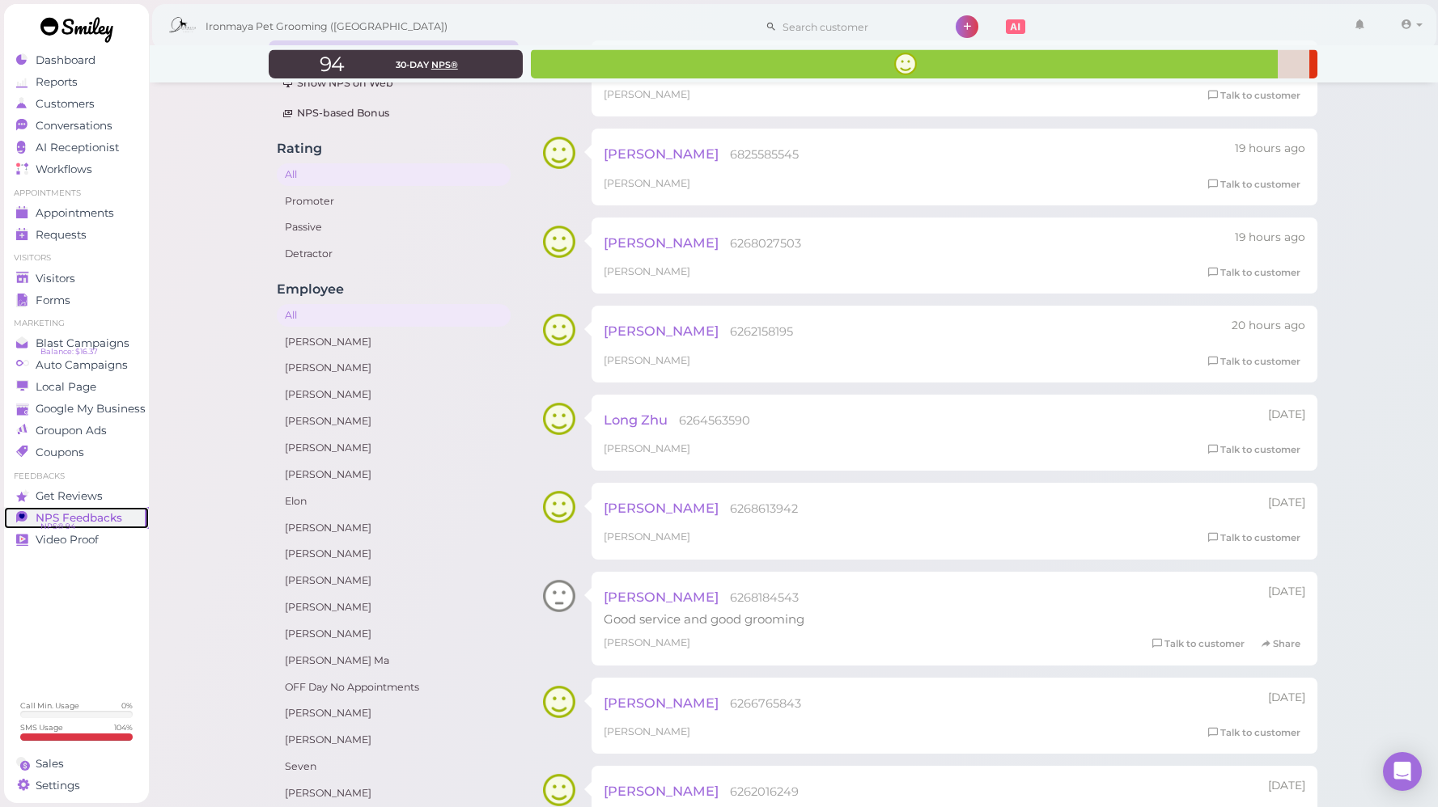
scroll to position [97, 0]
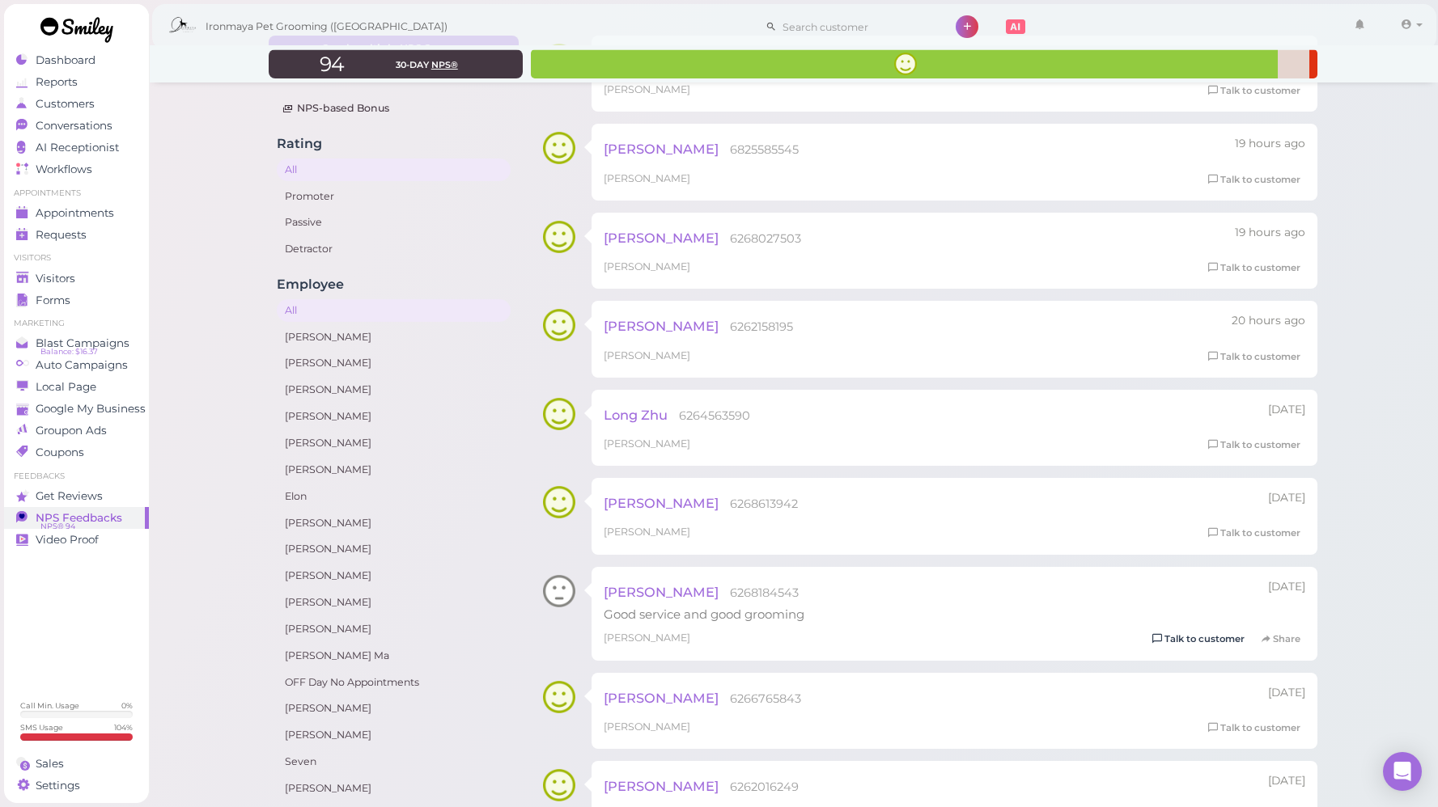
click at [1197, 636] on link "Talk to customer" at bounding box center [1198, 639] width 102 height 17
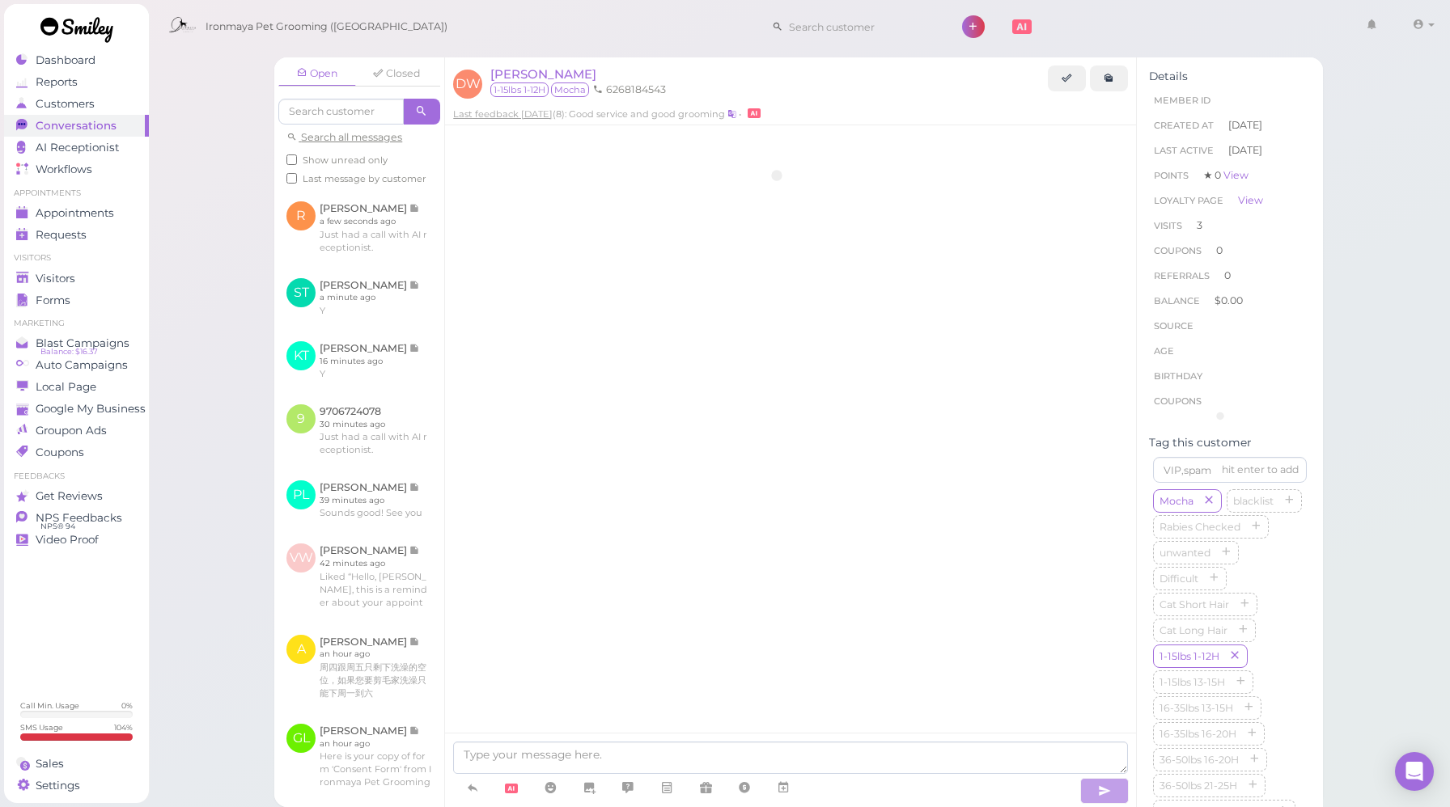
scroll to position [1999, 0]
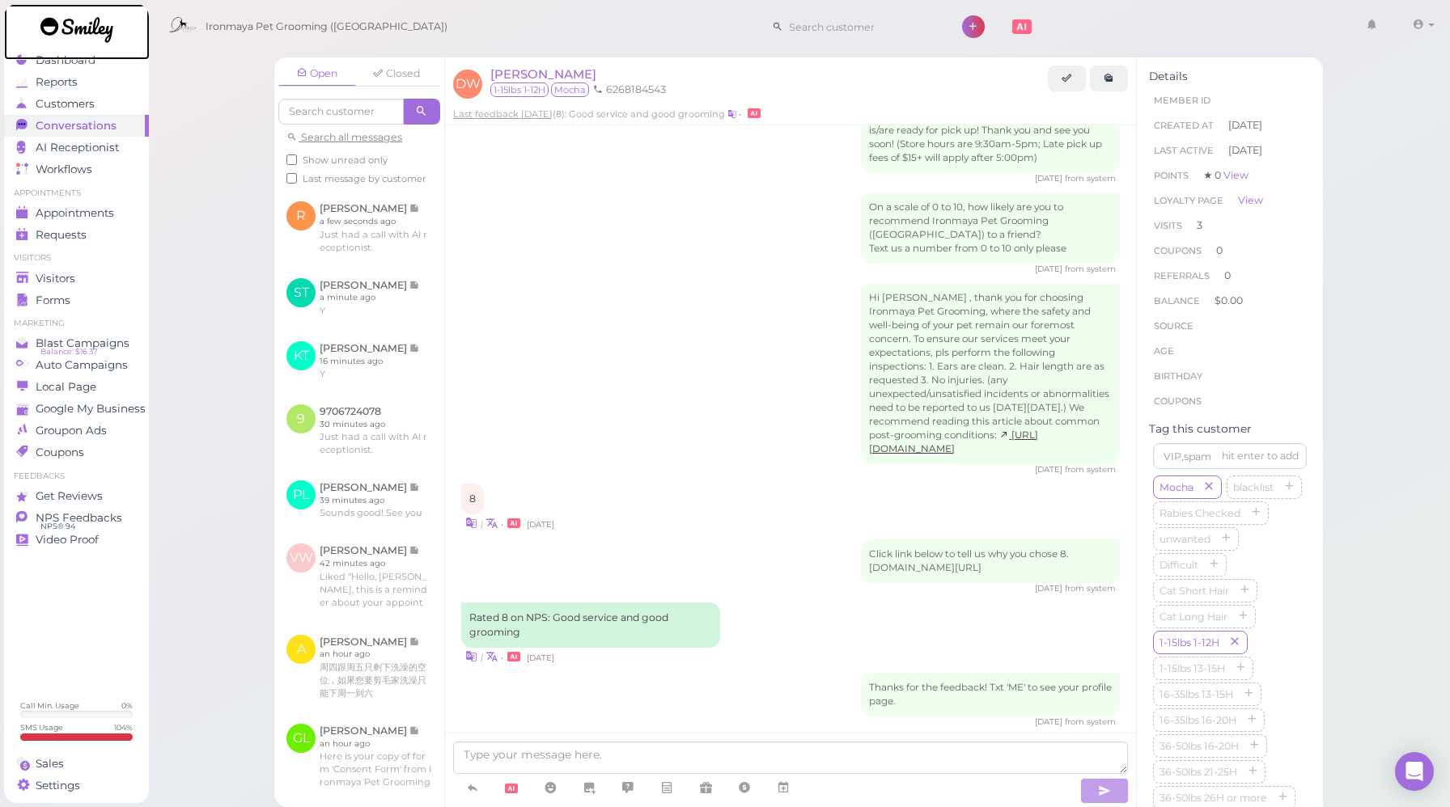
click at [80, 32] on div at bounding box center [76, 30] width 81 height 26
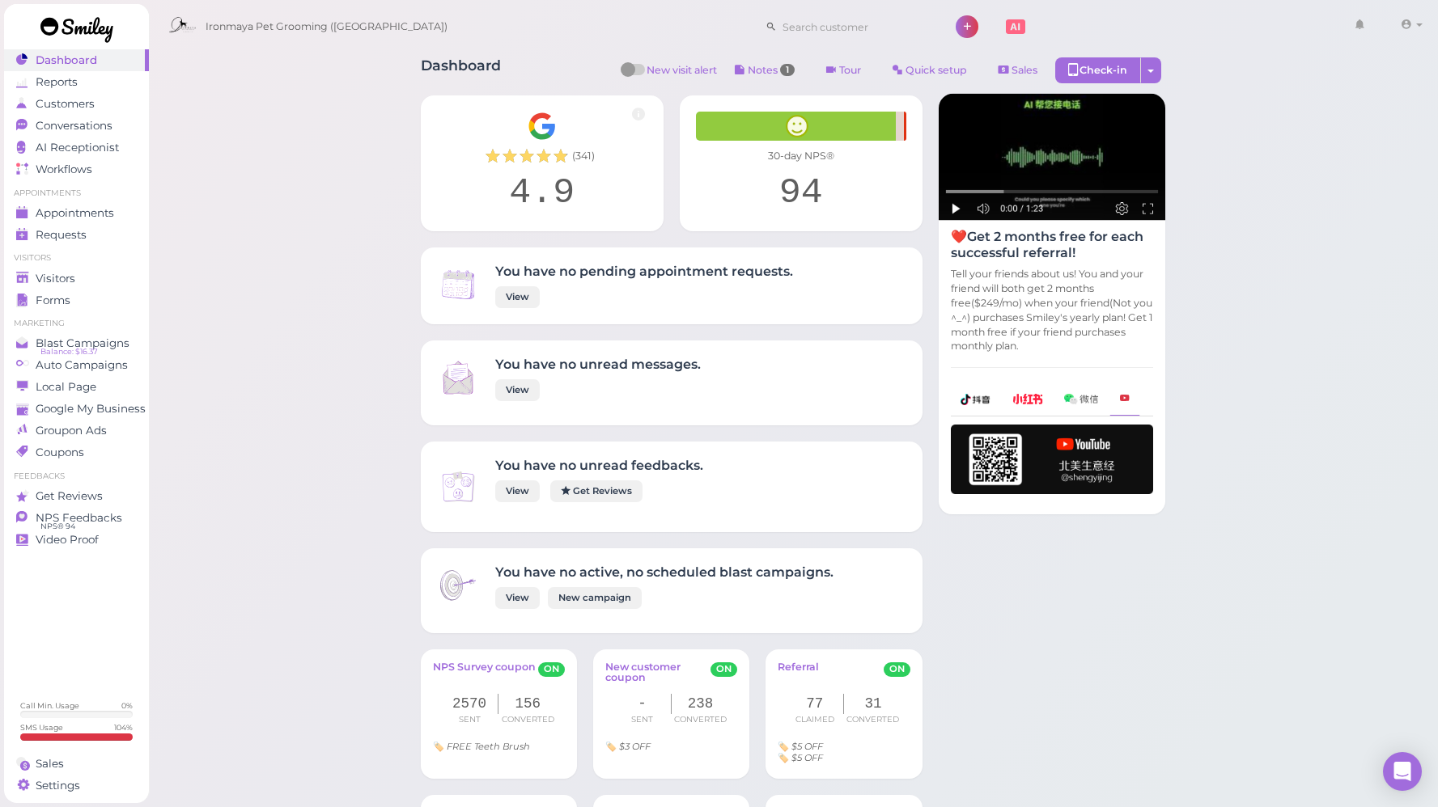
click at [90, 124] on span "Conversations" at bounding box center [76, 126] width 81 height 14
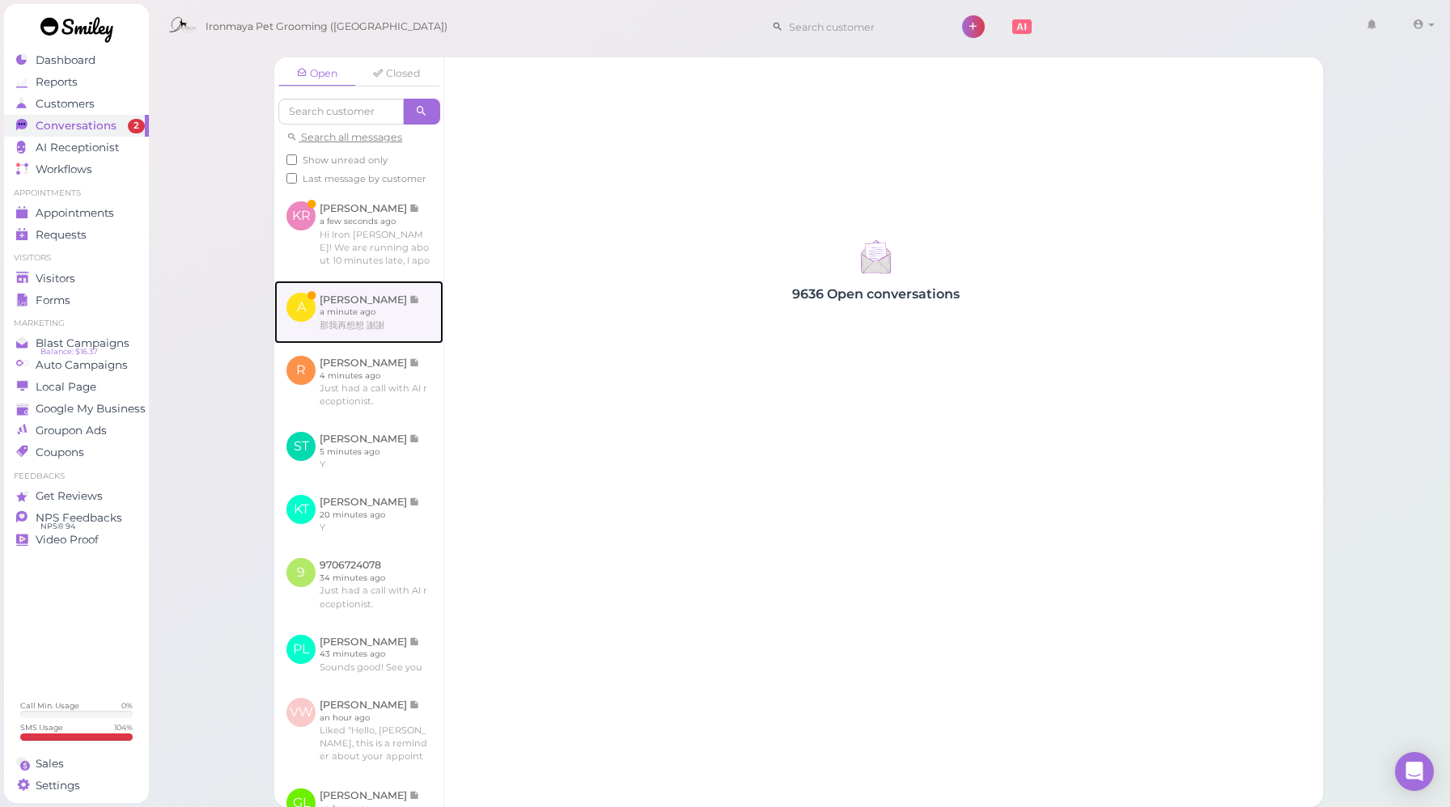
click at [367, 331] on link at bounding box center [358, 312] width 169 height 63
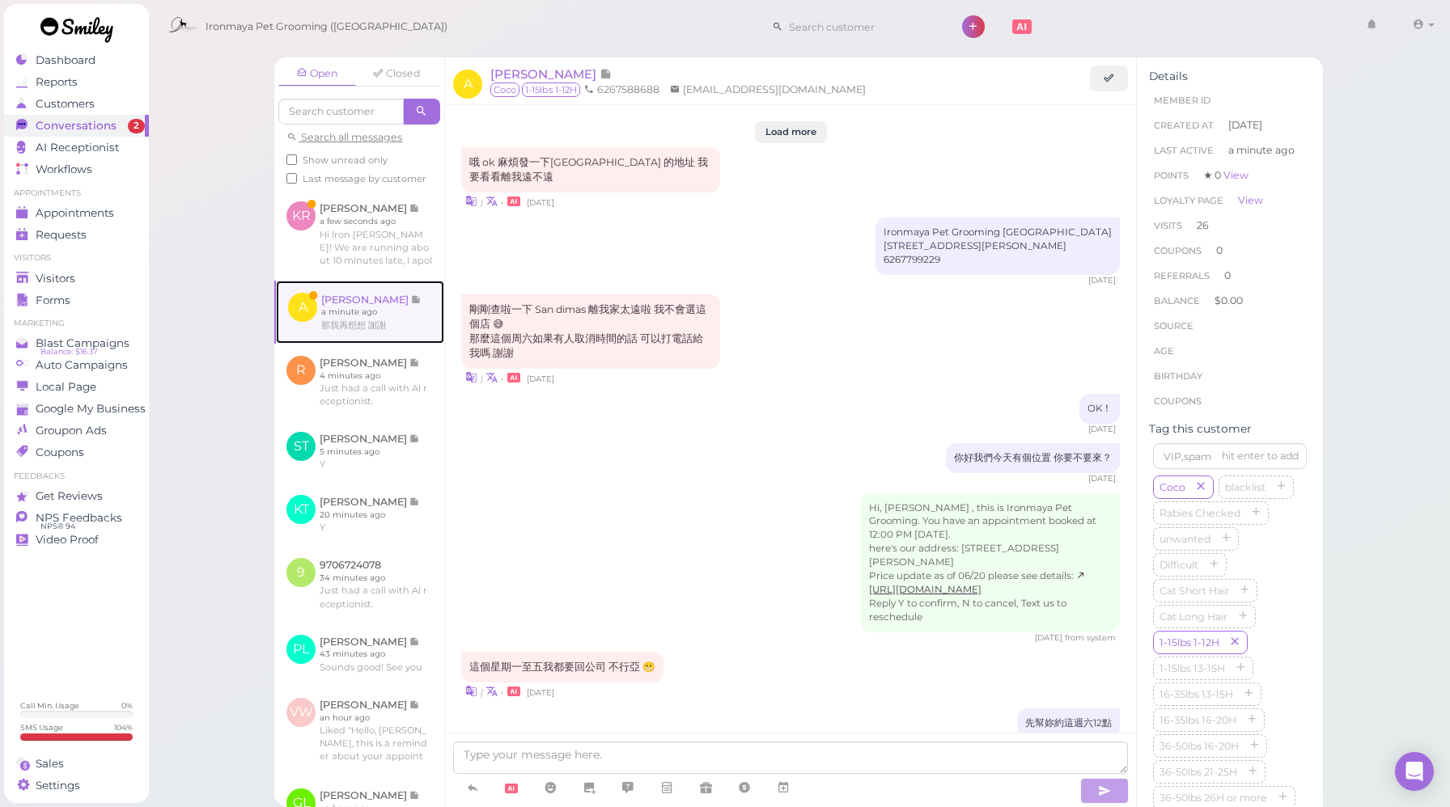
scroll to position [1598, 0]
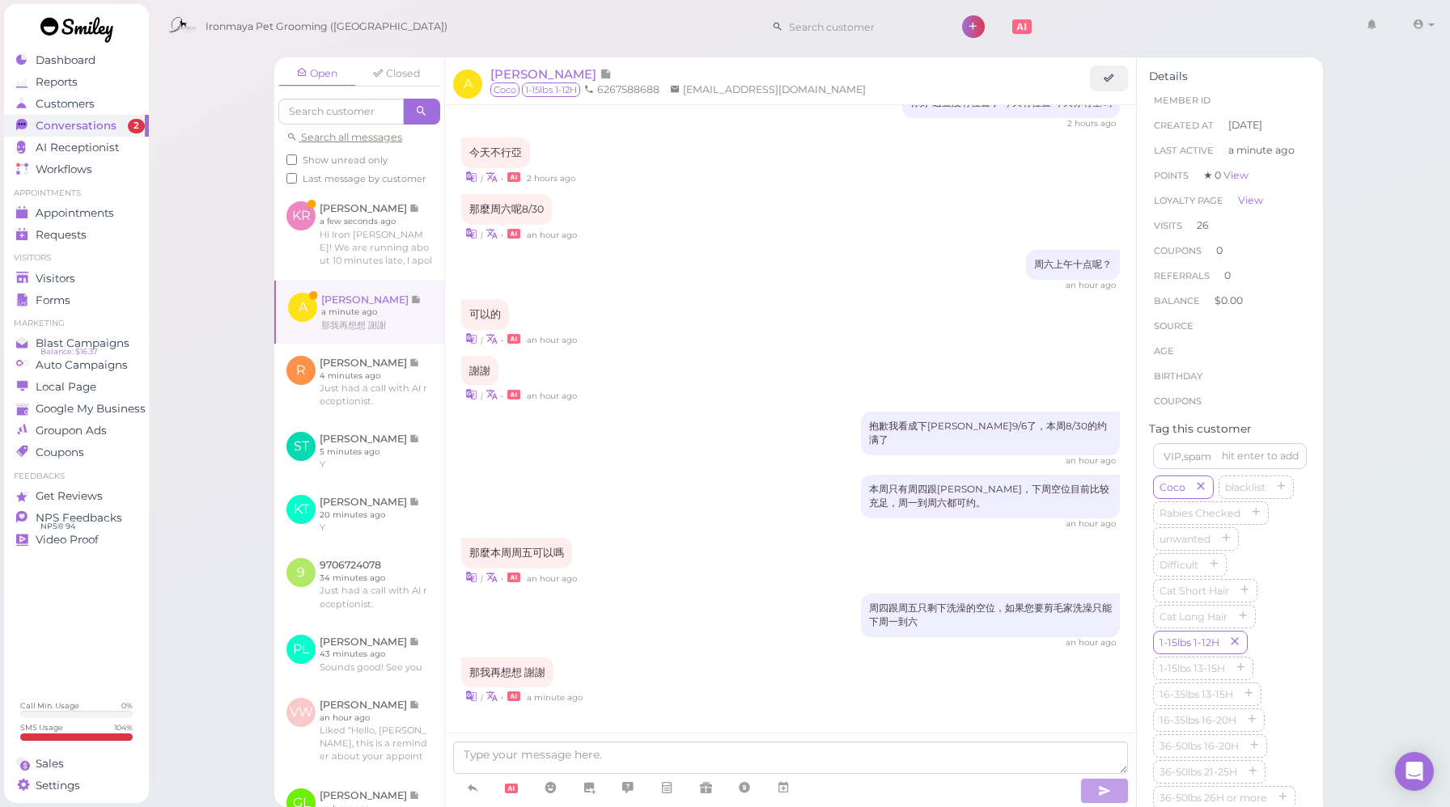
click at [735, 519] on div "an hour ago" at bounding box center [790, 524] width 659 height 11
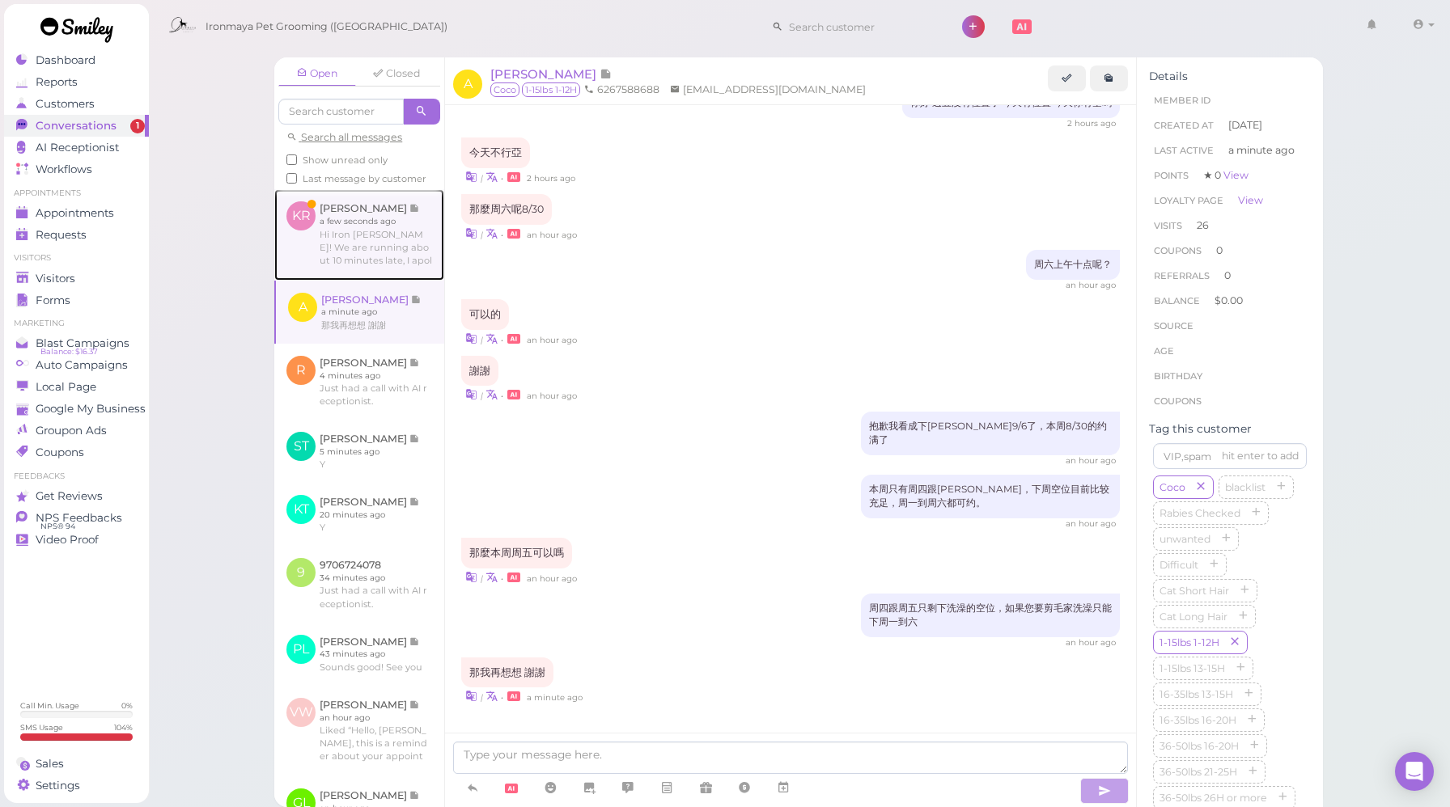
click at [312, 279] on link at bounding box center [359, 234] width 170 height 91
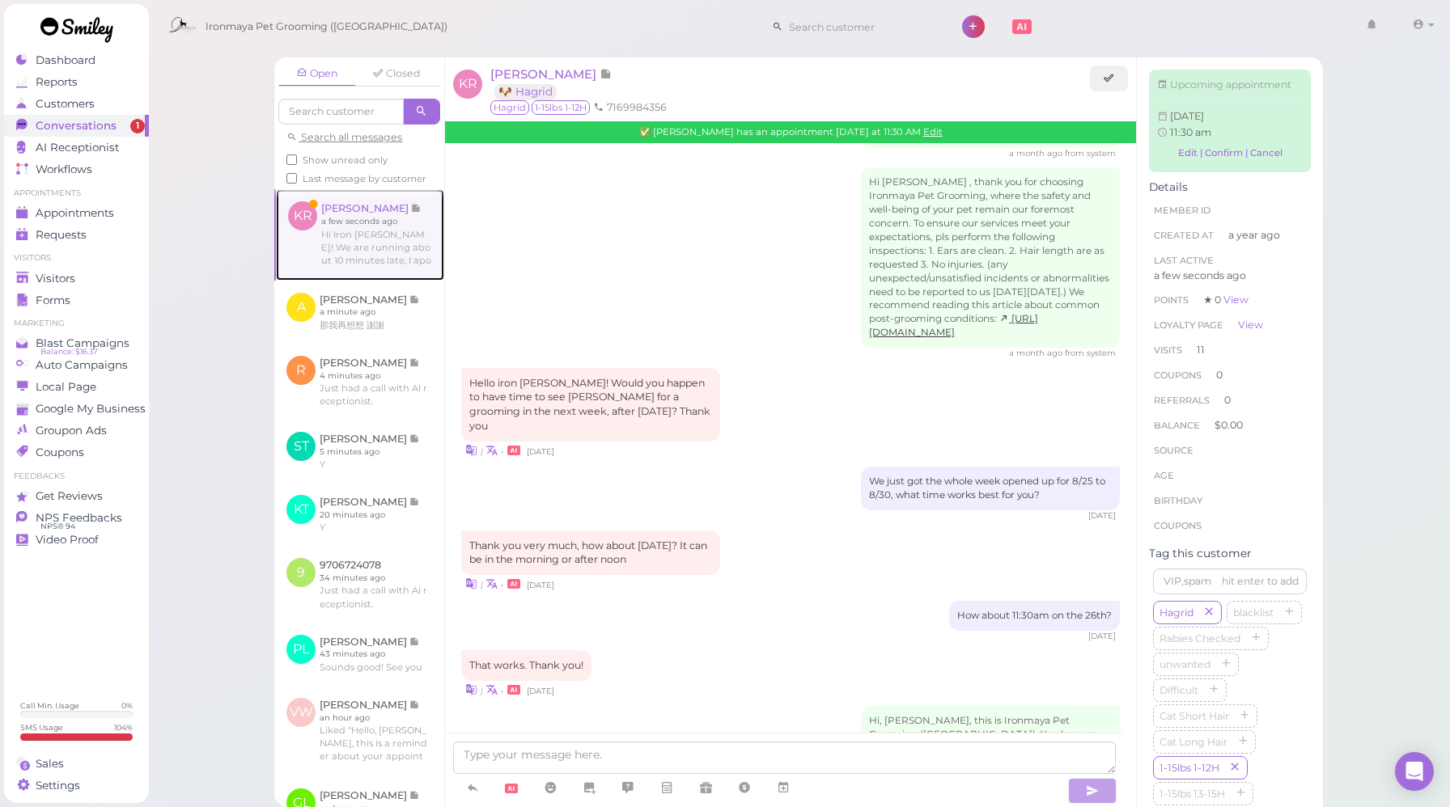
scroll to position [2034, 0]
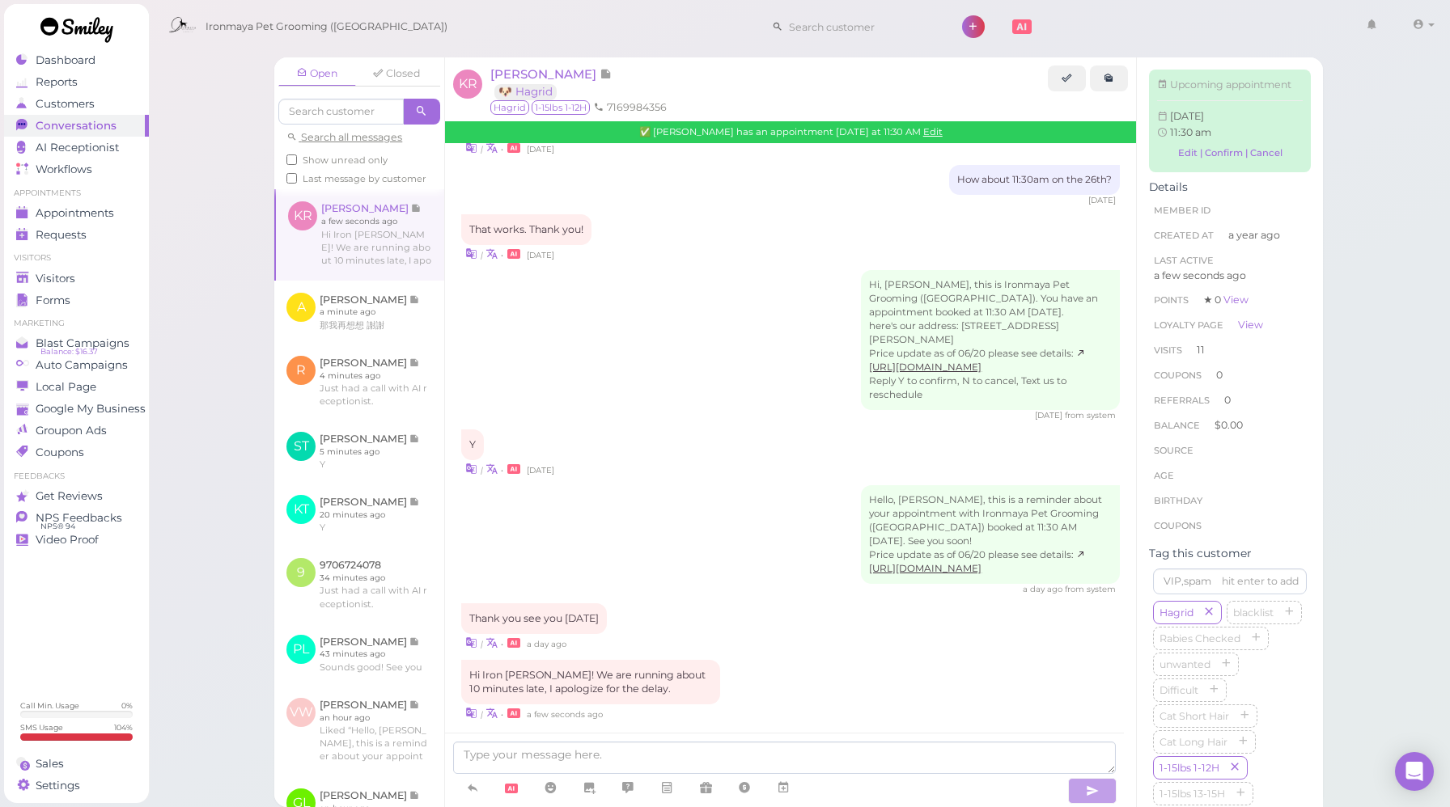
click at [764, 379] on div "Hi, [PERSON_NAME], this is Ironmaya Pet Grooming ([GEOGRAPHIC_DATA]). You have …" at bounding box center [790, 345] width 659 height 151
click at [591, 766] on textarea at bounding box center [784, 758] width 663 height 32
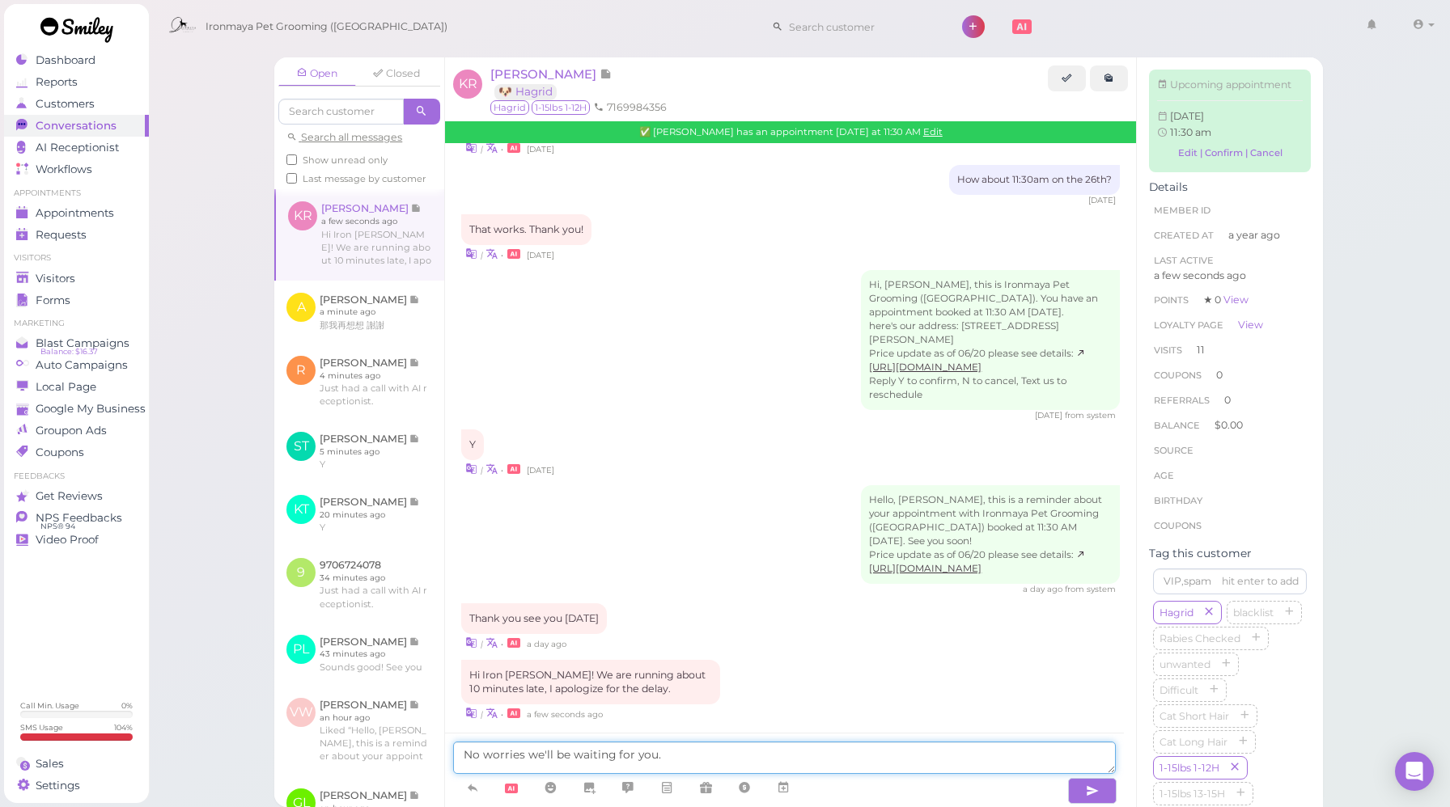
type textarea "No worries we'll be waiting for you."
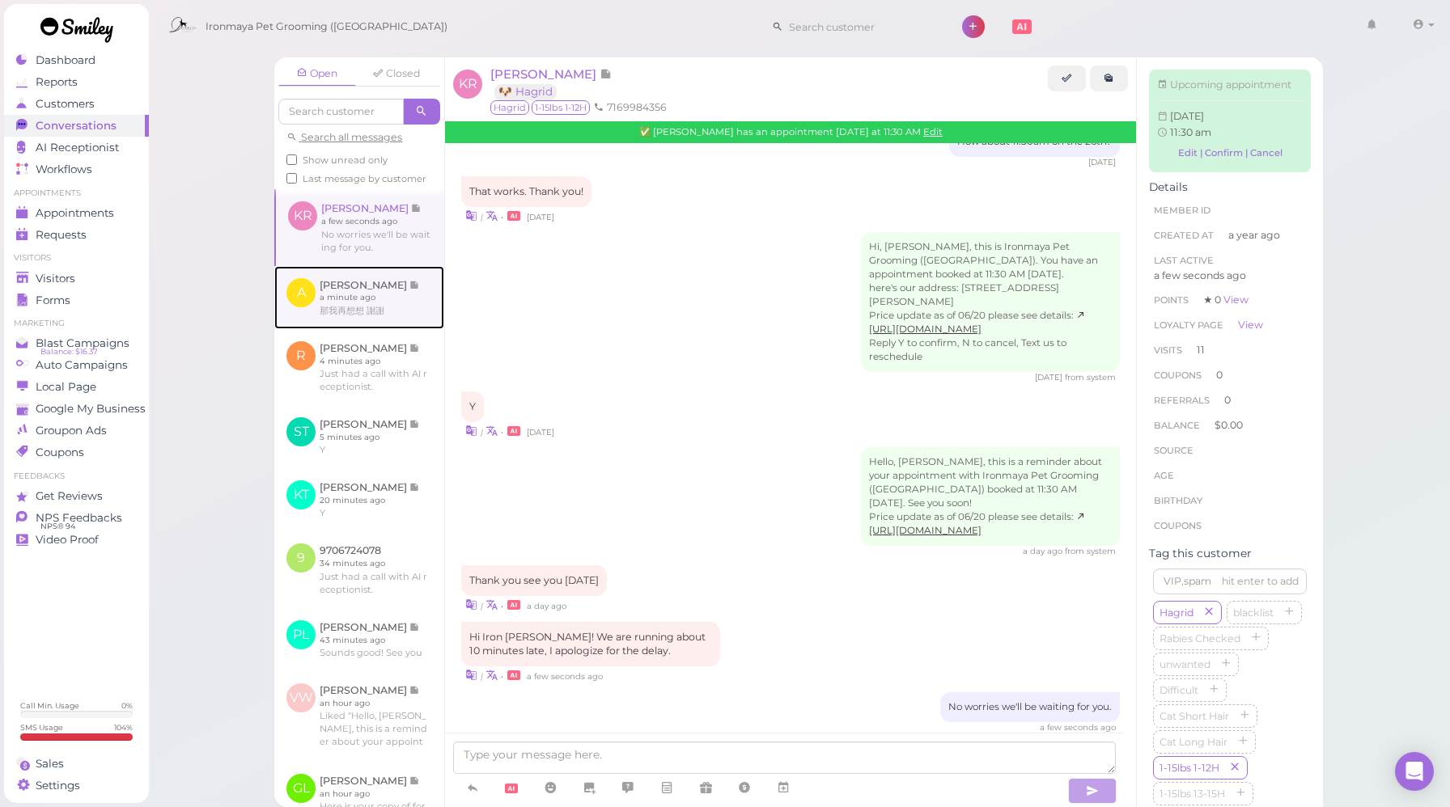
click at [417, 318] on link at bounding box center [359, 297] width 170 height 63
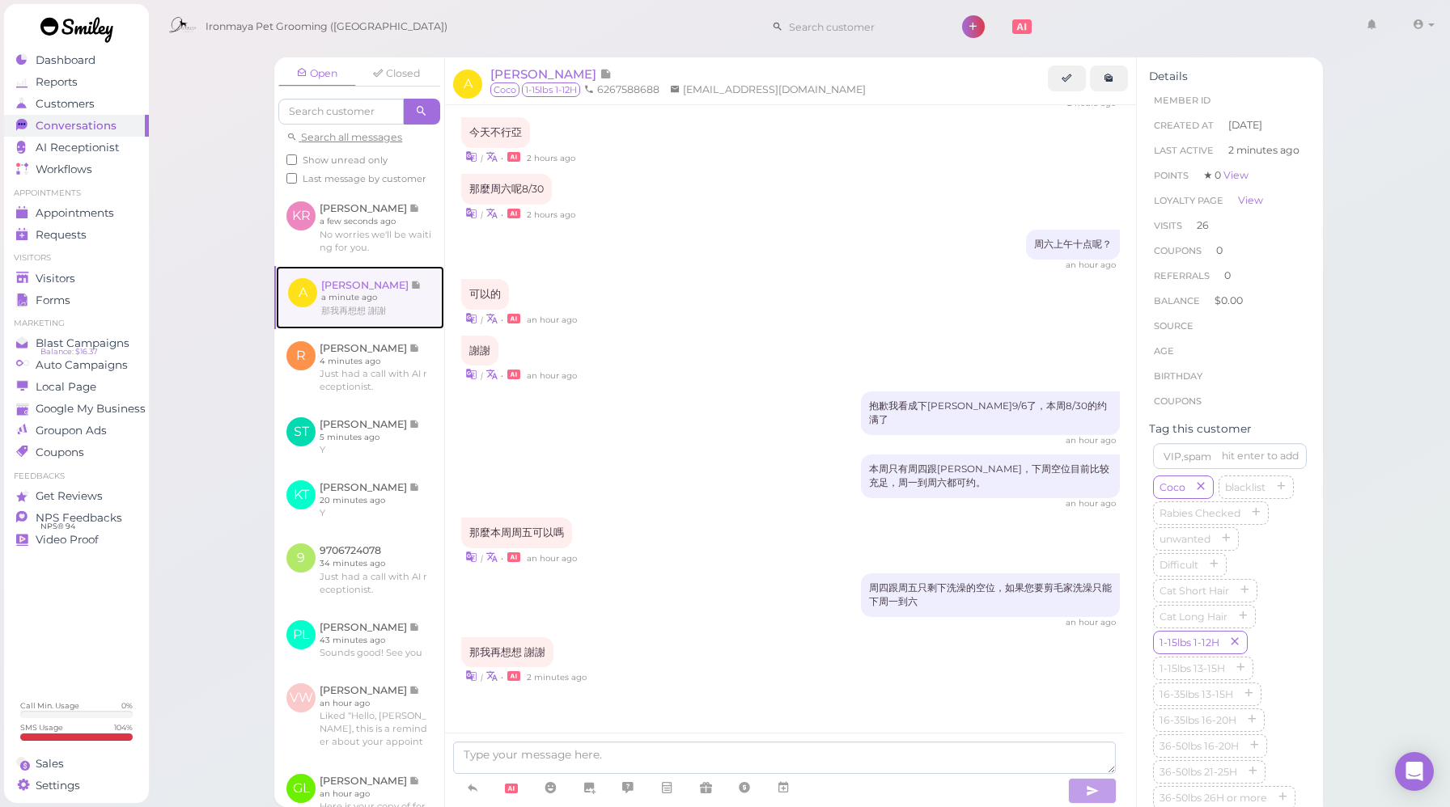
scroll to position [1598, 0]
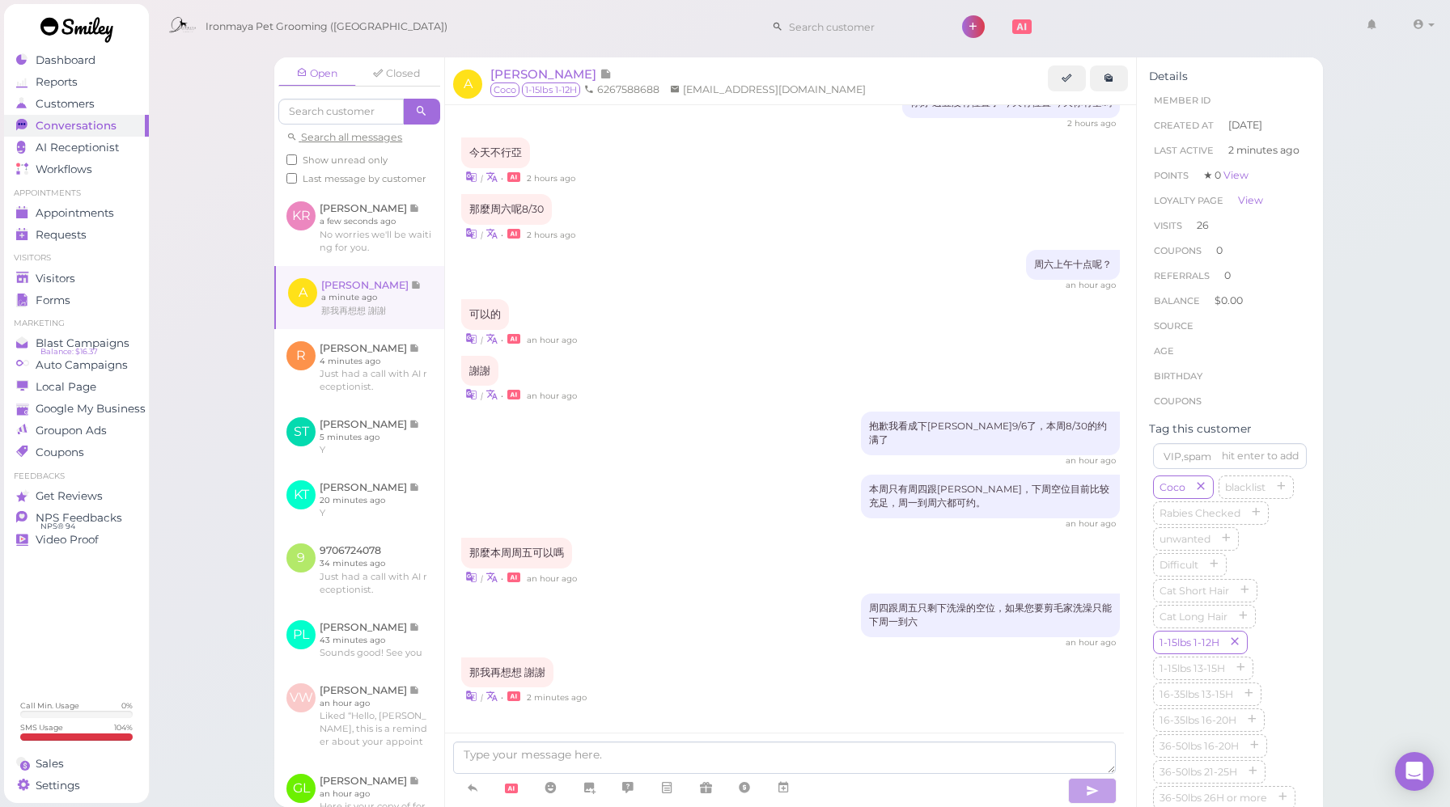
click at [773, 475] on div "本周只有周四跟[PERSON_NAME]，下周空位目前比较充足，周一到周六都可约。 an hour ago" at bounding box center [790, 502] width 659 height 55
click at [650, 479] on div "本周只有周四跟[PERSON_NAME]，下周空位目前比较充足，周一到周六都可约。 an hour ago" at bounding box center [790, 502] width 659 height 55
click at [1101, 80] on link at bounding box center [1109, 79] width 38 height 26
